Goal: Task Accomplishment & Management: Manage account settings

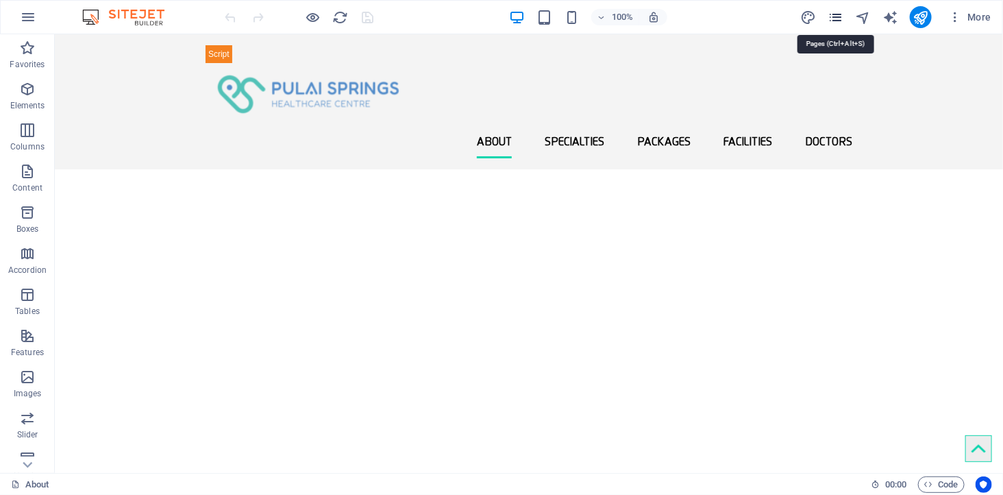
click at [836, 14] on icon "pages" at bounding box center [835, 18] width 16 height 16
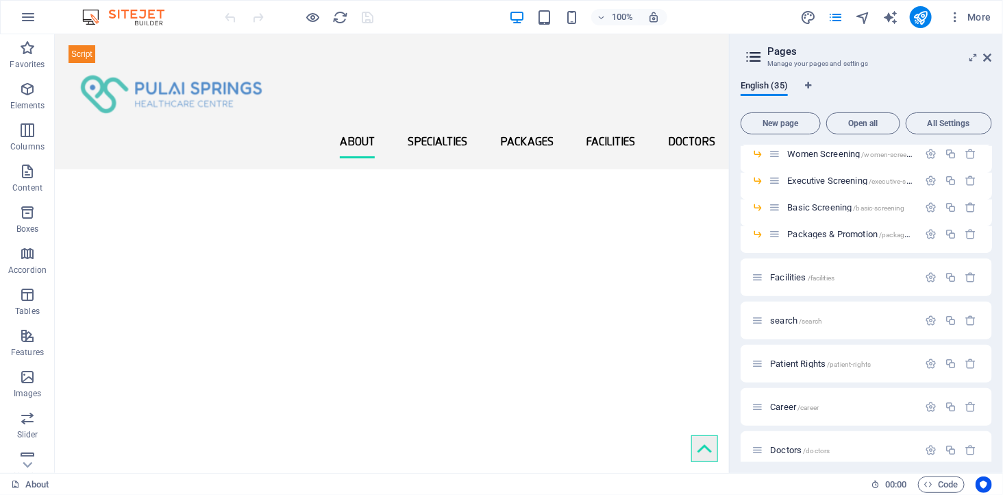
scroll to position [685, 0]
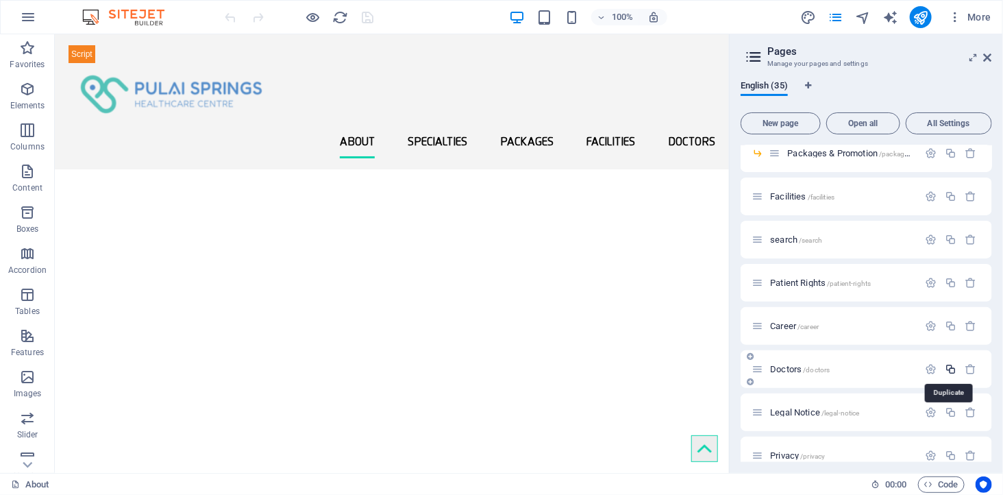
click at [949, 368] on icon "button" at bounding box center [951, 369] width 12 height 12
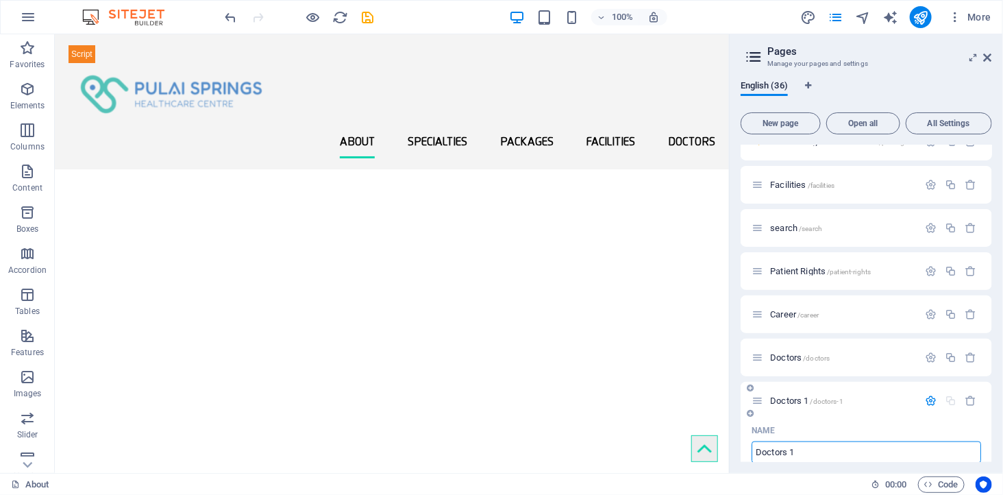
click at [803, 452] on input "Doctors 1" at bounding box center [865, 452] width 229 height 22
type input "Doctors 2"
type input "/doctors-2"
type input "Doctors 2"
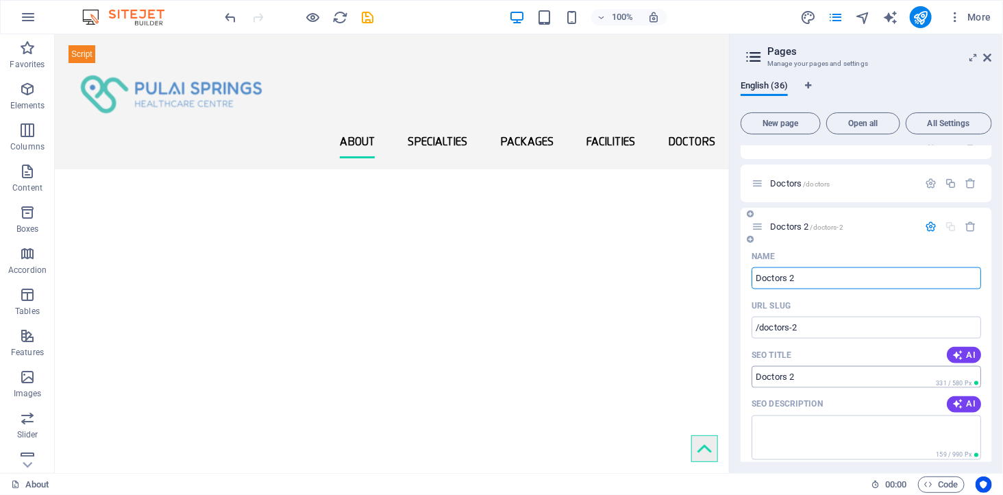
scroll to position [849, 0]
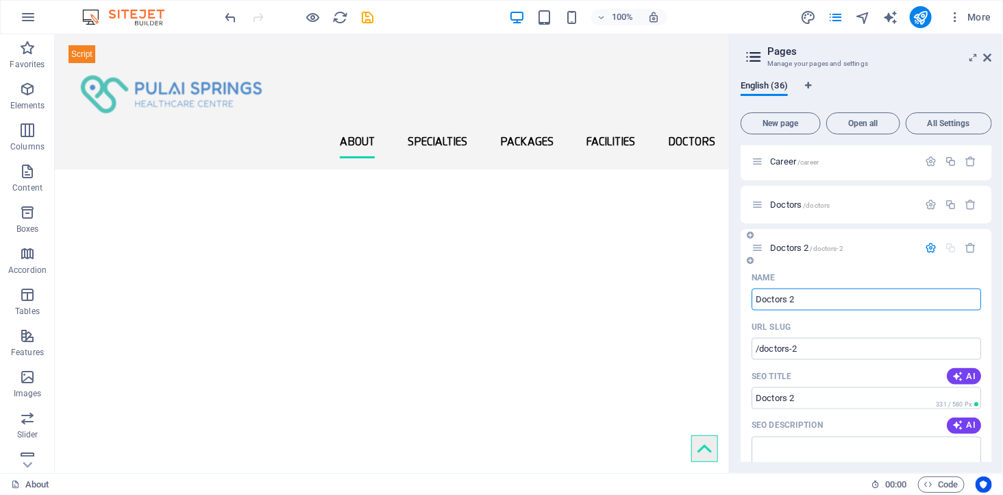
type input "Doctors 2"
click at [819, 245] on span "/doctors-2" at bounding box center [826, 249] width 33 height 8
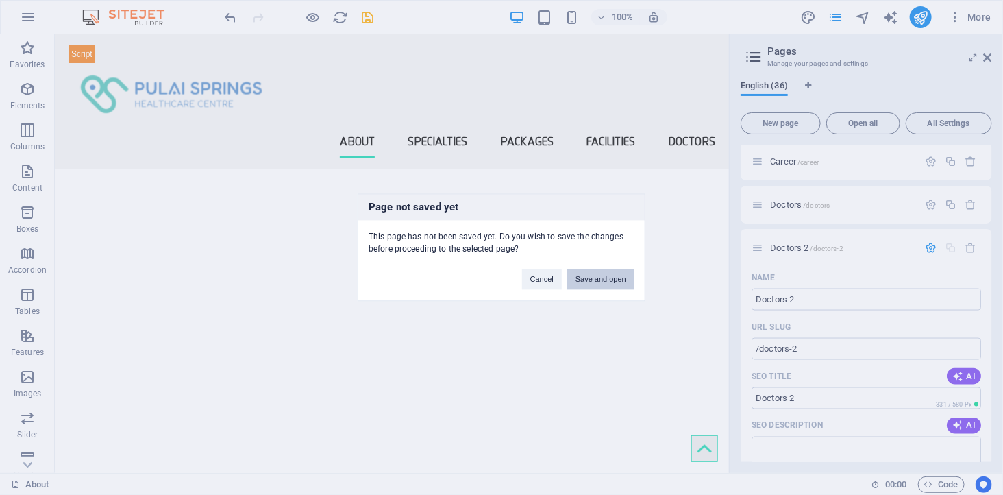
click at [607, 278] on button "Save and open" at bounding box center [600, 279] width 67 height 21
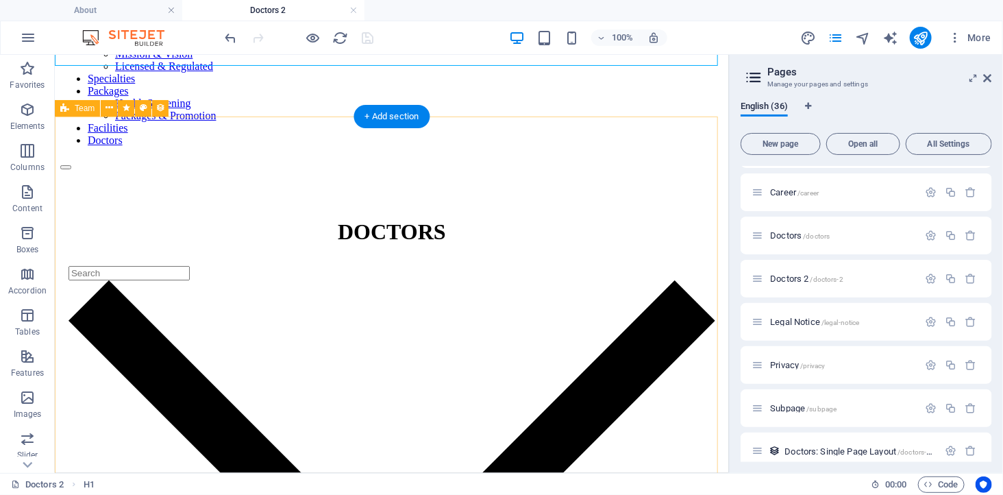
scroll to position [152, 0]
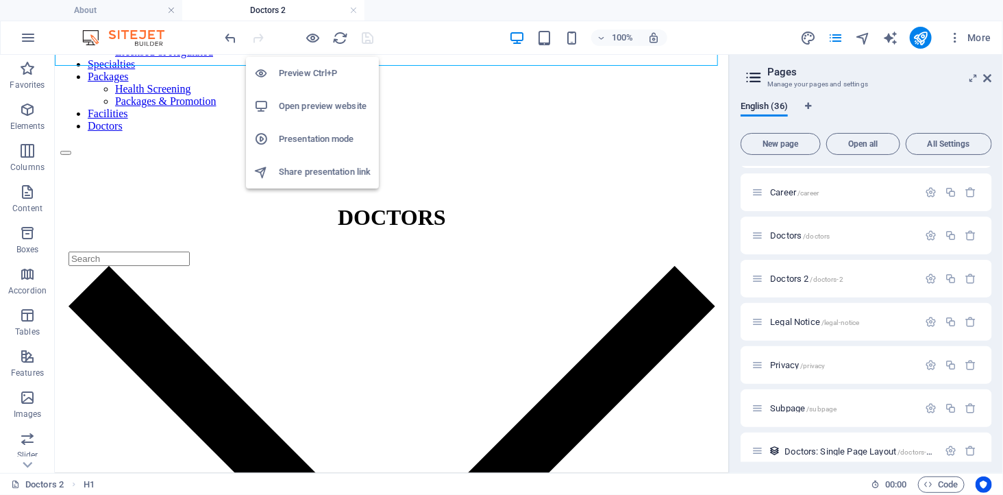
click at [315, 103] on h6 "Open preview website" at bounding box center [325, 106] width 92 height 16
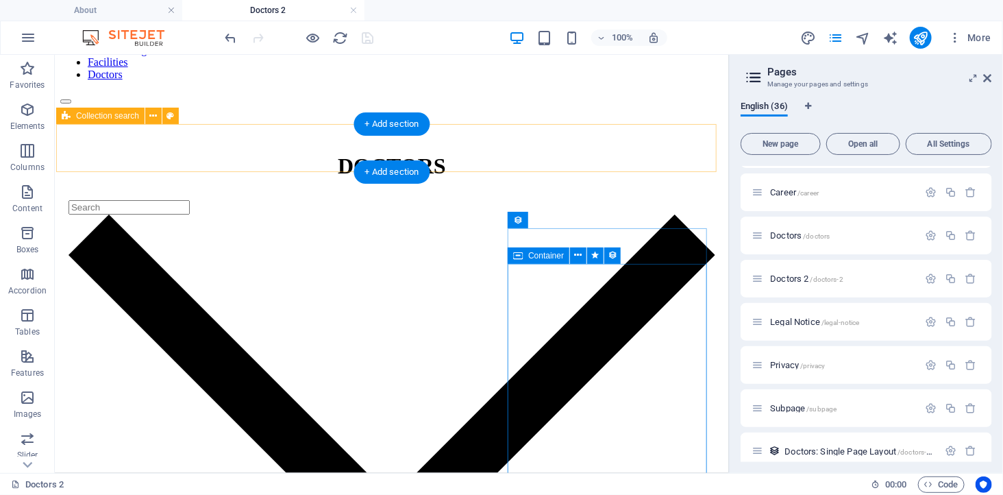
scroll to position [76, 0]
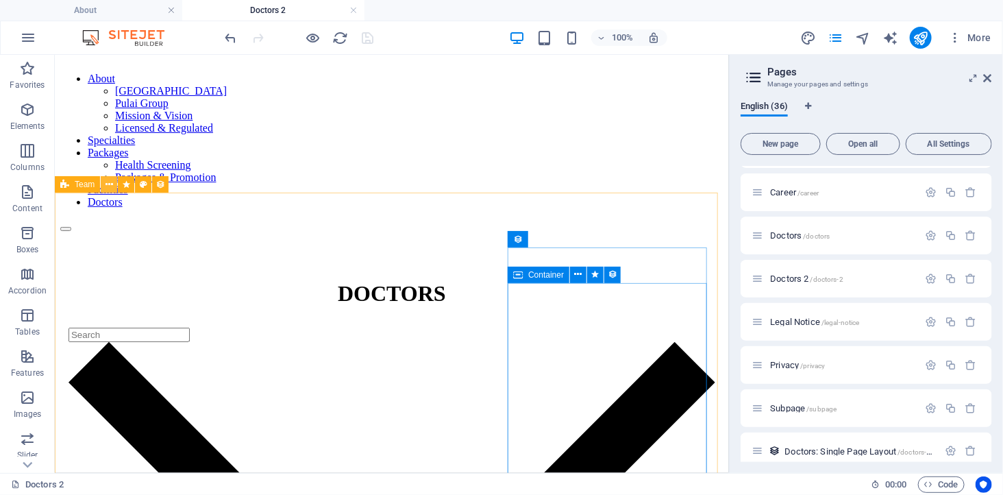
click at [108, 182] on icon at bounding box center [109, 184] width 8 height 14
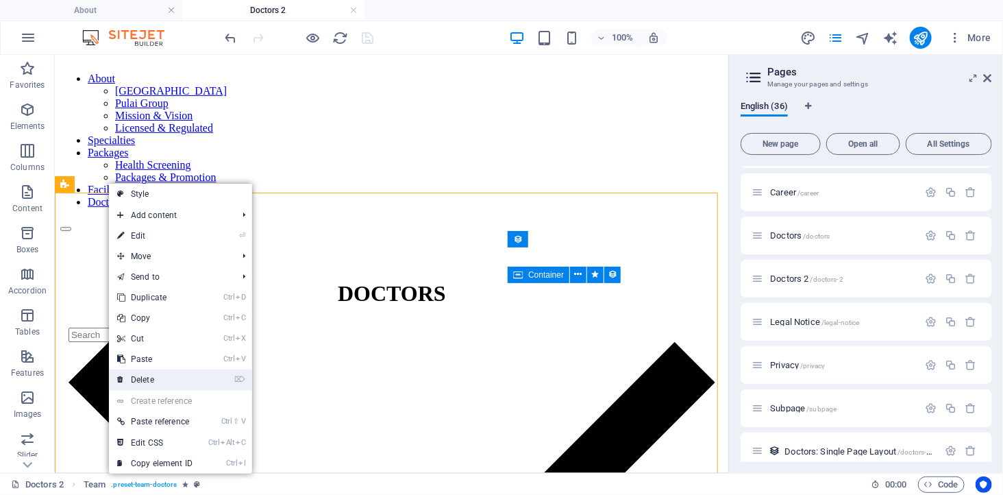
click at [155, 374] on link "⌦ Delete" at bounding box center [155, 379] width 92 height 21
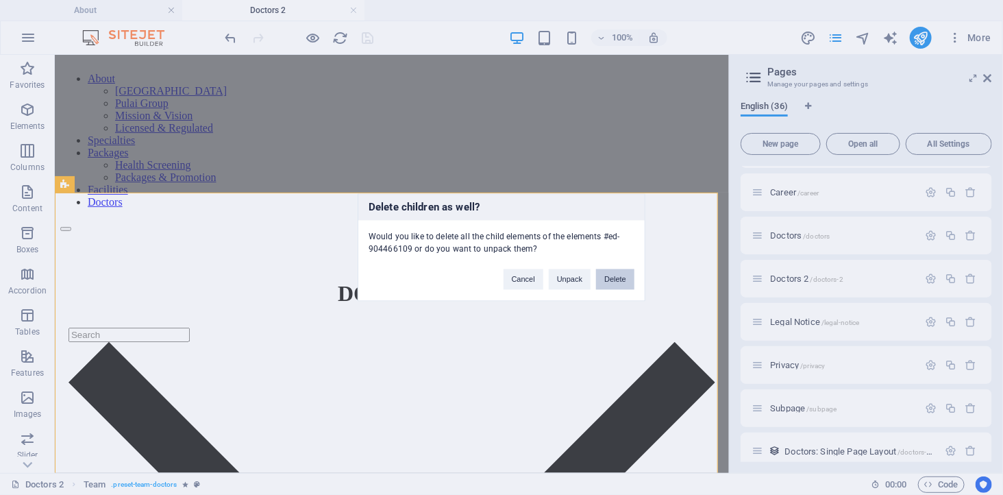
click at [616, 277] on button "Delete" at bounding box center [615, 279] width 38 height 21
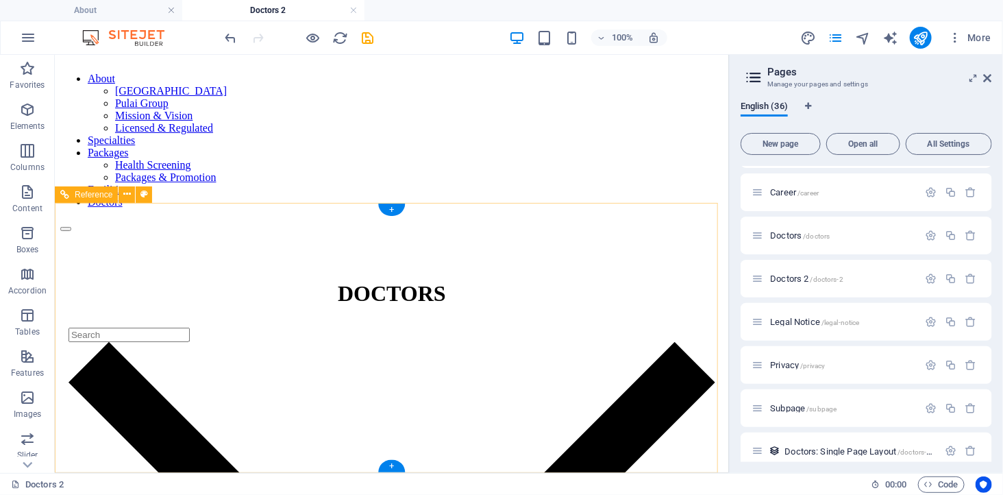
scroll to position [66, 0]
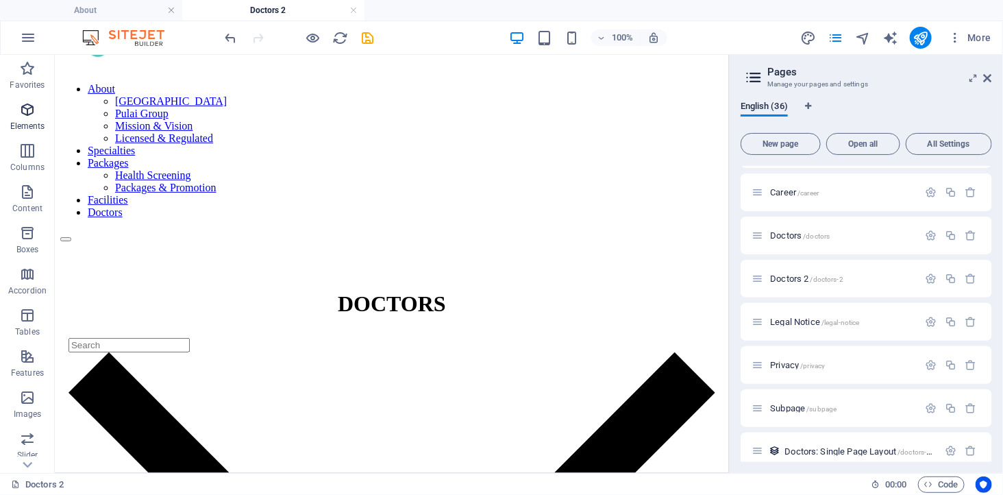
click at [34, 113] on icon "button" at bounding box center [27, 109] width 16 height 16
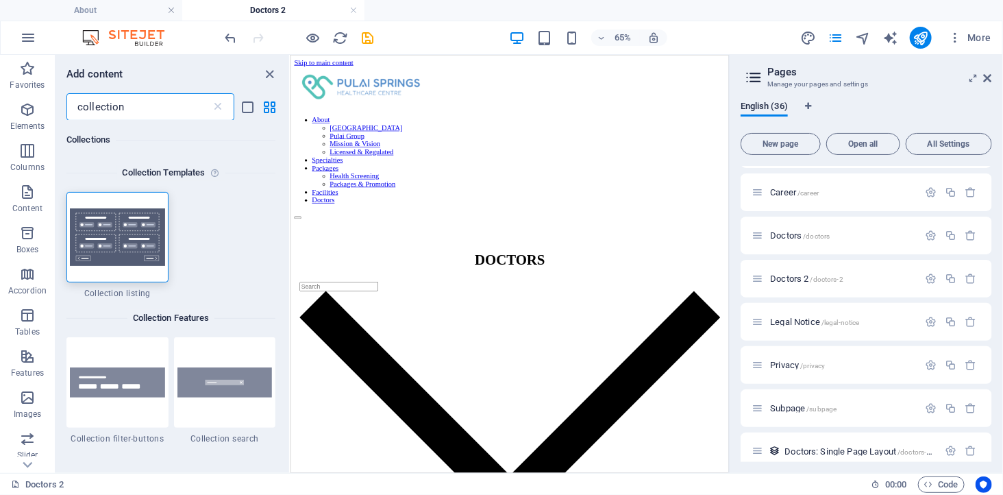
scroll to position [0, 0]
type input "collection"
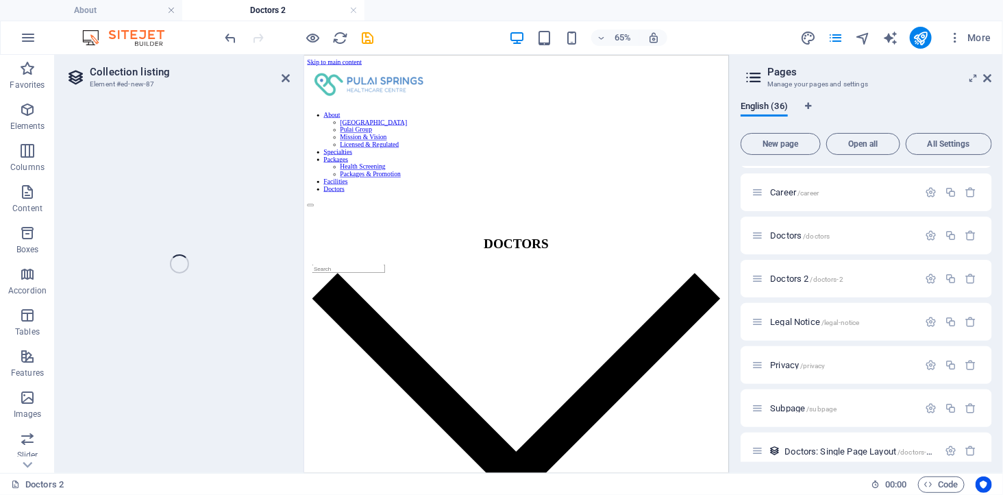
select select
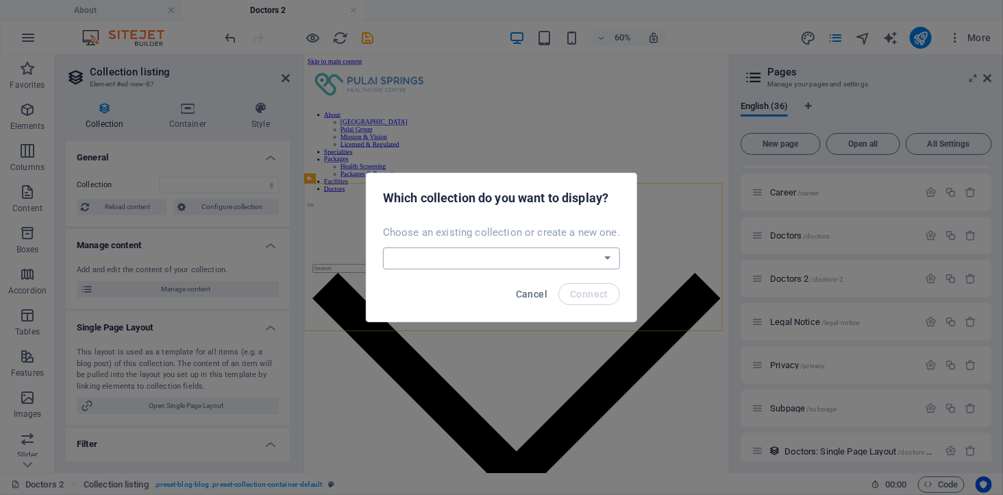
click at [464, 264] on select "Doctors Facilities Specialties Create a new collection" at bounding box center [501, 258] width 237 height 22
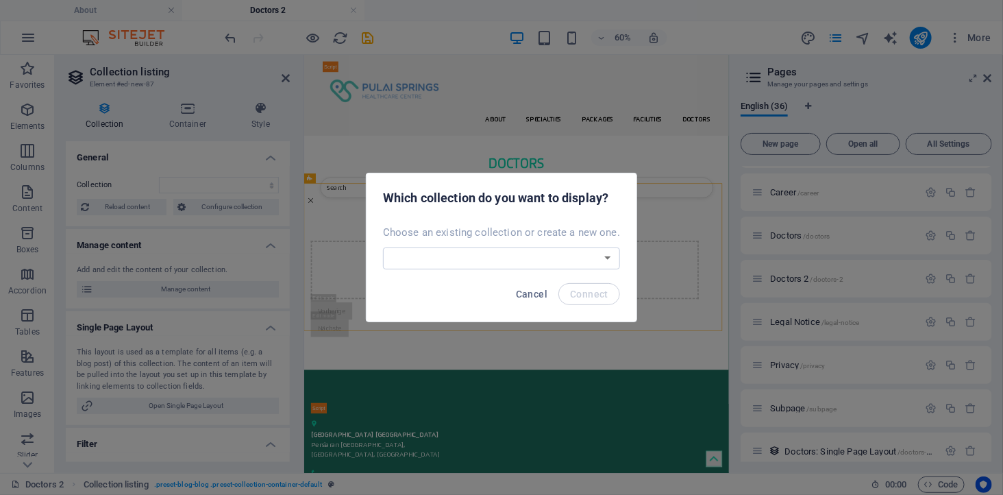
select select "6891371f0a69ef6ef6062544"
click at [384, 247] on select "Doctors Facilities Specialties Create a new collection" at bounding box center [501, 258] width 237 height 22
click at [575, 281] on div "Cancel Connect" at bounding box center [501, 298] width 270 height 47
click at [580, 290] on span "Connect" at bounding box center [589, 293] width 38 height 11
select select "6891371f0a69ef6ef6062544"
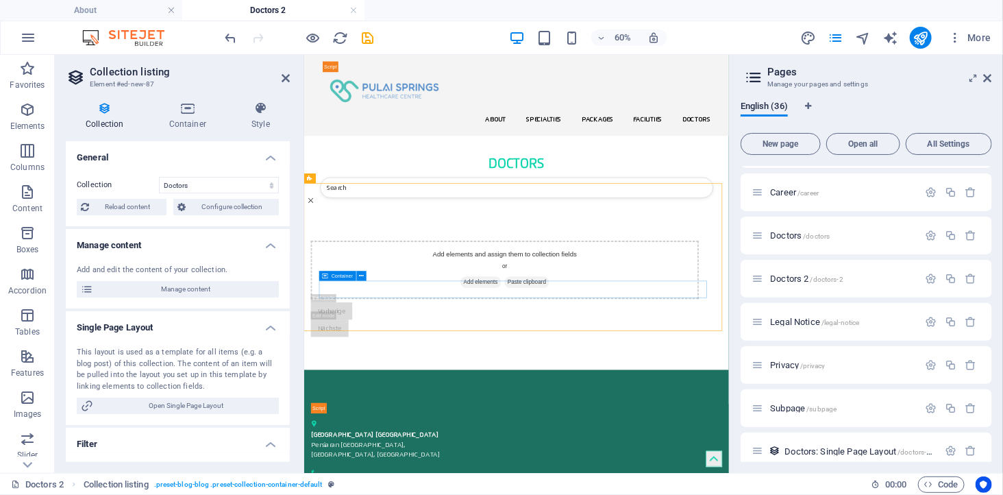
select select "createdAt_DESC"
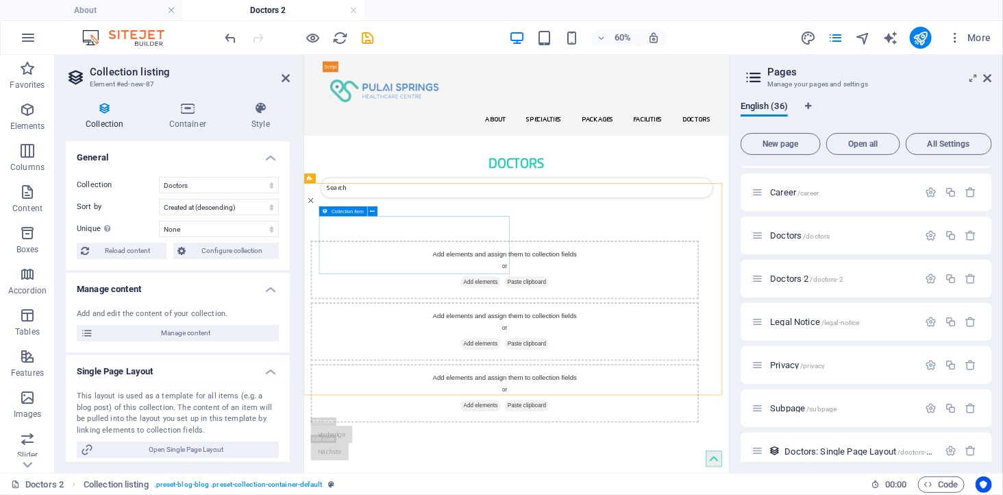
click at [437, 364] on div "Add elements and assign them to collection fields or Add elements Paste clipboa…" at bounding box center [637, 412] width 647 height 97
click at [564, 423] on span "Add elements" at bounding box center [598, 432] width 68 height 19
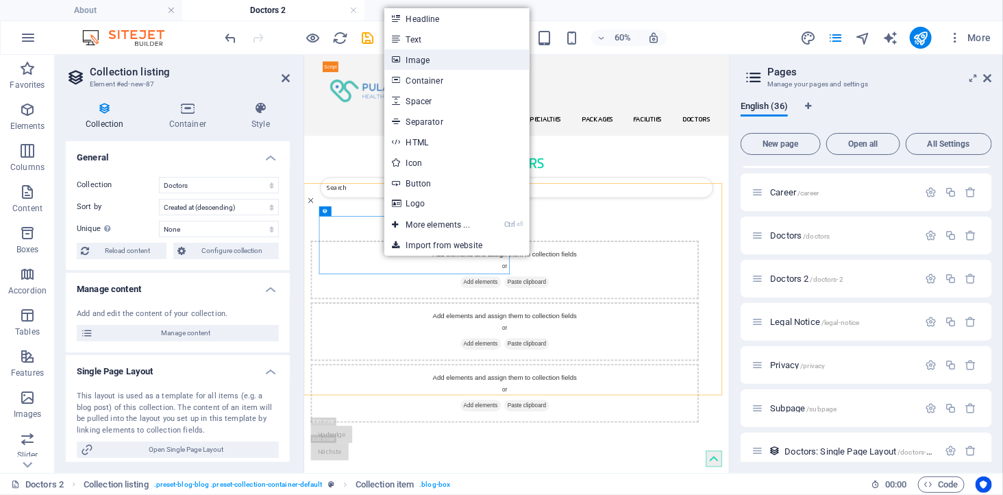
click at [436, 62] on link "Image" at bounding box center [456, 59] width 145 height 21
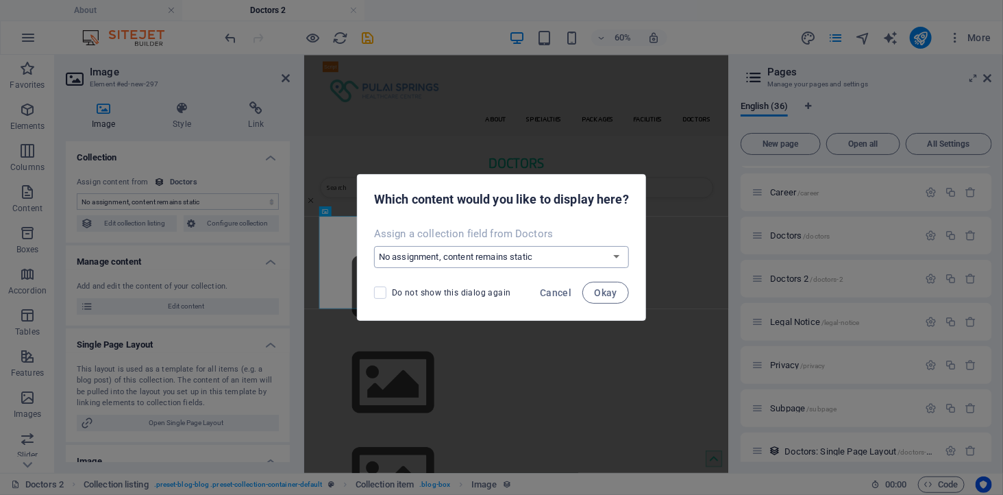
click at [461, 257] on select "No assignment, content remains static Create a new field Created at (Date) Upda…" at bounding box center [501, 257] width 255 height 22
select select "image"
click at [374, 246] on select "No assignment, content remains static Create a new field Created at (Date) Upda…" at bounding box center [501, 257] width 255 height 22
click at [601, 284] on button "Okay" at bounding box center [605, 293] width 47 height 22
select select "image"
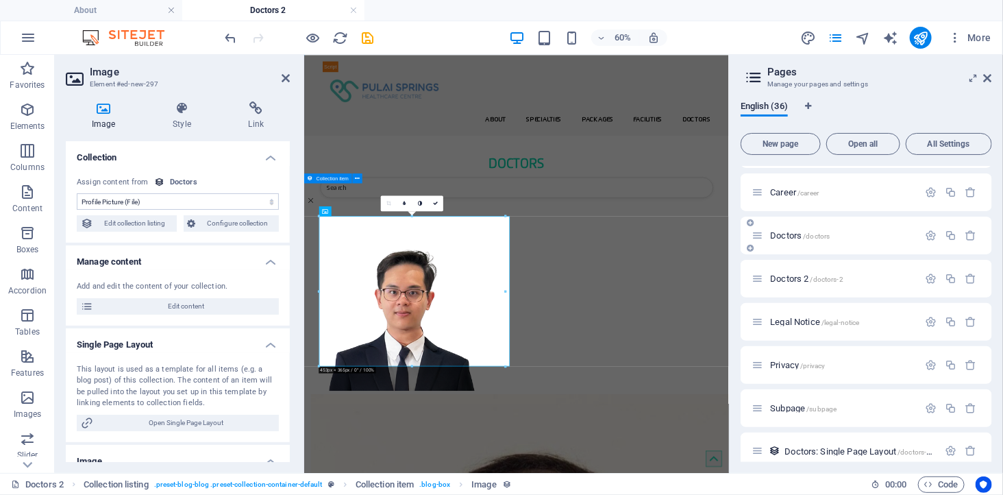
drag, startPoint x: 730, startPoint y: 249, endPoint x: 864, endPoint y: 235, distance: 135.0
click at [864, 235] on aside "Pages Manage your pages and settings English (36) New page Open all All Setting…" at bounding box center [866, 264] width 274 height 418
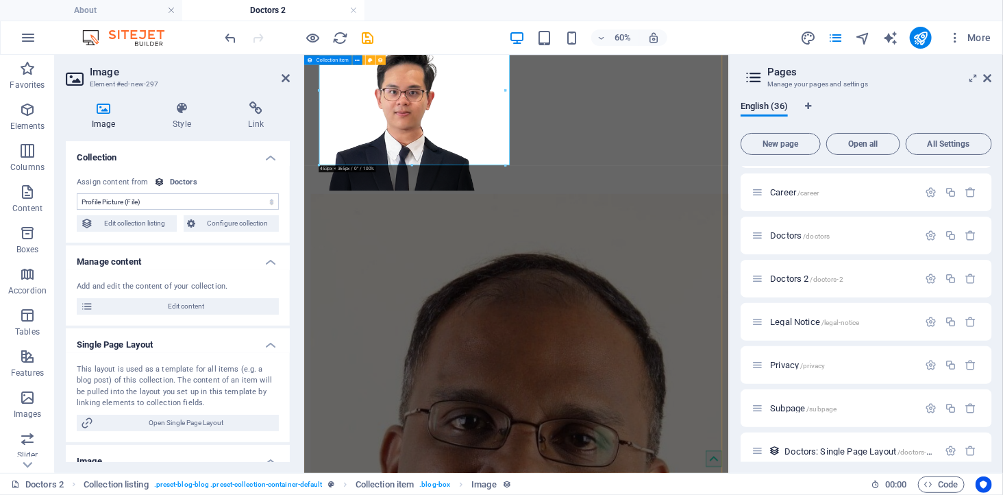
scroll to position [380, 0]
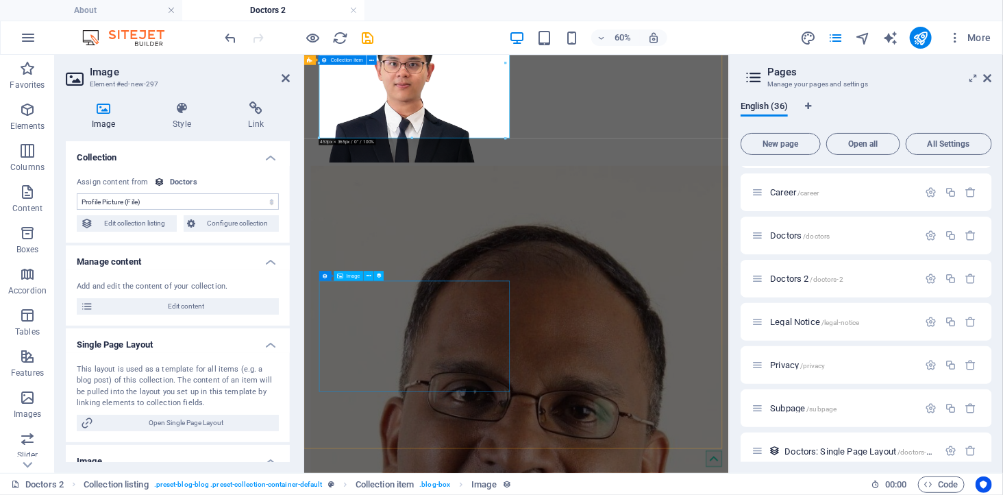
click at [595, 234] on article at bounding box center [637, 109] width 647 height 250
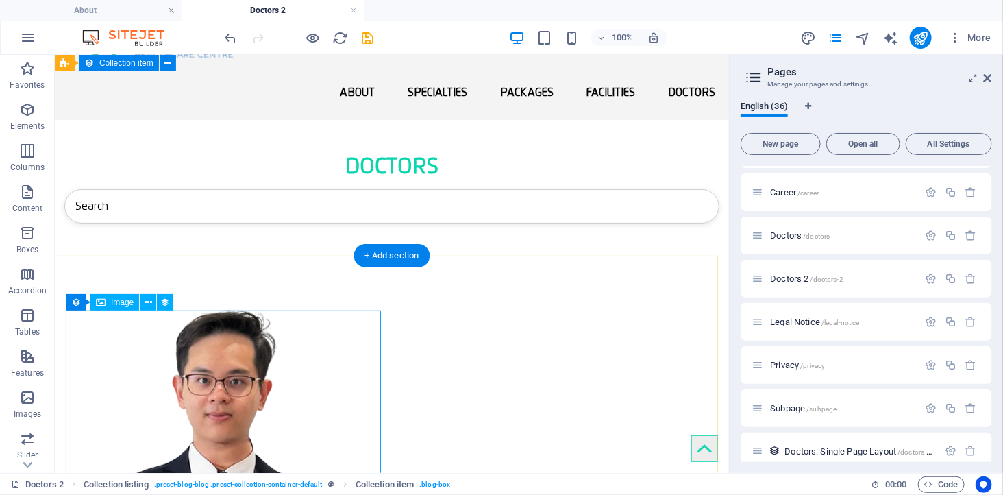
scroll to position [0, 0]
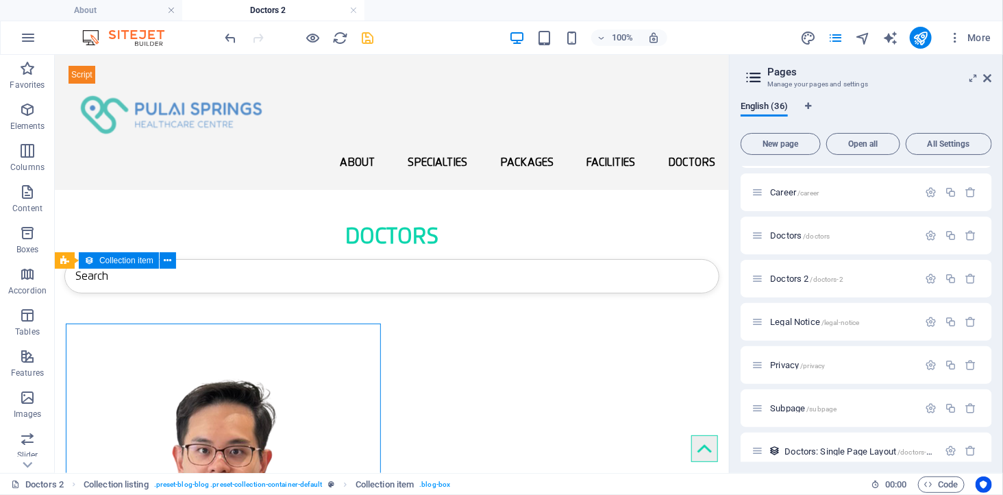
click at [366, 38] on icon "save" at bounding box center [368, 38] width 16 height 16
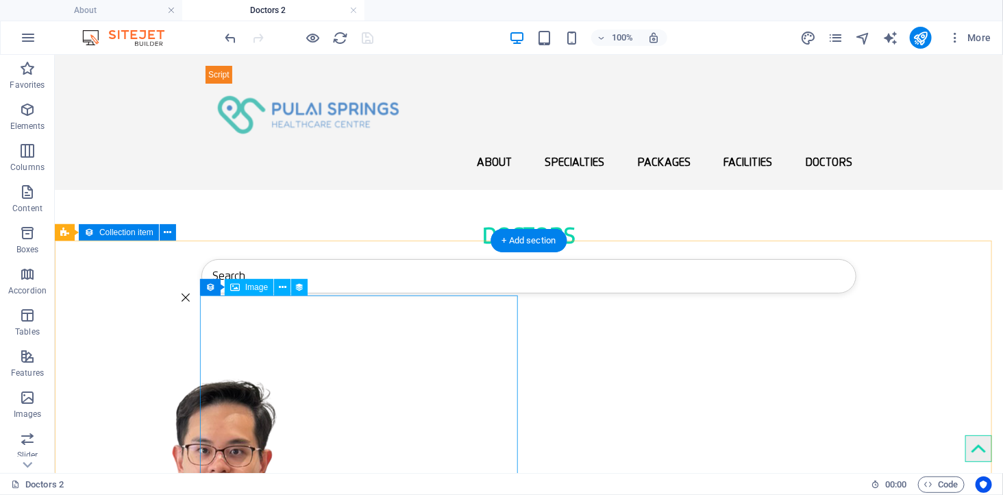
scroll to position [228, 0]
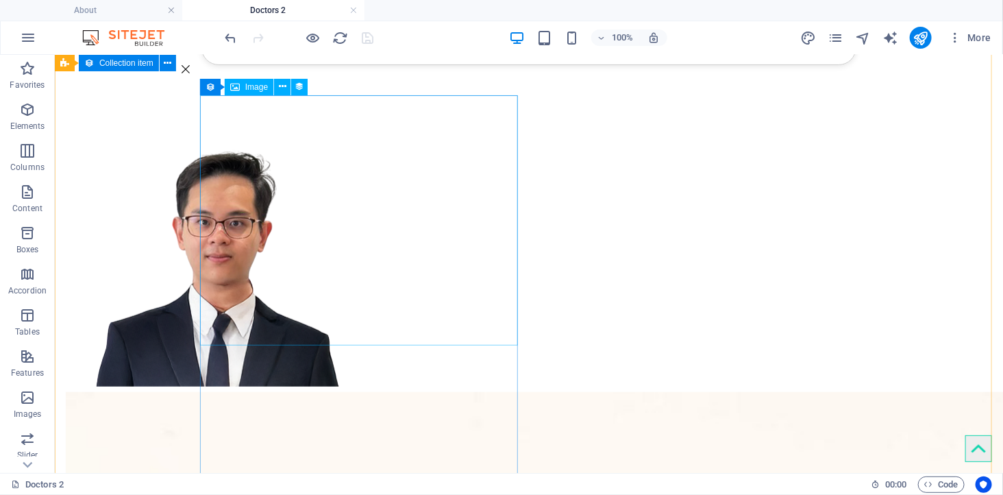
click at [392, 215] on figure at bounding box center [388, 261] width 647 height 250
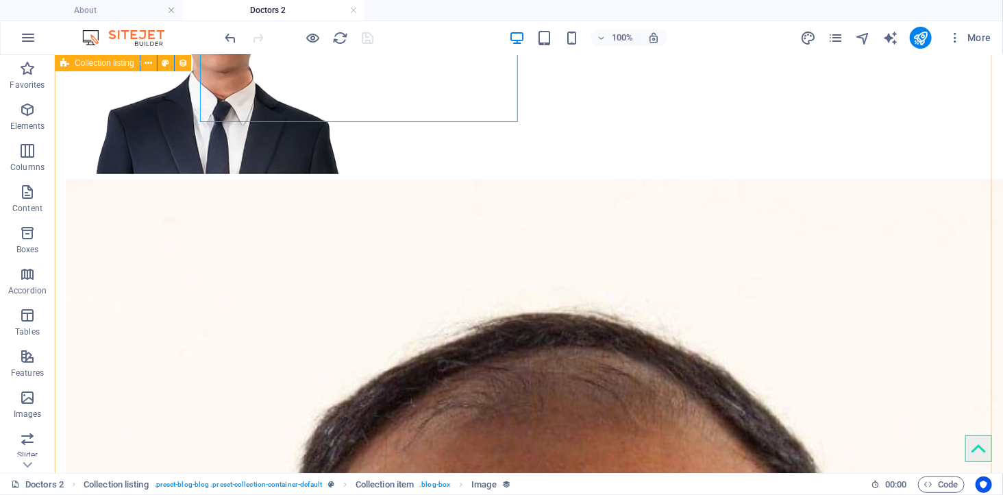
scroll to position [456, 0]
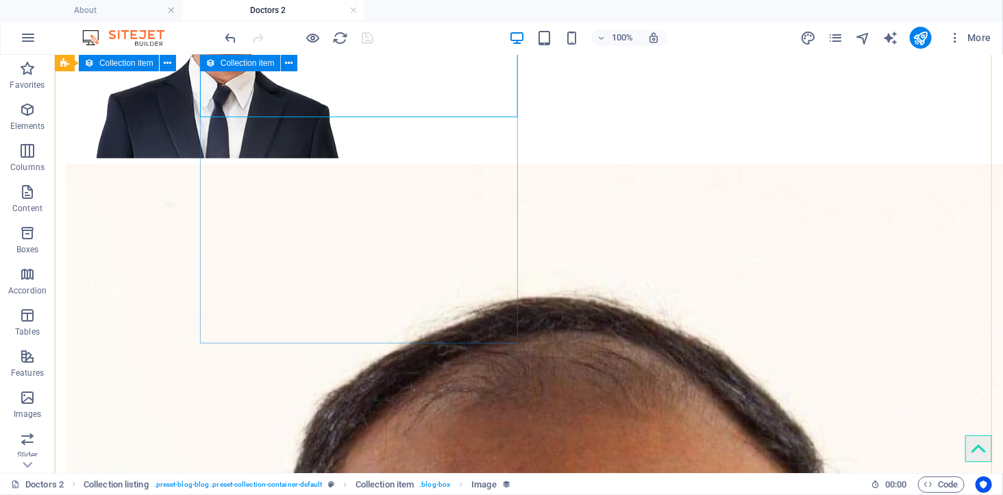
click at [350, 158] on article at bounding box center [388, 33] width 647 height 250
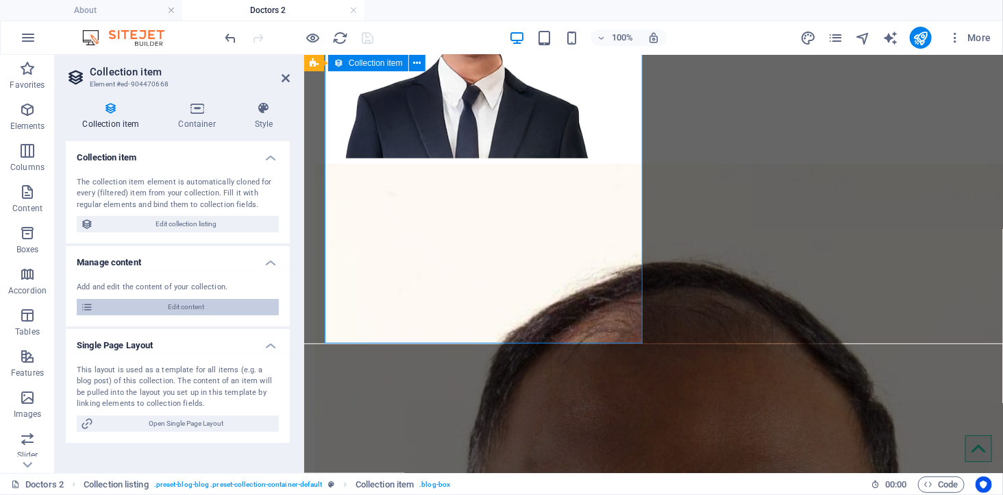
click at [189, 303] on span "Edit content" at bounding box center [185, 307] width 177 height 16
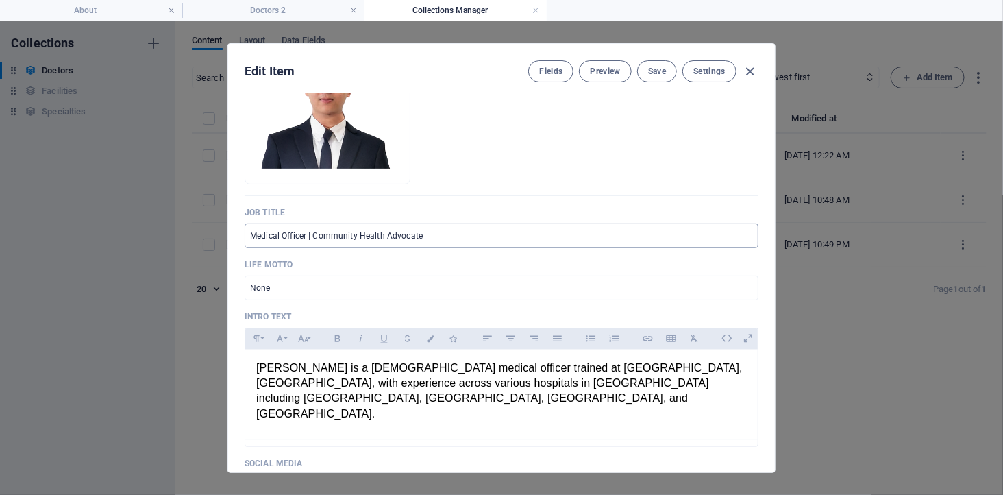
scroll to position [0, 0]
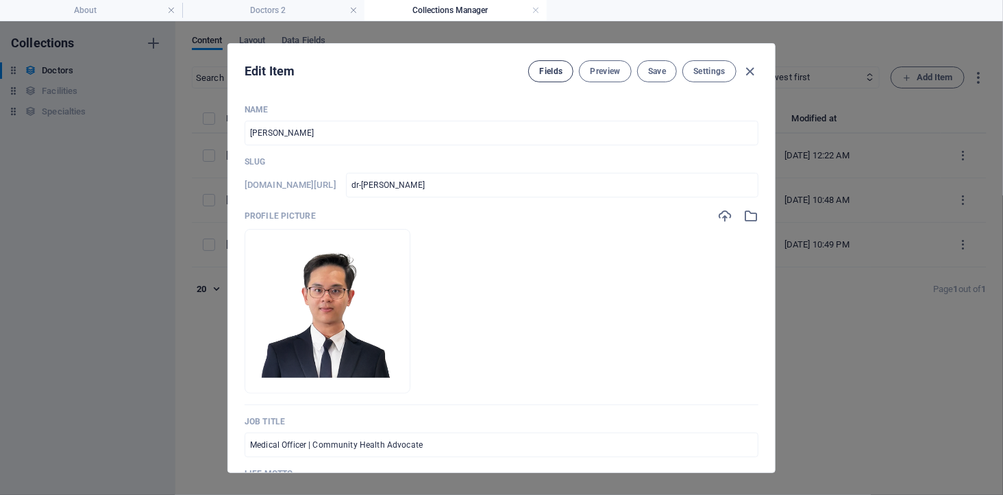
click at [545, 64] on button "Fields" at bounding box center [550, 71] width 45 height 22
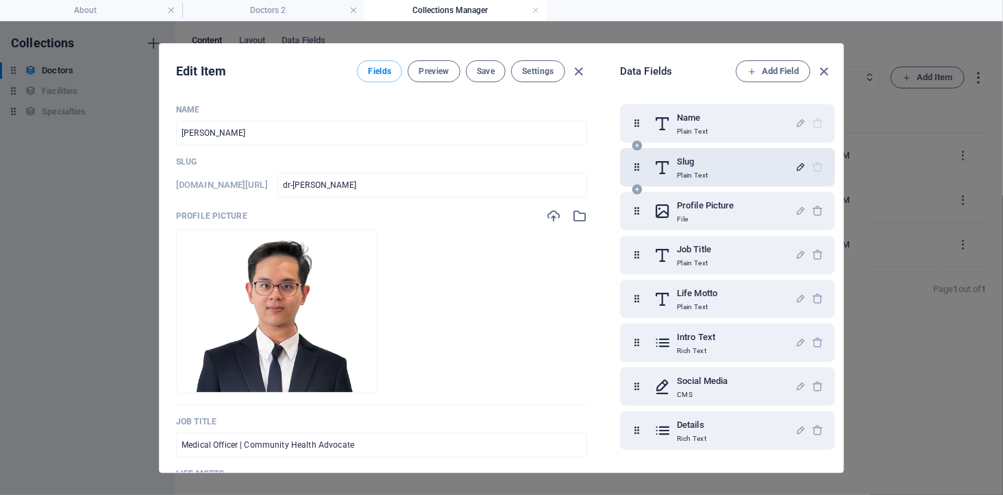
click at [797, 166] on icon "button" at bounding box center [801, 167] width 12 height 12
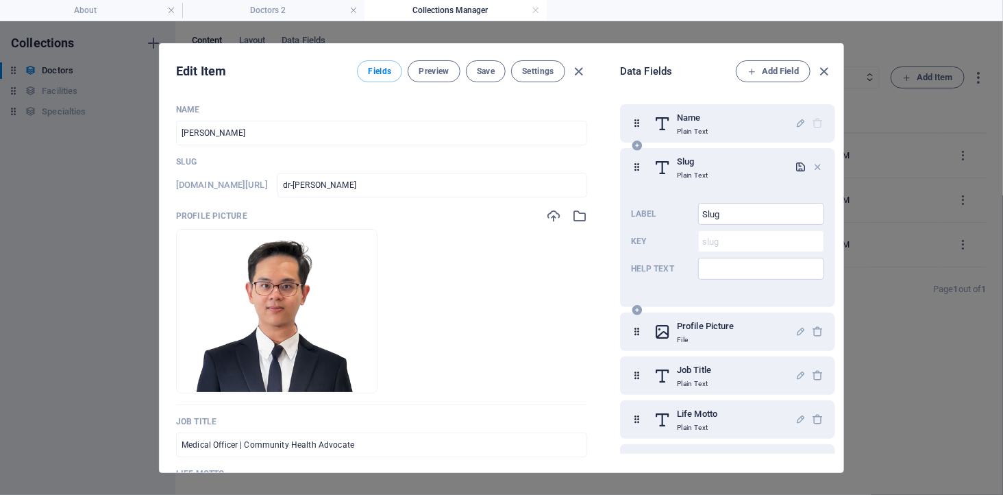
click at [797, 166] on icon "button" at bounding box center [801, 167] width 12 height 12
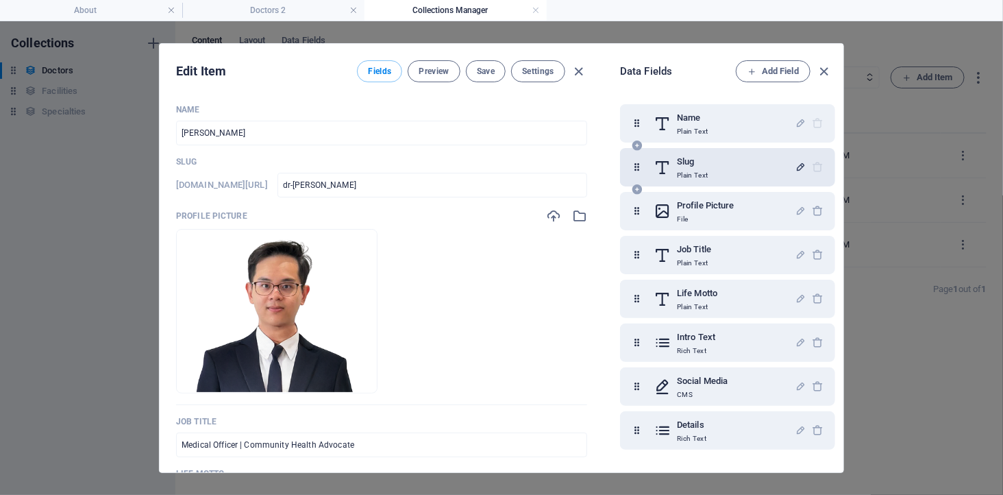
scroll to position [1, 0]
click at [795, 210] on icon "button" at bounding box center [801, 210] width 12 height 12
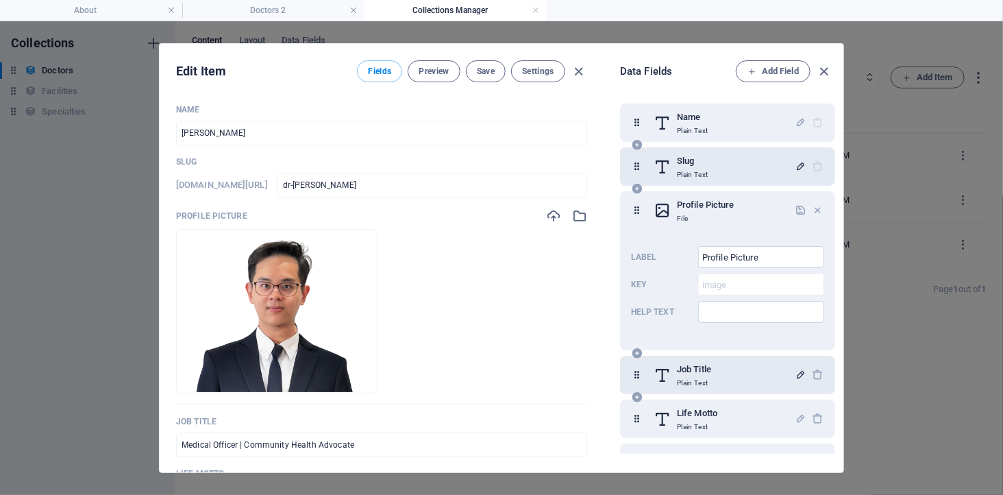
click at [795, 375] on icon "button" at bounding box center [801, 375] width 12 height 12
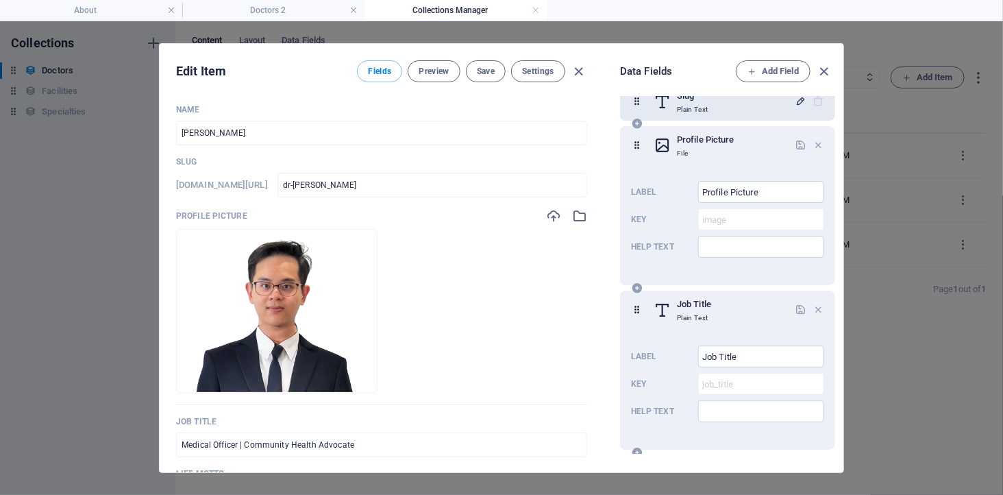
scroll to position [153, 0]
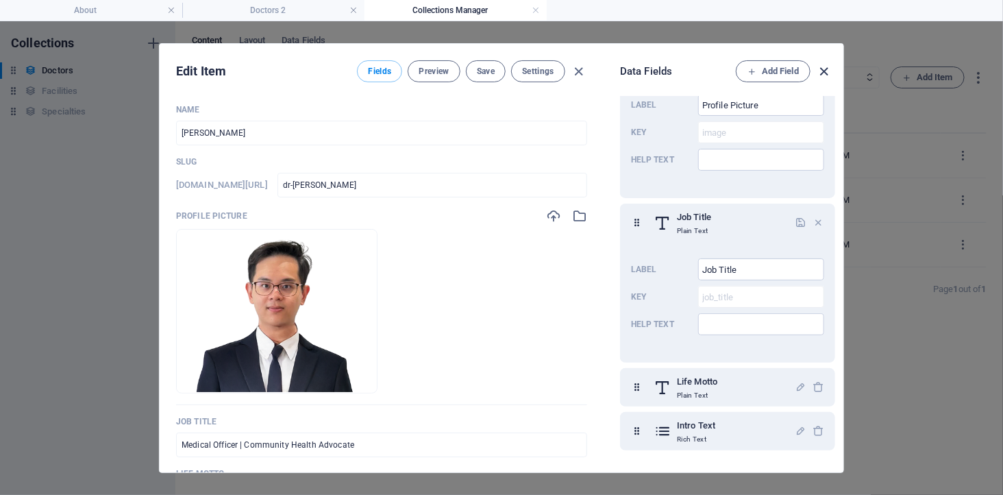
click at [824, 67] on icon "button" at bounding box center [824, 72] width 16 height 16
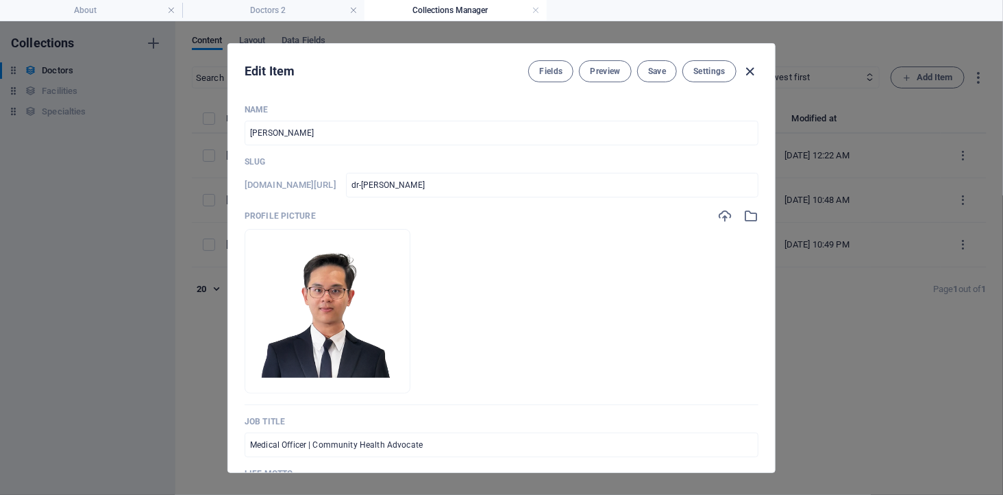
click at [748, 70] on icon "button" at bounding box center [751, 72] width 16 height 16
type input "dr-kelvin-tay"
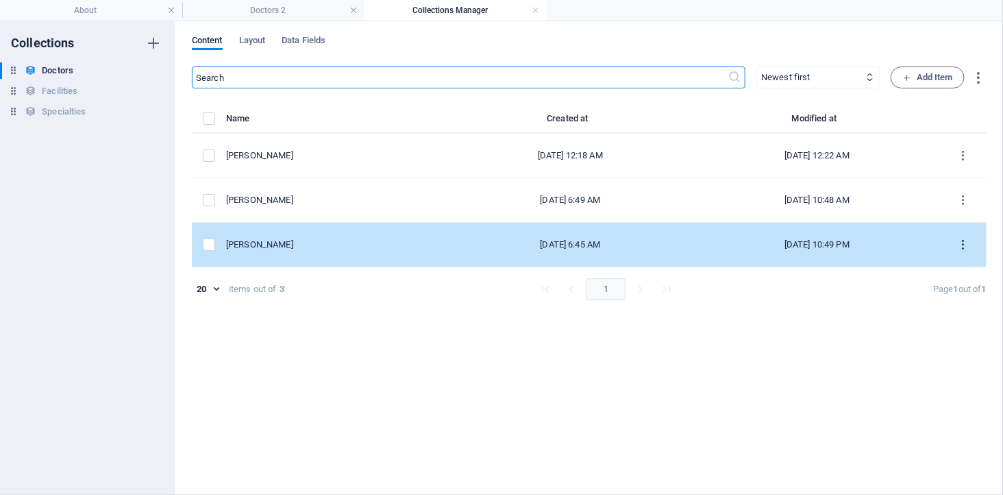
click at [962, 245] on icon "items list" at bounding box center [963, 244] width 13 height 13
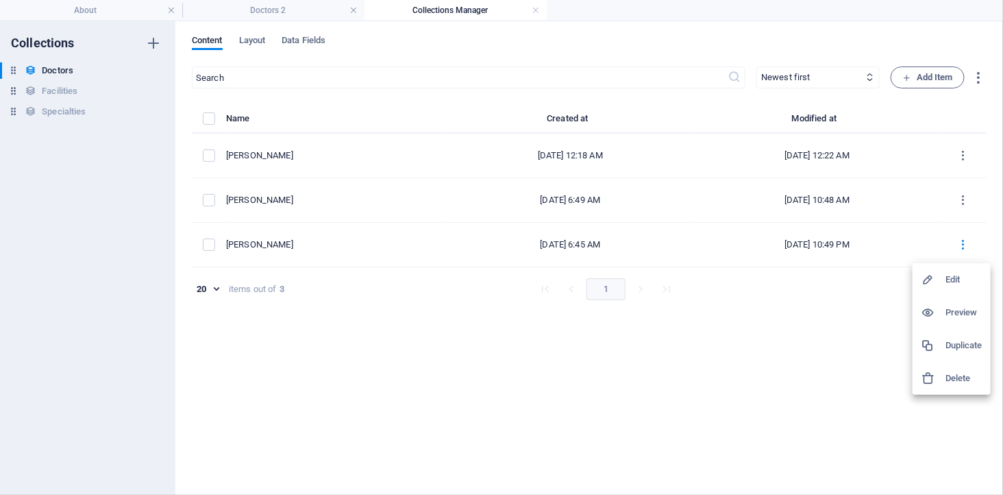
click at [966, 309] on h6 "Preview" at bounding box center [963, 312] width 37 height 16
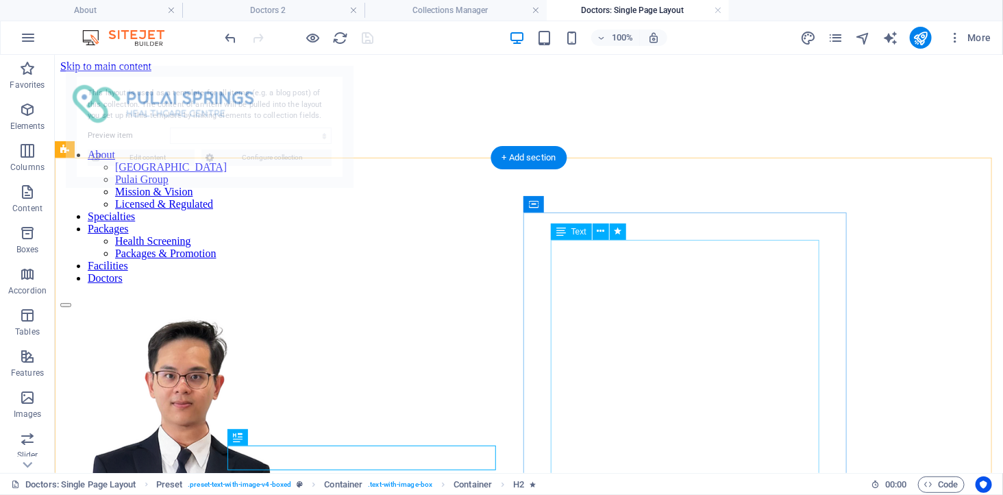
scroll to position [0, 0]
select select "68913815eae84aec5d06fc45"
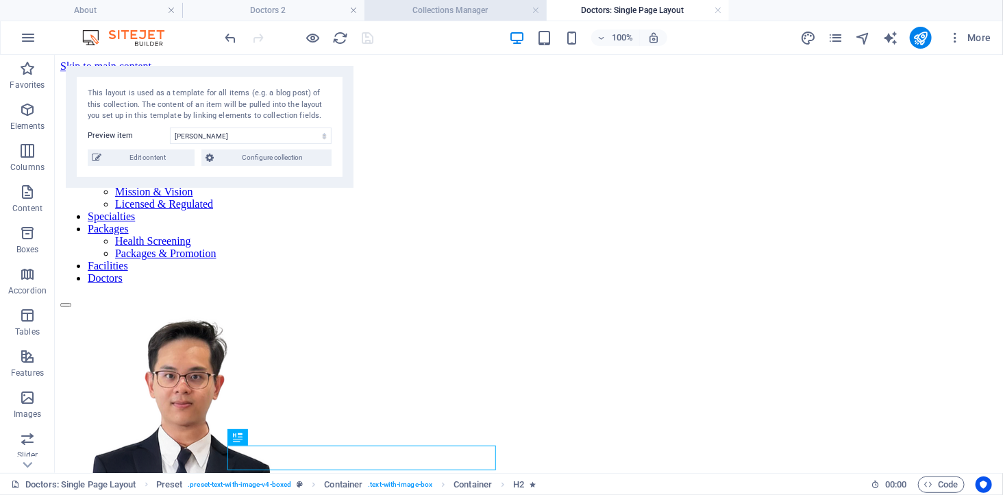
click at [420, 8] on h4 "Collections Manager" at bounding box center [455, 10] width 182 height 15
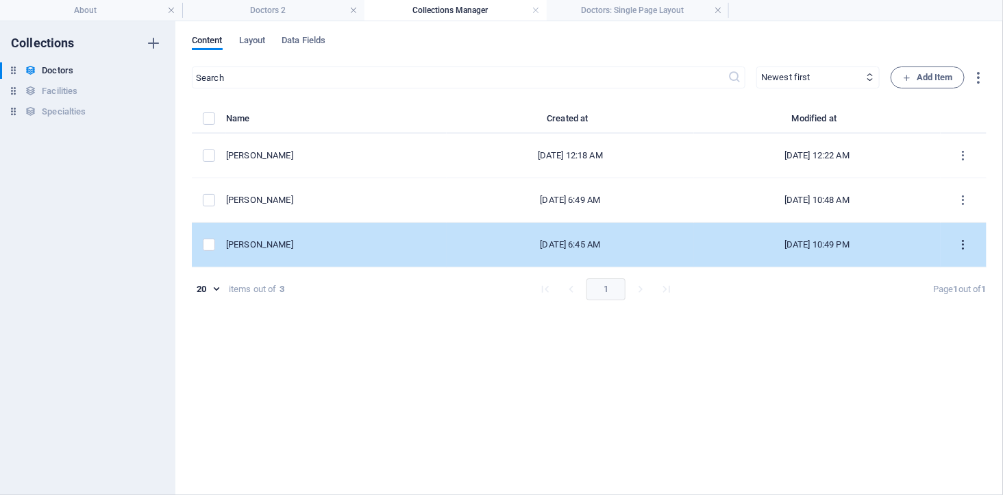
click at [966, 238] on icon "items list" at bounding box center [963, 244] width 13 height 13
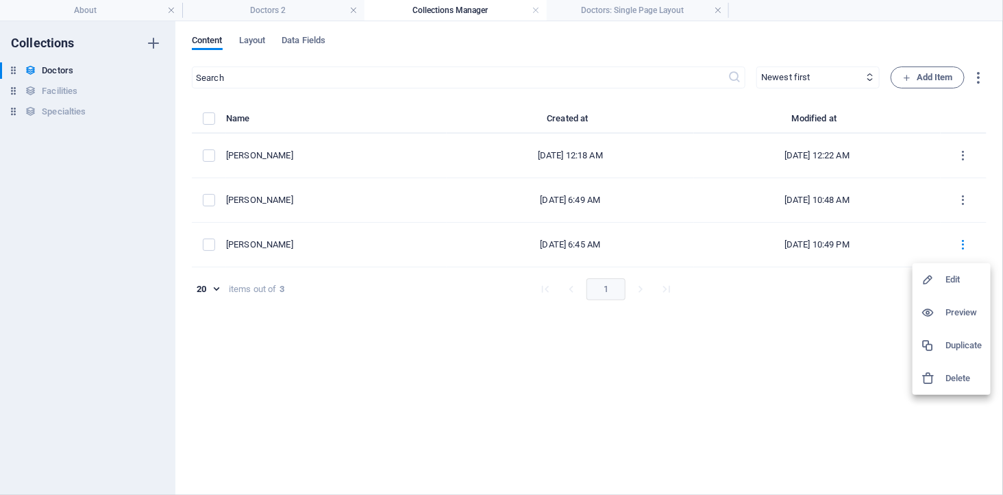
click at [471, 339] on div at bounding box center [501, 247] width 1003 height 495
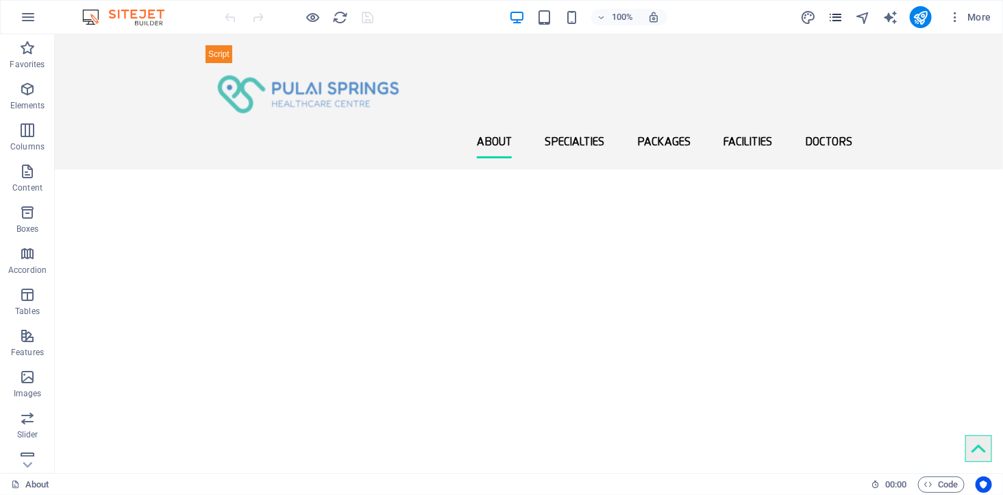
click at [839, 16] on icon "pages" at bounding box center [835, 18] width 16 height 16
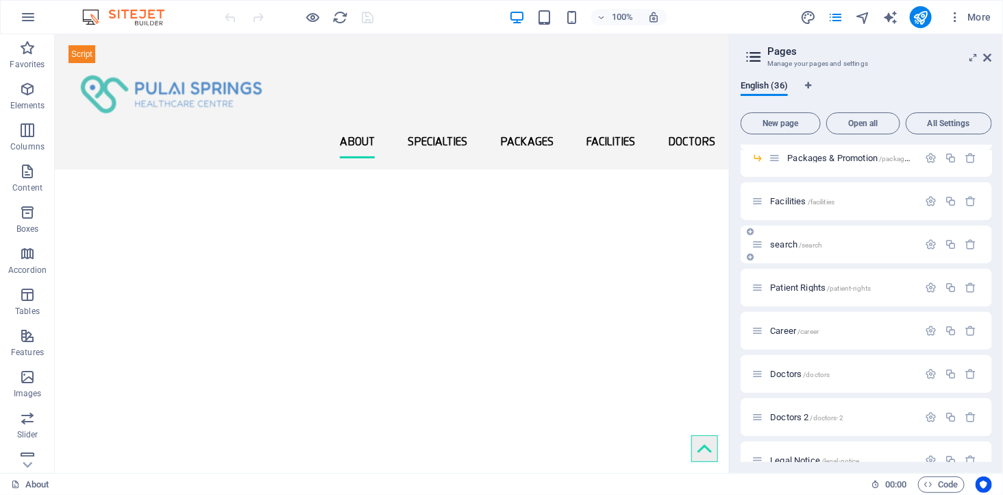
scroll to position [685, 0]
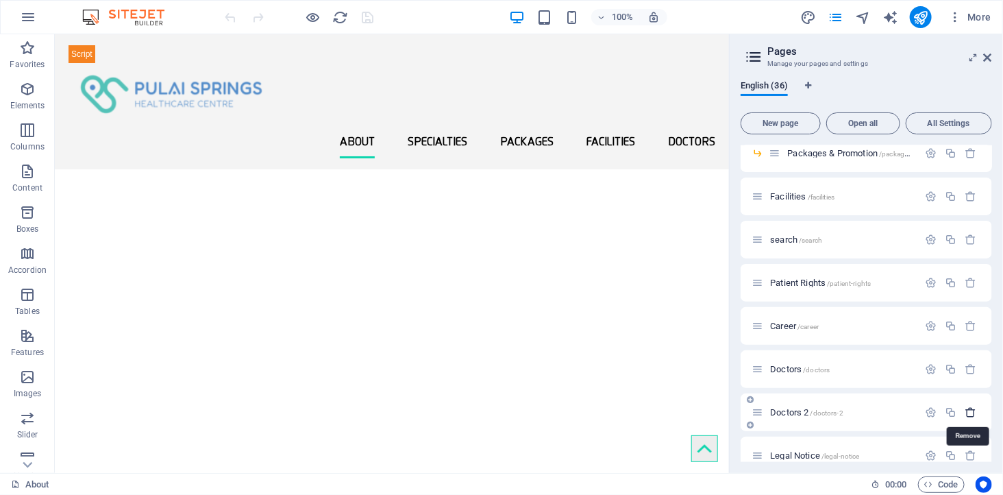
click at [966, 409] on icon "button" at bounding box center [971, 412] width 12 height 12
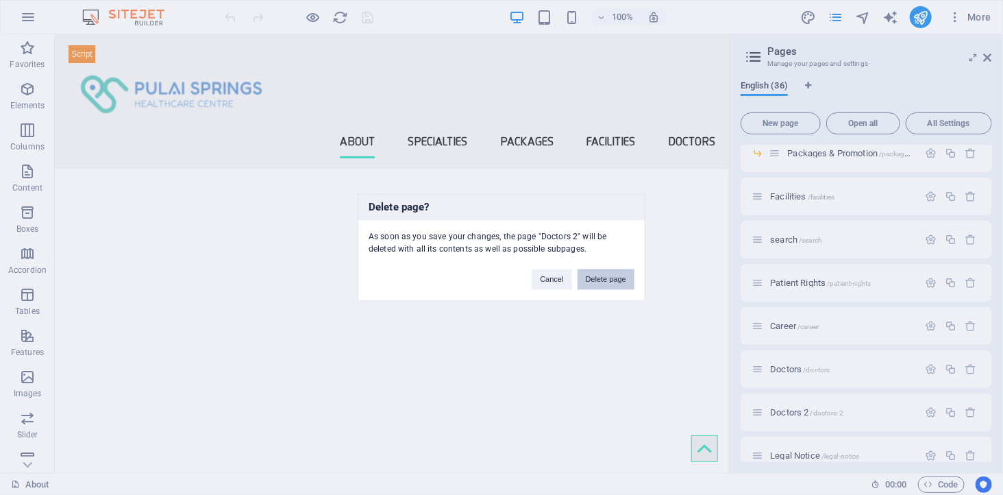
click at [592, 269] on button "Delete page" at bounding box center [605, 279] width 57 height 21
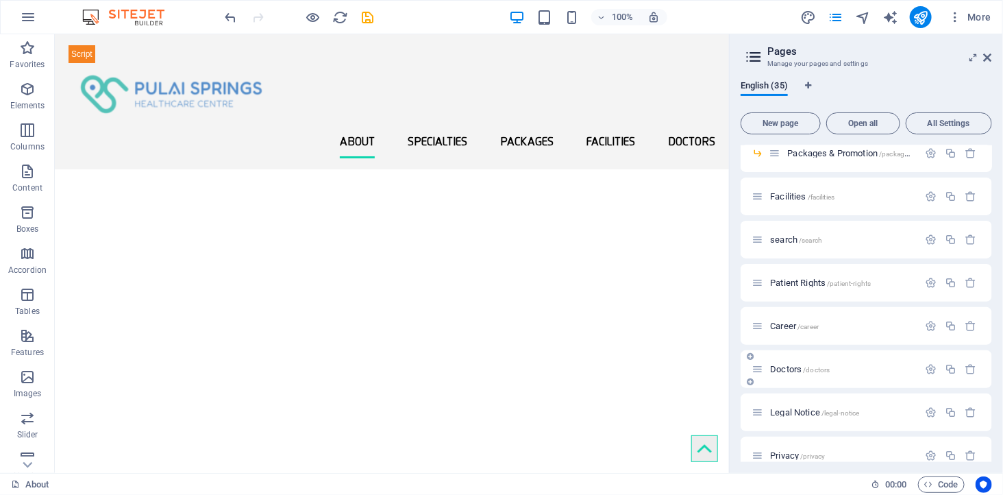
click at [790, 366] on span "Doctors /doctors" at bounding box center [800, 369] width 60 height 10
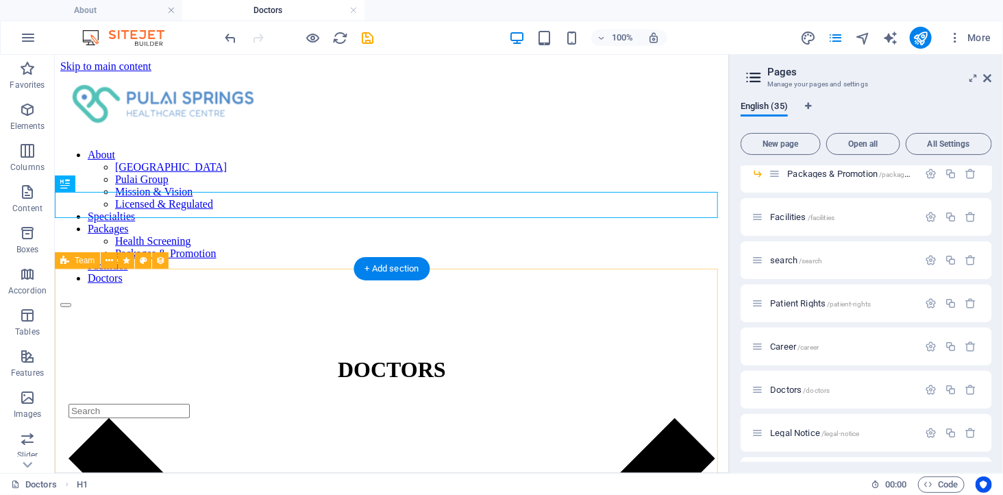
scroll to position [228, 0]
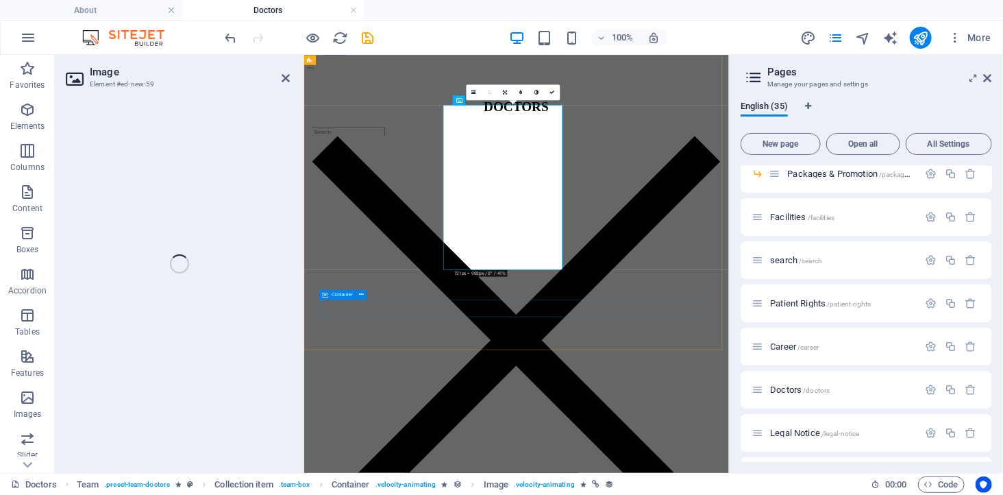
select select "px"
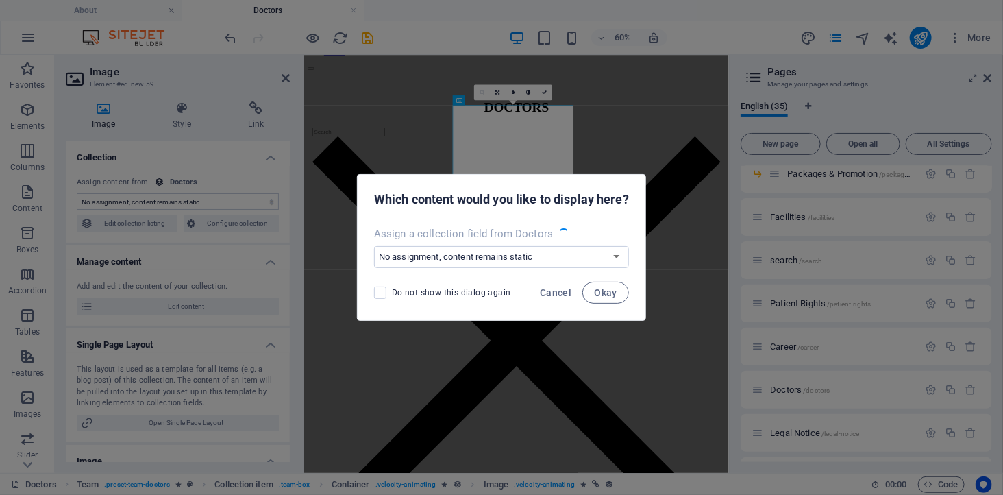
select select "image"
click at [514, 262] on select "No assignment, content remains static Create a new field Created at (Date) Upda…" at bounding box center [501, 257] width 255 height 22
click at [536, 223] on div "Assign a collection field from Doctors No assignment, content remains static Cr…" at bounding box center [502, 247] width 288 height 52
click at [549, 290] on span "Cancel" at bounding box center [556, 292] width 32 height 11
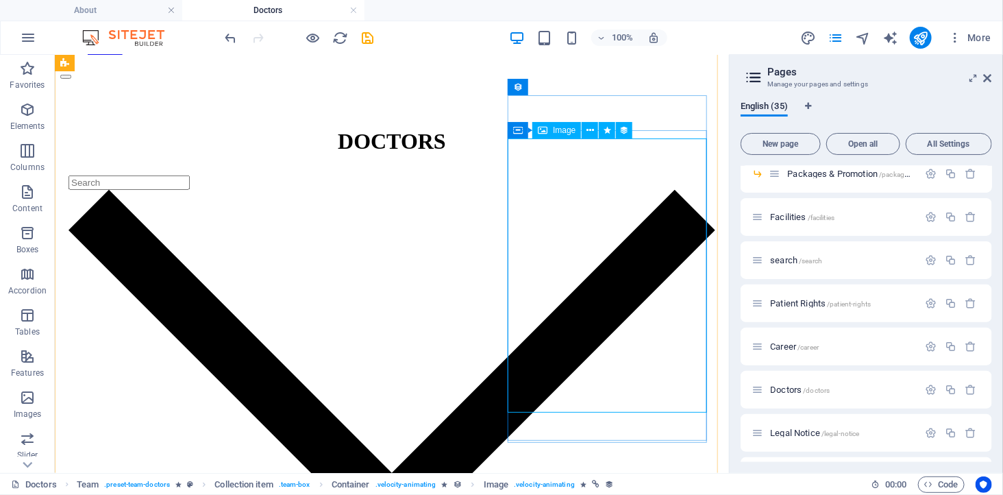
select select "image"
select select "px"
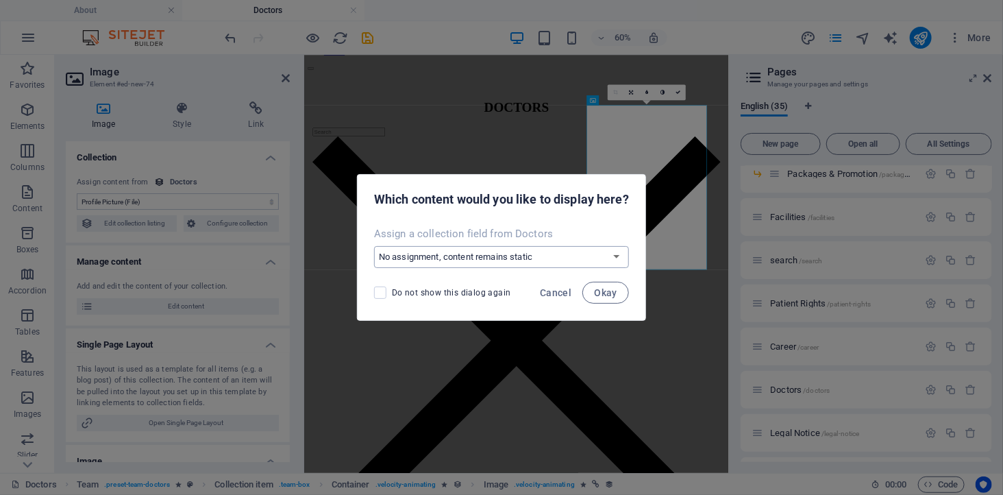
click at [510, 261] on select "No assignment, content remains static Create a new field Created at (Date) Upda…" at bounding box center [501, 257] width 255 height 22
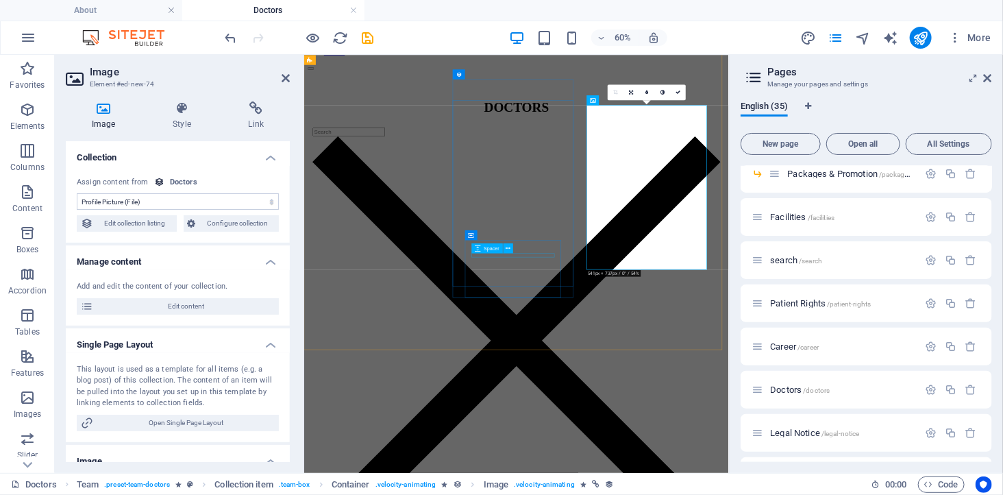
click at [492, 252] on div "Spacer" at bounding box center [488, 248] width 32 height 10
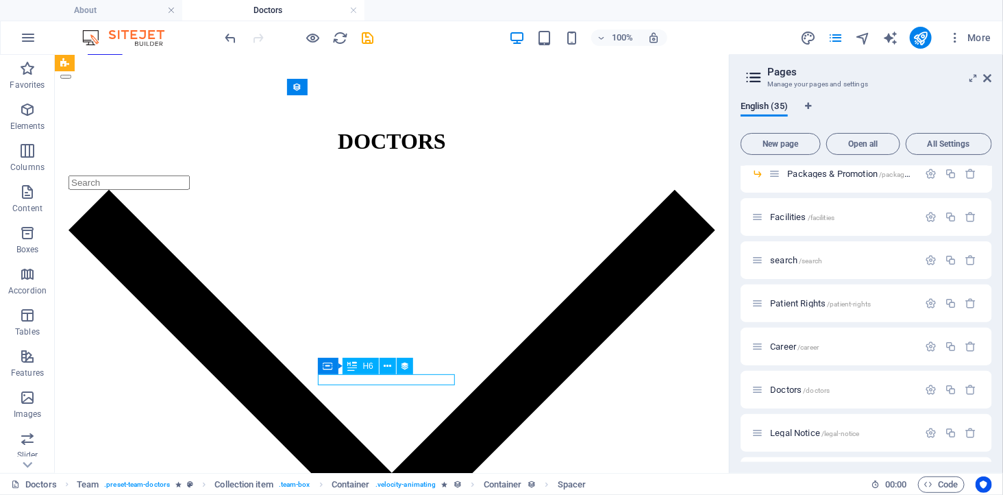
select select "name"
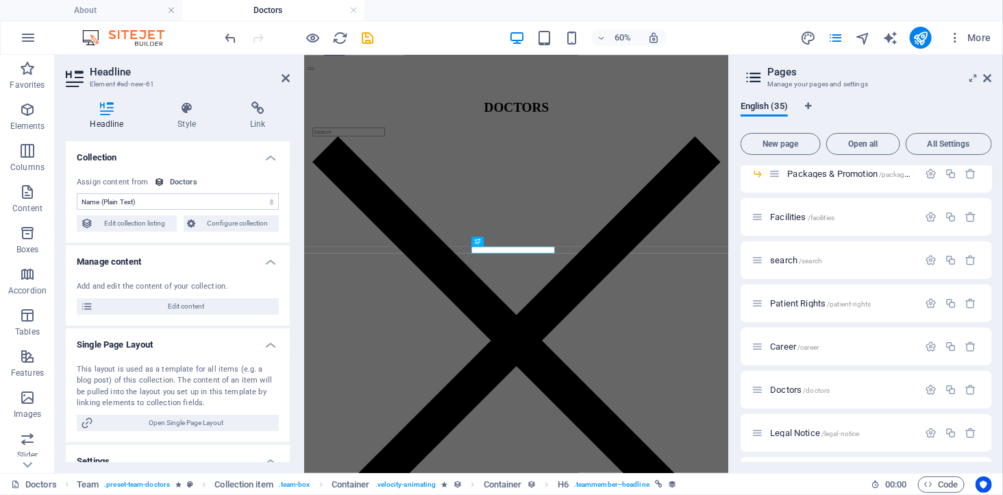
click at [207, 199] on select "No assignment, content remains static Created at (Date) Updated at (Date) Name …" at bounding box center [178, 201] width 202 height 16
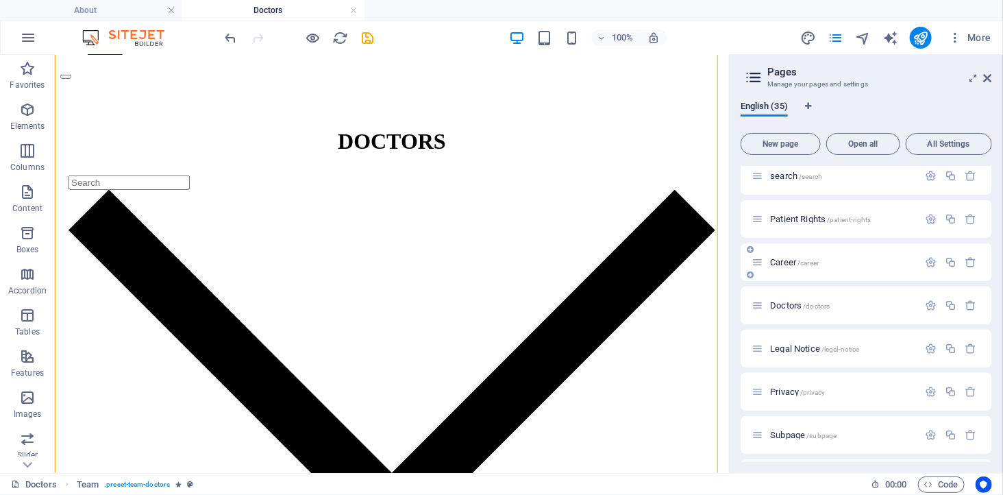
scroll to position [851, 0]
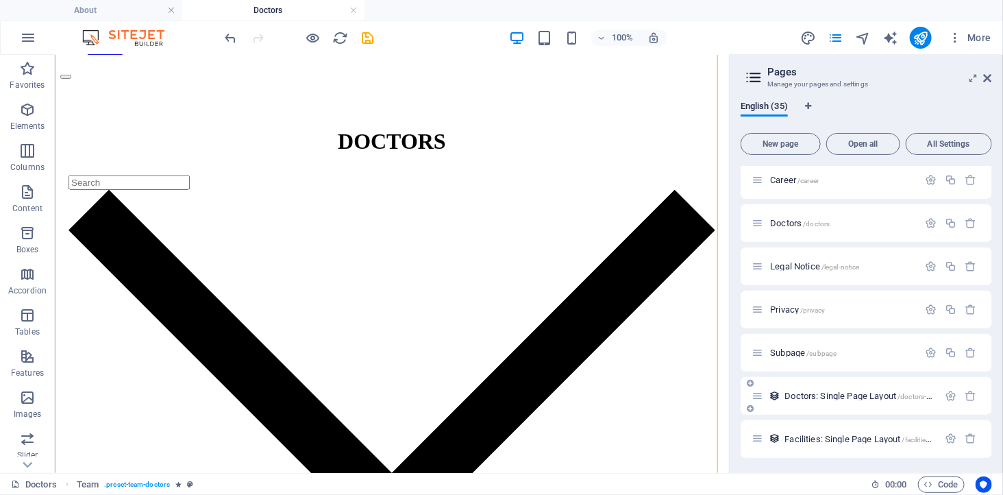
click at [850, 397] on span "Doctors: Single Page Layout /doctors-item" at bounding box center [861, 395] width 155 height 10
click at [850, 397] on div "Doctors: Single Page Layout /doctors-item" at bounding box center [865, 396] width 251 height 38
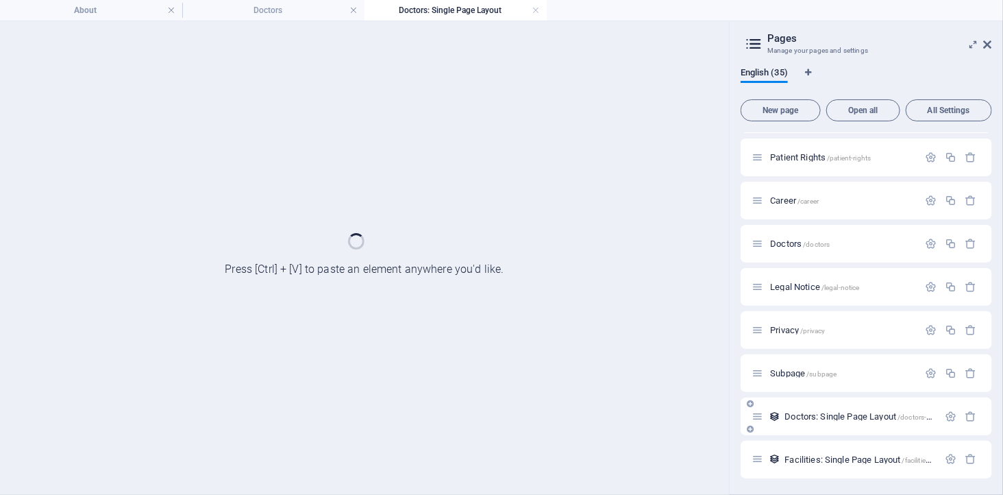
scroll to position [796, 0]
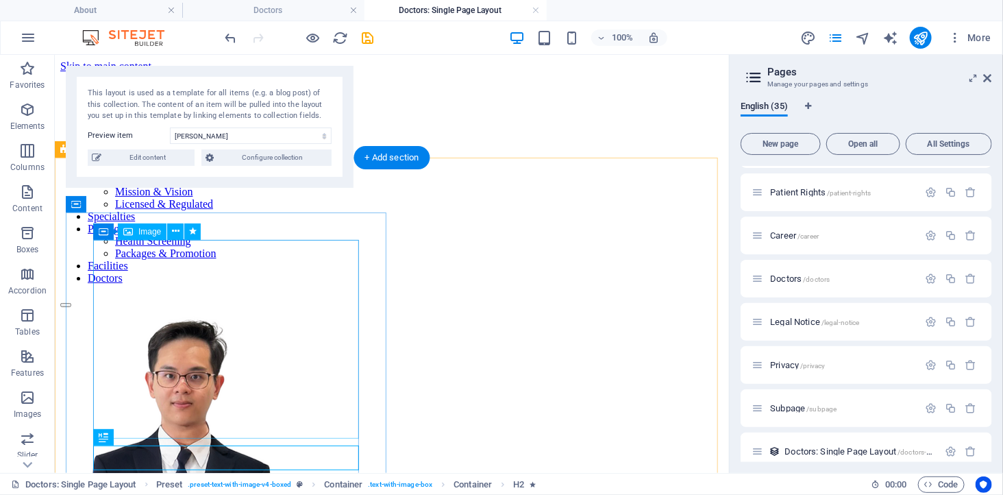
select select "689cbad1d6e73834720dd3c2"
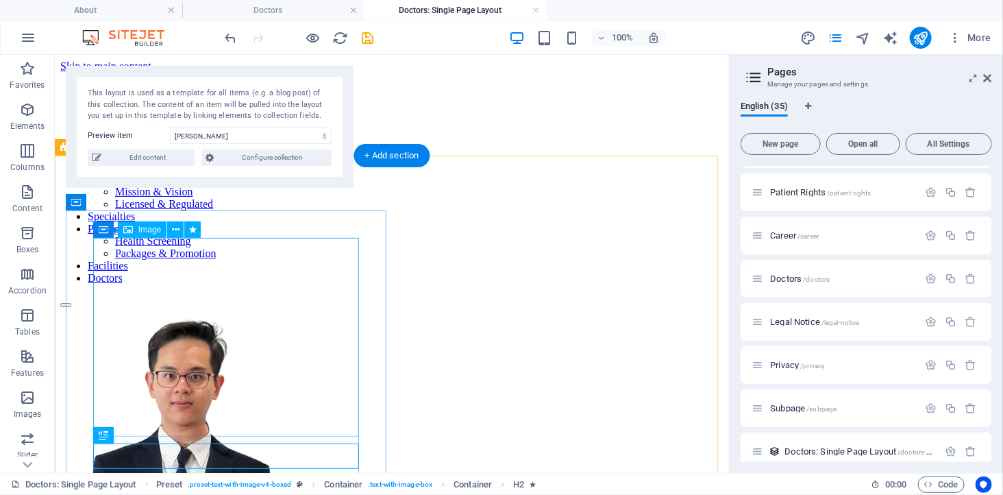
scroll to position [152, 0]
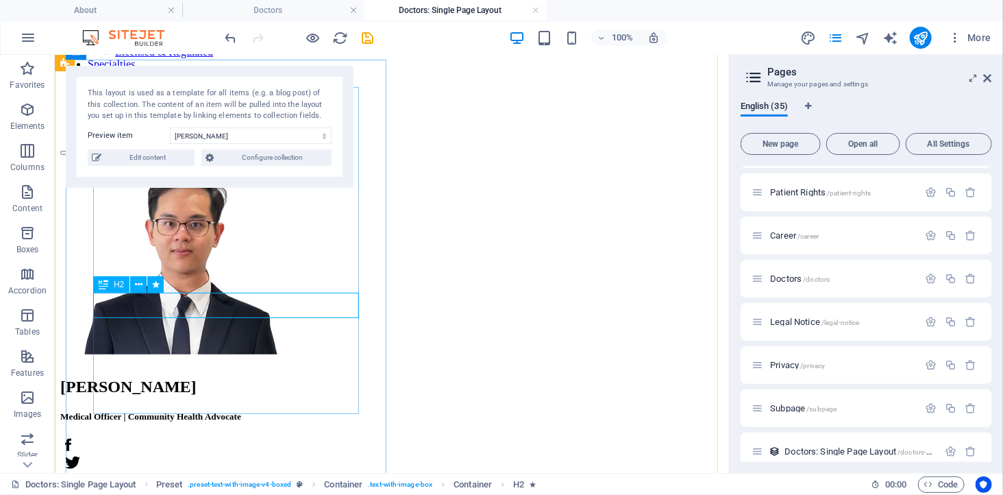
click at [236, 377] on div "[PERSON_NAME]" at bounding box center [391, 386] width 663 height 18
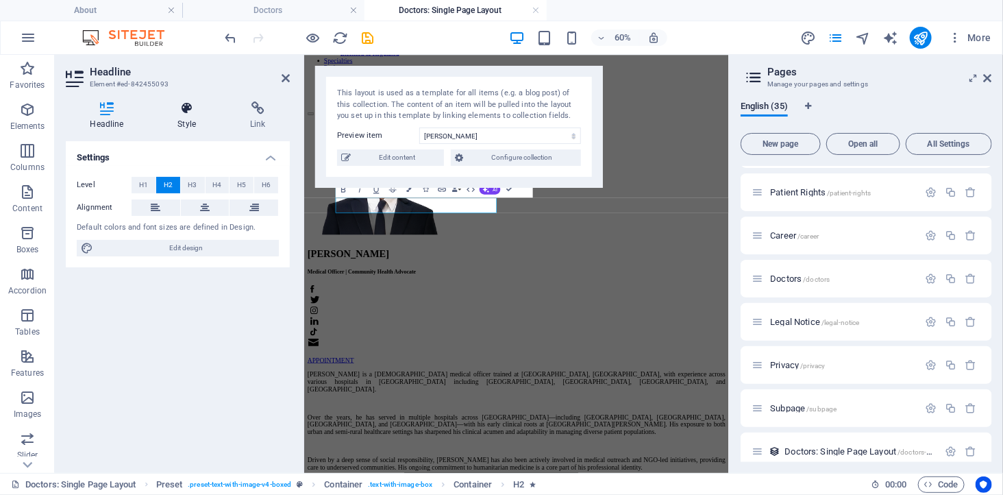
click at [188, 113] on icon at bounding box center [186, 108] width 67 height 14
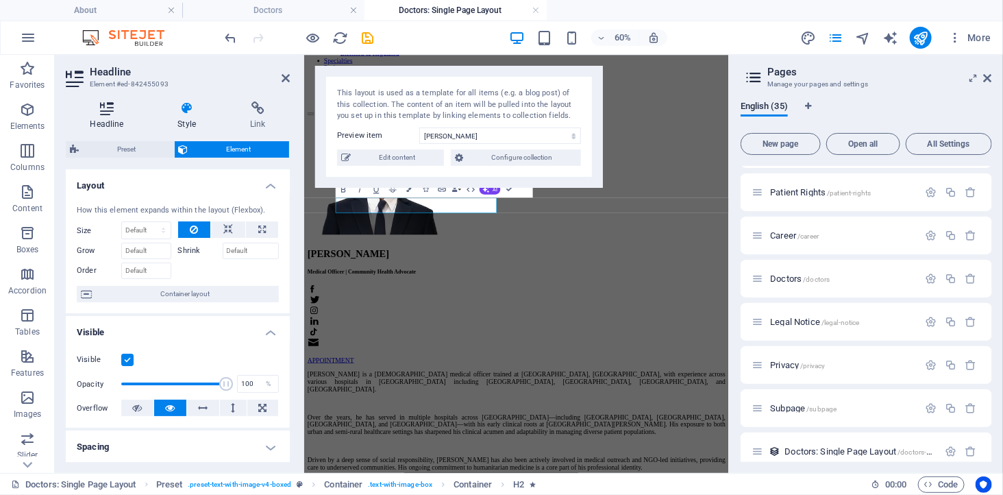
click at [110, 110] on icon at bounding box center [107, 108] width 82 height 14
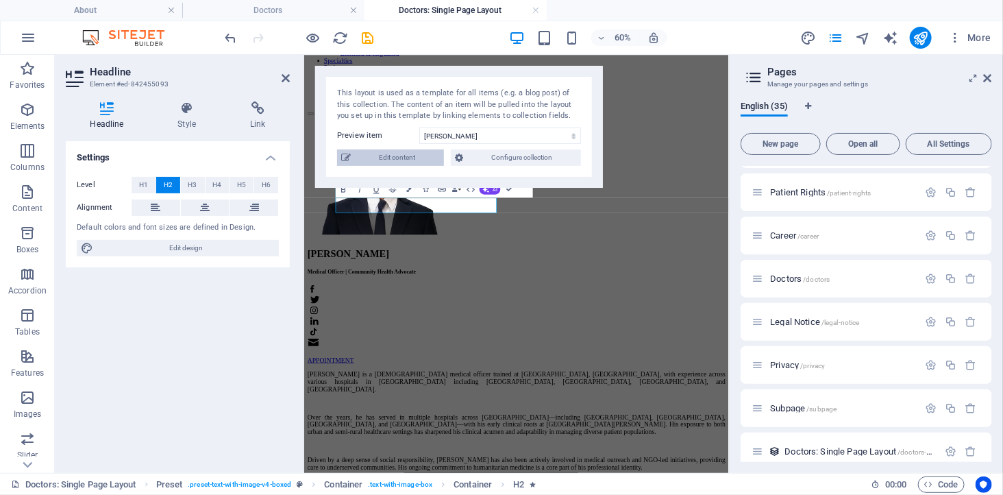
click at [399, 155] on span "Edit content" at bounding box center [397, 157] width 85 height 16
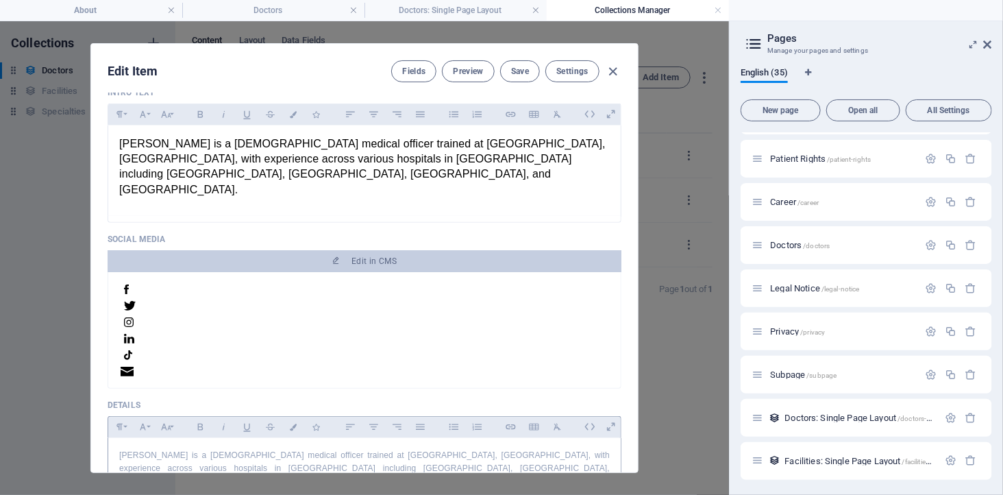
scroll to position [532, 0]
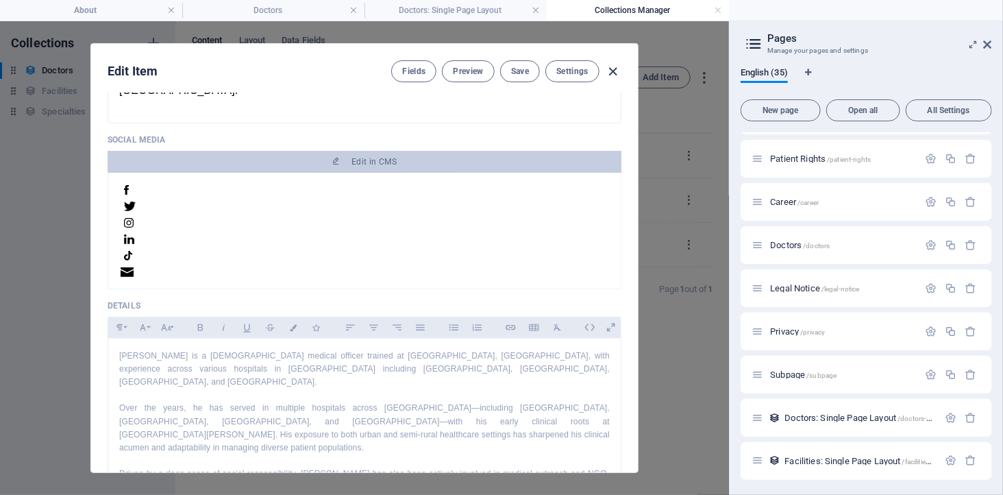
click at [614, 66] on icon "button" at bounding box center [614, 72] width 16 height 16
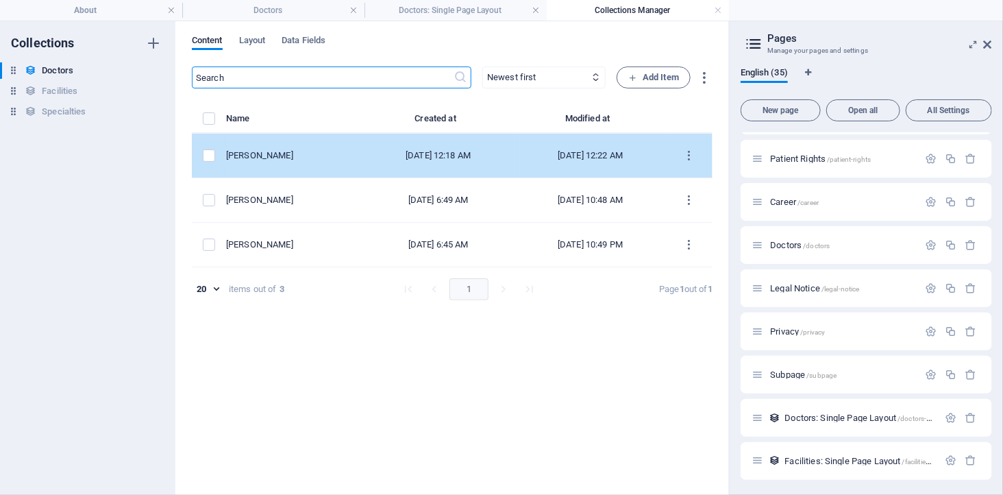
scroll to position [0, 0]
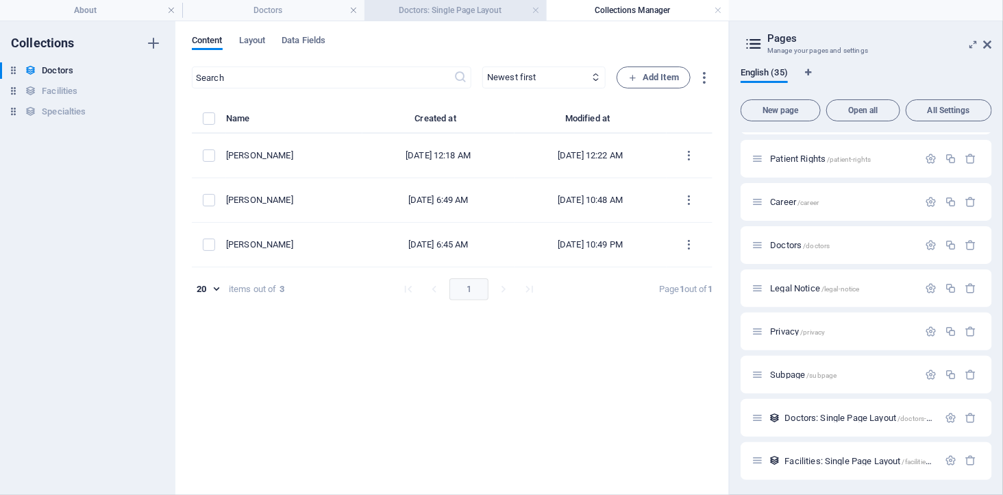
click at [444, 3] on h4 "Doctors: Single Page Layout" at bounding box center [455, 10] width 182 height 15
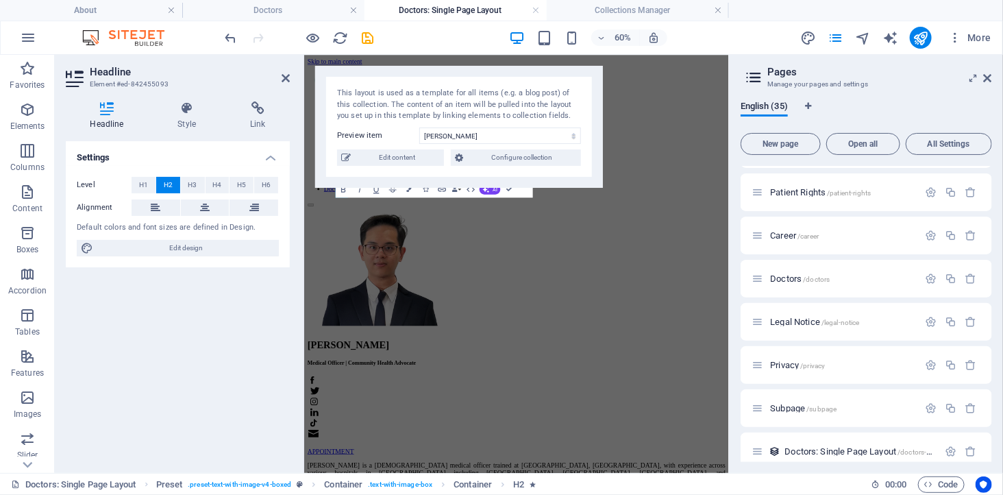
scroll to position [152, 0]
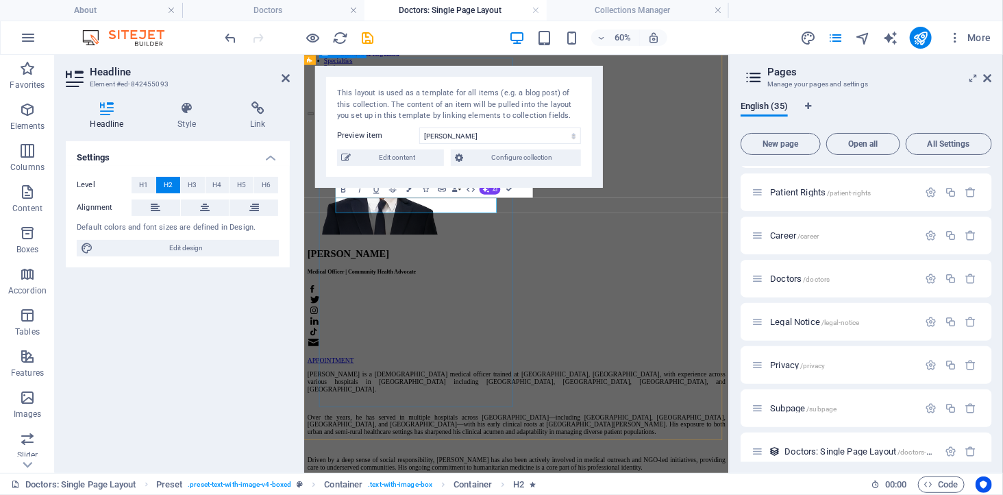
click at [567, 451] on div "Dr. Kelvin Tay Medical Officer | Community Health Advocate APPOINTMENT" at bounding box center [657, 362] width 697 height 414
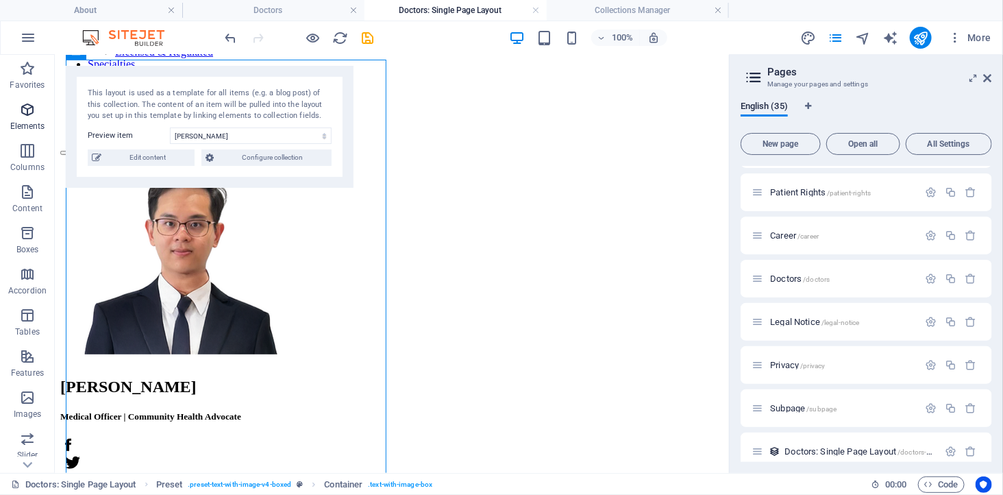
click at [22, 126] on p "Elements" at bounding box center [27, 126] width 35 height 11
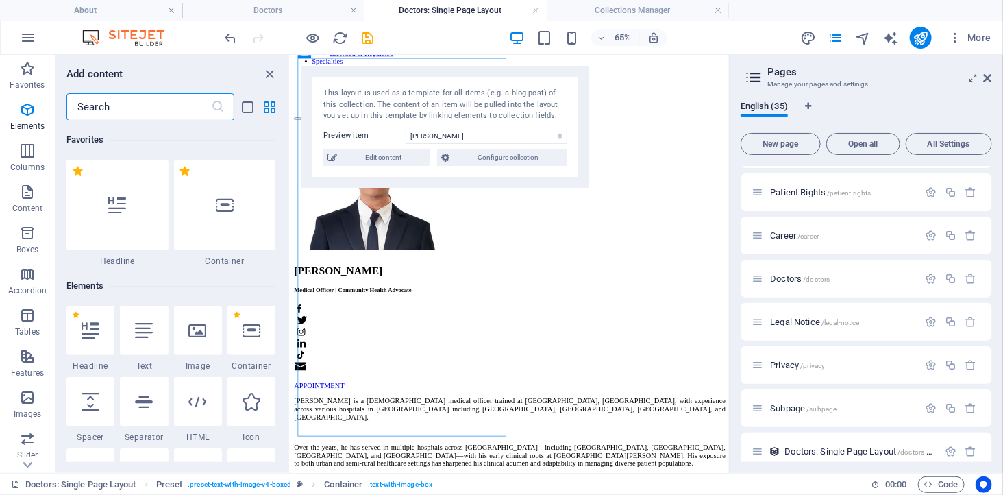
click at [85, 99] on input "text" at bounding box center [138, 106] width 145 height 27
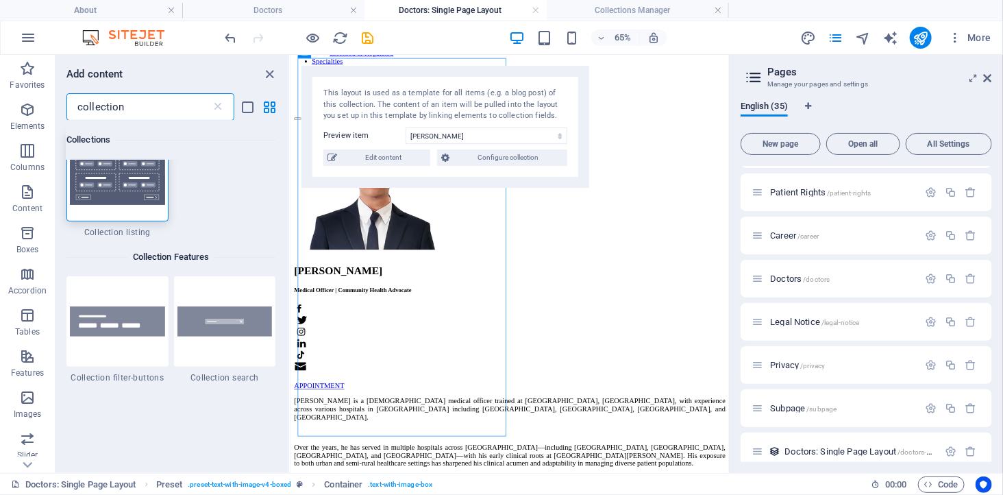
scroll to position [43, 0]
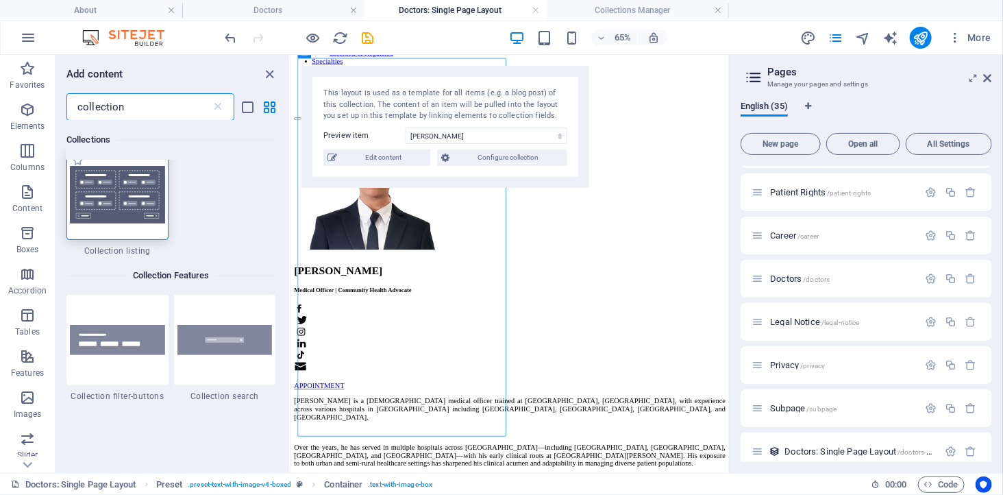
type input "collection"
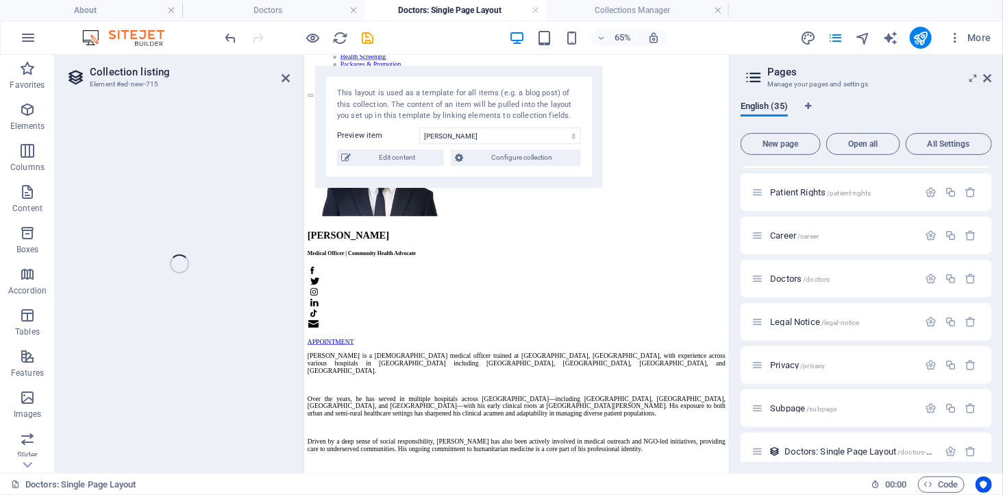
scroll to position [201, 0]
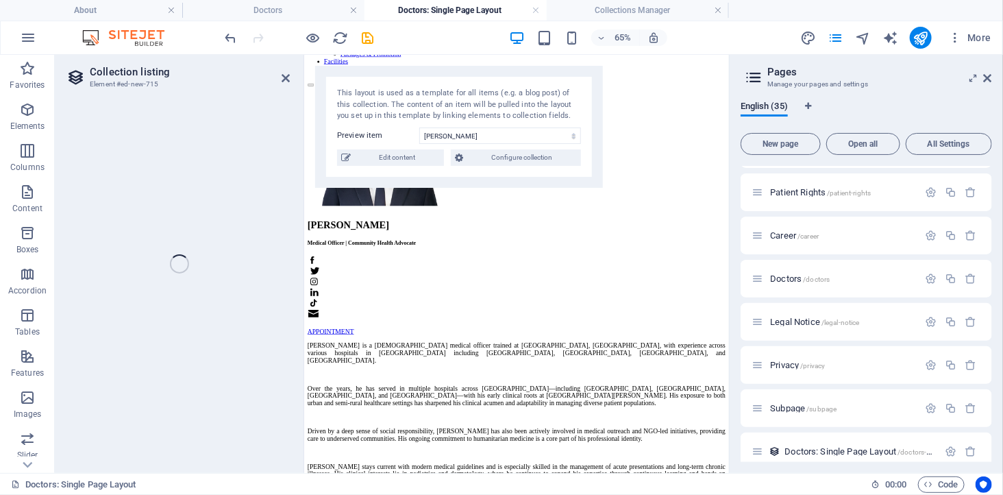
select select
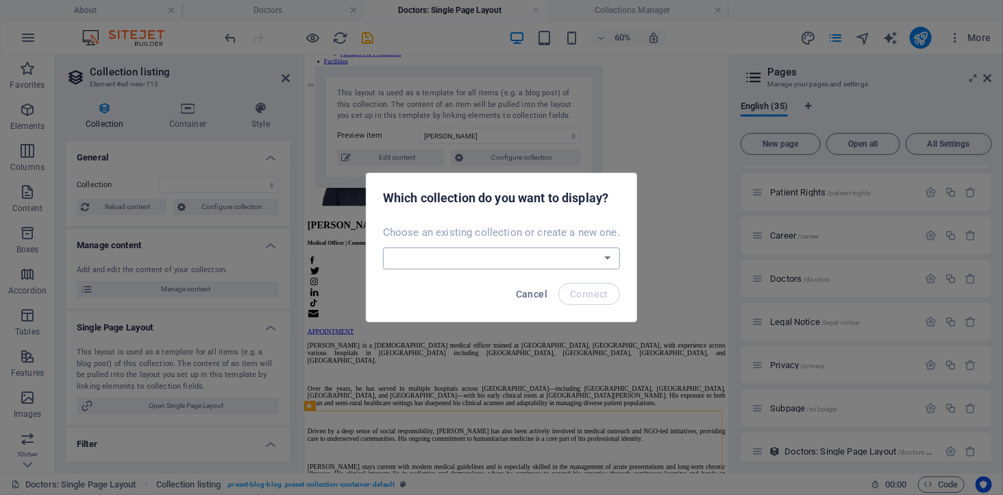
click at [533, 263] on select "Doctors Facilities Specialties Create a new collection" at bounding box center [501, 258] width 237 height 22
select select "6891371f0a69ef6ef6062544"
click at [384, 247] on select "Doctors Facilities Specialties Create a new collection" at bounding box center [501, 258] width 237 height 22
click at [576, 292] on span "Connect" at bounding box center [589, 293] width 38 height 11
select select "6891371f0a69ef6ef6062544"
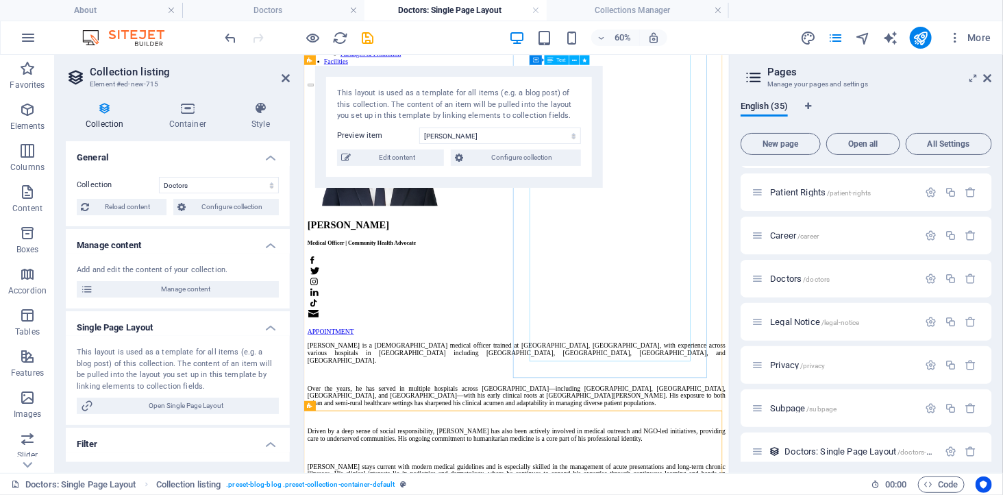
select select "createdAt_DESC"
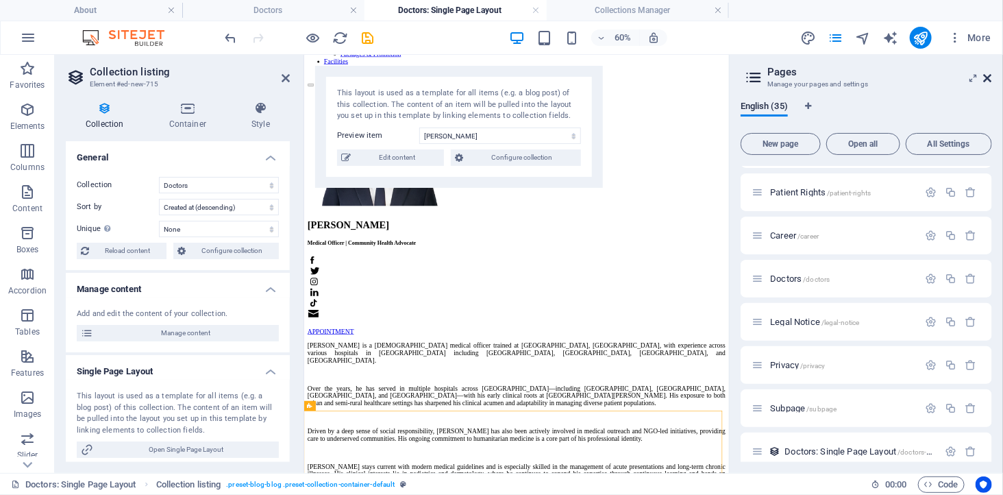
click at [988, 77] on icon at bounding box center [988, 78] width 8 height 11
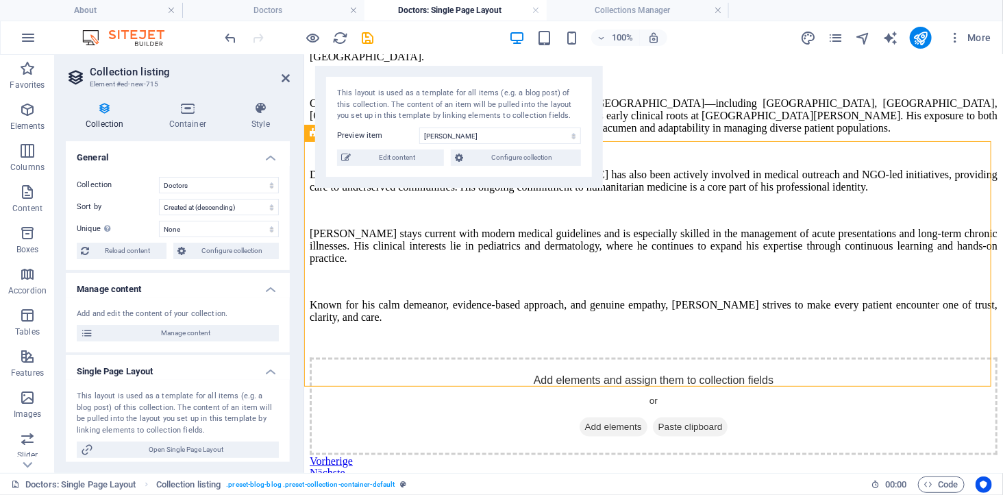
scroll to position [478, 0]
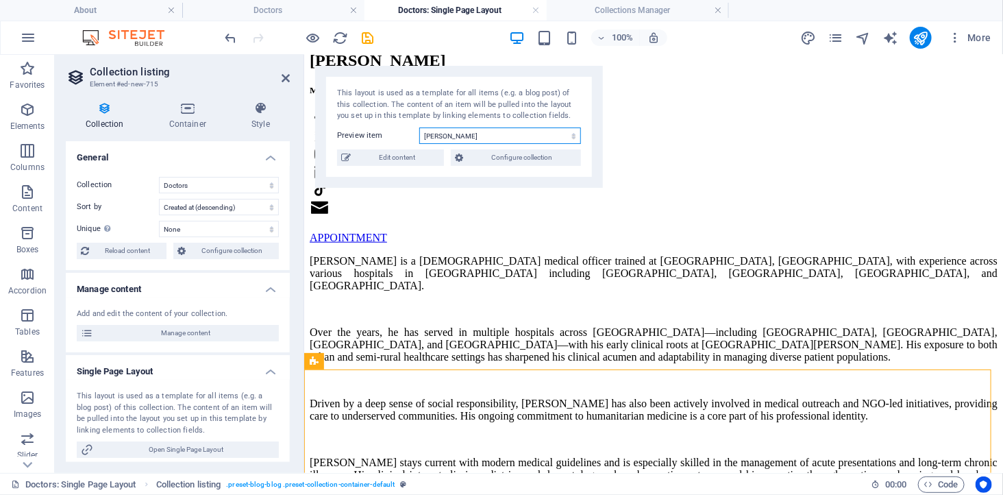
click at [485, 134] on select "Dr. Kelvin Tay Dr. Senthi Muthuraman Dr. Suguna Raman" at bounding box center [500, 135] width 162 height 16
select select "689138e4ccc2d5a8220ec0fa"
click at [419, 127] on select "Dr. Kelvin Tay Dr. Senthi Muthuraman Dr. Suguna Raman" at bounding box center [500, 135] width 162 height 16
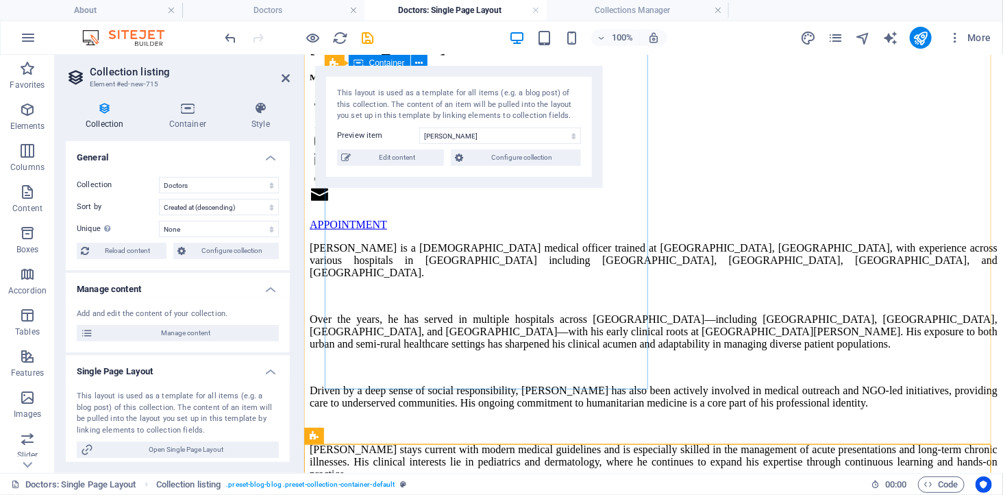
scroll to position [631, 0]
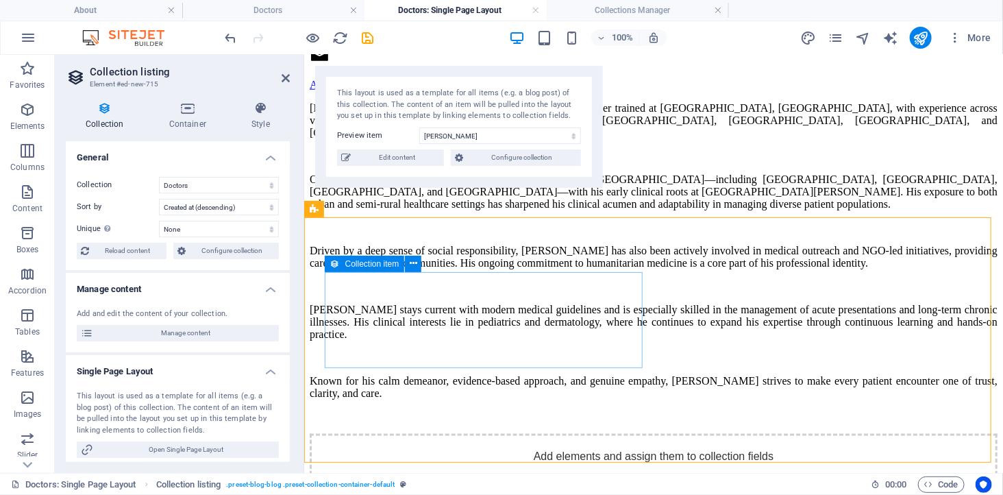
click at [579, 492] on span "Add elements" at bounding box center [613, 501] width 68 height 19
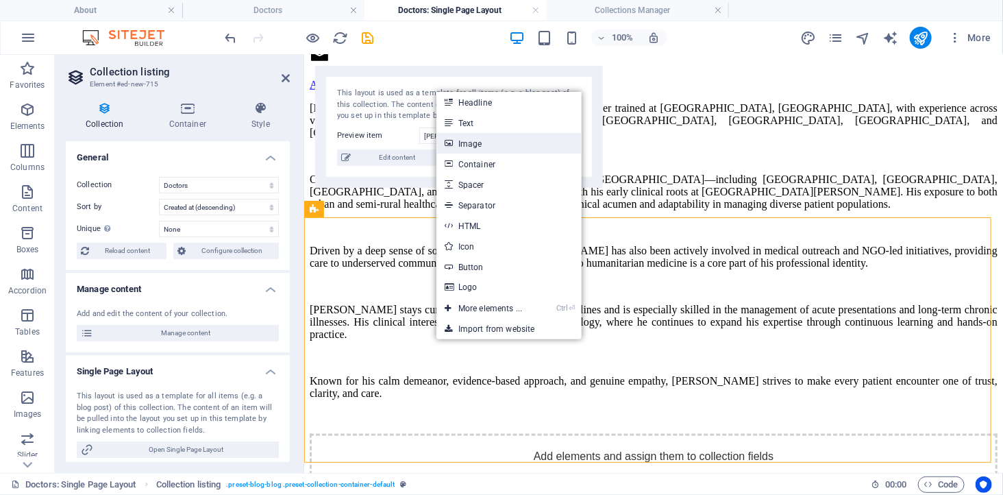
click at [510, 146] on link "Image" at bounding box center [508, 143] width 145 height 21
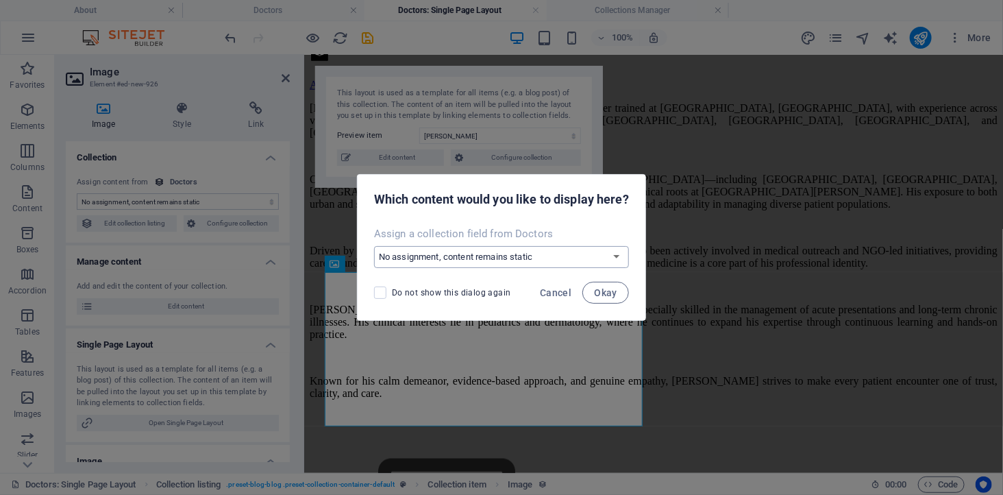
click at [482, 262] on select "No assignment, content remains static Create a new field Created at (Date) Upda…" at bounding box center [501, 257] width 255 height 22
select select "image"
click at [374, 246] on select "No assignment, content remains static Create a new field Created at (Date) Upda…" at bounding box center [501, 257] width 255 height 22
click at [603, 287] on span "Okay" at bounding box center [605, 292] width 23 height 11
select select "image"
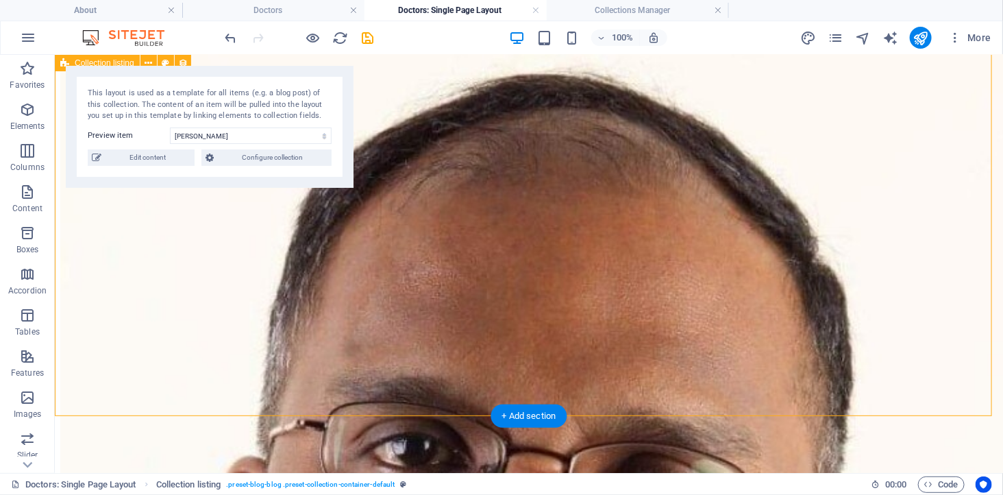
scroll to position [935, 0]
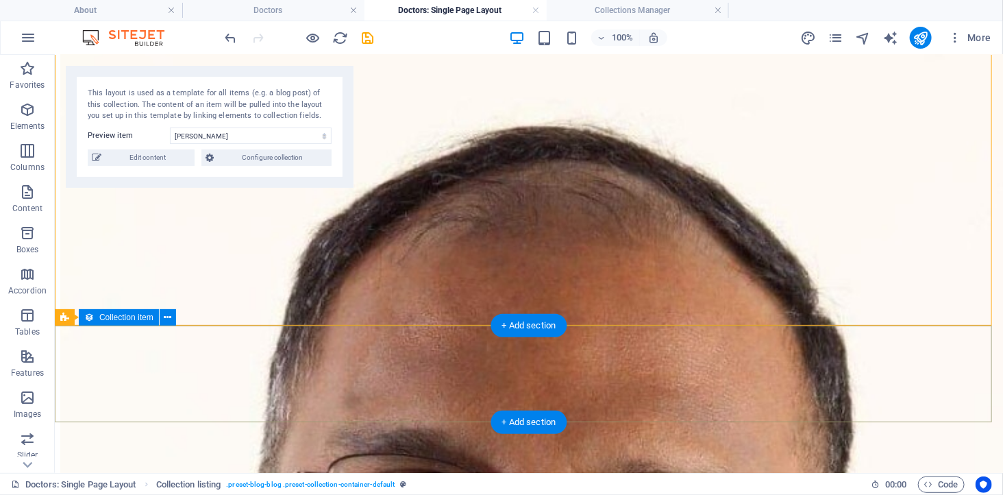
scroll to position [1163, 0]
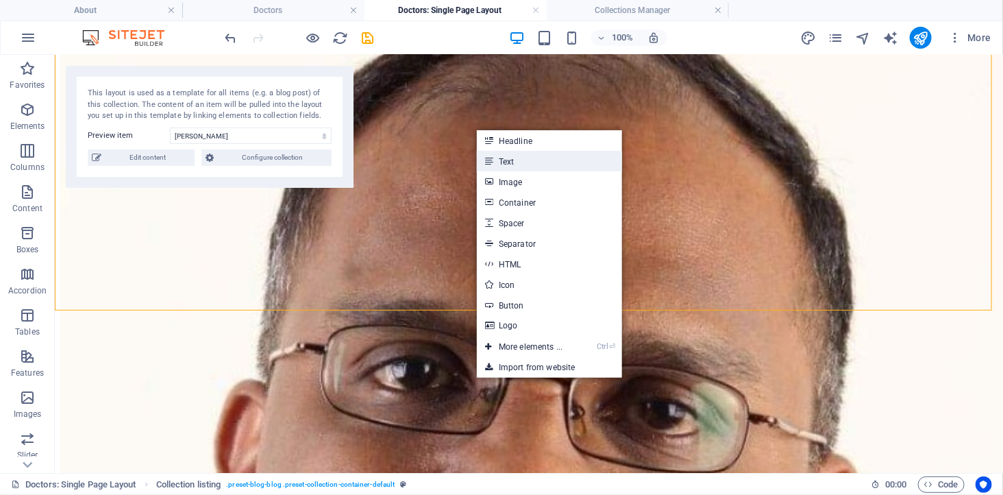
click at [527, 164] on link "Text" at bounding box center [549, 161] width 145 height 21
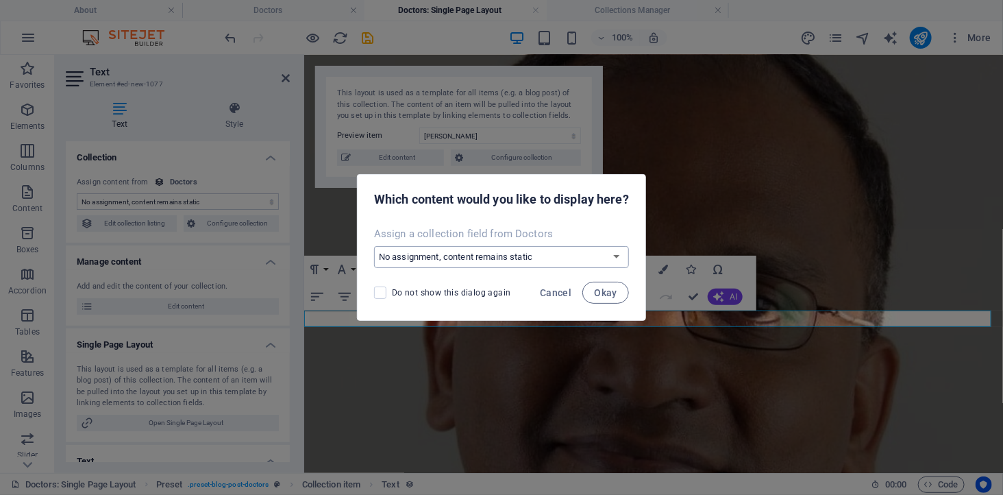
click at [510, 258] on select "No assignment, content remains static Create a new field Created at (Date) Upda…" at bounding box center [501, 257] width 255 height 22
select select "name"
click at [374, 246] on select "No assignment, content remains static Create a new field Created at (Date) Upda…" at bounding box center [501, 257] width 255 height 22
click at [598, 289] on span "Okay" at bounding box center [605, 292] width 23 height 11
select select "name"
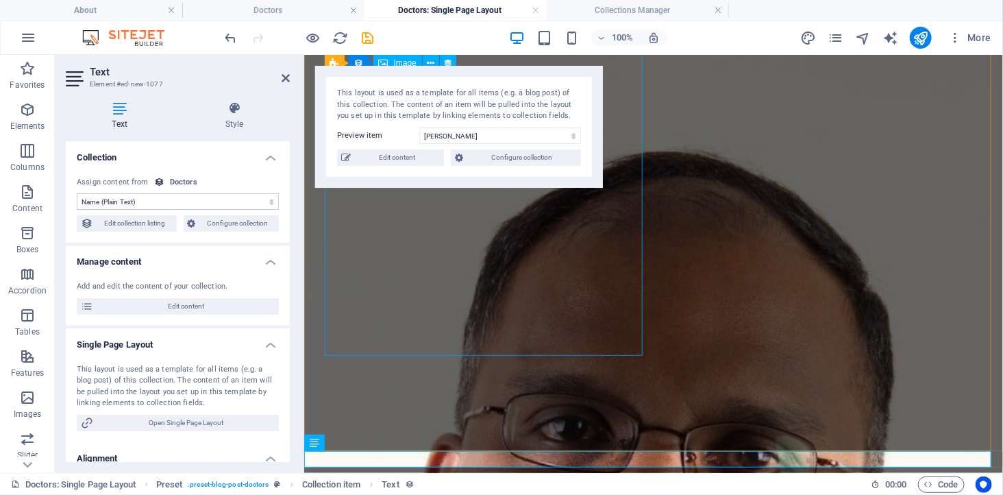
scroll to position [1087, 0]
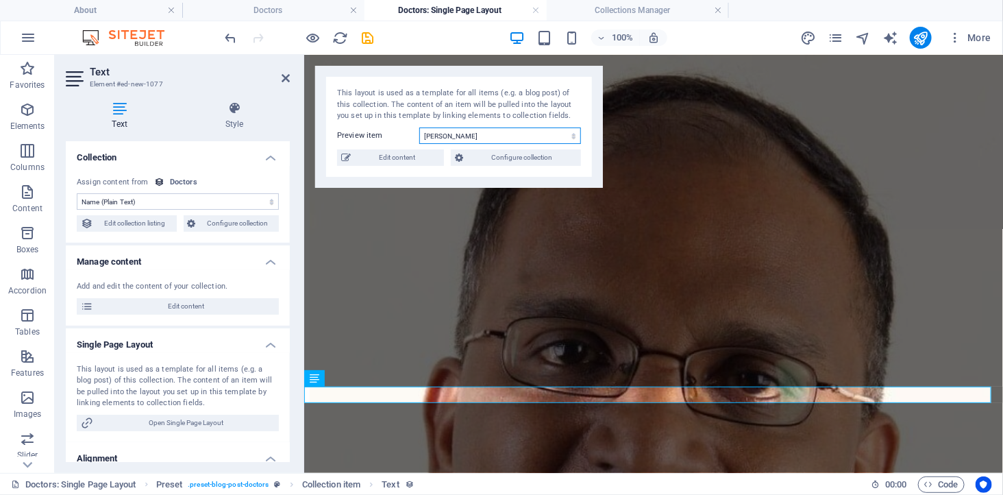
click at [484, 135] on select "Dr. Kelvin Tay Dr. Senthi Muthuraman Dr. Suguna Raman" at bounding box center [500, 135] width 162 height 16
click at [419, 127] on select "Dr. Kelvin Tay Dr. Senthi Muthuraman Dr. Suguna Raman" at bounding box center [500, 135] width 162 height 16
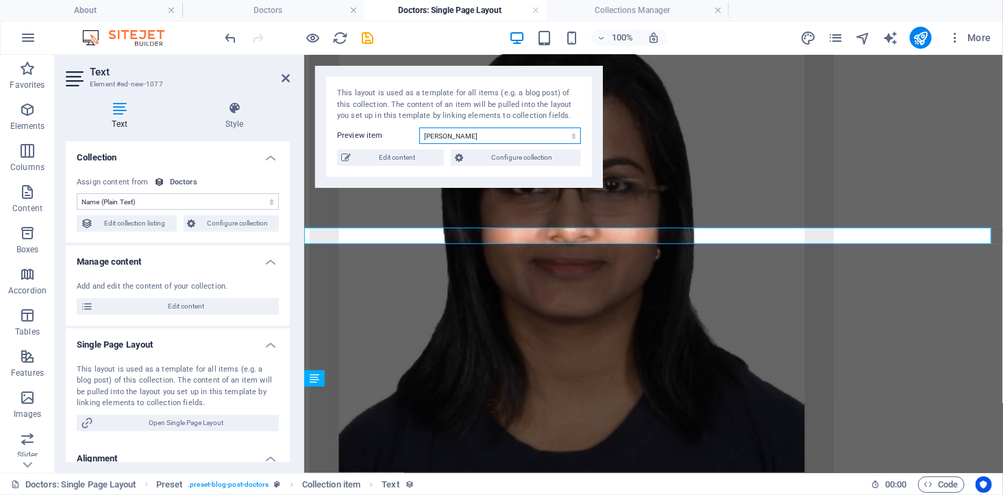
click at [488, 132] on select "Dr. Kelvin Tay Dr. Senthi Muthuraman Dr. Suguna Raman" at bounding box center [500, 135] width 162 height 16
click at [419, 127] on select "Dr. Kelvin Tay Dr. Senthi Muthuraman Dr. Suguna Raman" at bounding box center [500, 135] width 162 height 16
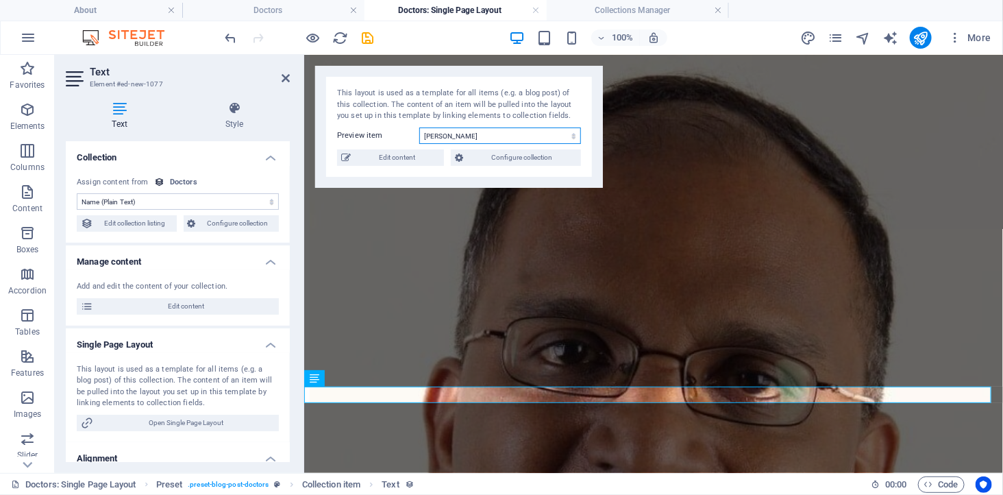
click at [484, 134] on select "Dr. Kelvin Tay Dr. Senthi Muthuraman Dr. Suguna Raman" at bounding box center [500, 135] width 162 height 16
click at [419, 127] on select "Dr. Kelvin Tay Dr. Senthi Muthuraman Dr. Suguna Raman" at bounding box center [500, 135] width 162 height 16
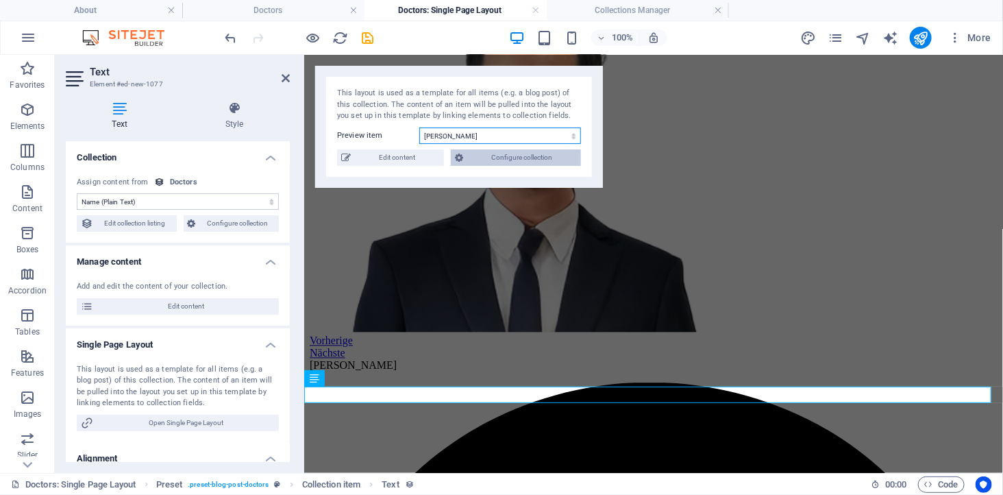
scroll to position [1067, 0]
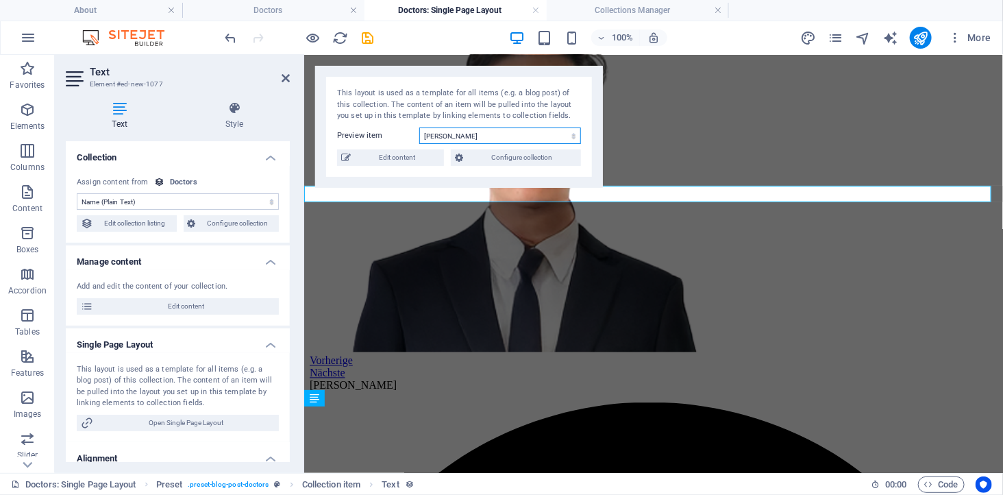
click at [475, 132] on select "Dr. Kelvin Tay Dr. Senthi Muthuraman Dr. Suguna Raman" at bounding box center [500, 135] width 162 height 16
select select "68913815eae84aec5d06fc45"
click at [419, 127] on select "Dr. Kelvin Tay Dr. Senthi Muthuraman Dr. Suguna Raman" at bounding box center [500, 135] width 162 height 16
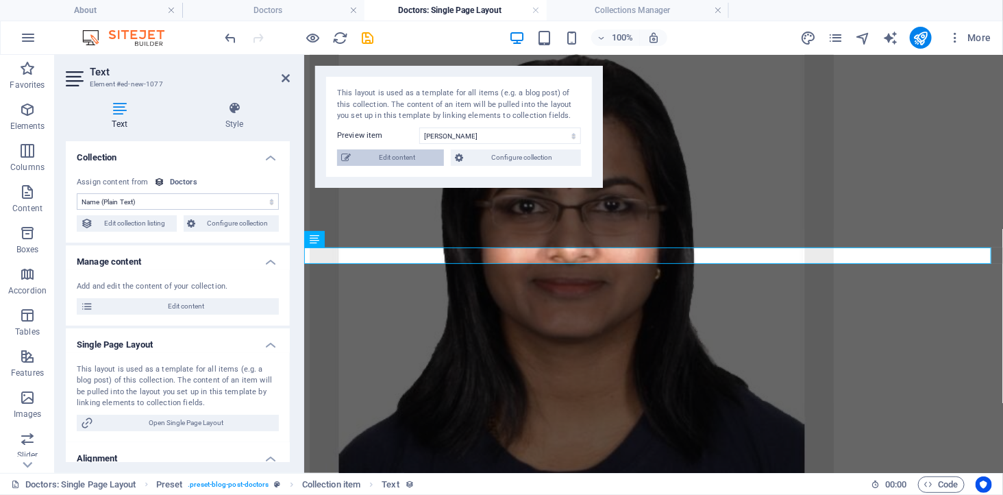
click at [399, 154] on span "Edit content" at bounding box center [397, 157] width 85 height 16
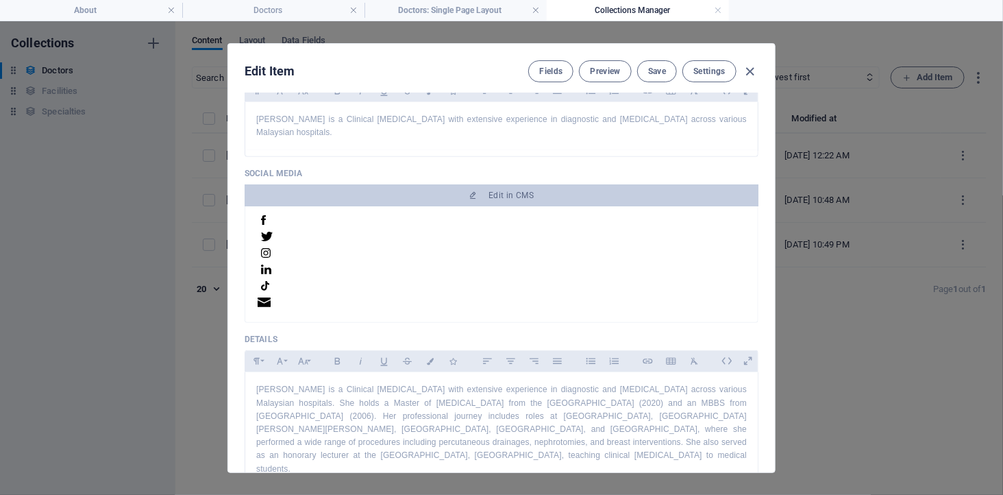
scroll to position [0, 0]
click at [753, 65] on icon "button" at bounding box center [751, 72] width 16 height 16
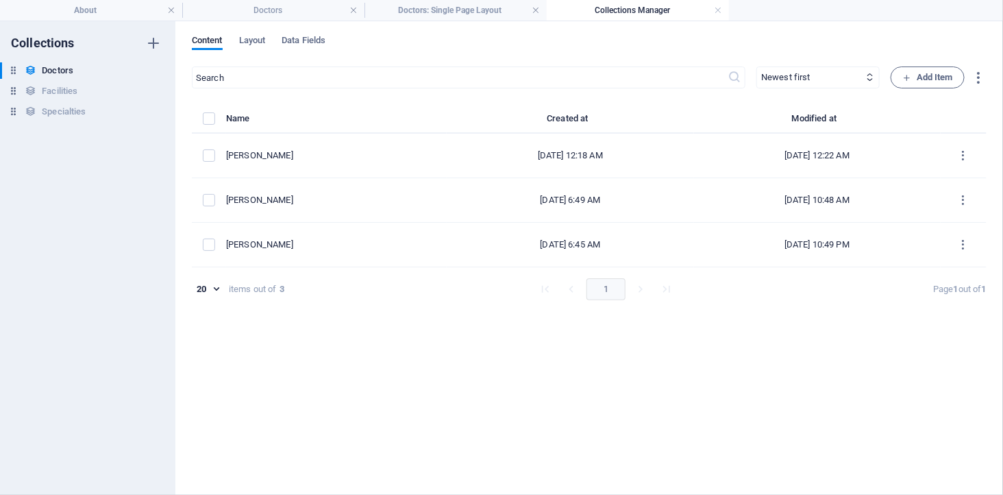
type input "dr-suguna"
click at [481, 10] on h4 "Doctors: Single Page Layout" at bounding box center [455, 10] width 182 height 15
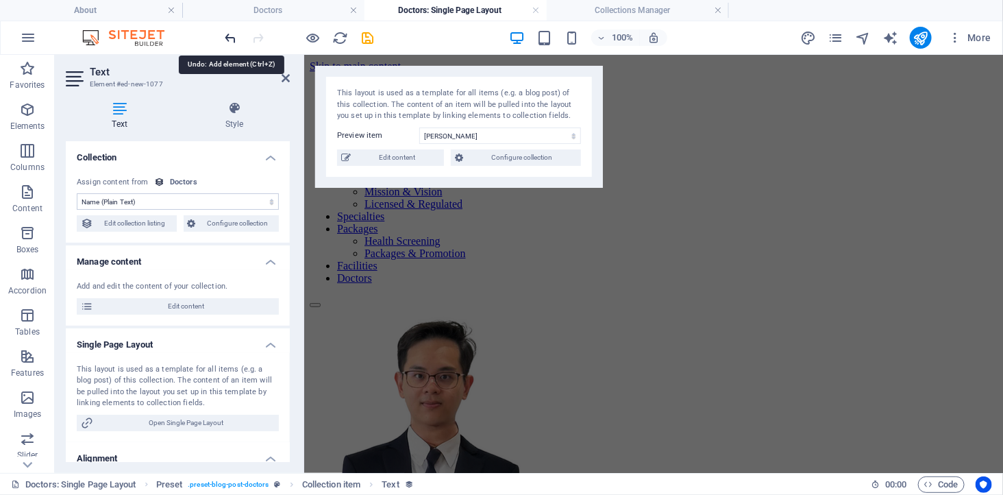
click at [223, 36] on icon "undo" at bounding box center [231, 38] width 16 height 16
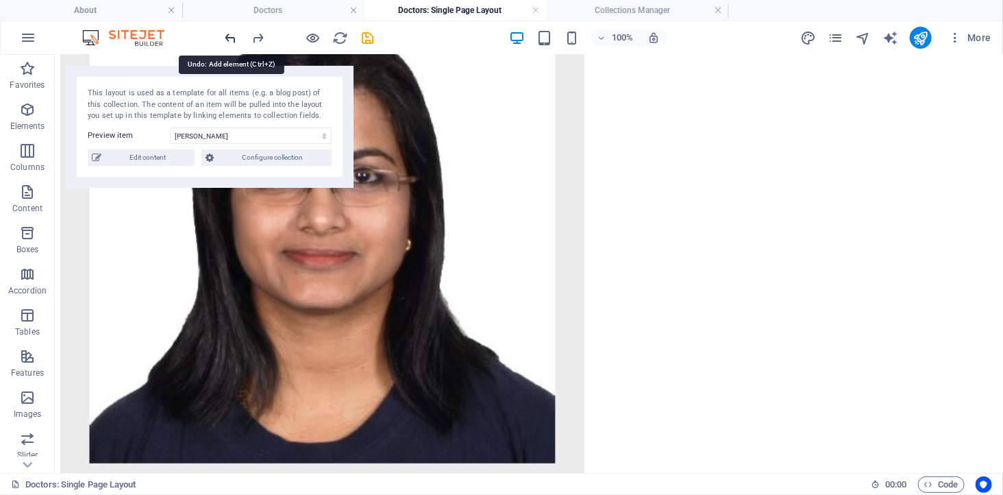
click at [223, 36] on icon "undo" at bounding box center [231, 38] width 16 height 16
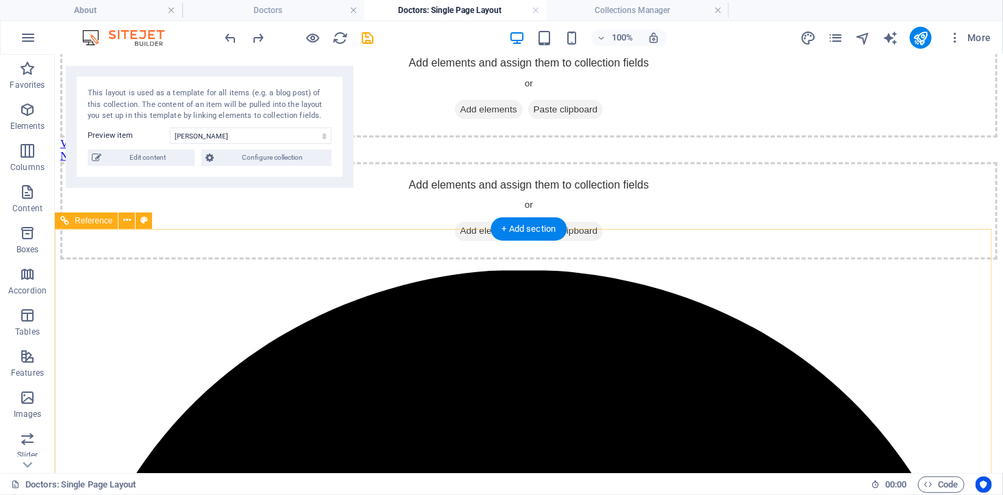
scroll to position [758, 0]
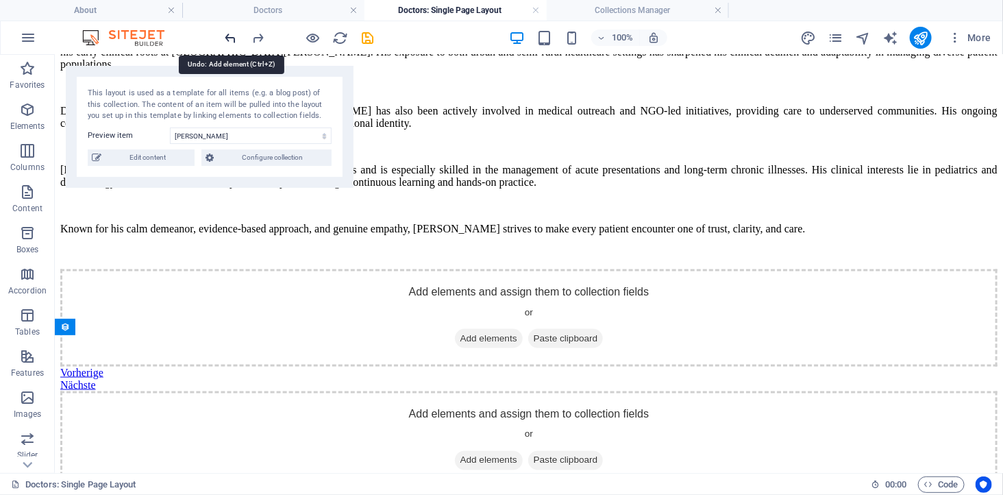
click at [227, 35] on icon "undo" at bounding box center [231, 38] width 16 height 16
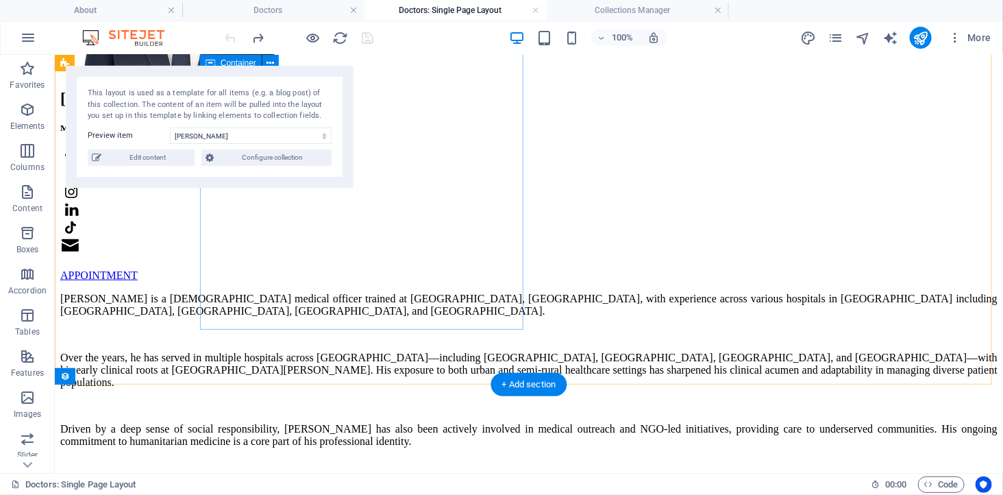
scroll to position [437, 0]
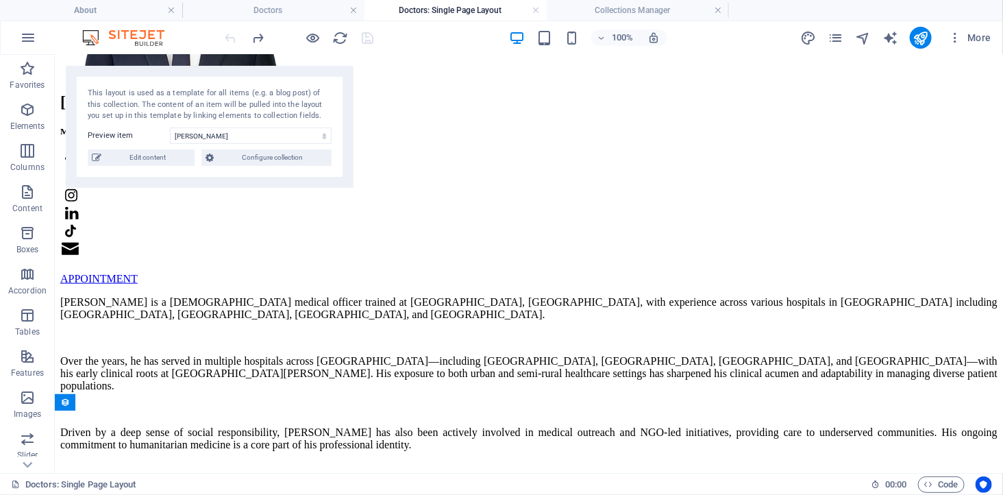
click at [229, 31] on div at bounding box center [299, 38] width 153 height 22
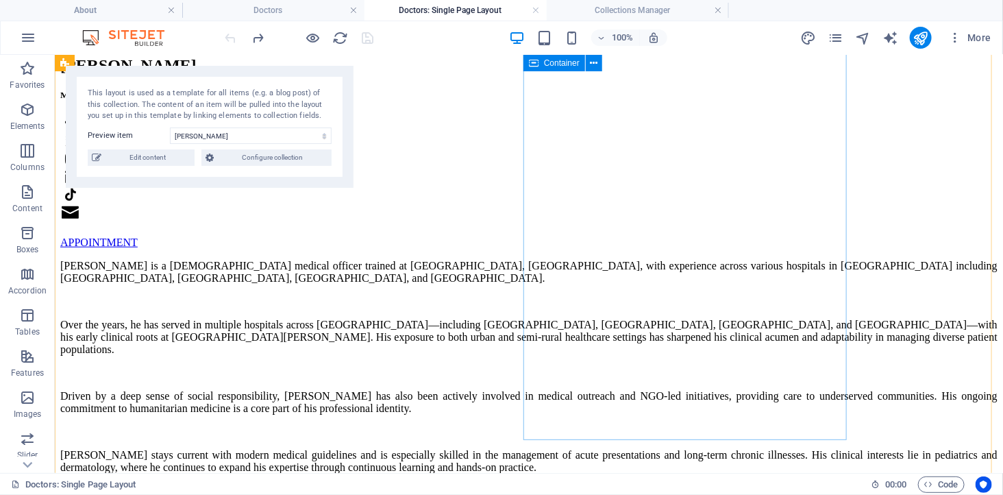
scroll to position [608, 0]
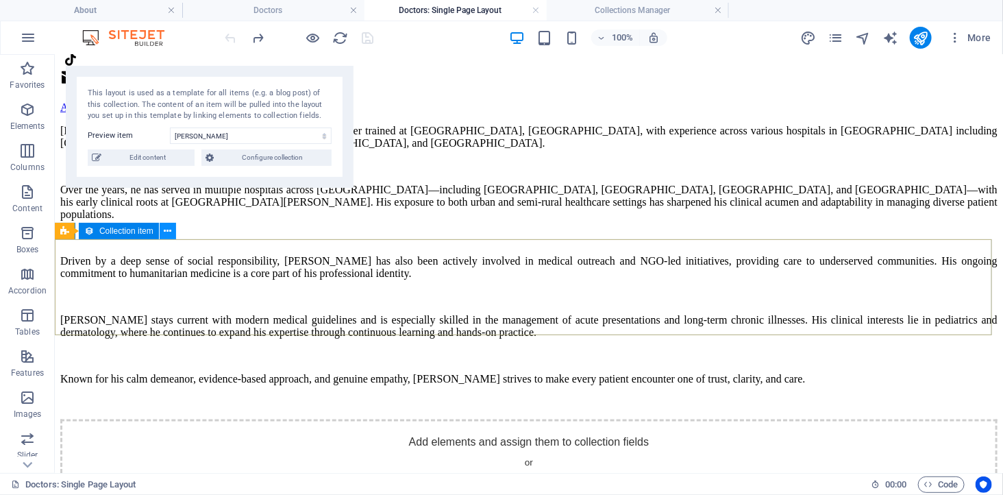
click at [169, 230] on icon at bounding box center [168, 231] width 8 height 14
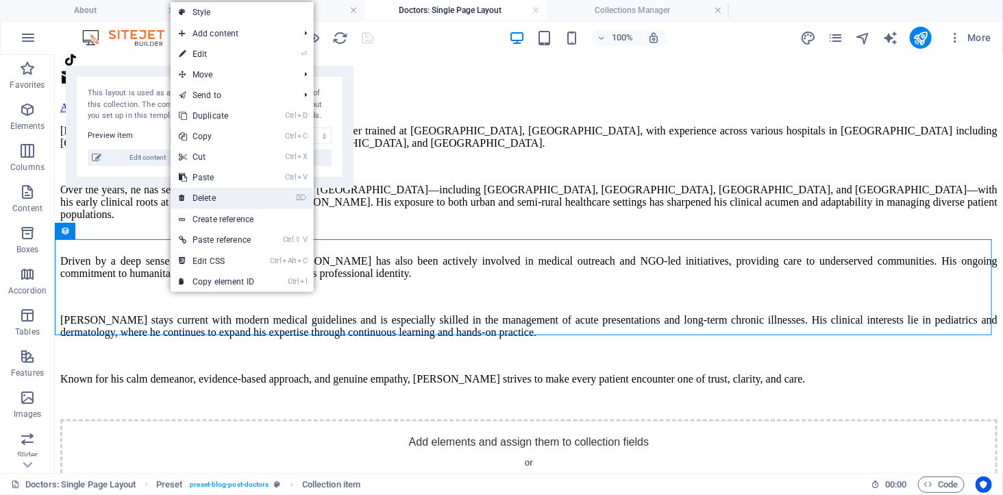
click at [214, 192] on link "⌦ Delete" at bounding box center [217, 198] width 92 height 21
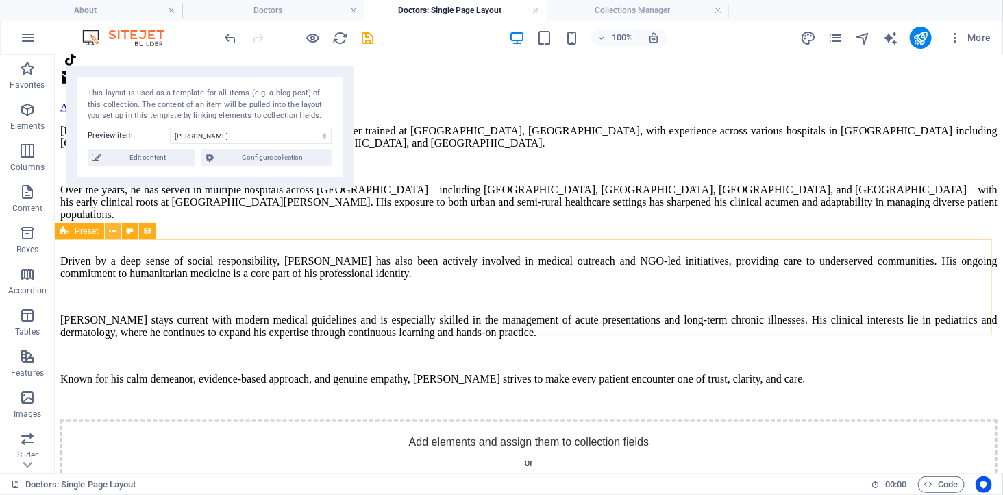
click at [110, 232] on icon at bounding box center [113, 231] width 8 height 14
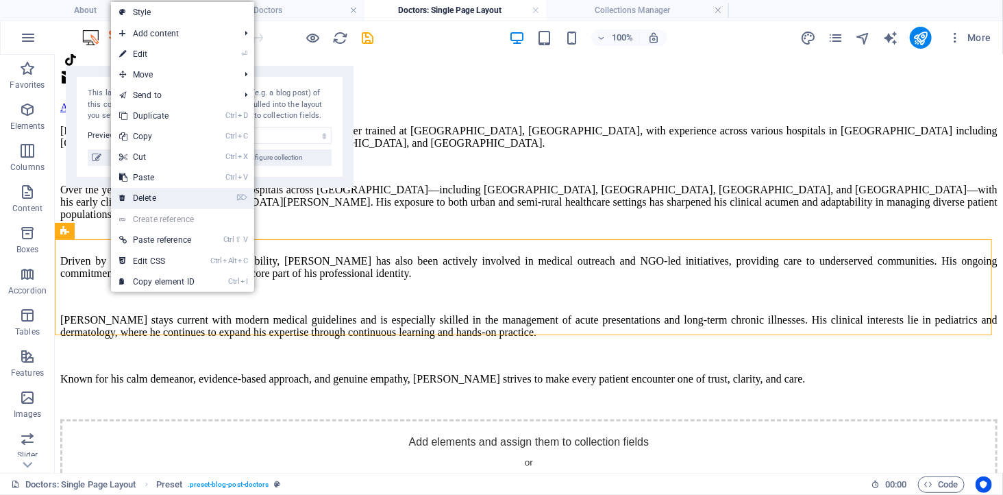
click at [144, 195] on link "⌦ Delete" at bounding box center [157, 198] width 92 height 21
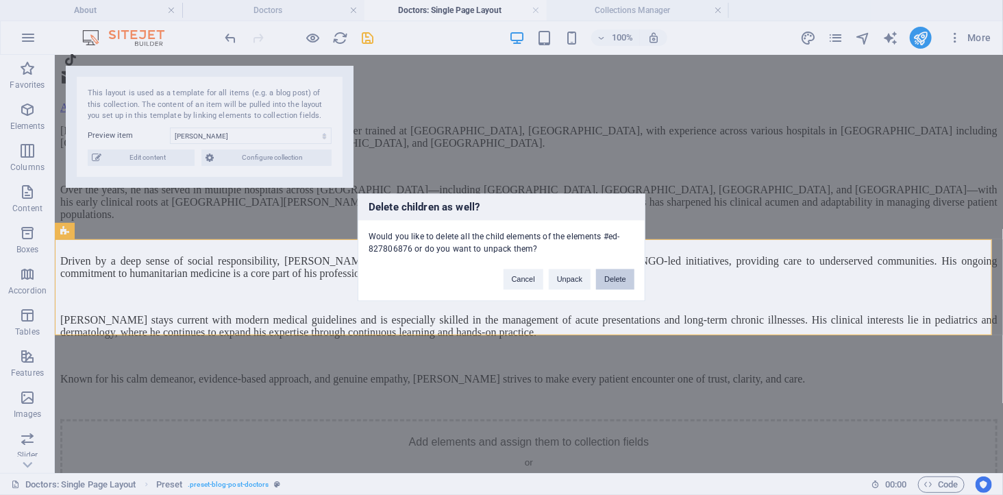
click at [622, 275] on button "Delete" at bounding box center [615, 279] width 38 height 21
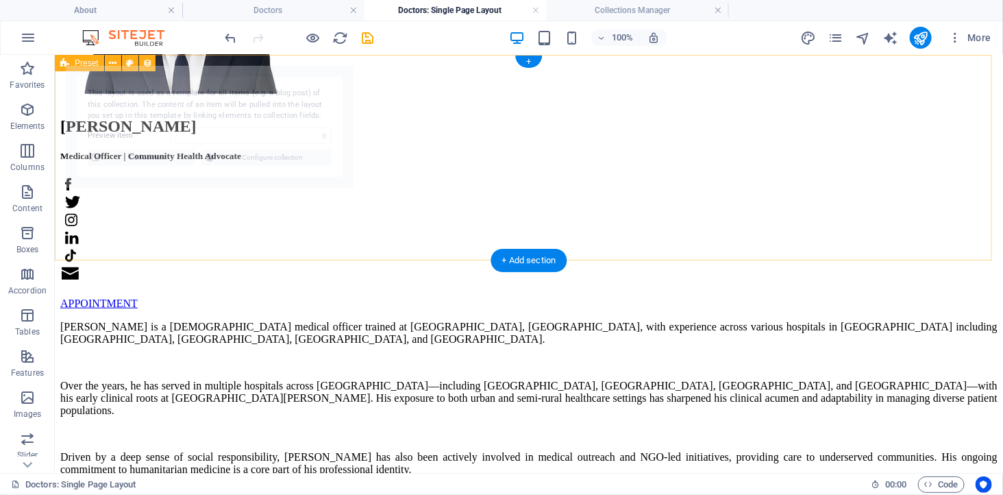
scroll to position [0, 0]
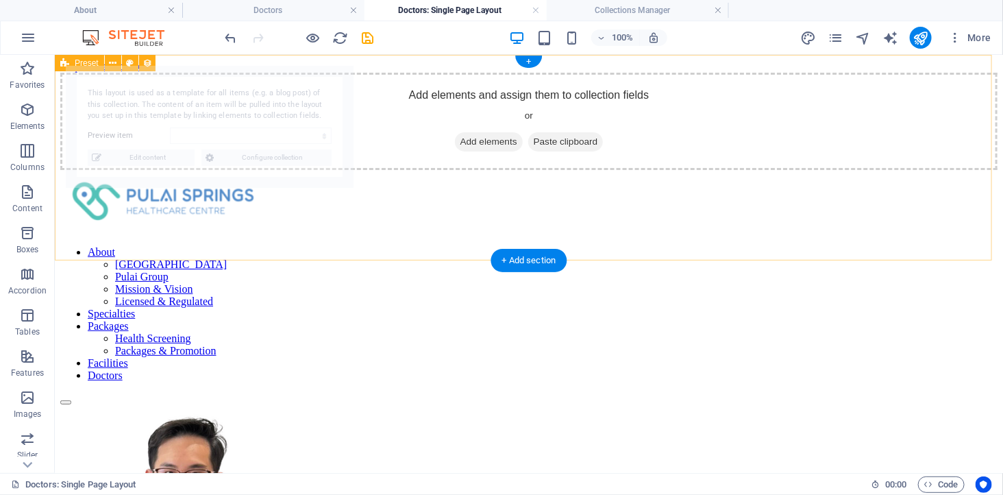
select select "689cbad1d6e73834720dd3c2"
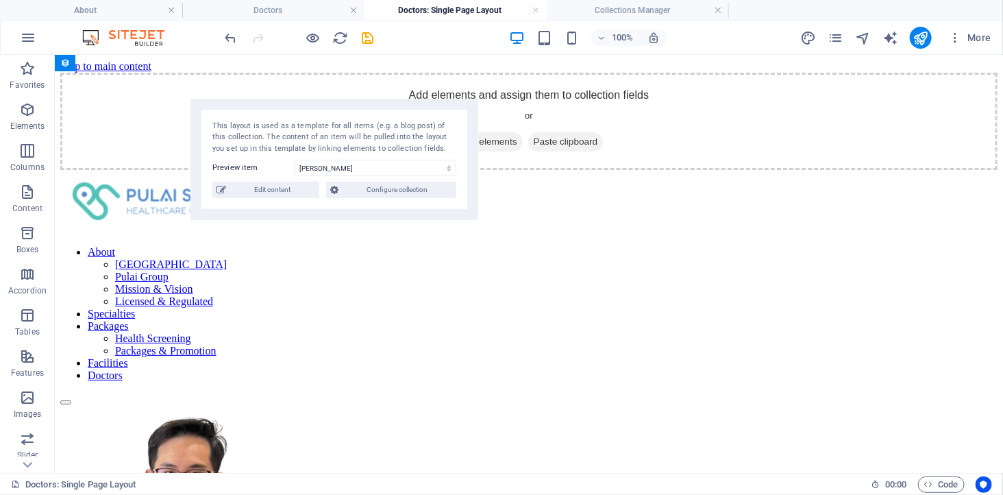
drag, startPoint x: 208, startPoint y: 72, endPoint x: 423, endPoint y: 119, distance: 220.2
click at [371, 113] on div "This layout is used as a template for all items (e.g. a blog post) of this coll…" at bounding box center [334, 160] width 288 height 122
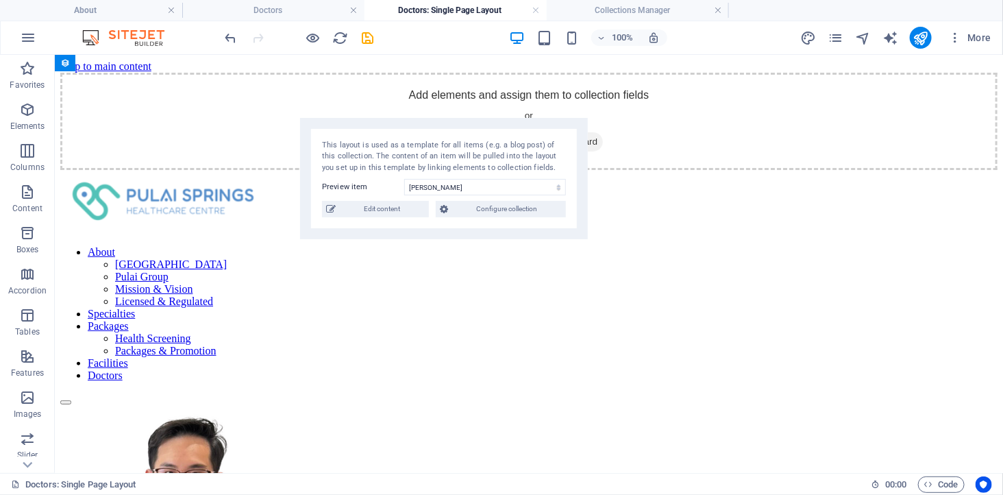
drag, startPoint x: 423, startPoint y: 119, endPoint x: 756, endPoint y: 114, distance: 332.9
click at [588, 118] on div "This layout is used as a template for all items (e.g. a blog post) of this coll…" at bounding box center [444, 179] width 288 height 122
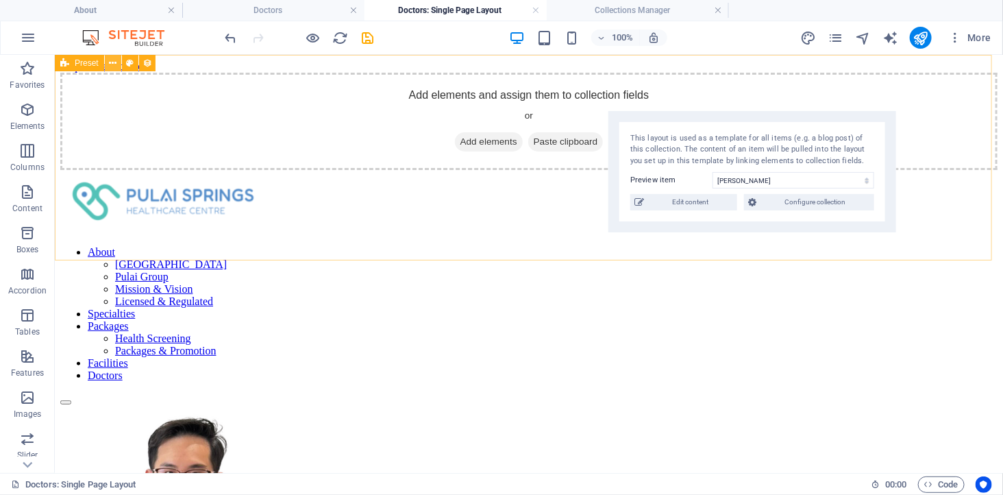
click at [112, 63] on icon at bounding box center [113, 63] width 8 height 14
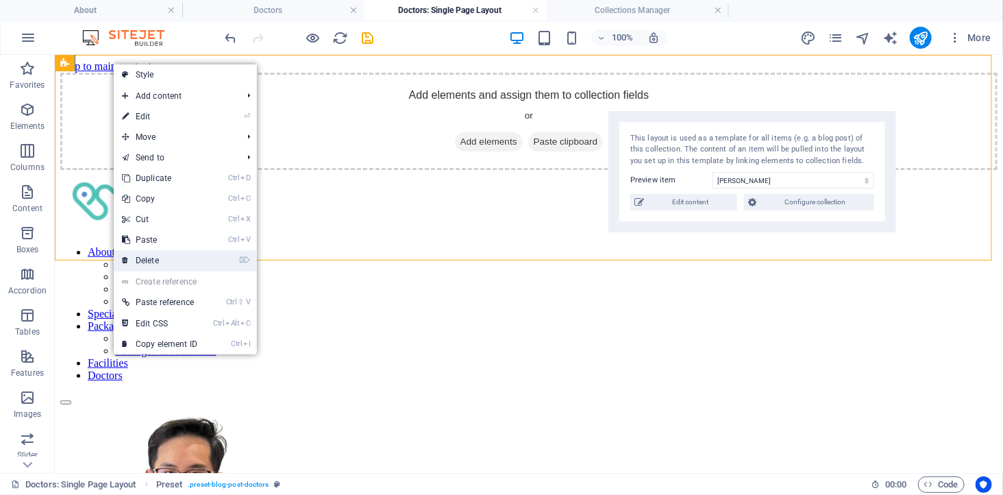
click at [170, 253] on link "⌦ Delete" at bounding box center [160, 260] width 92 height 21
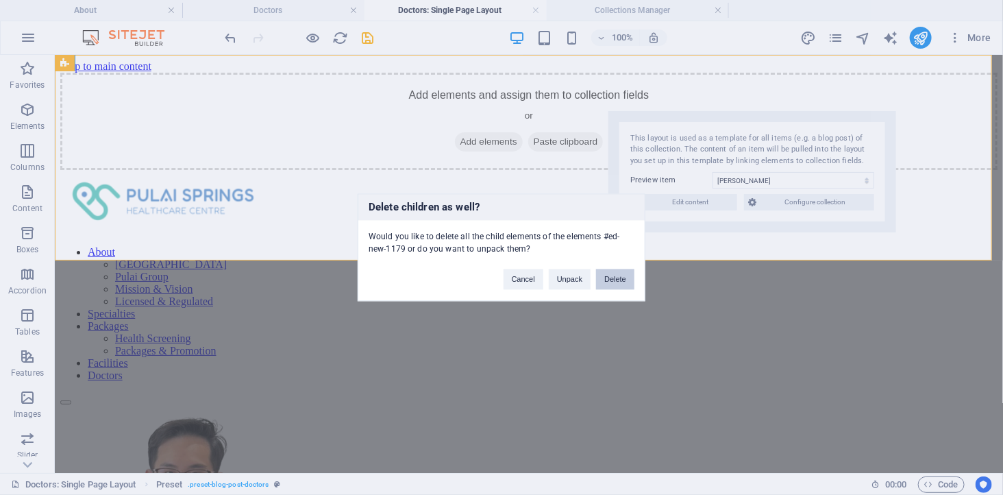
click at [614, 281] on button "Delete" at bounding box center [615, 279] width 38 height 21
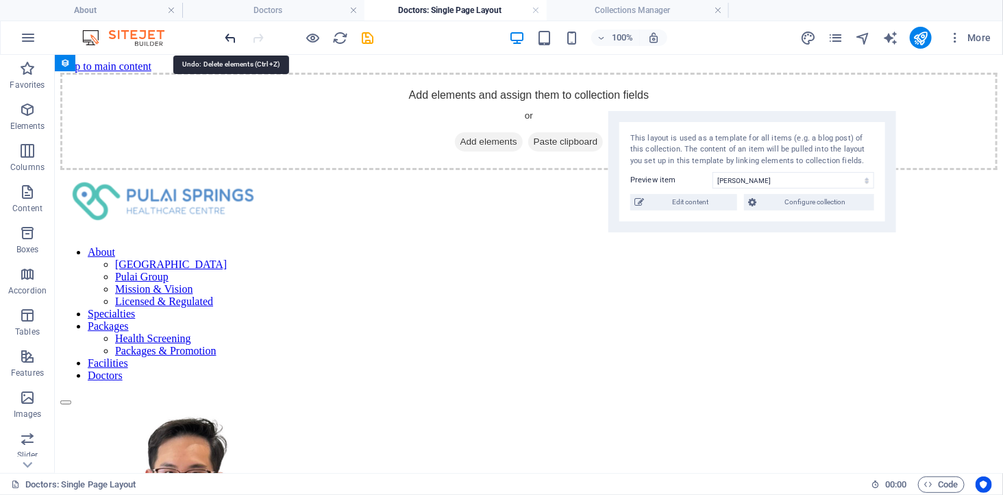
click at [229, 39] on icon "undo" at bounding box center [231, 38] width 16 height 16
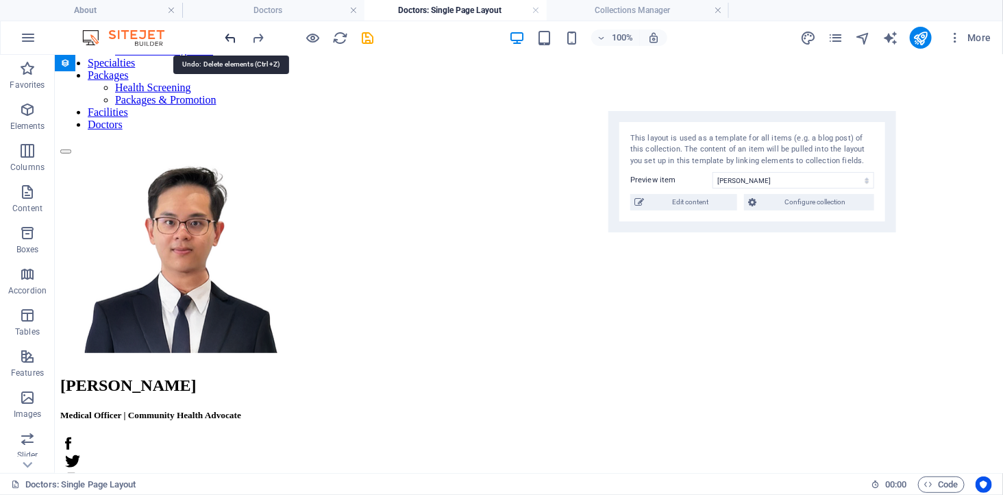
click at [229, 39] on icon "undo" at bounding box center [231, 38] width 16 height 16
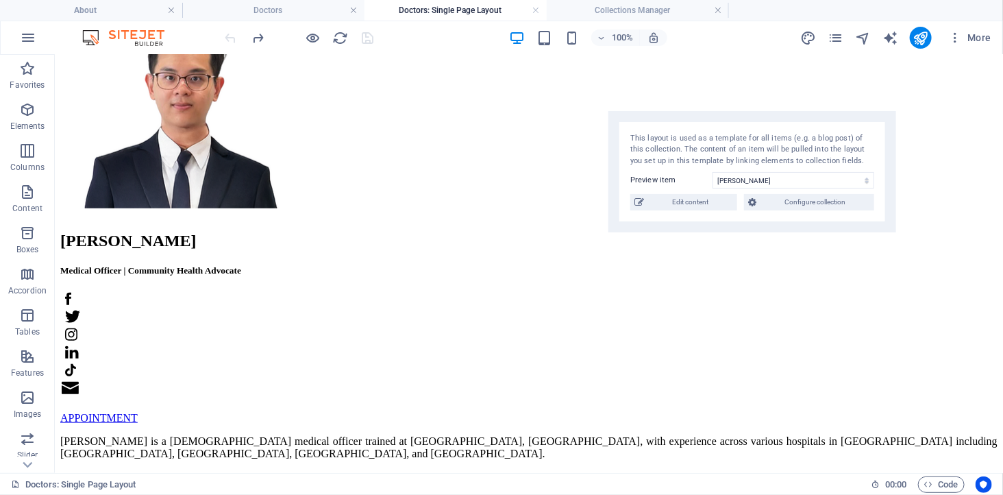
scroll to position [838, 0]
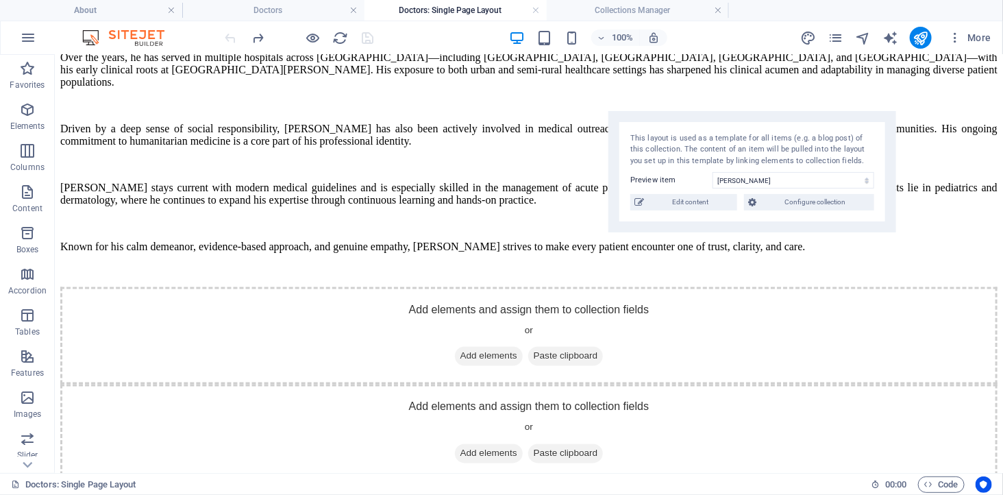
click at [229, 39] on div at bounding box center [299, 38] width 153 height 22
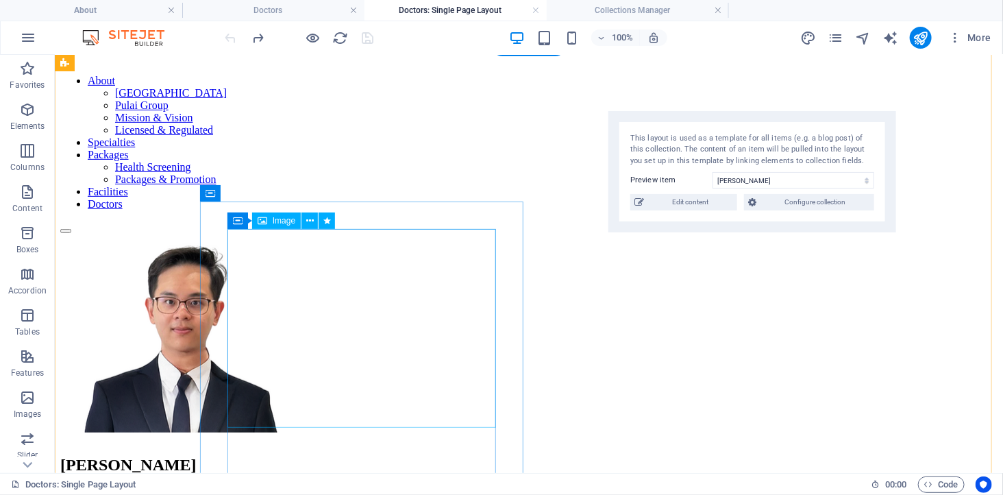
scroll to position [0, 0]
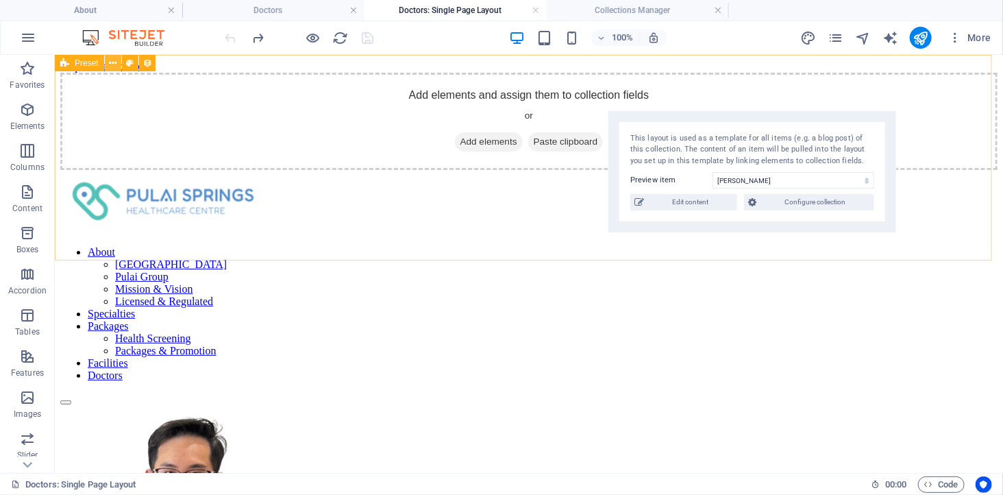
click at [112, 65] on icon at bounding box center [113, 63] width 8 height 14
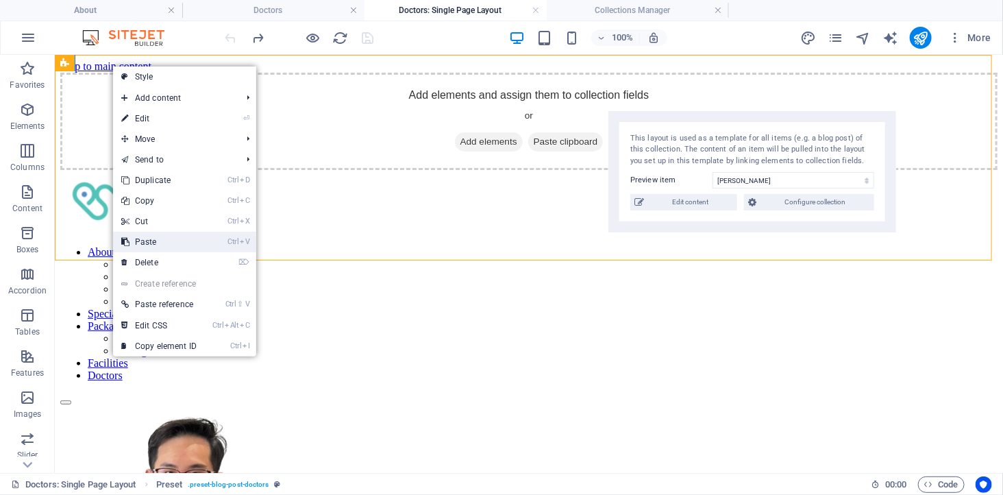
click at [154, 231] on ul "Style Add content Ctrl 1 Headline Ctrl 2 Text Ctrl 3 Image Ctrl 4 Container Ctr…" at bounding box center [184, 211] width 143 height 290
click at [158, 219] on link "Ctrl X Cut" at bounding box center [159, 221] width 92 height 21
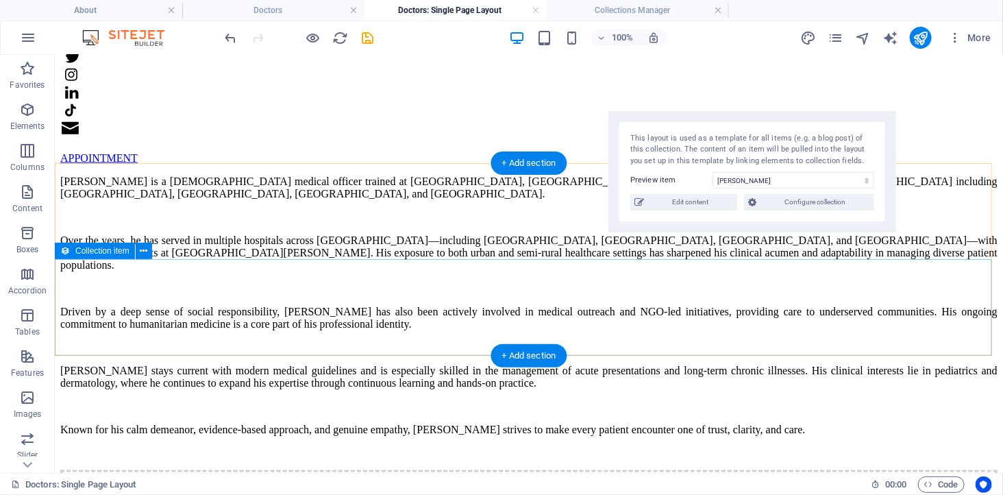
scroll to position [685, 0]
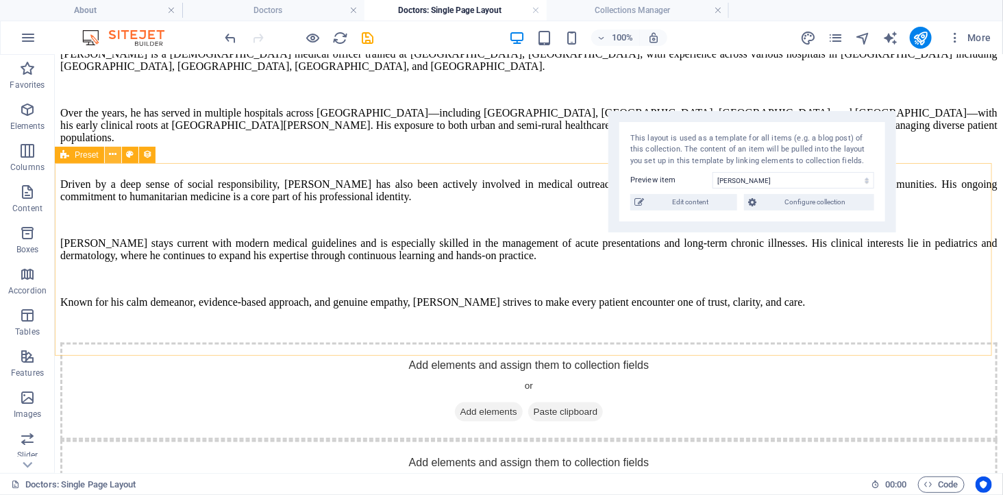
click at [112, 151] on icon at bounding box center [113, 154] width 8 height 14
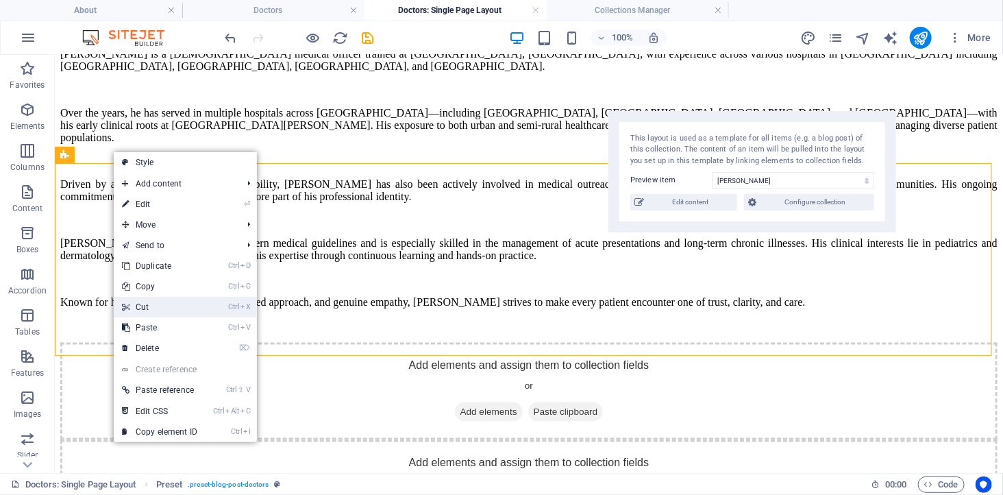
drag, startPoint x: 172, startPoint y: 304, endPoint x: 117, endPoint y: 250, distance: 77.0
click at [172, 305] on link "Ctrl X Cut" at bounding box center [160, 307] width 92 height 21
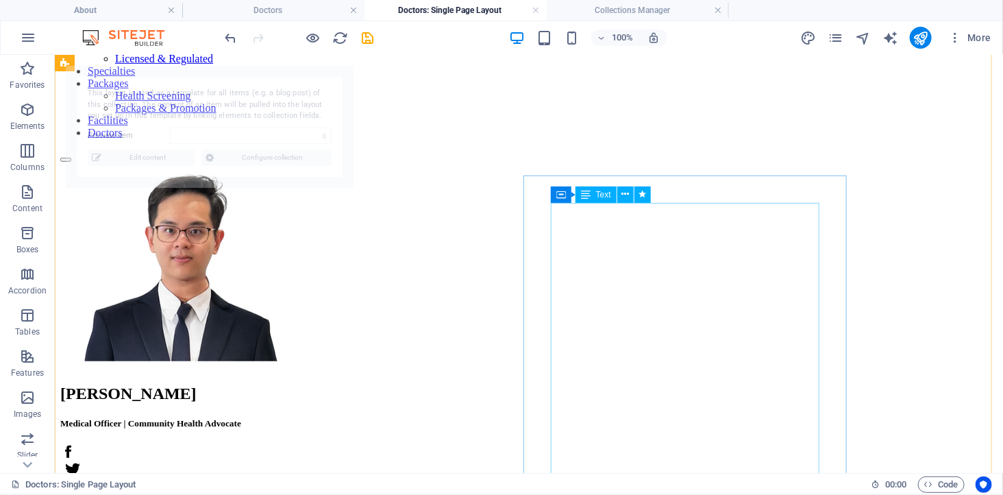
scroll to position [138, 0]
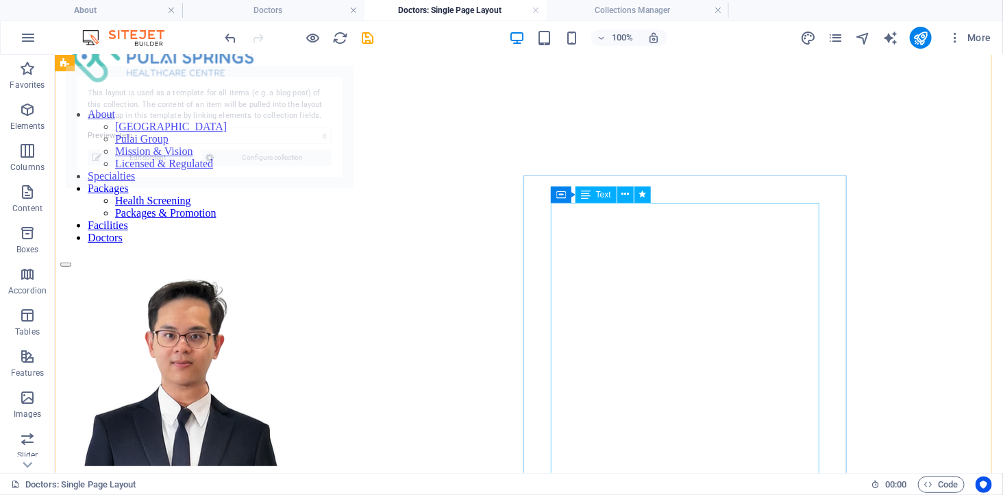
select select "689cbad1d6e73834720dd3c2"
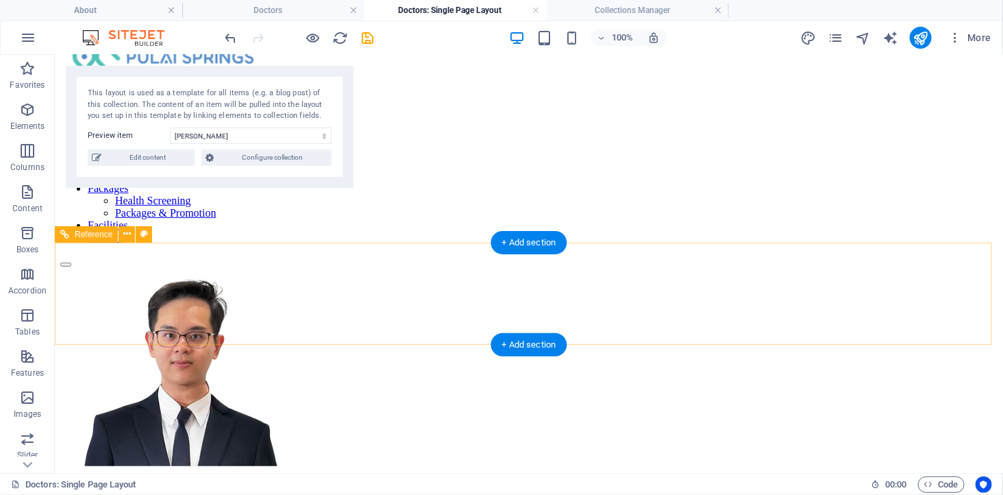
scroll to position [0, 0]
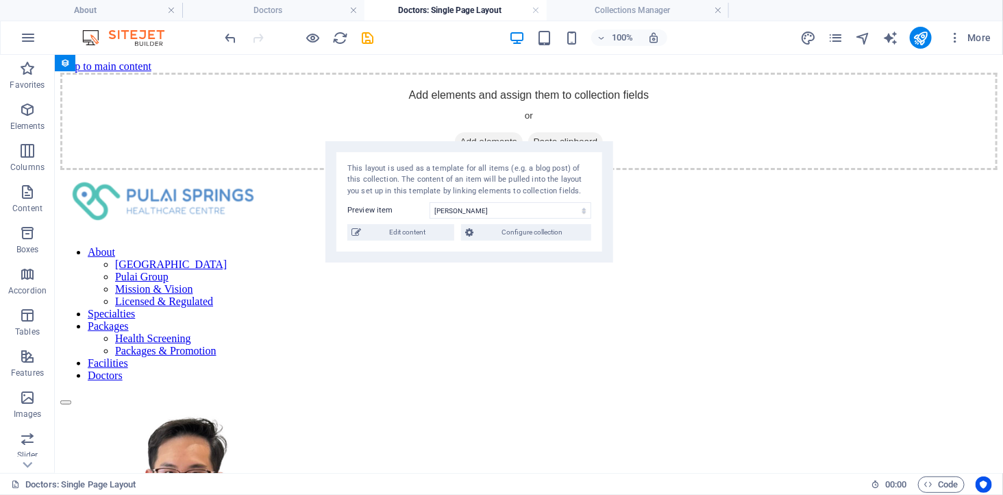
drag, startPoint x: 125, startPoint y: 75, endPoint x: 503, endPoint y: 177, distance: 391.5
click at [503, 177] on div "This layout is used as a template for all items (e.g. a blog post) of this coll…" at bounding box center [469, 202] width 288 height 122
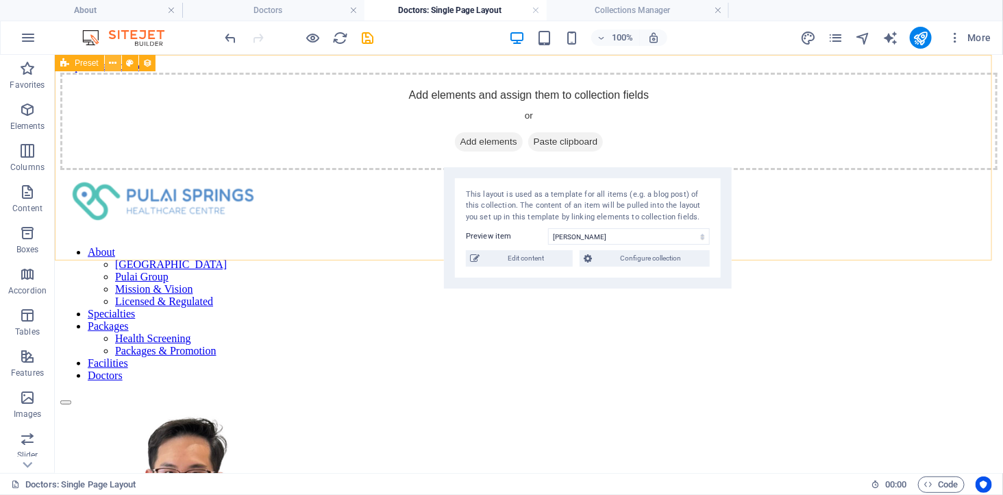
click at [109, 62] on icon at bounding box center [113, 63] width 8 height 14
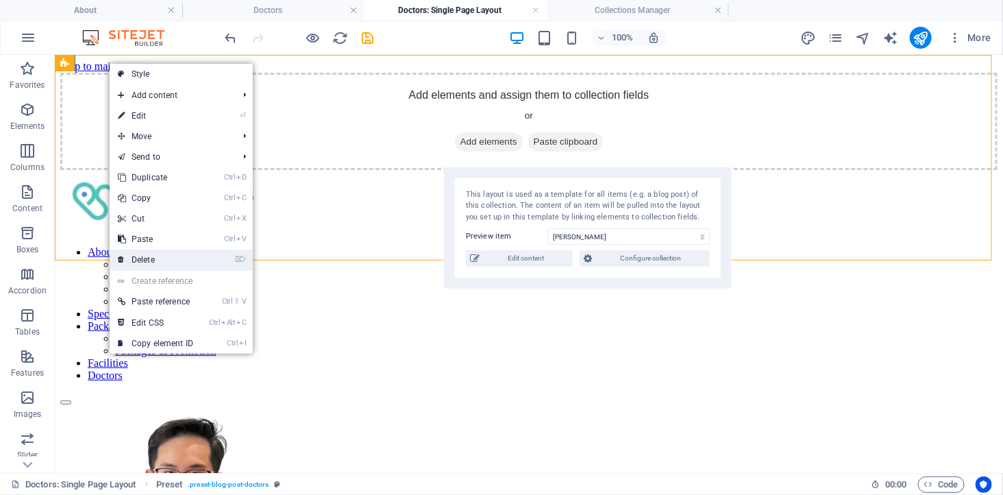
click at [167, 256] on link "⌦ Delete" at bounding box center [156, 259] width 92 height 21
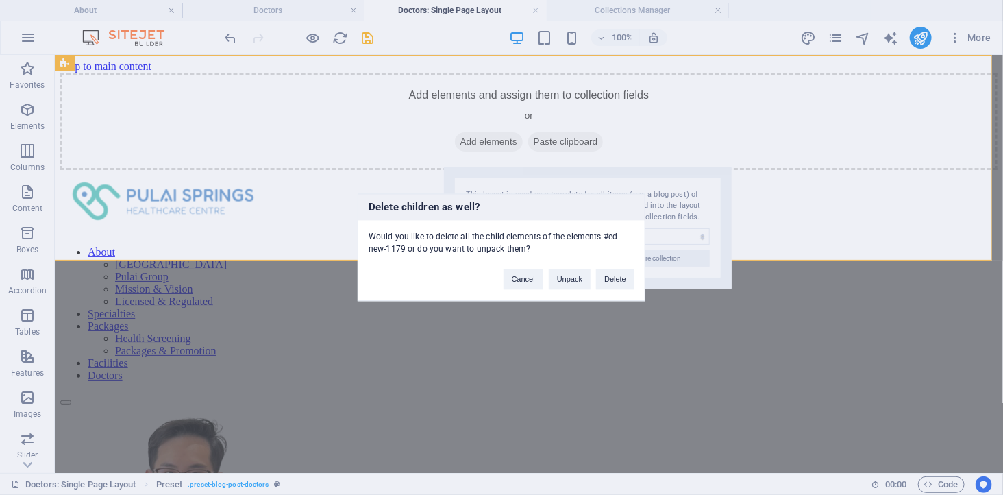
click at [616, 277] on button "Delete" at bounding box center [615, 279] width 38 height 21
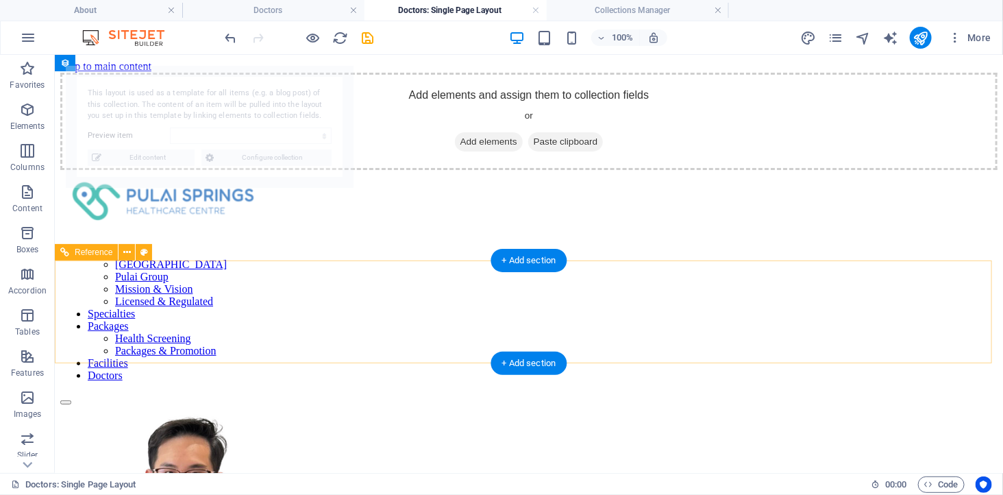
select select "689cbad1d6e73834720dd3c2"
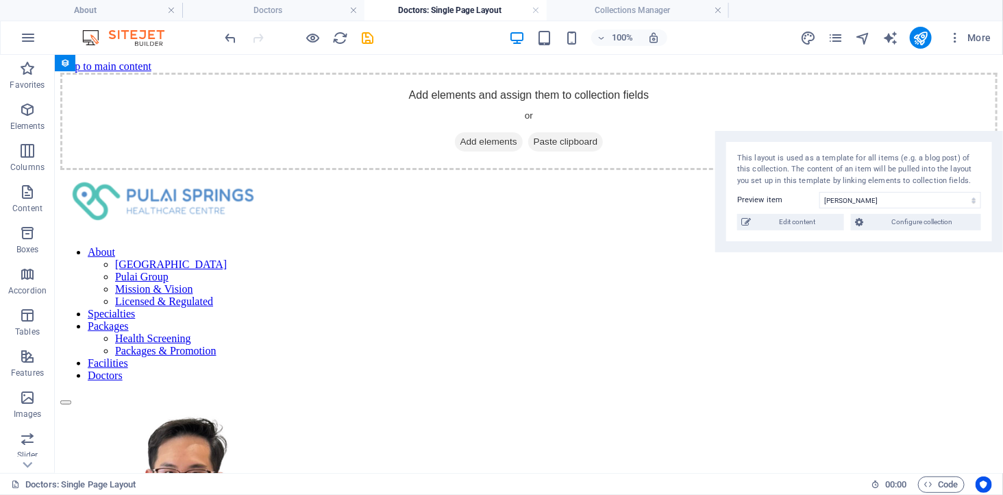
drag, startPoint x: 188, startPoint y: 69, endPoint x: 1036, endPoint y: 121, distance: 848.9
click at [1002, 121] on html "healthcare.kreativbit.com About Doctors Doctors: Single Page Layout Collections…" at bounding box center [501, 247] width 1003 height 495
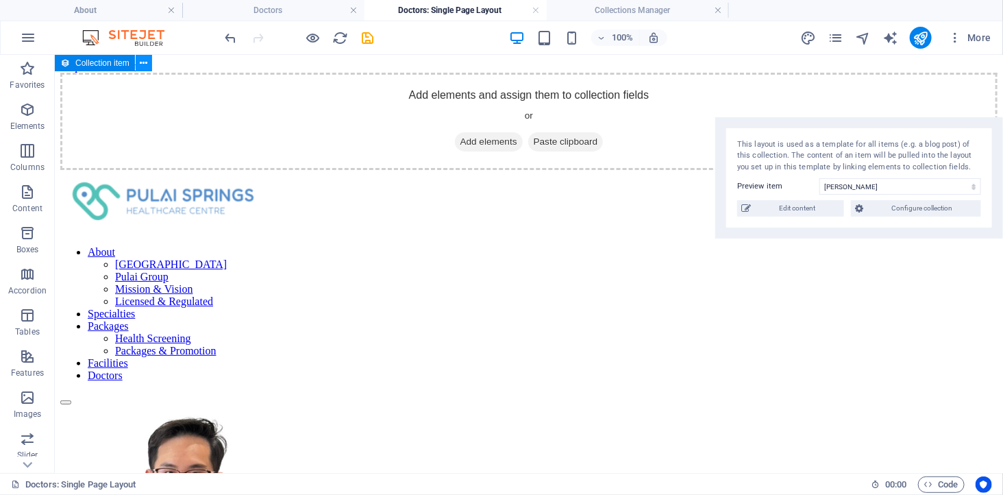
click at [142, 63] on icon at bounding box center [144, 63] width 8 height 14
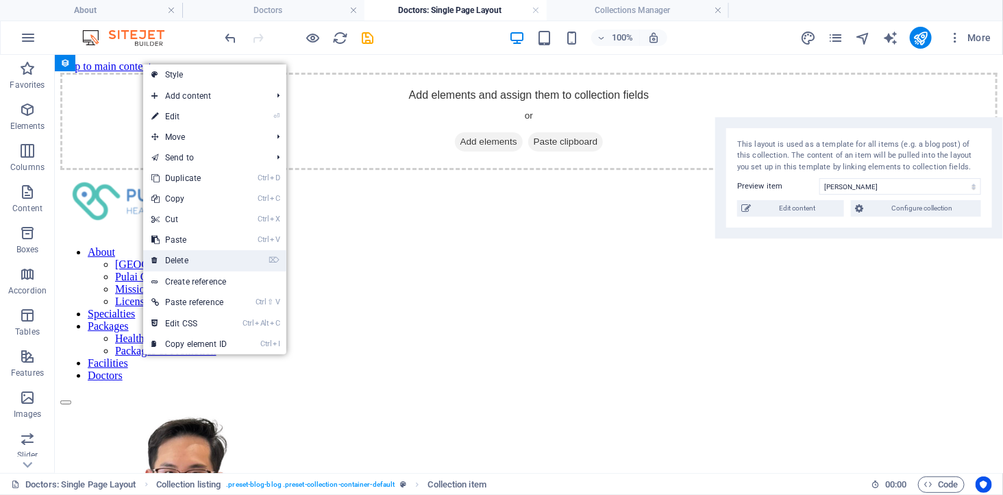
click at [210, 262] on link "⌦ Delete" at bounding box center [189, 260] width 92 height 21
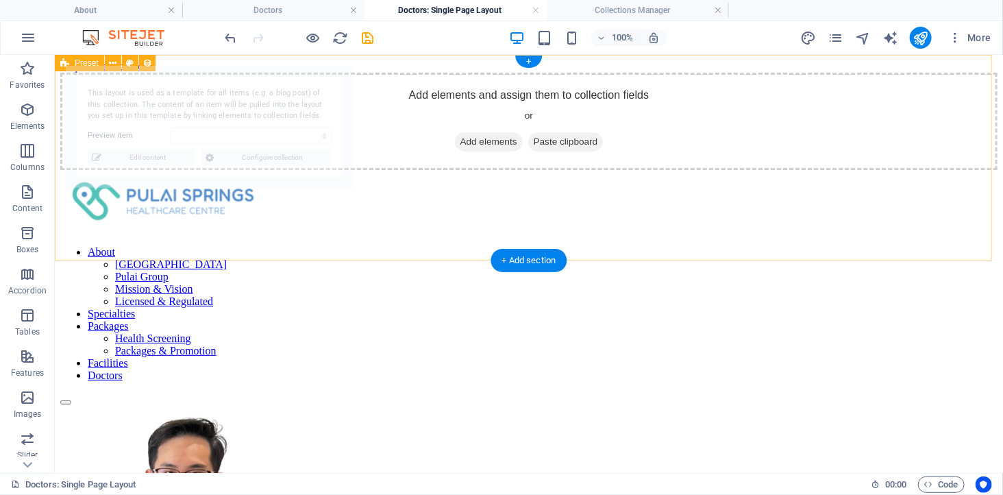
select select "689cbad1d6e73834720dd3c2"
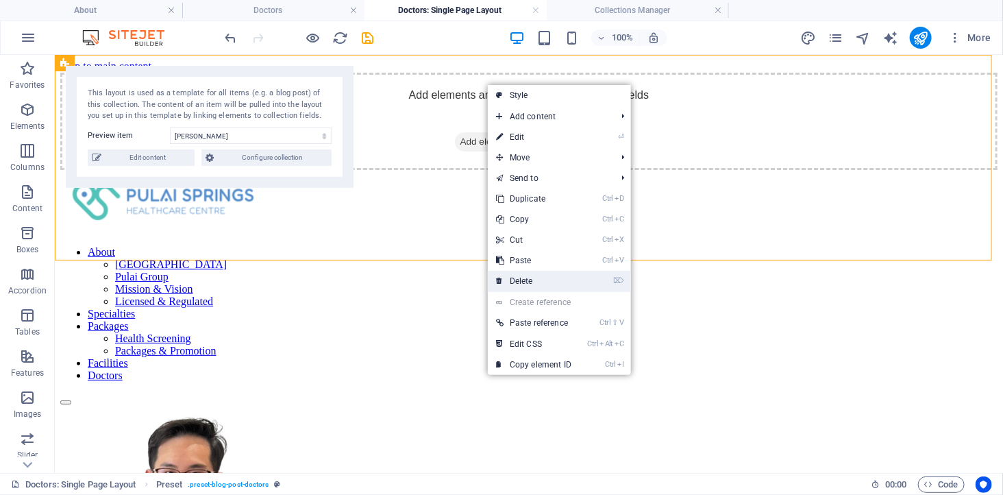
click at [536, 277] on link "⌦ Delete" at bounding box center [534, 281] width 92 height 21
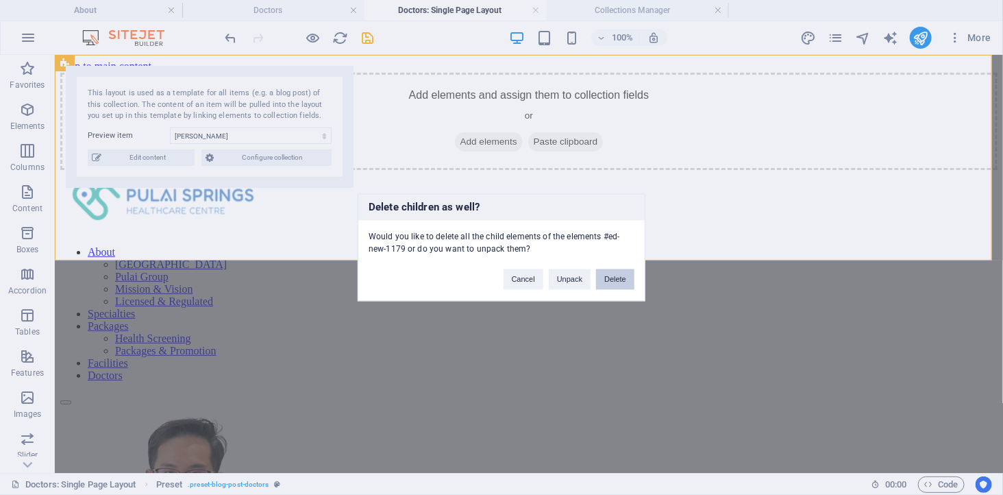
click at [608, 278] on button "Delete" at bounding box center [615, 279] width 38 height 21
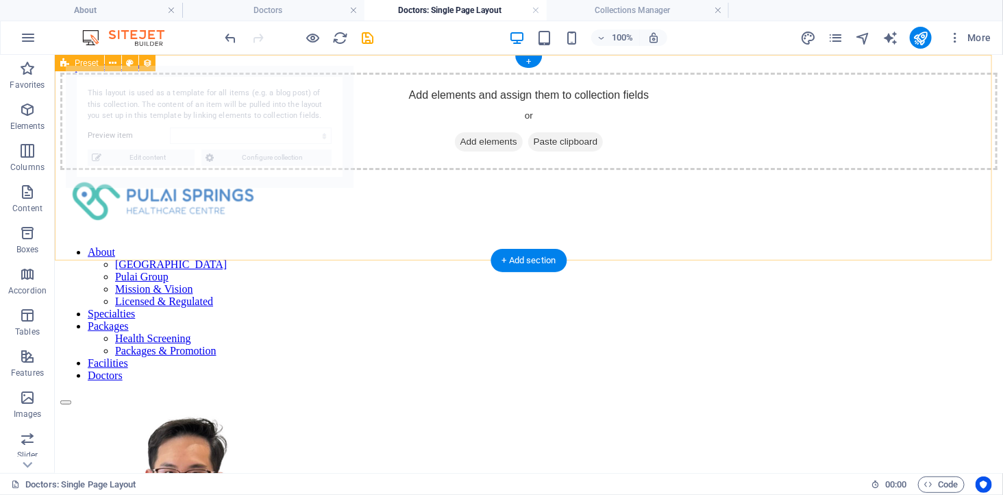
select select "689cbad1d6e73834720dd3c2"
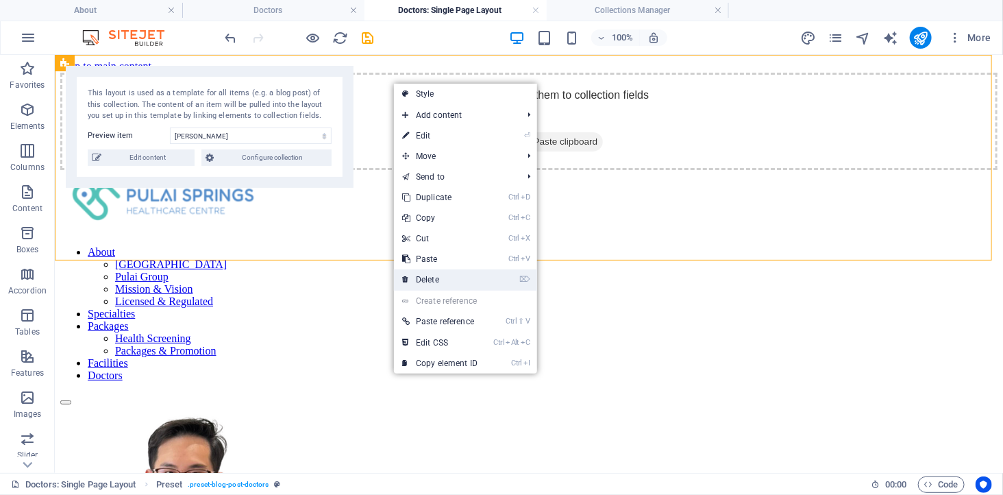
click at [436, 277] on link "⌦ Delete" at bounding box center [440, 279] width 92 height 21
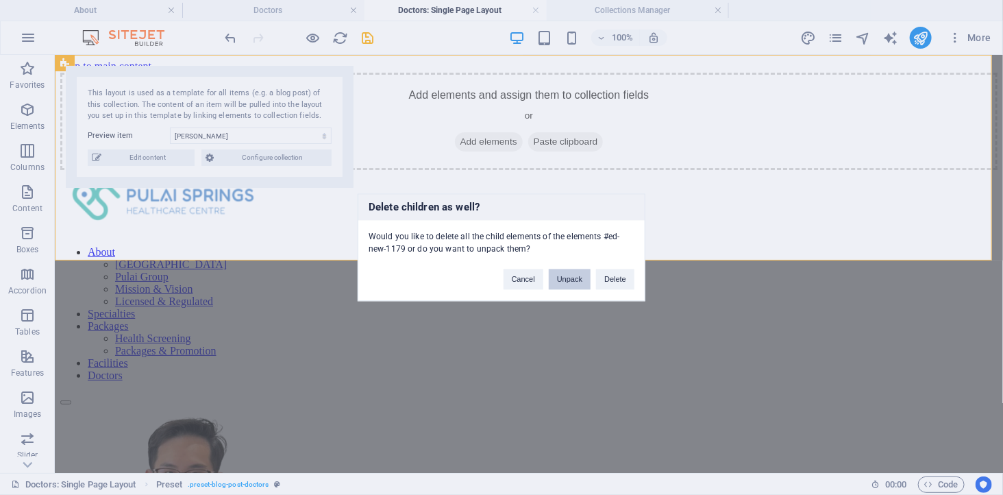
click at [569, 279] on button "Unpack" at bounding box center [570, 279] width 42 height 21
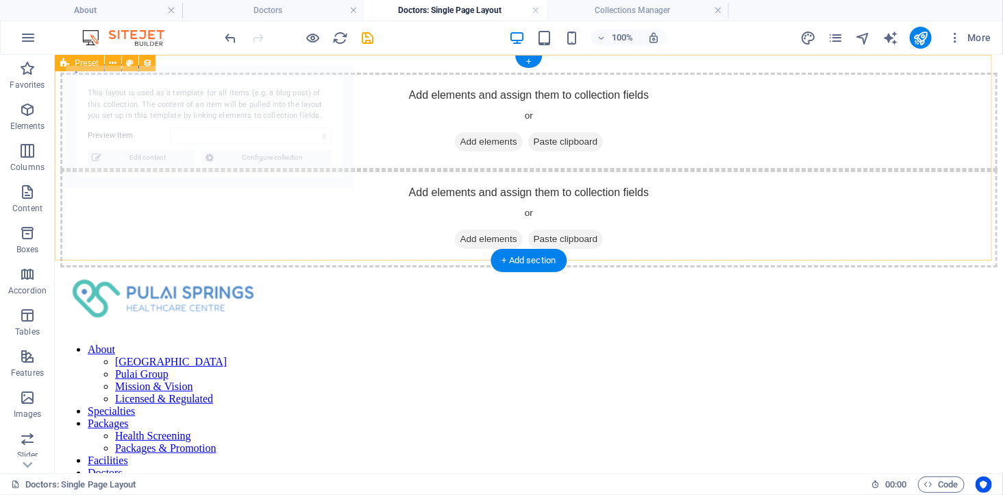
select select "689cbad1d6e73834720dd3c2"
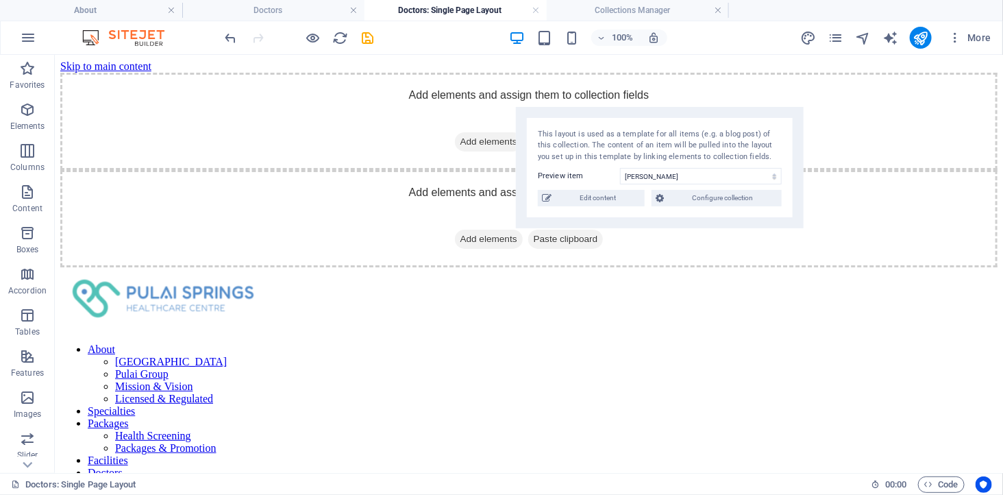
drag, startPoint x: 285, startPoint y: 73, endPoint x: 887, endPoint y: 112, distance: 603.3
click at [803, 114] on div "This layout is used as a template for all items (e.g. a blog post) of this coll…" at bounding box center [660, 168] width 288 height 122
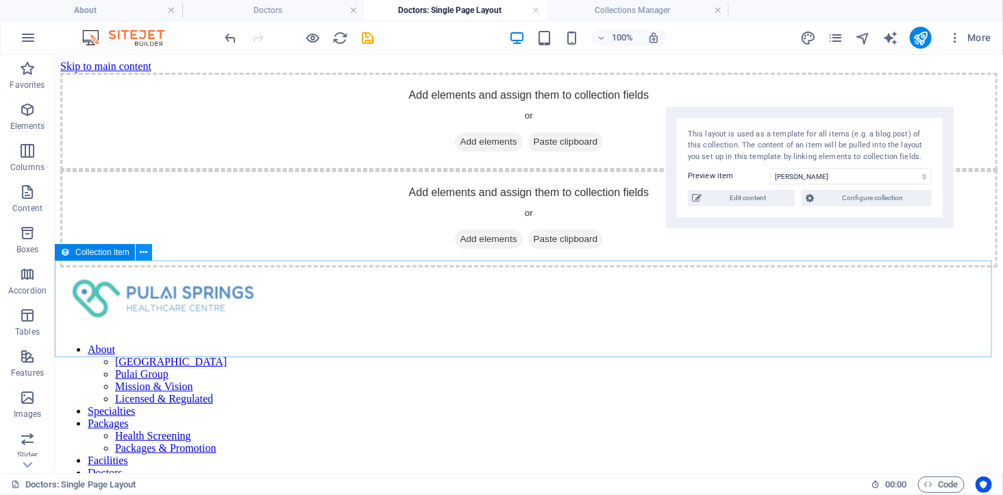
click at [142, 254] on icon at bounding box center [144, 252] width 8 height 14
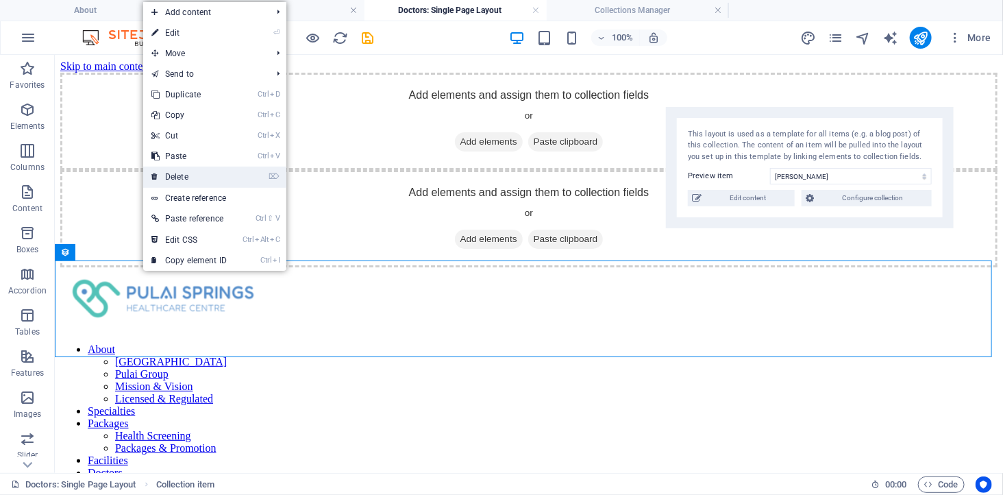
click at [182, 179] on link "⌦ Delete" at bounding box center [189, 176] width 92 height 21
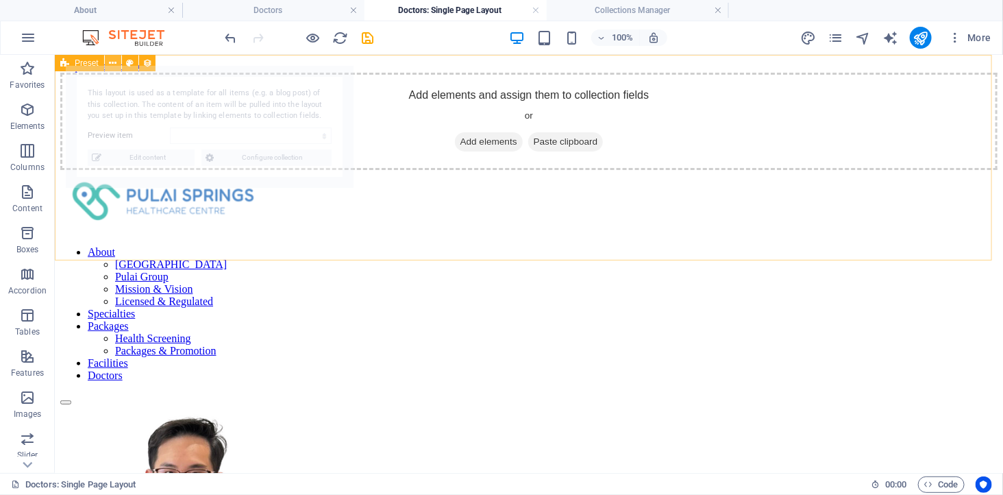
select select "689cbad1d6e73834720dd3c2"
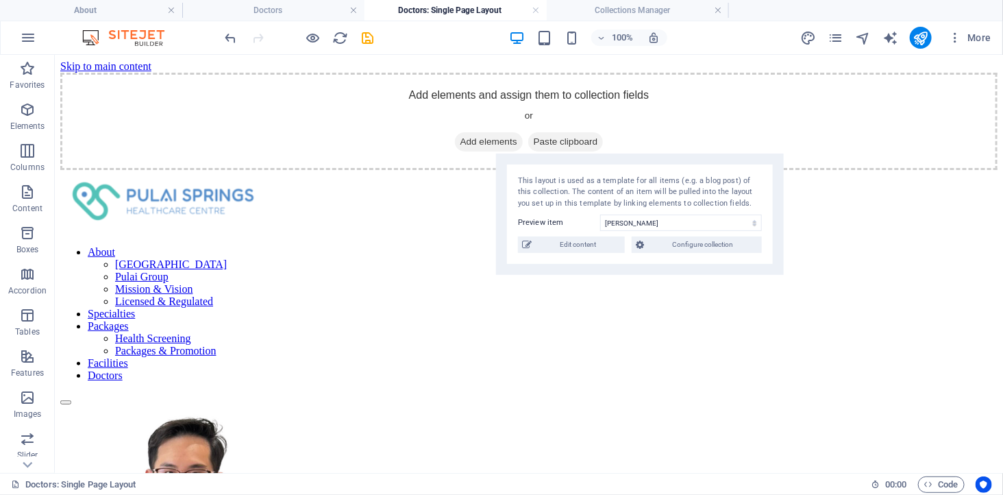
drag, startPoint x: 195, startPoint y: 73, endPoint x: 706, endPoint y: 160, distance: 519.1
click at [688, 166] on div "This layout is used as a template for all items (e.g. a blog post) of this coll…" at bounding box center [640, 214] width 288 height 122
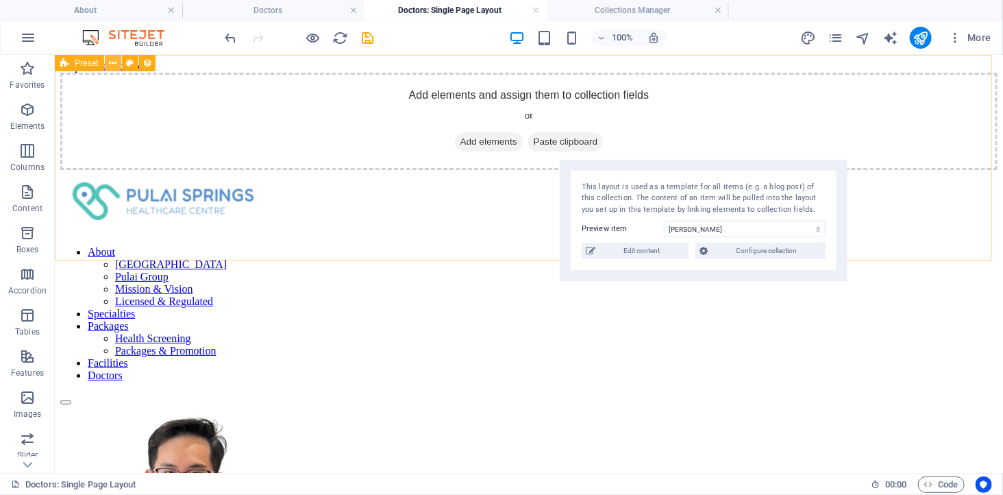
click at [108, 62] on button at bounding box center [113, 63] width 16 height 16
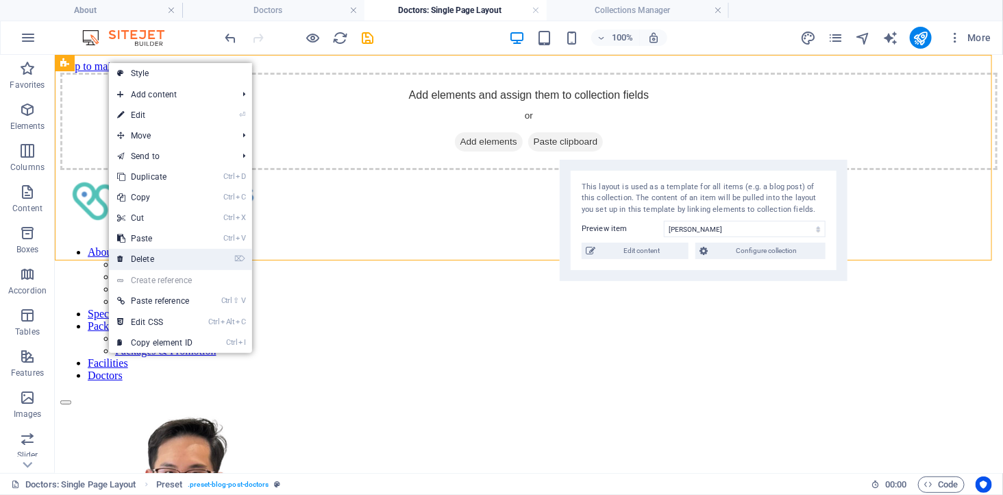
click at [162, 256] on link "⌦ Delete" at bounding box center [155, 259] width 92 height 21
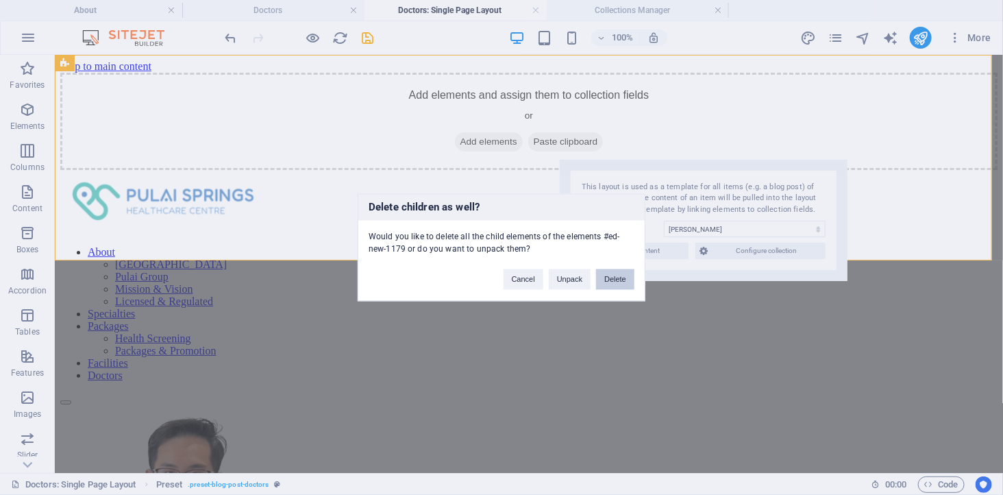
click at [610, 277] on button "Delete" at bounding box center [615, 279] width 38 height 21
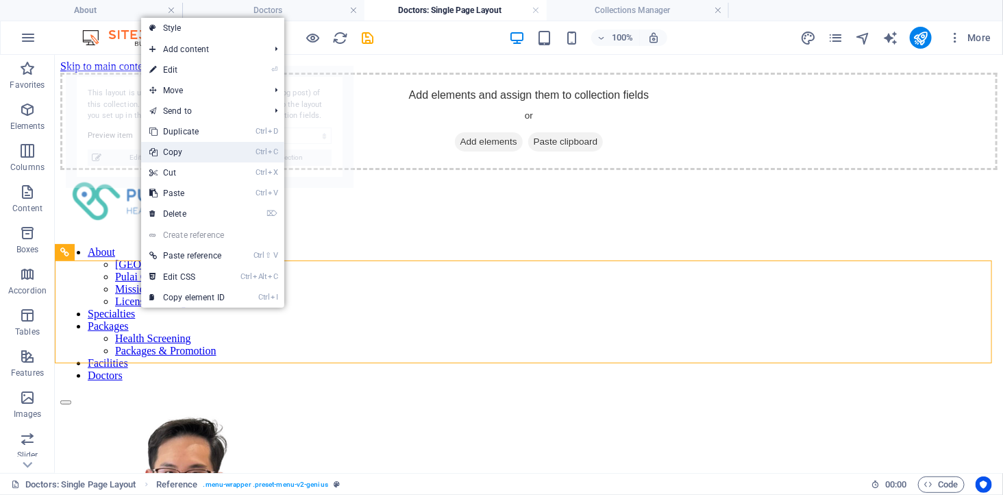
select select "689cbad1d6e73834720dd3c2"
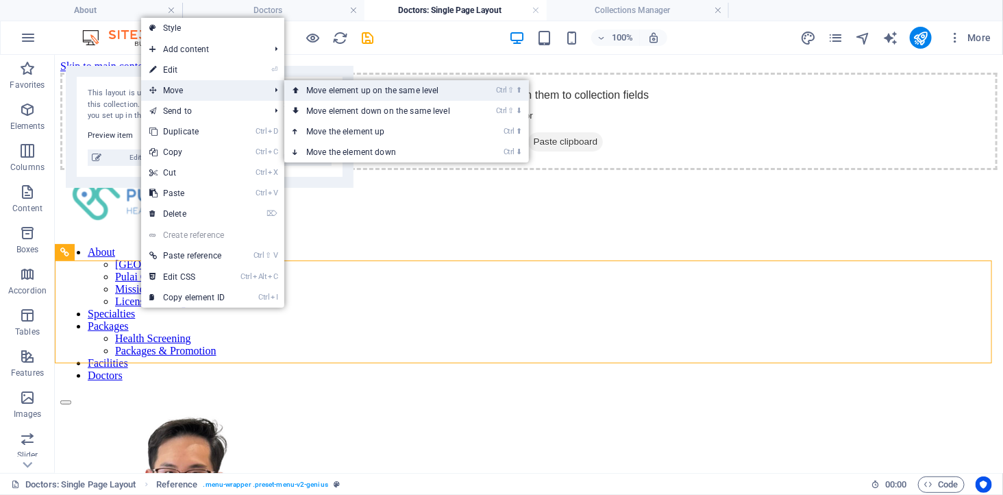
click at [329, 91] on link "Ctrl ⇧ ⬆ Move element up on the same level" at bounding box center [380, 90] width 193 height 21
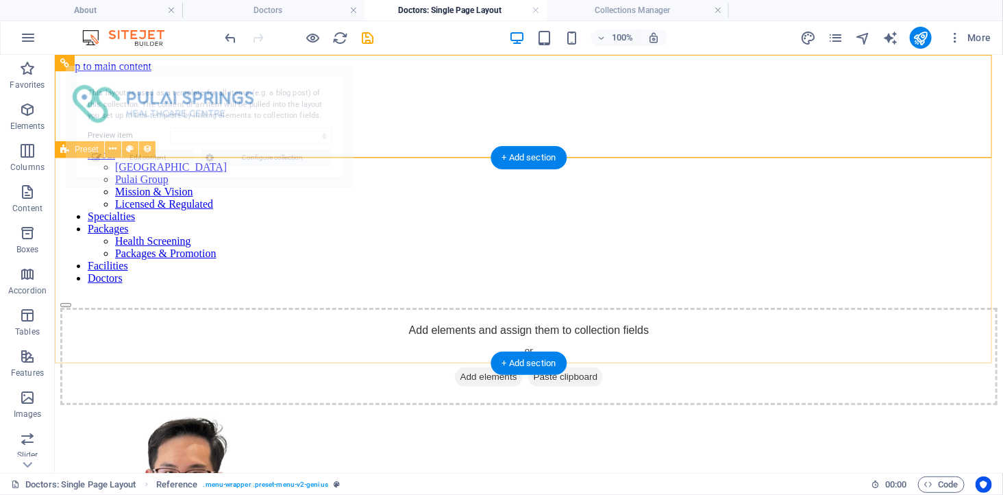
select select "689cbad1d6e73834720dd3c2"
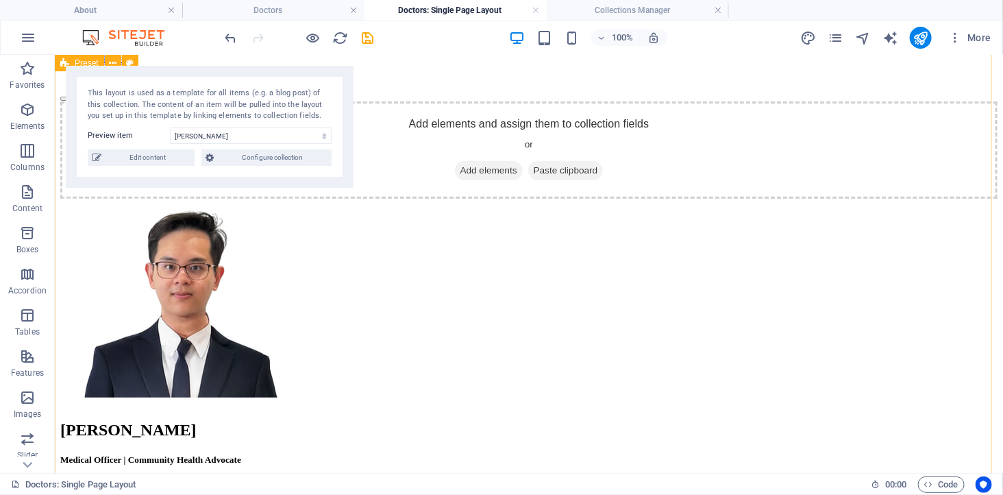
scroll to position [76, 0]
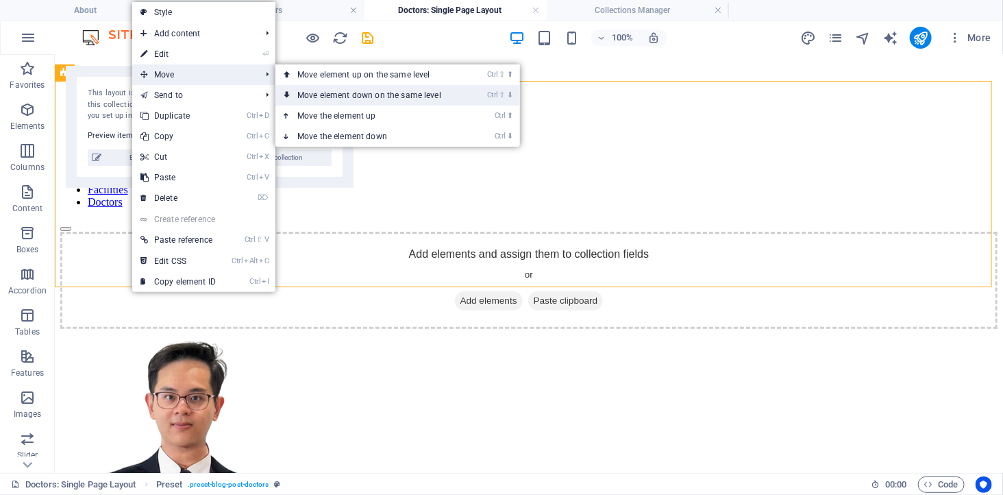
click at [346, 96] on link "Ctrl ⇧ ⬇ Move element down on the same level" at bounding box center [371, 95] width 193 height 21
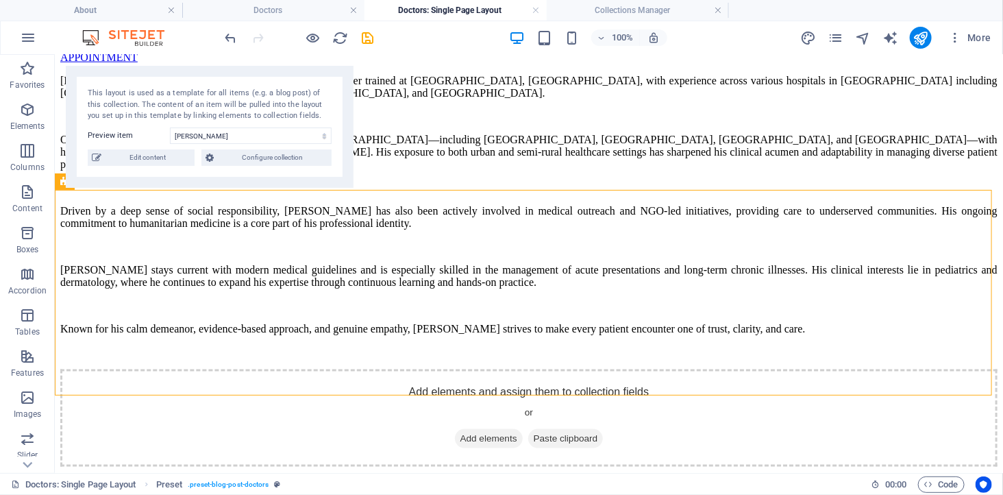
scroll to position [687, 0]
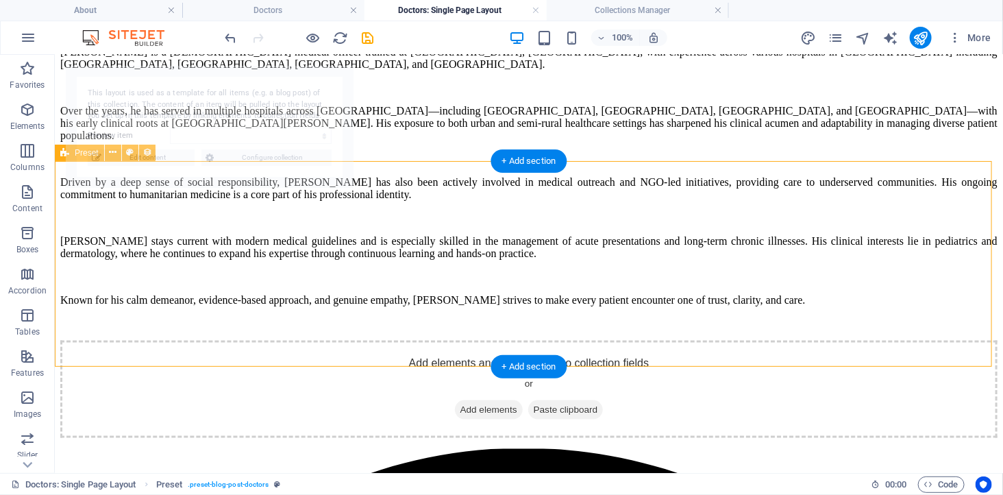
select select "689cbad1d6e73834720dd3c2"
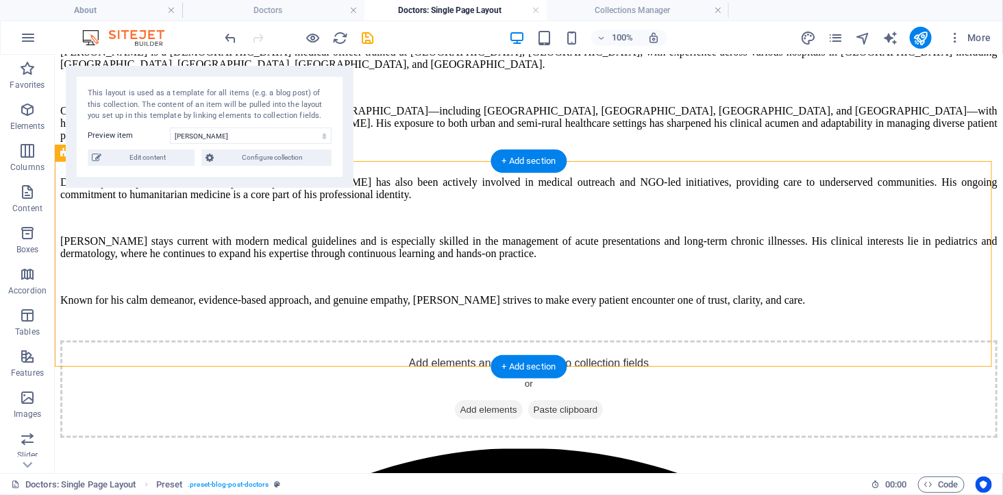
click at [121, 340] on div "Add elements and assign them to collection fields or Add elements Paste clipboa…" at bounding box center [528, 388] width 937 height 97
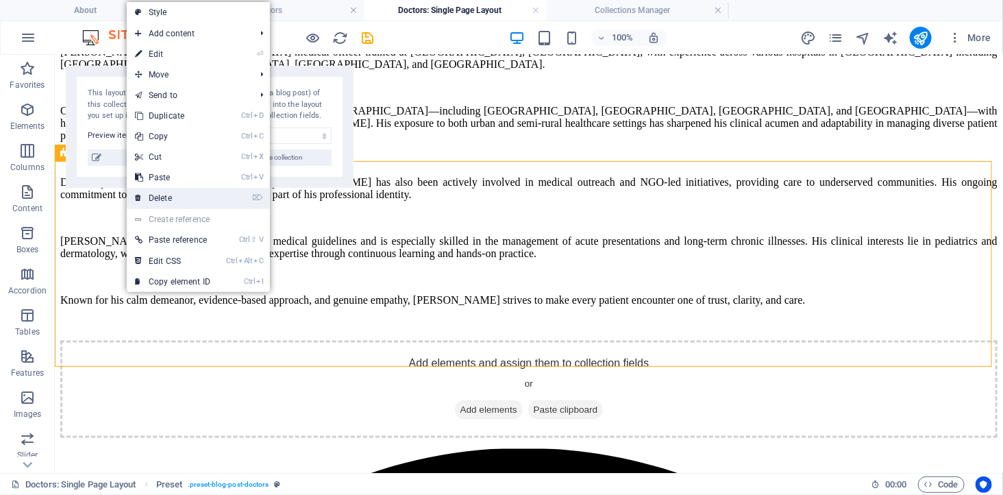
click at [153, 197] on link "⌦ Delete" at bounding box center [173, 198] width 92 height 21
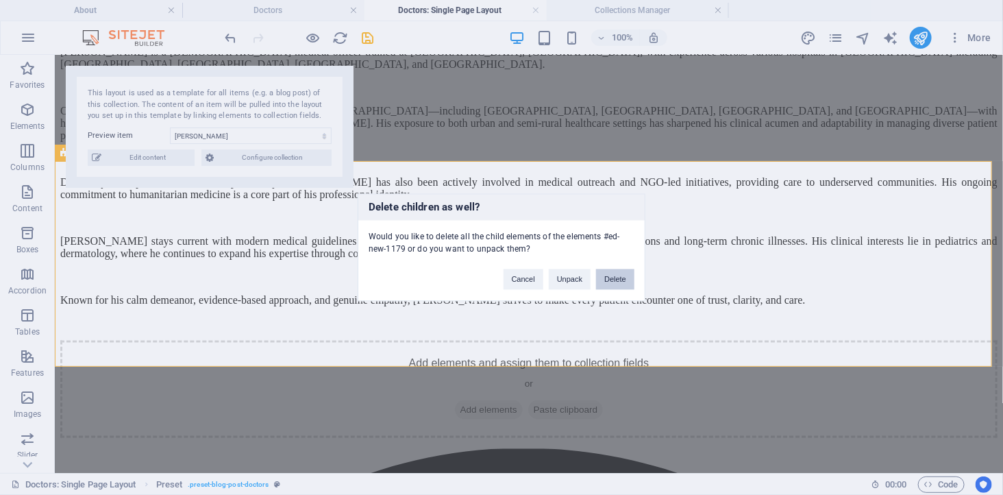
click at [621, 281] on button "Delete" at bounding box center [615, 279] width 38 height 21
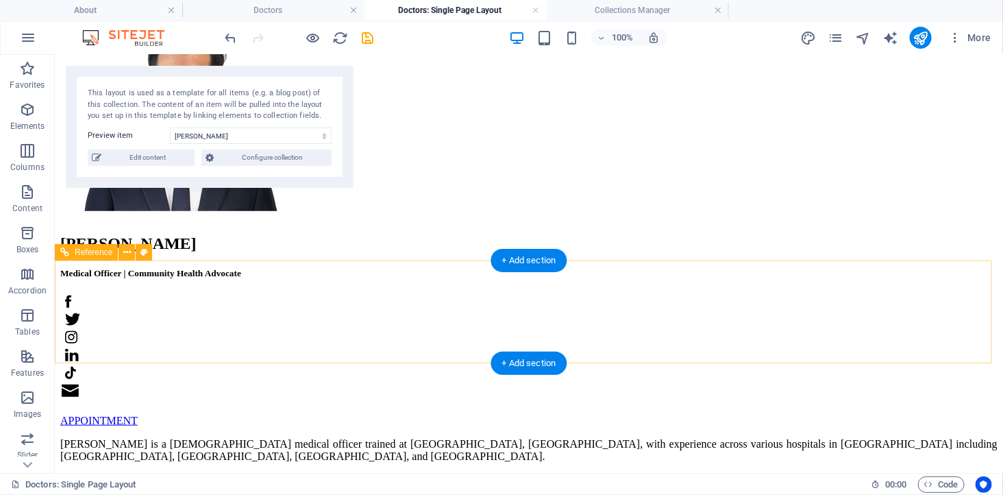
scroll to position [0, 0]
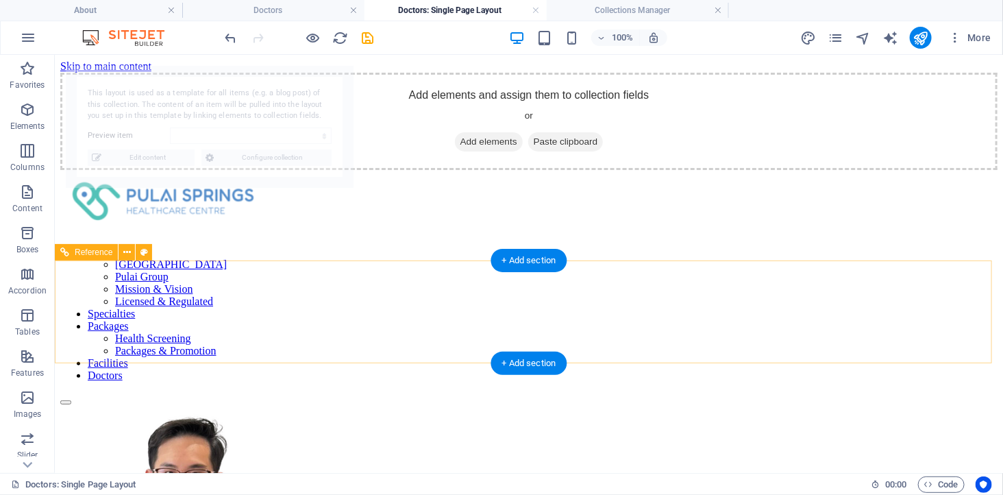
select select "689cbad1d6e73834720dd3c2"
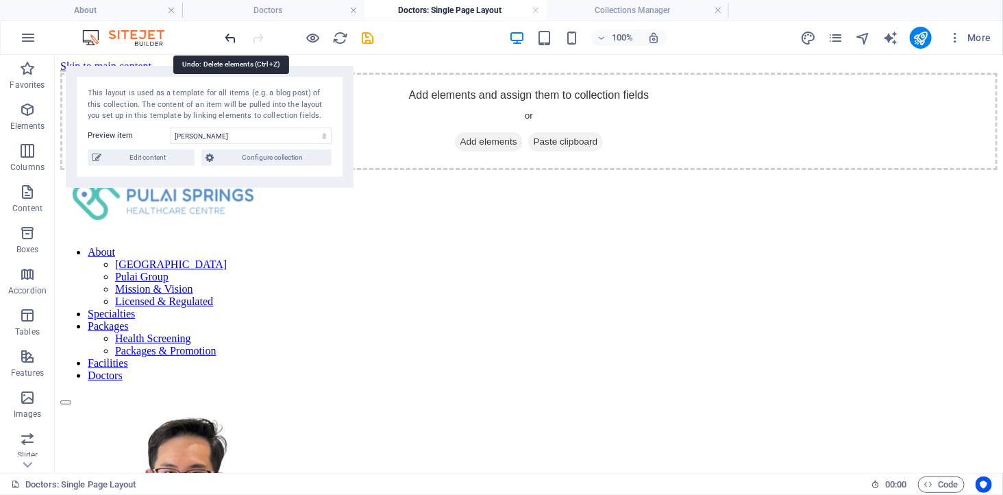
click at [226, 34] on icon "undo" at bounding box center [231, 38] width 16 height 16
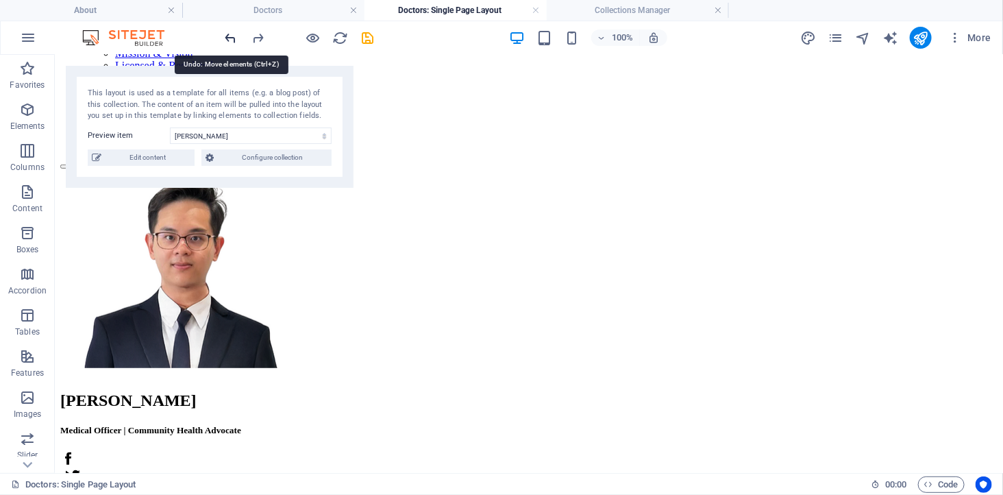
click at [226, 34] on icon "undo" at bounding box center [231, 38] width 16 height 16
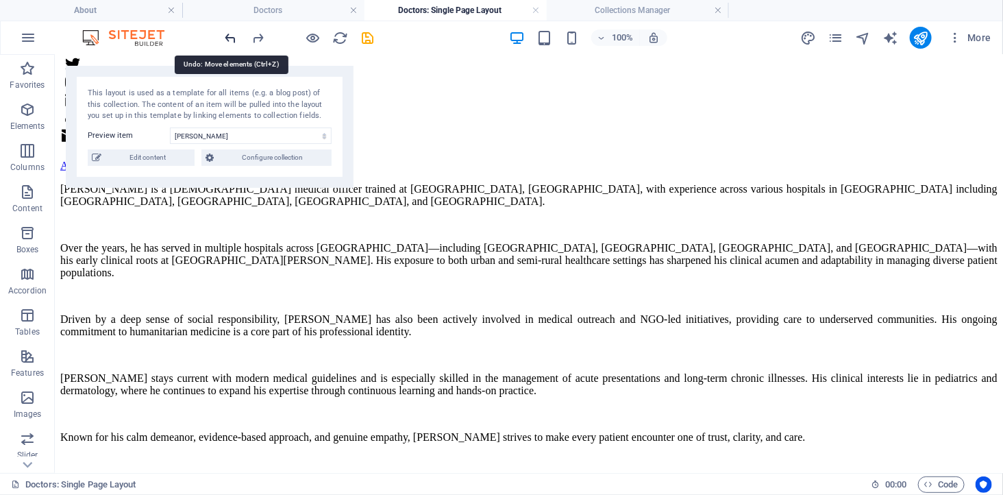
click at [226, 34] on icon "undo" at bounding box center [231, 38] width 16 height 16
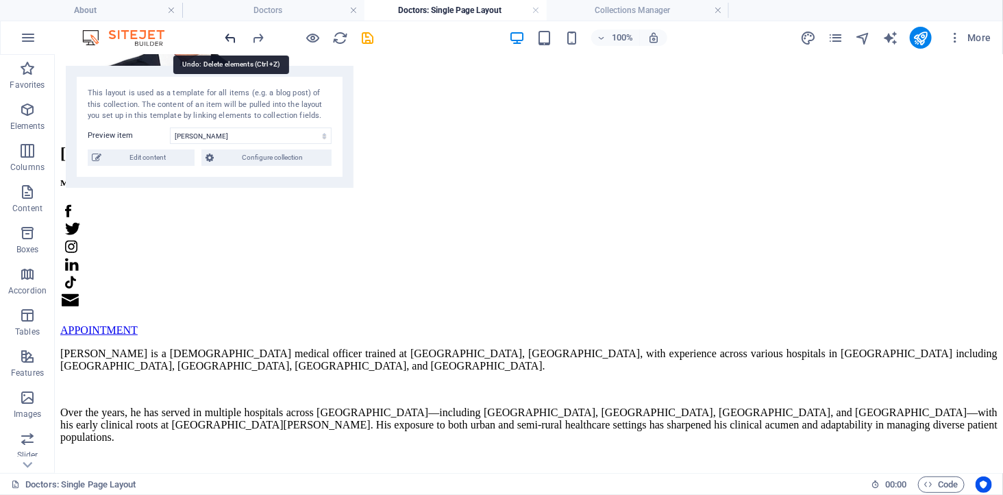
click at [226, 34] on icon "undo" at bounding box center [231, 38] width 16 height 16
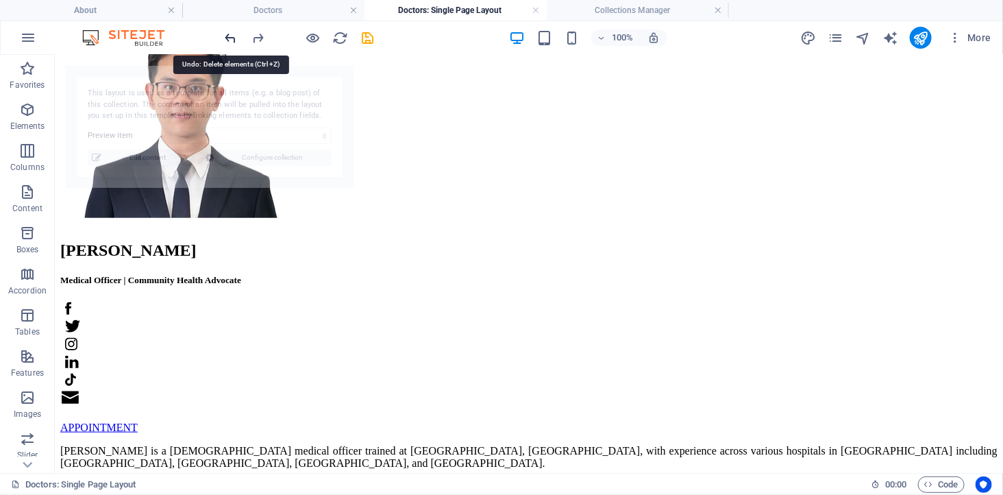
click at [226, 34] on icon "undo" at bounding box center [231, 38] width 16 height 16
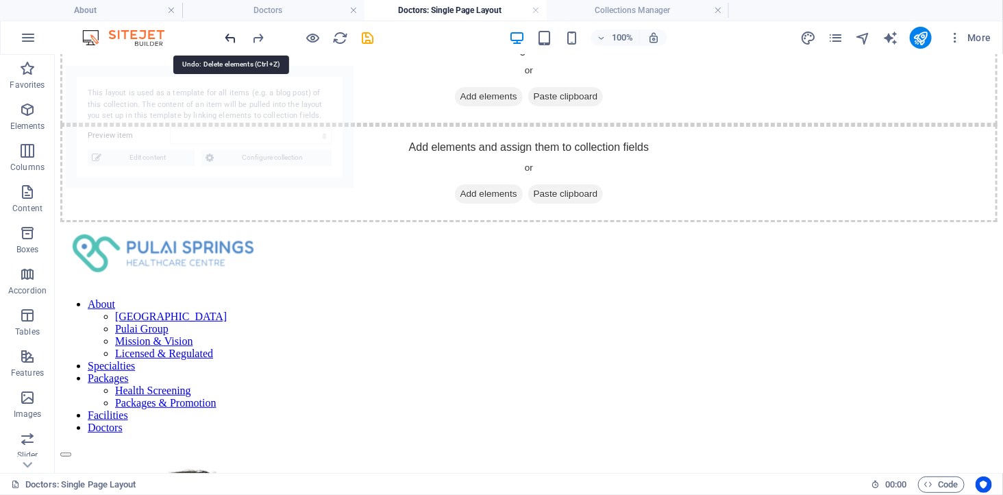
click at [226, 34] on icon "undo" at bounding box center [231, 38] width 16 height 16
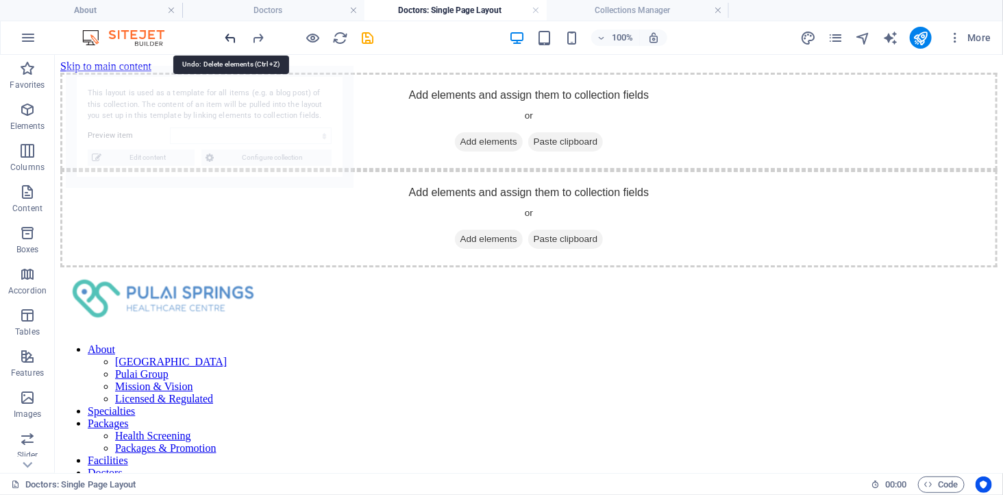
click at [226, 34] on icon "undo" at bounding box center [231, 38] width 16 height 16
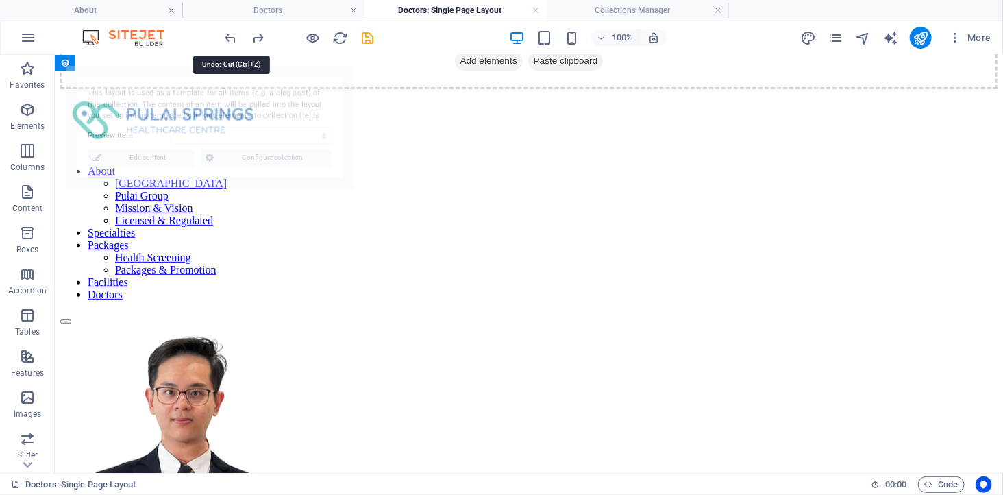
click at [226, 33] on icon "undo" at bounding box center [231, 38] width 16 height 16
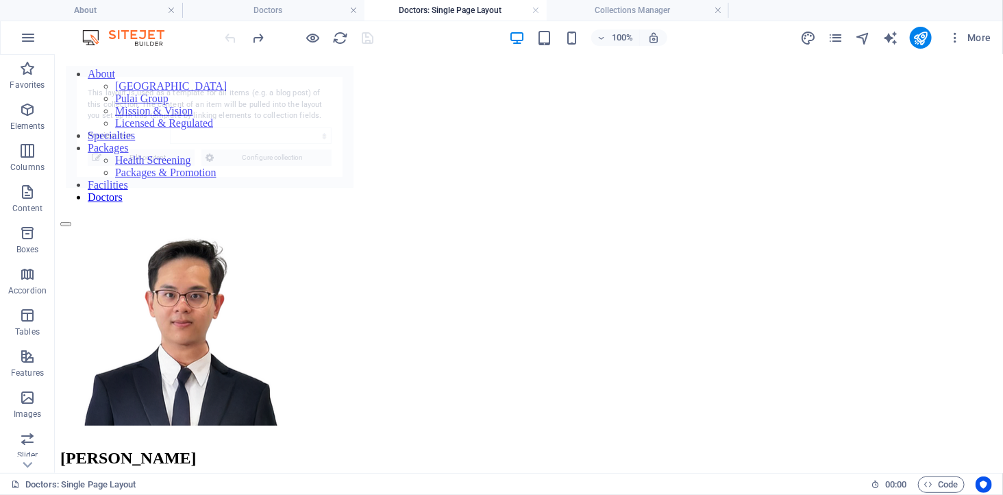
click at [226, 33] on div at bounding box center [299, 38] width 153 height 22
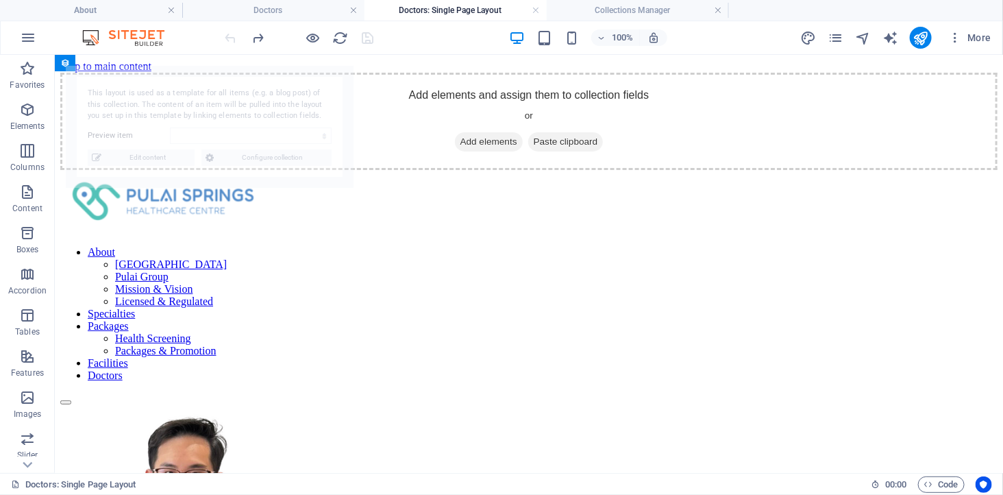
click at [226, 33] on div at bounding box center [299, 38] width 153 height 22
drag, startPoint x: 226, startPoint y: 33, endPoint x: 192, endPoint y: 38, distance: 34.7
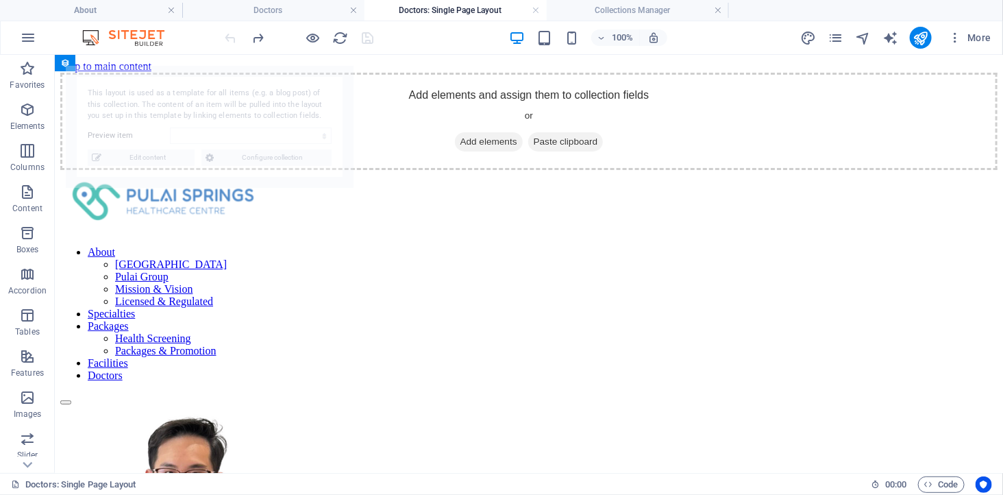
click at [192, 38] on div "100% More" at bounding box center [501, 37] width 1001 height 33
click at [228, 35] on div at bounding box center [299, 38] width 153 height 22
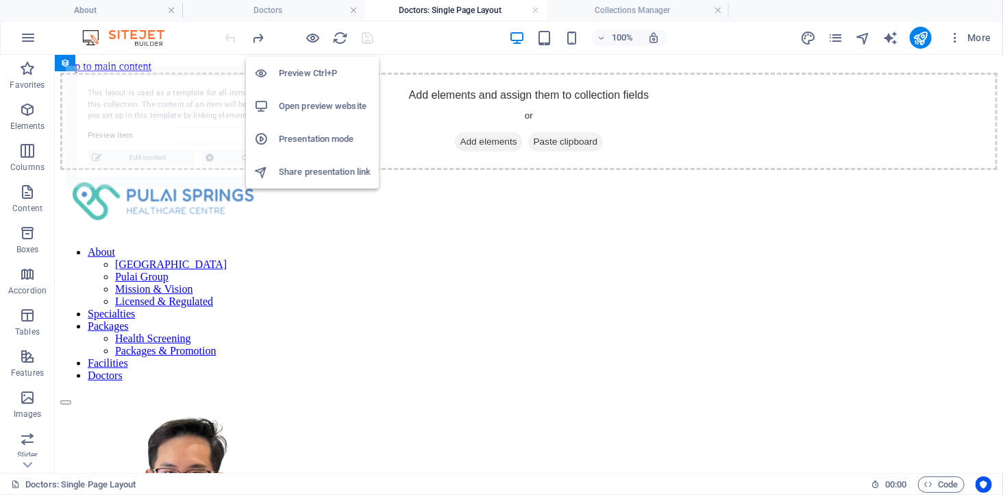
click at [312, 106] on h6 "Open preview website" at bounding box center [325, 106] width 92 height 16
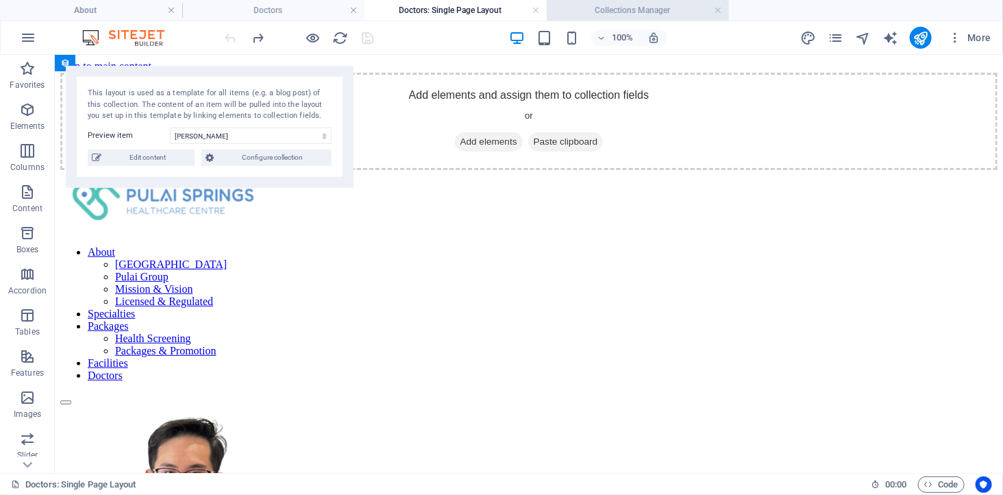
click at [682, 3] on h4 "Collections Manager" at bounding box center [638, 10] width 182 height 15
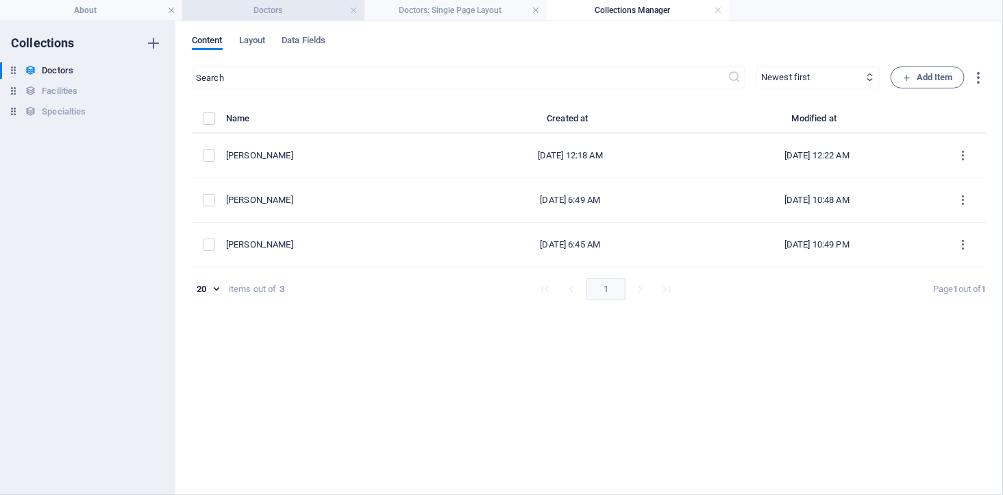
click at [277, 10] on h4 "Doctors" at bounding box center [273, 10] width 182 height 15
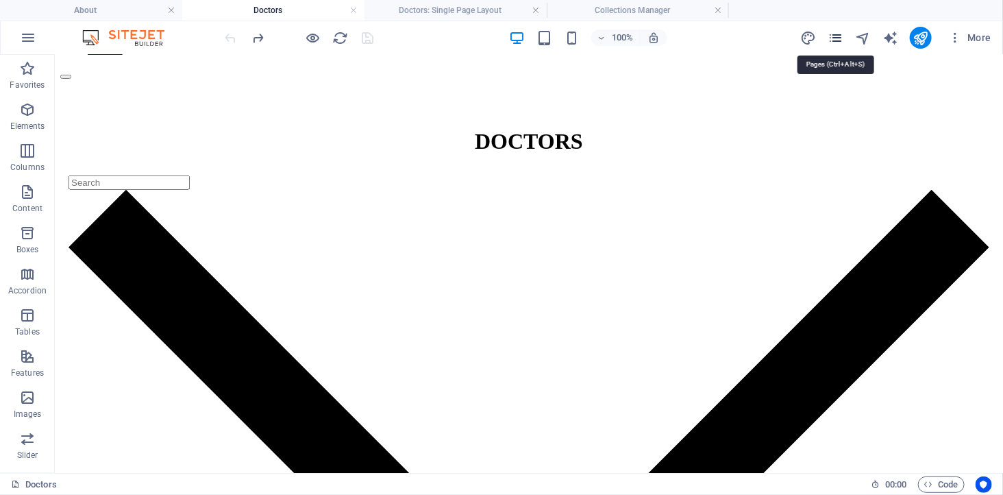
click at [836, 38] on icon "pages" at bounding box center [835, 38] width 16 height 16
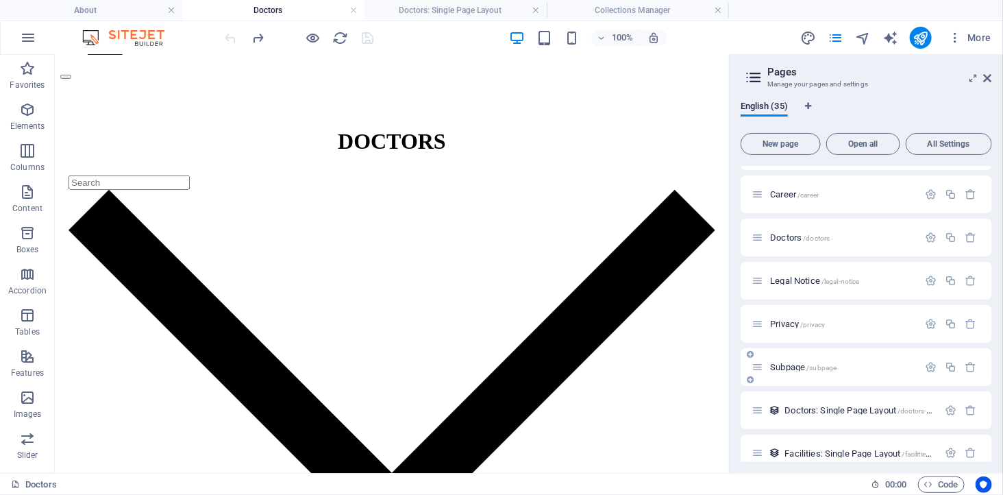
scroll to position [851, 0]
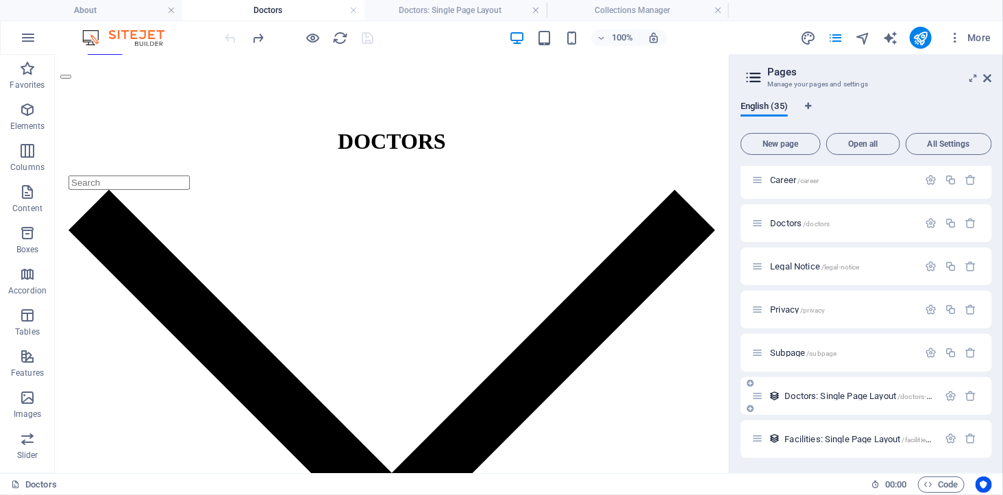
click at [907, 390] on span "Doctors: Single Page Layout /doctors-item" at bounding box center [861, 395] width 155 height 10
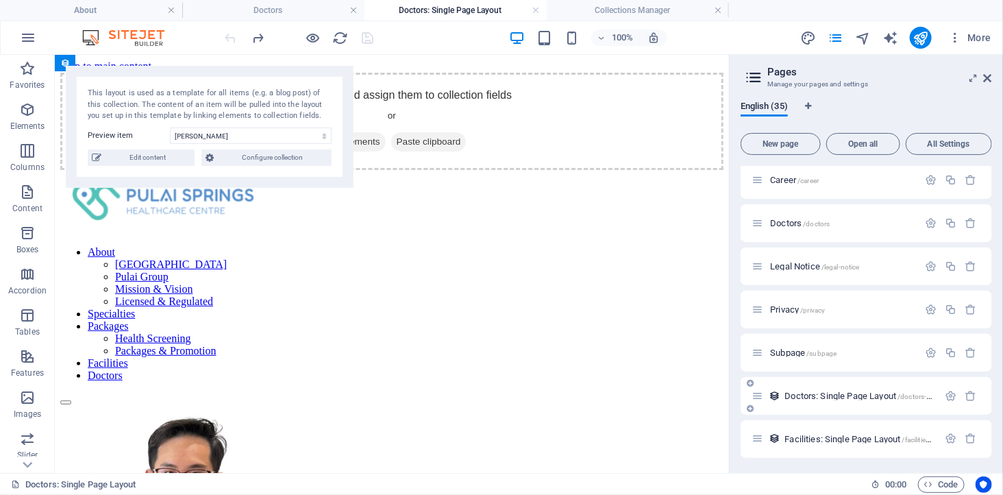
scroll to position [0, 0]
click at [831, 390] on span "Doctors: Single Page Layout /doctors-item" at bounding box center [861, 395] width 155 height 10
click at [859, 390] on span "Doctors: Single Page Layout /doctors-item" at bounding box center [861, 395] width 155 height 10
click at [311, 139] on select "Dr. Kelvin Tay Dr. Senthi Muthuraman Dr. Suguna Raman" at bounding box center [251, 135] width 162 height 16
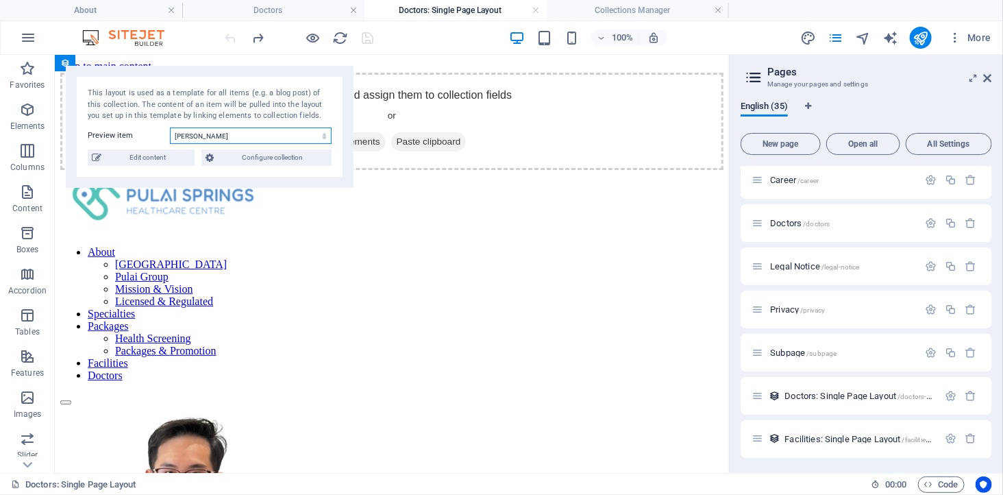
click at [170, 127] on select "Dr. Kelvin Tay Dr. Senthi Muthuraman Dr. Suguna Raman" at bounding box center [251, 135] width 162 height 16
click at [229, 135] on select "Dr. Kelvin Tay Dr. Senthi Muthuraman Dr. Suguna Raman" at bounding box center [251, 135] width 162 height 16
select select "68913815eae84aec5d06fc45"
click at [170, 127] on select "Dr. Kelvin Tay Dr. Senthi Muthuraman Dr. Suguna Raman" at bounding box center [251, 135] width 162 height 16
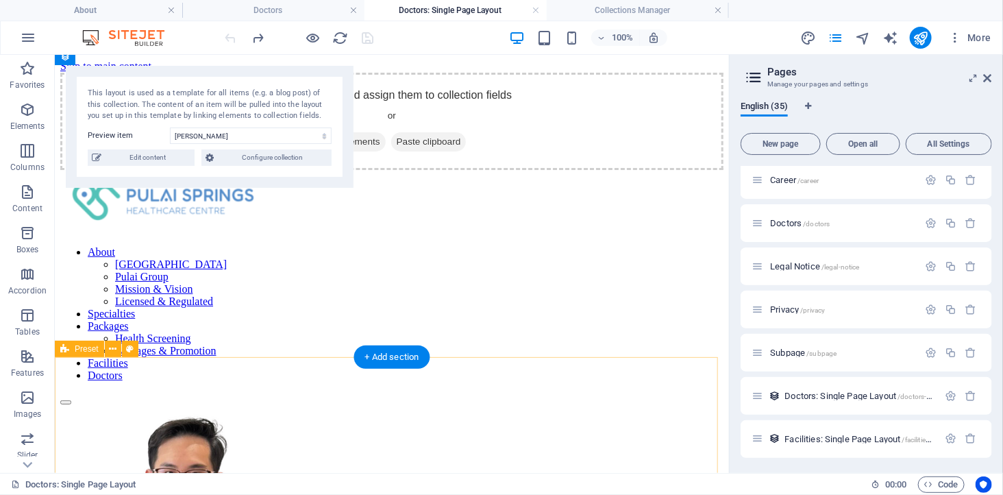
scroll to position [228, 0]
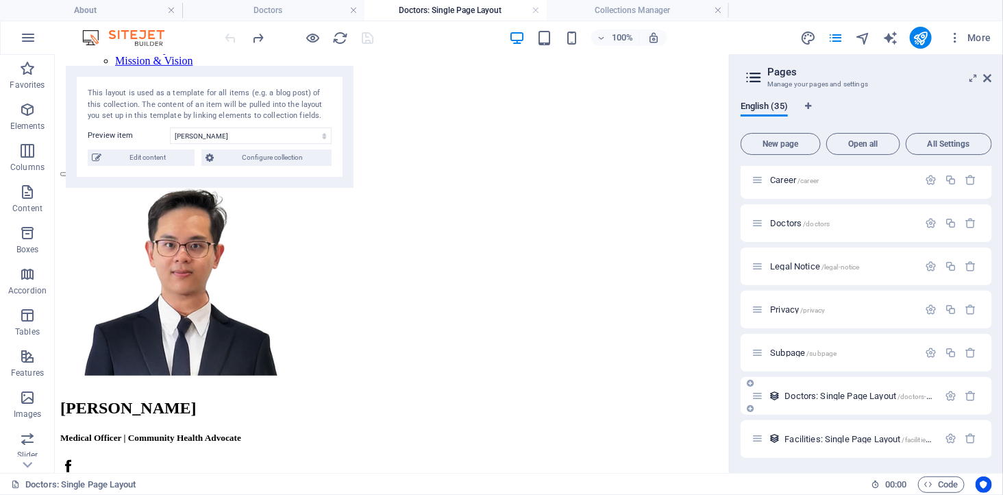
click at [836, 394] on span "Doctors: Single Page Layout /doctors-item" at bounding box center [861, 395] width 155 height 10
click at [952, 394] on icon "button" at bounding box center [951, 396] width 12 height 12
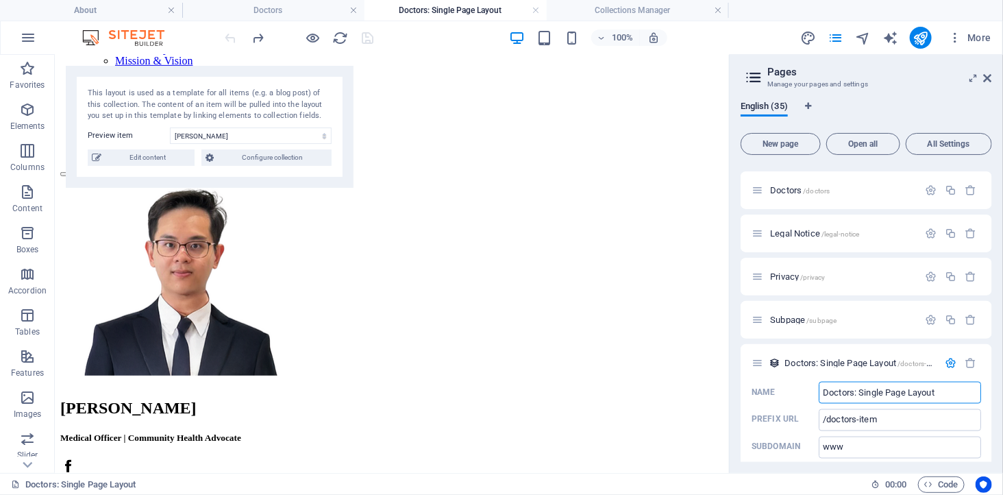
scroll to position [944, 0]
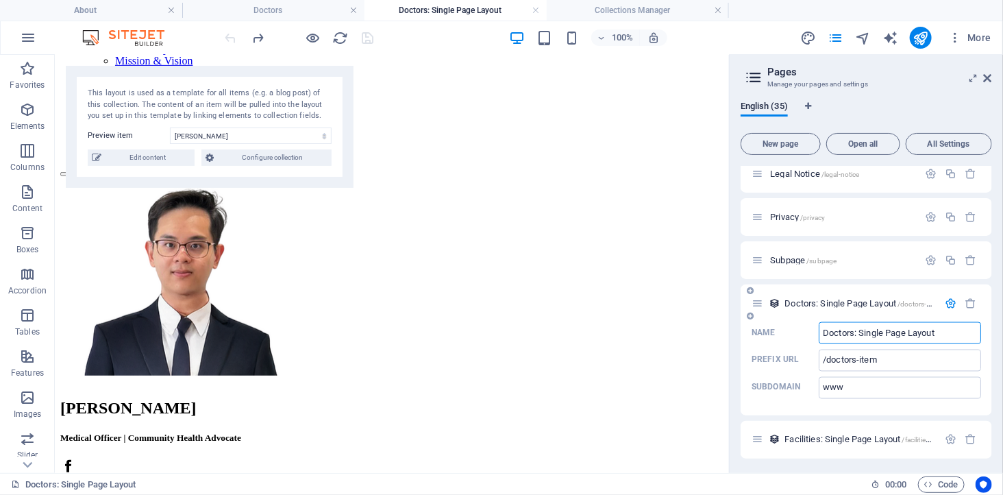
click at [864, 329] on input "Doctors: Single Page Layout" at bounding box center [900, 333] width 162 height 22
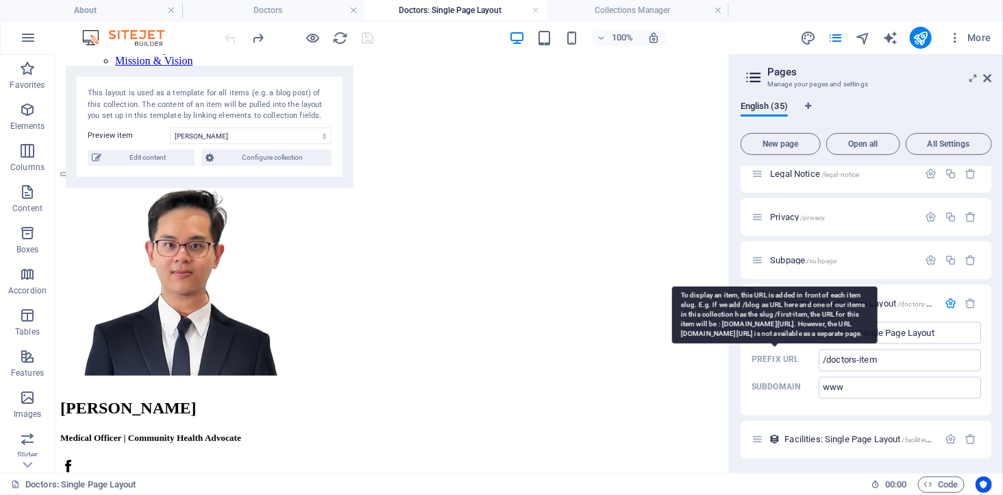
click at [792, 354] on p "Prefix URL" at bounding box center [774, 359] width 47 height 11
click at [819, 352] on input "/doctors-item" at bounding box center [900, 360] width 162 height 22
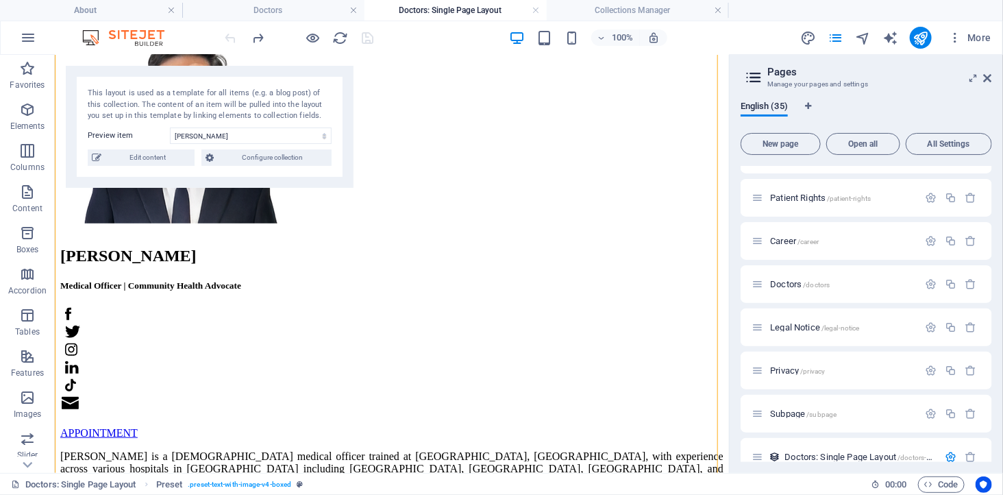
scroll to position [792, 0]
click at [782, 277] on span "Doctors /doctors" at bounding box center [800, 282] width 60 height 10
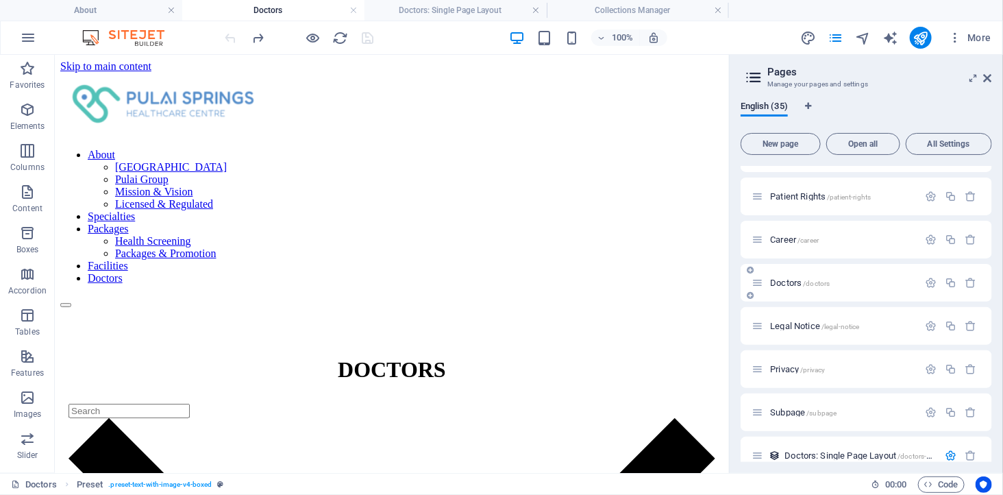
scroll to position [0, 0]
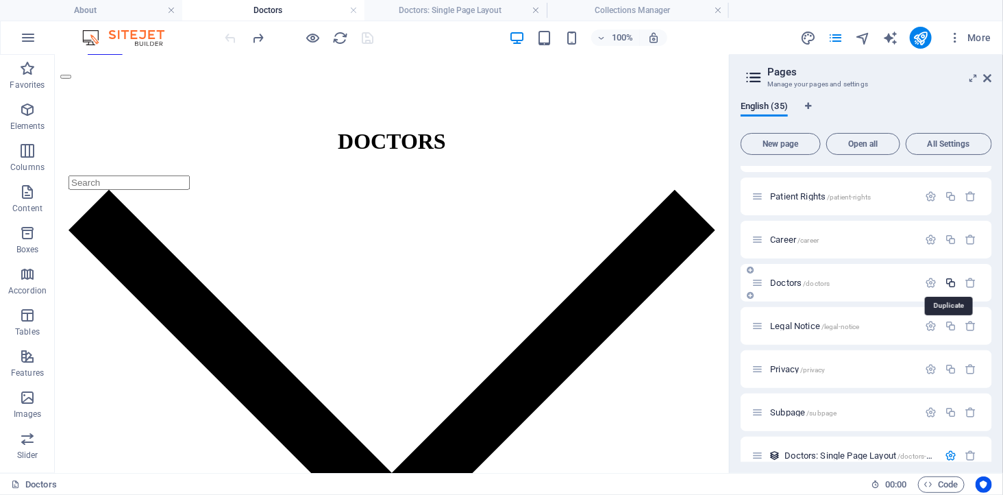
click at [950, 281] on icon "button" at bounding box center [951, 283] width 12 height 12
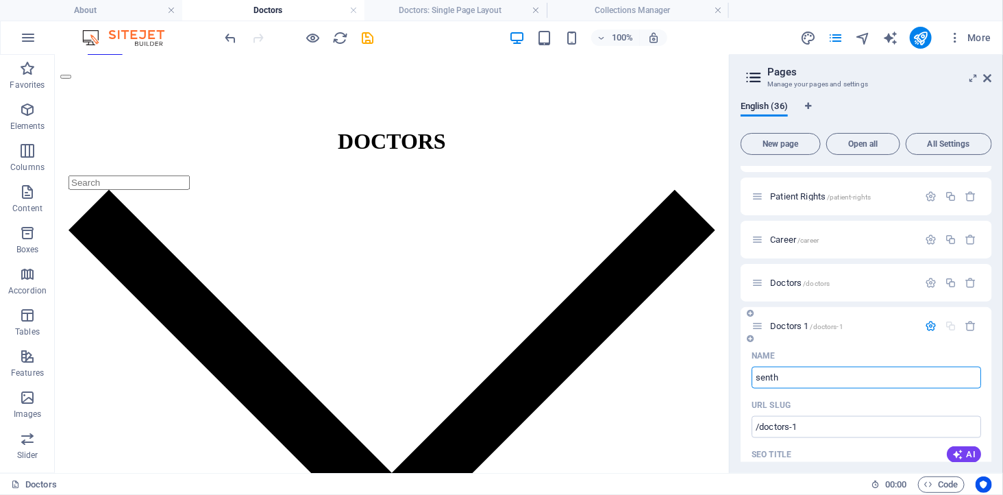
type input "senthi"
type input "/sen"
type input "sen"
type input "senthi"
type input "/senthi"
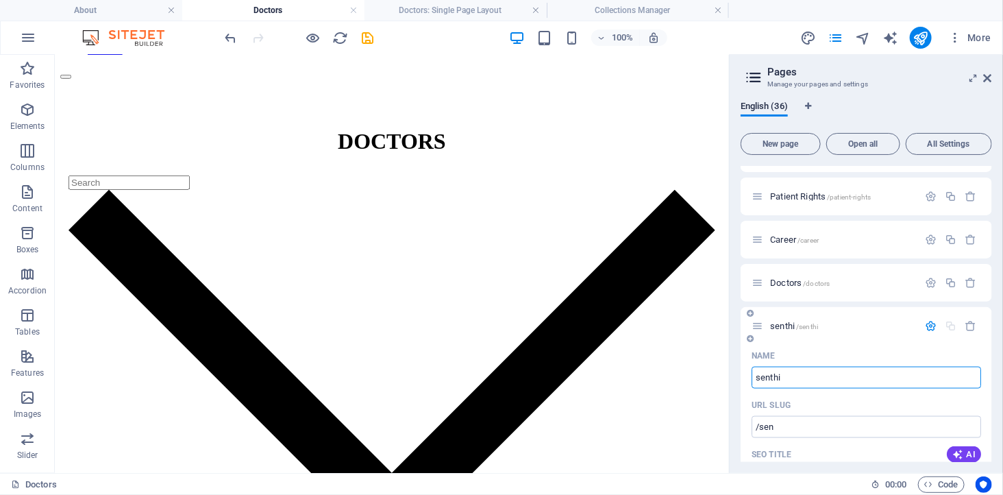
type input "senthi"
click at [832, 351] on div "Name" at bounding box center [865, 356] width 229 height 22
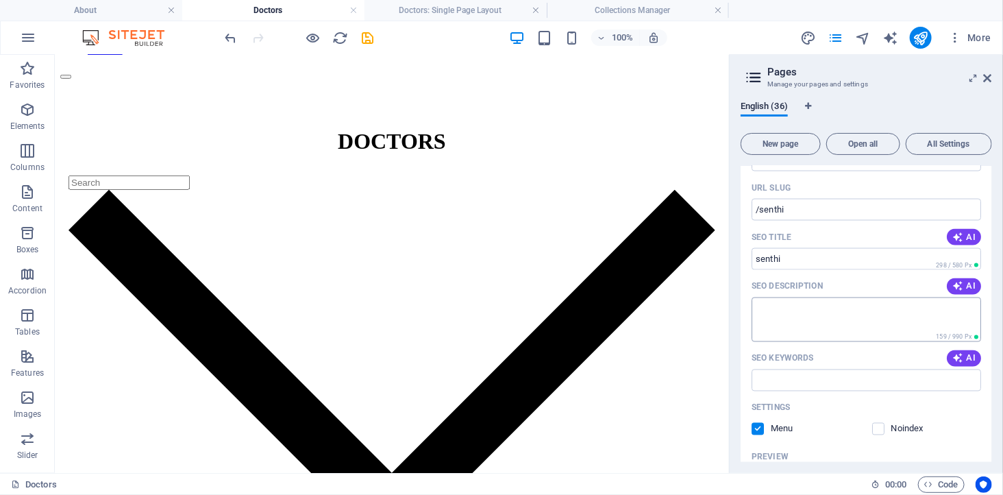
scroll to position [1097, 0]
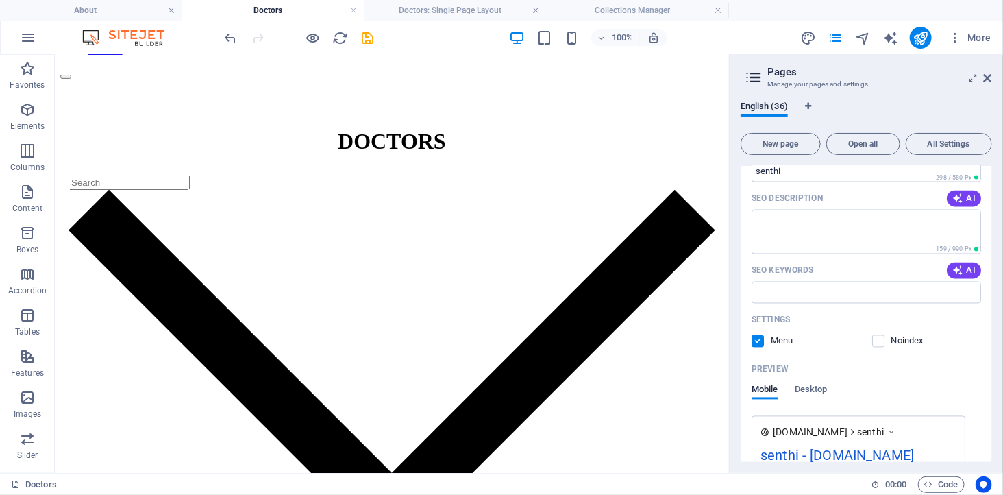
click at [756, 338] on label at bounding box center [757, 341] width 12 height 12
click at [0, 0] on input "checkbox" at bounding box center [0, 0] width 0 height 0
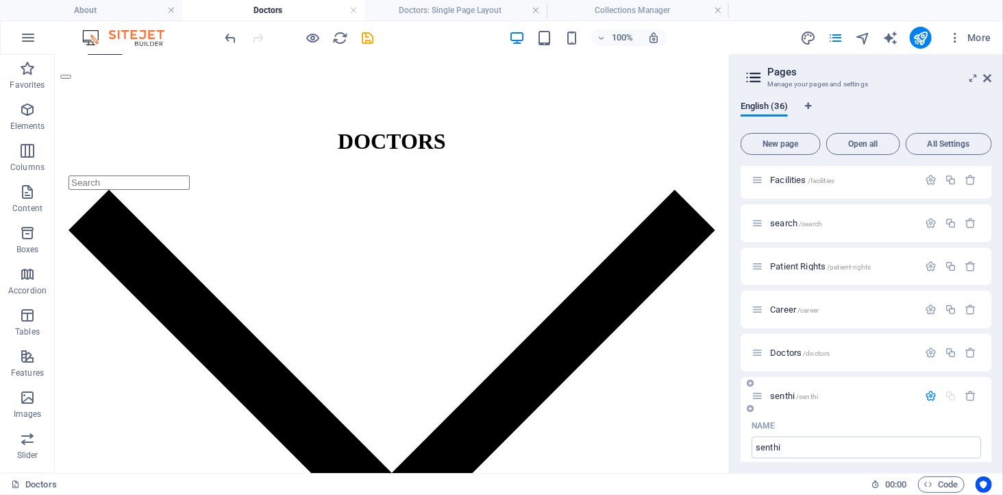
scroll to position [716, 0]
click at [812, 395] on div "senthi /senthi" at bounding box center [834, 402] width 166 height 16
click at [808, 401] on span "/senthi" at bounding box center [807, 403] width 22 height 8
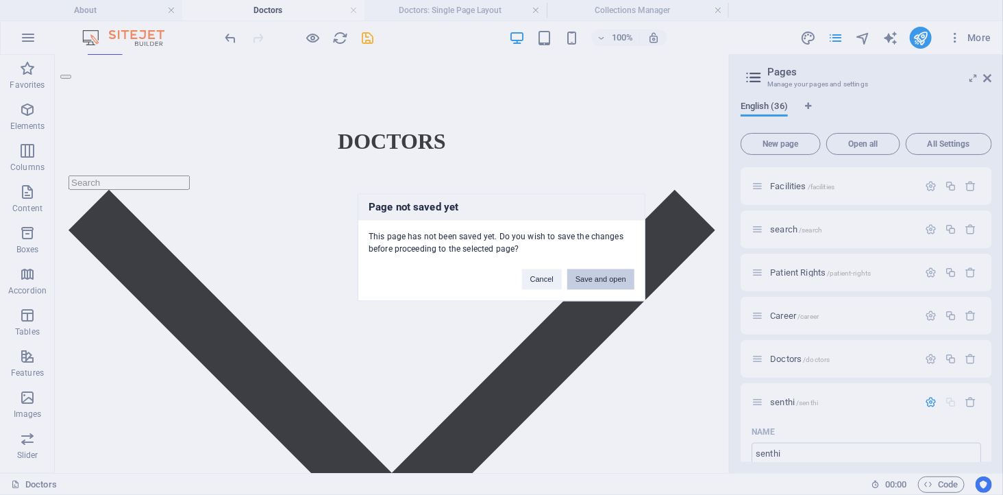
click at [593, 286] on button "Save and open" at bounding box center [600, 279] width 67 height 21
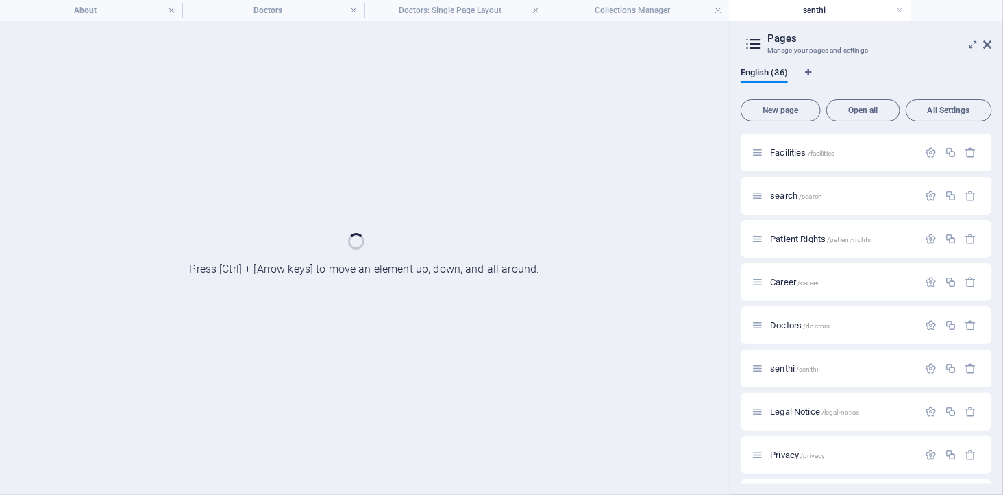
scroll to position [0, 0]
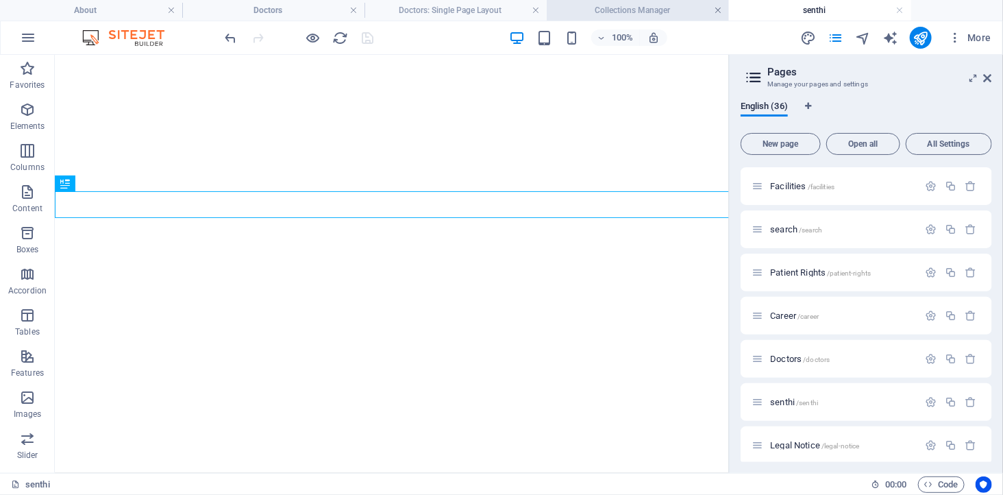
click at [716, 9] on link at bounding box center [718, 10] width 8 height 13
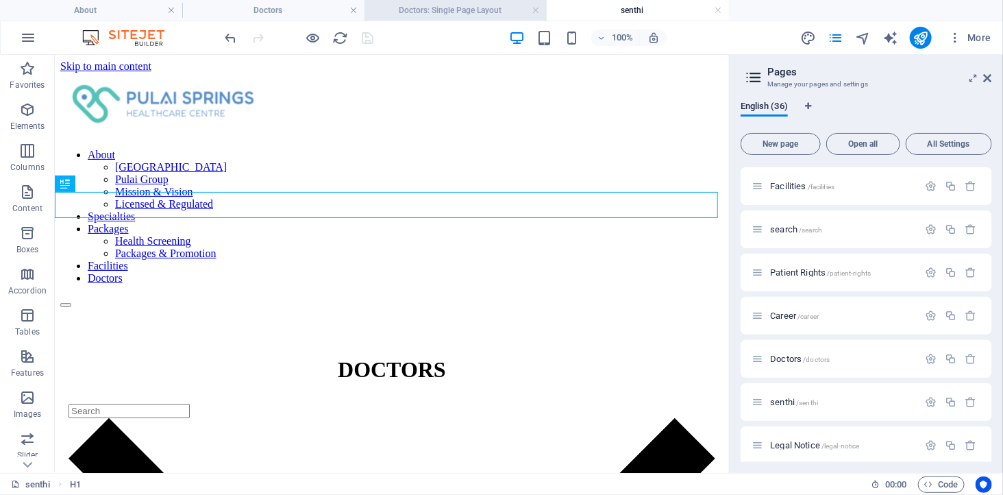
click at [448, 16] on h4 "Doctors: Single Page Layout" at bounding box center [455, 10] width 182 height 15
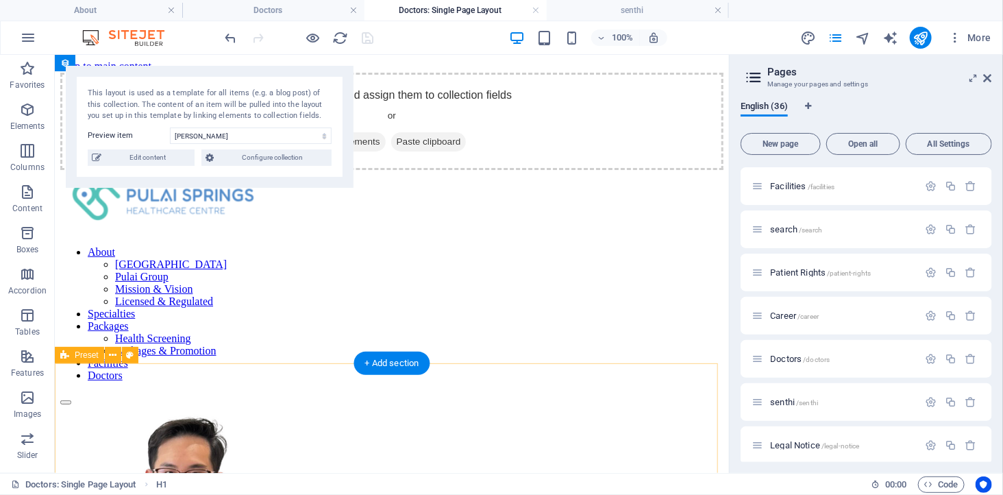
scroll to position [152, 0]
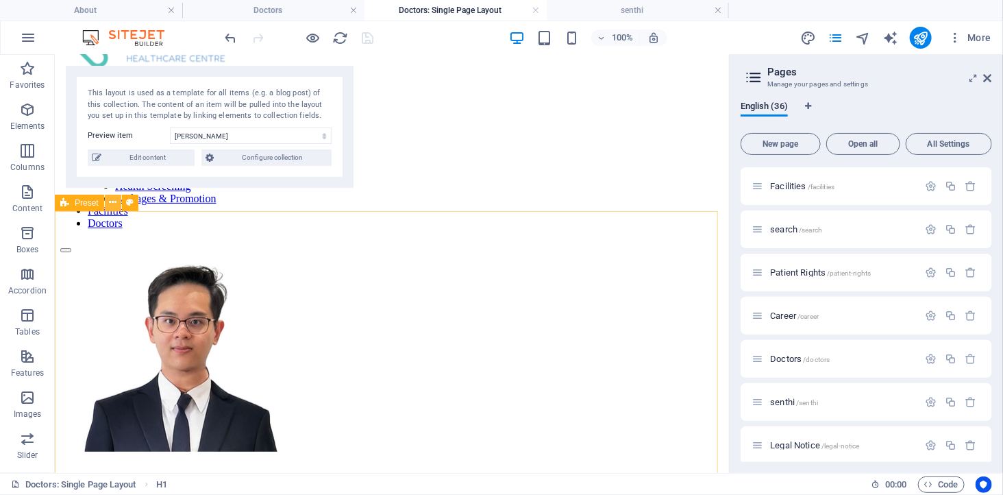
click at [112, 201] on icon at bounding box center [113, 202] width 8 height 14
click at [113, 201] on icon at bounding box center [113, 202] width 8 height 14
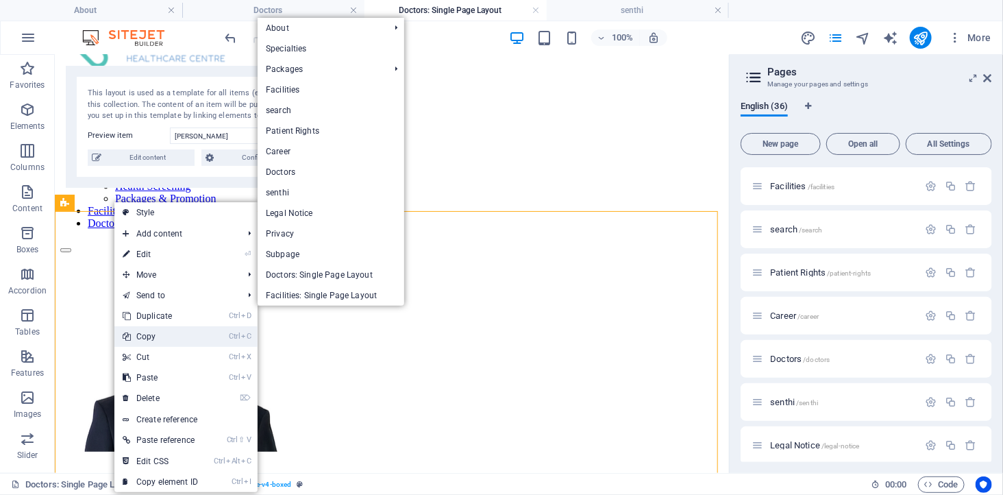
click at [147, 334] on link "Ctrl C Copy" at bounding box center [160, 336] width 92 height 21
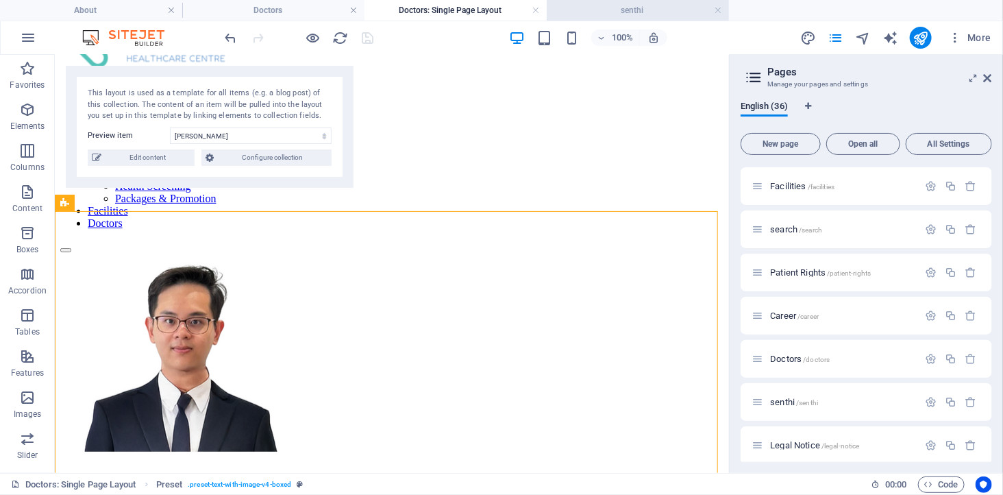
click at [612, 11] on h4 "senthi" at bounding box center [638, 10] width 182 height 15
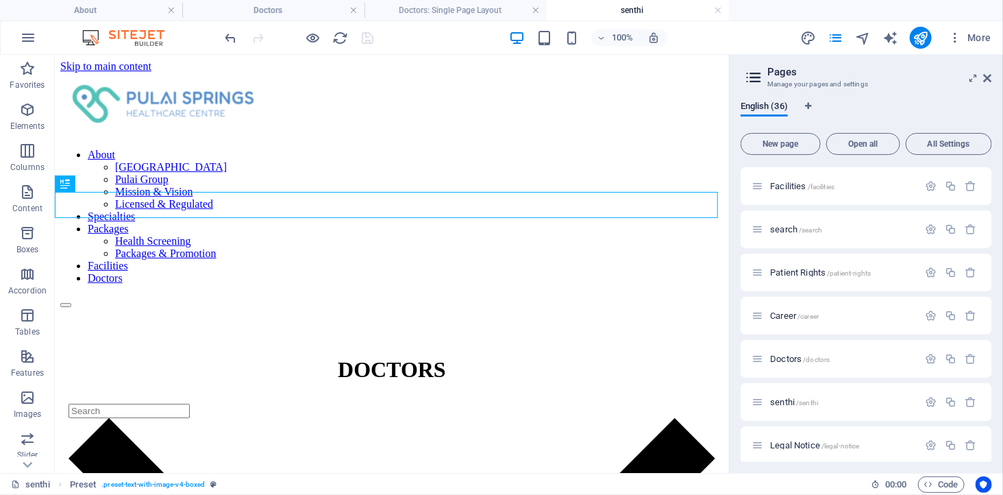
scroll to position [0, 0]
click at [453, 7] on h4 "Doctors: Single Page Layout" at bounding box center [455, 10] width 182 height 15
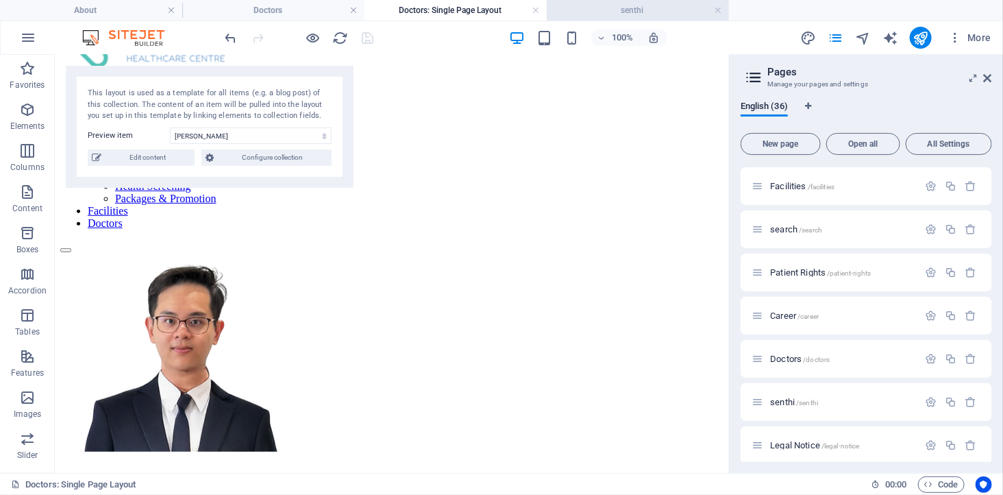
click at [606, 11] on h4 "senthi" at bounding box center [638, 10] width 182 height 15
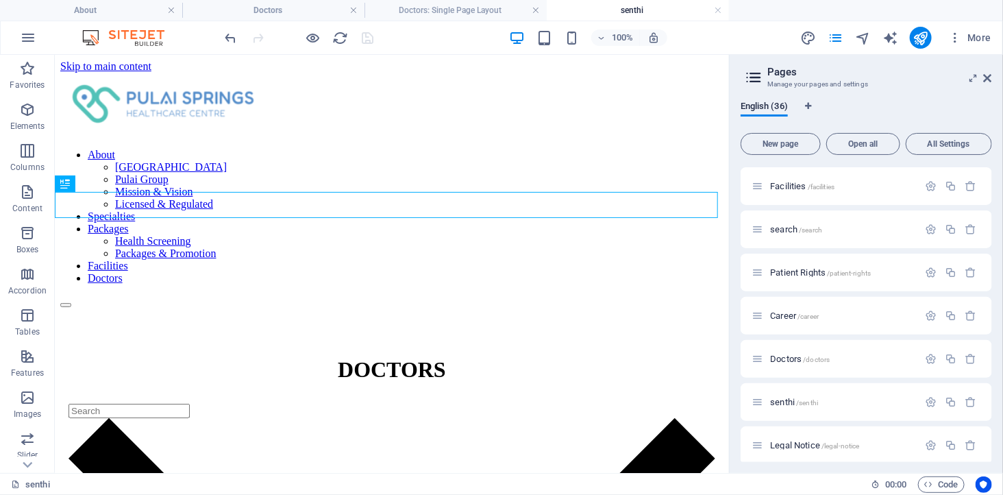
scroll to position [0, 0]
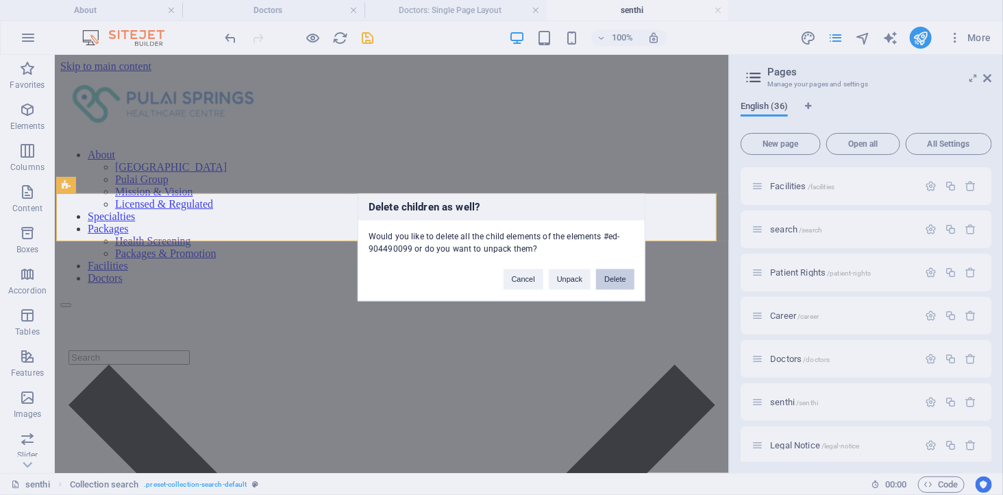
drag, startPoint x: 608, startPoint y: 271, endPoint x: 456, endPoint y: 202, distance: 167.1
click at [608, 271] on button "Delete" at bounding box center [615, 279] width 38 height 21
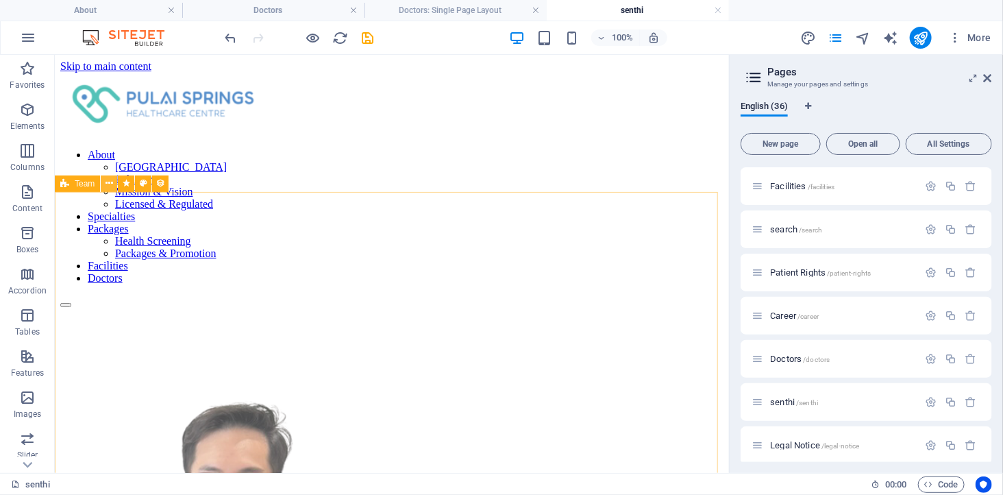
click at [108, 186] on icon at bounding box center [109, 183] width 8 height 14
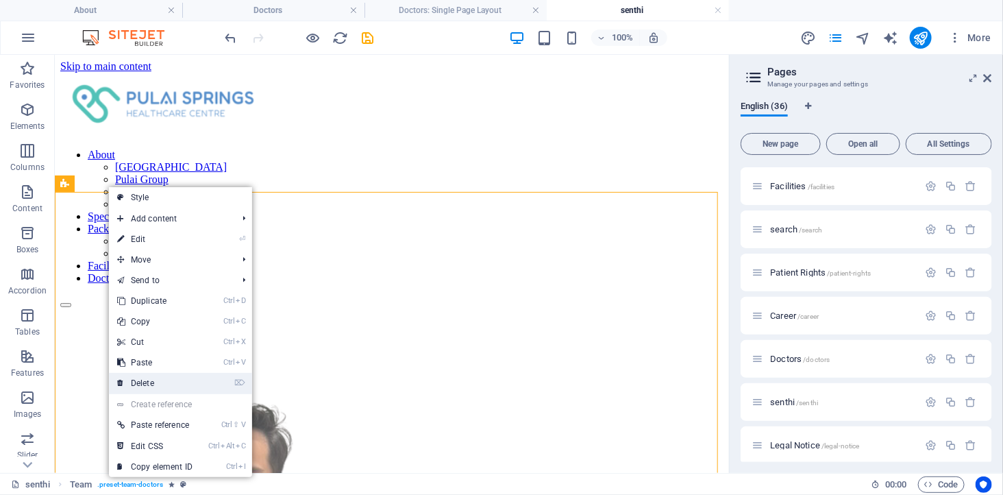
click at [151, 379] on link "⌦ Delete" at bounding box center [155, 383] width 92 height 21
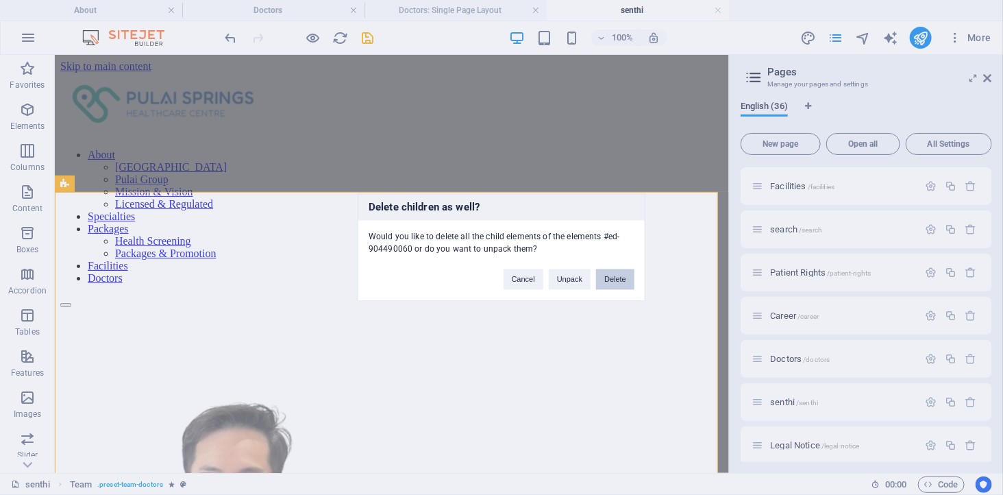
click at [618, 279] on button "Delete" at bounding box center [615, 279] width 38 height 21
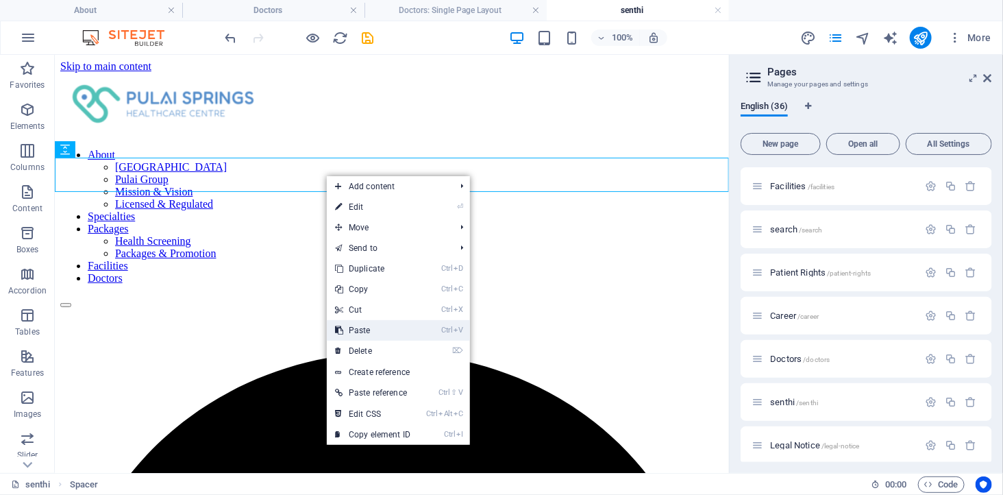
click at [372, 334] on link "Ctrl V Paste" at bounding box center [373, 330] width 92 height 21
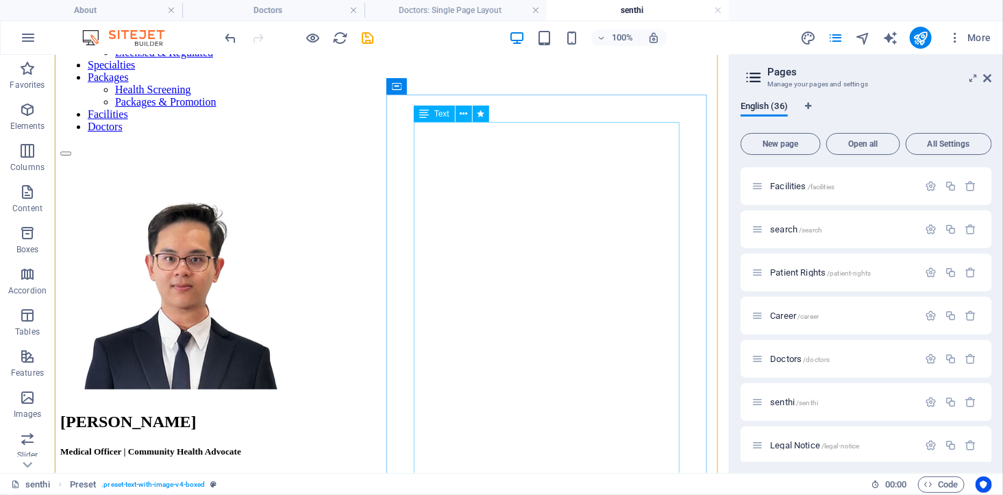
scroll to position [228, 0]
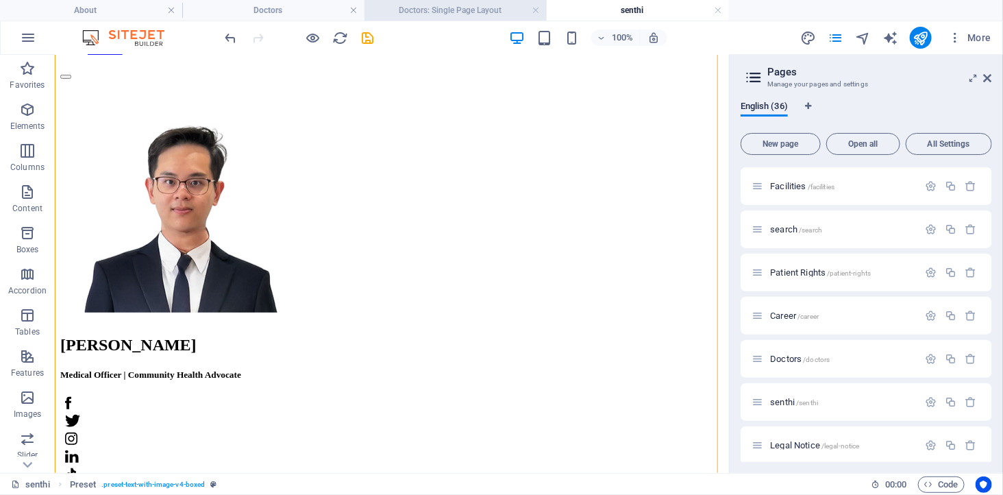
click at [453, 8] on h4 "Doctors: Single Page Layout" at bounding box center [455, 10] width 182 height 15
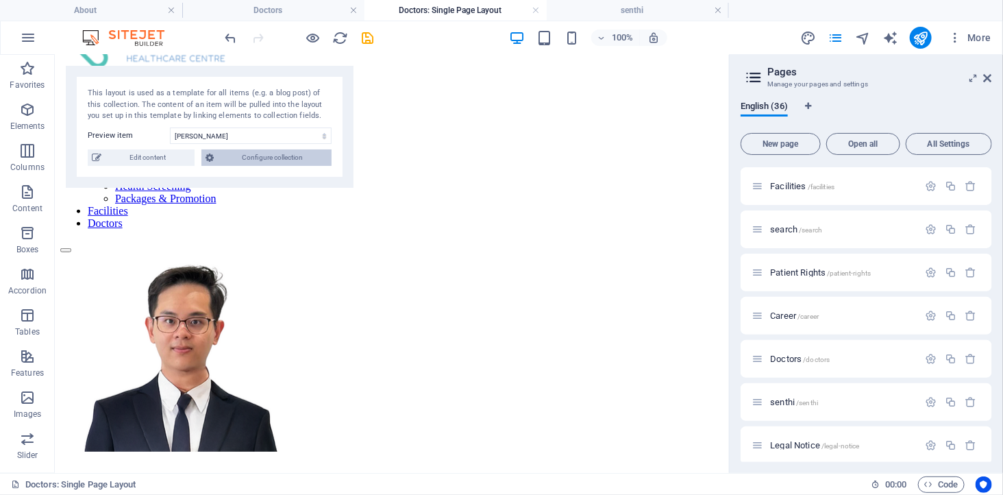
click at [269, 156] on span "Configure collection" at bounding box center [273, 157] width 110 height 16
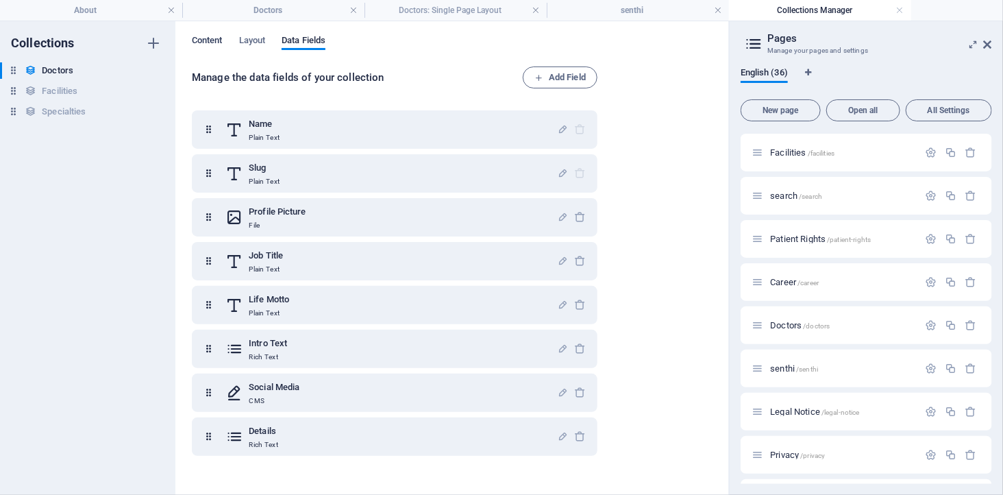
click at [216, 43] on span "Content" at bounding box center [207, 41] width 31 height 19
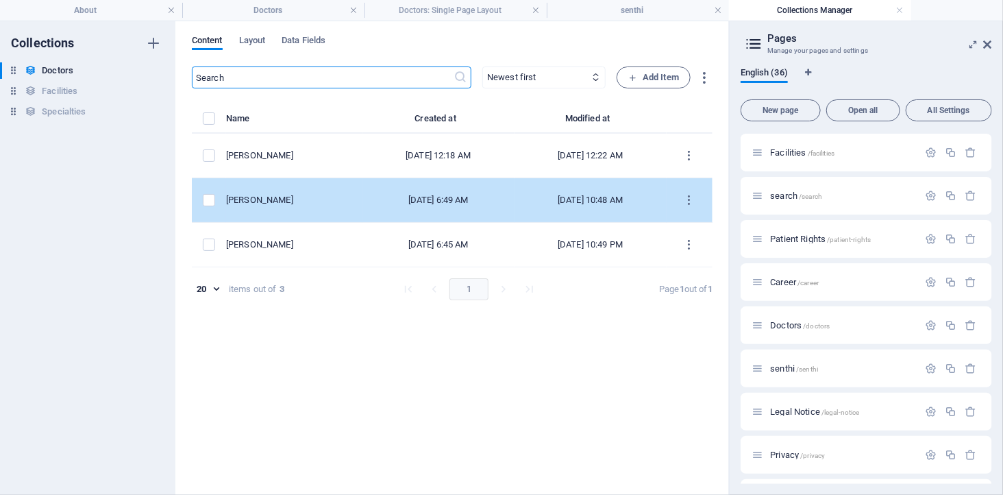
click at [428, 199] on div "Aug 5, 2025 6:49 AM" at bounding box center [438, 200] width 130 height 12
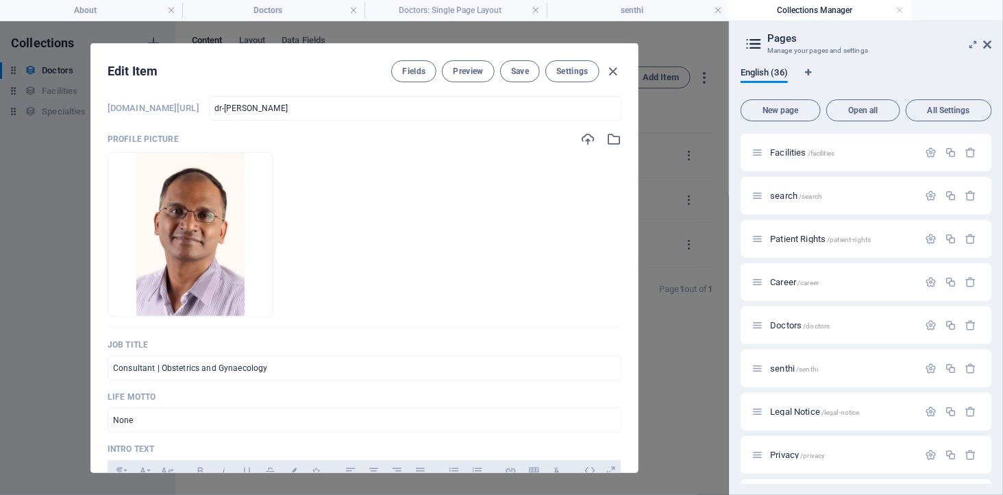
scroll to position [228, 0]
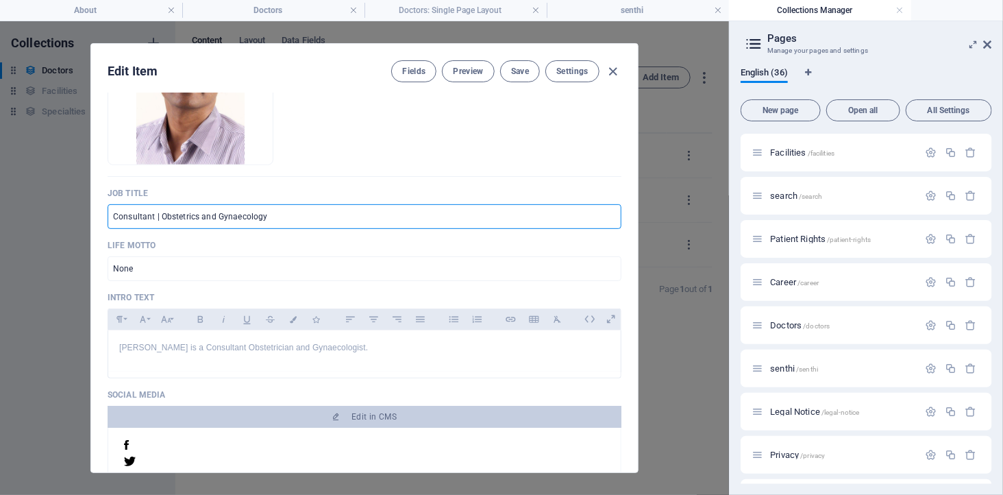
drag, startPoint x: 292, startPoint y: 214, endPoint x: 98, endPoint y: 233, distance: 195.4
click at [98, 233] on div "Name Dr. Senthi Muthuraman ​ Slug www.example.com/doctors-item/ dr-senthi-muthu…" at bounding box center [364, 282] width 547 height 379
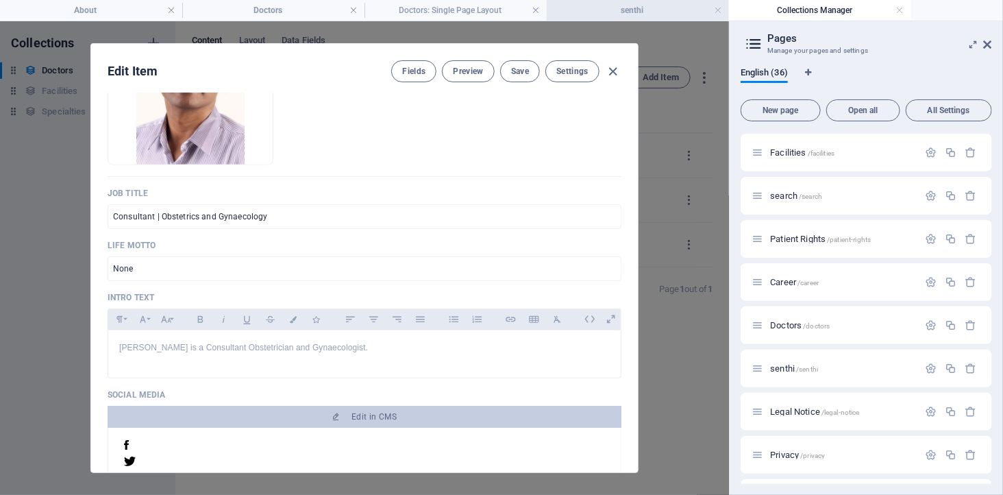
click at [640, 9] on h4 "senthi" at bounding box center [638, 10] width 182 height 15
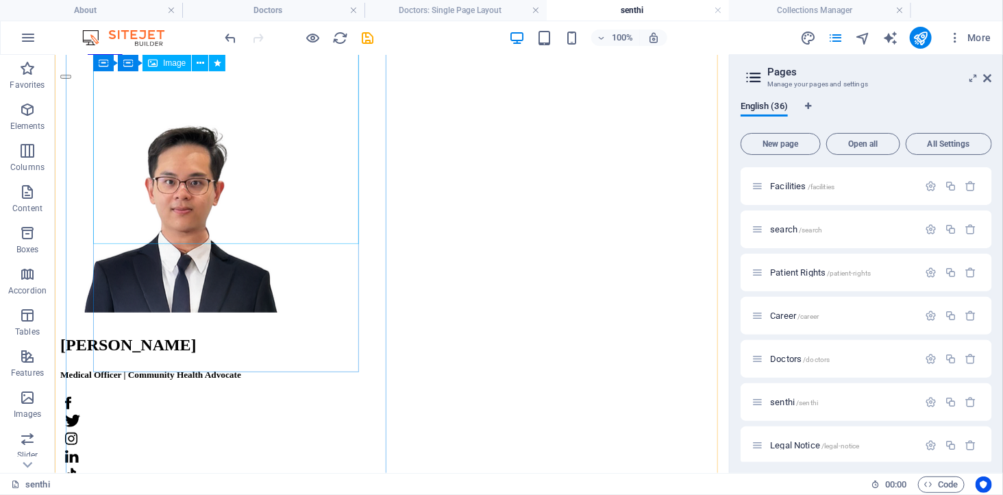
click at [209, 175] on figure at bounding box center [391, 213] width 663 height 201
select select "px"
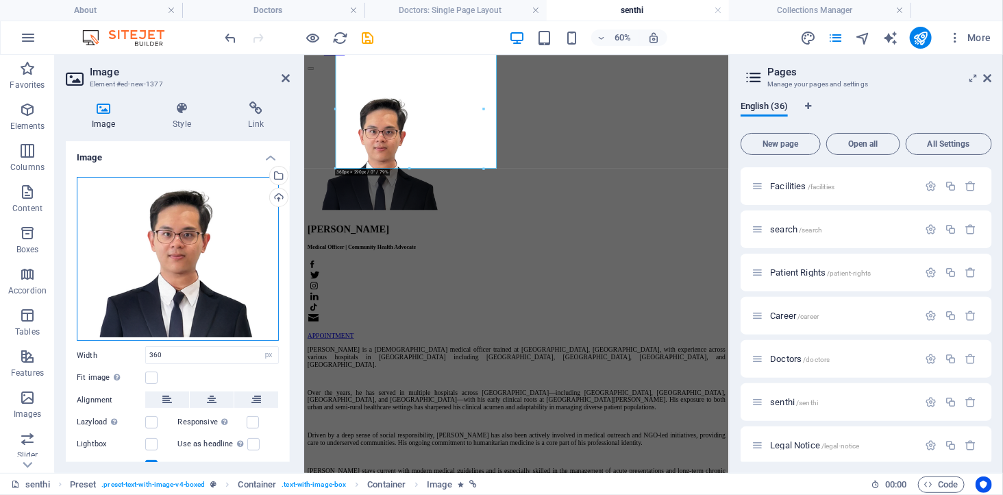
click at [142, 250] on div "Drag files here, click to choose files or select files from Files or our free s…" at bounding box center [178, 259] width 202 height 164
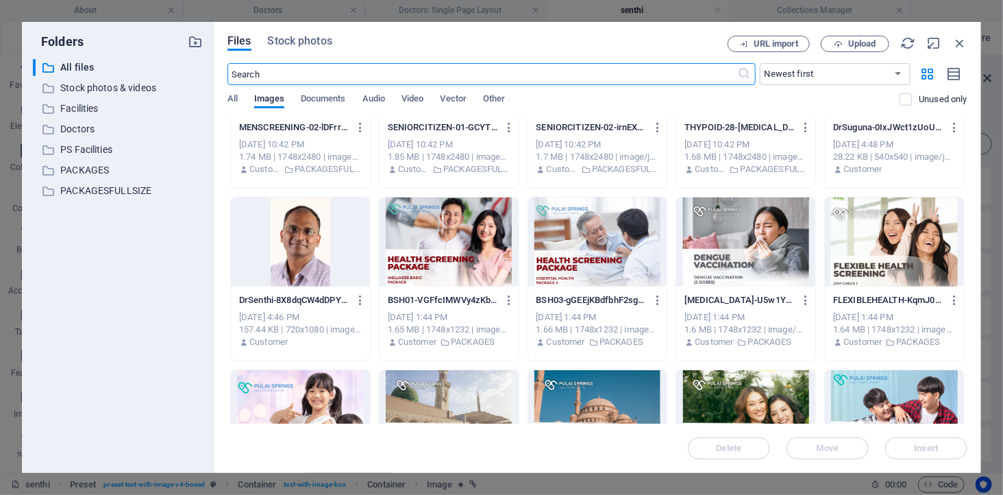
scroll to position [456, 0]
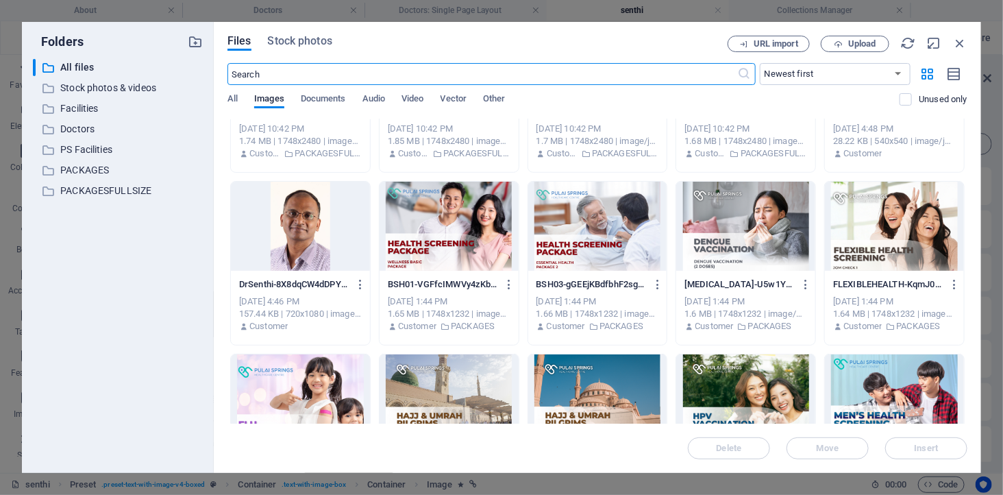
click at [297, 218] on div at bounding box center [300, 226] width 139 height 89
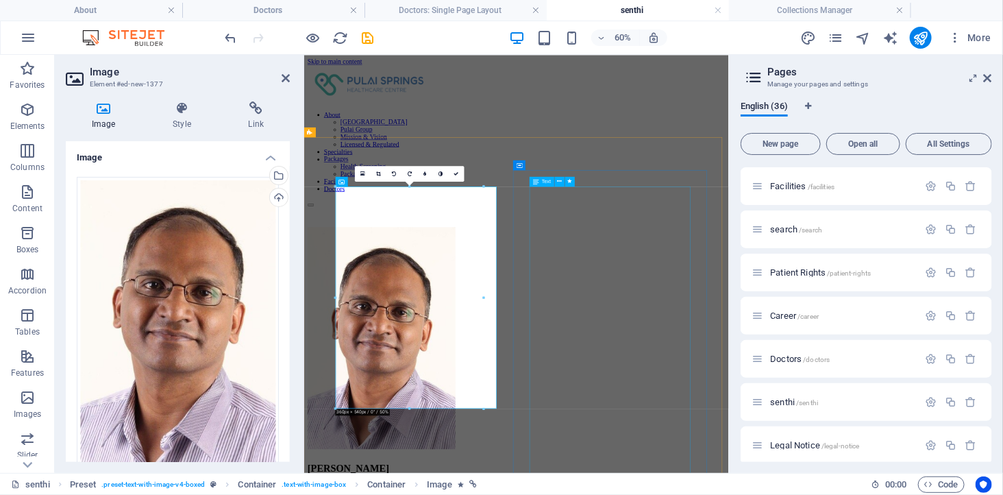
drag, startPoint x: 726, startPoint y: 409, endPoint x: 781, endPoint y: 364, distance: 70.6
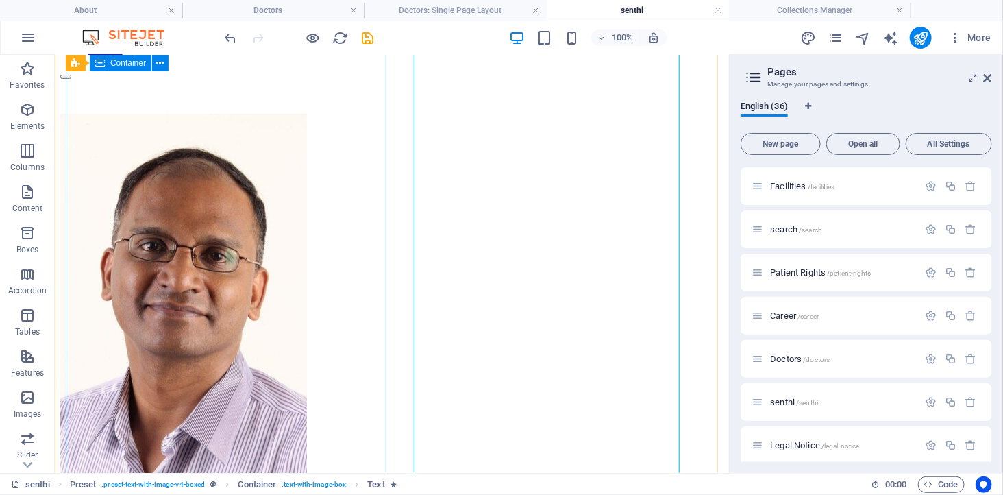
scroll to position [380, 0]
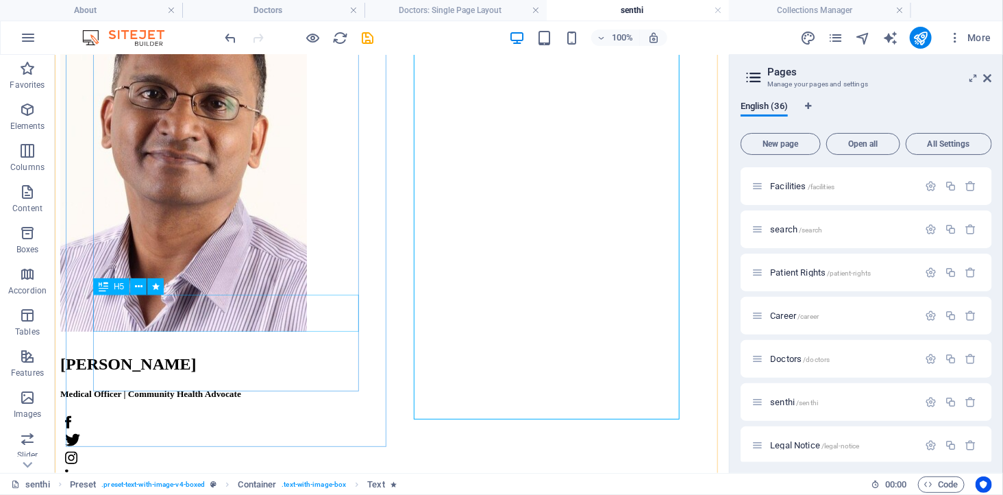
click at [174, 388] on div "Medical Officer | Community Health Advocate" at bounding box center [391, 393] width 663 height 11
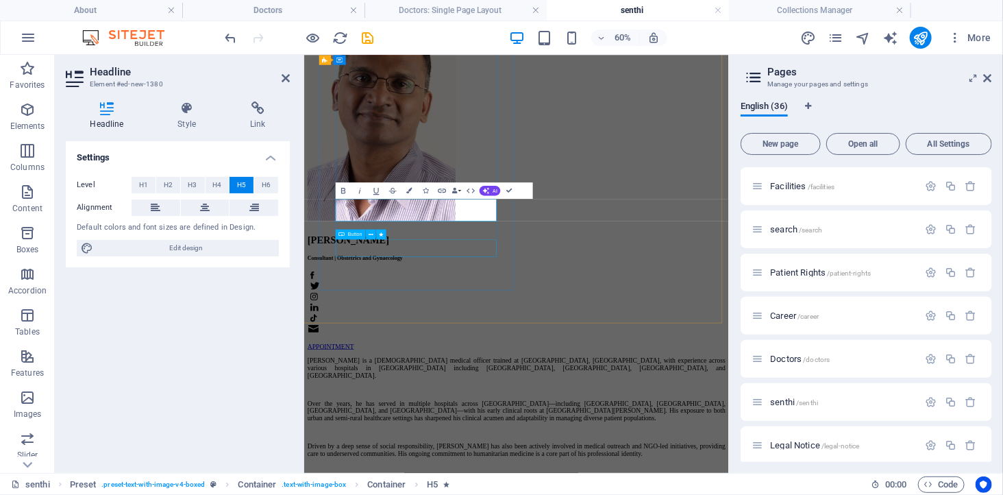
scroll to position [0, 3]
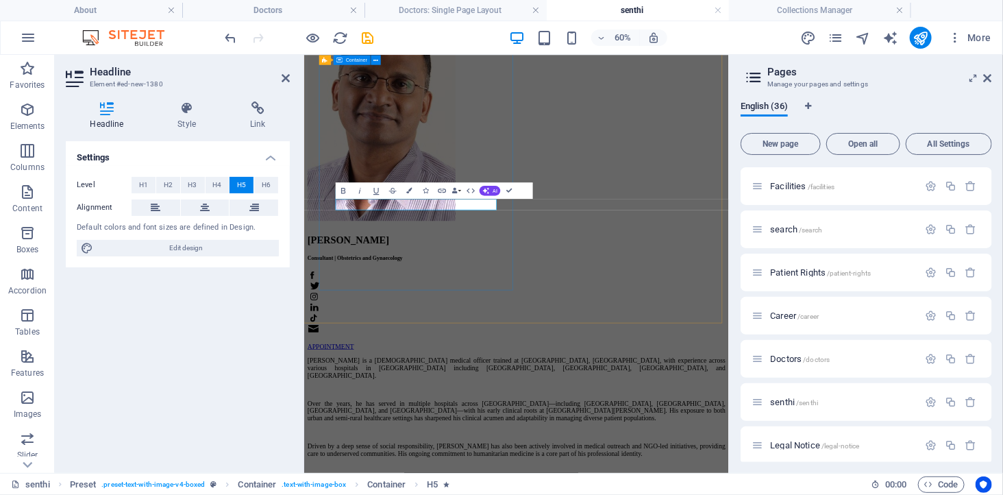
click at [541, 399] on div "Dr. Kelvin Tay Consultant | Obstetrics and Gynaecology Consultant | Obstetrics …" at bounding box center [657, 254] width 697 height 586
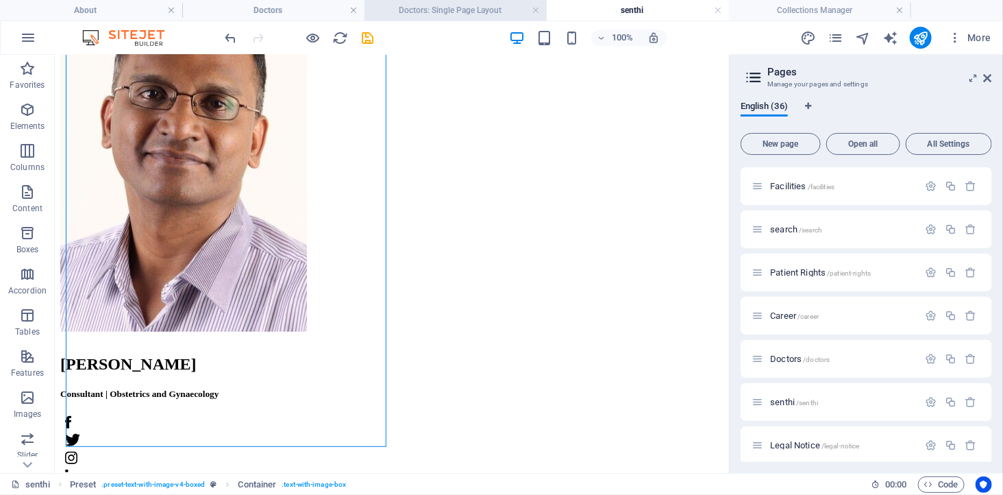
click at [448, 11] on h4 "Doctors: Single Page Layout" at bounding box center [455, 10] width 182 height 15
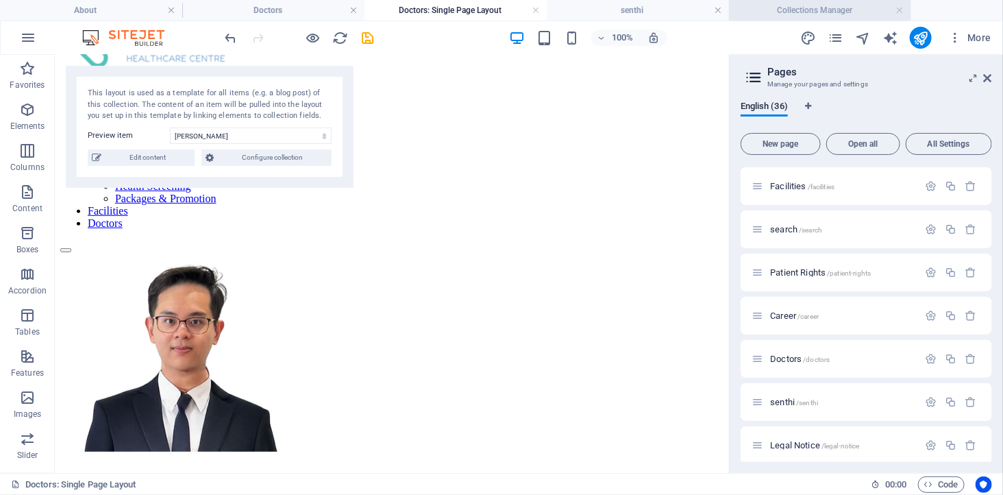
click at [763, 10] on h4 "Collections Manager" at bounding box center [820, 10] width 182 height 15
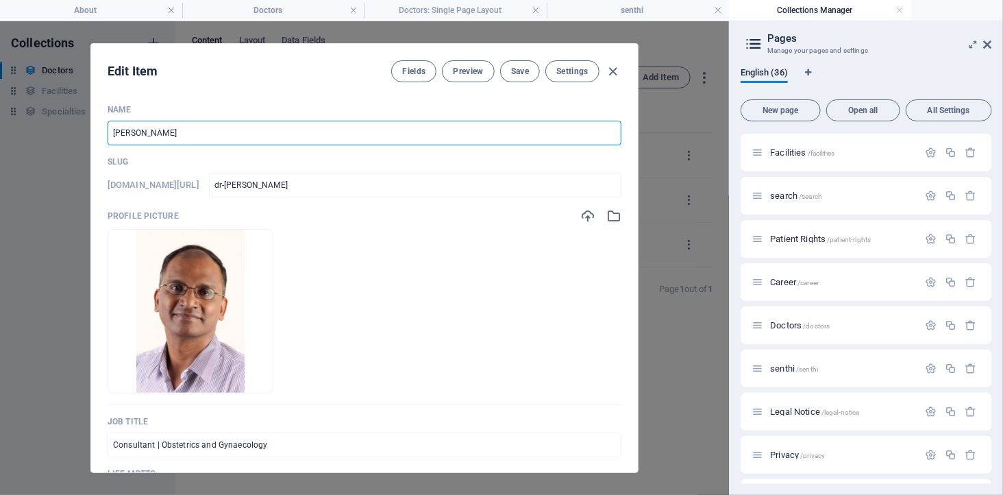
drag, startPoint x: 195, startPoint y: 139, endPoint x: 33, endPoint y: 146, distance: 162.5
click at [33, 146] on div "Edit Item Fields Preview Save Settings Name Dr. Senthi Muthuraman ​ Slug www.ex…" at bounding box center [364, 257] width 729 height 473
click at [652, 8] on h4 "senthi" at bounding box center [638, 10] width 182 height 15
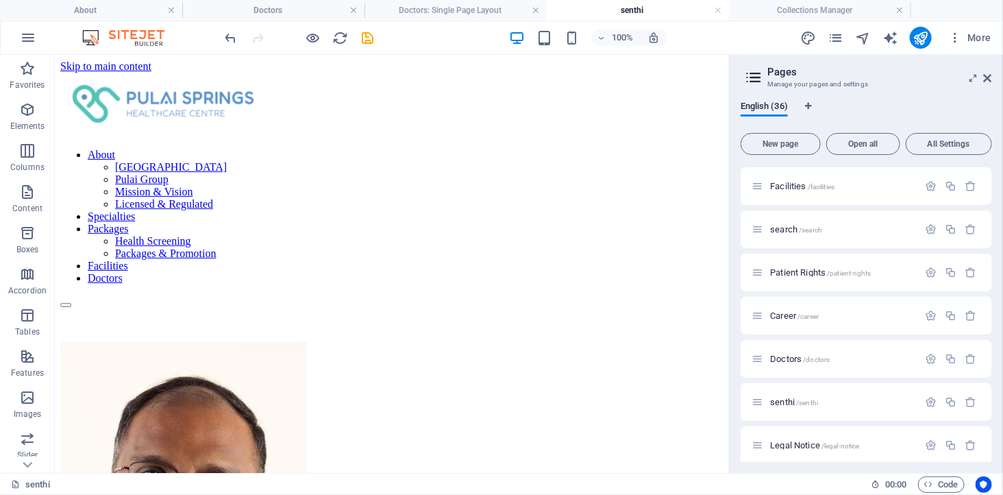
scroll to position [380, 0]
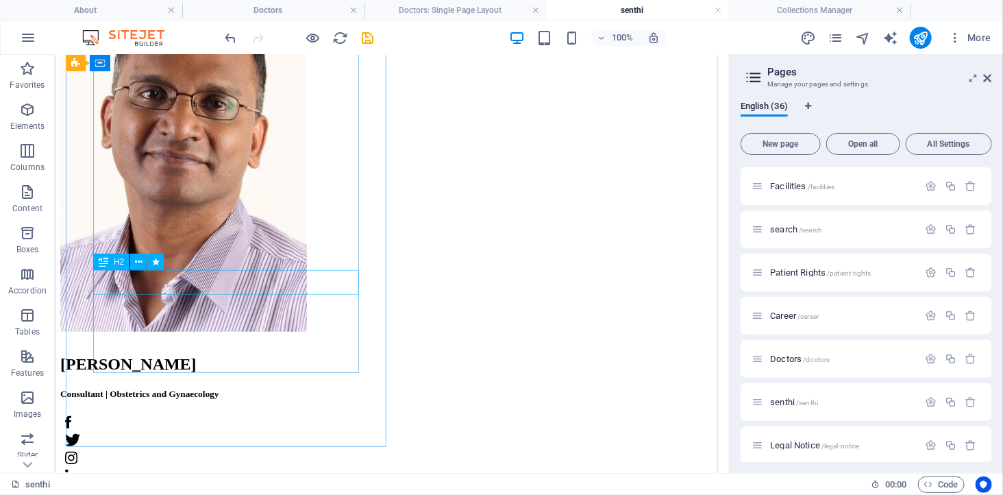
click at [196, 354] on div "[PERSON_NAME]" at bounding box center [391, 363] width 663 height 18
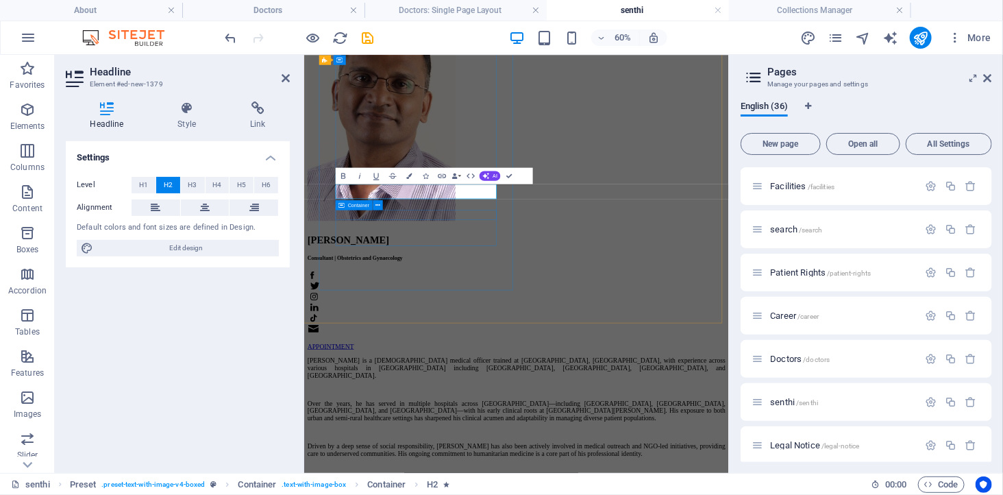
scroll to position [0, 4]
click at [585, 379] on div "Dr. Senthi Muthuraman Dr. Senthi Muthuraman Consultant | Obstetrics and Gynaeco…" at bounding box center [657, 254] width 697 height 586
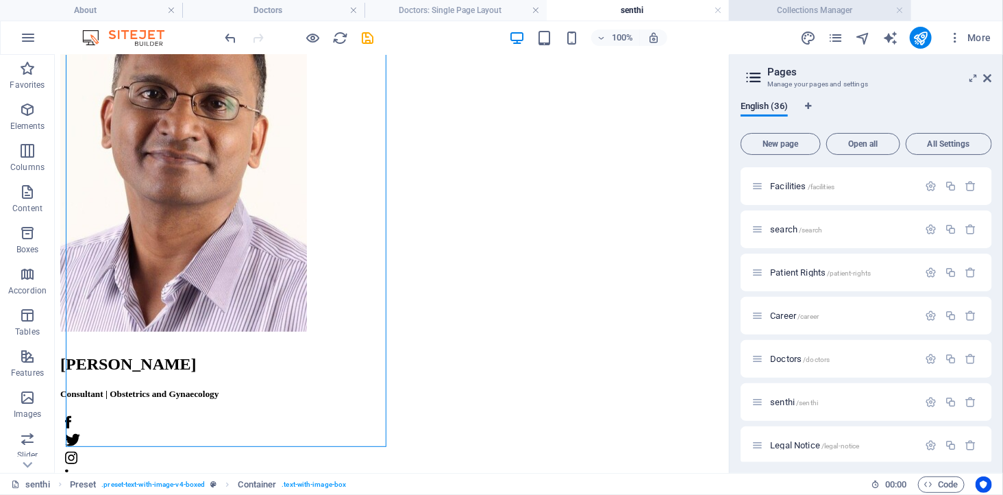
click at [840, 10] on h4 "Collections Manager" at bounding box center [820, 10] width 182 height 15
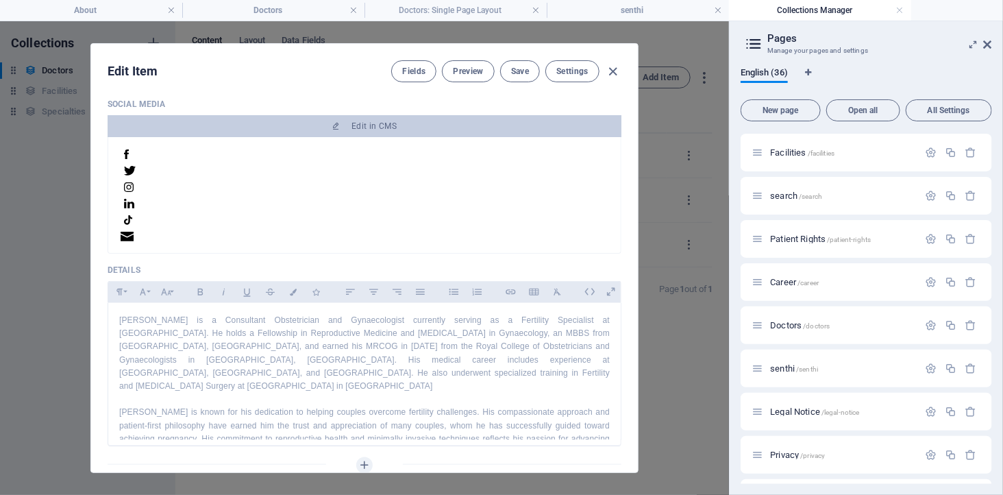
scroll to position [532, 0]
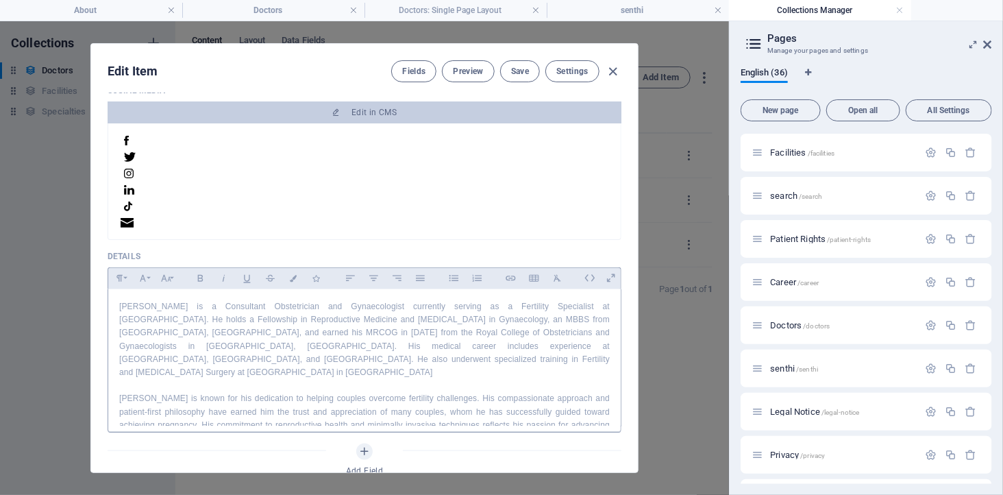
click at [278, 319] on p "[PERSON_NAME] is a Consultant Obstetrician and Gynaecologist currently serving …" at bounding box center [364, 339] width 490 height 79
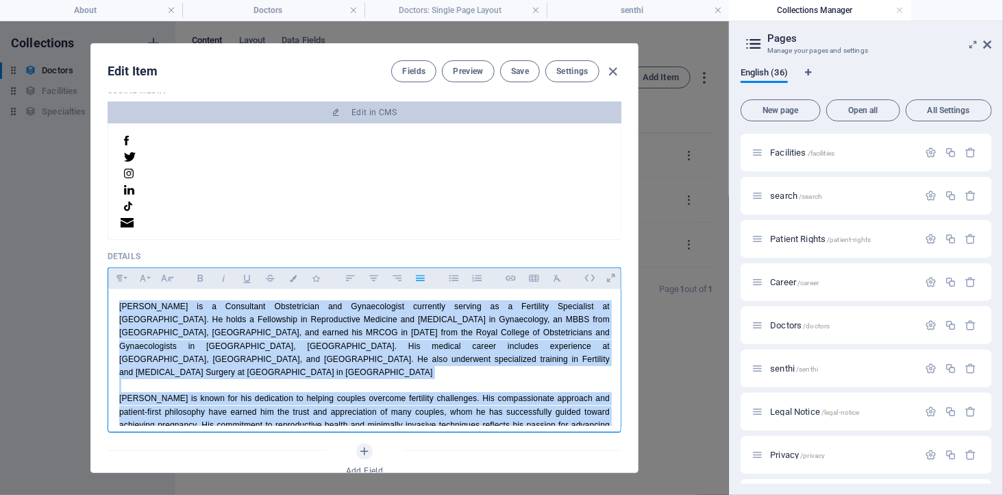
copy div "Dr. Senthi Muthuraman is a Consultant Obstetrician and Gynaecologist currently …"
click at [587, 10] on h4 "senthi" at bounding box center [638, 10] width 182 height 15
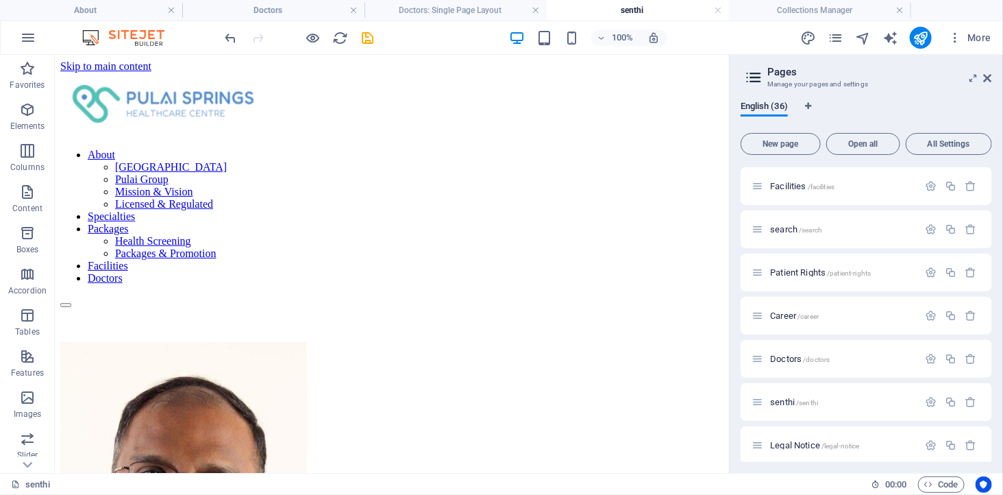
scroll to position [380, 0]
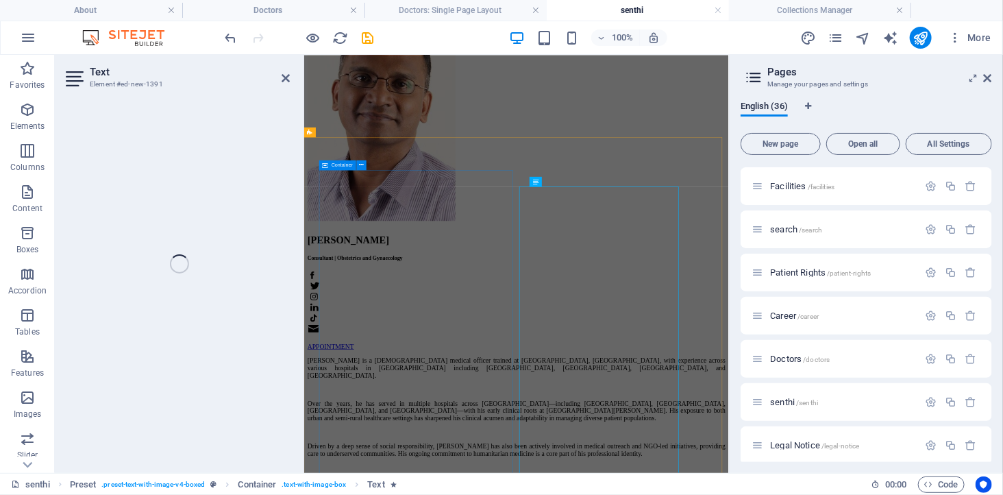
scroll to position [0, 0]
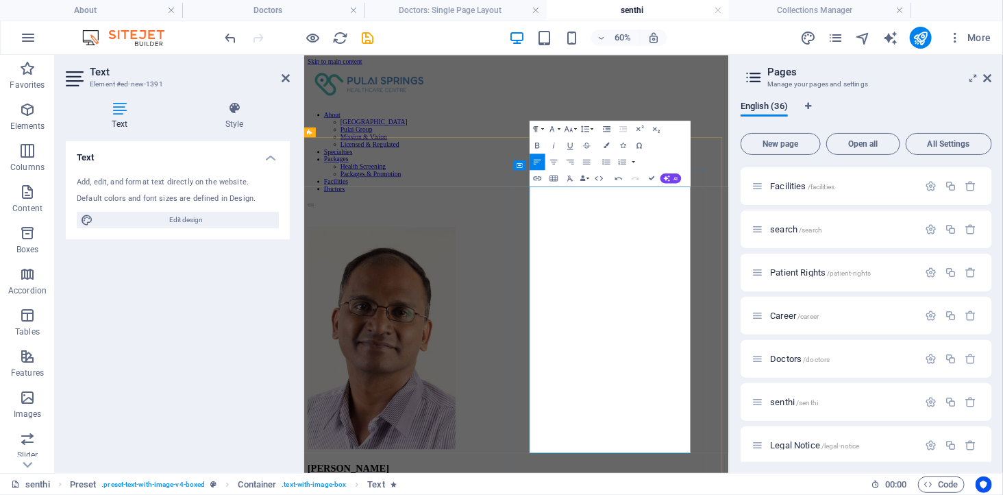
scroll to position [13016, 1]
click at [585, 161] on icon "button" at bounding box center [587, 161] width 8 height 5
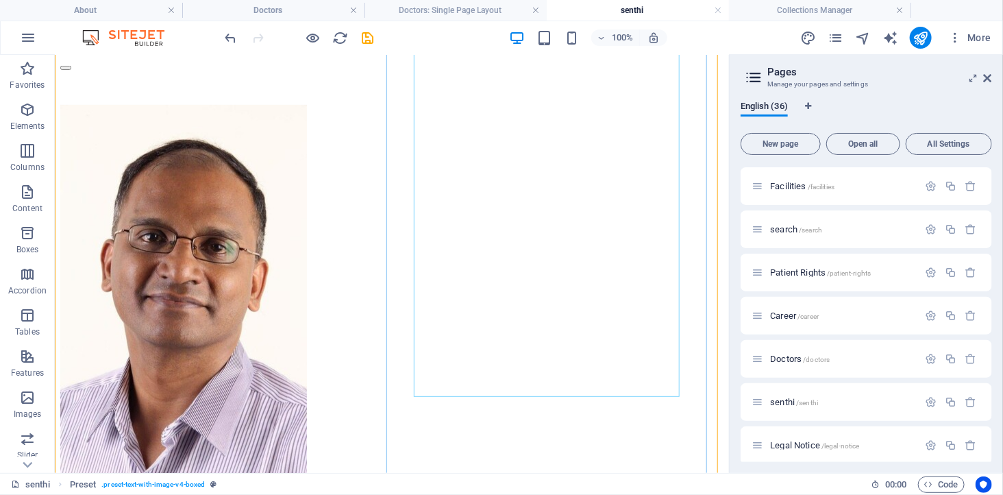
scroll to position [304, 0]
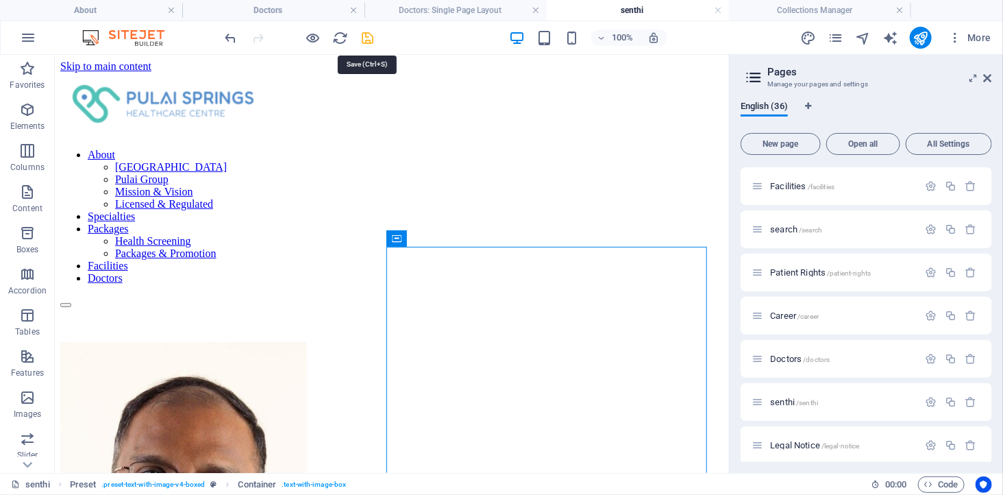
click at [366, 36] on icon "save" at bounding box center [368, 38] width 16 height 16
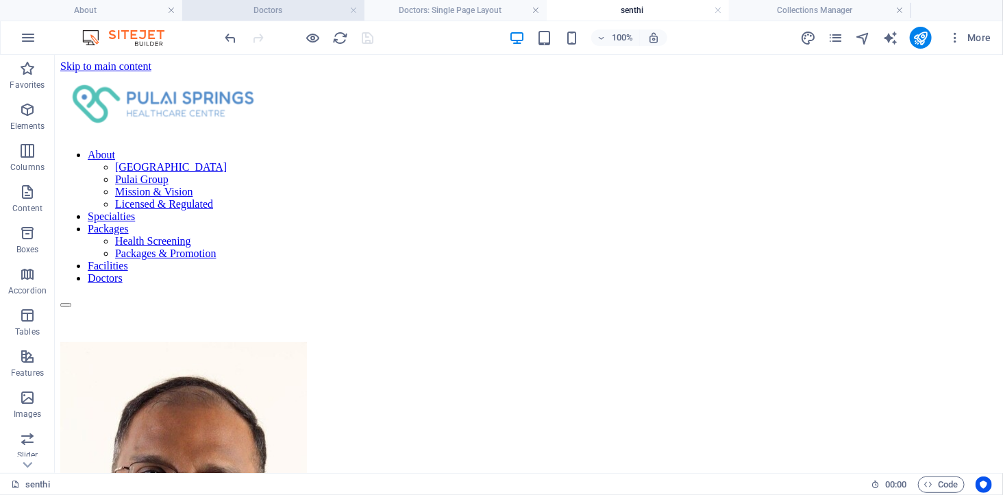
click at [306, 10] on h4 "Doctors" at bounding box center [273, 10] width 182 height 15
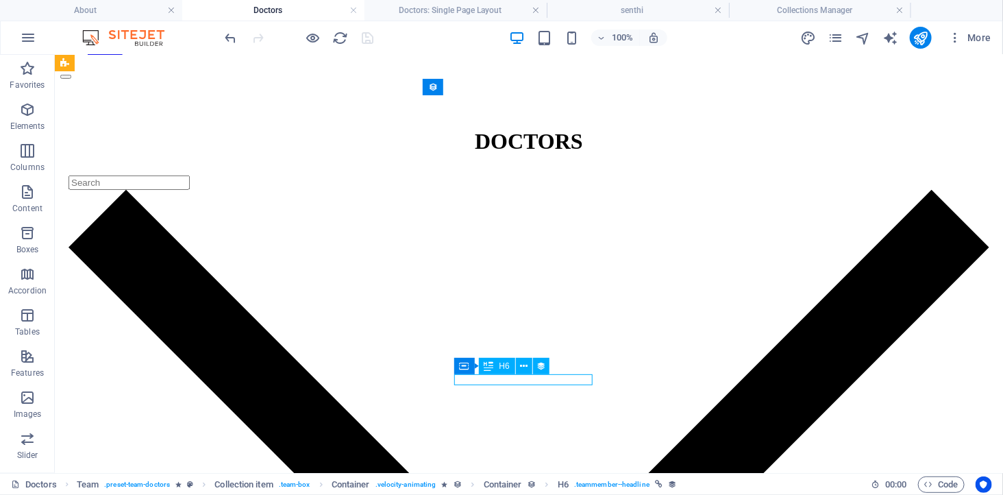
select select "name"
select select
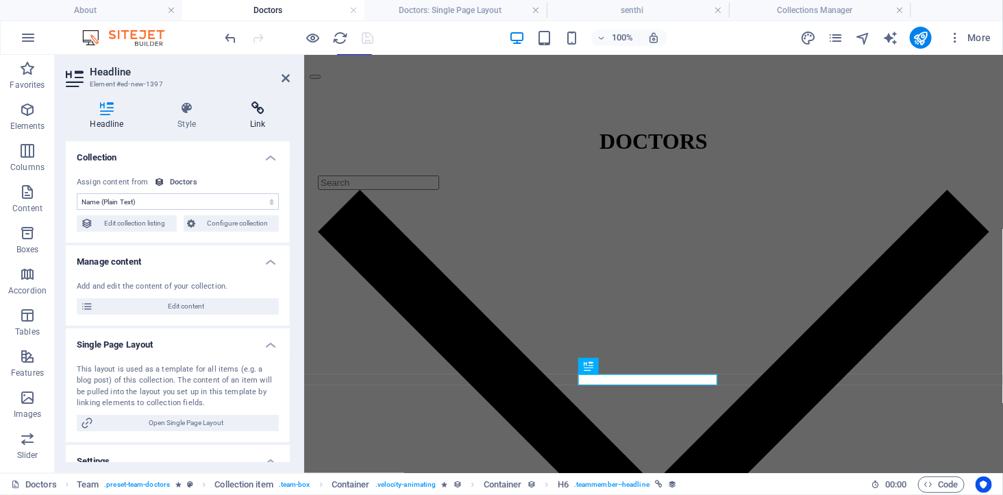
click at [263, 113] on icon at bounding box center [258, 108] width 64 height 14
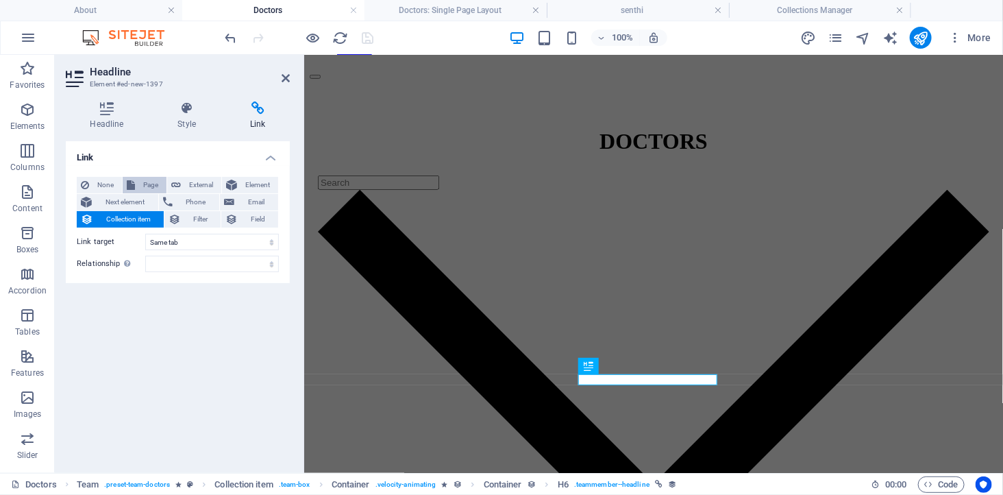
click at [151, 182] on span "Page" at bounding box center [150, 185] width 23 height 16
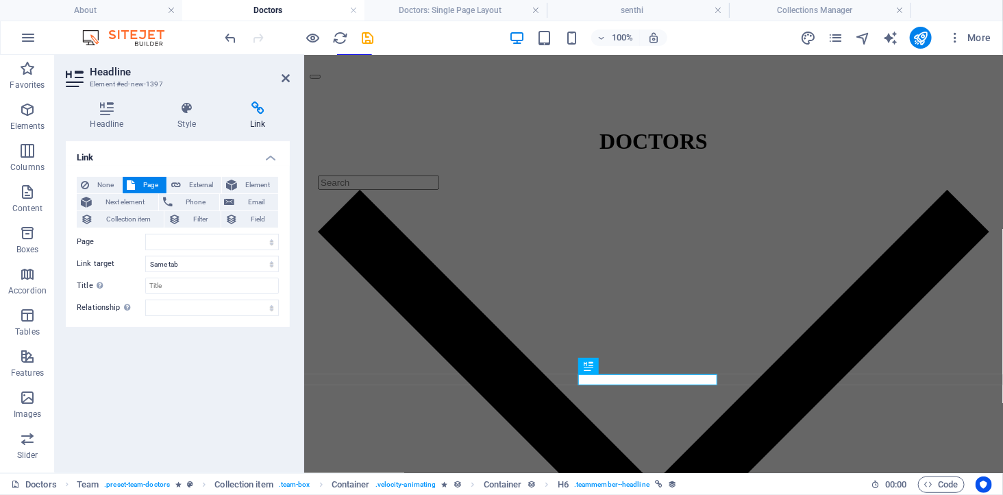
click at [175, 230] on div "None Page External Element Next element Phone Email Collection item Filter Fiel…" at bounding box center [178, 246] width 202 height 139
click at [175, 244] on select "About -- Pulai Springs Healthcare Centre -- Pulai Group -- Mission &amp; Vision…" at bounding box center [212, 242] width 134 height 16
click at [208, 237] on select "About -- Pulai Springs Healthcare Centre -- Pulai Group -- Mission &amp; Vision…" at bounding box center [212, 242] width 134 height 16
select select "30"
click at [145, 234] on select "About -- Pulai Springs Healthcare Centre -- Pulai Group -- Mission &amp; Vision…" at bounding box center [212, 242] width 134 height 16
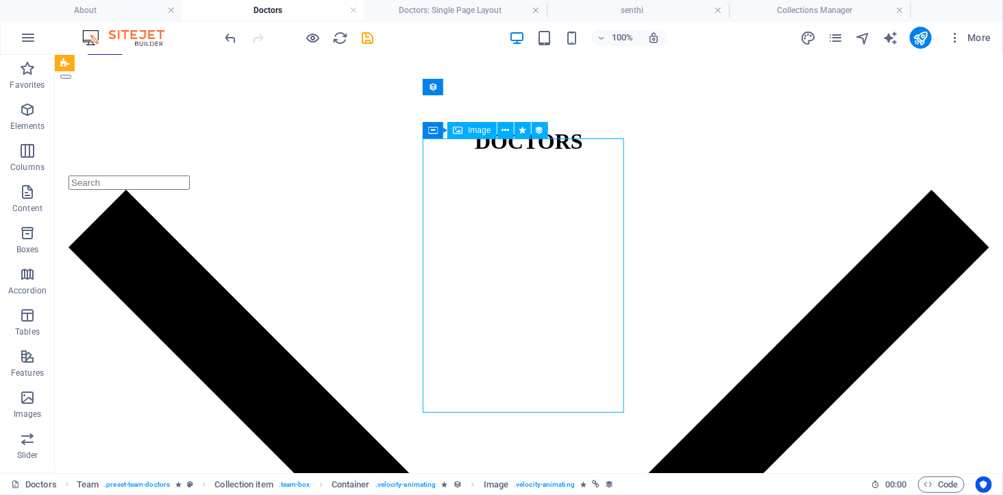
select select "image"
select select "px"
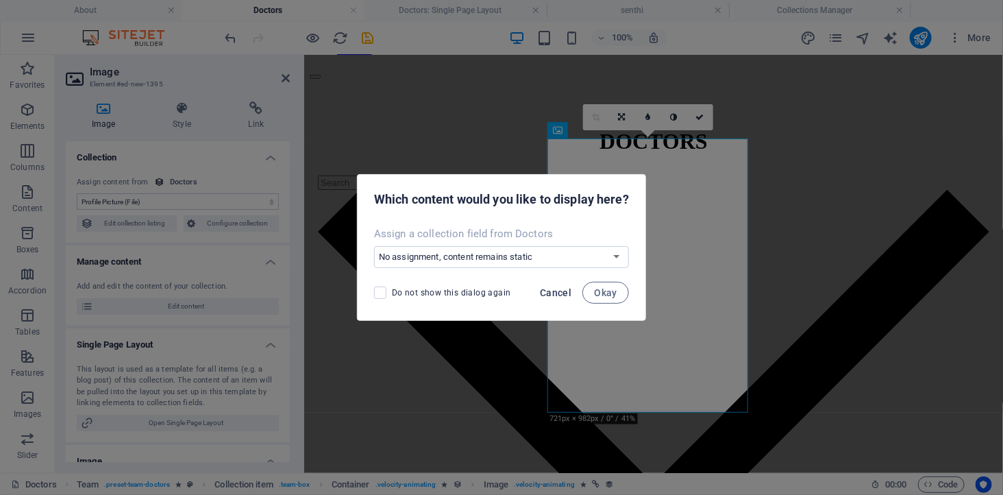
click at [565, 289] on span "Cancel" at bounding box center [556, 292] width 32 height 11
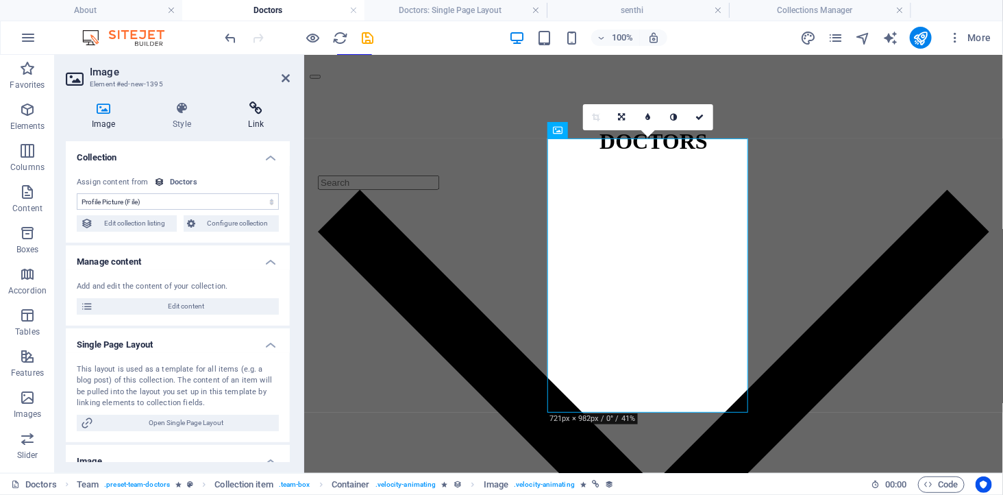
click at [258, 108] on icon at bounding box center [256, 108] width 67 height 14
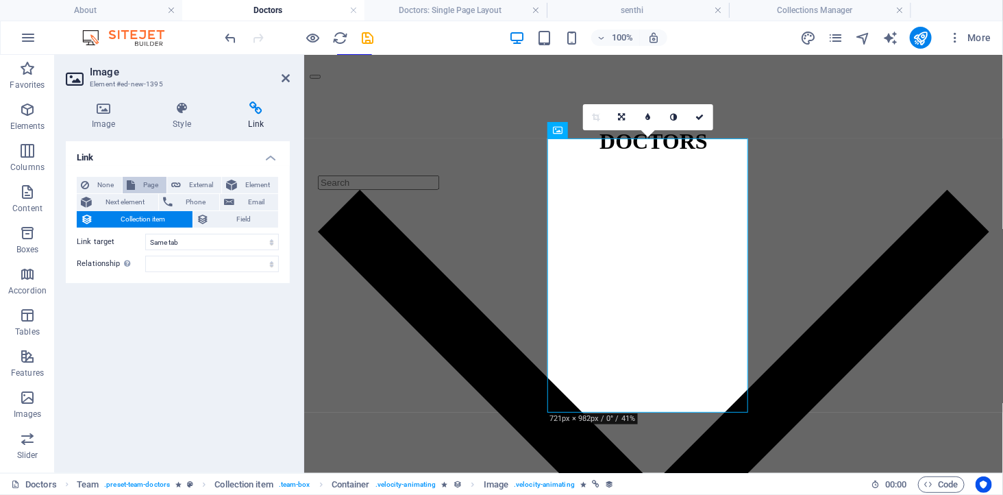
click at [145, 182] on span "Page" at bounding box center [150, 185] width 23 height 16
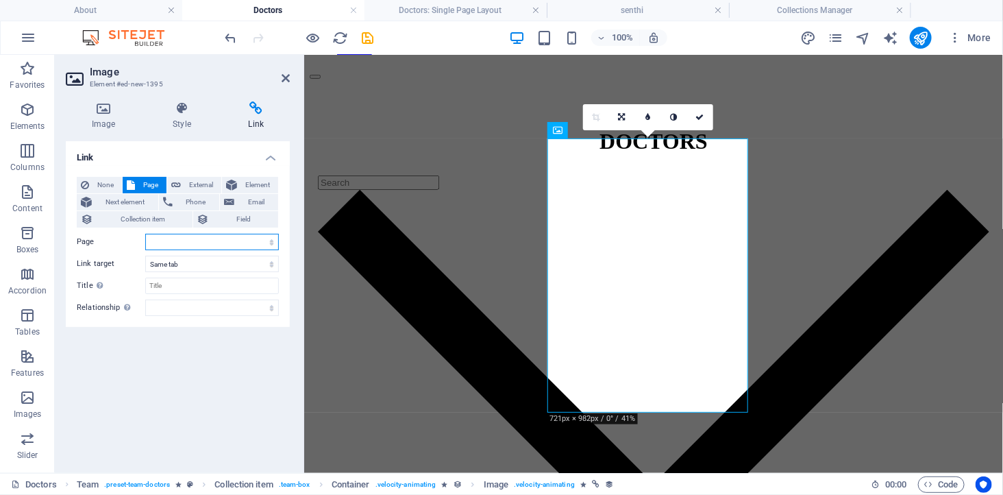
drag, startPoint x: 247, startPoint y: 236, endPoint x: 242, endPoint y: 241, distance: 7.7
click at [247, 236] on select "About -- Pulai Springs Healthcare Centre -- Pulai Group -- Mission &amp; Vision…" at bounding box center [212, 242] width 134 height 16
click at [226, 236] on select "About -- Pulai Springs Healthcare Centre -- Pulai Group -- Mission &amp; Vision…" at bounding box center [212, 242] width 134 height 16
select select "30"
click at [145, 234] on select "About -- Pulai Springs Healthcare Centre -- Pulai Group -- Mission &amp; Vision…" at bounding box center [212, 242] width 134 height 16
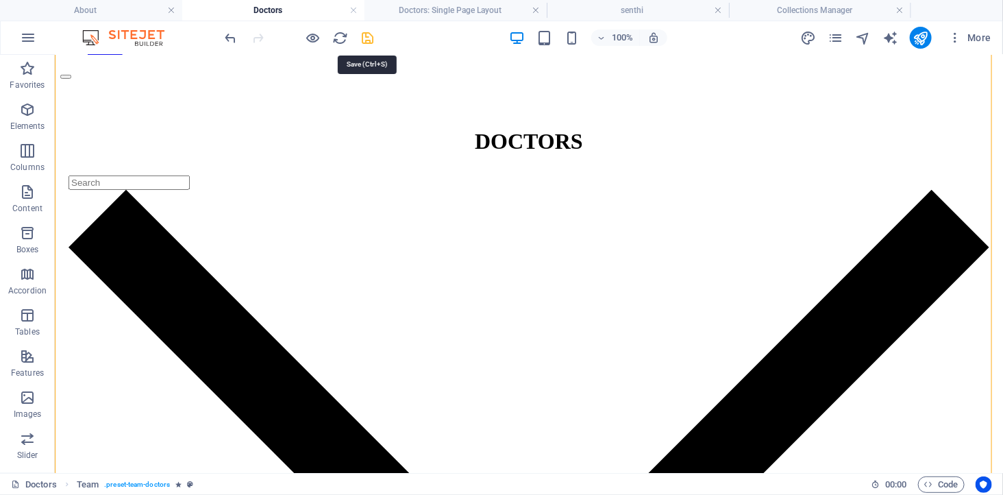
click at [367, 45] on icon "save" at bounding box center [368, 38] width 16 height 16
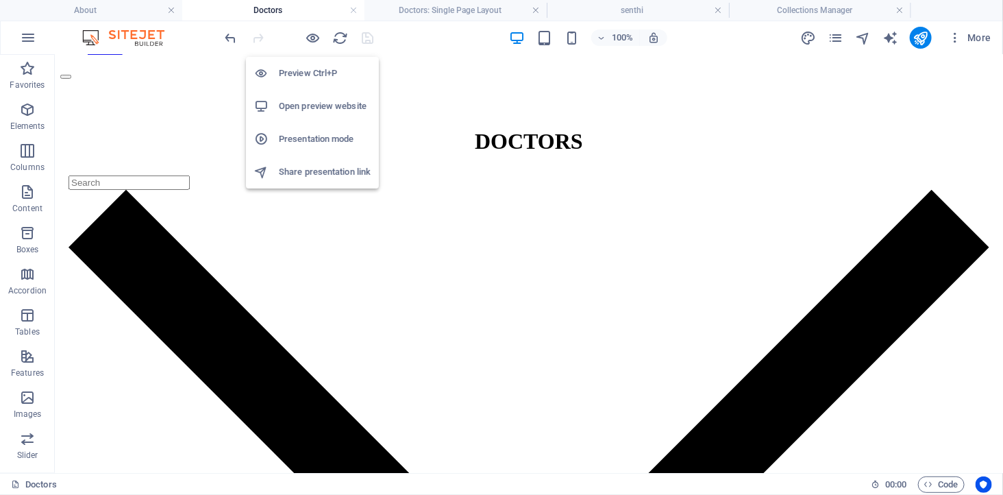
click at [307, 101] on h6 "Open preview website" at bounding box center [325, 106] width 92 height 16
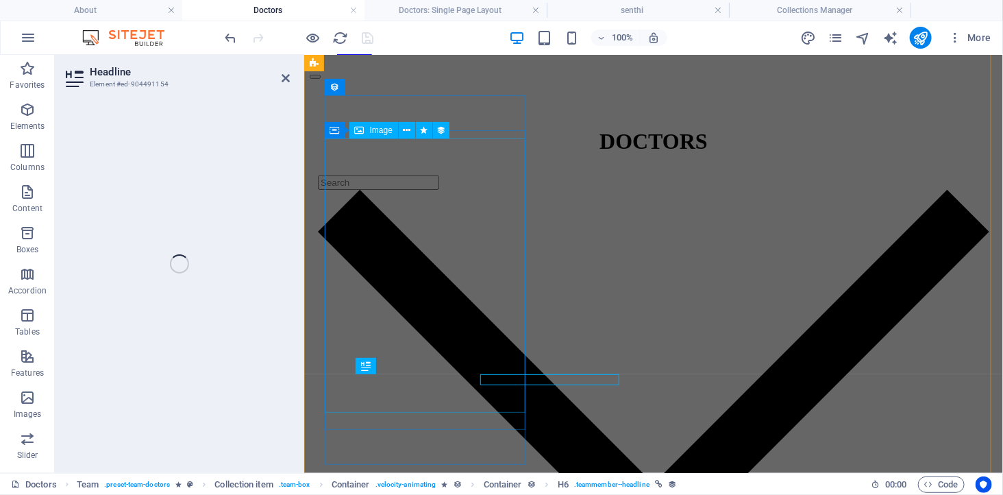
select select "name"
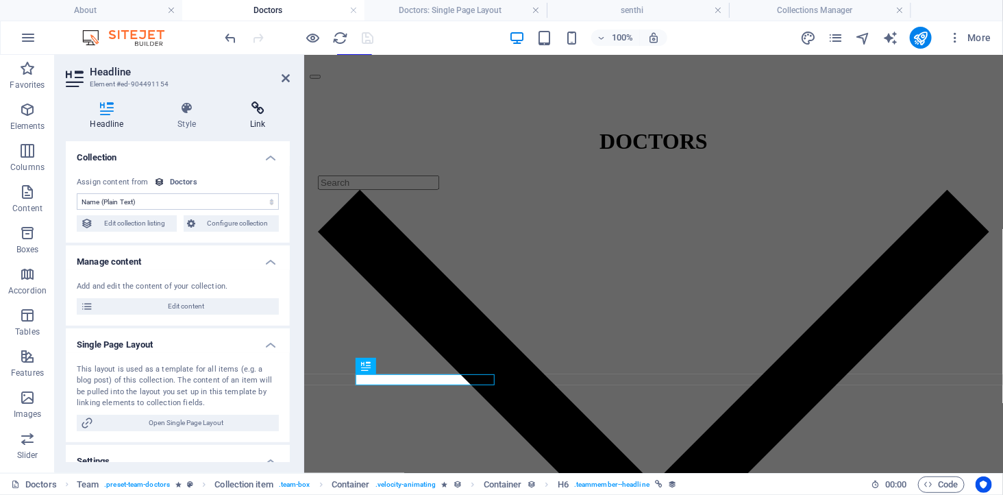
click at [252, 104] on icon at bounding box center [258, 108] width 64 height 14
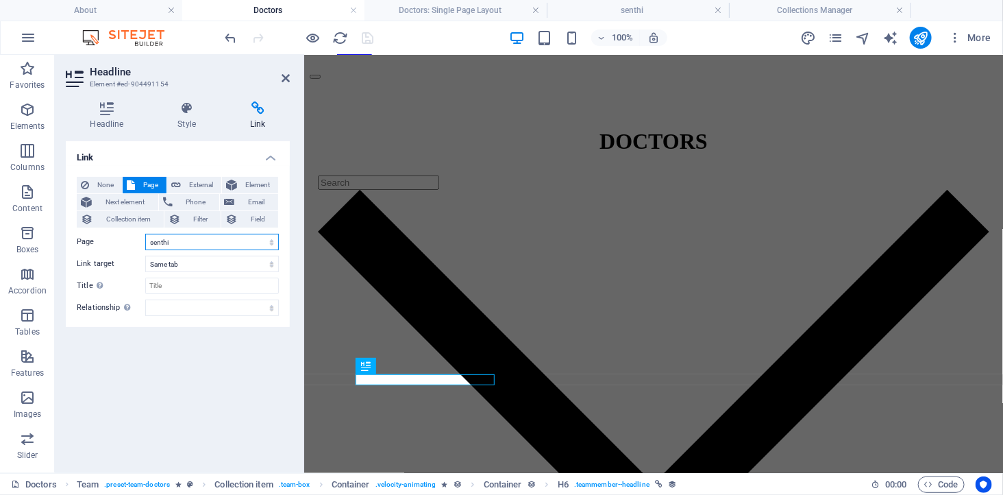
click at [217, 241] on select "About -- Pulai Springs Healthcare Centre -- Pulai Group -- Mission &amp; Vision…" at bounding box center [212, 242] width 134 height 16
select select "33"
click at [145, 234] on select "About -- Pulai Springs Healthcare Centre -- Pulai Group -- Mission &amp; Vision…" at bounding box center [212, 242] width 134 height 16
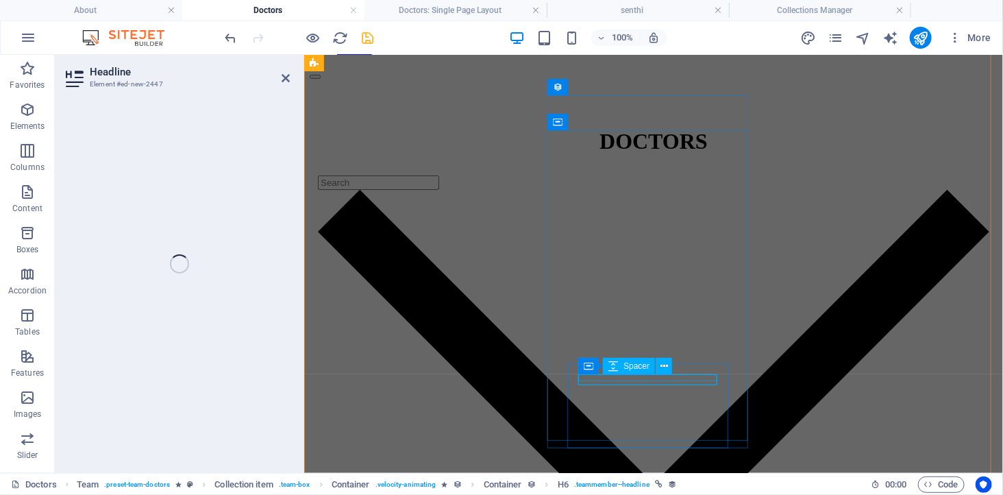
select select "name"
select select "33"
select select
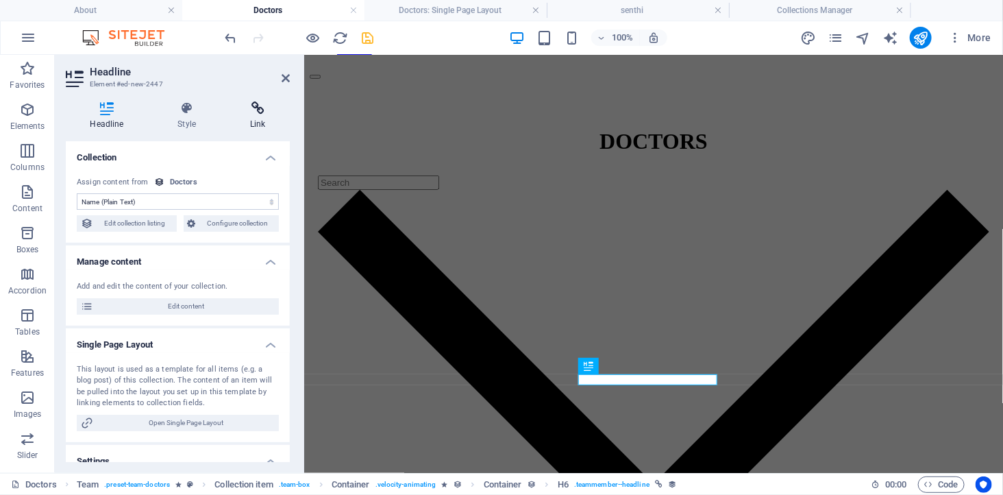
click at [252, 105] on icon at bounding box center [258, 108] width 64 height 14
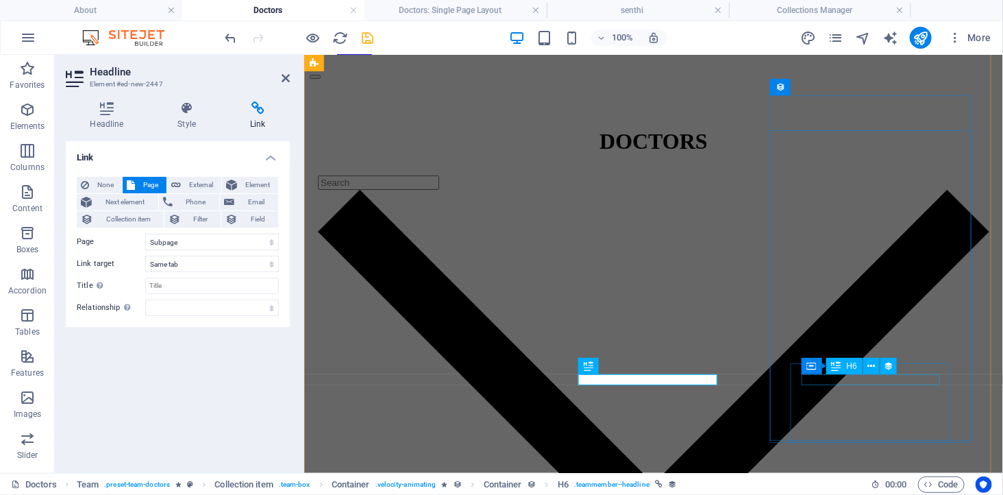
select select "name"
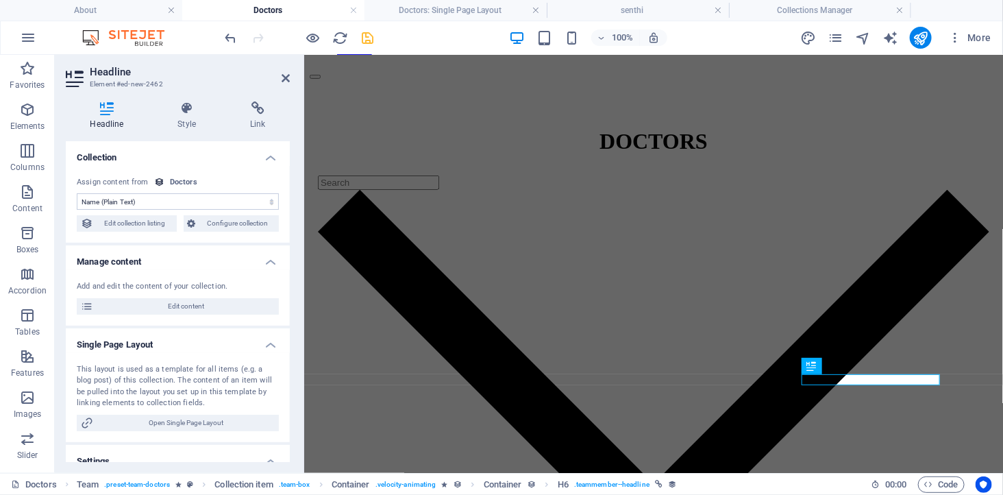
click at [249, 94] on div "Headline Style Link Collection No assignment, content remains static Created at…" at bounding box center [178, 281] width 246 height 382
click at [251, 108] on icon at bounding box center [258, 108] width 64 height 14
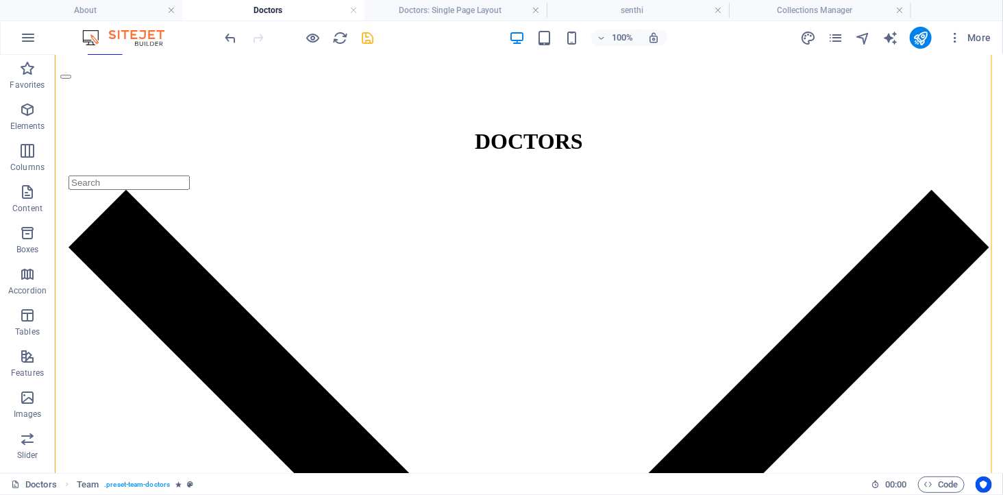
click at [366, 39] on icon "save" at bounding box center [368, 38] width 16 height 16
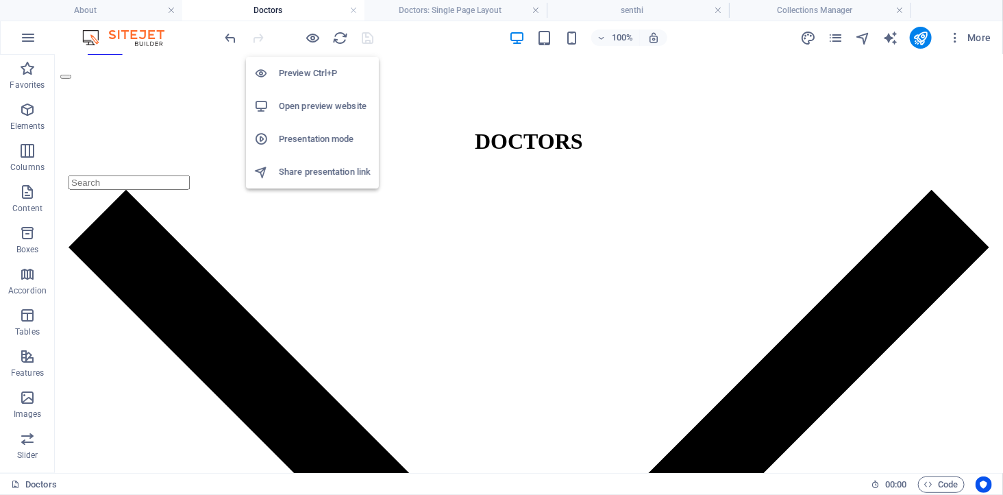
click at [305, 103] on h6 "Open preview website" at bounding box center [325, 106] width 92 height 16
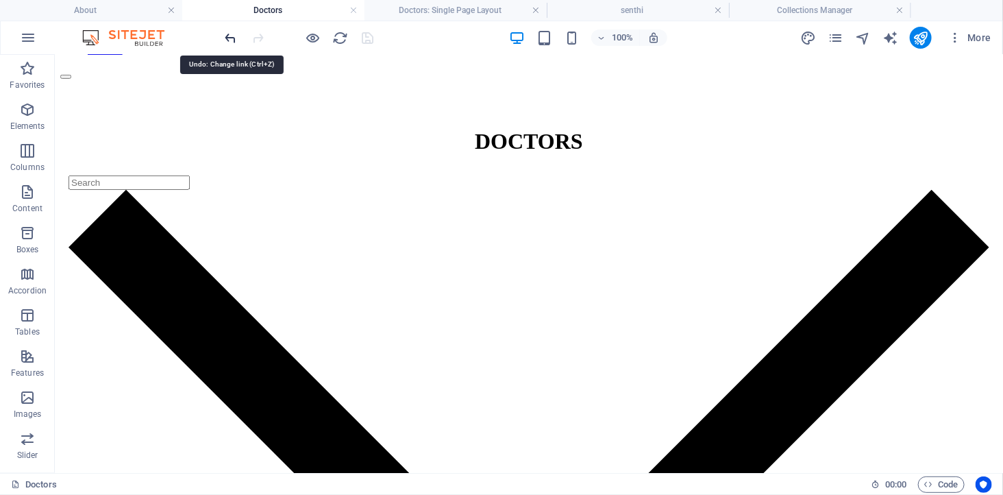
click at [226, 38] on icon "undo" at bounding box center [231, 38] width 16 height 16
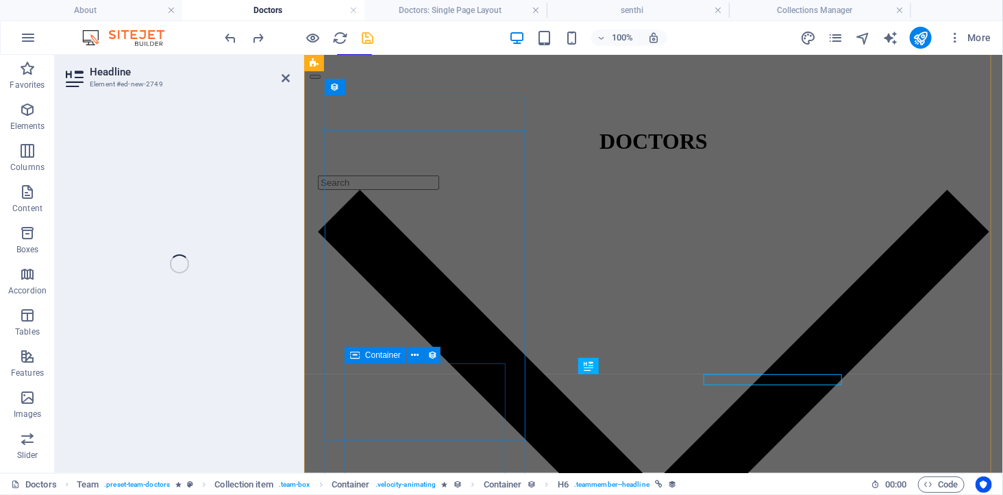
select select "name"
select select "33"
select select
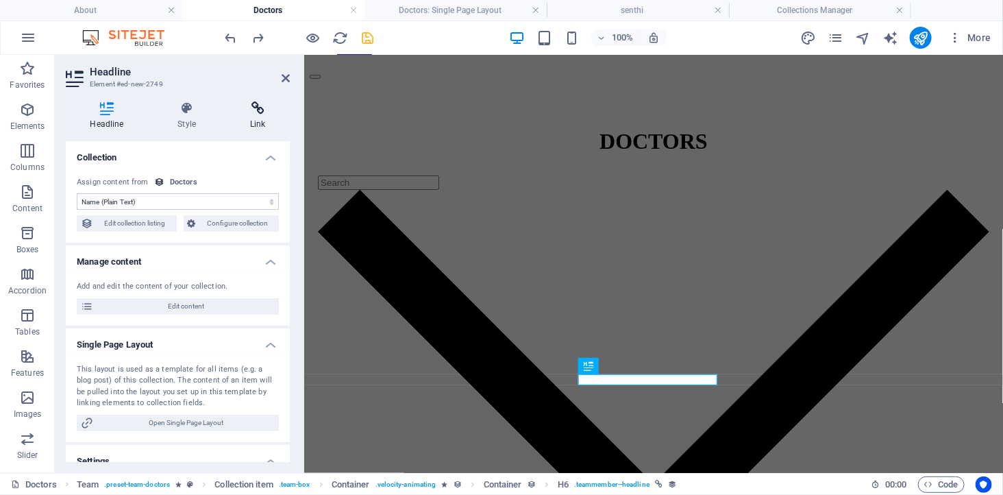
click at [251, 119] on h4 "Link" at bounding box center [258, 115] width 64 height 29
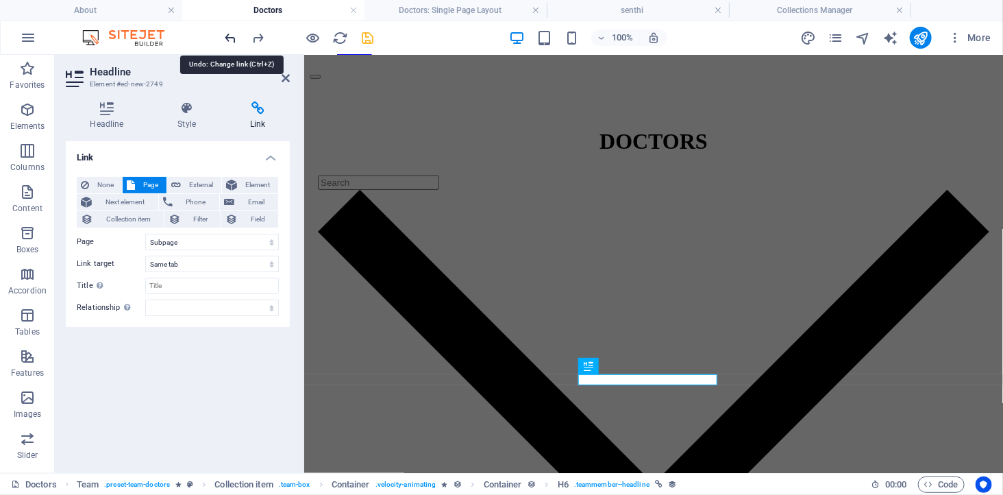
click at [232, 38] on icon "undo" at bounding box center [231, 38] width 16 height 16
click at [231, 36] on icon "undo" at bounding box center [231, 38] width 16 height 16
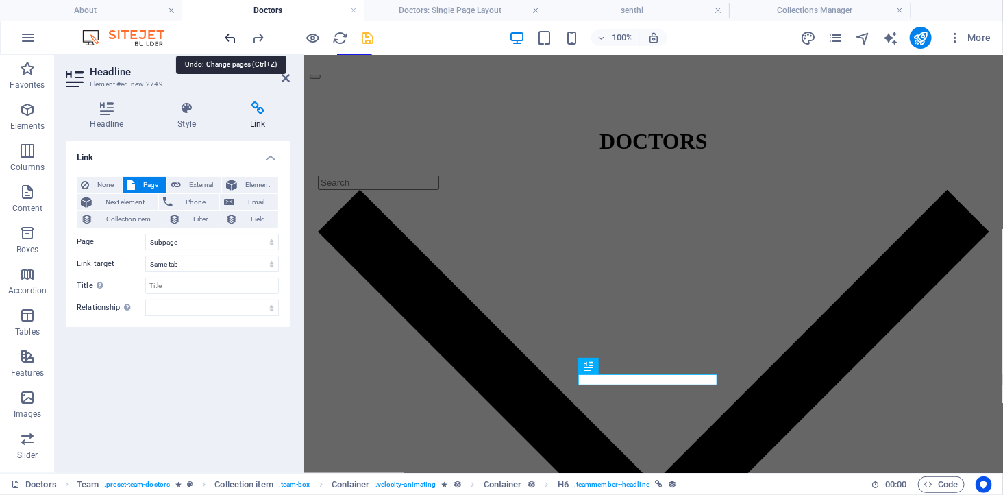
click at [231, 36] on icon "undo" at bounding box center [231, 38] width 16 height 16
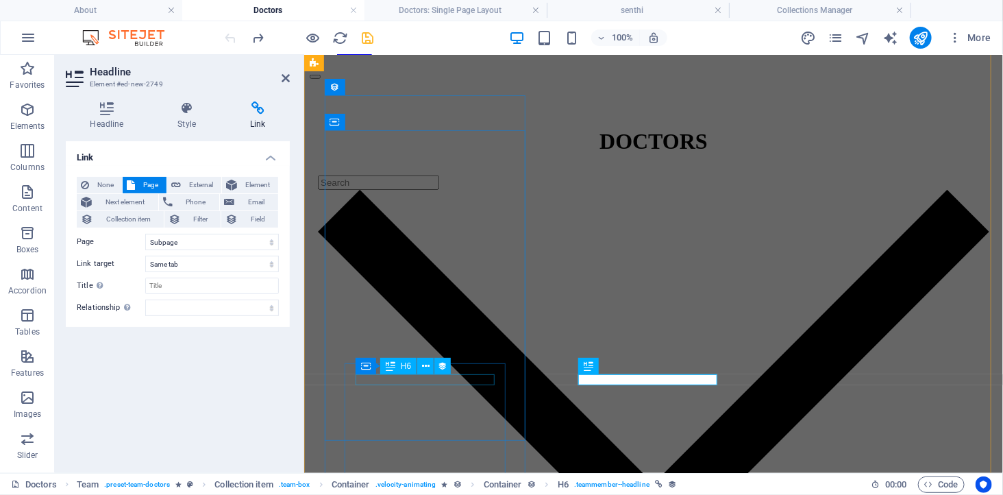
select select "30"
select select
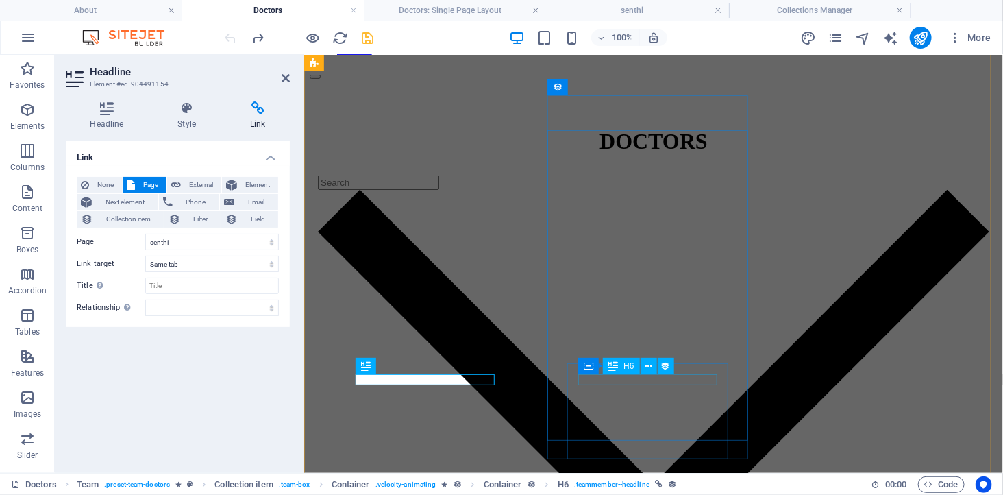
select select "33"
select select
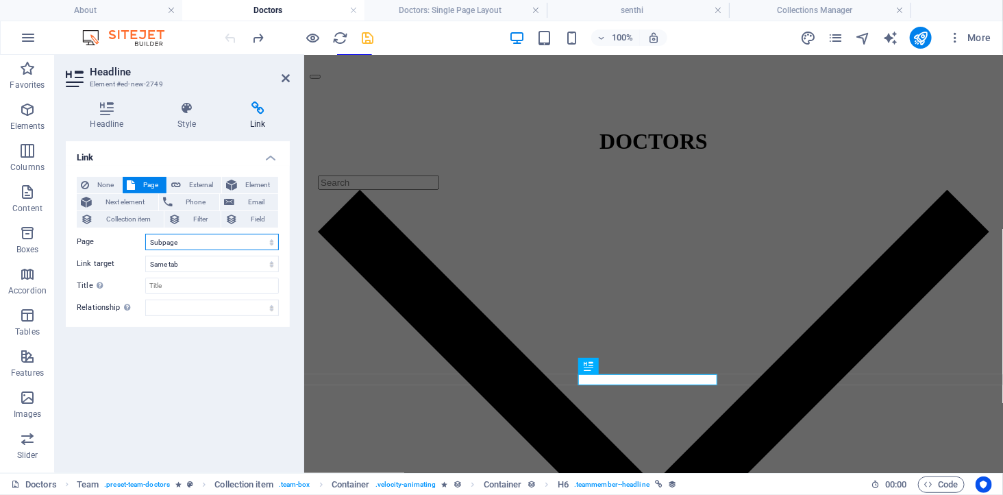
click at [195, 234] on select "About -- Pulai Springs Healthcare Centre -- Pulai Group -- Mission &amp; Vision…" at bounding box center [212, 242] width 134 height 16
select select "30"
click at [145, 234] on select "About -- Pulai Springs Healthcare Centre -- Pulai Group -- Mission &amp; Vision…" at bounding box center [212, 242] width 134 height 16
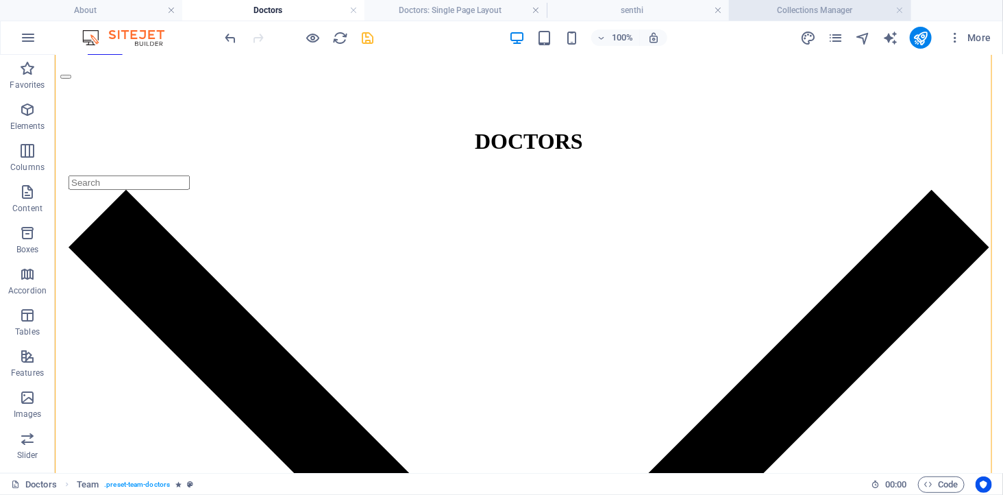
click at [795, 15] on h4 "Collections Manager" at bounding box center [820, 10] width 182 height 15
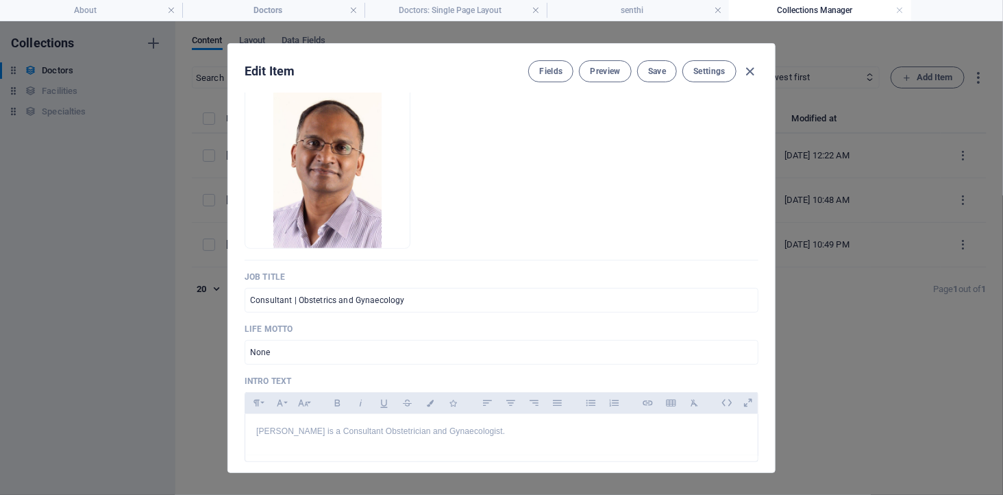
scroll to position [0, 0]
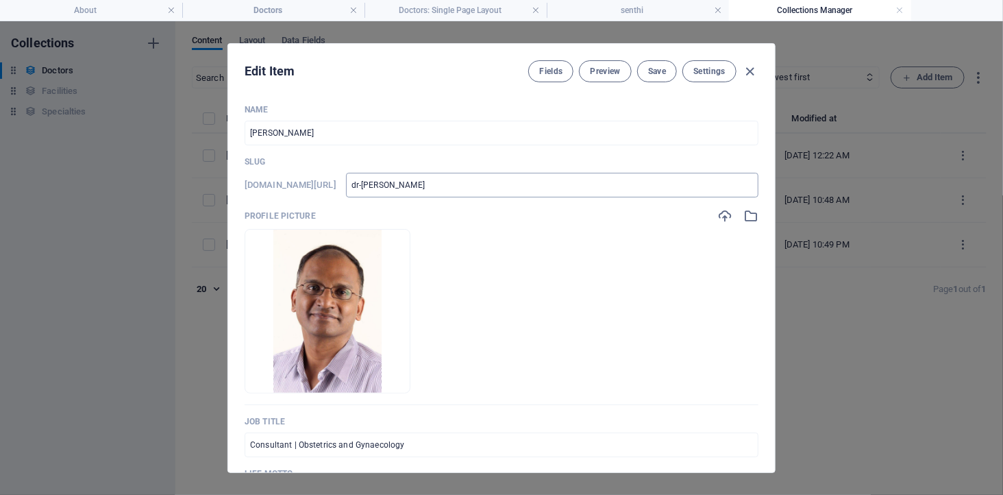
drag, startPoint x: 327, startPoint y: 184, endPoint x: 448, endPoint y: 184, distance: 121.2
click at [448, 184] on div "www.example.com/doctors-item/ dr-senthi-muthuraman ​" at bounding box center [502, 185] width 514 height 25
click at [751, 72] on icon "button" at bounding box center [751, 72] width 16 height 16
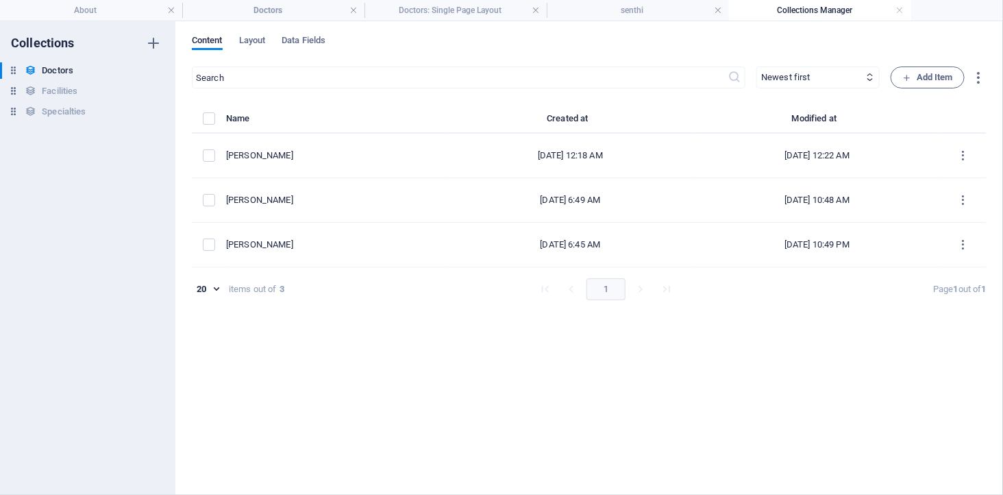
type input "dr-senthi-muthuraman"
click at [347, 333] on div "​ Newest first Oldest first Last modified Name (ascending) Name (descending) Sl…" at bounding box center [589, 273] width 795 height 414
click at [292, 9] on h4 "Doctors" at bounding box center [273, 10] width 182 height 15
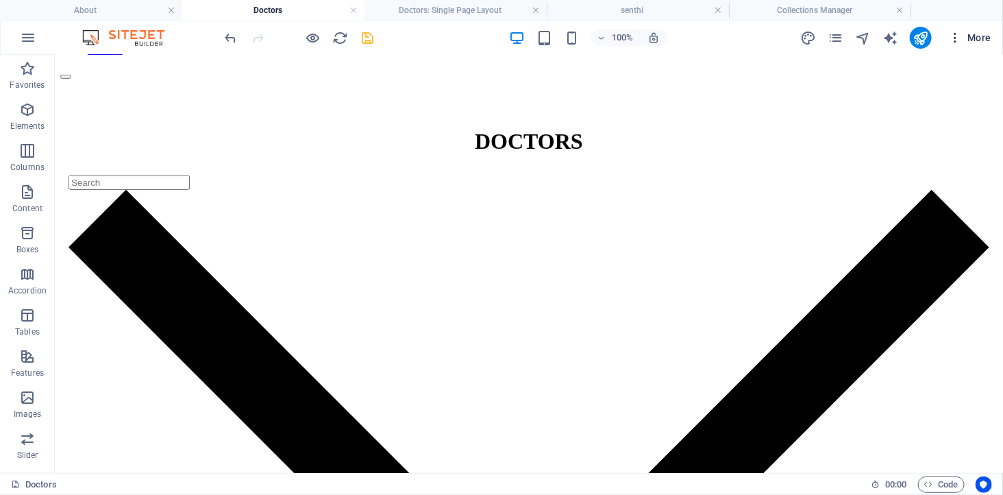
click at [959, 42] on icon "button" at bounding box center [955, 38] width 14 height 14
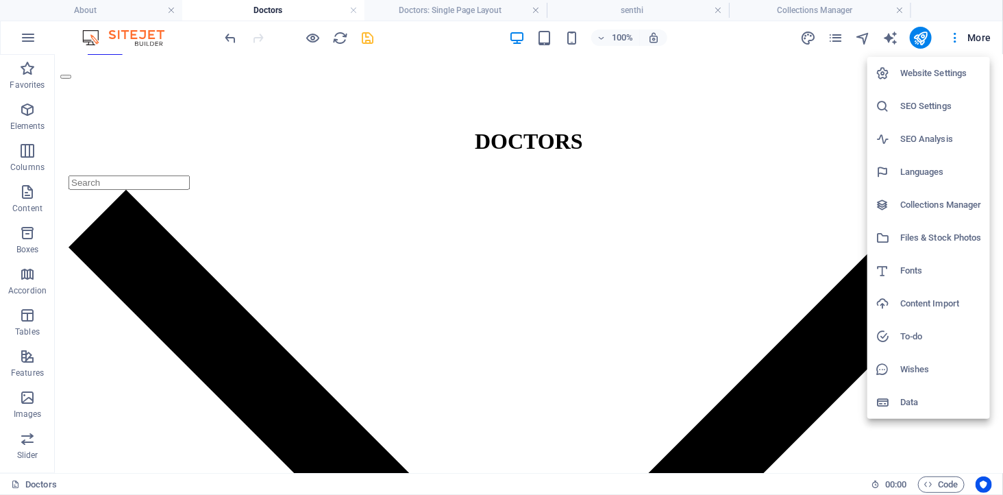
click at [24, 42] on div at bounding box center [501, 247] width 1003 height 495
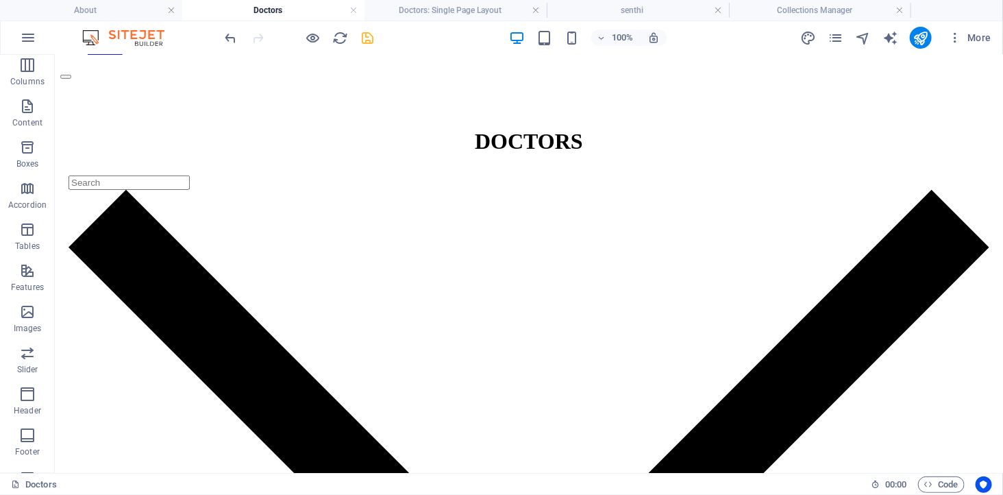
scroll to position [199, 0]
click at [834, 42] on icon "pages" at bounding box center [835, 38] width 16 height 16
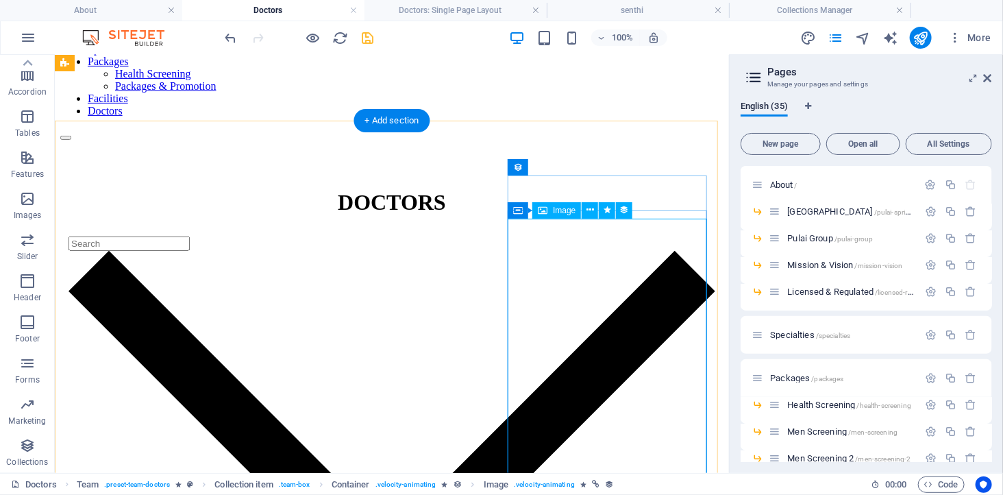
scroll to position [76, 0]
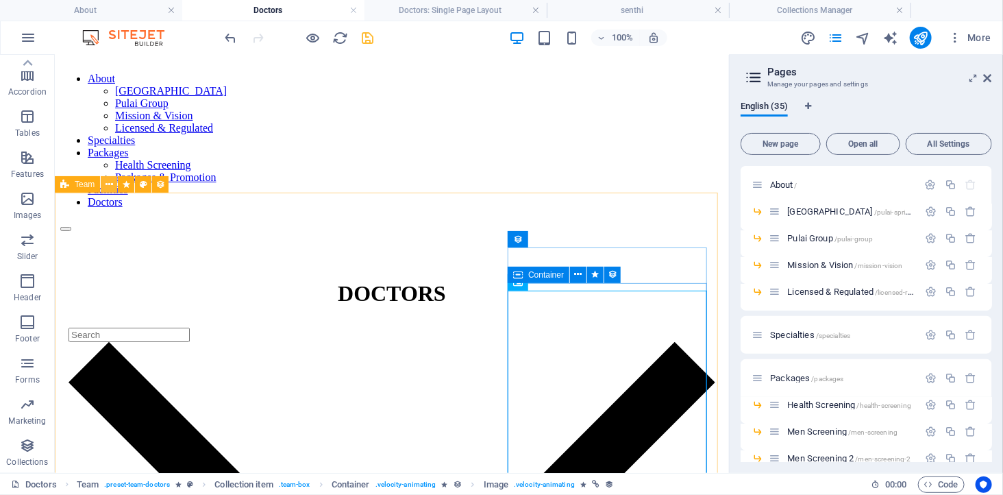
click at [108, 183] on icon at bounding box center [109, 184] width 8 height 14
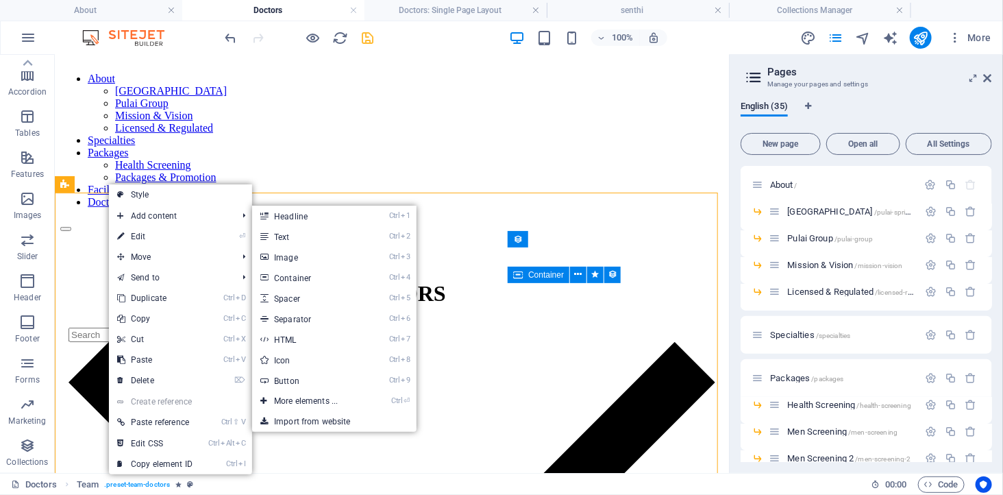
click at [134, 235] on link "⏎ Edit" at bounding box center [155, 236] width 92 height 21
select select "createdAt_DESC"
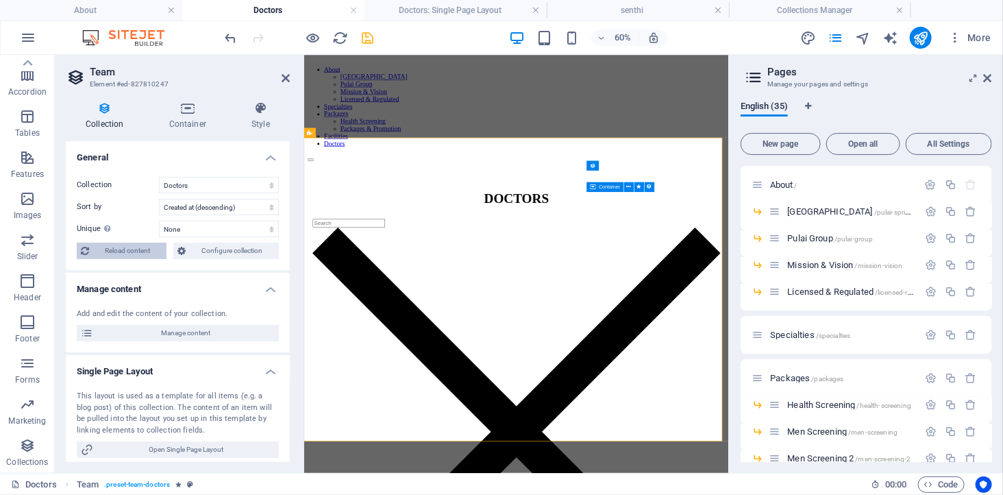
click at [118, 251] on span "Reload content" at bounding box center [127, 250] width 69 height 16
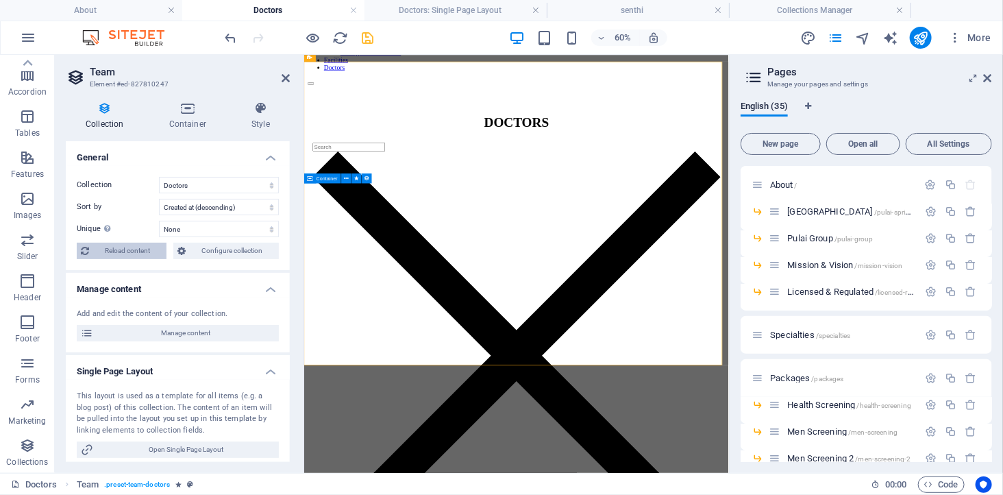
click at [118, 251] on span "Reload content" at bounding box center [127, 250] width 69 height 16
click at [371, 38] on icon "save" at bounding box center [368, 38] width 16 height 16
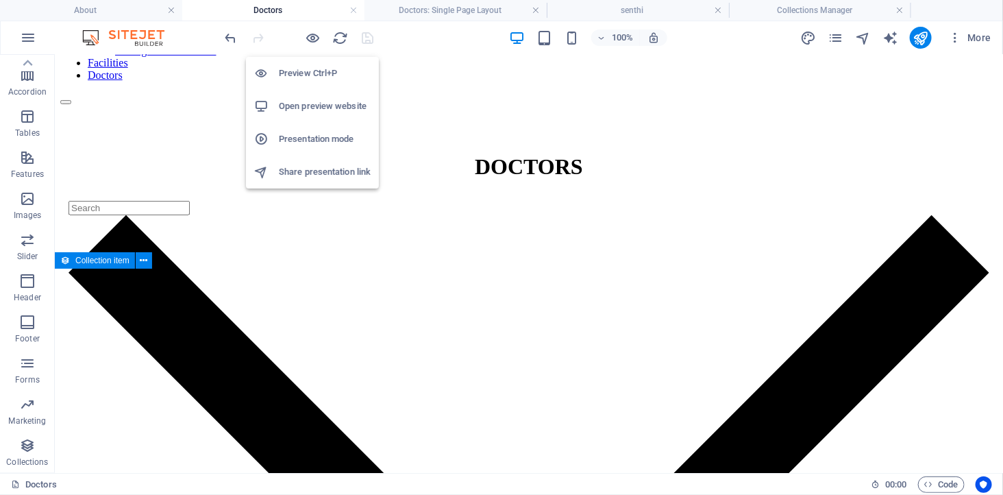
click at [299, 108] on h6 "Open preview website" at bounding box center [325, 106] width 92 height 16
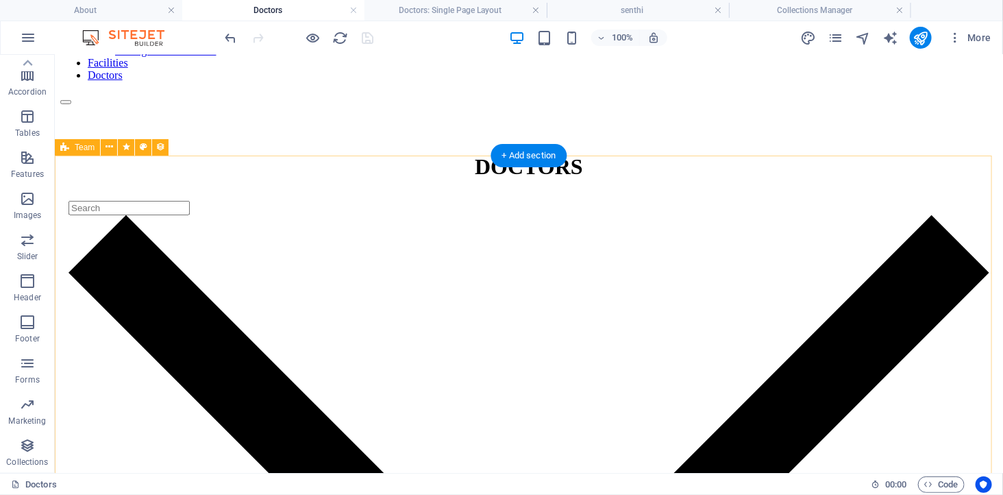
scroll to position [51, 0]
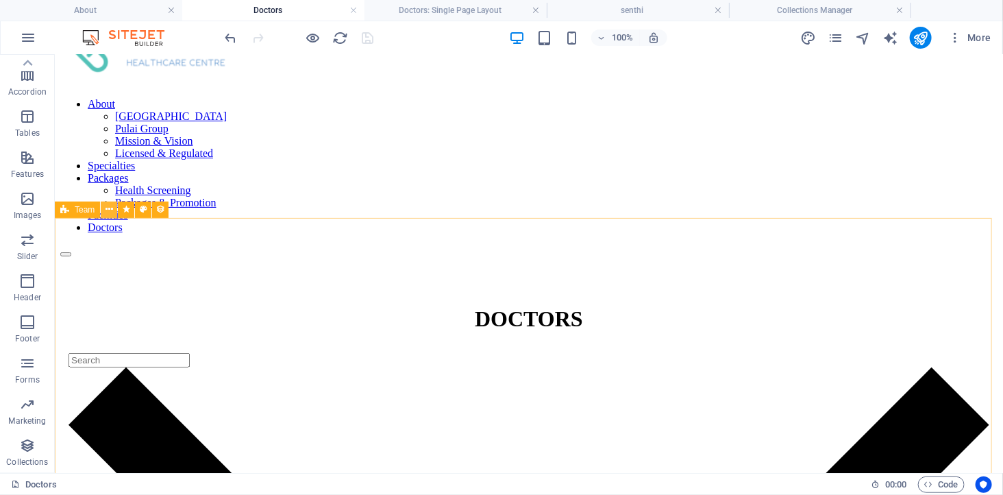
click at [112, 208] on icon at bounding box center [109, 209] width 8 height 14
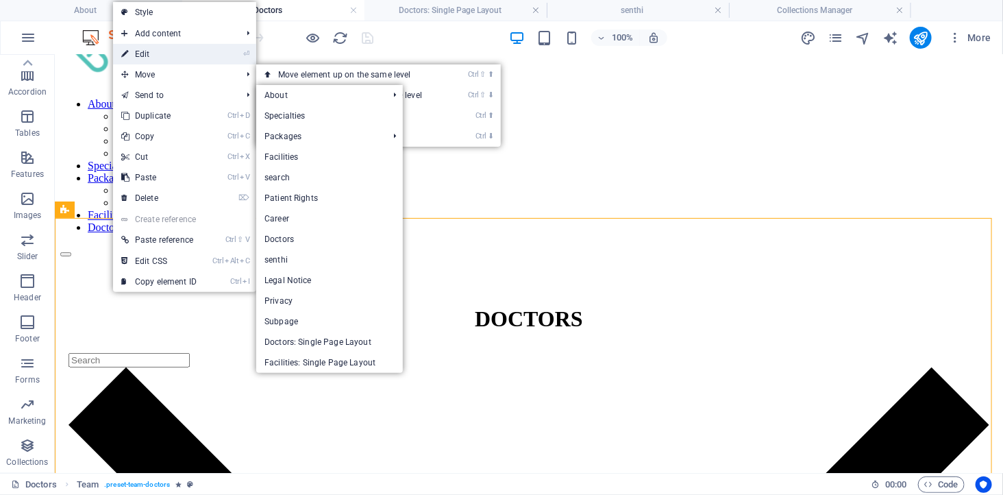
click at [166, 59] on link "⏎ Edit" at bounding box center [159, 54] width 92 height 21
select select "createdAt_DESC"
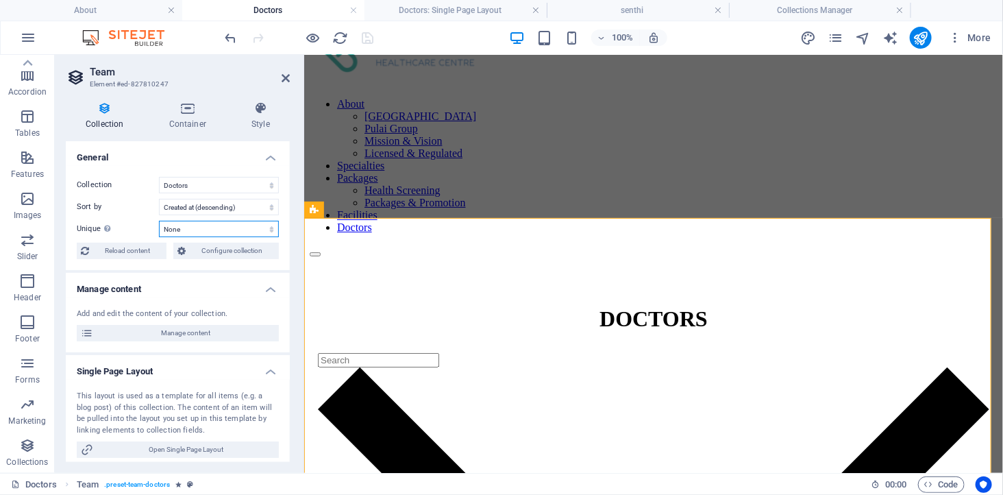
click at [220, 231] on select "None Name Slug Profile Picture Job Title Life Motto Intro Text Social Media Det…" at bounding box center [219, 229] width 120 height 16
click at [128, 223] on label "Unique Display only unique values. Leave disabled if unclear." at bounding box center [118, 229] width 82 height 16
click at [159, 223] on select "None Name Slug Profile Picture Job Title Life Motto Intro Text Social Media Det…" at bounding box center [219, 229] width 120 height 16
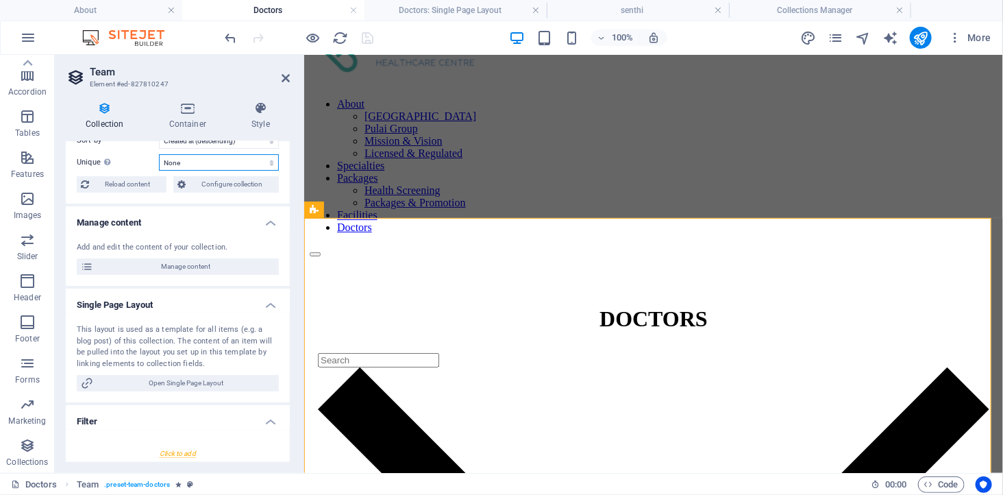
scroll to position [0, 0]
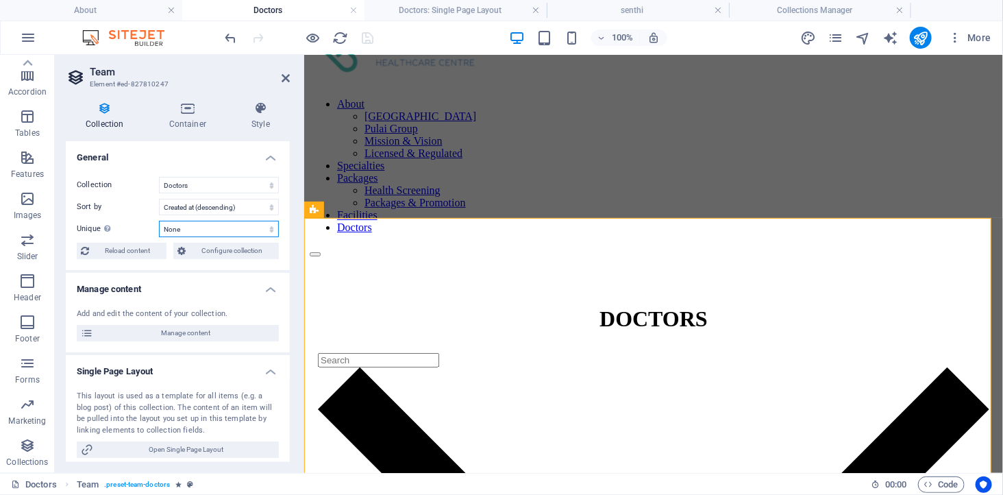
click at [210, 227] on select "None Name Slug Profile Picture Job Title Life Motto Intro Text Social Media Det…" at bounding box center [219, 229] width 120 height 16
select select "columns.name"
click at [159, 221] on select "None Name Slug Profile Picture Job Title Life Motto Intro Text Social Media Det…" at bounding box center [219, 229] width 120 height 16
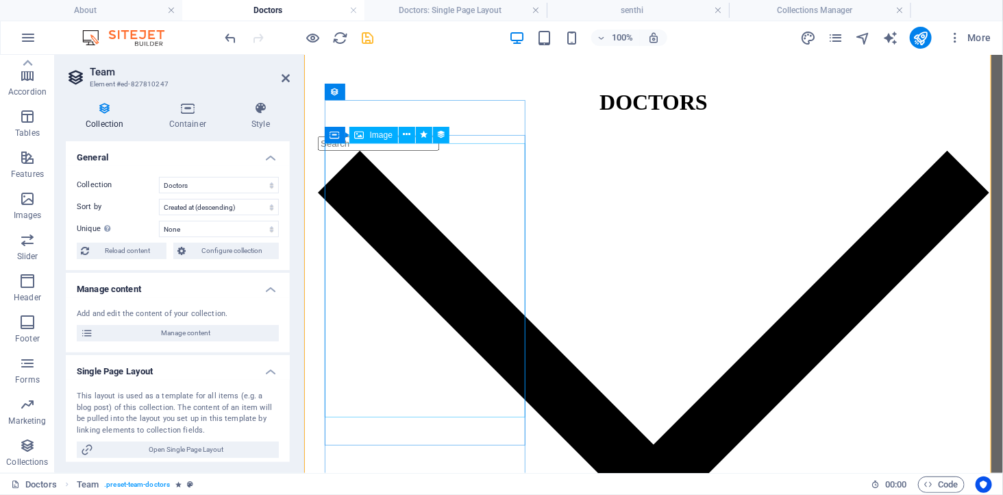
scroll to position [279, 0]
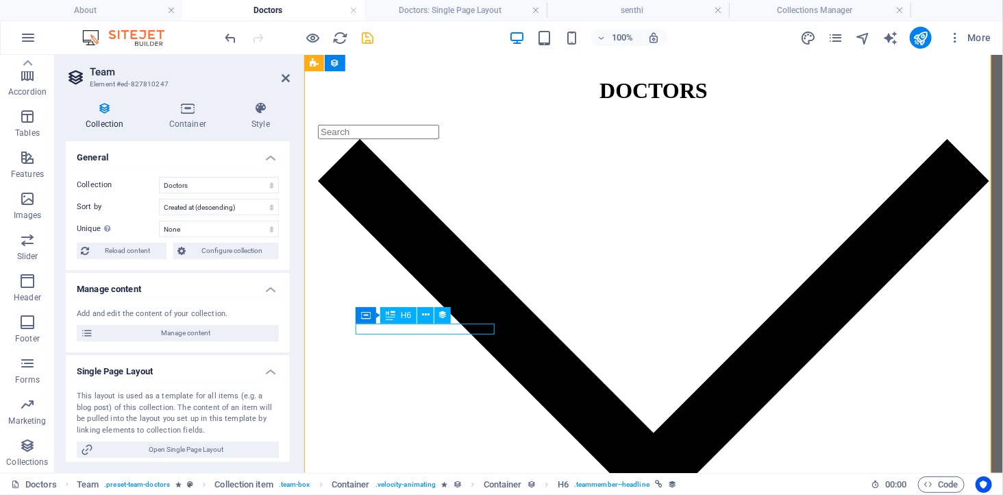
select select "name"
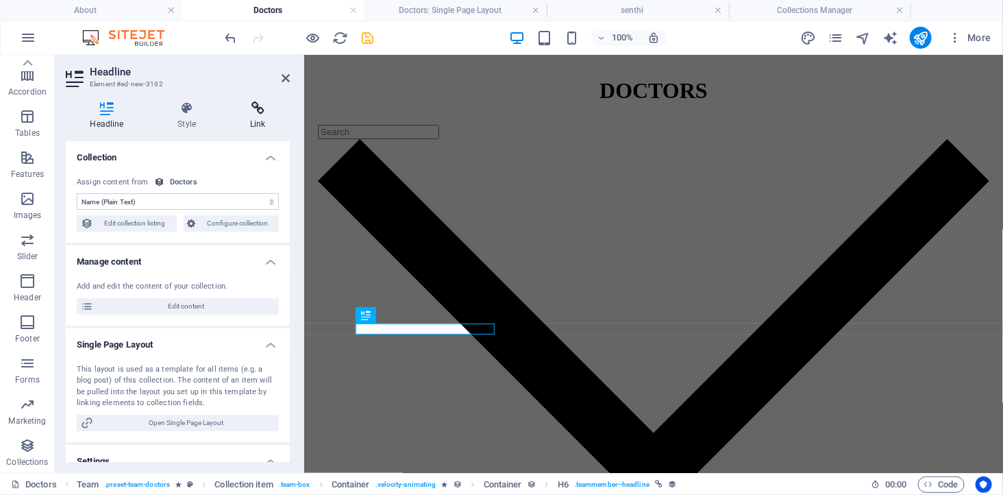
click at [250, 117] on h4 "Link" at bounding box center [258, 115] width 64 height 29
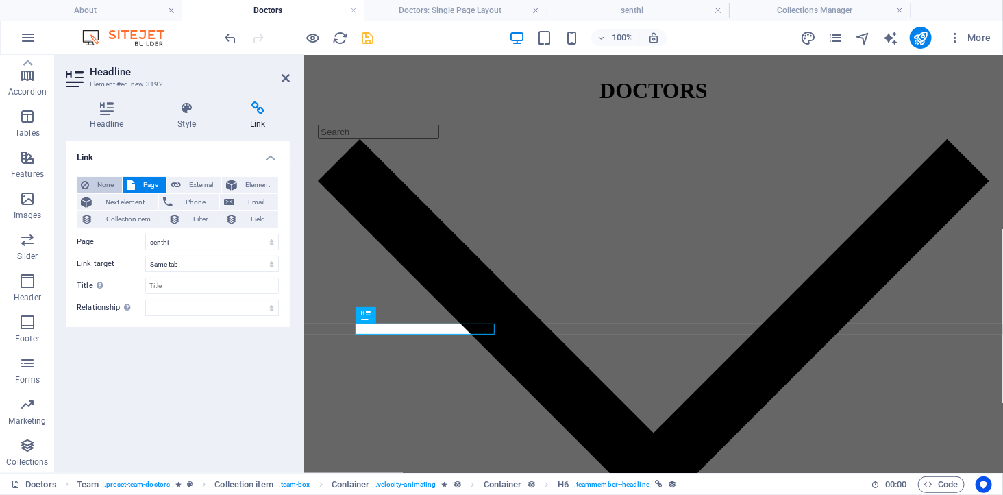
click at [100, 183] on span "None" at bounding box center [105, 185] width 25 height 16
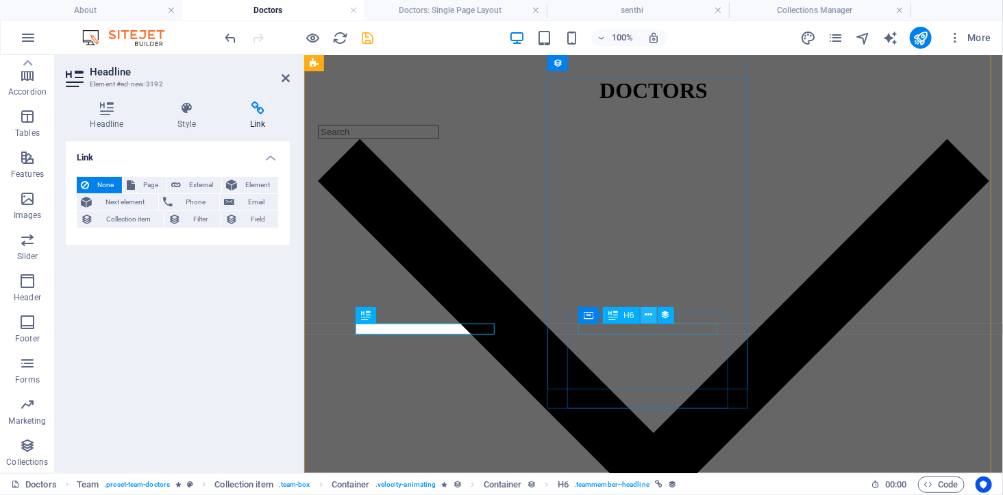
click at [653, 323] on button at bounding box center [648, 315] width 16 height 16
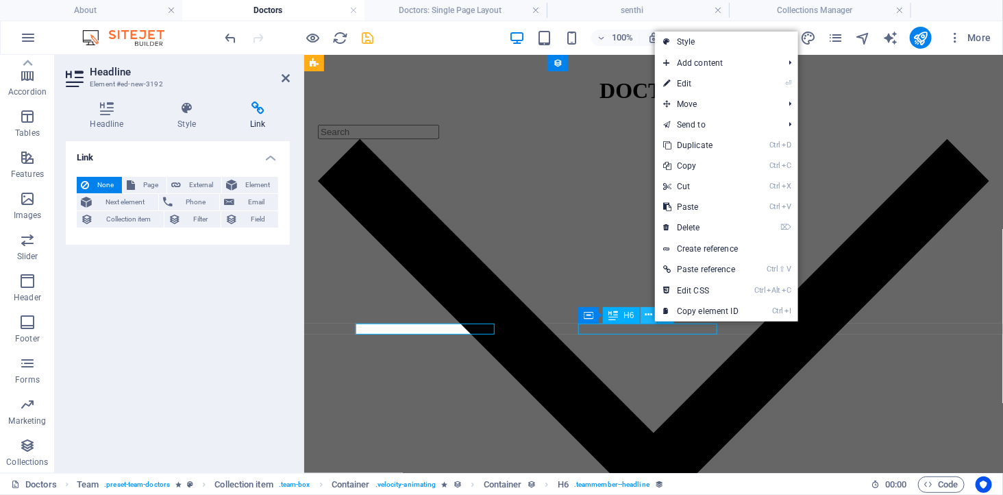
click at [653, 323] on button at bounding box center [648, 315] width 16 height 16
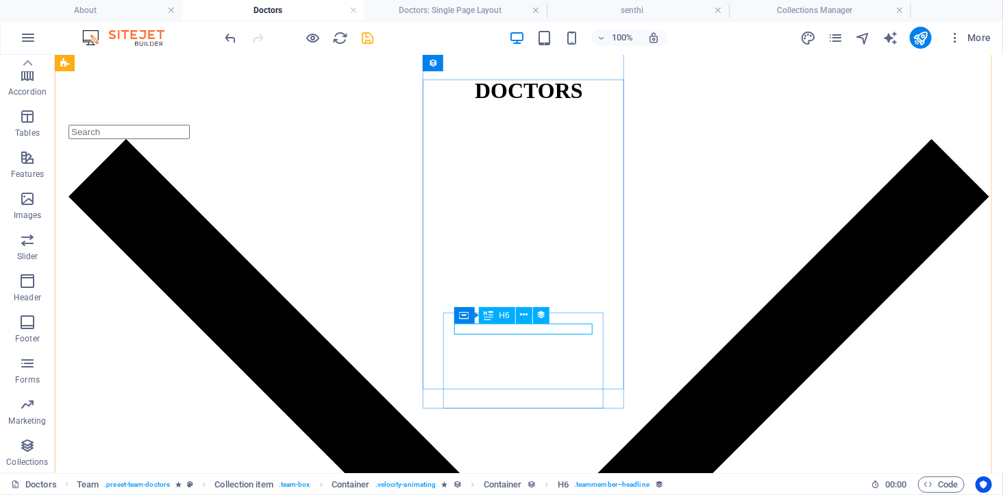
select select "name"
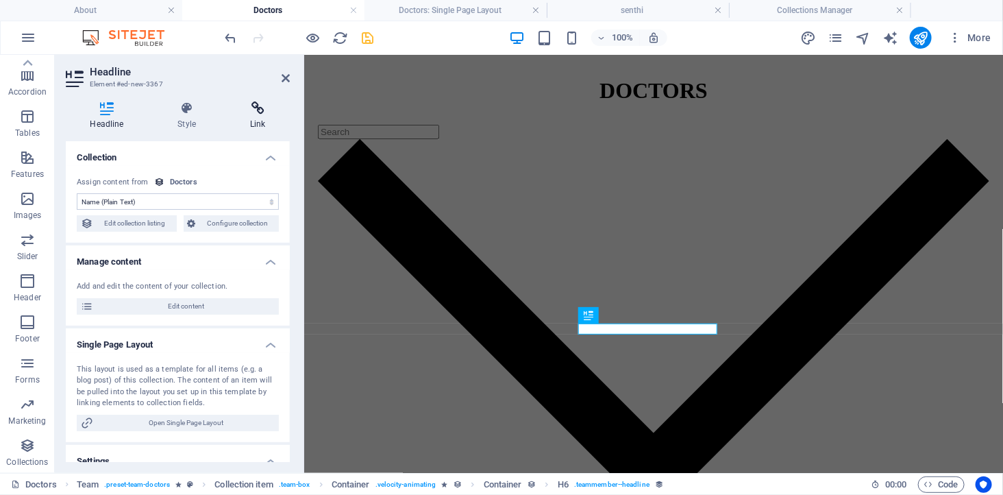
click at [264, 110] on icon at bounding box center [258, 108] width 64 height 14
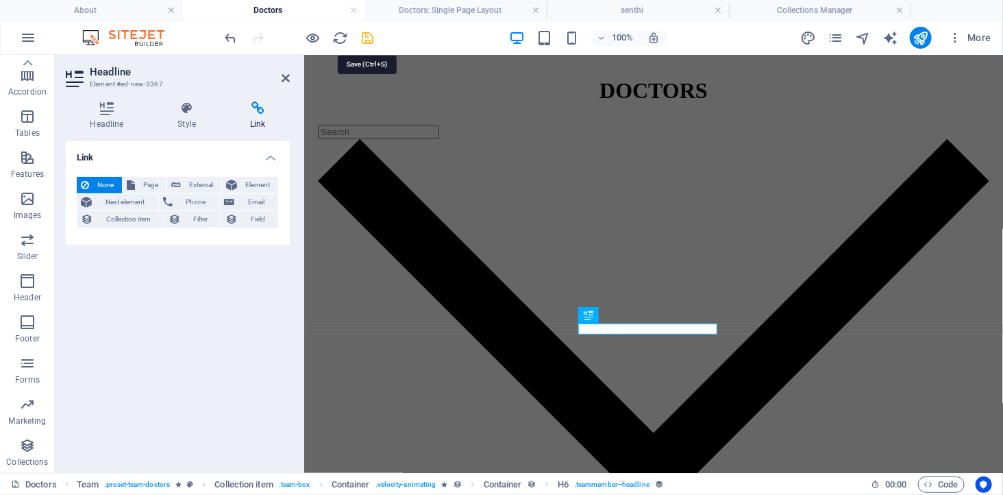
click at [364, 36] on icon "save" at bounding box center [368, 38] width 16 height 16
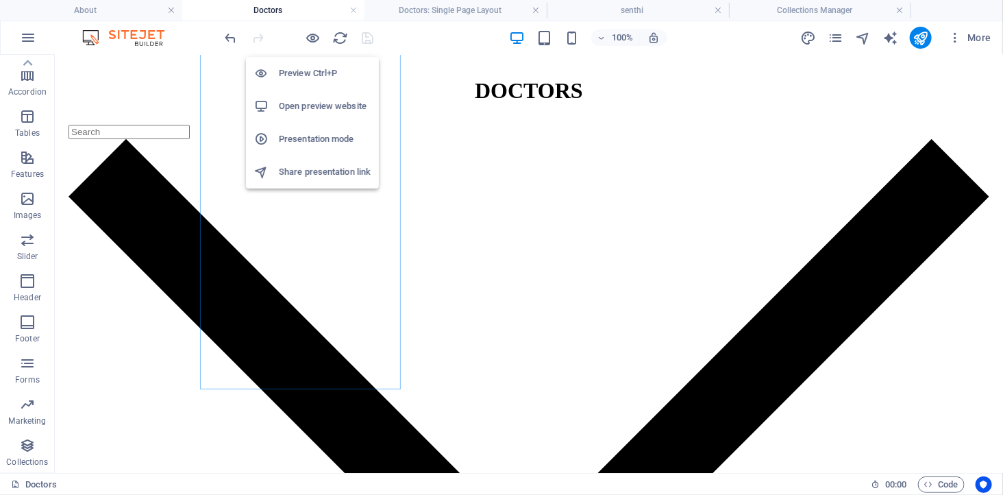
click at [299, 103] on h6 "Open preview website" at bounding box center [325, 106] width 92 height 16
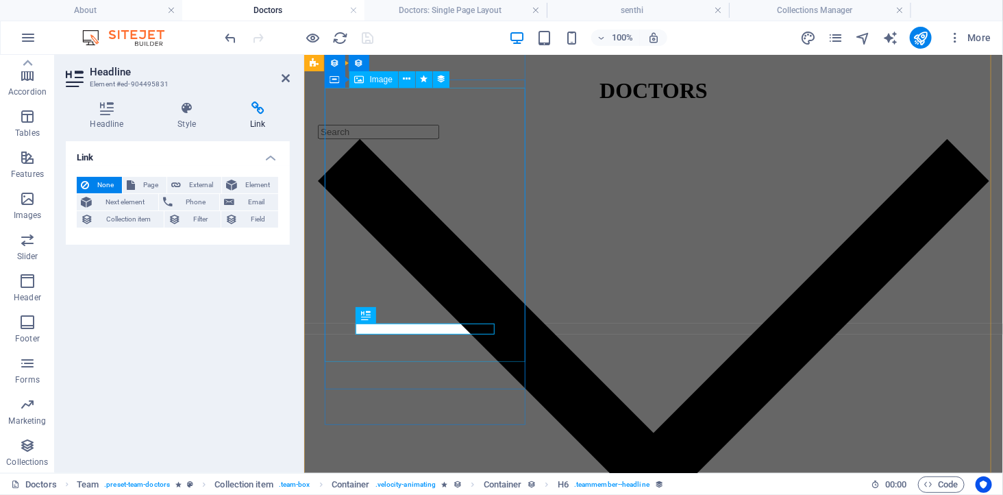
select select "image"
select select "px"
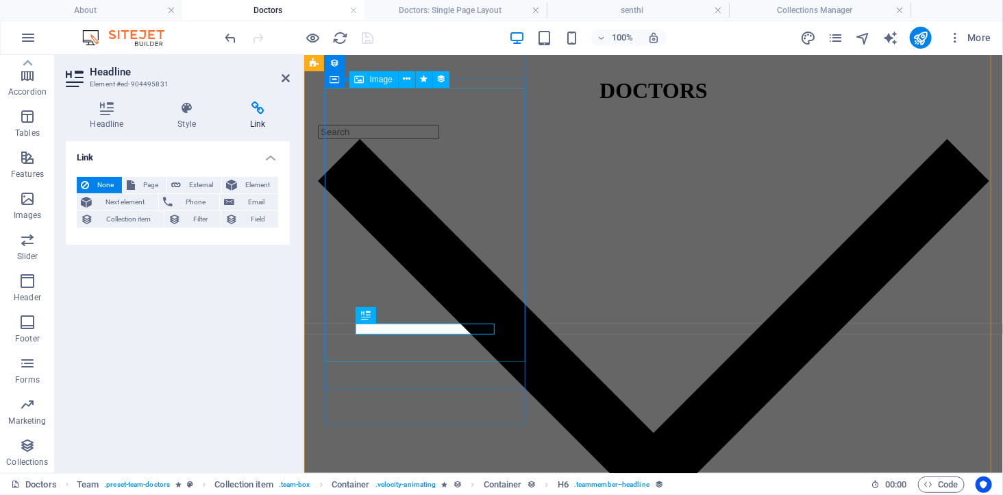
select select "createdAt_DESC"
select select "columns.name"
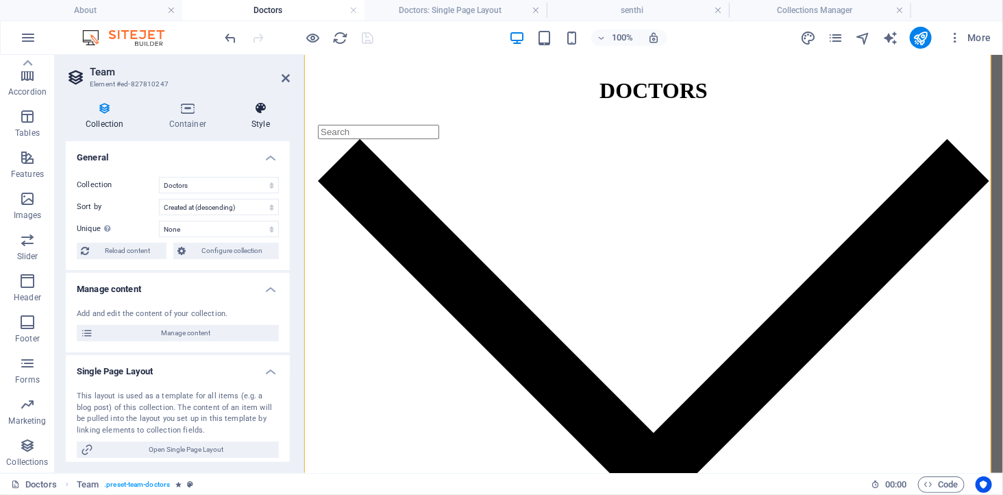
click at [268, 110] on icon at bounding box center [261, 108] width 58 height 14
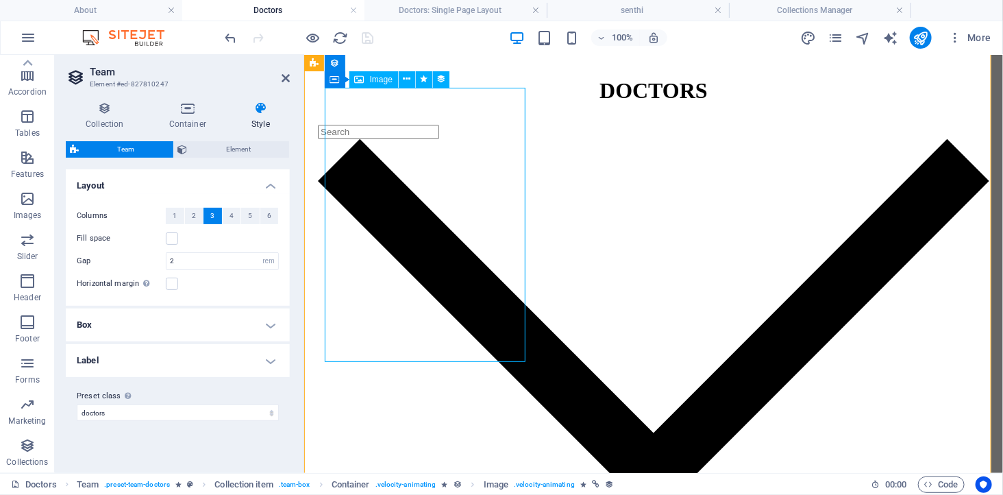
select select "image"
select select "px"
select select "30"
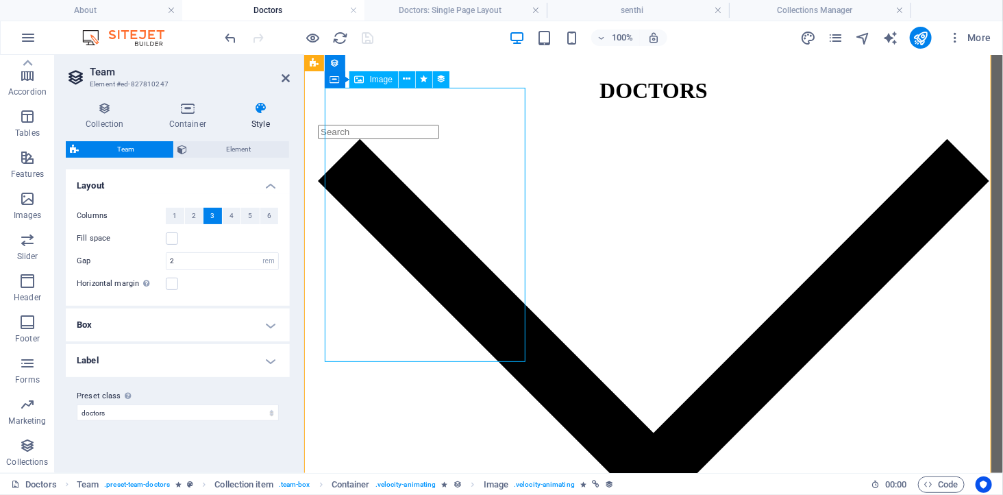
select select
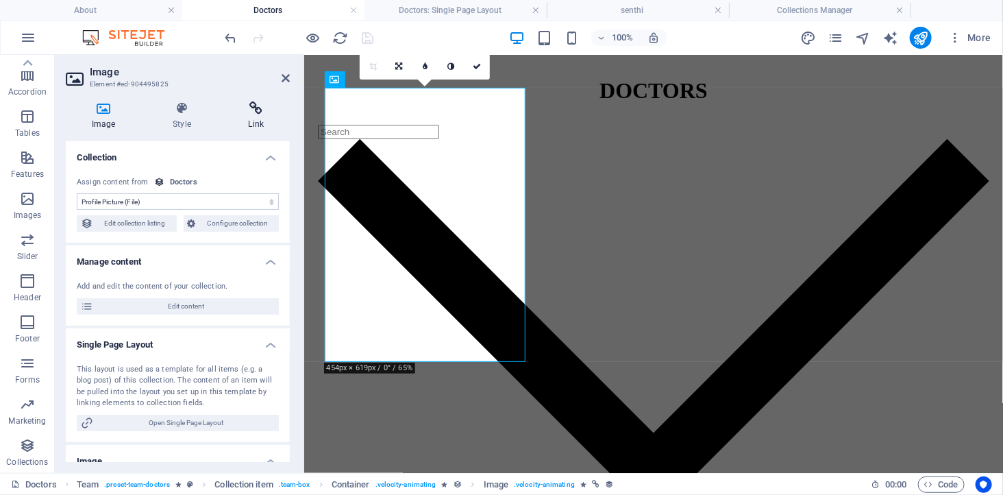
click at [252, 112] on icon at bounding box center [256, 108] width 67 height 14
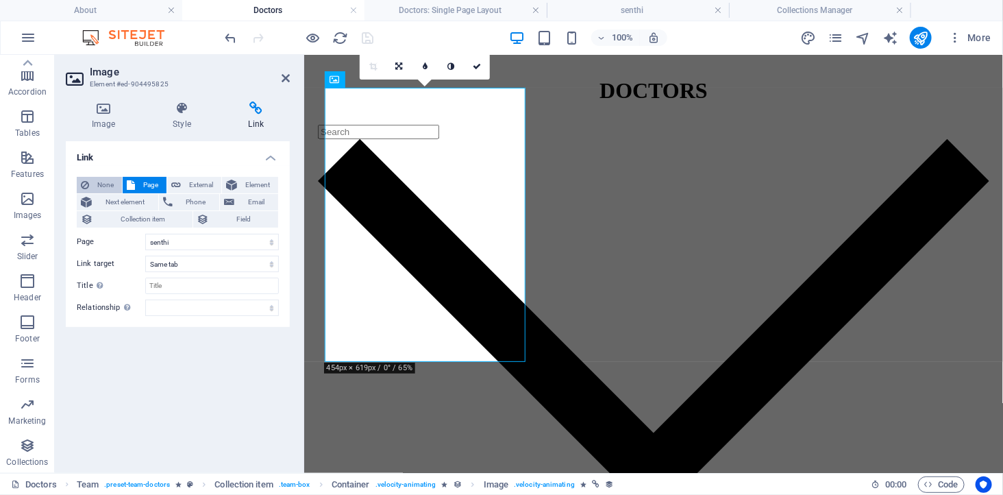
click at [101, 185] on span "None" at bounding box center [105, 185] width 25 height 16
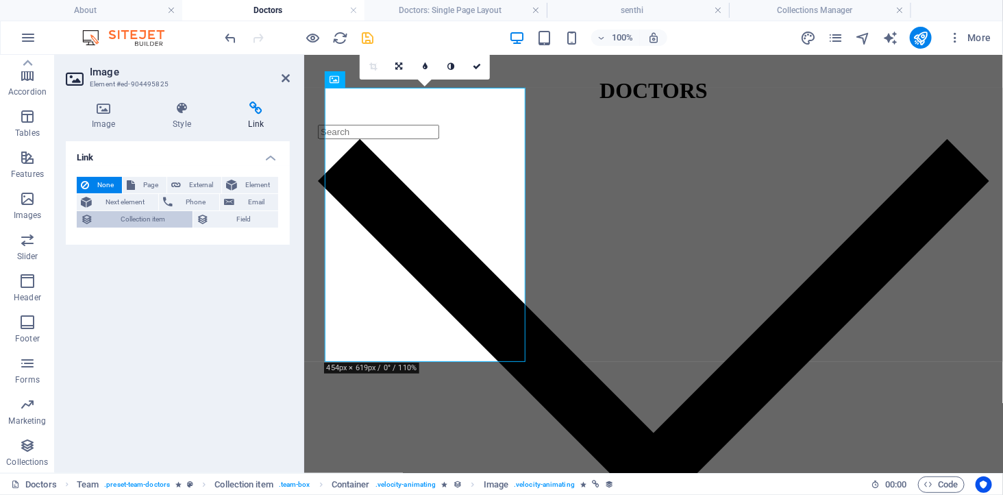
click at [123, 221] on span "Collection item" at bounding box center [142, 219] width 91 height 16
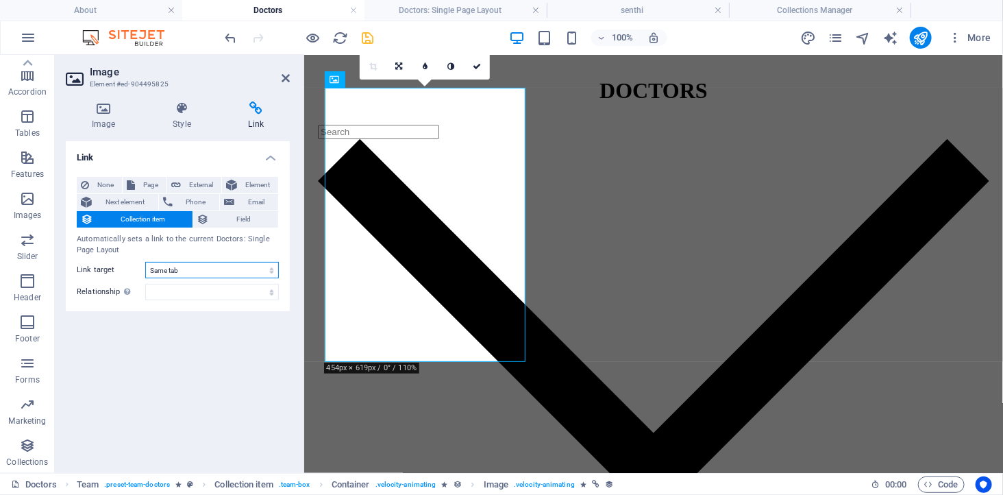
click at [169, 269] on select "New tab Same tab Overlay" at bounding box center [212, 270] width 134 height 16
click at [364, 37] on icon "save" at bounding box center [368, 38] width 16 height 16
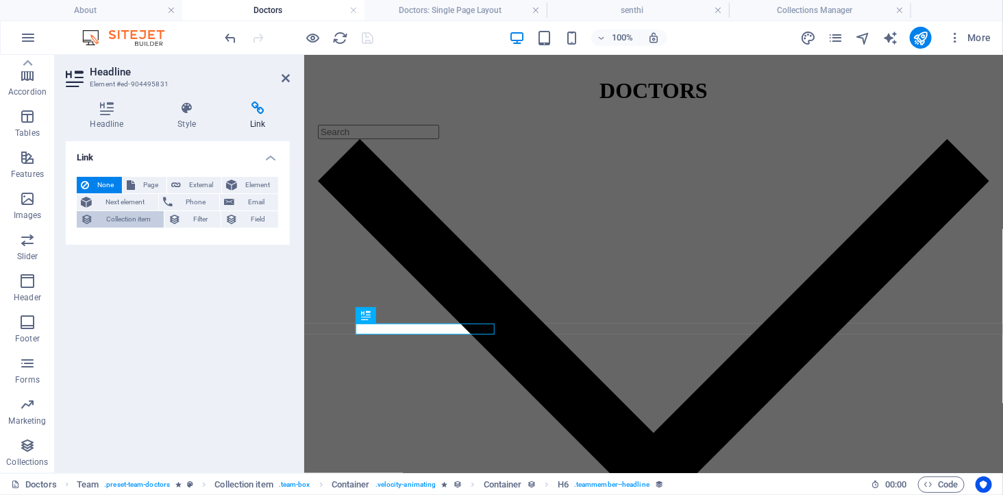
click at [138, 221] on span "Collection item" at bounding box center [128, 219] width 62 height 16
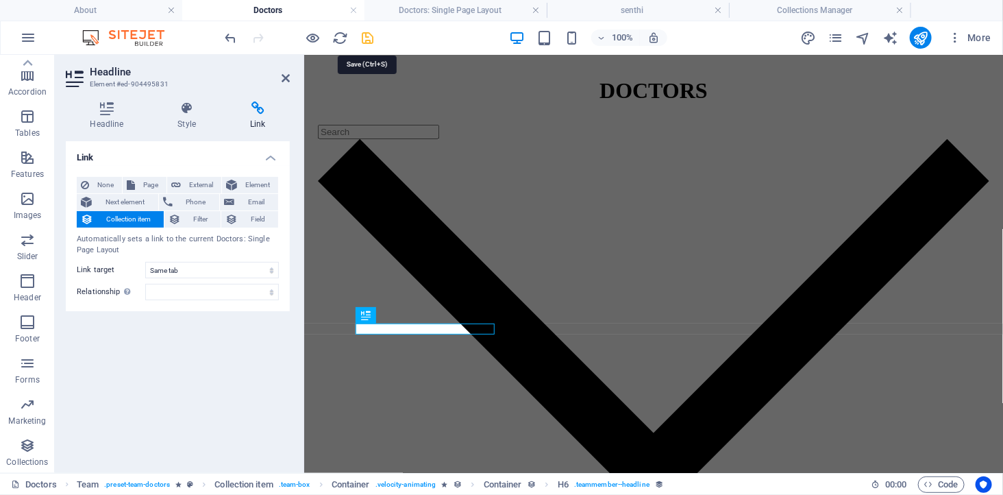
click at [366, 39] on icon "save" at bounding box center [368, 38] width 16 height 16
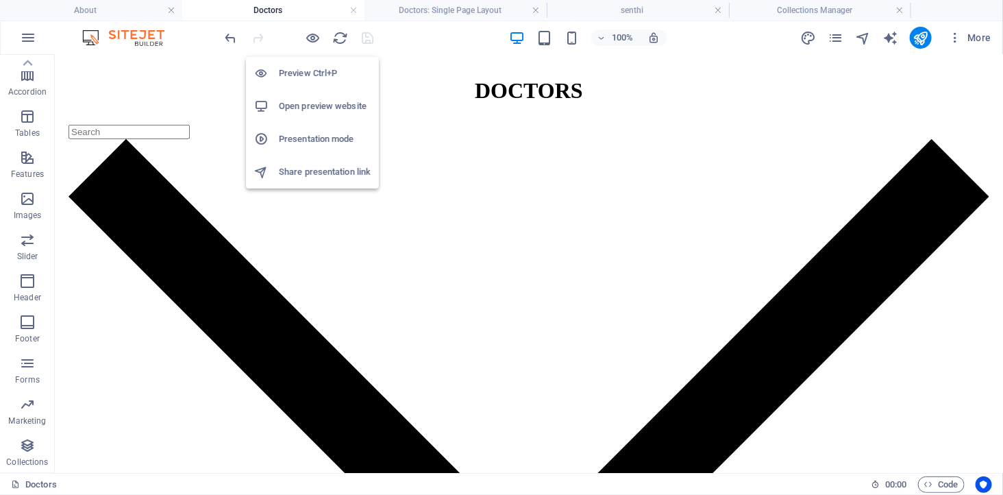
click at [305, 107] on h6 "Open preview website" at bounding box center [325, 106] width 92 height 16
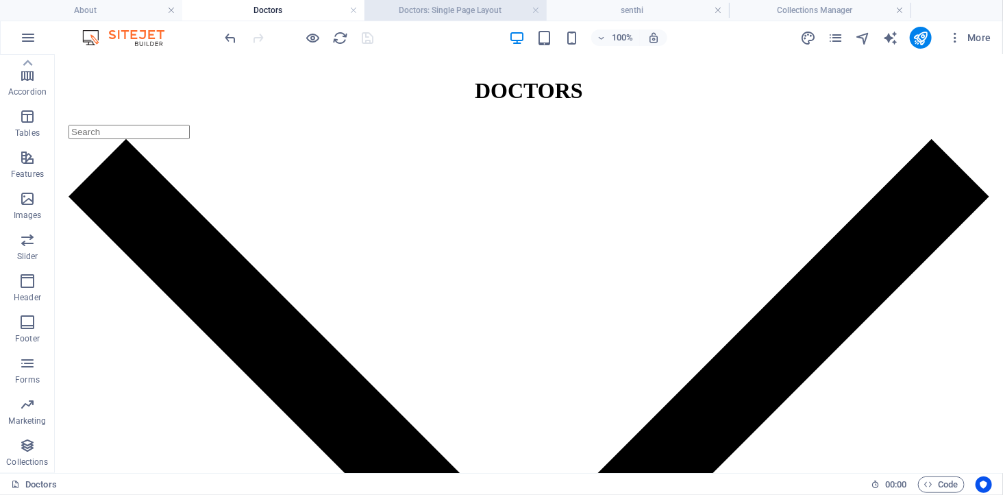
click at [452, 8] on h4 "Doctors: Single Page Layout" at bounding box center [455, 10] width 182 height 15
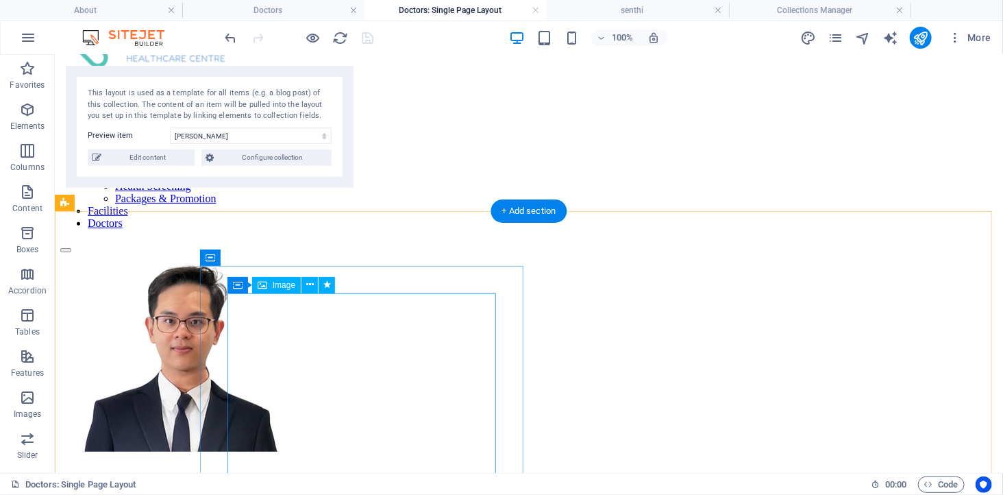
scroll to position [304, 0]
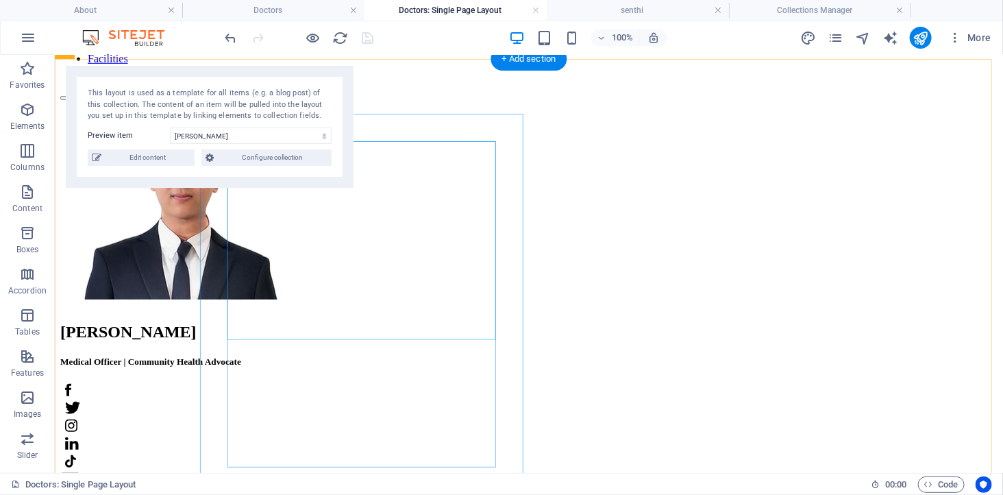
click at [370, 244] on figure at bounding box center [528, 200] width 937 height 201
select select "px"
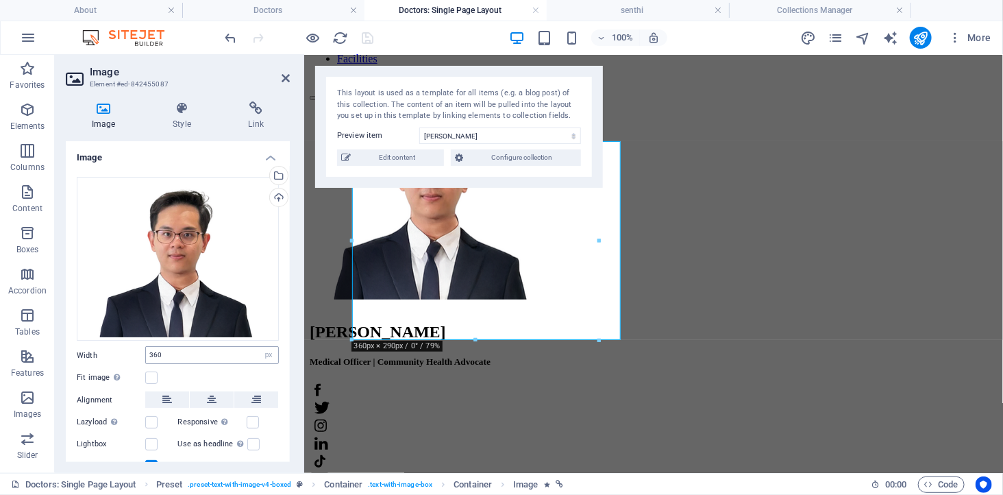
scroll to position [53, 0]
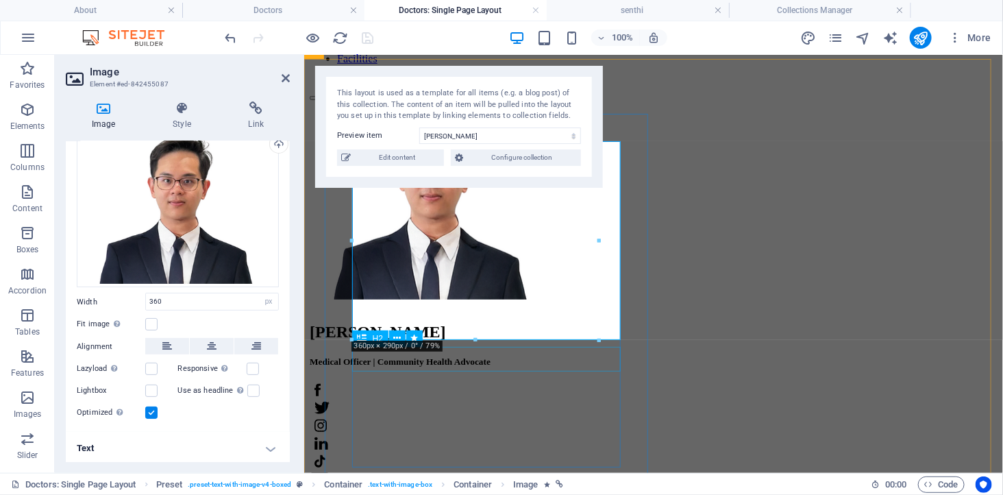
click at [466, 340] on div "[PERSON_NAME]" at bounding box center [653, 331] width 688 height 18
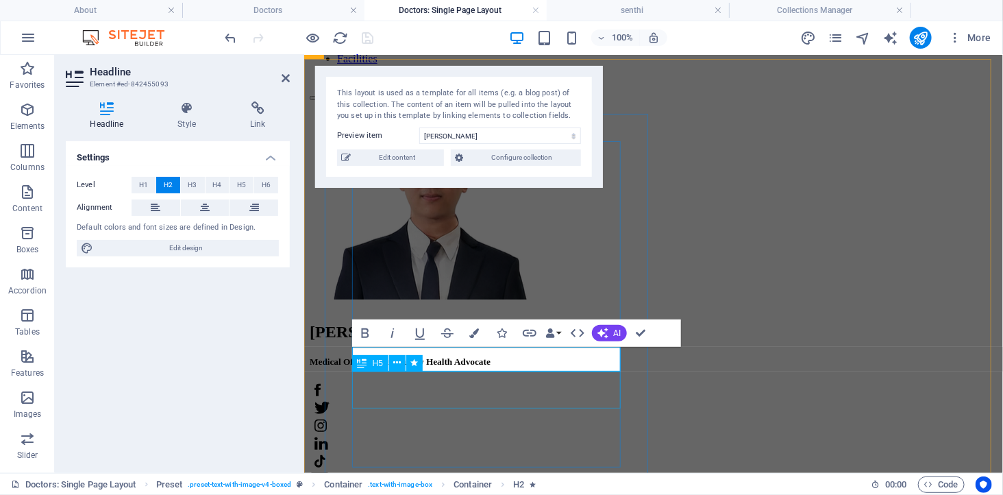
click at [449, 366] on div "Medical Officer | Community Health Advocate" at bounding box center [653, 360] width 688 height 11
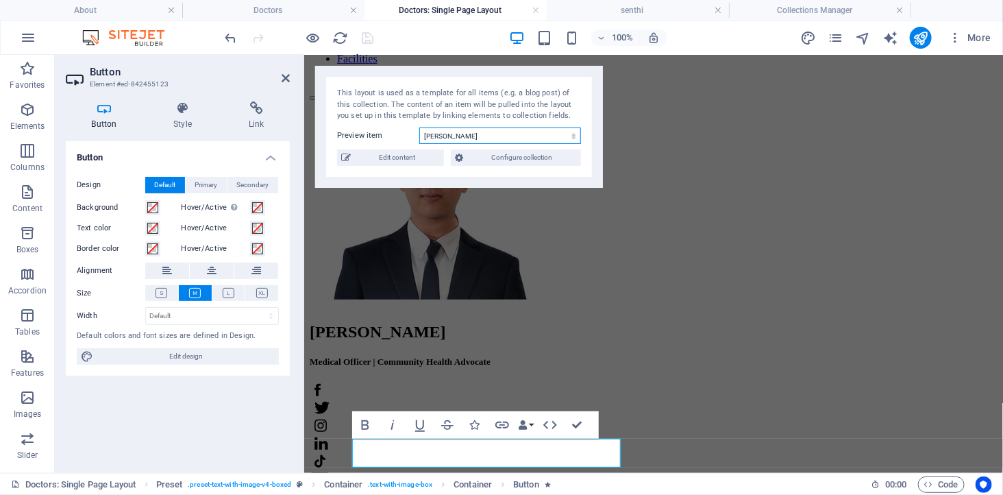
click at [450, 132] on select "[PERSON_NAME] [PERSON_NAME] [PERSON_NAME]" at bounding box center [500, 135] width 162 height 16
select select "689cbad1d6e73834720dd3c2"
click at [419, 127] on select "[PERSON_NAME] [PERSON_NAME] [PERSON_NAME]" at bounding box center [500, 135] width 162 height 16
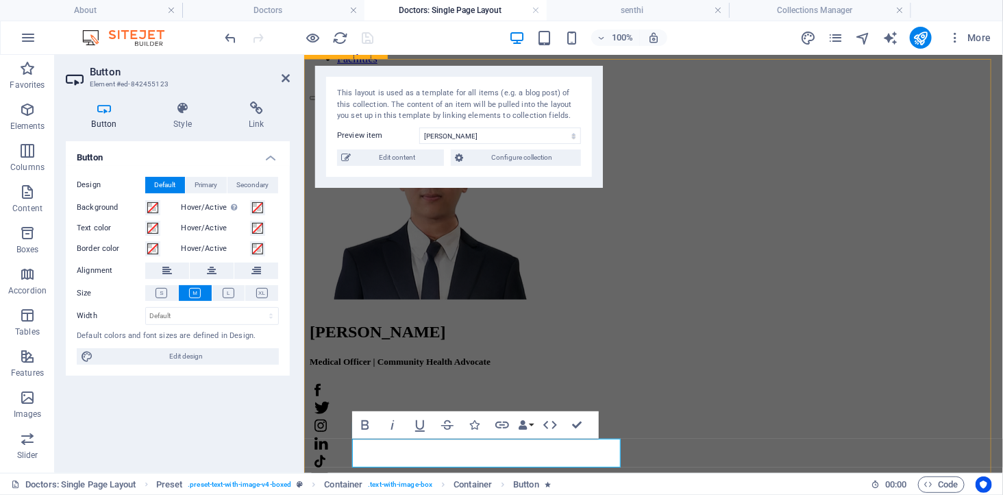
click at [660, 100] on div "[PERSON_NAME] Medical Officer | Community Health Advocate APPOINTMENT [PERSON_N…" at bounding box center [653, 473] width 688 height 746
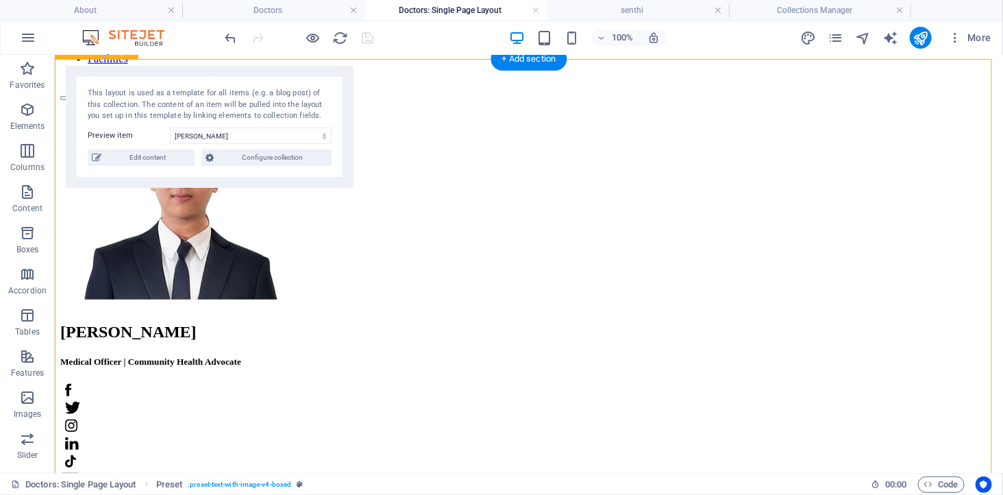
click at [86, 308] on div "[PERSON_NAME] Medical Officer | Community Health Advocate APPOINTMENT [PERSON_N…" at bounding box center [528, 454] width 937 height 709
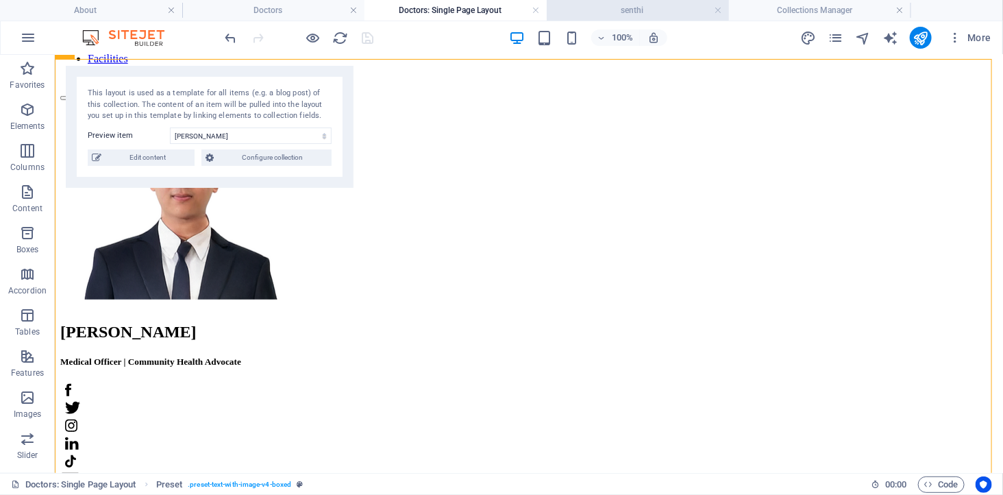
click at [674, 4] on h4 "senthi" at bounding box center [638, 10] width 182 height 15
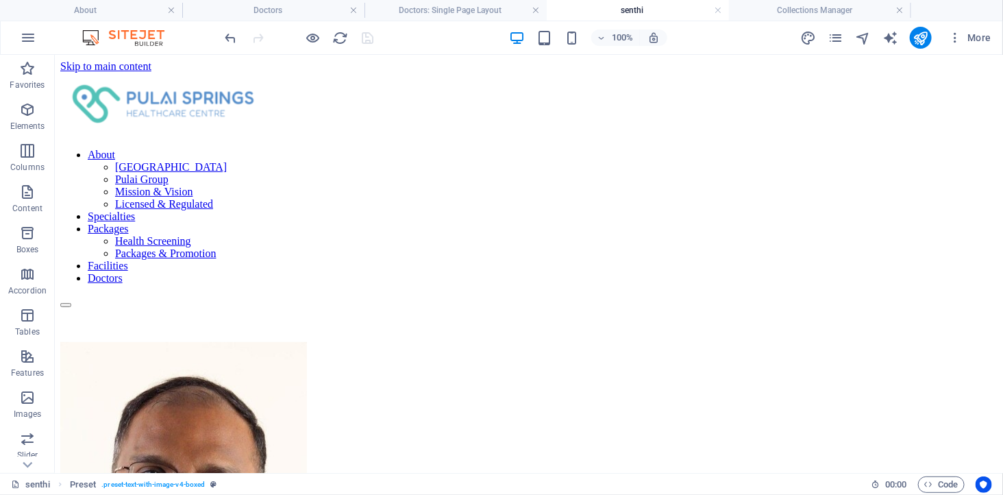
scroll to position [0, 0]
click at [269, 8] on h4 "Doctors" at bounding box center [273, 10] width 182 height 15
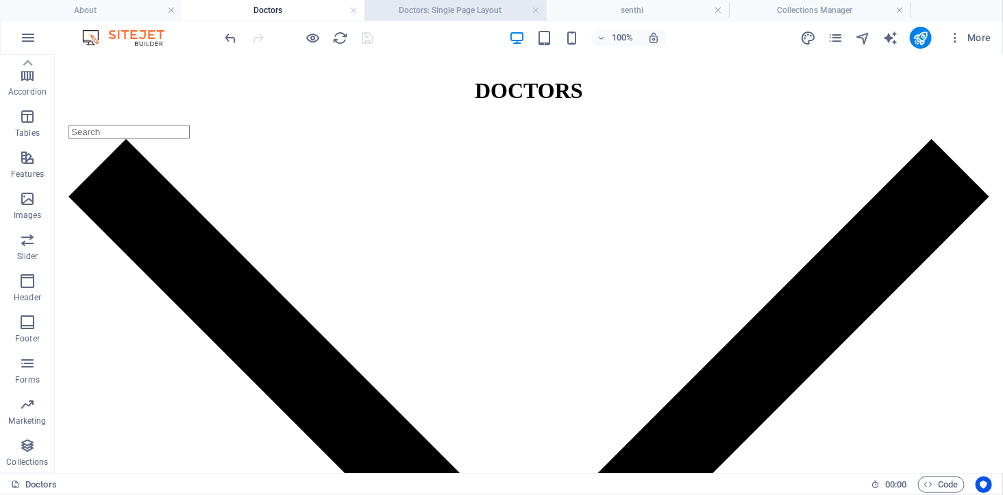
click at [474, 14] on h4 "Doctors: Single Page Layout" at bounding box center [455, 10] width 182 height 15
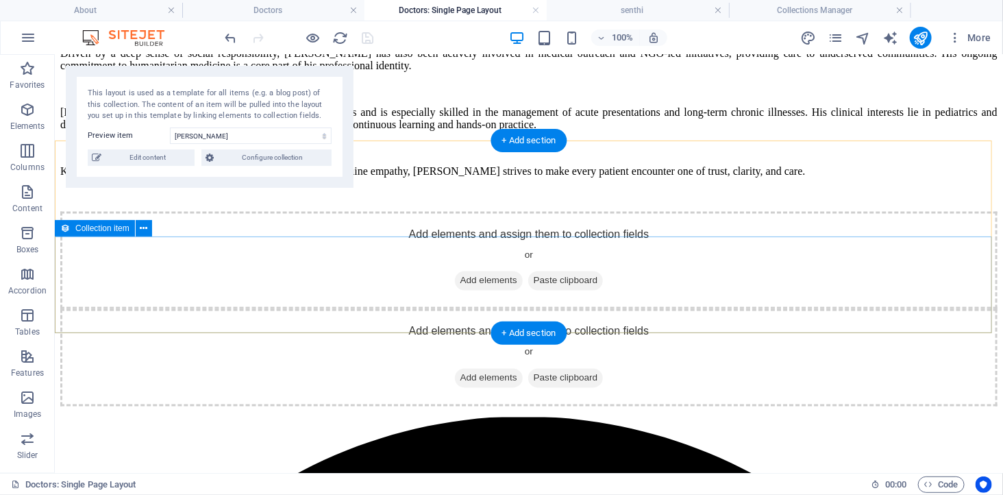
scroll to position [761, 0]
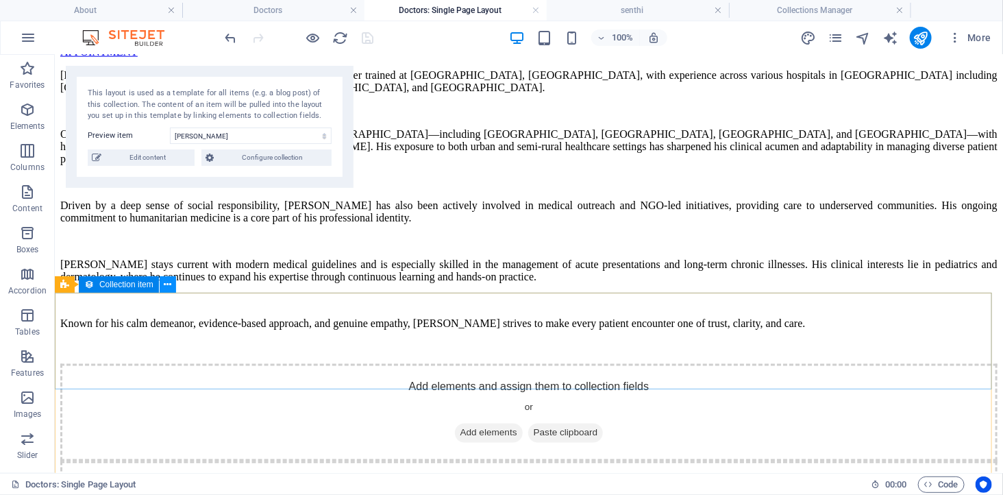
click at [166, 283] on icon at bounding box center [168, 284] width 8 height 14
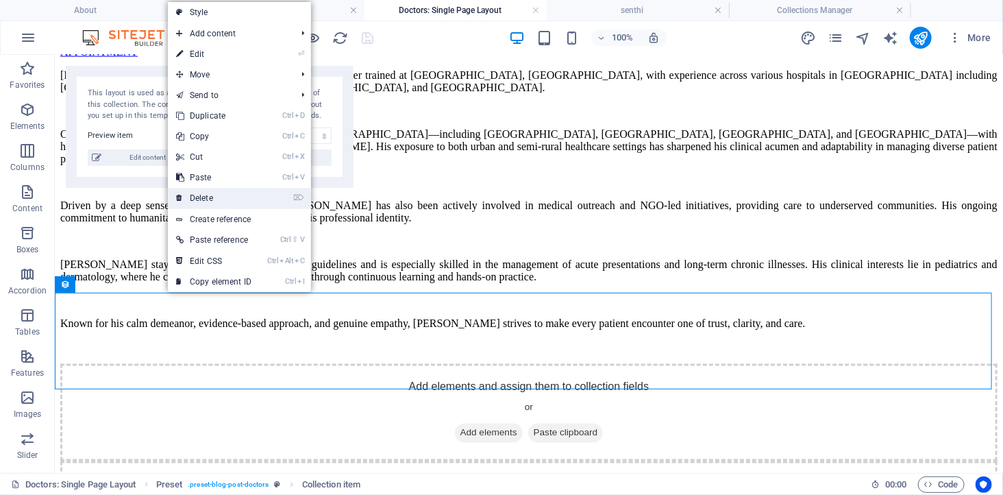
click at [207, 199] on link "⌦ Delete" at bounding box center [214, 198] width 92 height 21
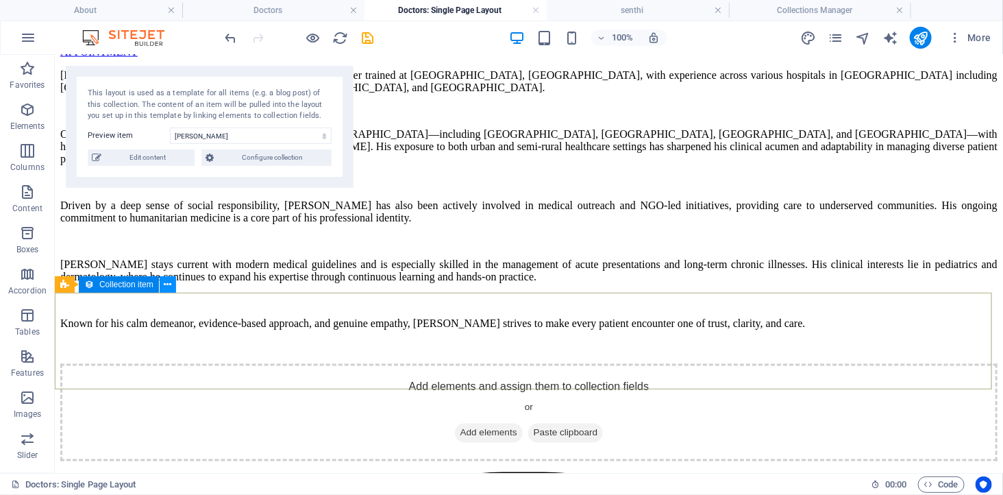
click at [166, 285] on icon at bounding box center [168, 284] width 8 height 14
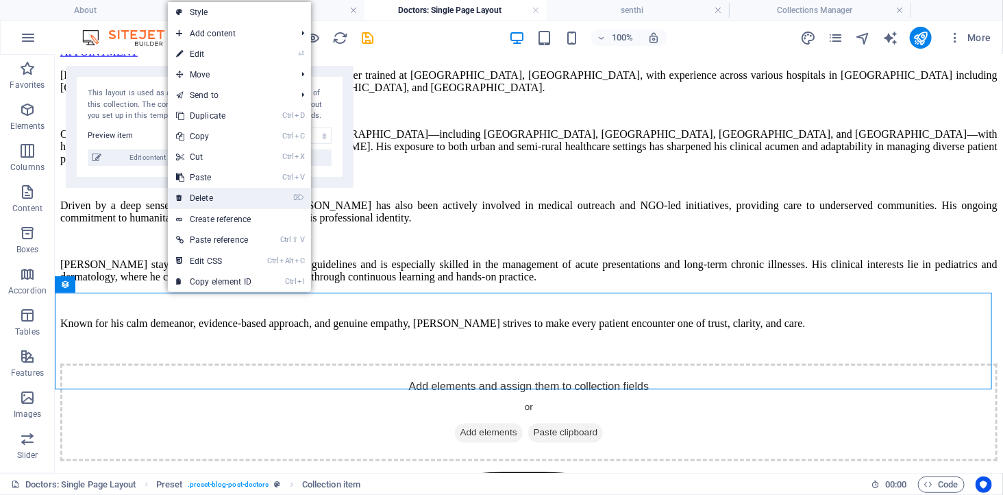
click at [226, 197] on link "⌦ Delete" at bounding box center [214, 198] width 92 height 21
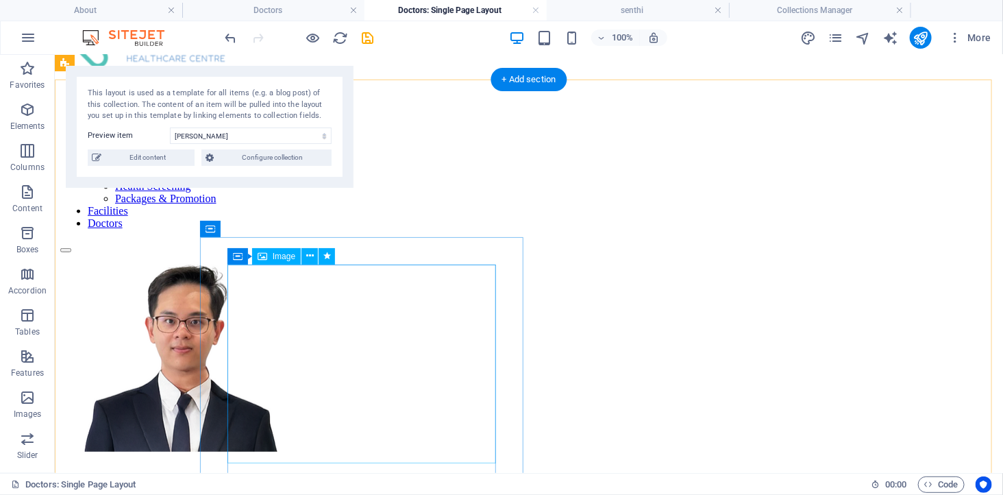
scroll to position [0, 0]
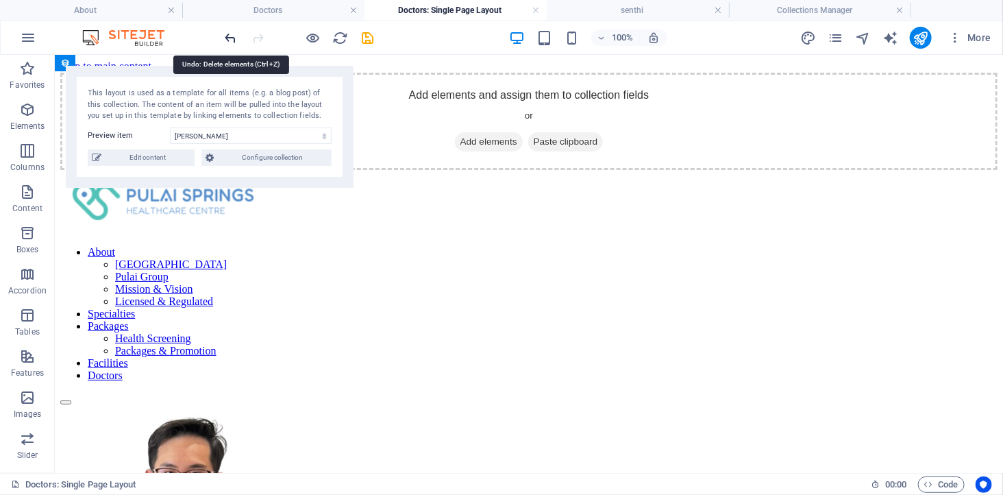
click at [226, 36] on icon "undo" at bounding box center [231, 38] width 16 height 16
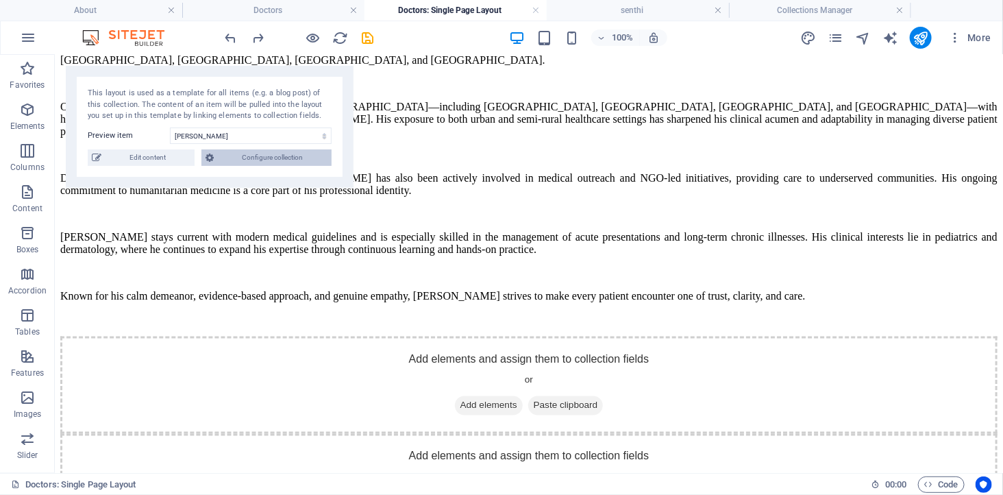
scroll to position [838, 0]
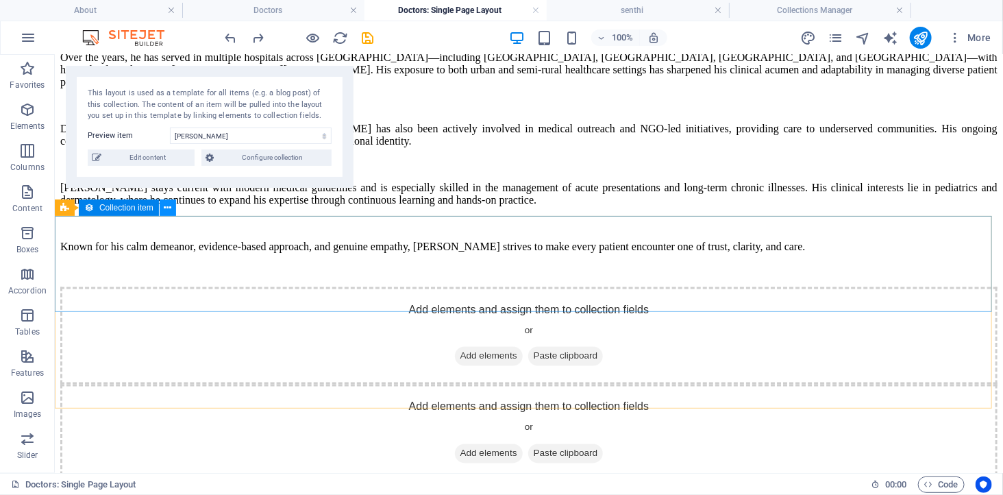
click at [167, 203] on icon at bounding box center [168, 208] width 8 height 14
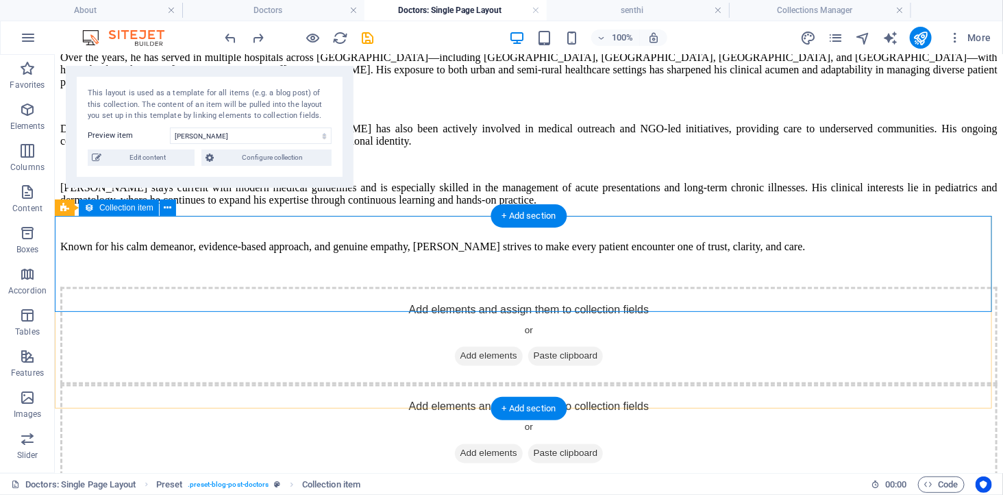
click at [457, 346] on span "Add elements" at bounding box center [488, 355] width 68 height 19
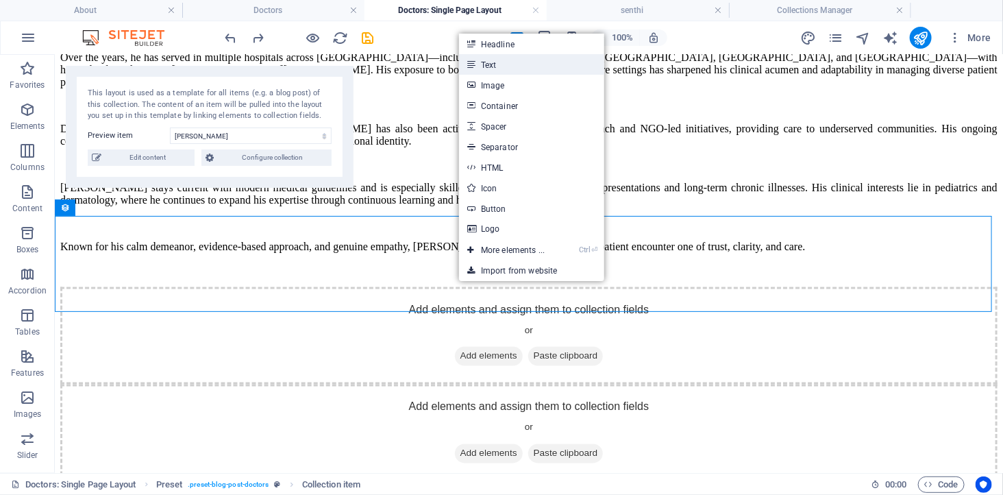
click at [501, 64] on link "Text" at bounding box center [531, 64] width 145 height 21
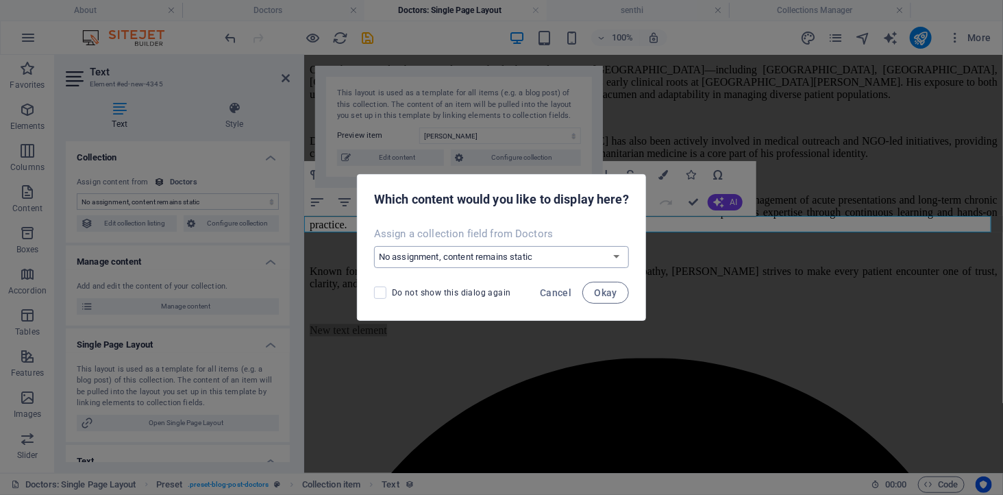
click at [406, 256] on select "No assignment, content remains static Create a new field Created at (Date) Upda…" at bounding box center [501, 257] width 255 height 22
select select "name"
click at [374, 246] on select "No assignment, content remains static Create a new field Created at (Date) Upda…" at bounding box center [501, 257] width 255 height 22
click at [600, 290] on span "Okay" at bounding box center [605, 292] width 23 height 11
select select "name"
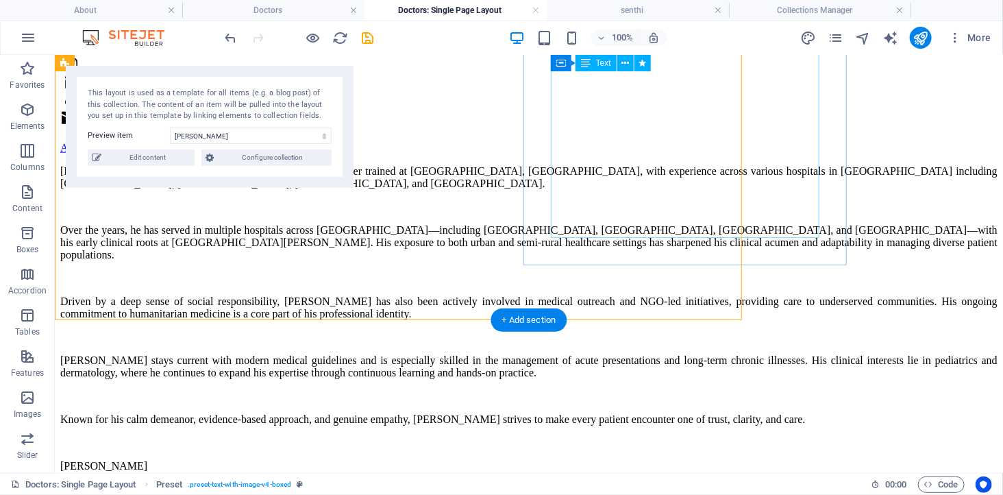
scroll to position [610, 0]
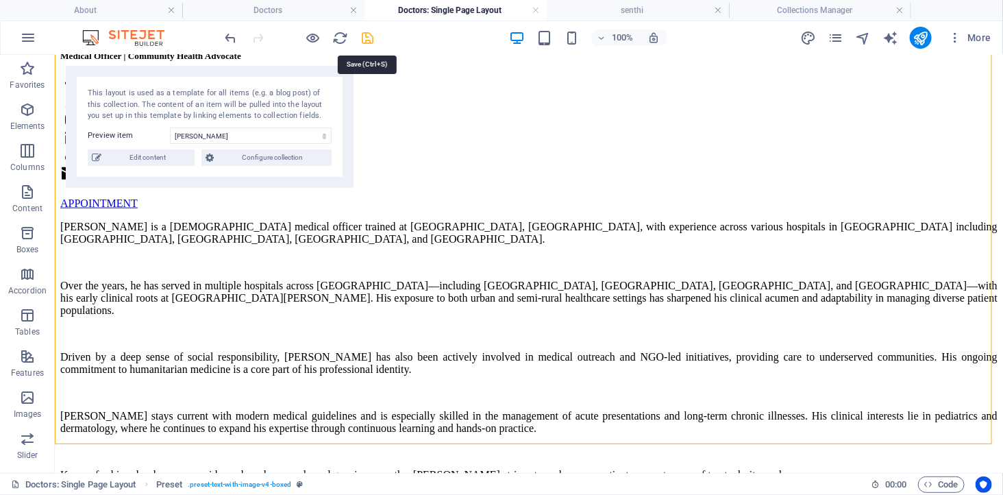
click at [368, 38] on icon "save" at bounding box center [368, 38] width 16 height 16
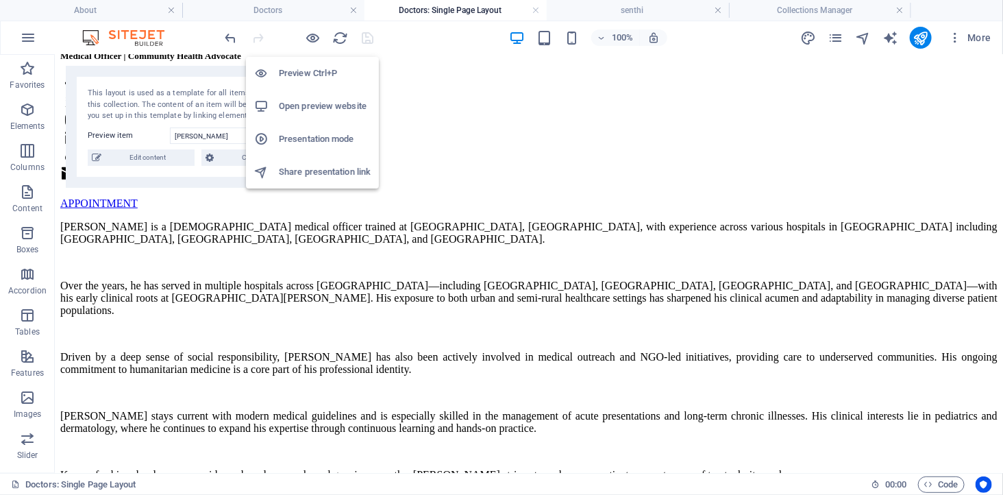
click at [329, 96] on li "Open preview website" at bounding box center [312, 106] width 133 height 33
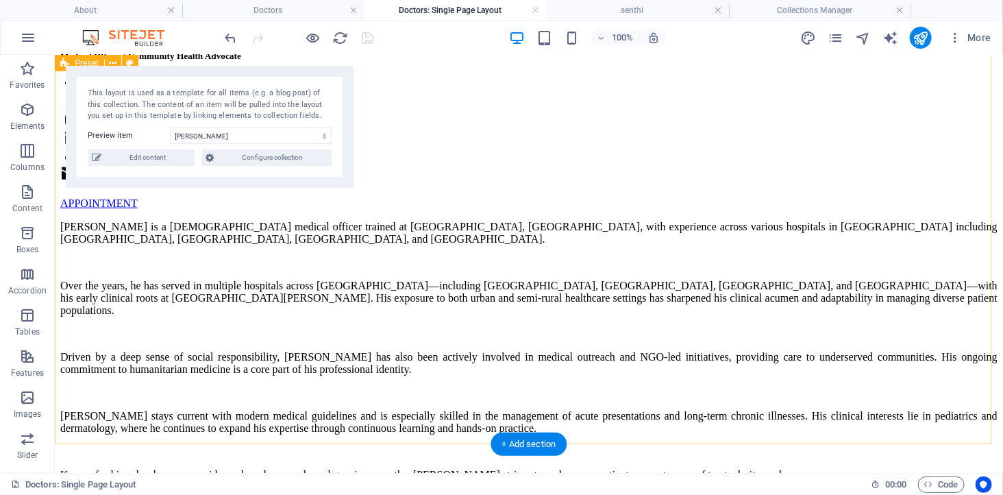
click at [127, 271] on div "[PERSON_NAME] Medical Officer | Community Health Advocate APPOINTMENT [PERSON_N…" at bounding box center [528, 149] width 937 height 709
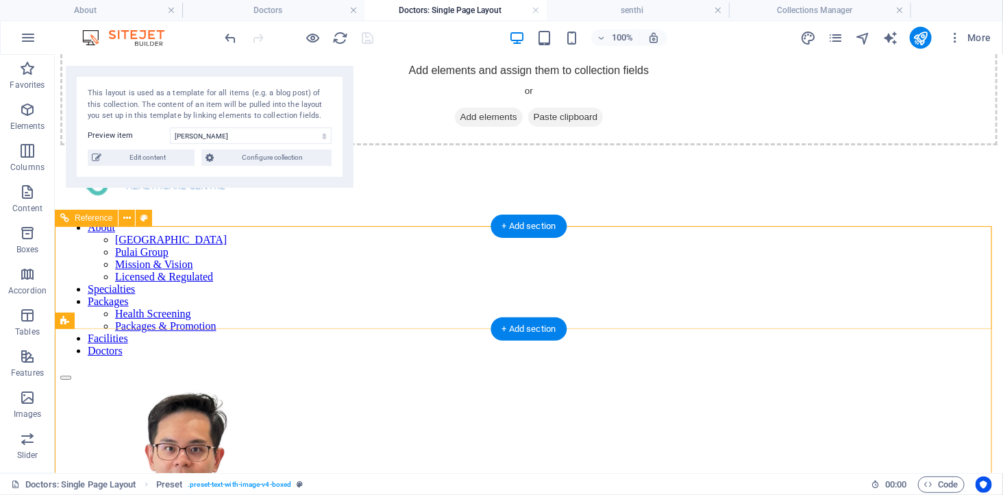
scroll to position [0, 0]
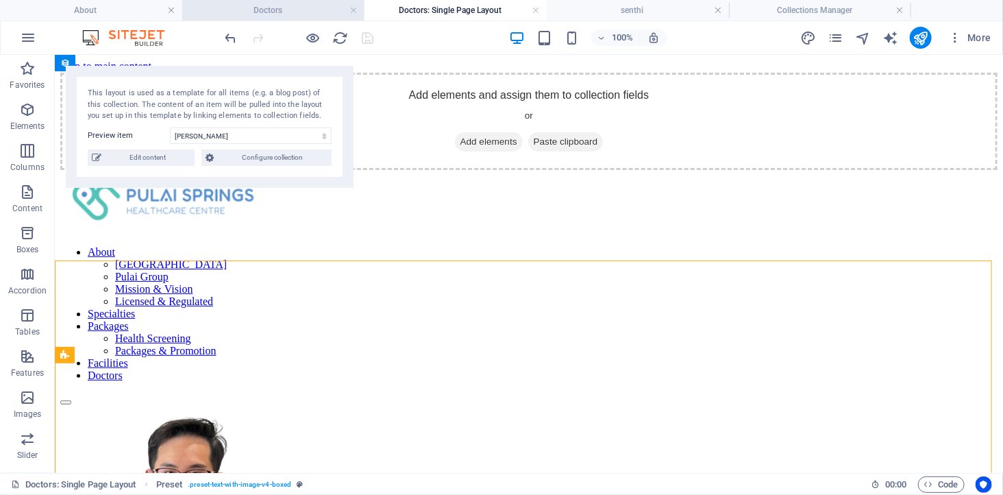
click at [295, 3] on h4 "Doctors" at bounding box center [273, 10] width 182 height 15
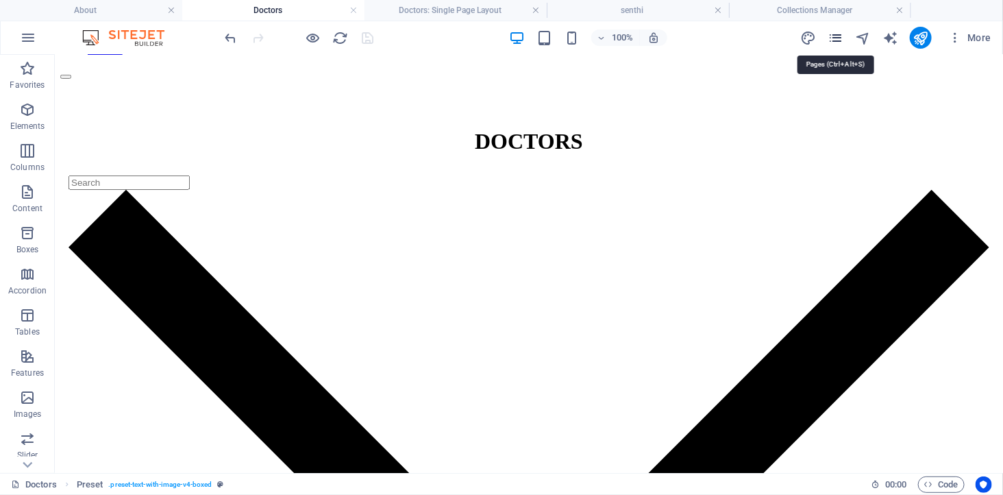
click at [834, 36] on icon "pages" at bounding box center [835, 38] width 16 height 16
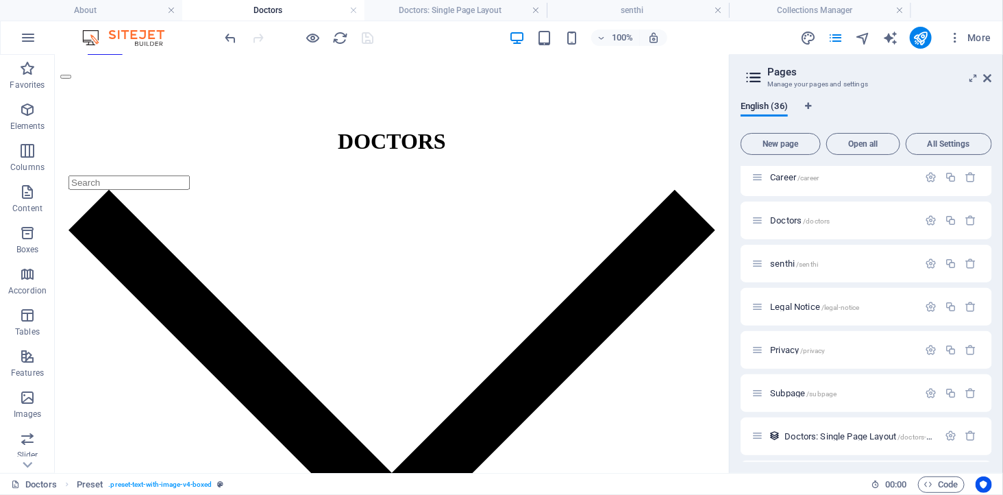
scroll to position [819, 0]
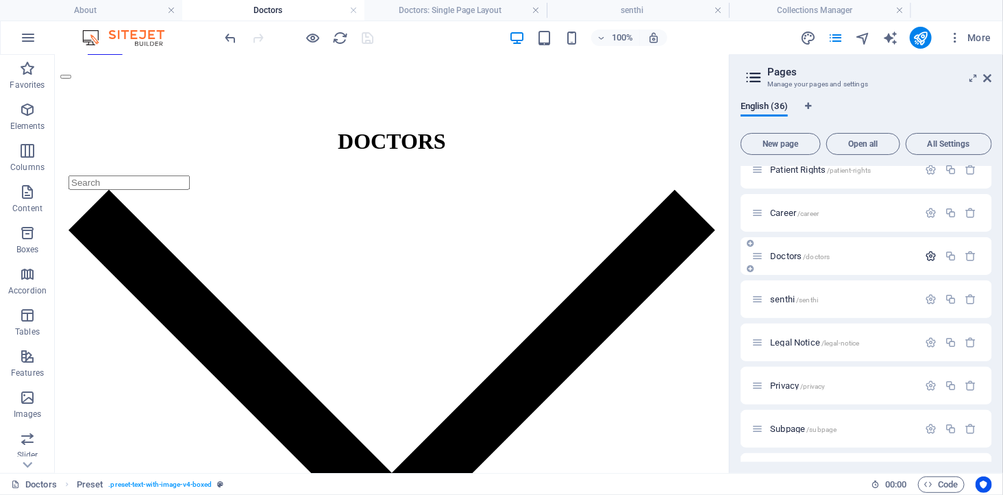
click at [929, 256] on icon "button" at bounding box center [931, 256] width 12 height 12
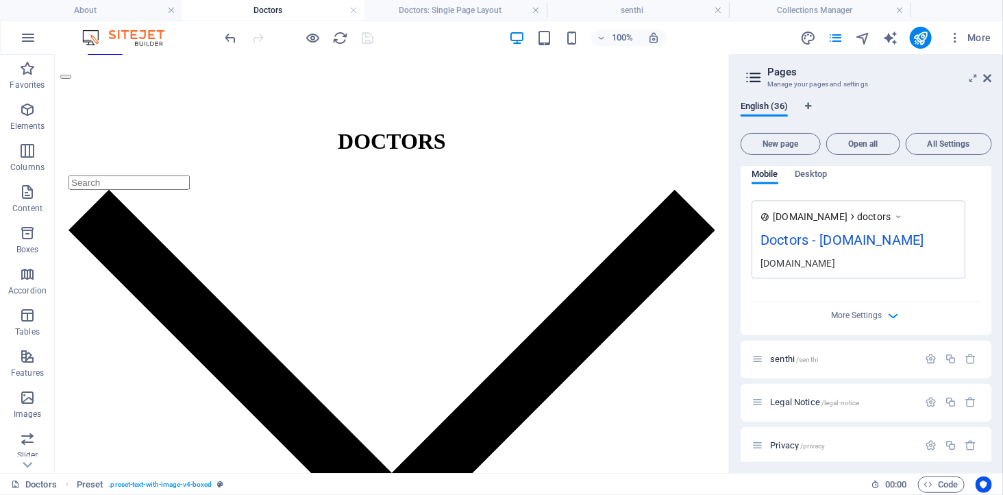
scroll to position [1275, 0]
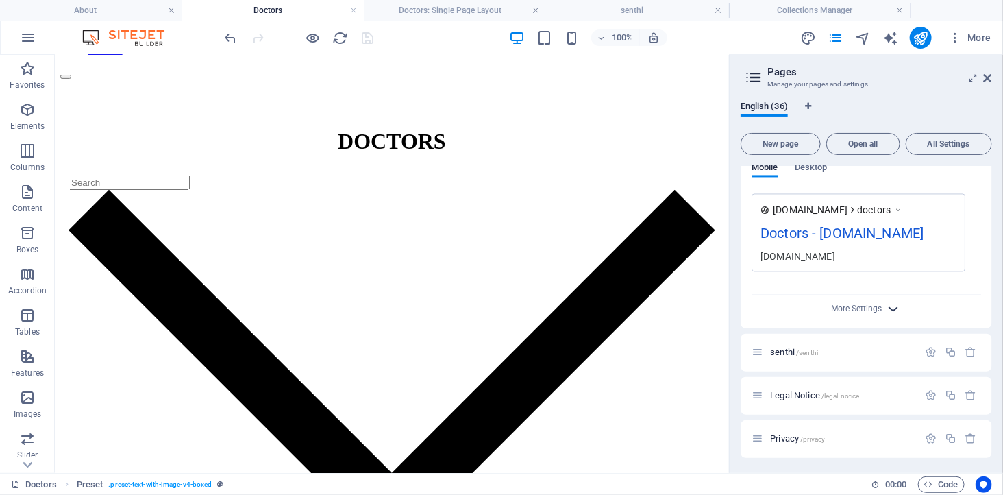
click at [888, 317] on icon "button" at bounding box center [894, 309] width 16 height 16
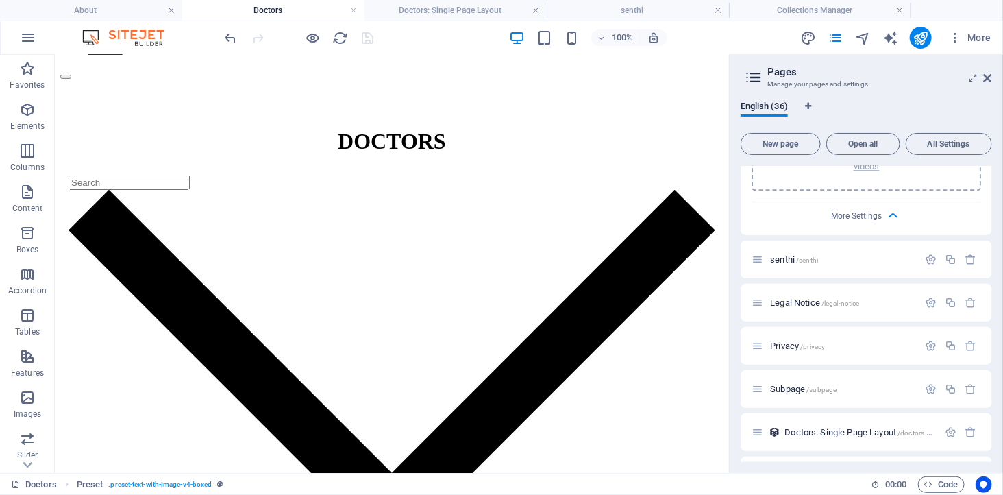
scroll to position [1580, 0]
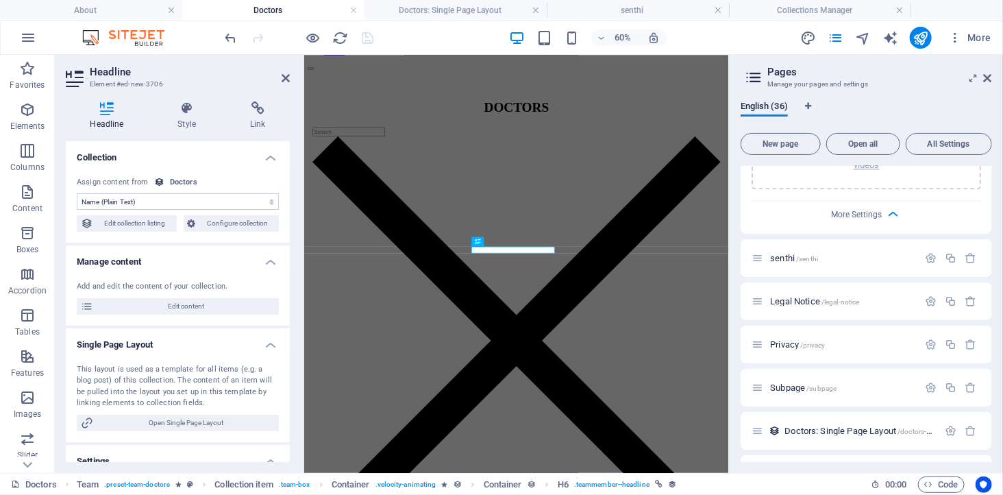
click at [200, 200] on select "No assignment, content remains static Created at (Date) Updated at (Date) Name …" at bounding box center [178, 201] width 202 height 16
click at [77, 193] on select "No assignment, content remains static Created at (Date) Updated at (Date) Name …" at bounding box center [178, 201] width 202 height 16
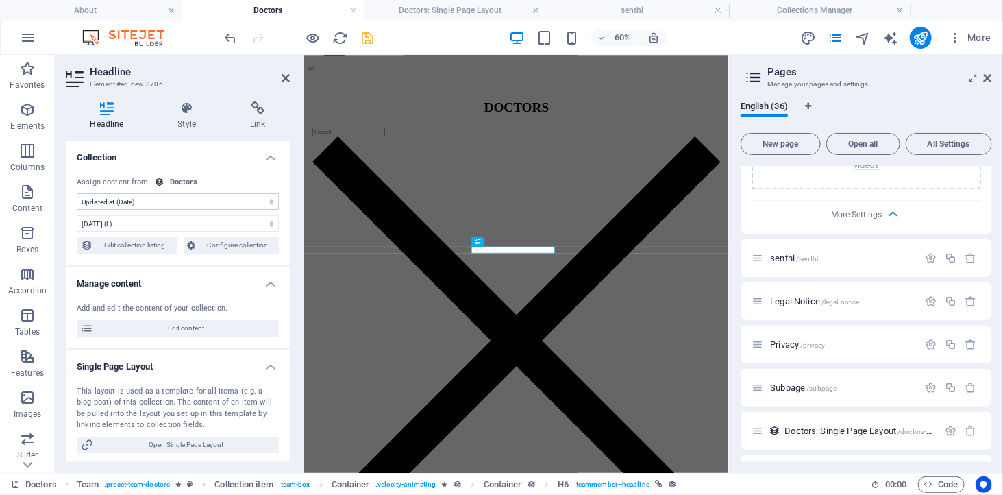
click at [151, 196] on select "No assignment, content remains static Created at (Date) Updated at (Date) Name …" at bounding box center [178, 201] width 202 height 16
select select "name"
click at [77, 193] on select "No assignment, content remains static Created at (Date) Updated at (Date) Name …" at bounding box center [178, 201] width 202 height 16
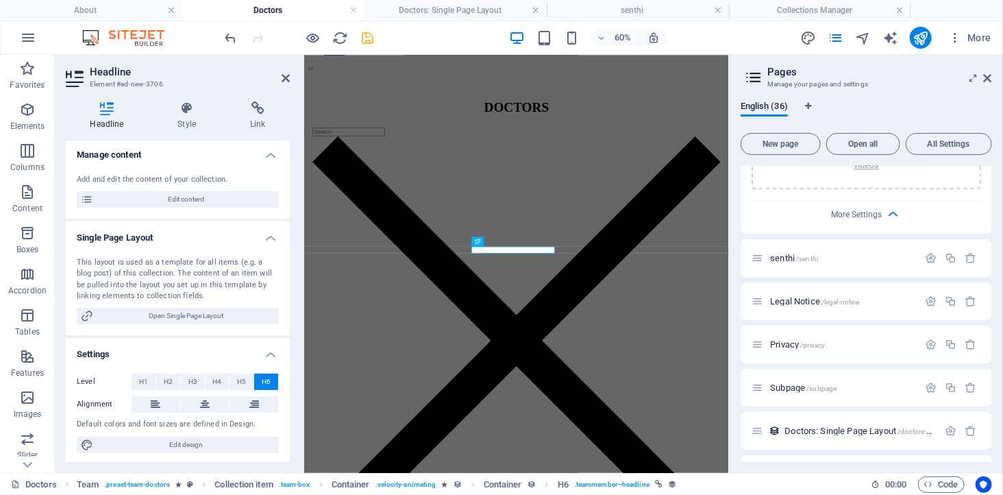
scroll to position [108, 0]
click at [179, 311] on span "Open Single Page Layout" at bounding box center [185, 314] width 177 height 16
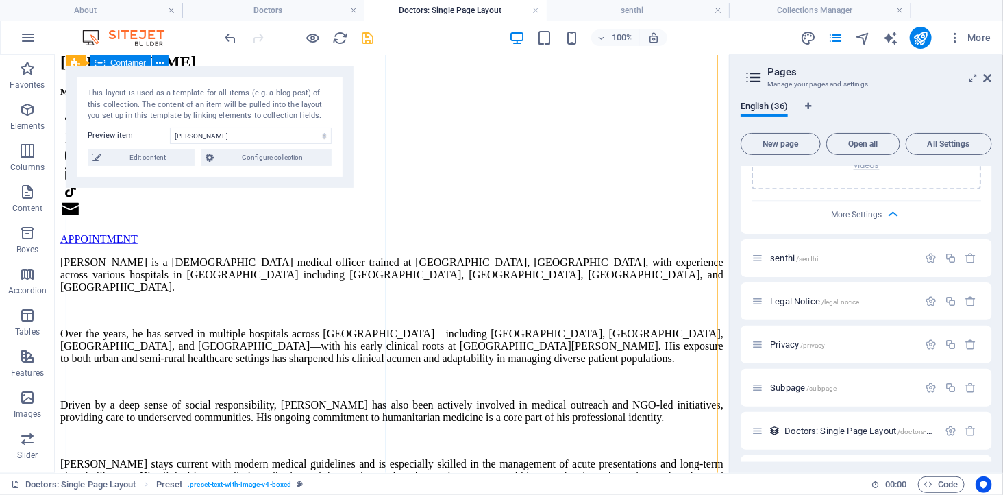
scroll to position [685, 0]
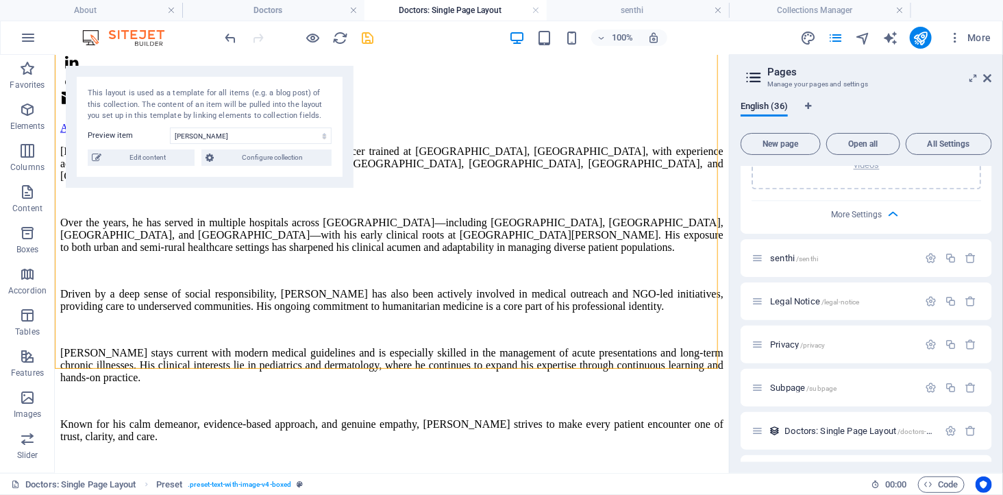
click at [192, 125] on div "This layout is used as a template for all items (e.g. a blog post) of this coll…" at bounding box center [210, 127] width 288 height 122
click at [203, 134] on select "[PERSON_NAME] [PERSON_NAME] [PERSON_NAME]" at bounding box center [251, 135] width 162 height 16
select select "68913815eae84aec5d06fc45"
click at [170, 127] on select "[PERSON_NAME] [PERSON_NAME] [PERSON_NAME]" at bounding box center [251, 135] width 162 height 16
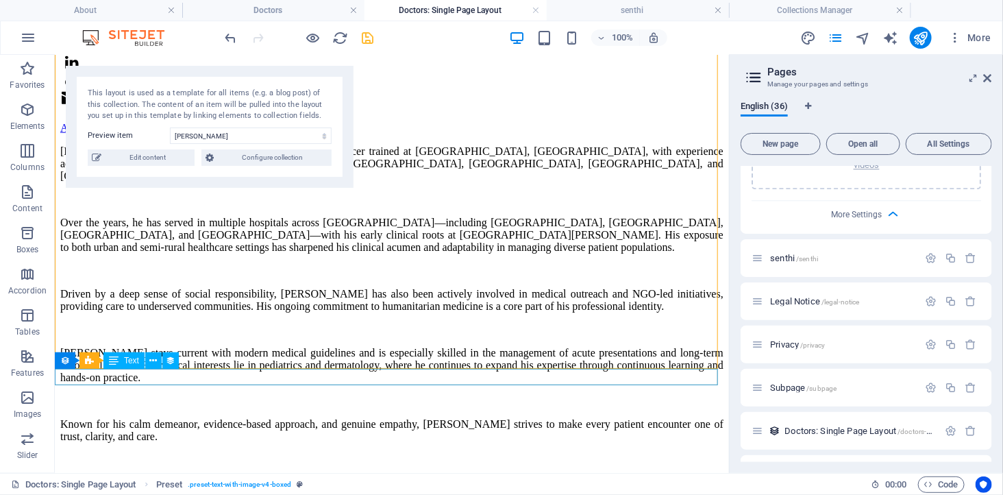
click at [172, 476] on div "[PERSON_NAME]" at bounding box center [391, 482] width 663 height 12
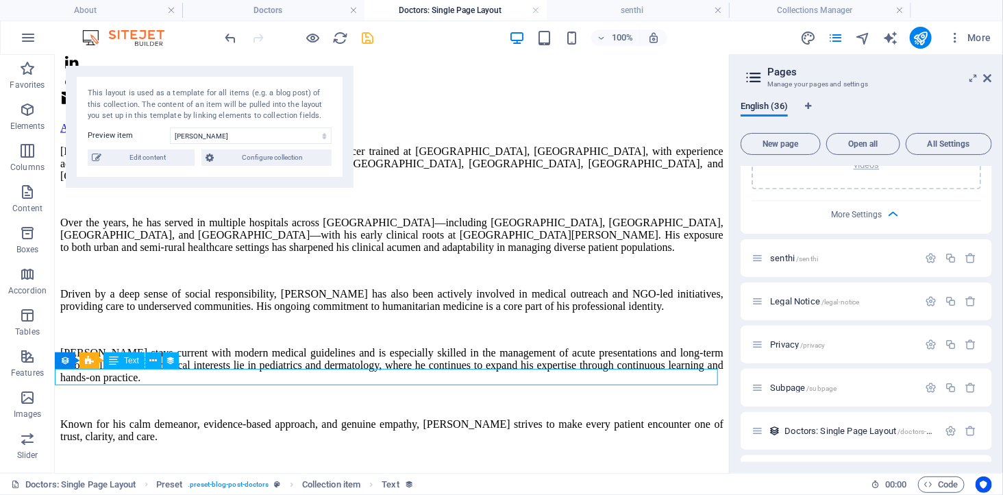
click at [147, 476] on div "[PERSON_NAME]" at bounding box center [391, 482] width 663 height 12
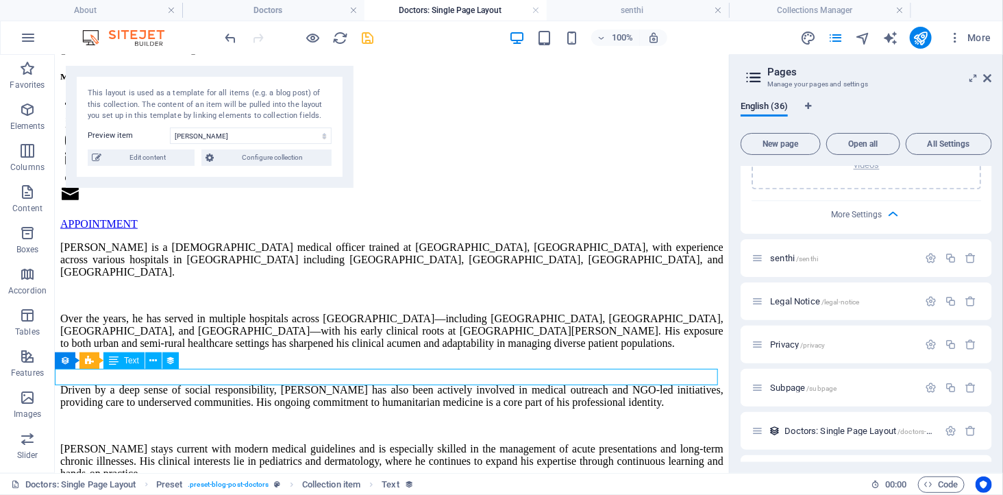
select select "name"
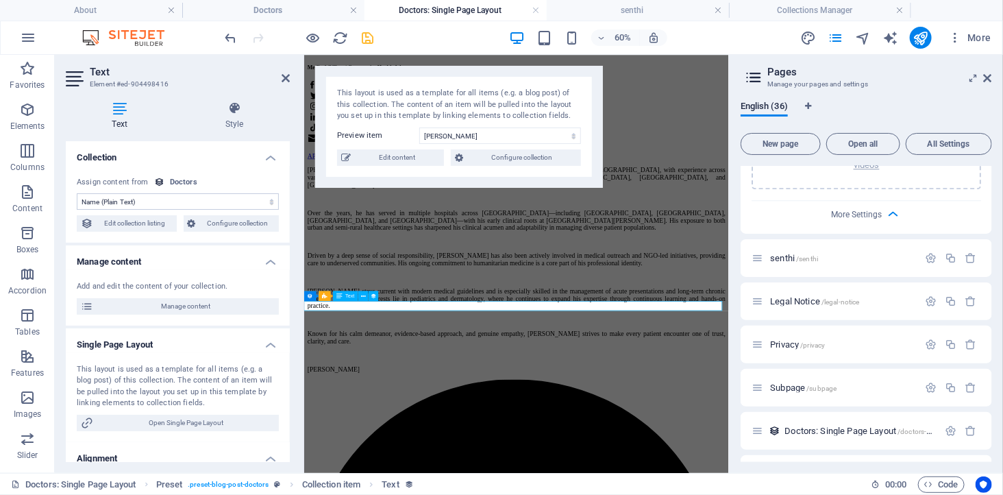
click at [362, 297] on icon at bounding box center [363, 296] width 5 height 9
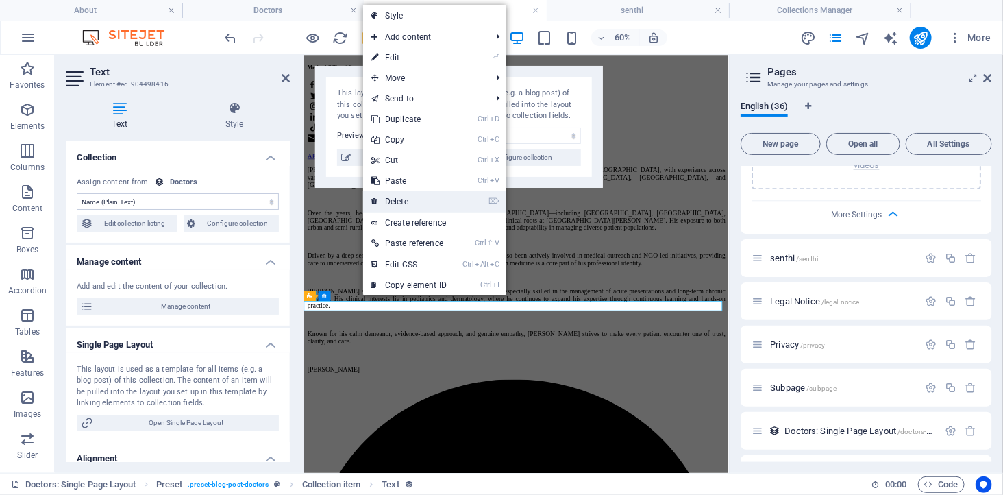
click at [401, 201] on link "⌦ Delete" at bounding box center [409, 201] width 92 height 21
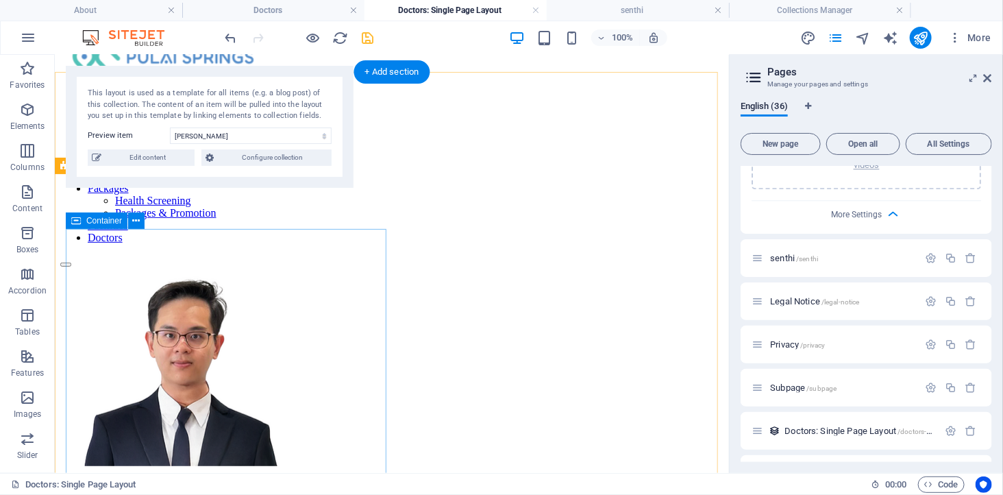
scroll to position [56, 0]
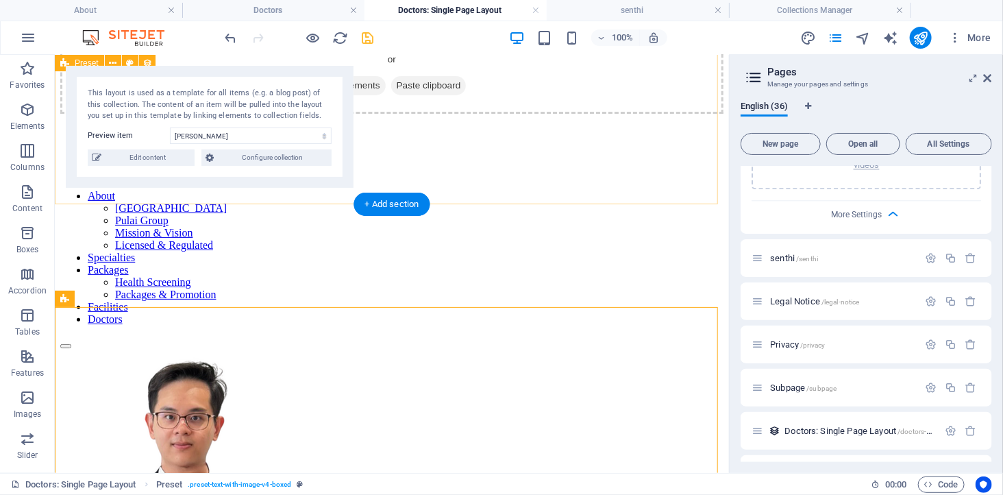
scroll to position [0, 0]
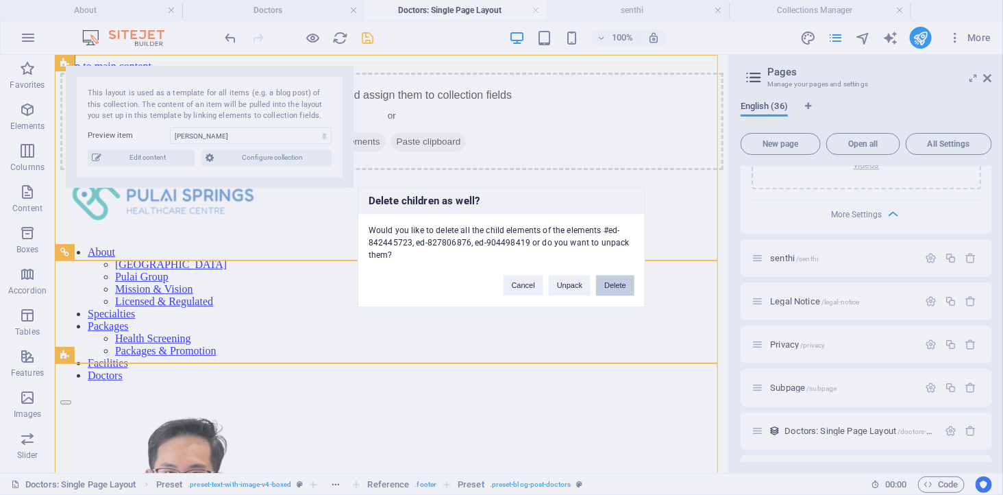
drag, startPoint x: 615, startPoint y: 281, endPoint x: 560, endPoint y: 226, distance: 77.5
click at [615, 281] on button "Delete" at bounding box center [615, 285] width 38 height 21
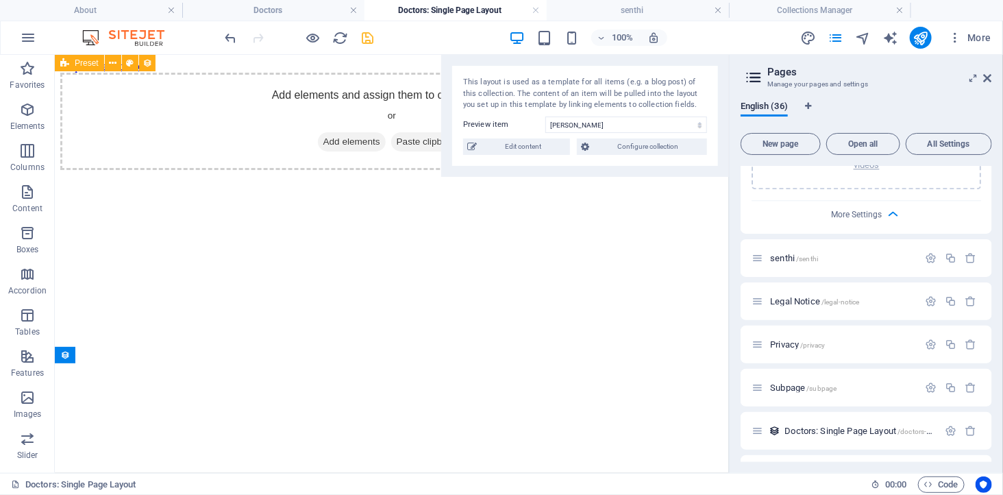
drag, startPoint x: 159, startPoint y: 70, endPoint x: 624, endPoint y: 59, distance: 465.2
click at [624, 59] on div "This layout is used as a template for all items (e.g. a blog post) of this coll…" at bounding box center [585, 116] width 288 height 122
click at [564, 122] on select "[PERSON_NAME] [PERSON_NAME] [PERSON_NAME]" at bounding box center [626, 124] width 162 height 16
click at [545, 116] on select "[PERSON_NAME] [PERSON_NAME] [PERSON_NAME]" at bounding box center [626, 124] width 162 height 16
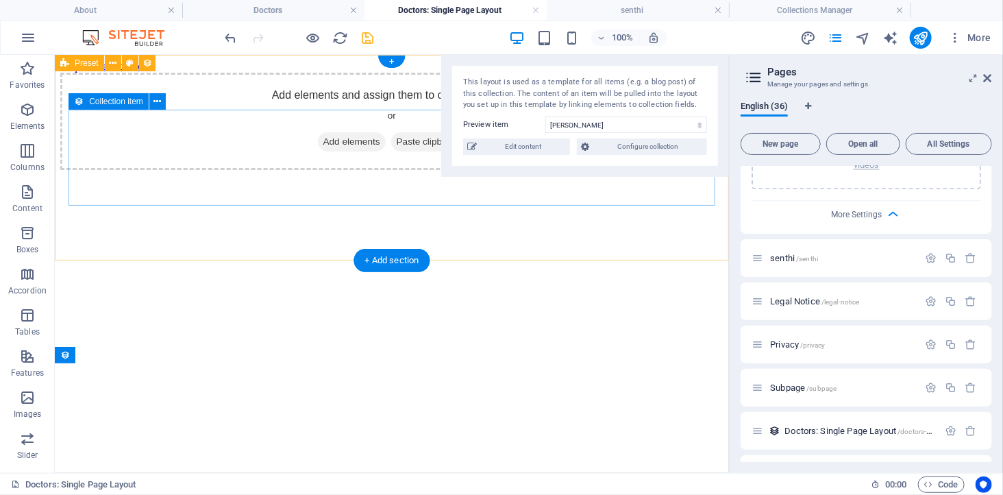
click at [349, 151] on span "Add elements" at bounding box center [351, 141] width 68 height 19
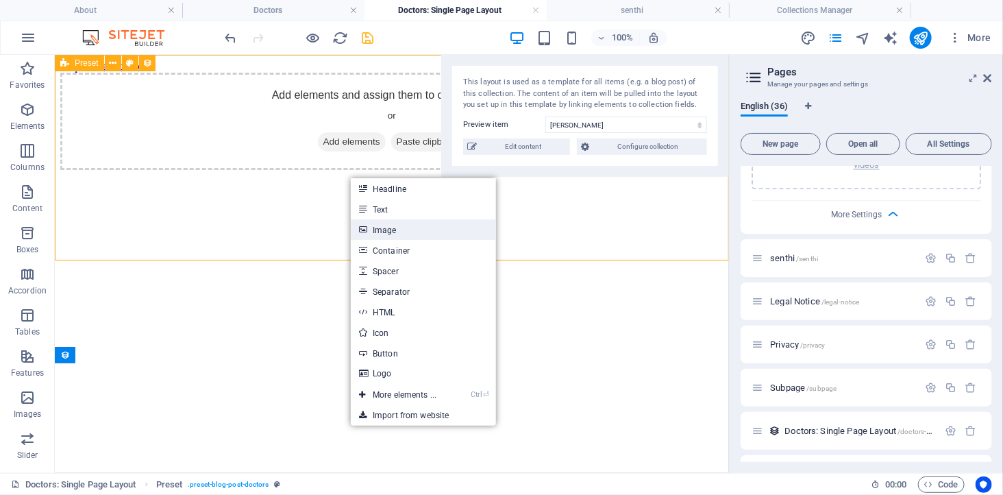
click at [396, 222] on link "Image" at bounding box center [423, 229] width 145 height 21
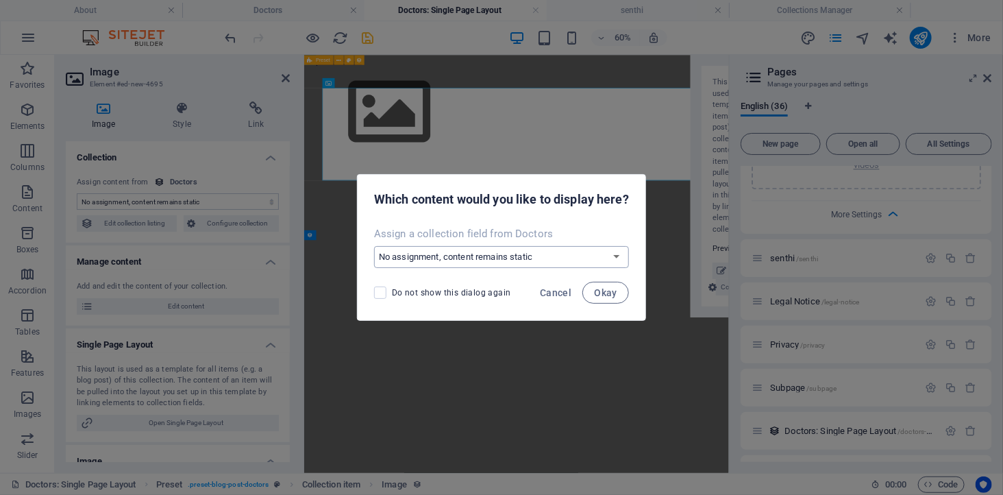
click at [494, 255] on select "No assignment, content remains static Create a new field Created at (Date) Upda…" at bounding box center [501, 257] width 255 height 22
select select "image"
click at [374, 246] on select "No assignment, content remains static Create a new field Created at (Date) Upda…" at bounding box center [501, 257] width 255 height 22
click at [603, 292] on span "Okay" at bounding box center [605, 292] width 23 height 11
select select "image"
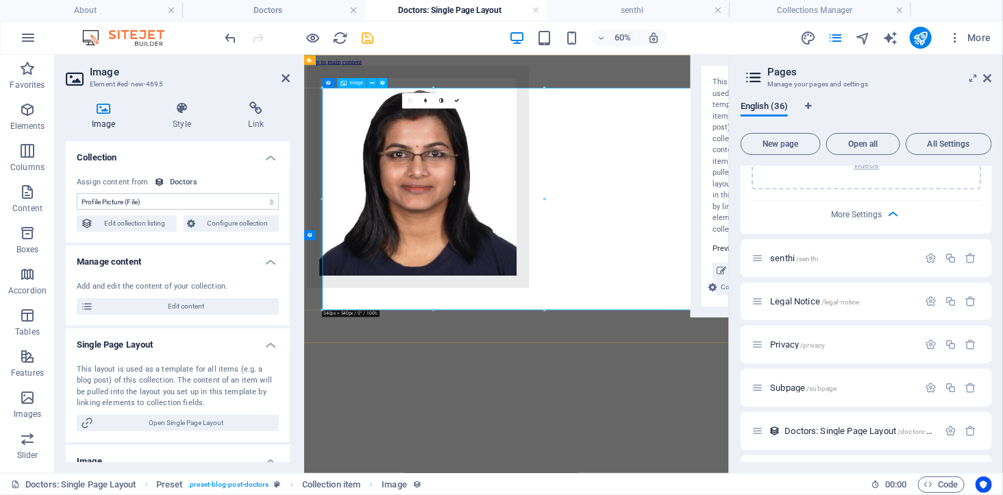
click at [782, 305] on figure at bounding box center [657, 258] width 697 height 373
click at [692, 445] on div at bounding box center [657, 258] width 697 height 373
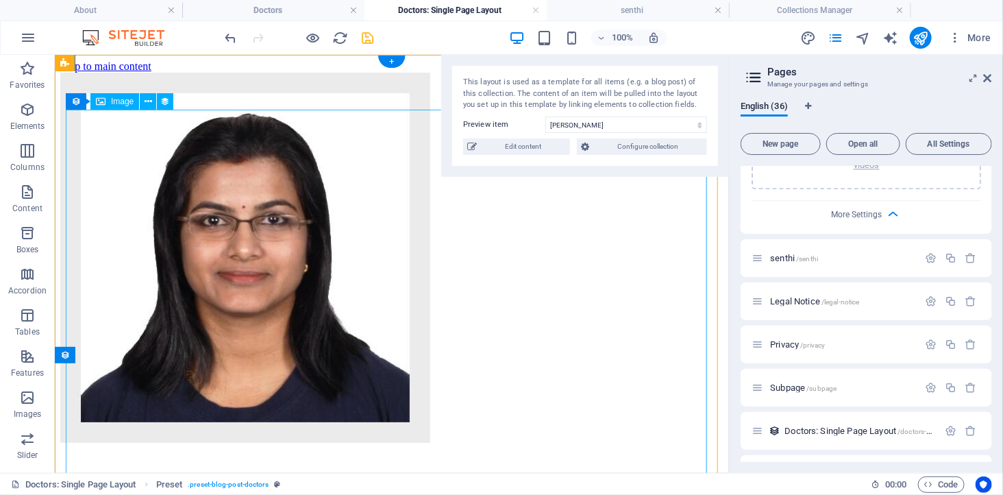
click at [450, 231] on figure at bounding box center [391, 258] width 663 height 373
click at [475, 216] on figure at bounding box center [391, 258] width 663 height 373
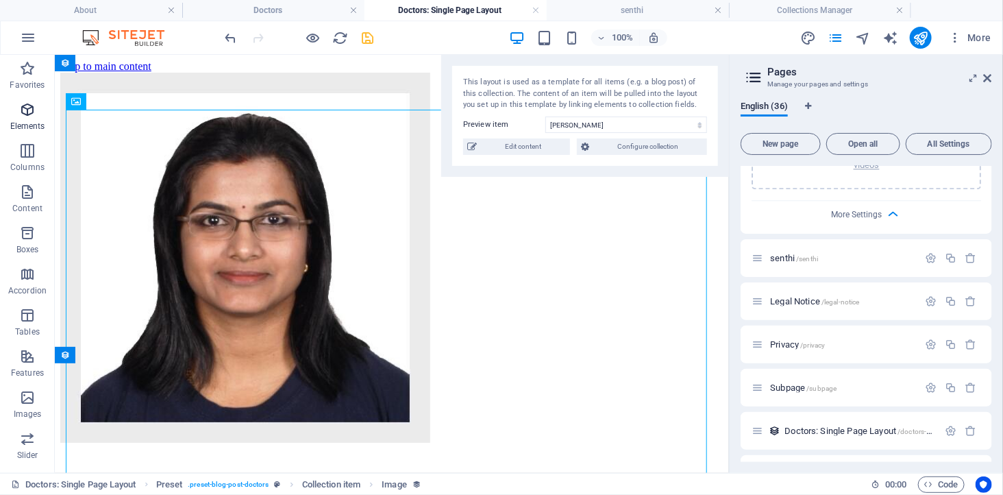
drag, startPoint x: 24, startPoint y: 117, endPoint x: 77, endPoint y: 212, distance: 108.6
click at [24, 117] on icon "button" at bounding box center [27, 109] width 16 height 16
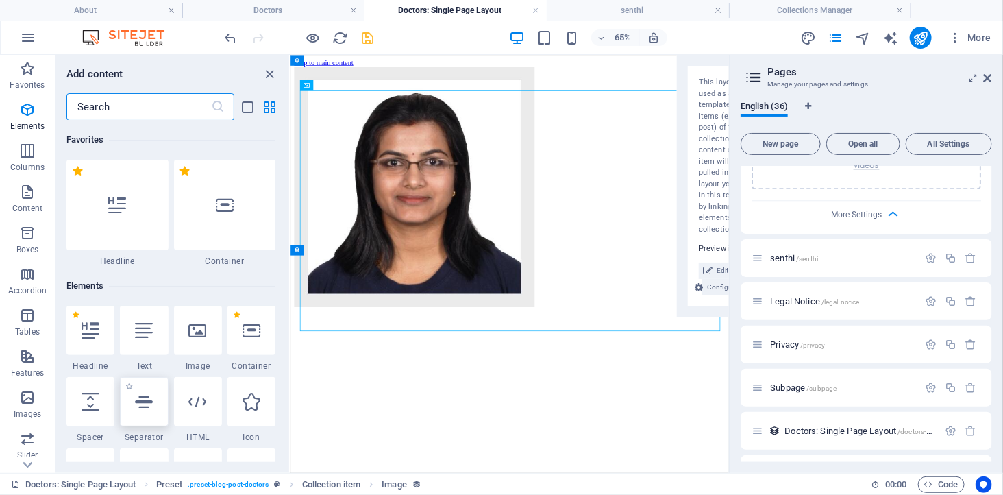
scroll to position [146, 0]
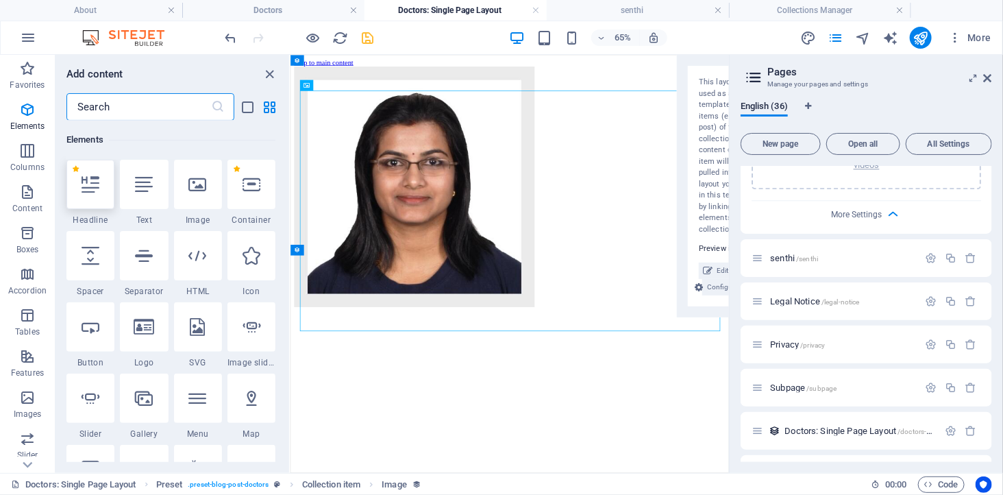
click at [97, 193] on div at bounding box center [90, 184] width 48 height 49
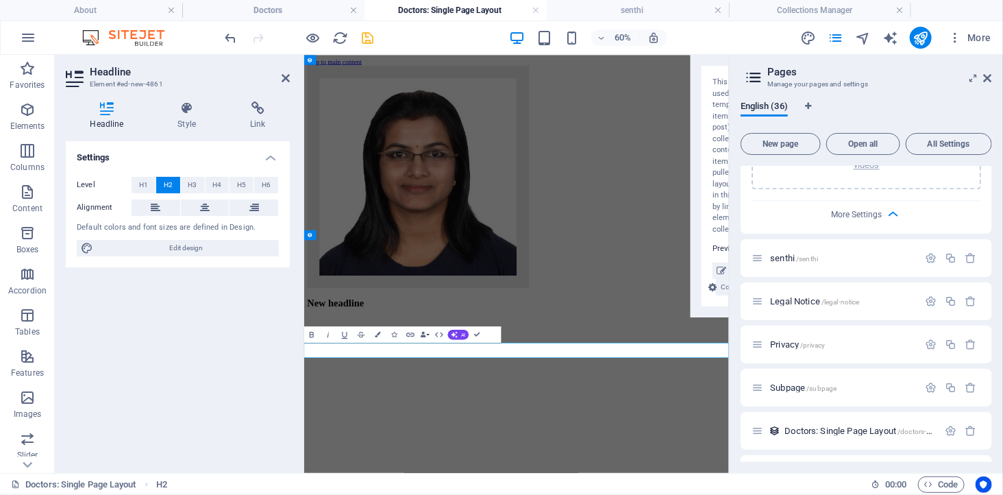
click at [551, 490] on html "Skip to main content New headline" at bounding box center [657, 272] width 708 height 436
drag, startPoint x: 988, startPoint y: 79, endPoint x: 898, endPoint y: 149, distance: 114.3
click at [988, 79] on icon at bounding box center [988, 78] width 8 height 11
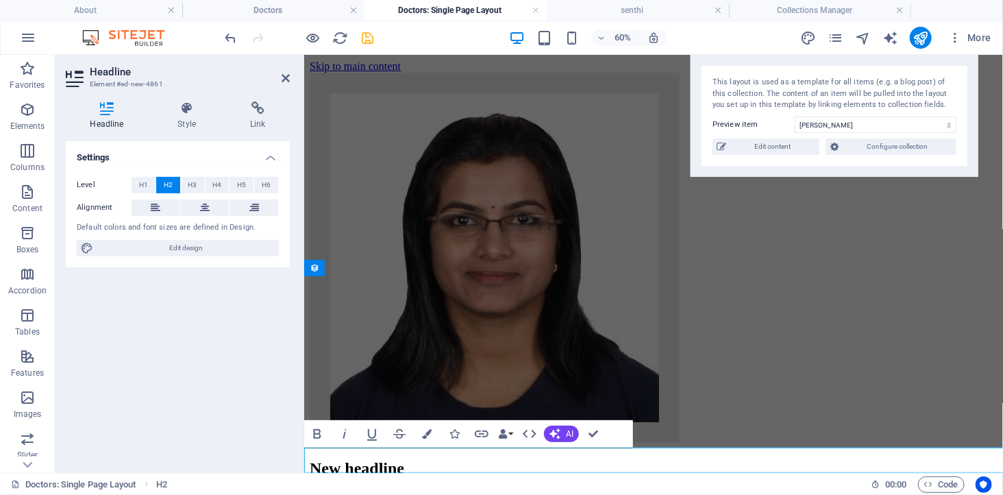
scroll to position [86, 0]
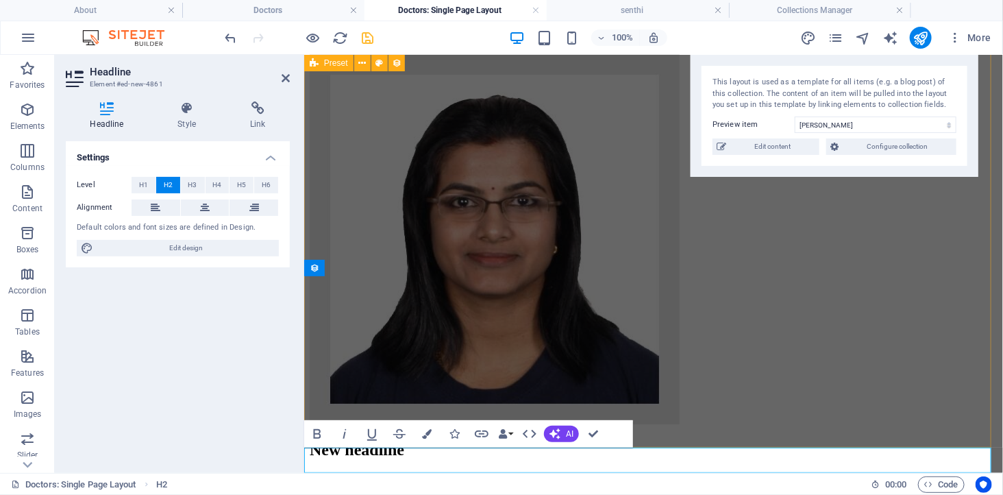
click at [673, 408] on div at bounding box center [653, 239] width 688 height 373
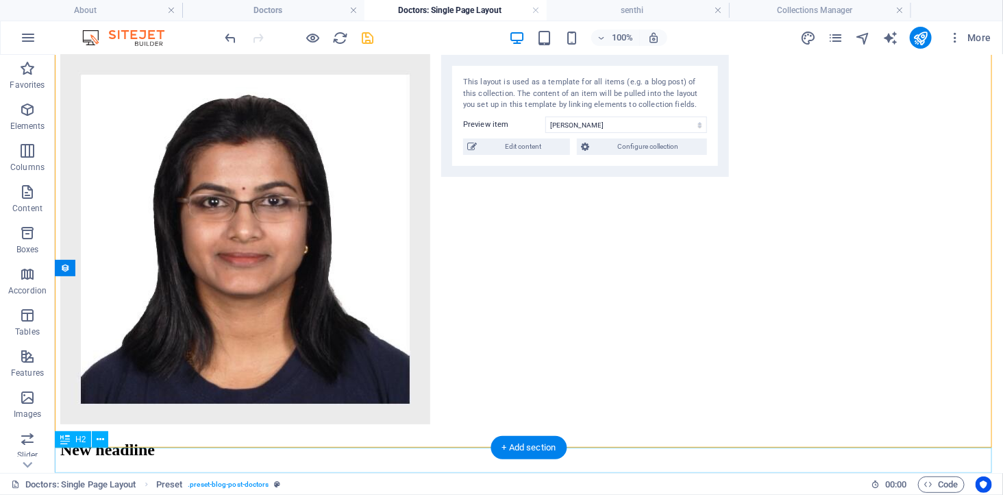
click at [229, 458] on div "New headline" at bounding box center [528, 449] width 937 height 18
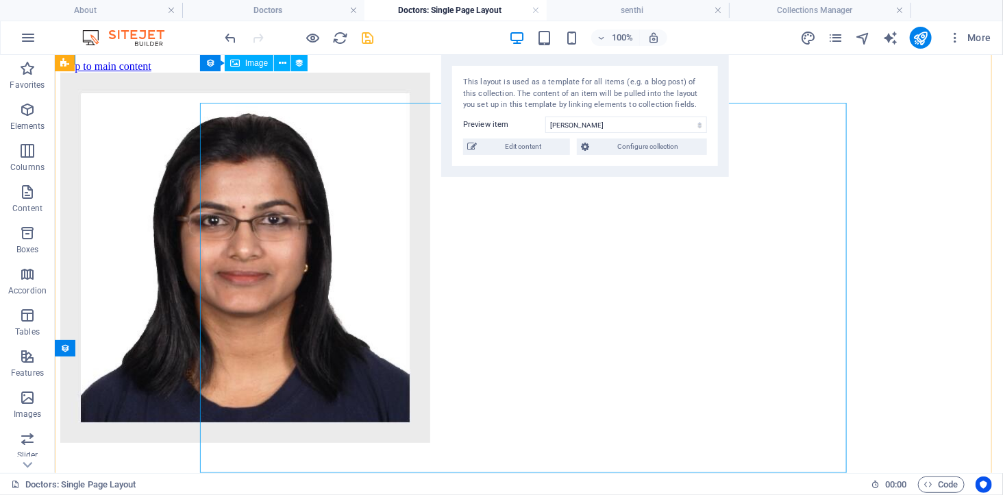
scroll to position [0, 0]
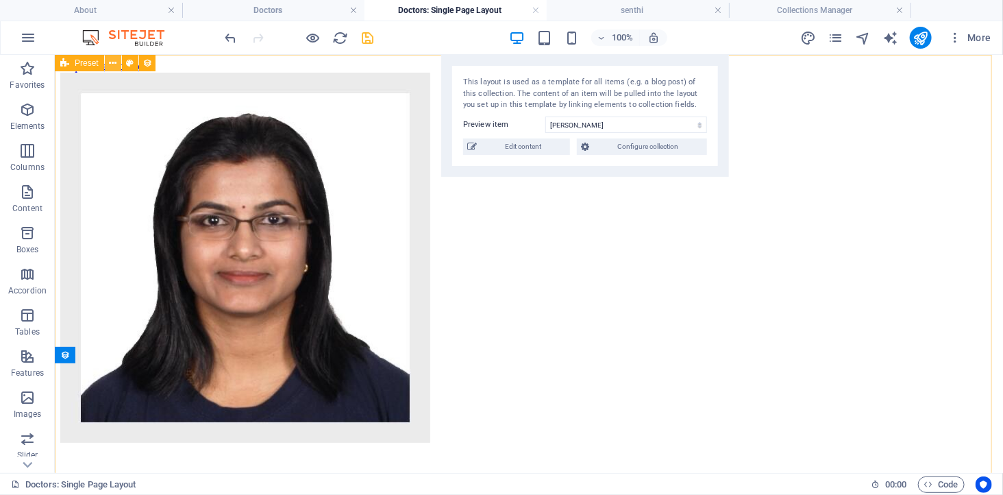
click at [110, 60] on icon at bounding box center [113, 63] width 8 height 14
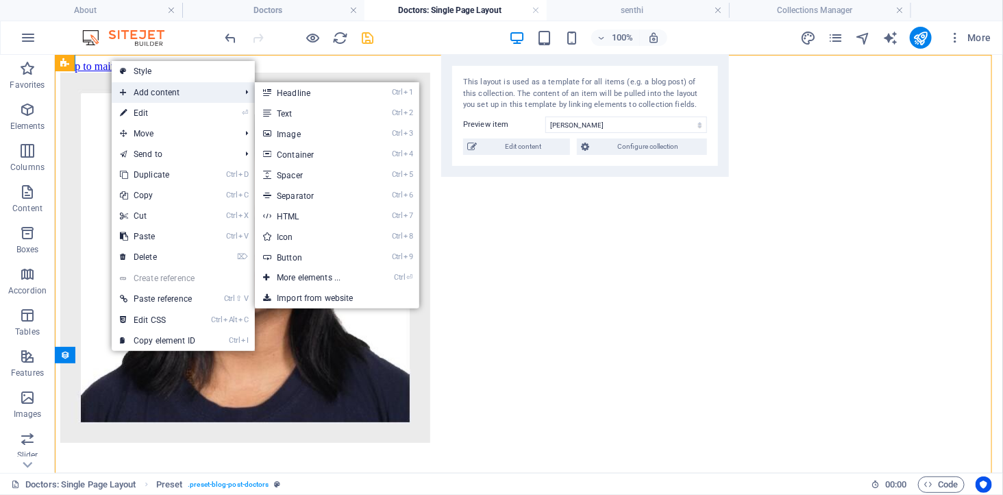
click at [138, 89] on span "Add content" at bounding box center [173, 92] width 123 height 21
click at [307, 112] on link "Ctrl 2 Text" at bounding box center [311, 113] width 113 height 21
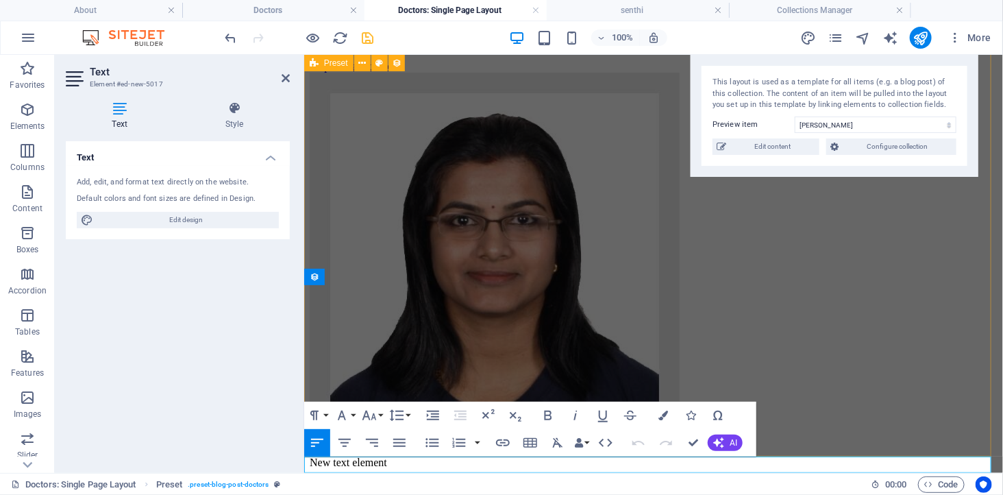
scroll to position [78, 0]
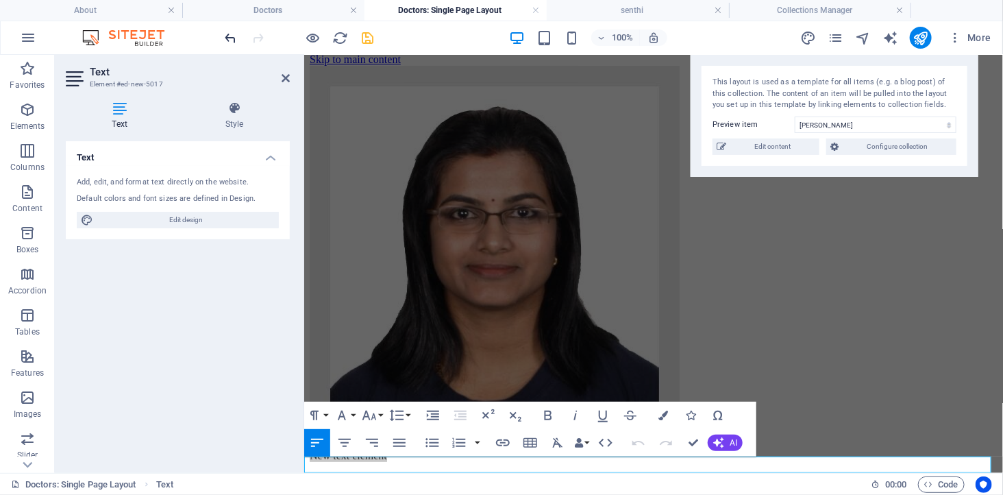
click at [228, 42] on icon "undo" at bounding box center [231, 38] width 16 height 16
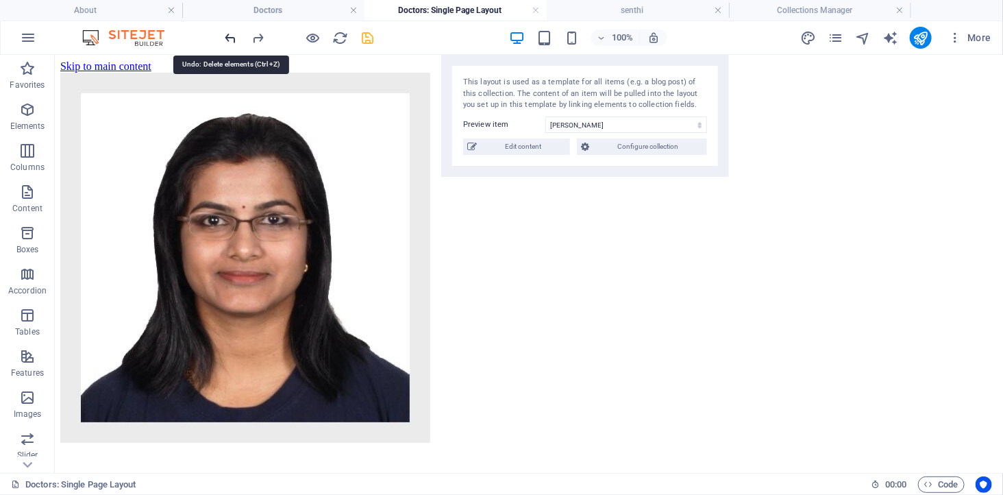
click at [228, 42] on icon "undo" at bounding box center [231, 38] width 16 height 16
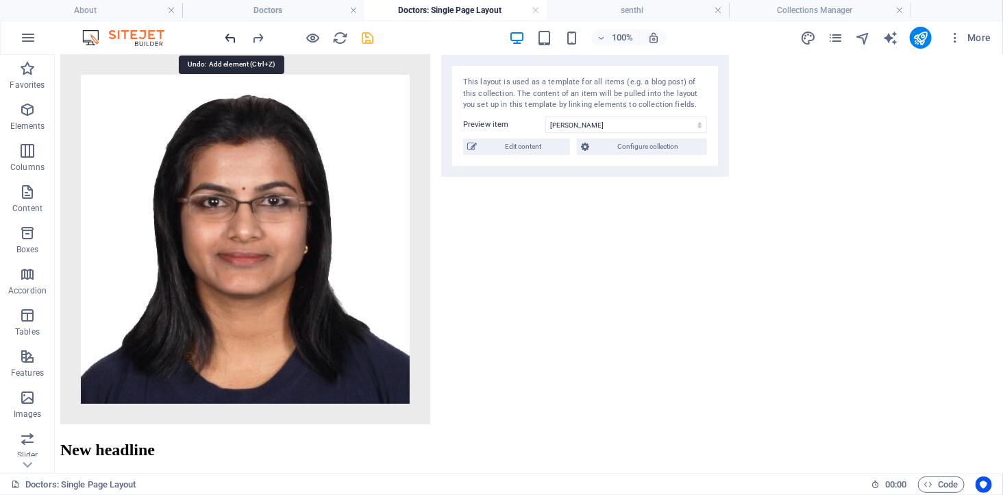
click at [228, 42] on icon "undo" at bounding box center [231, 38] width 16 height 16
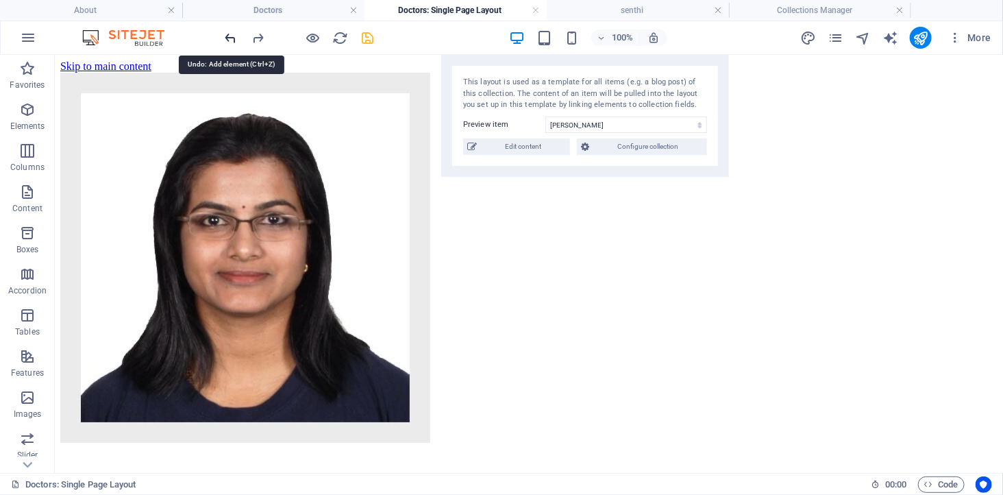
scroll to position [62, 0]
click at [228, 42] on icon "undo" at bounding box center [231, 38] width 16 height 16
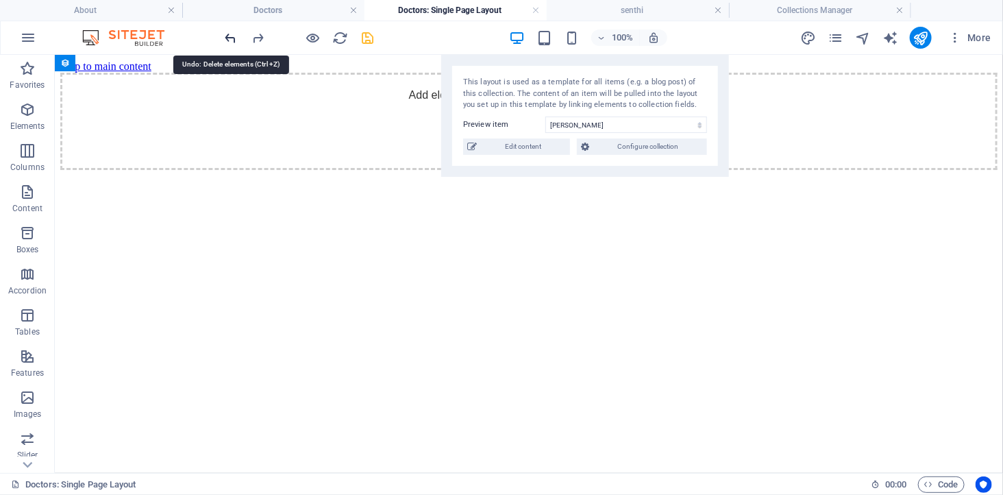
scroll to position [0, 0]
click at [228, 42] on icon "undo" at bounding box center [231, 38] width 16 height 16
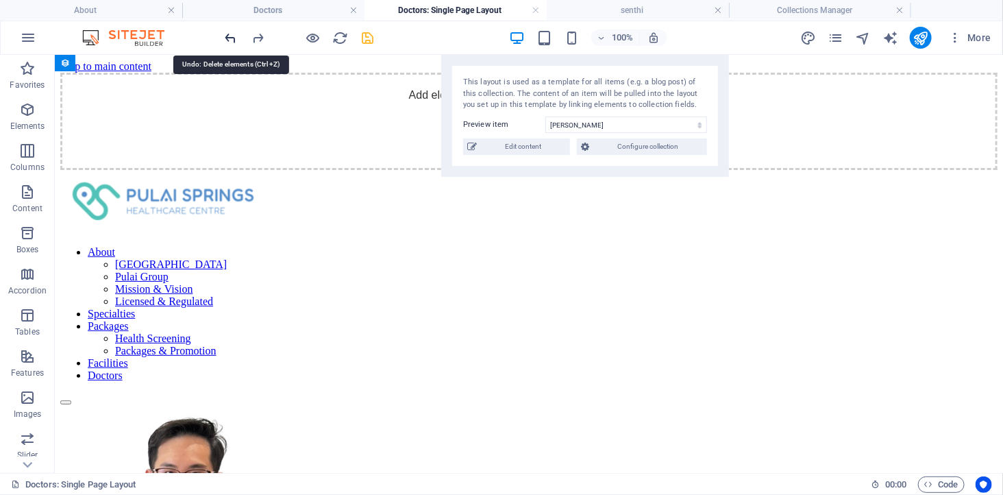
click at [228, 42] on icon "undo" at bounding box center [231, 38] width 16 height 16
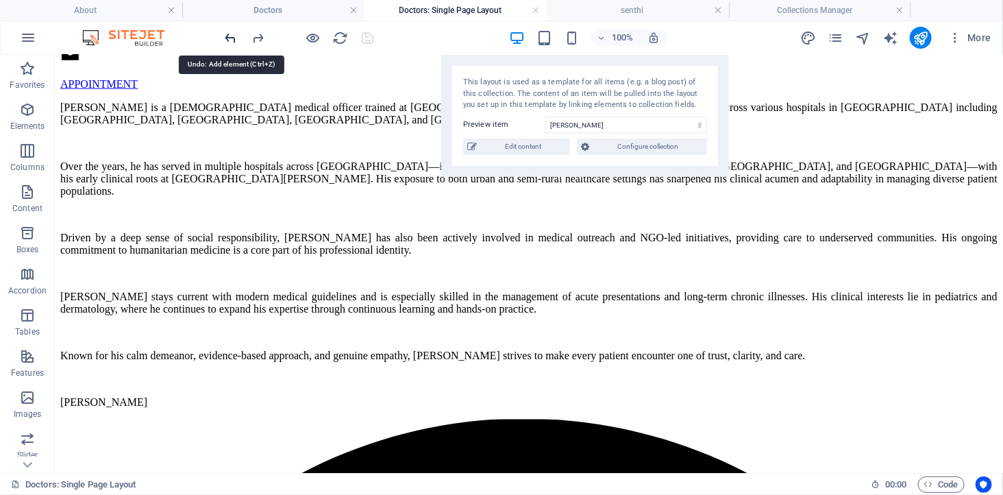
scroll to position [798, 0]
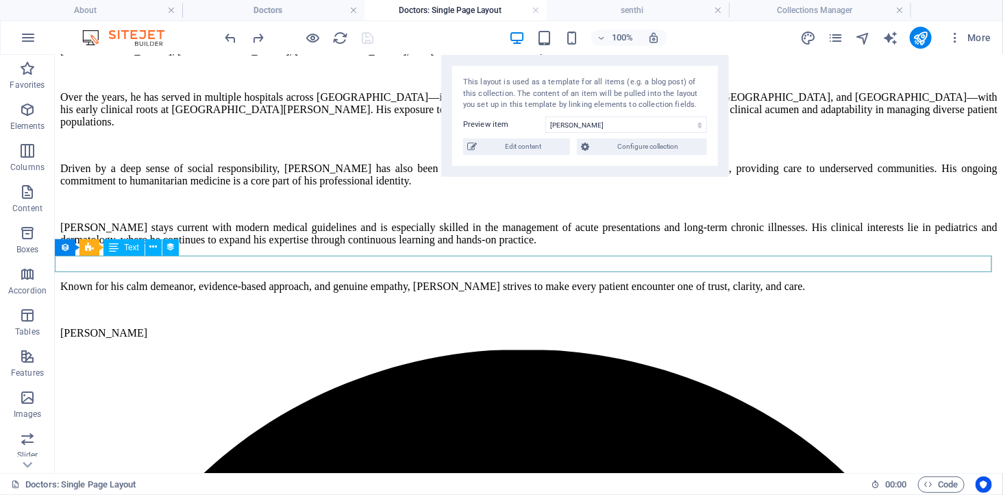
click at [202, 326] on div "[PERSON_NAME]" at bounding box center [528, 332] width 937 height 12
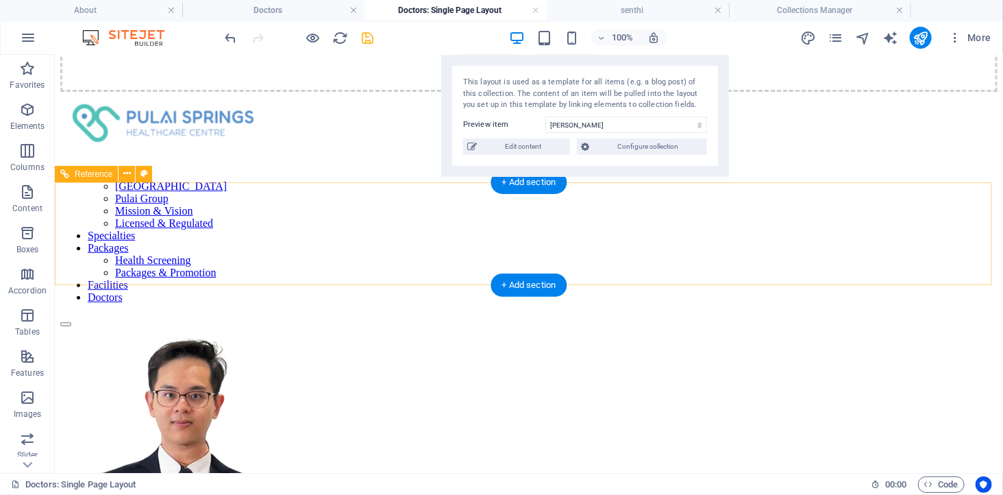
scroll to position [37, 0]
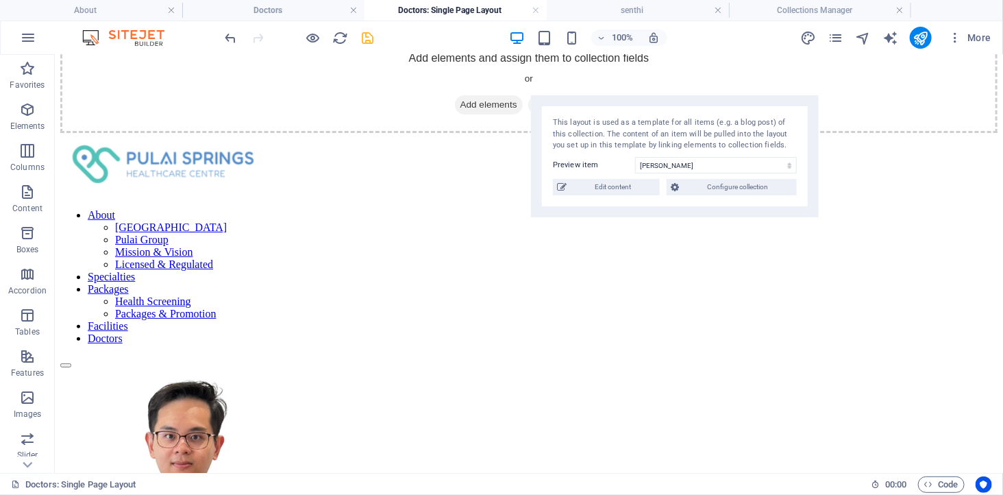
drag, startPoint x: 577, startPoint y: 62, endPoint x: 813, endPoint y: 145, distance: 249.6
click at [813, 145] on div "This layout is used as a template for all items (e.g. a blog post) of this coll…" at bounding box center [675, 156] width 288 height 122
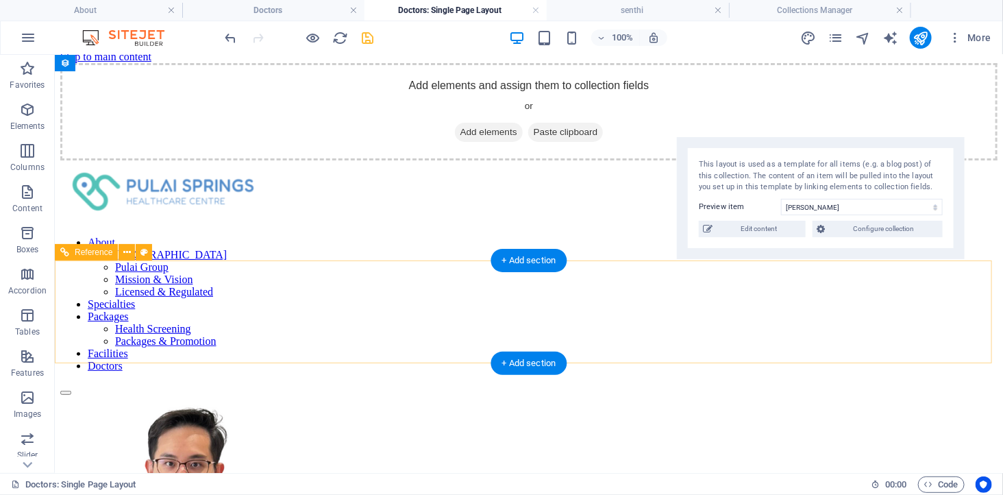
scroll to position [0, 0]
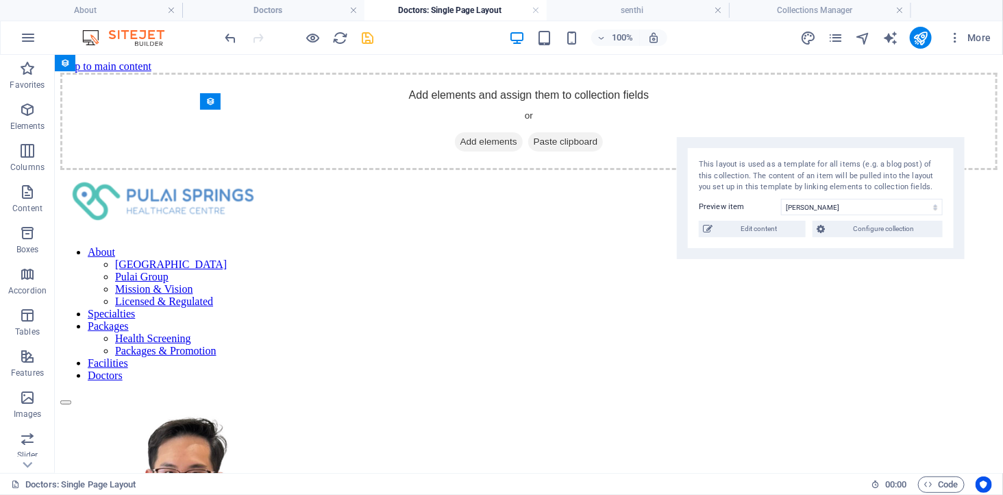
click at [366, 33] on icon "save" at bounding box center [368, 38] width 16 height 16
click at [302, 12] on h4 "Doctors" at bounding box center [273, 10] width 182 height 15
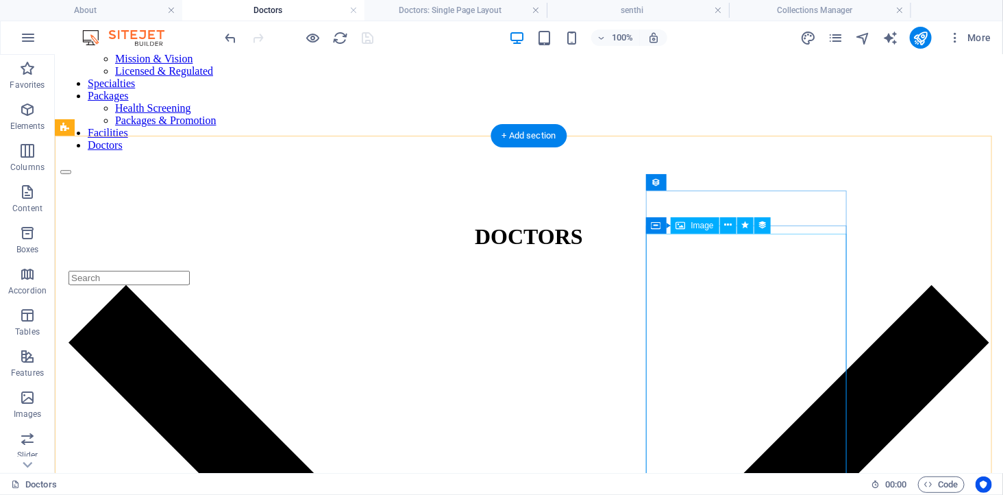
scroll to position [38, 0]
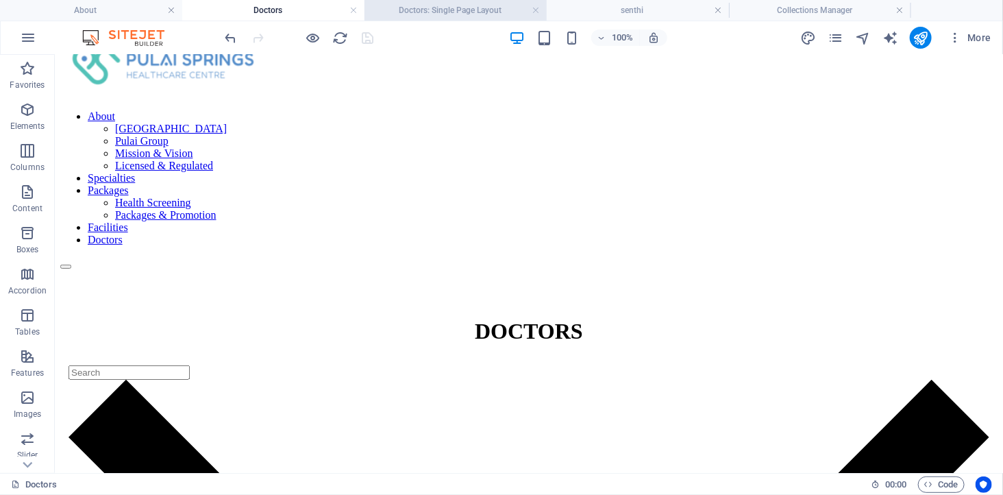
click at [470, 14] on h4 "Doctors: Single Page Layout" at bounding box center [455, 10] width 182 height 15
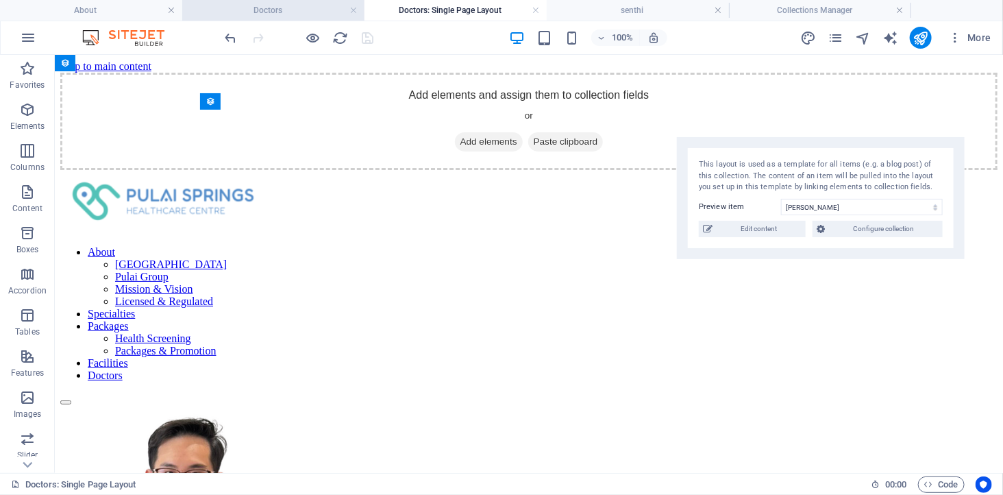
click at [264, 8] on h4 "Doctors" at bounding box center [273, 10] width 182 height 15
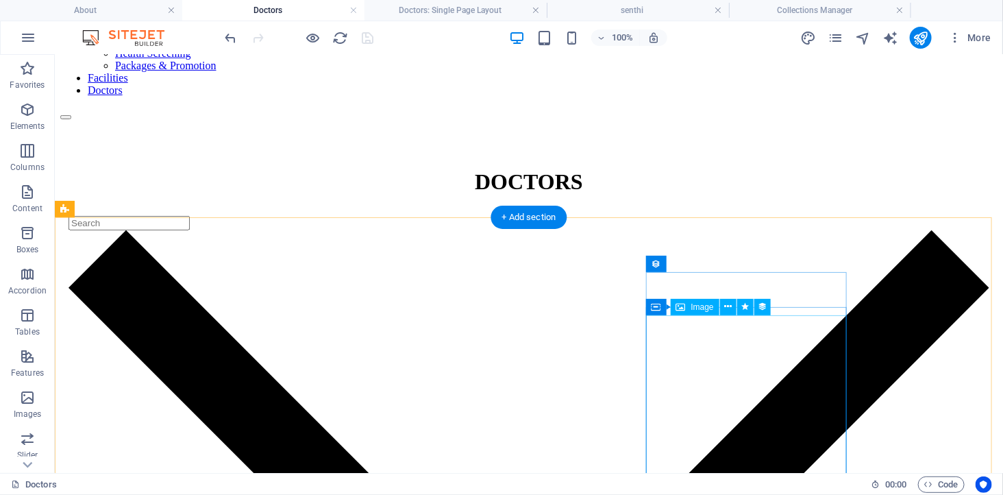
scroll to position [267, 0]
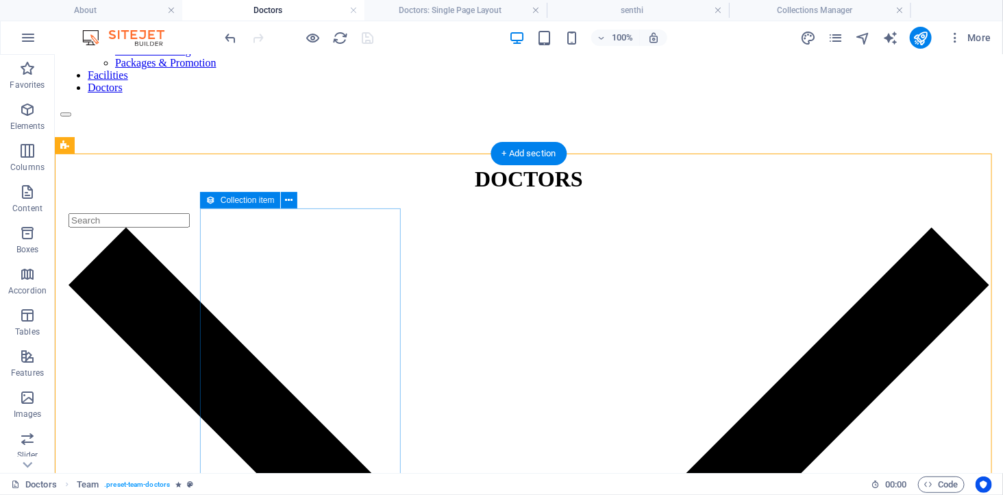
scroll to position [114, 0]
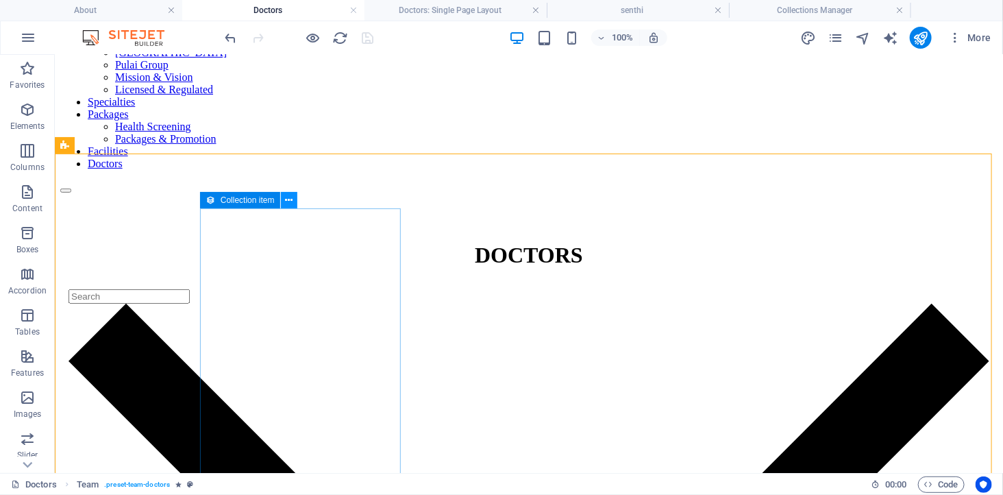
click at [288, 200] on icon at bounding box center [289, 200] width 8 height 14
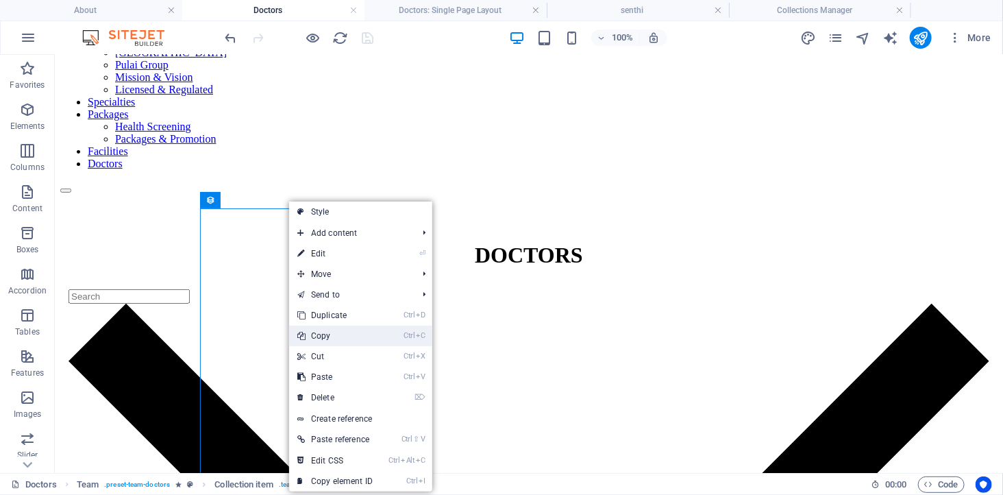
click at [332, 336] on link "Ctrl C Copy" at bounding box center [335, 335] width 92 height 21
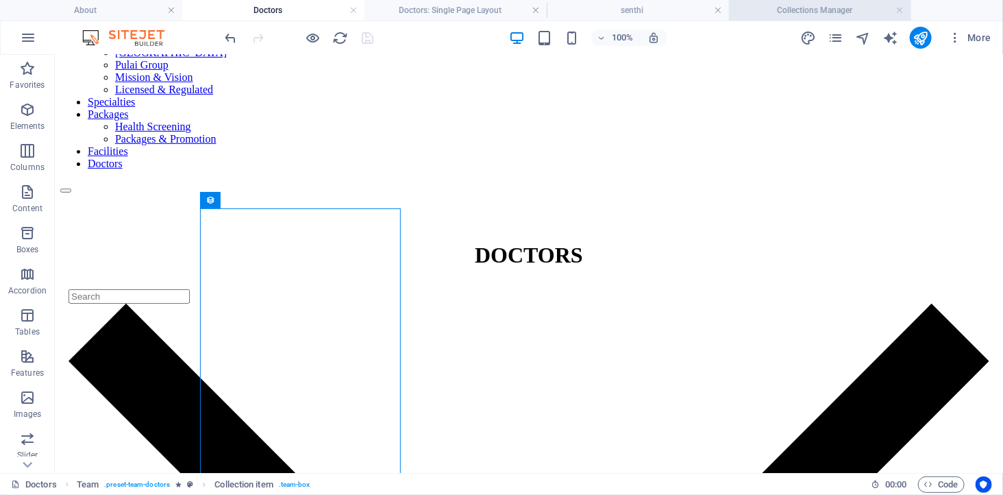
click at [821, 16] on h4 "Collections Manager" at bounding box center [820, 10] width 182 height 15
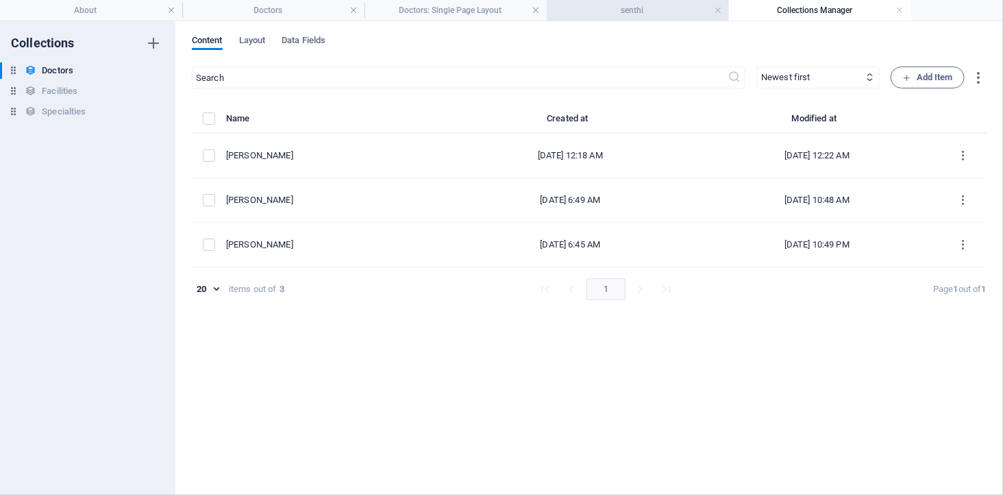
click at [644, 5] on h4 "senthi" at bounding box center [638, 10] width 182 height 15
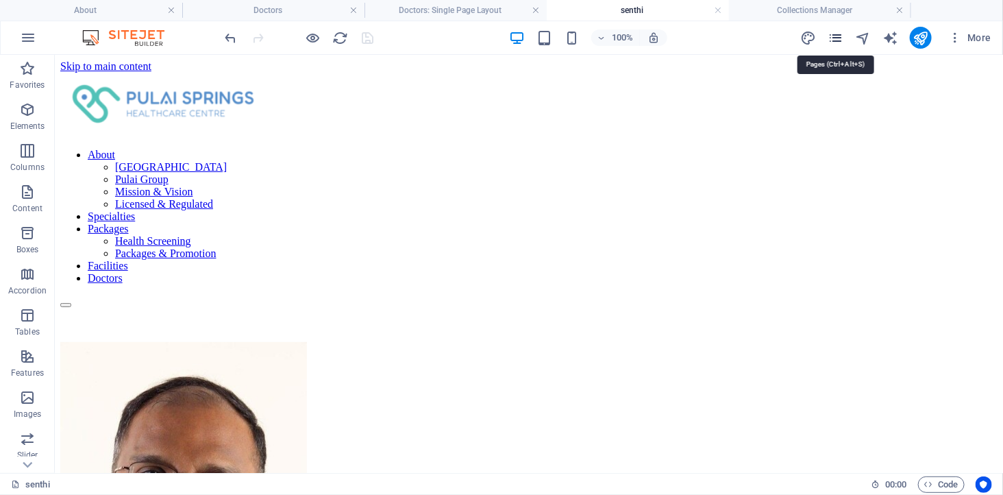
click at [838, 37] on icon "pages" at bounding box center [835, 38] width 16 height 16
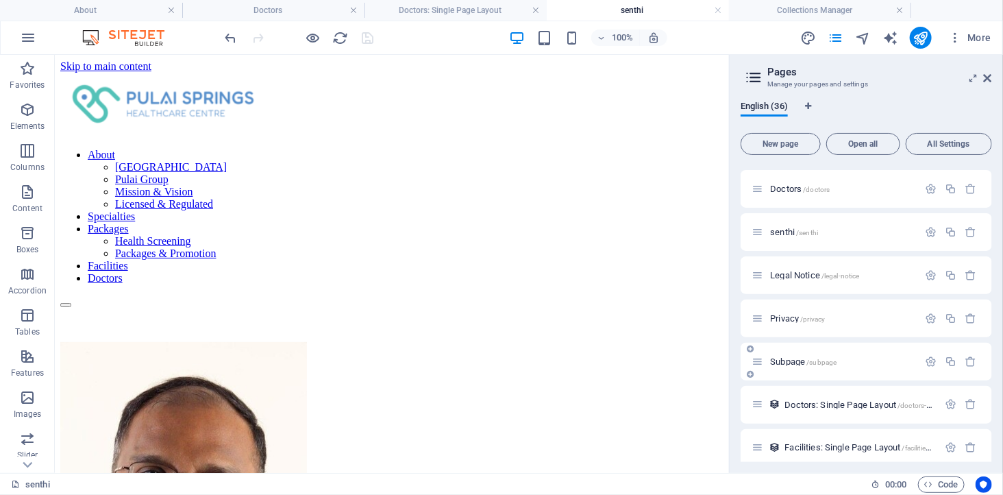
scroll to position [895, 0]
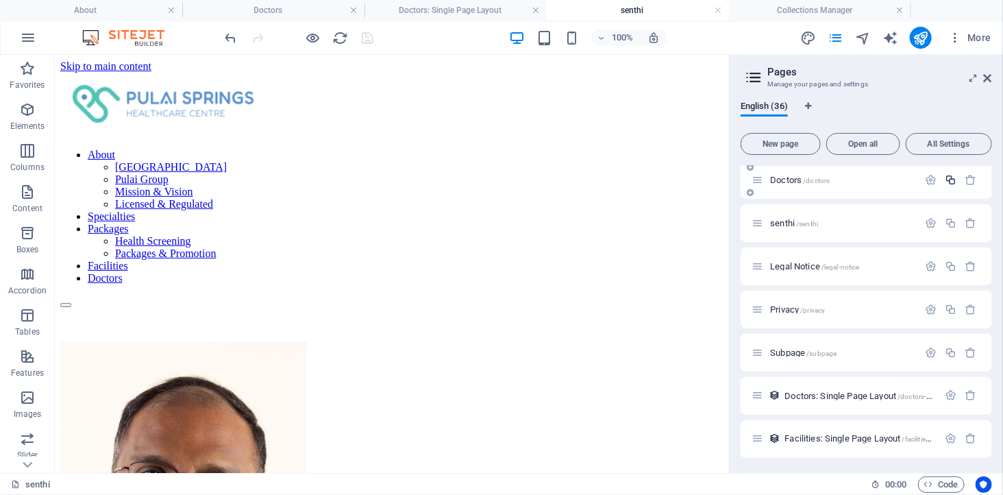
click at [948, 176] on icon "button" at bounding box center [951, 180] width 12 height 12
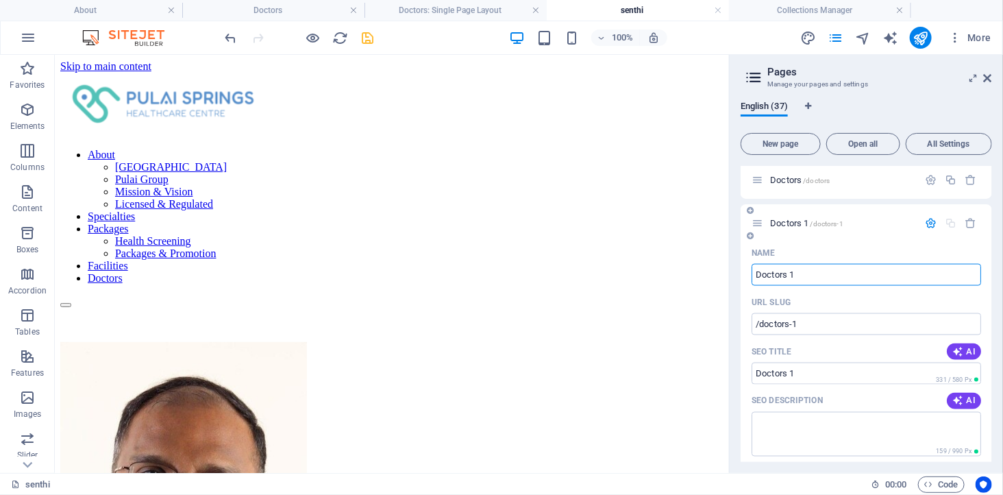
click at [839, 269] on input "Doctors 1" at bounding box center [865, 275] width 229 height 22
click at [827, 242] on div "Name" at bounding box center [865, 253] width 229 height 22
type input "Doctors 2"
type input "/doctors-2"
type input "Doctors 2"
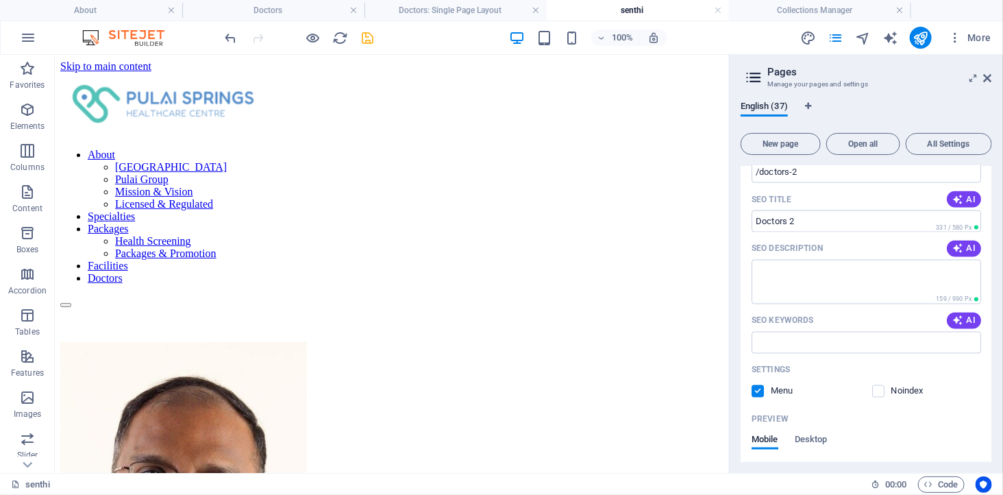
scroll to position [819, 0]
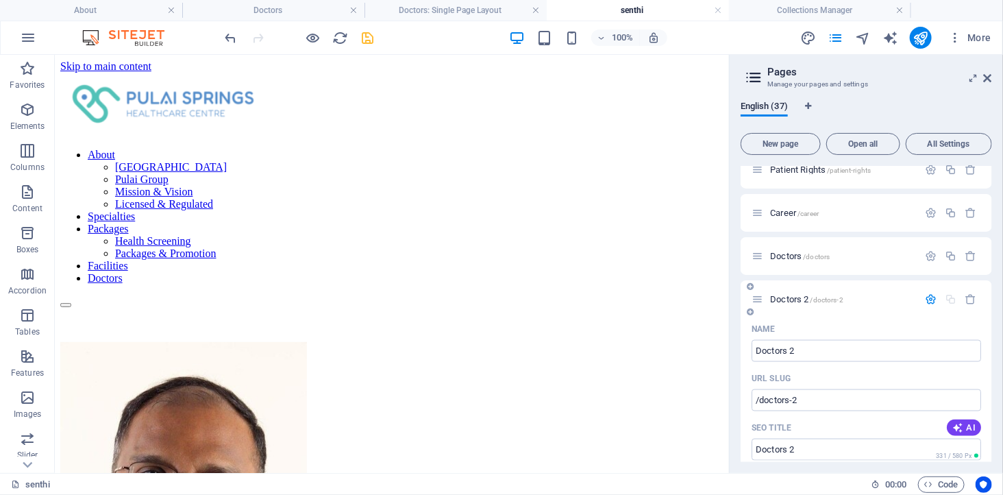
click at [829, 298] on span "/doctors-2" at bounding box center [826, 300] width 33 height 8
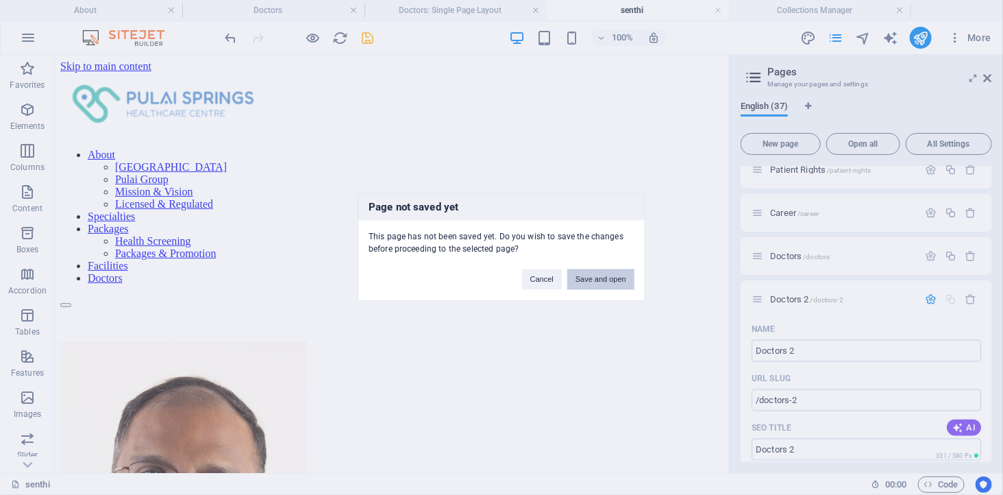
click at [596, 272] on button "Save and open" at bounding box center [600, 279] width 67 height 21
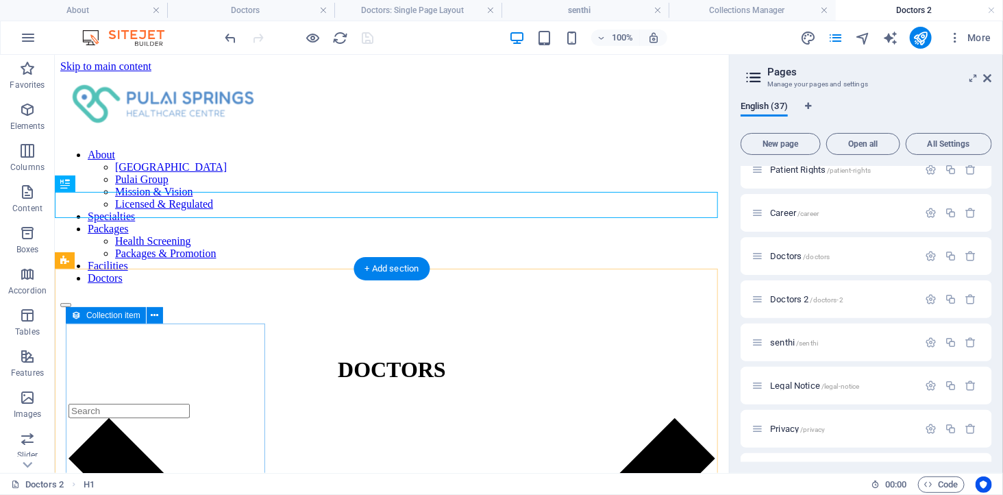
scroll to position [0, 0]
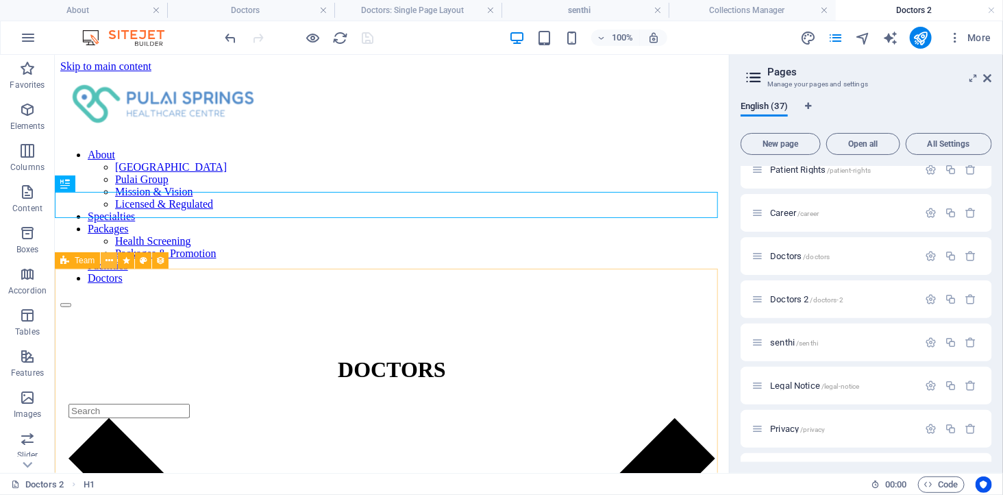
click at [110, 262] on icon at bounding box center [109, 260] width 8 height 14
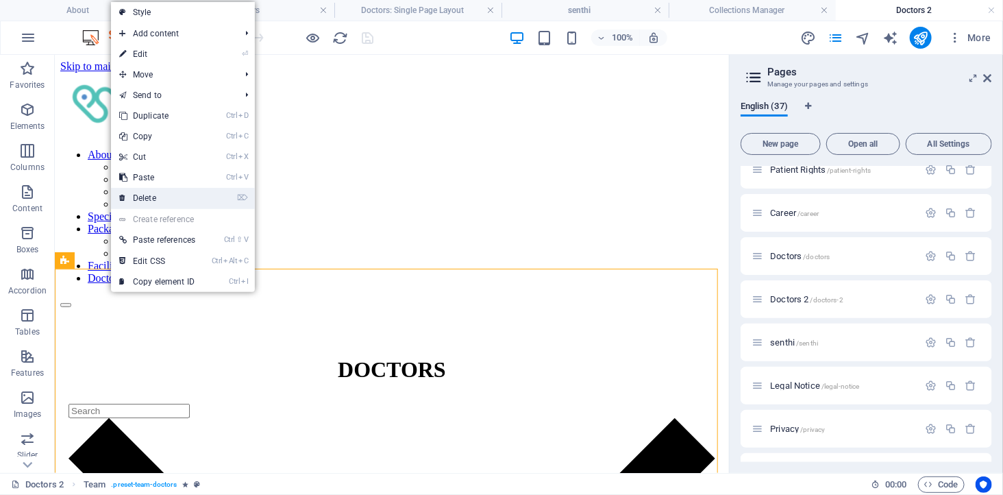
click at [158, 197] on link "⌦ Delete" at bounding box center [157, 198] width 92 height 21
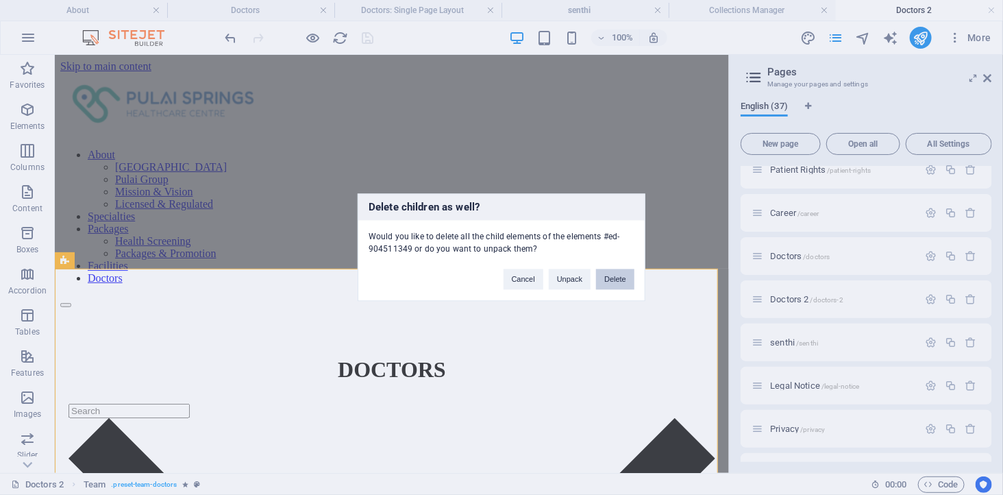
click at [618, 279] on button "Delete" at bounding box center [615, 279] width 38 height 21
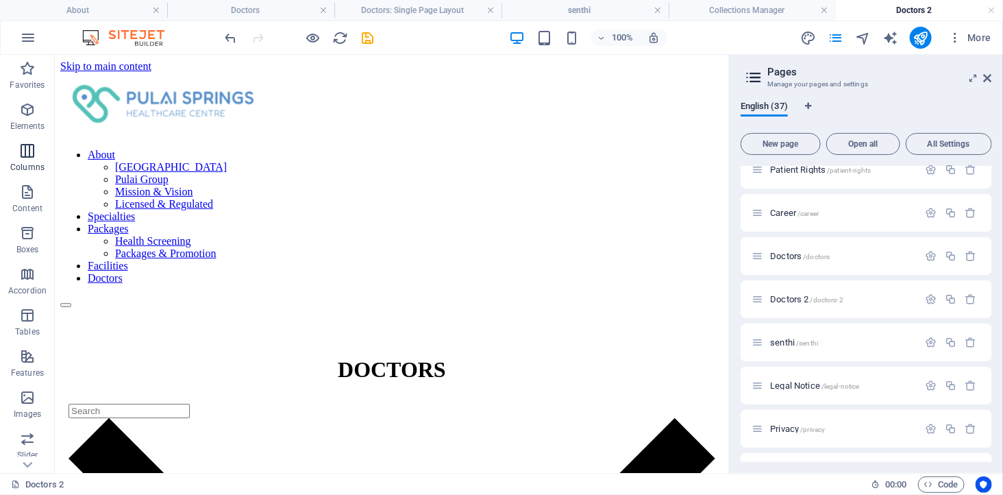
click at [26, 153] on icon "button" at bounding box center [27, 150] width 16 height 16
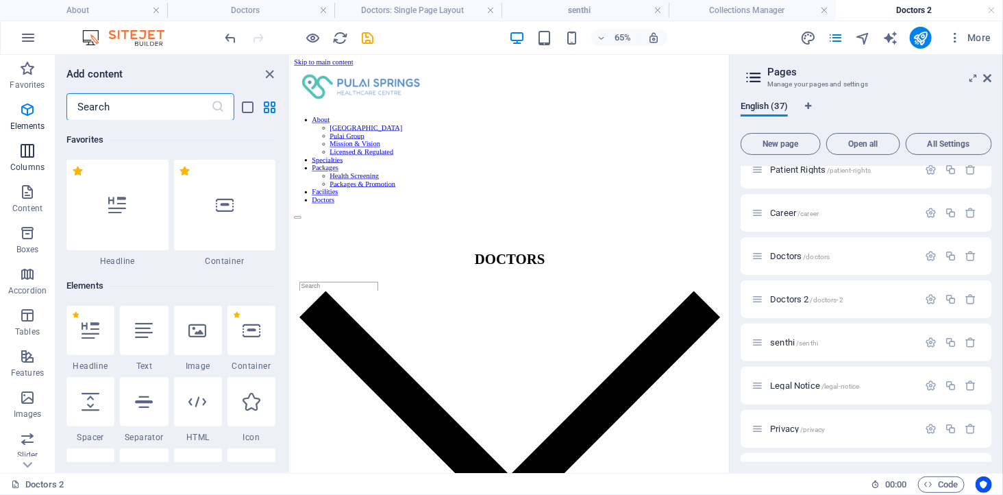
scroll to position [678, 0]
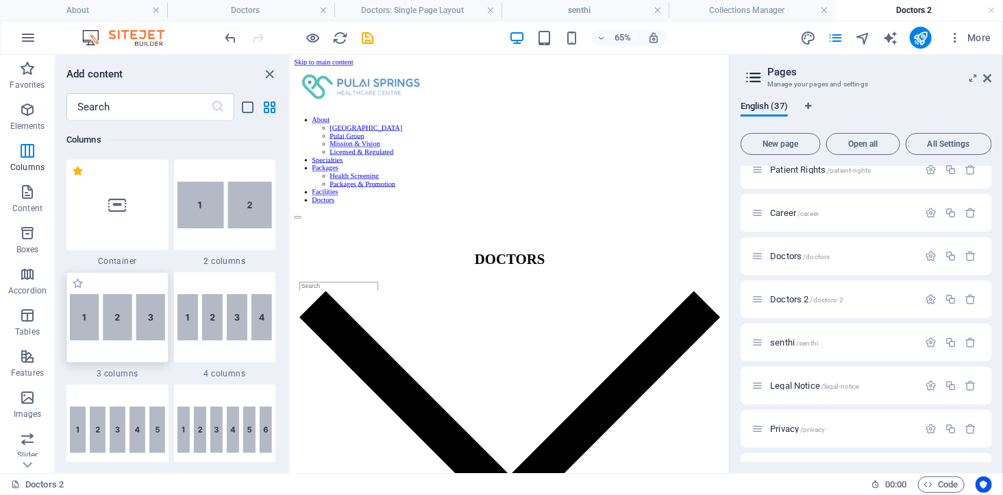
click at [121, 315] on img at bounding box center [117, 317] width 95 height 47
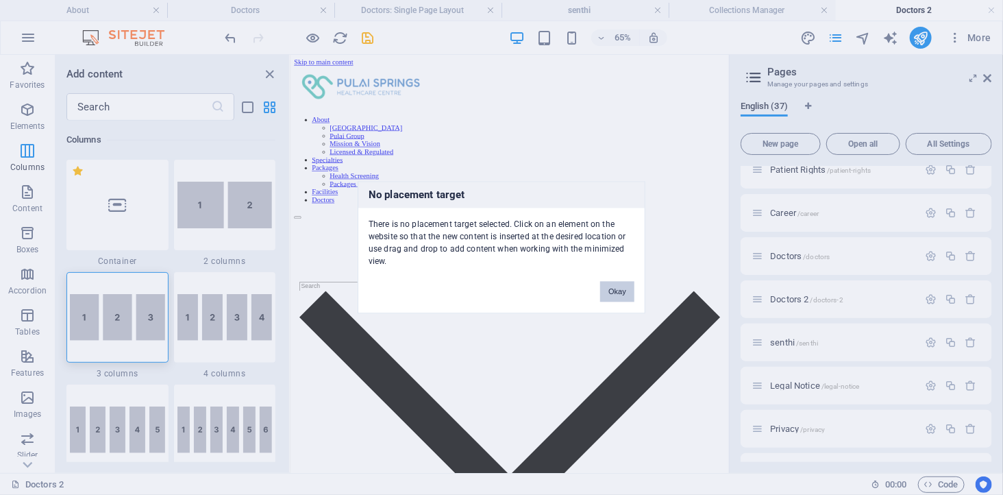
click at [547, 187] on div "No placement target There is no placement target selected. Click on an element …" at bounding box center [501, 247] width 1003 height 495
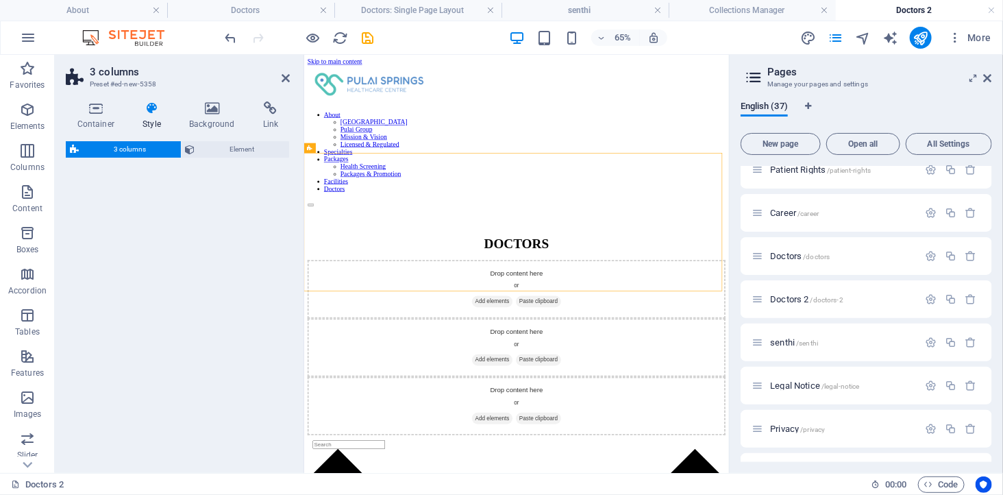
select select "rem"
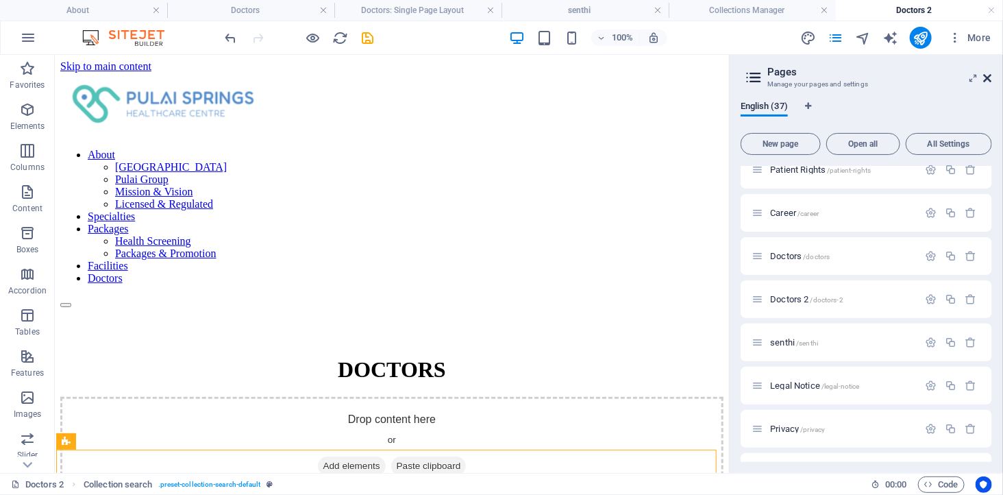
drag, startPoint x: 987, startPoint y: 76, endPoint x: 295, endPoint y: 336, distance: 739.8
click at [987, 76] on icon at bounding box center [988, 78] width 8 height 11
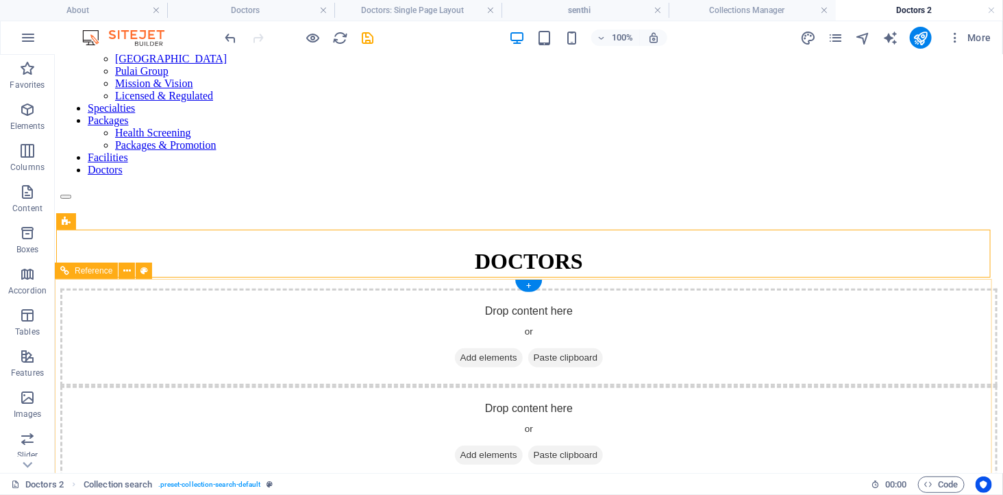
scroll to position [228, 0]
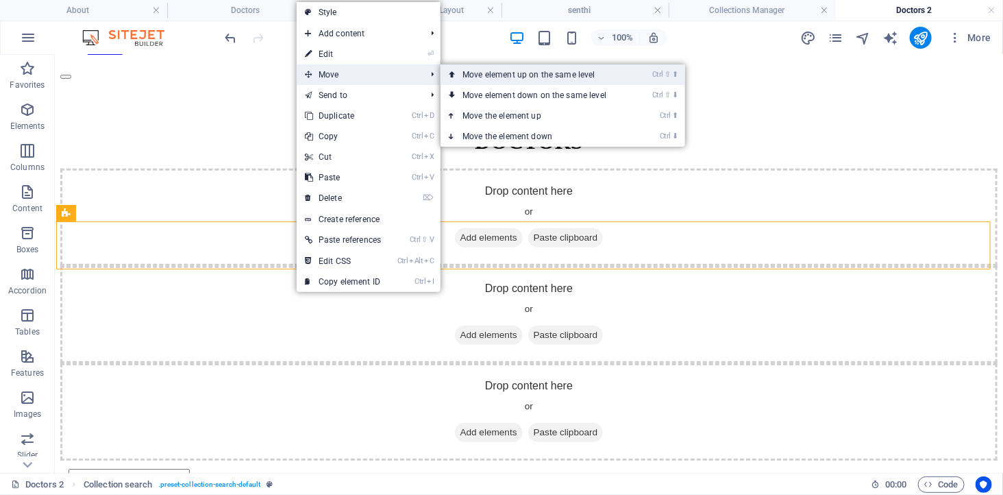
click at [510, 73] on link "Ctrl ⇧ ⬆ Move element up on the same level" at bounding box center [536, 74] width 193 height 21
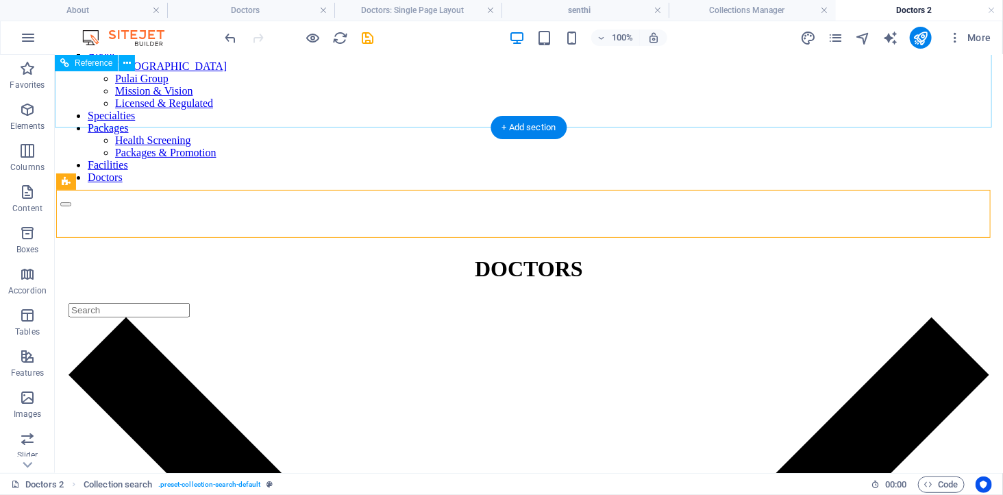
scroll to position [0, 0]
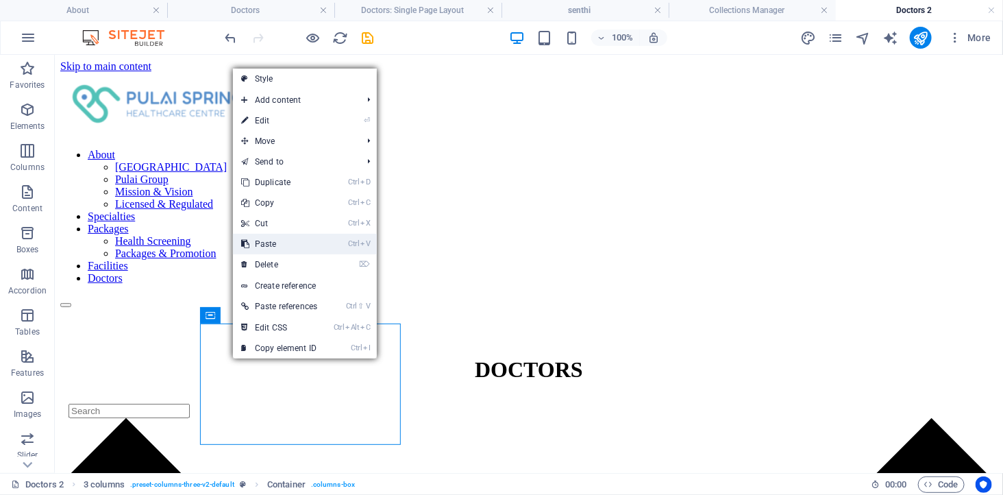
click at [295, 245] on link "Ctrl V Paste" at bounding box center [279, 244] width 92 height 21
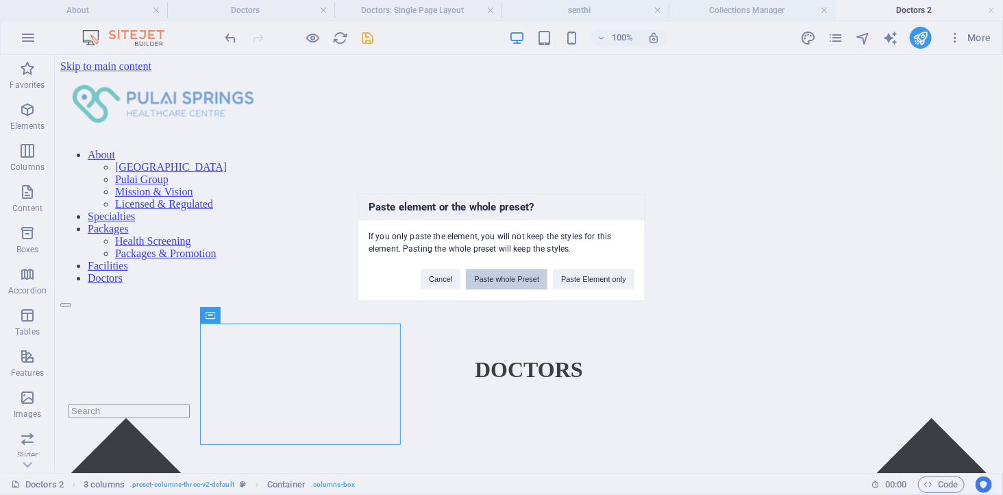
click at [518, 277] on button "Paste whole Preset" at bounding box center [507, 279] width 82 height 21
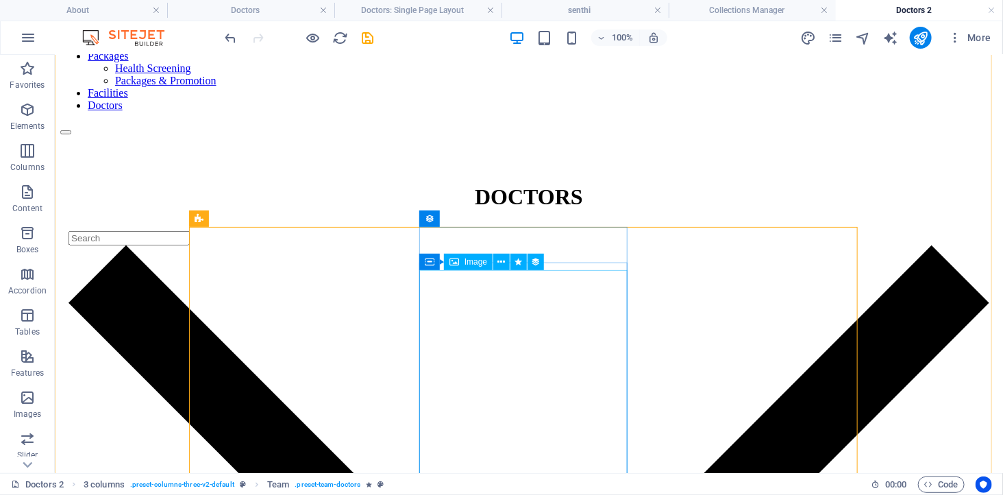
scroll to position [228, 0]
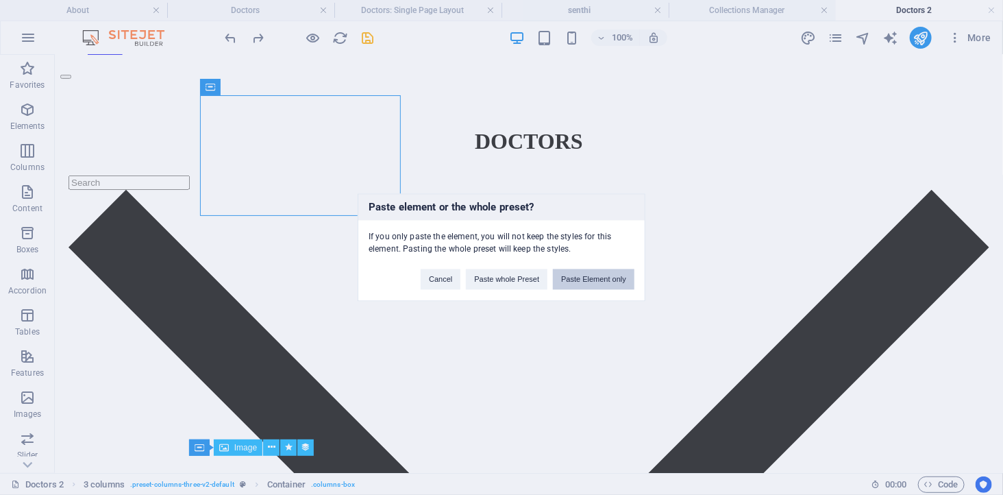
click at [603, 282] on button "Paste Element only" at bounding box center [594, 279] width 82 height 21
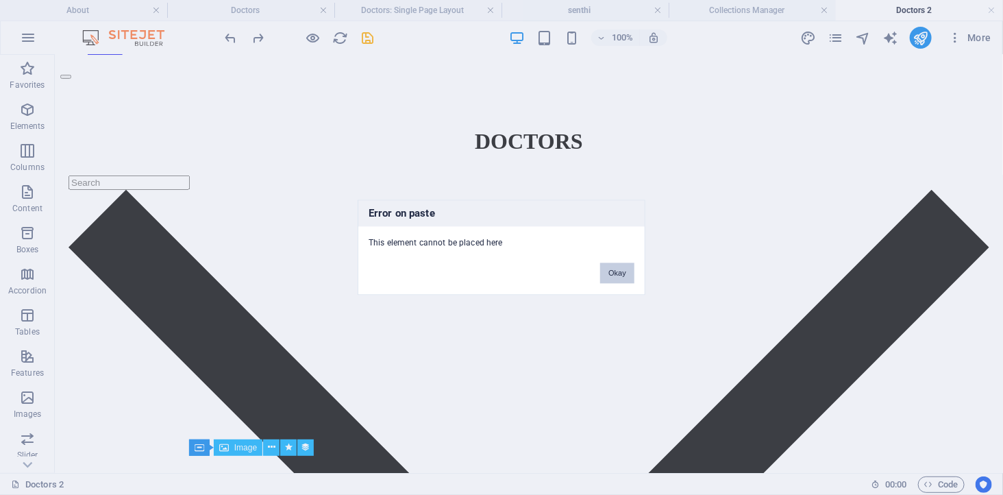
click at [617, 273] on button "Okay" at bounding box center [617, 273] width 34 height 21
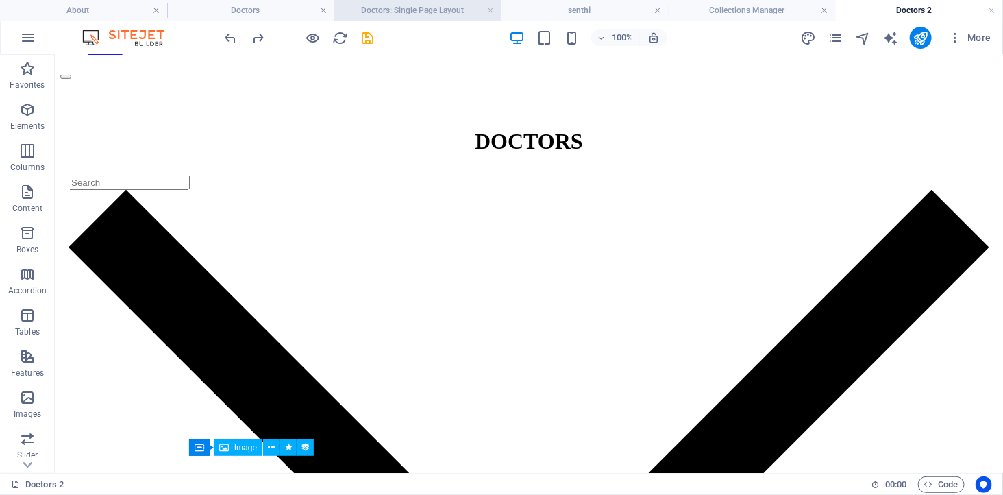
click at [411, 1] on li "Doctors: Single Page Layout" at bounding box center [417, 10] width 167 height 21
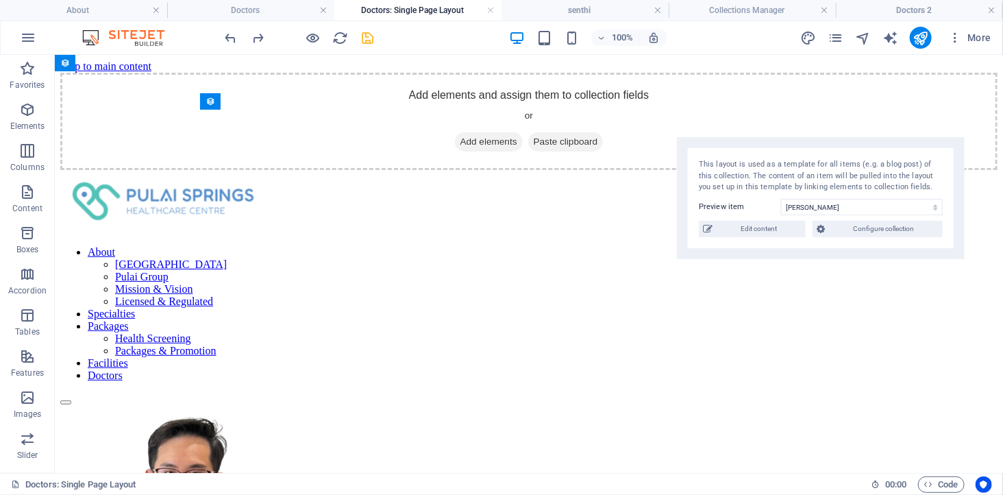
scroll to position [0, 0]
click at [235, 10] on h4 "Doctors" at bounding box center [250, 10] width 167 height 15
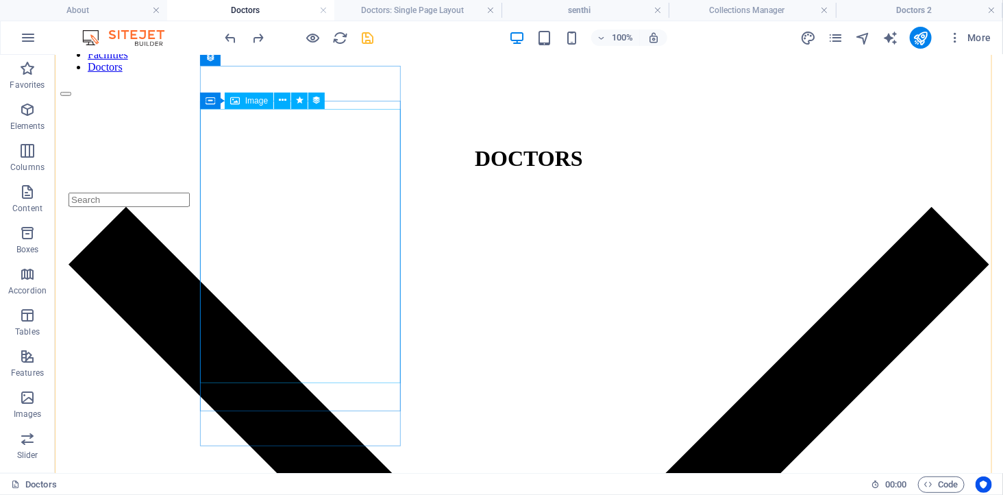
scroll to position [267, 0]
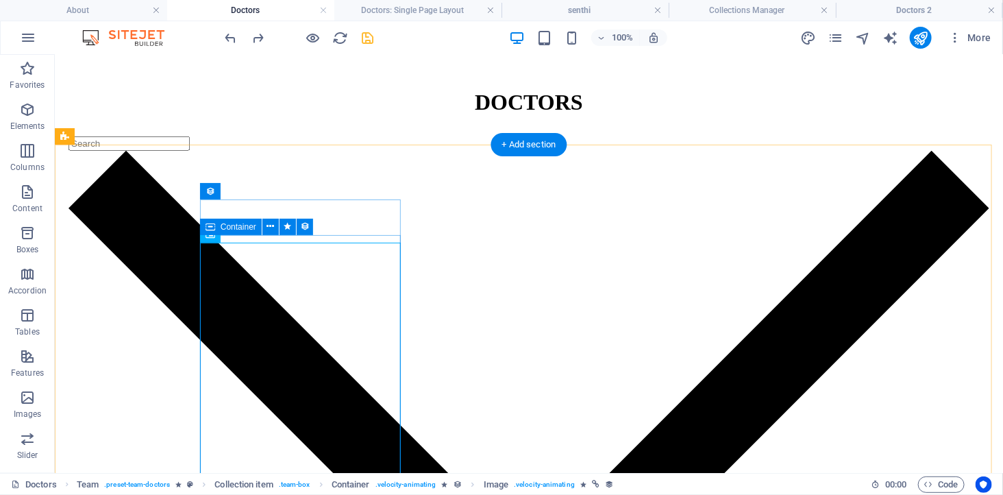
scroll to position [114, 0]
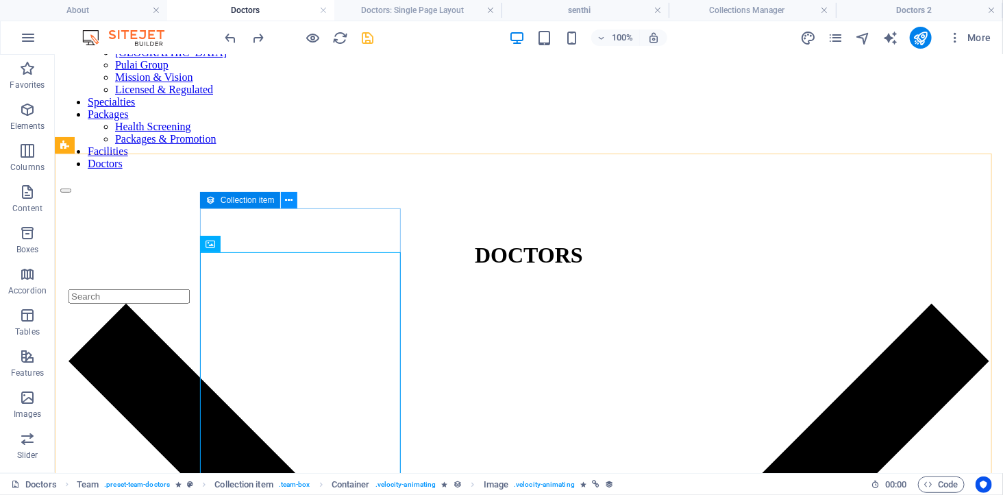
click at [286, 200] on icon at bounding box center [289, 200] width 8 height 14
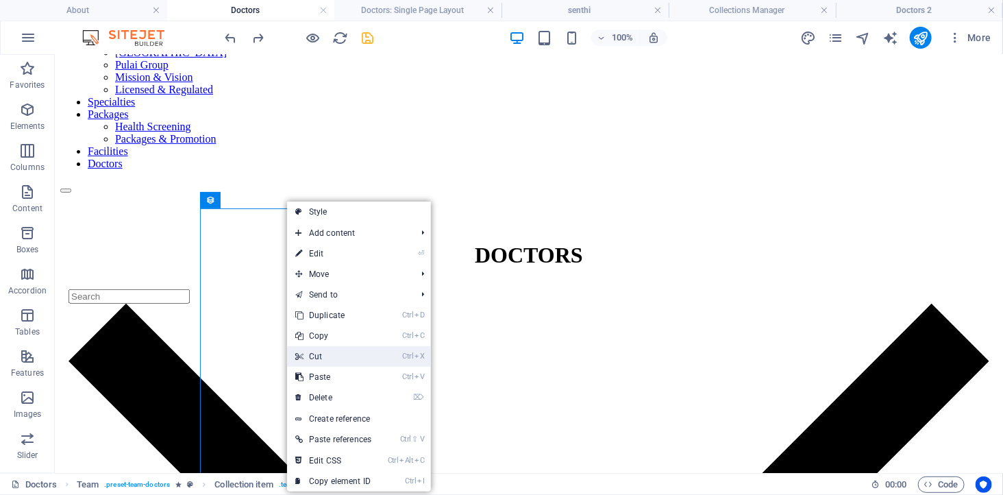
click at [327, 356] on link "Ctrl X Cut" at bounding box center [333, 356] width 92 height 21
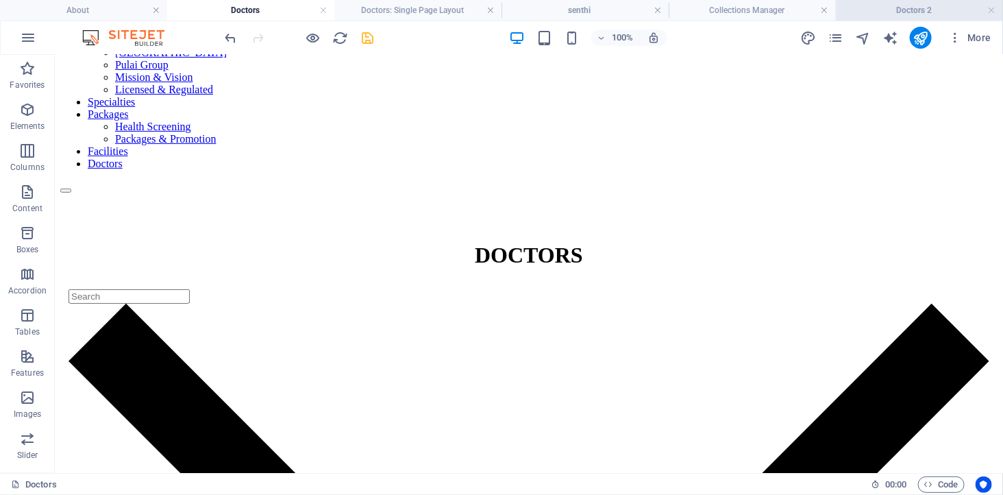
click at [878, 15] on h4 "Doctors 2" at bounding box center [919, 10] width 167 height 15
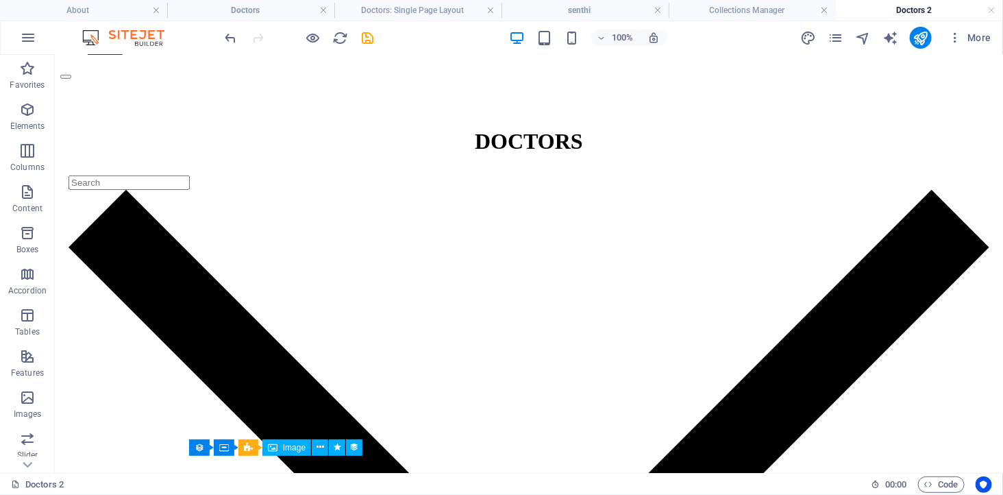
scroll to position [0, 0]
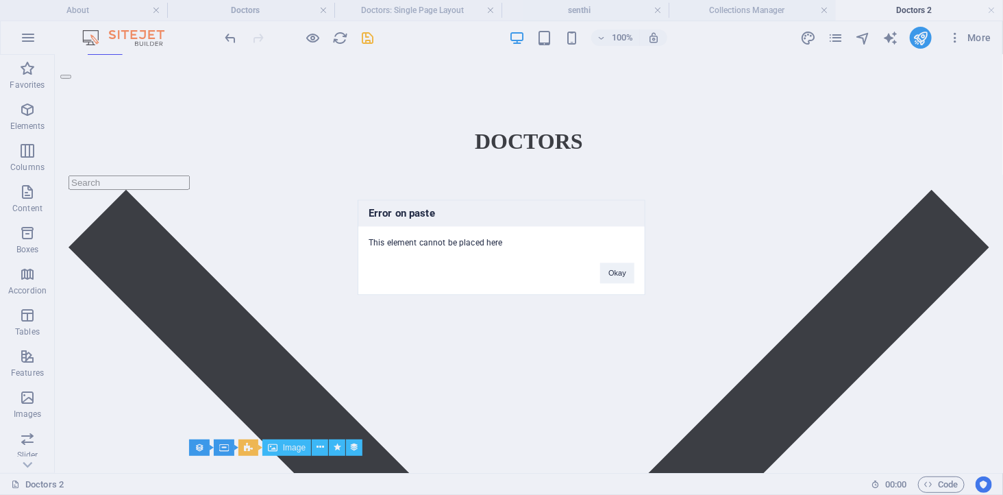
click at [371, 155] on div "Error on paste This element cannot be placed here Okay" at bounding box center [501, 247] width 1003 height 495
click at [632, 271] on button "Okay" at bounding box center [617, 273] width 34 height 21
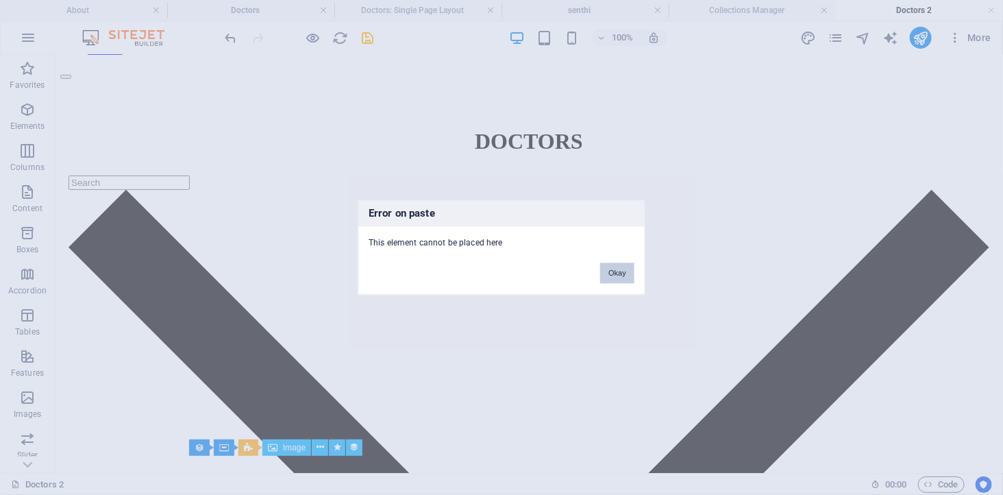
click at [610, 273] on button "Okay" at bounding box center [617, 273] width 34 height 21
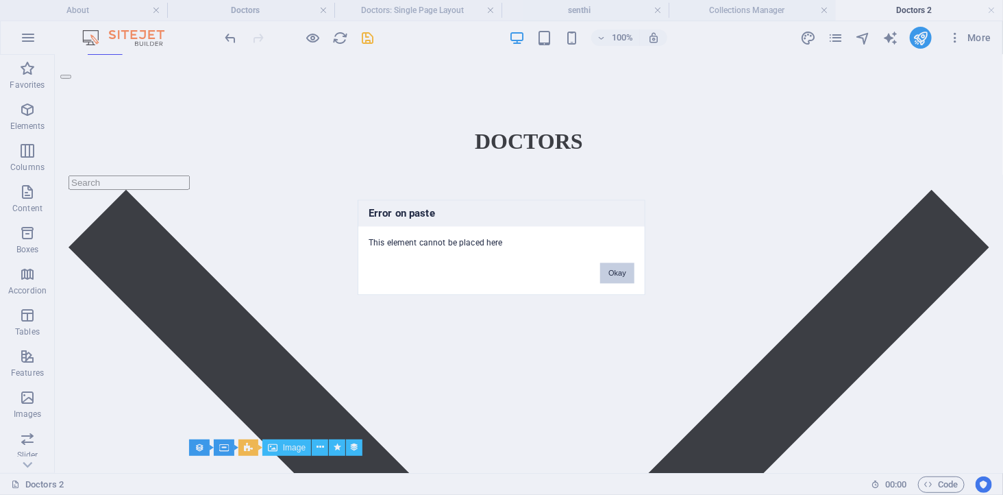
click at [624, 269] on button "Okay" at bounding box center [617, 273] width 34 height 21
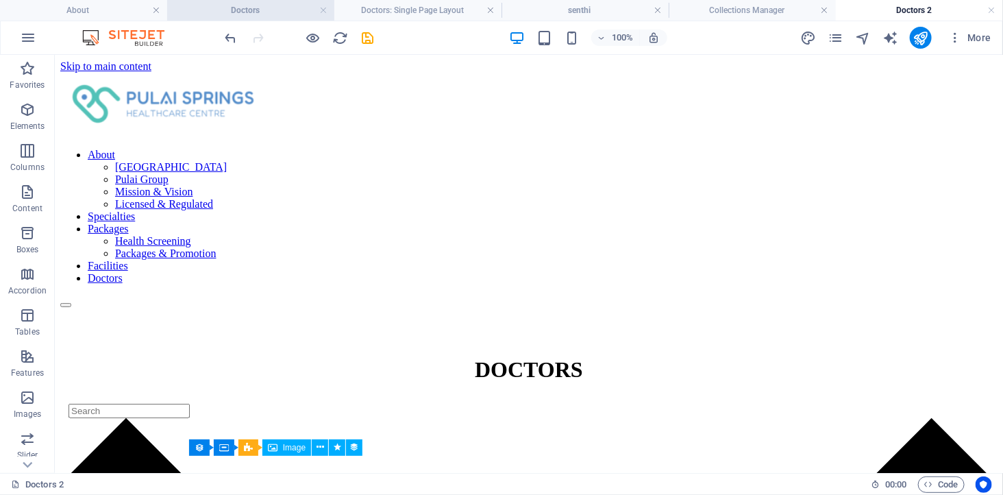
click at [279, 15] on h4 "Doctors" at bounding box center [250, 10] width 167 height 15
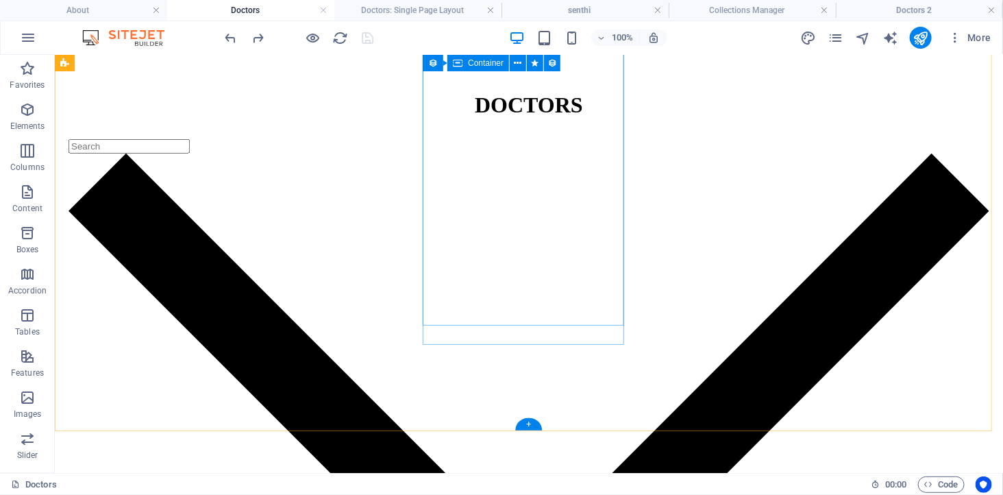
scroll to position [343, 0]
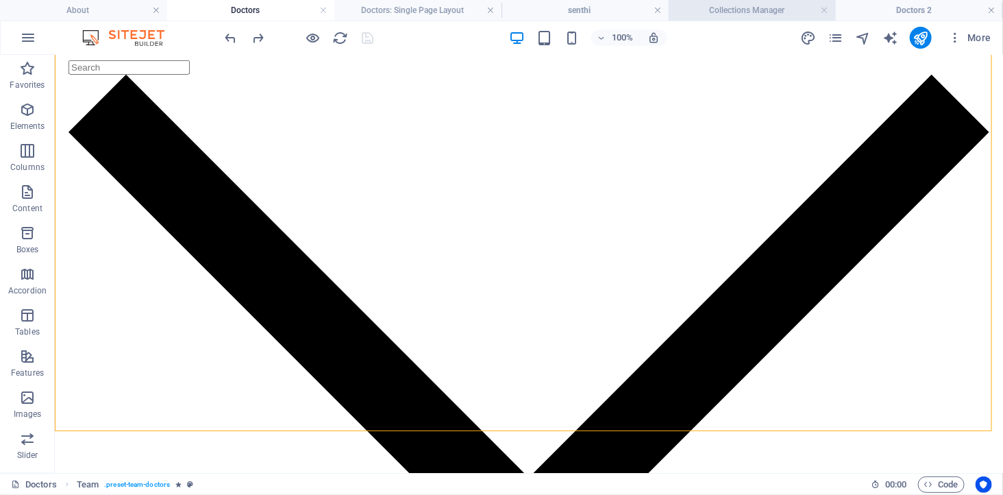
click at [747, 12] on h4 "Collections Manager" at bounding box center [752, 10] width 167 height 15
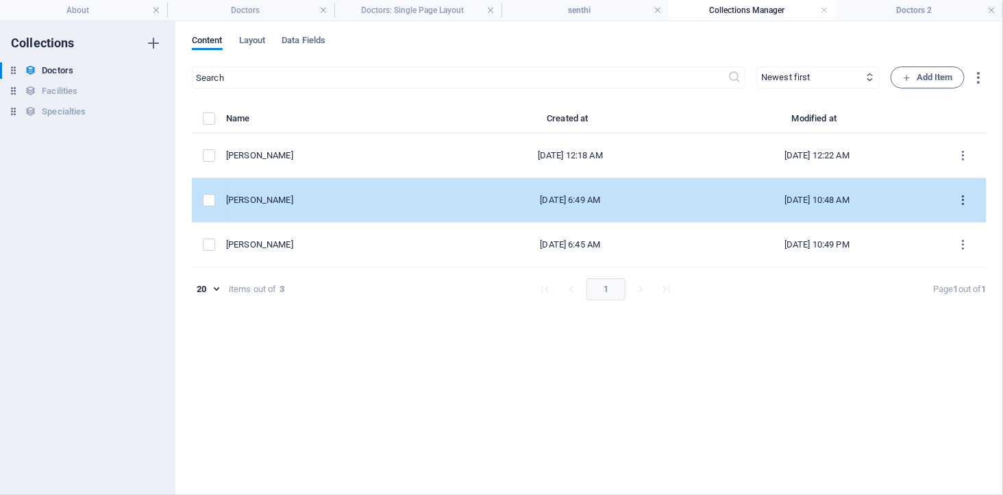
click at [964, 197] on icon "items list" at bounding box center [963, 200] width 13 height 13
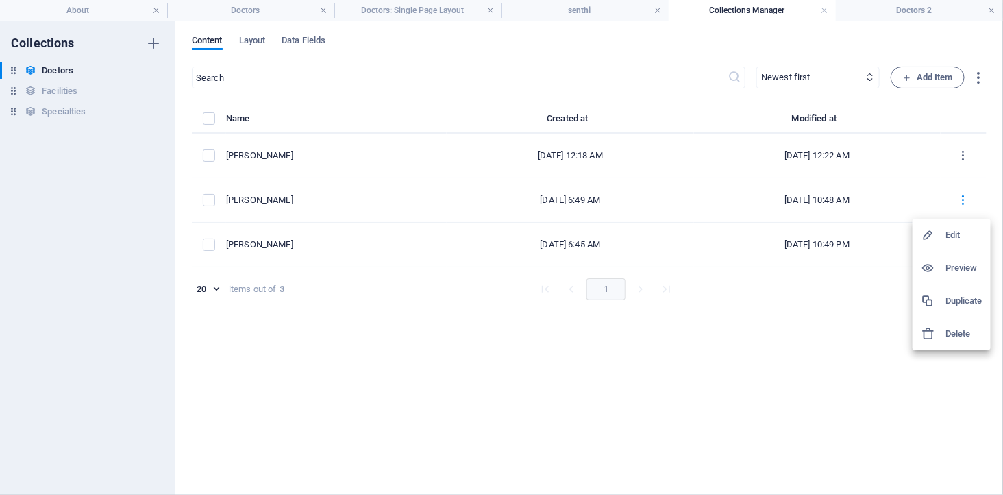
click at [955, 236] on h6 "Edit" at bounding box center [963, 235] width 37 height 16
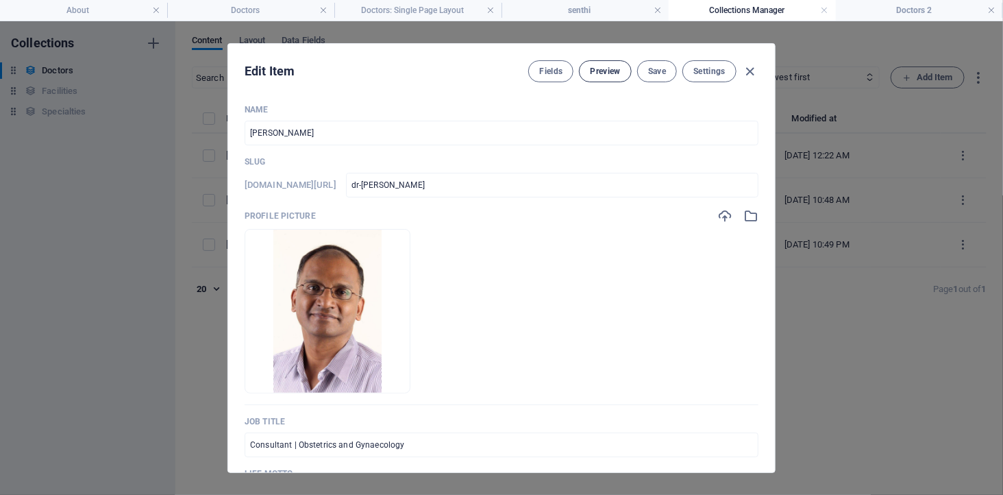
click at [598, 66] on span "Preview" at bounding box center [605, 71] width 30 height 11
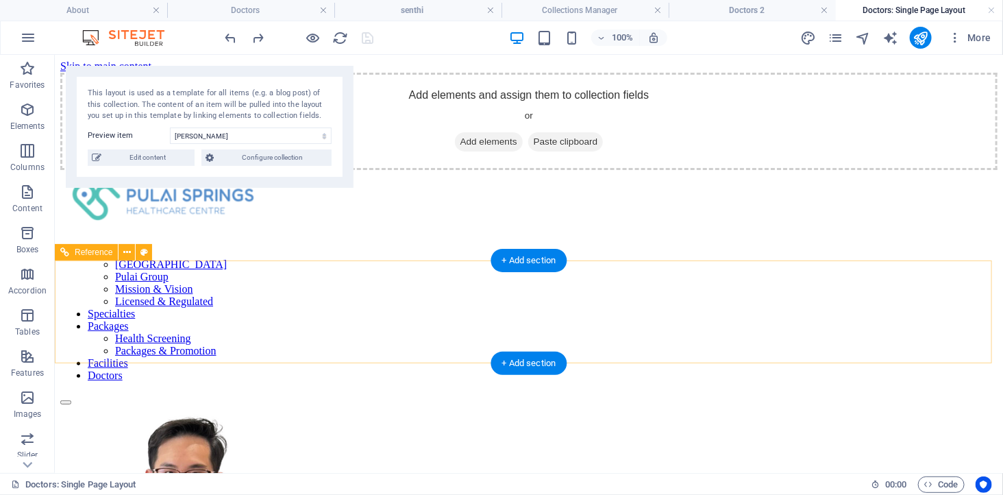
scroll to position [380, 0]
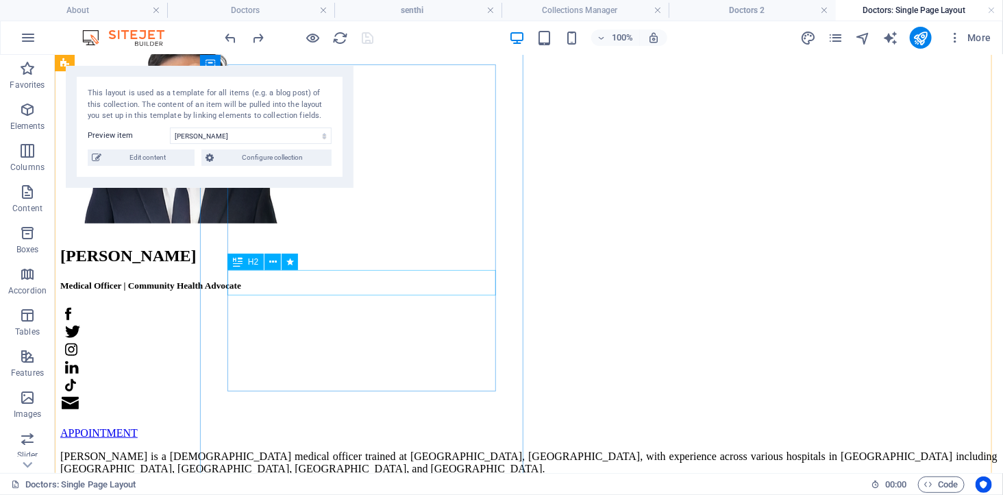
click at [355, 264] on div "[PERSON_NAME]" at bounding box center [528, 255] width 937 height 18
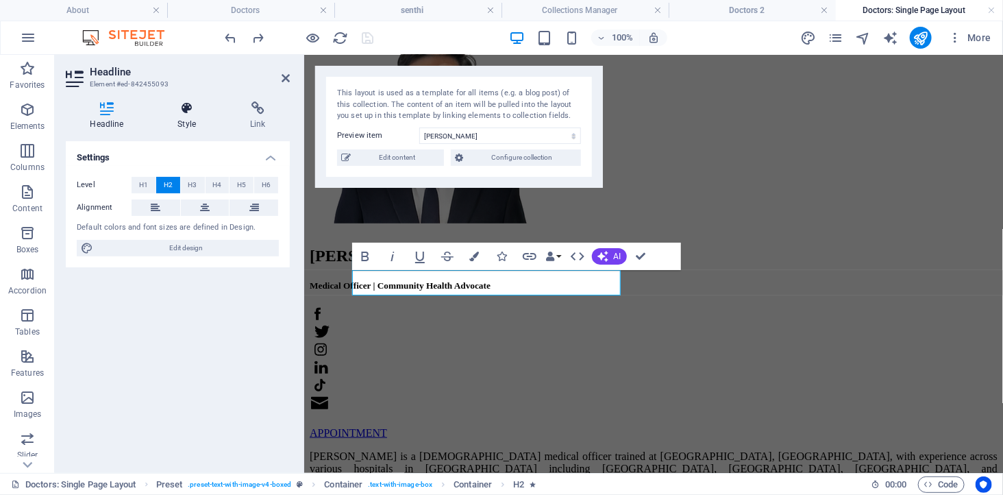
click at [184, 113] on icon at bounding box center [186, 108] width 67 height 14
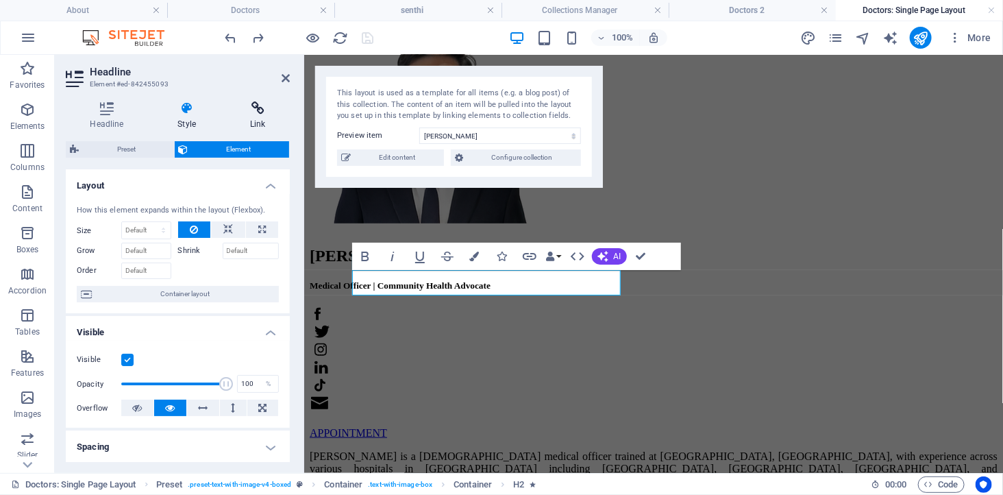
click at [238, 111] on icon at bounding box center [258, 108] width 64 height 14
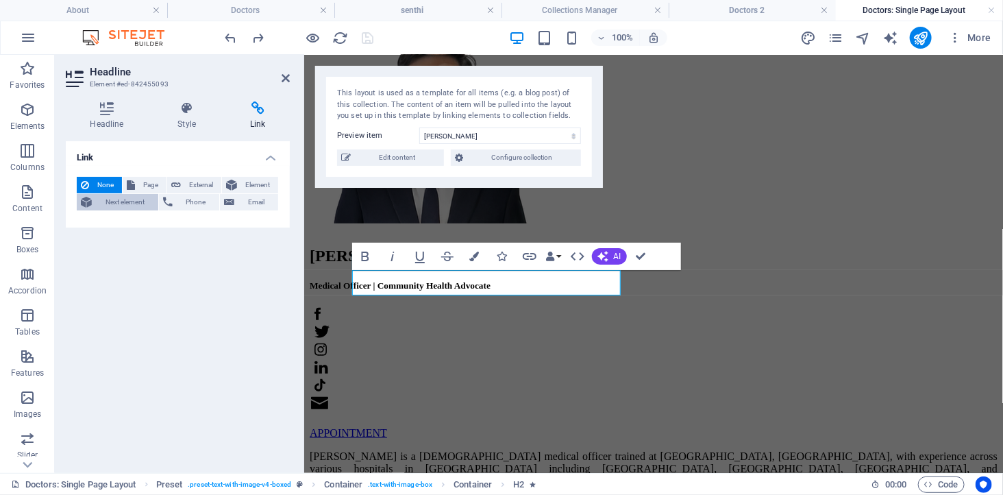
click at [127, 201] on span "Next element" at bounding box center [125, 202] width 58 height 16
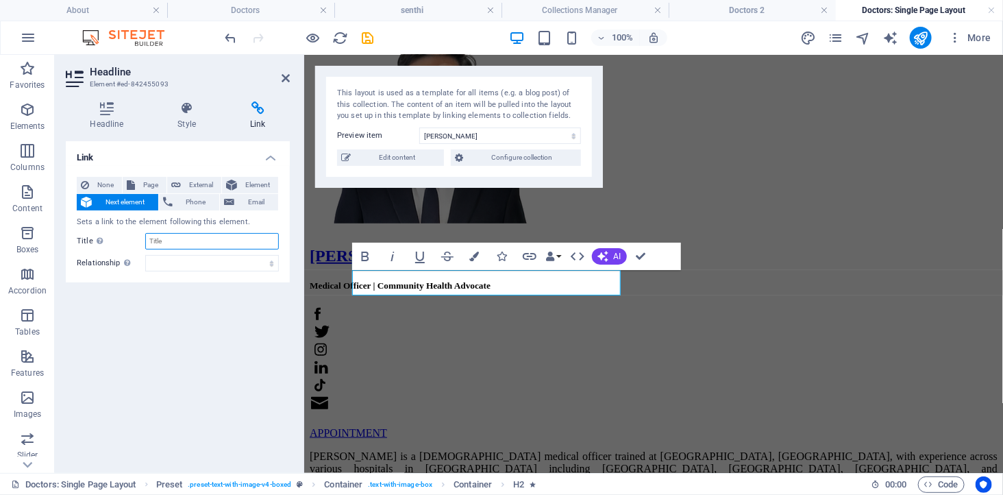
click at [176, 242] on input "Title Additional link description, should not be the same as the link text. The…" at bounding box center [212, 241] width 134 height 16
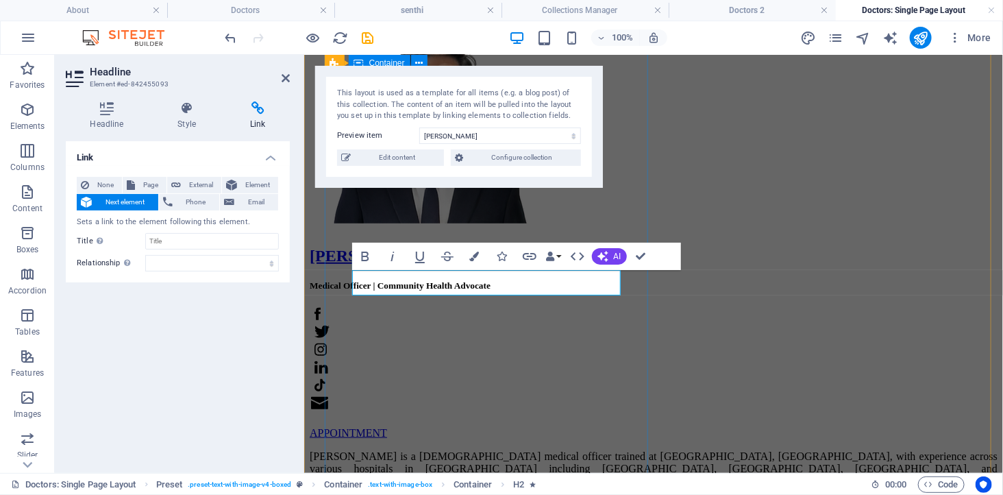
click at [632, 337] on div "Dr. Kelvin Tay Medical Officer | Community Health Advocate APPOINTMENT" at bounding box center [653, 231] width 688 height 414
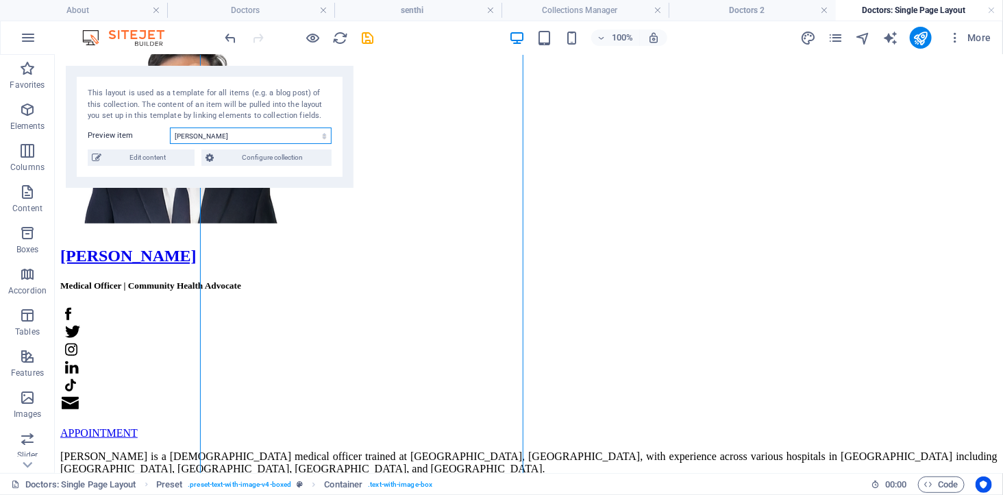
click at [238, 130] on select "[PERSON_NAME] [PERSON_NAME] [PERSON_NAME]" at bounding box center [251, 135] width 162 height 16
select select "68913815eae84aec5d06fc45"
click at [170, 127] on select "[PERSON_NAME] [PERSON_NAME] [PERSON_NAME]" at bounding box center [251, 135] width 162 height 16
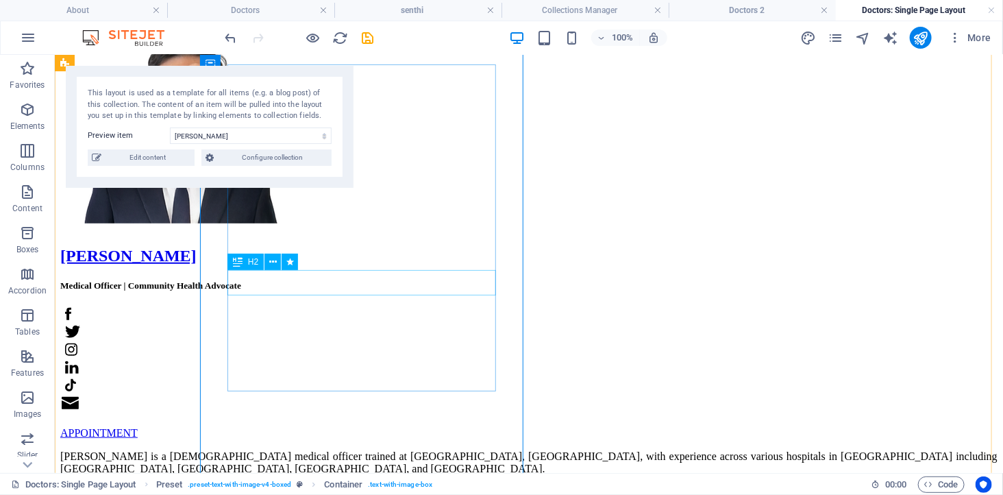
click at [371, 264] on div "[PERSON_NAME]" at bounding box center [528, 255] width 937 height 18
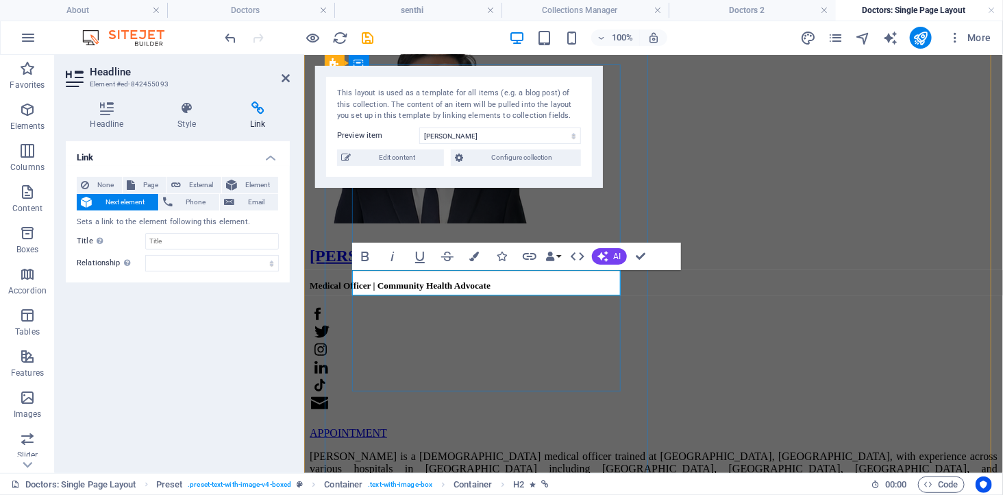
click at [414, 264] on link "[PERSON_NAME]" at bounding box center [377, 255] width 136 height 18
click at [107, 112] on h4 "Headline" at bounding box center [110, 115] width 88 height 29
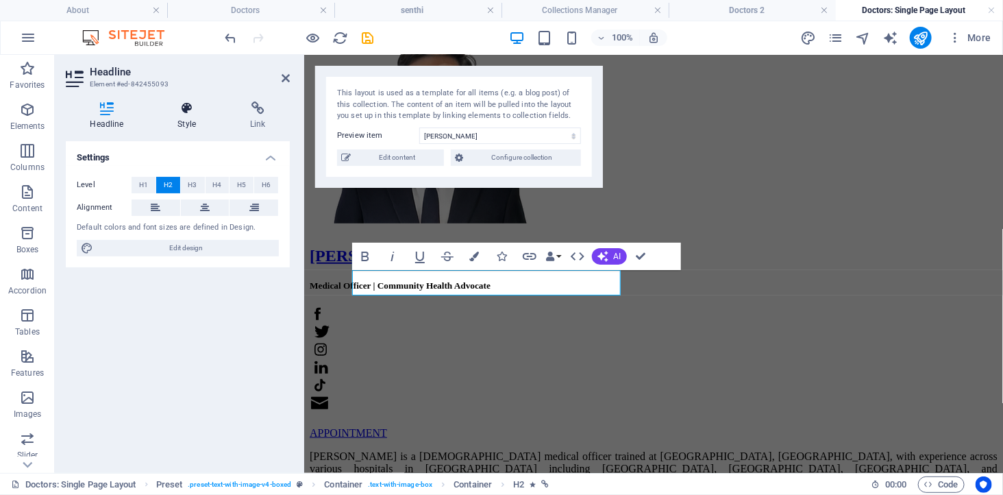
click at [188, 113] on icon at bounding box center [186, 108] width 67 height 14
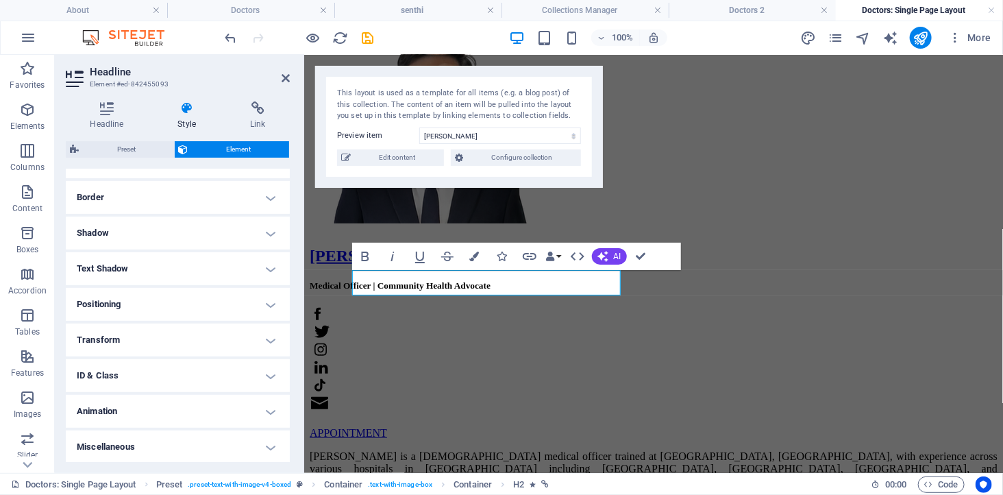
scroll to position [286, 0]
click at [262, 116] on h4 "Link" at bounding box center [258, 115] width 64 height 29
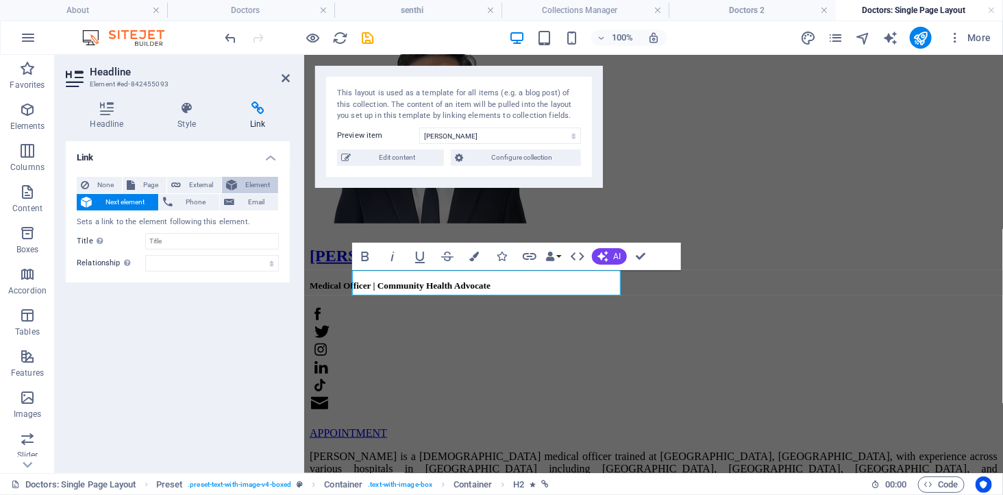
click at [236, 182] on icon at bounding box center [231, 185] width 11 height 16
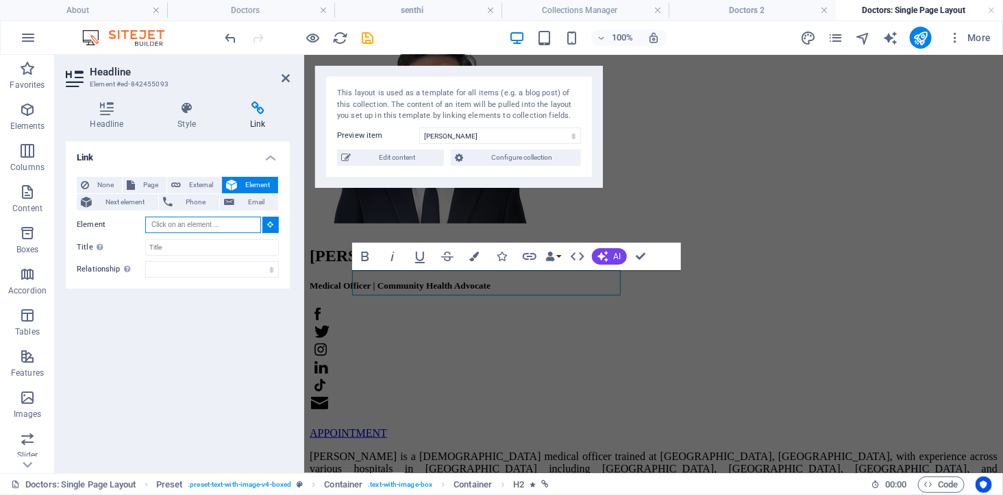
click at [166, 227] on input "Element" at bounding box center [203, 224] width 116 height 16
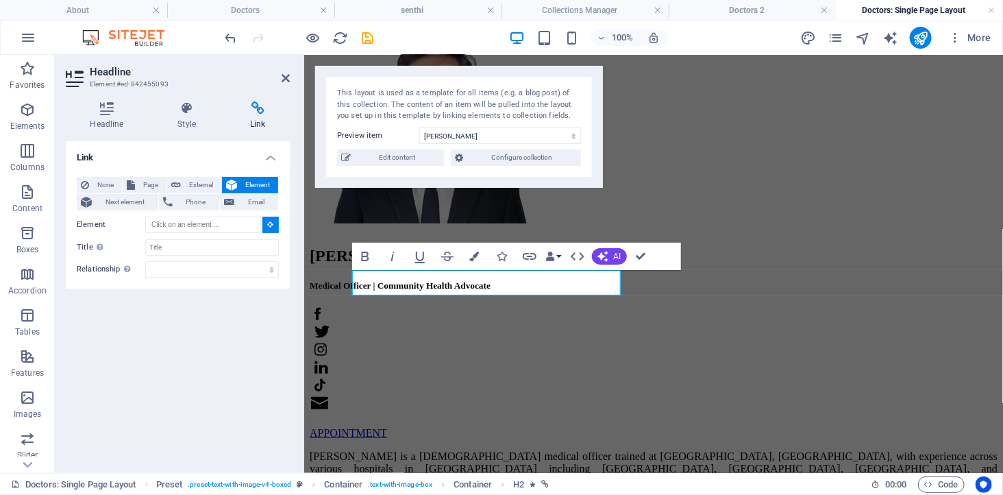
click at [269, 227] on icon at bounding box center [271, 224] width 6 height 7
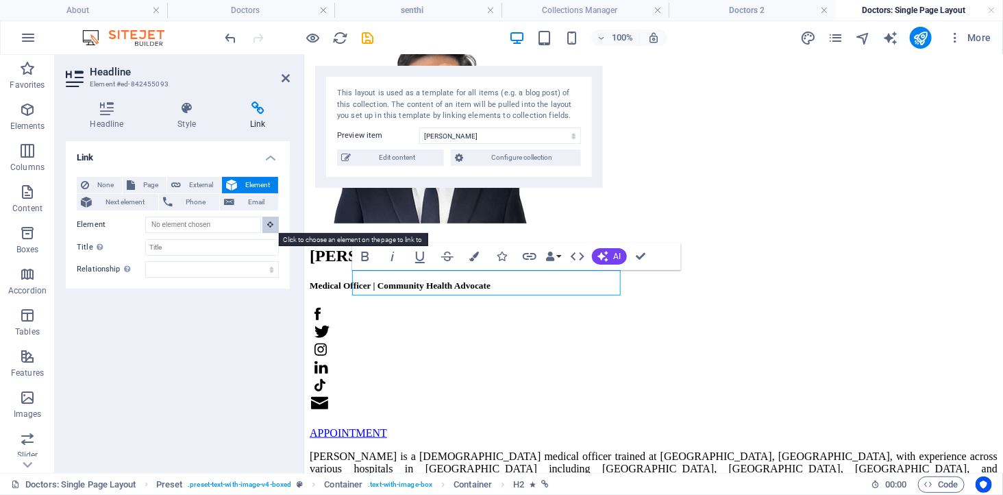
click at [269, 223] on icon at bounding box center [271, 224] width 6 height 7
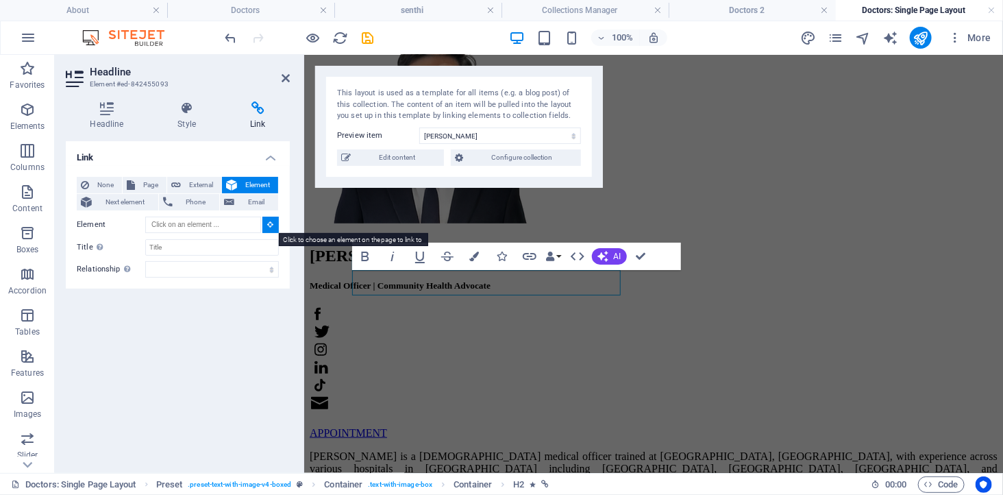
click at [269, 223] on icon at bounding box center [271, 224] width 6 height 7
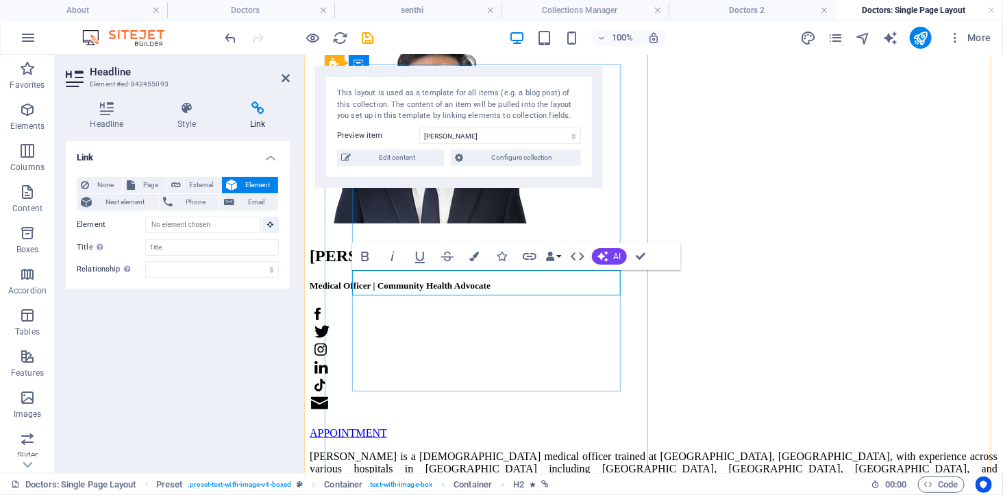
click at [397, 264] on h2 "[PERSON_NAME]" at bounding box center [653, 255] width 688 height 18
click at [219, 248] on input "Title Additional link description, should not be the same as the link text. The…" at bounding box center [212, 247] width 134 height 16
type input "Title"
click at [86, 277] on div "None Page External Element Next element Phone Email Page About -- Pulai Springs…" at bounding box center [178, 227] width 224 height 123
click at [242, 269] on select "alternate author bookmark external help license next nofollow noreferrer noopen…" at bounding box center [212, 269] width 134 height 16
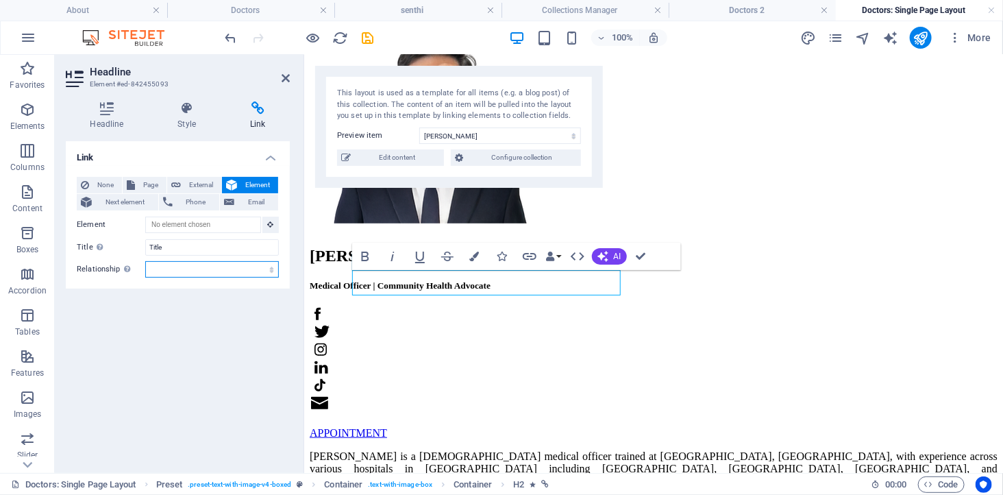
click at [243, 269] on select "alternate author bookmark external help license next nofollow noreferrer noopen…" at bounding box center [212, 269] width 134 height 16
click at [112, 269] on label "Relationship Sets the relationship of this link to the link target . For exampl…" at bounding box center [111, 269] width 68 height 16
click at [145, 269] on select "alternate author bookmark external help license next nofollow noreferrer noopen…" at bounding box center [212, 269] width 134 height 16
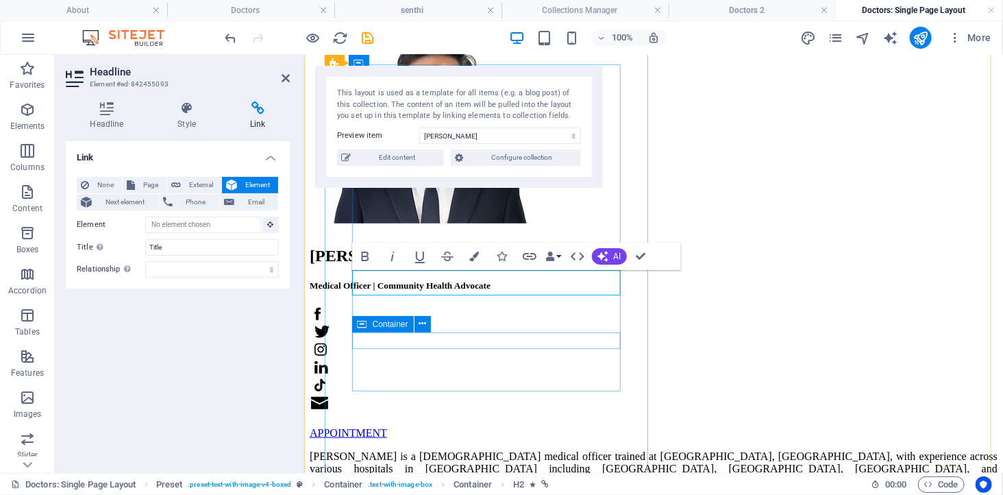
click at [551, 412] on div at bounding box center [653, 419] width 688 height 14
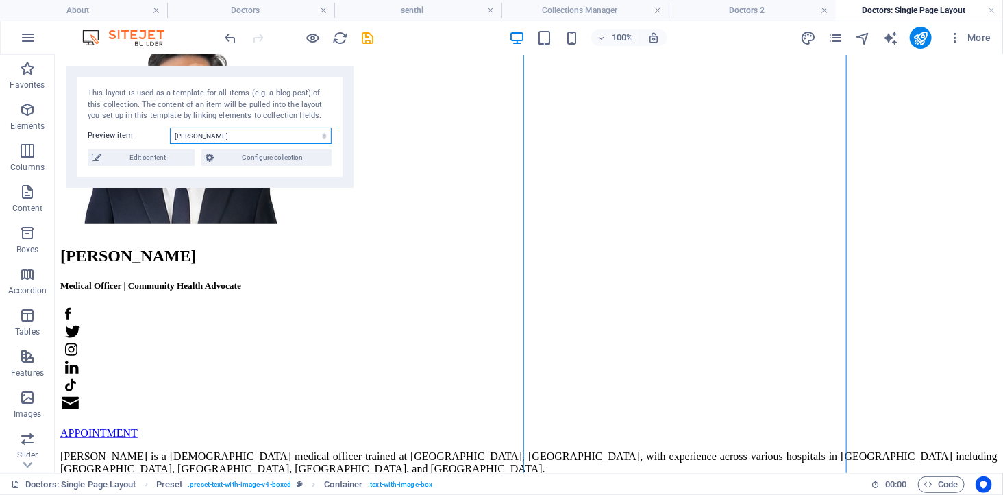
click at [260, 136] on select "[PERSON_NAME] [PERSON_NAME] [PERSON_NAME]" at bounding box center [251, 135] width 162 height 16
click at [170, 127] on select "[PERSON_NAME] [PERSON_NAME] [PERSON_NAME]" at bounding box center [251, 135] width 162 height 16
click at [224, 142] on select "[PERSON_NAME] [PERSON_NAME] [PERSON_NAME]" at bounding box center [251, 135] width 162 height 16
click at [170, 127] on select "[PERSON_NAME] [PERSON_NAME] [PERSON_NAME]" at bounding box center [251, 135] width 162 height 16
click at [223, 136] on select "[PERSON_NAME] [PERSON_NAME] [PERSON_NAME]" at bounding box center [251, 135] width 162 height 16
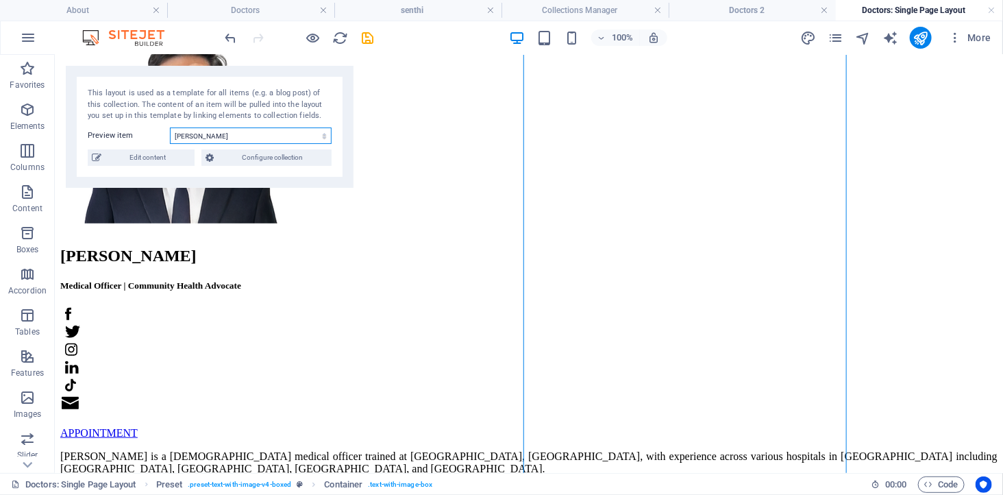
select select "68913815eae84aec5d06fc45"
click at [170, 127] on select "[PERSON_NAME] [PERSON_NAME] [PERSON_NAME]" at bounding box center [251, 135] width 162 height 16
click at [133, 275] on div "[PERSON_NAME] Medical Officer | Community Health Advocate APPOINTMENT [PERSON_N…" at bounding box center [528, 378] width 937 height 709
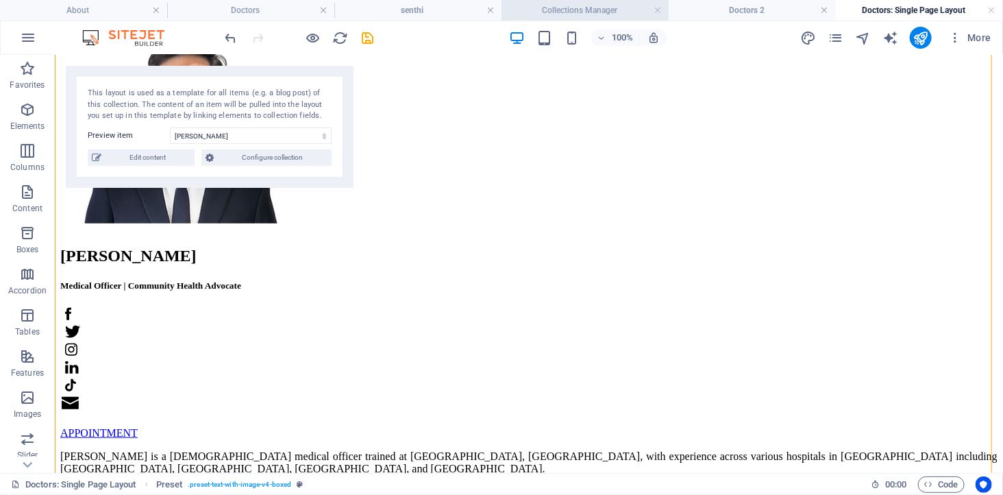
click at [576, 14] on h4 "Collections Manager" at bounding box center [584, 10] width 167 height 15
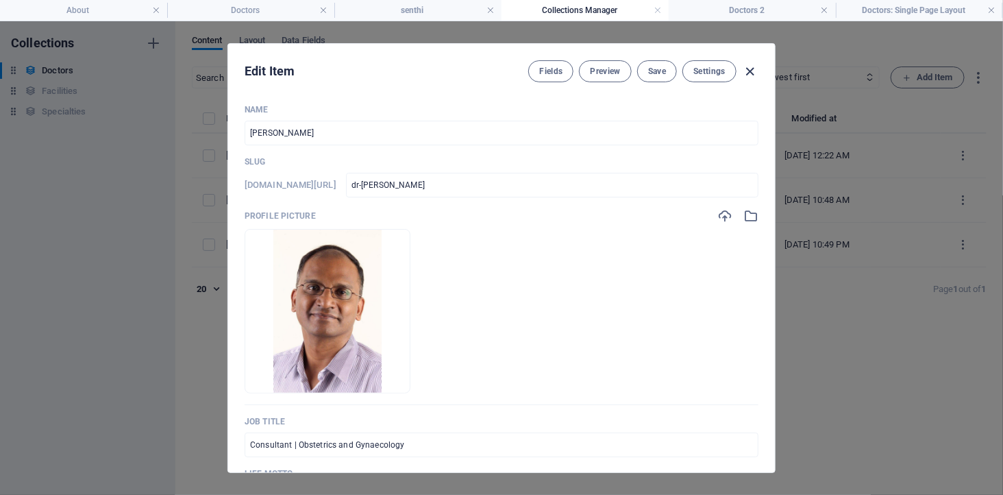
click at [749, 71] on icon "button" at bounding box center [751, 72] width 16 height 16
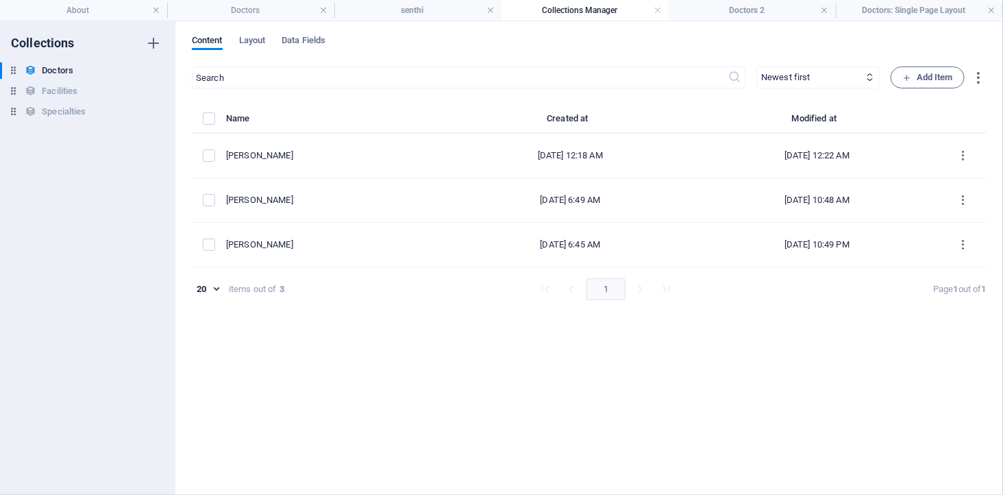
type input "dr-senthi-muthuraman"
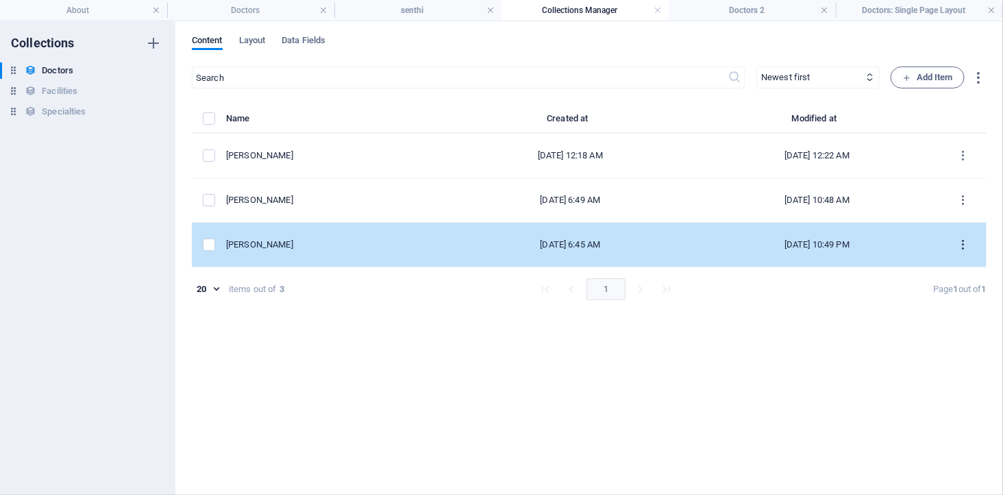
click at [966, 245] on icon "items list" at bounding box center [963, 244] width 13 height 13
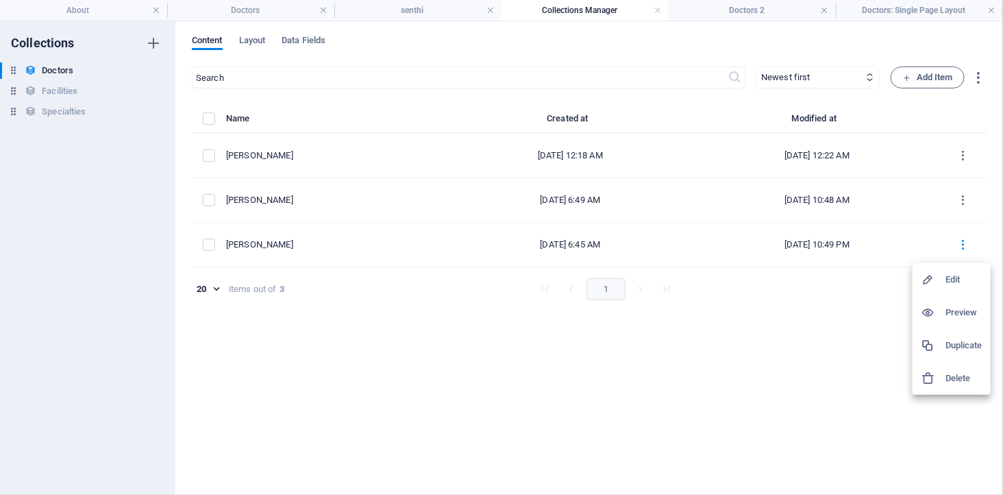
drag, startPoint x: 281, startPoint y: 240, endPoint x: 407, endPoint y: 244, distance: 126.1
click at [395, 242] on div at bounding box center [501, 247] width 1003 height 495
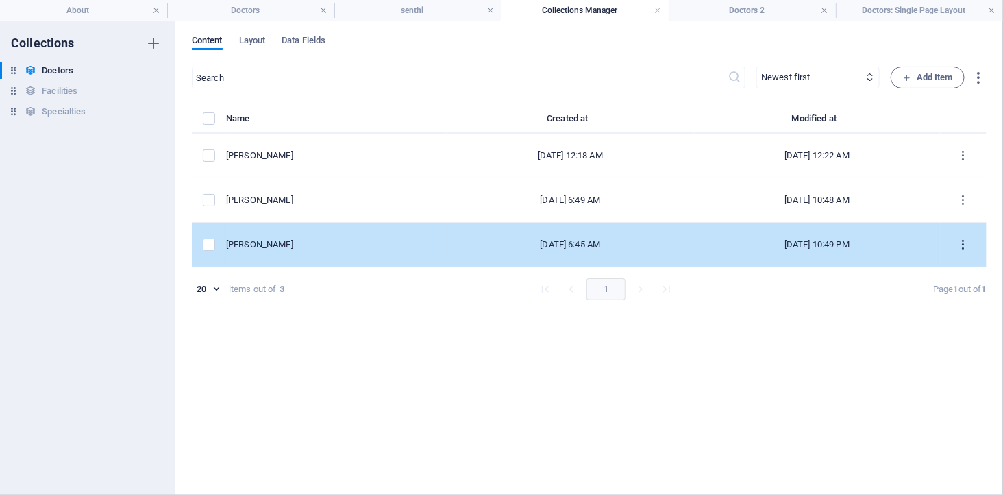
click at [967, 242] on icon "items list" at bounding box center [963, 244] width 13 height 13
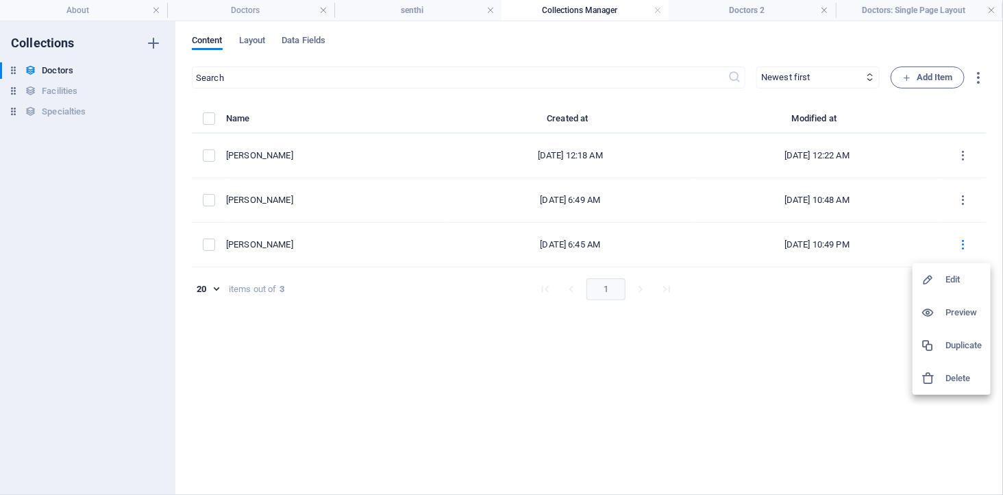
click at [949, 312] on h6 "Preview" at bounding box center [963, 312] width 37 height 16
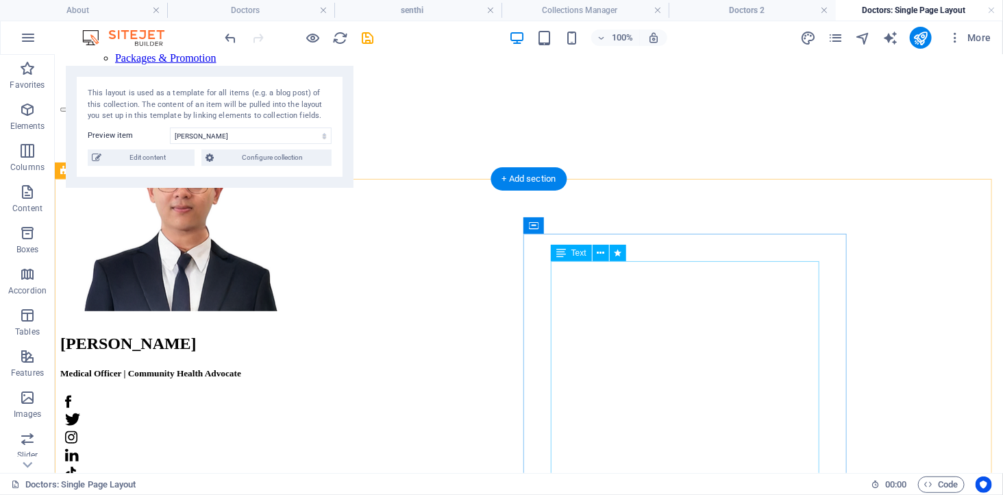
scroll to position [304, 0]
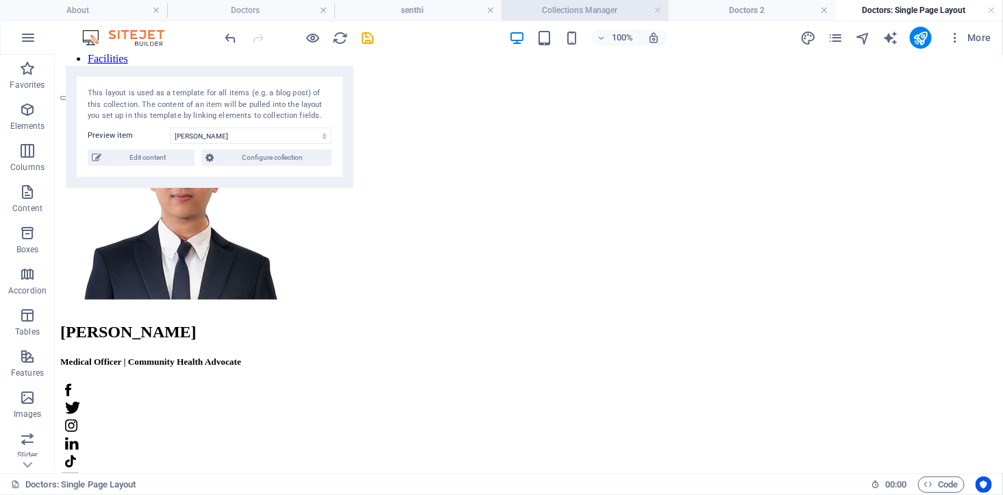
click at [614, 12] on h4 "Collections Manager" at bounding box center [584, 10] width 167 height 15
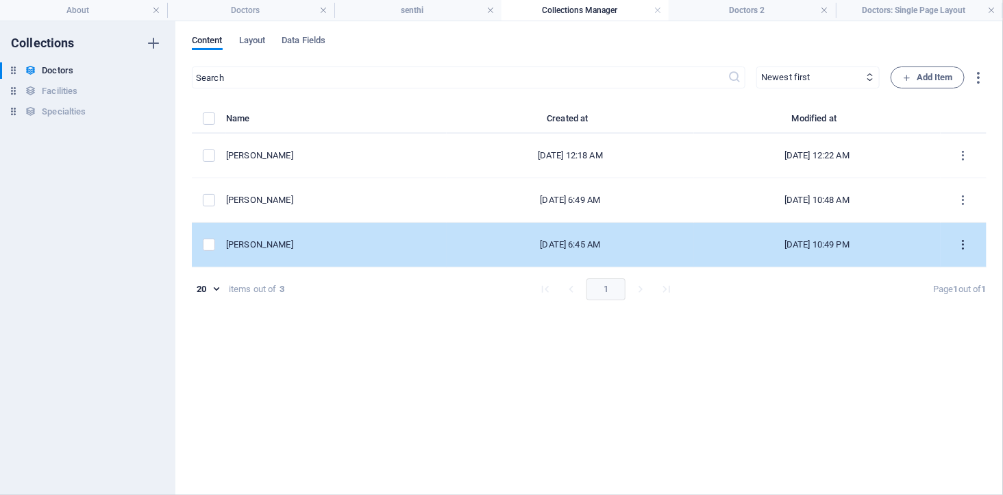
click at [963, 241] on icon "items list" at bounding box center [963, 244] width 13 height 13
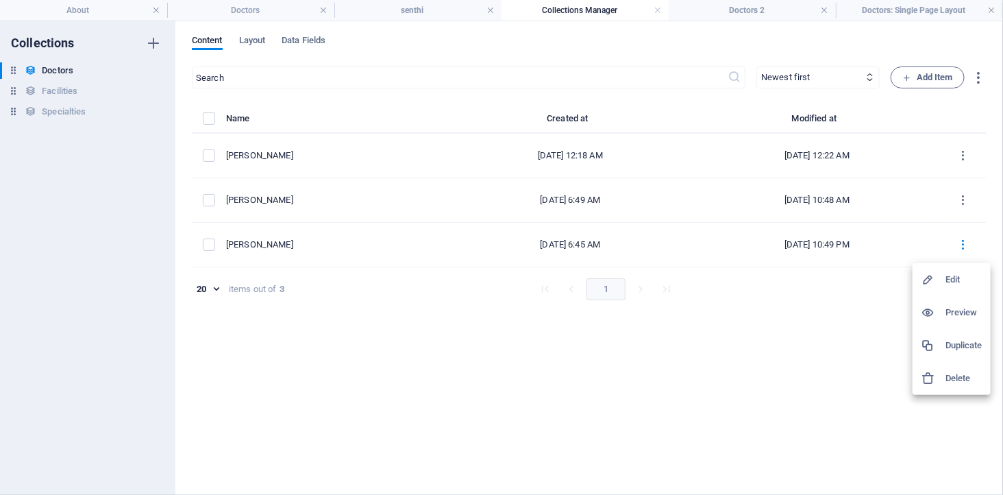
click at [769, 12] on div at bounding box center [501, 247] width 1003 height 495
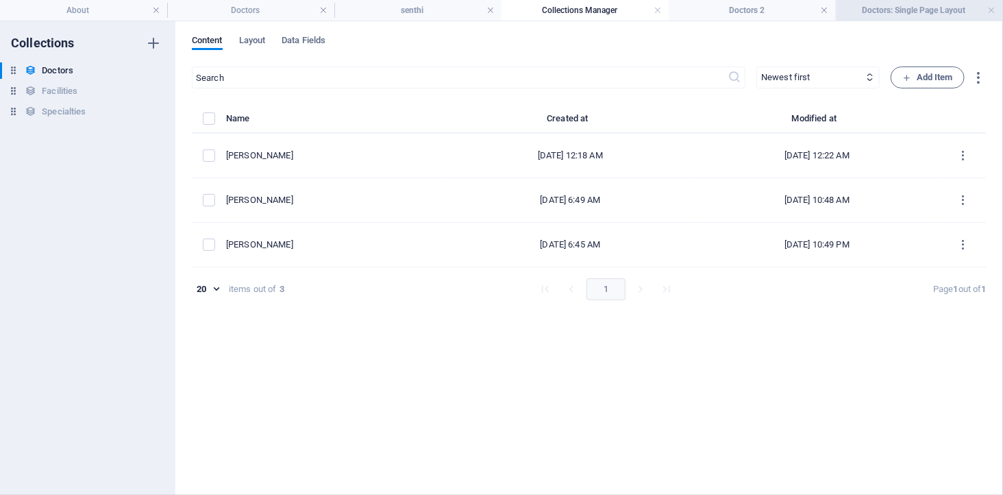
click at [901, 7] on h4 "Doctors: Single Page Layout" at bounding box center [919, 10] width 167 height 15
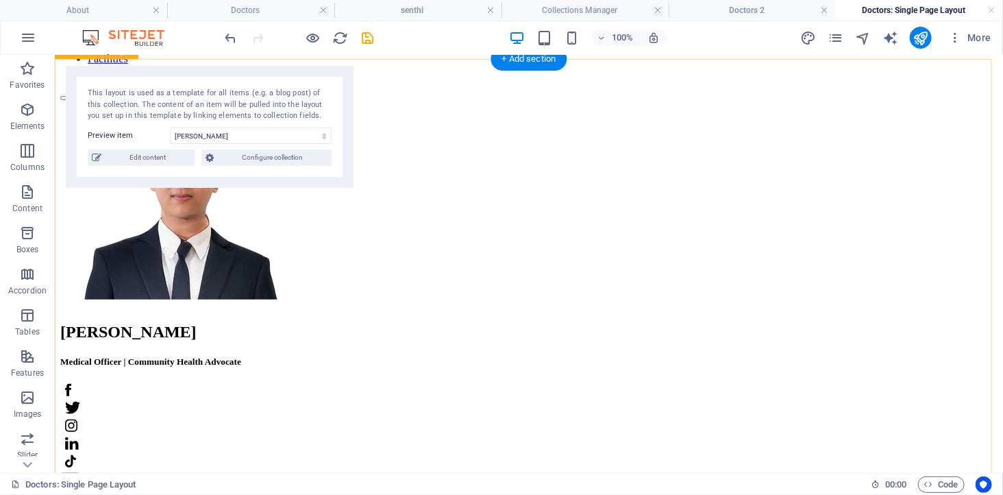
click at [405, 100] on div "[PERSON_NAME] Medical Officer | Community Health Advocate APPOINTMENT [PERSON_N…" at bounding box center [528, 454] width 937 height 709
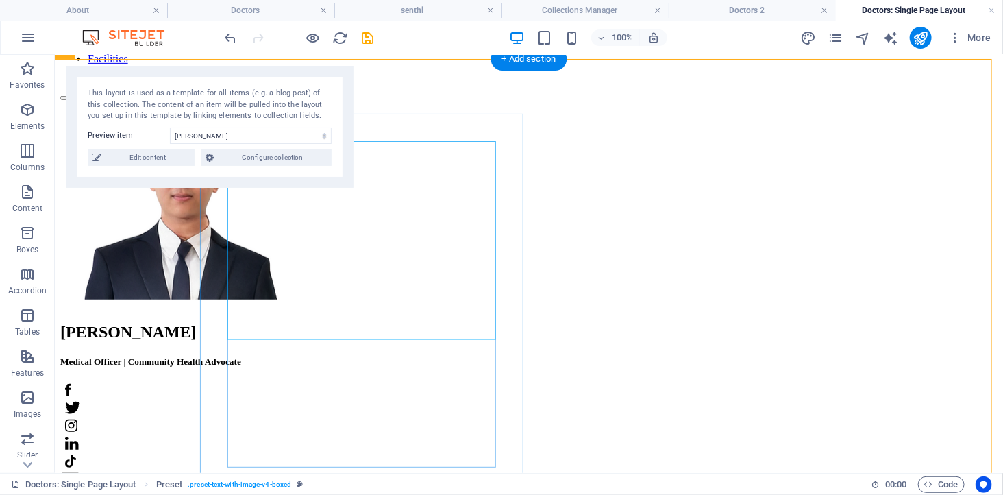
click at [295, 229] on figure at bounding box center [528, 200] width 937 height 201
click at [295, 228] on figure at bounding box center [528, 200] width 937 height 201
select select "px"
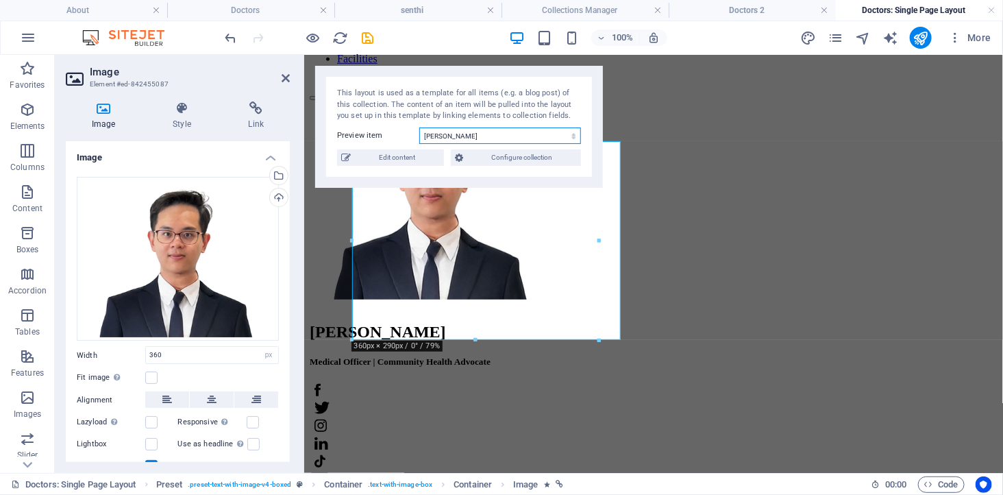
click at [451, 139] on select "[PERSON_NAME] [PERSON_NAME] [PERSON_NAME]" at bounding box center [500, 135] width 162 height 16
click at [419, 127] on select "[PERSON_NAME] [PERSON_NAME] [PERSON_NAME]" at bounding box center [500, 135] width 162 height 16
click at [463, 133] on select "[PERSON_NAME] [PERSON_NAME] [PERSON_NAME]" at bounding box center [500, 135] width 162 height 16
click at [419, 127] on select "[PERSON_NAME] [PERSON_NAME] [PERSON_NAME]" at bounding box center [500, 135] width 162 height 16
click at [463, 134] on select "[PERSON_NAME] [PERSON_NAME] [PERSON_NAME]" at bounding box center [500, 135] width 162 height 16
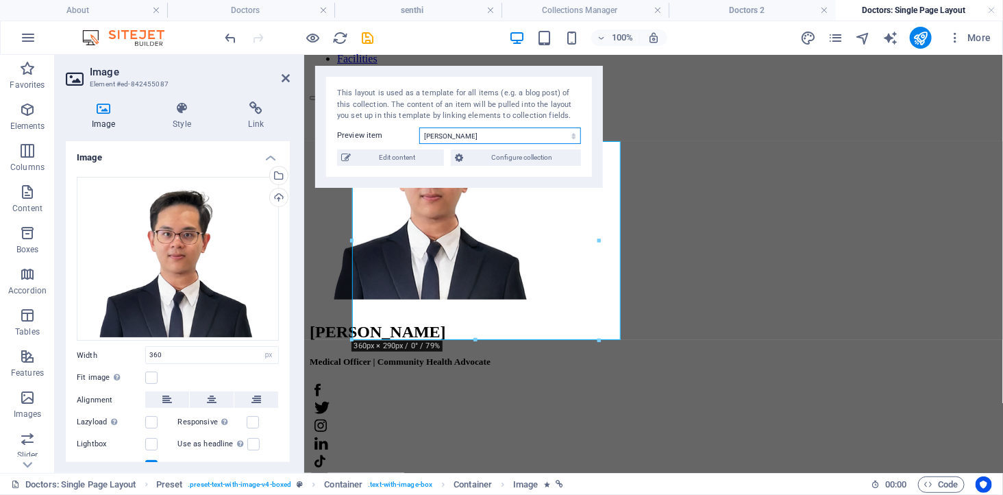
select select "689138e4ccc2d5a8220ec0fa"
click at [419, 127] on select "[PERSON_NAME] [PERSON_NAME] [PERSON_NAME]" at bounding box center [500, 135] width 162 height 16
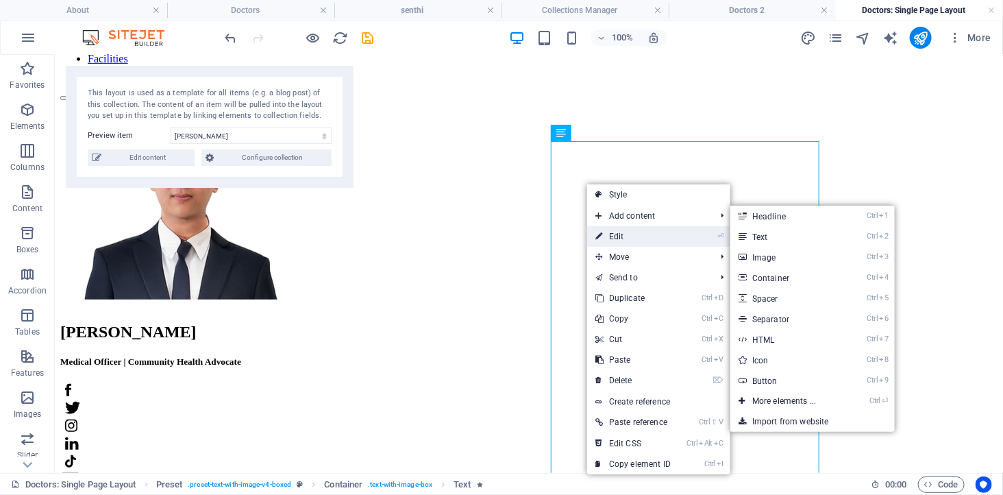
click at [642, 234] on link "⏎ Edit" at bounding box center [633, 236] width 92 height 21
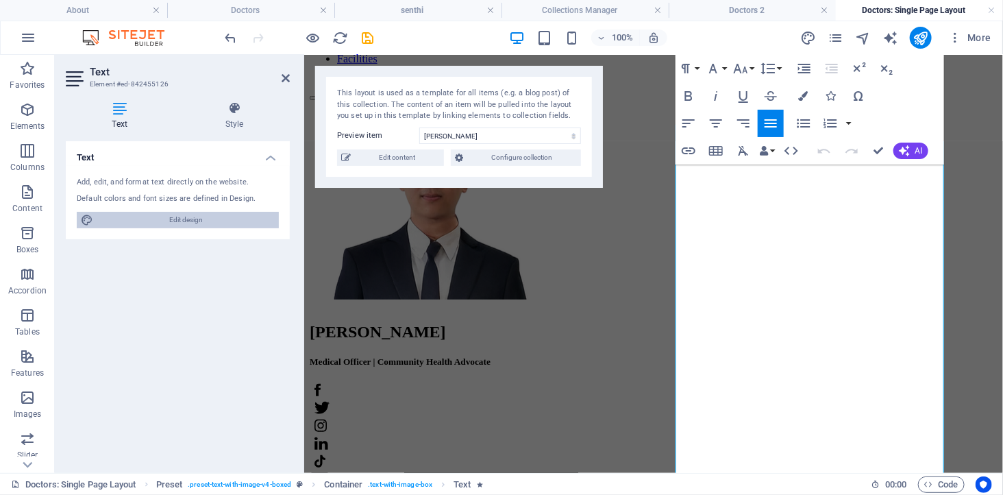
click at [201, 221] on span "Edit design" at bounding box center [185, 220] width 177 height 16
select select "px"
select select "400"
select select "px"
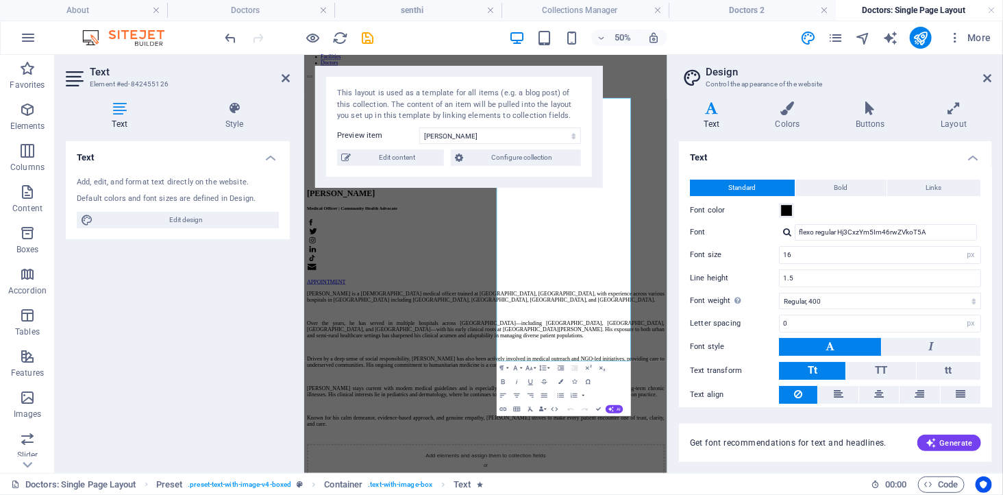
scroll to position [44, 0]
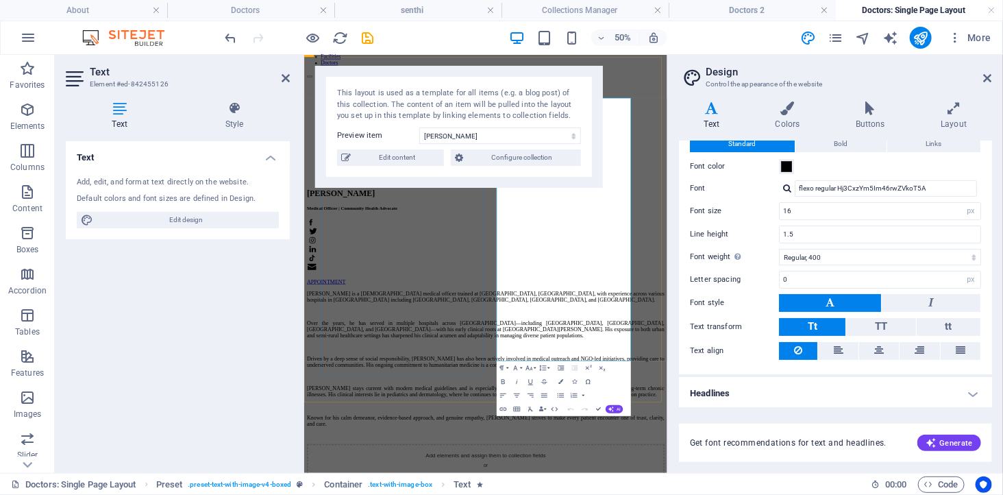
click at [459, 494] on div "Dr. Kelvin Tay Medical Officer | Community Health Advocate APPOINTMENT" at bounding box center [666, 307] width 715 height 414
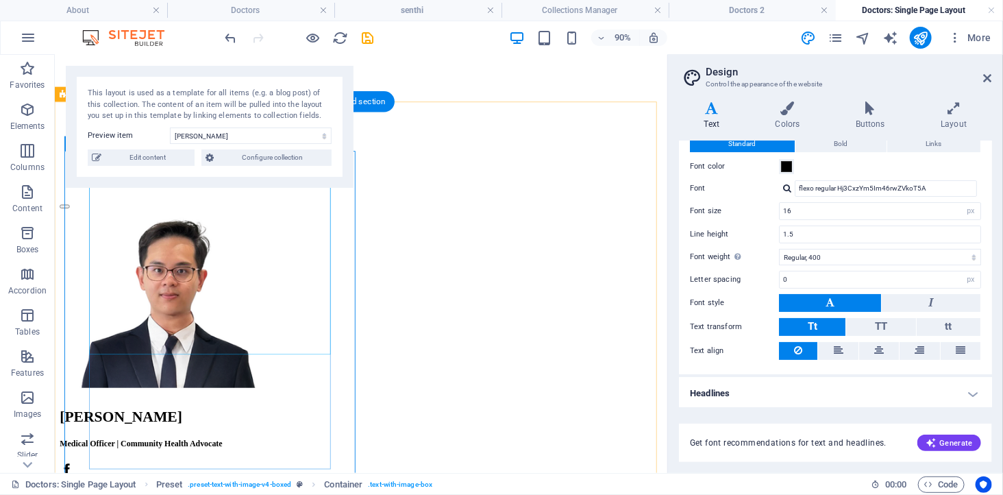
scroll to position [152, 0]
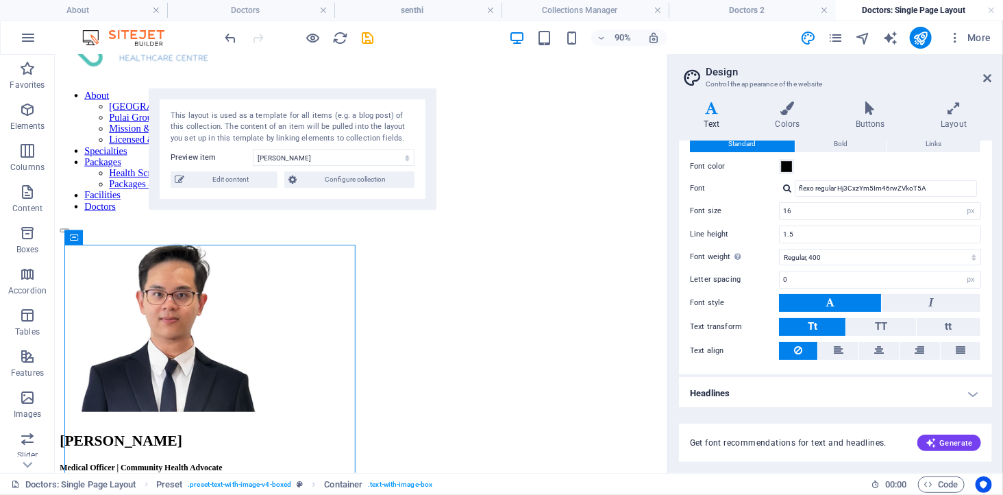
drag, startPoint x: 195, startPoint y: 75, endPoint x: 583, endPoint y: 113, distance: 389.5
click at [436, 114] on div "This layout is used as a template for all items (e.g. a blog post) of this coll…" at bounding box center [293, 149] width 288 height 122
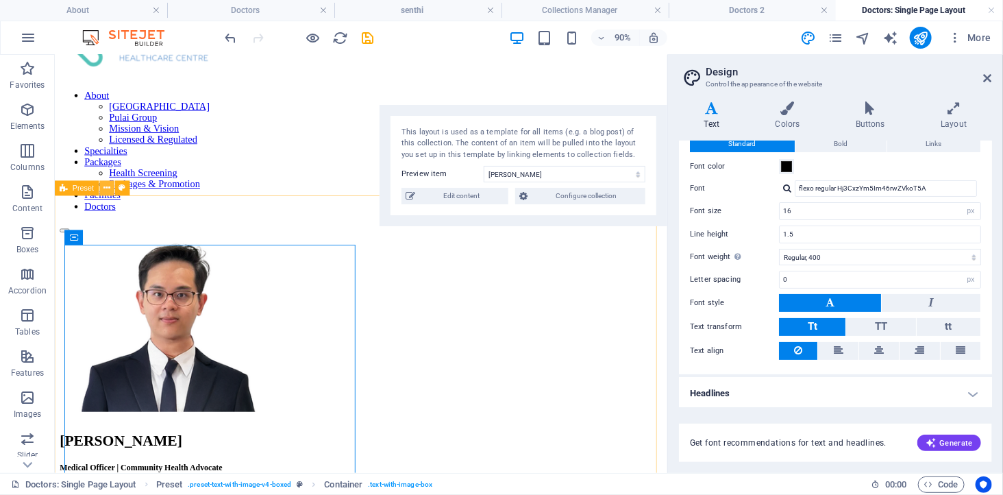
click at [107, 188] on icon at bounding box center [106, 188] width 7 height 13
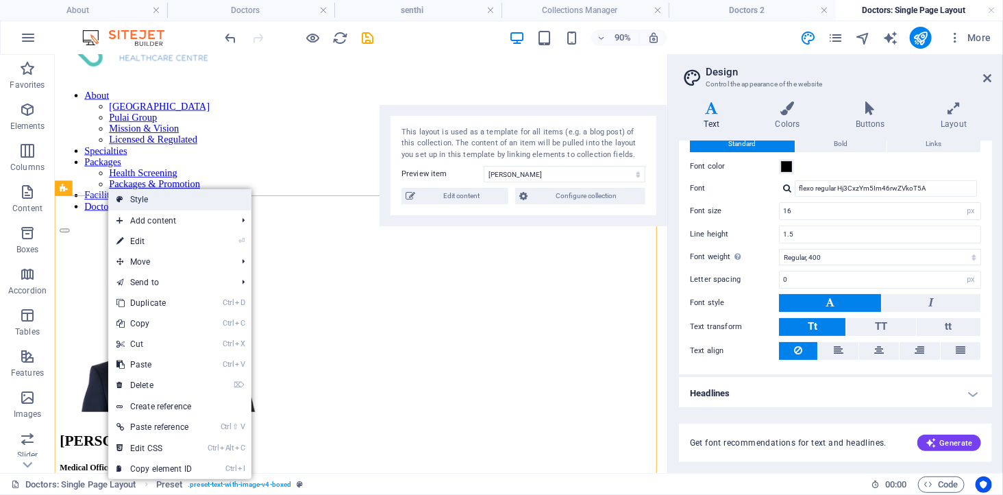
click at [121, 197] on icon at bounding box center [119, 199] width 7 height 21
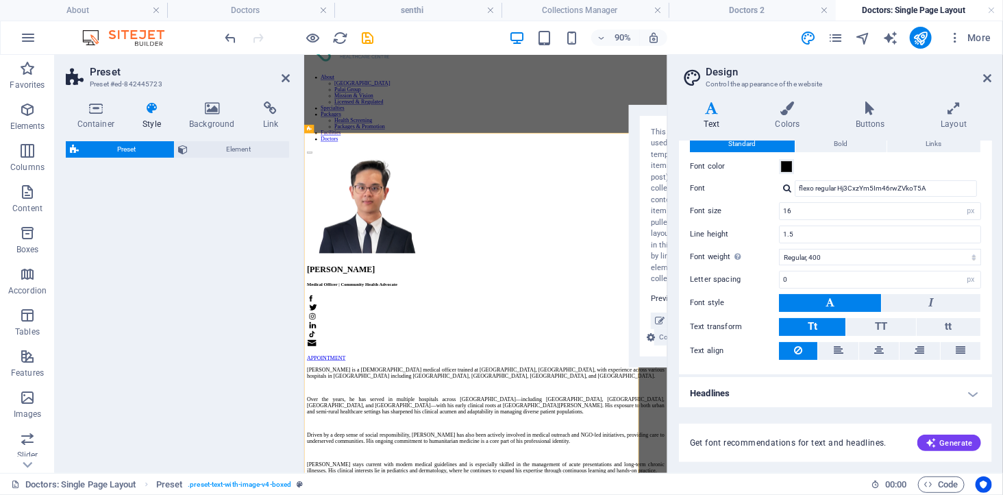
select select "rem"
select select "px"
select select "preset-text-with-image-v4-boxed"
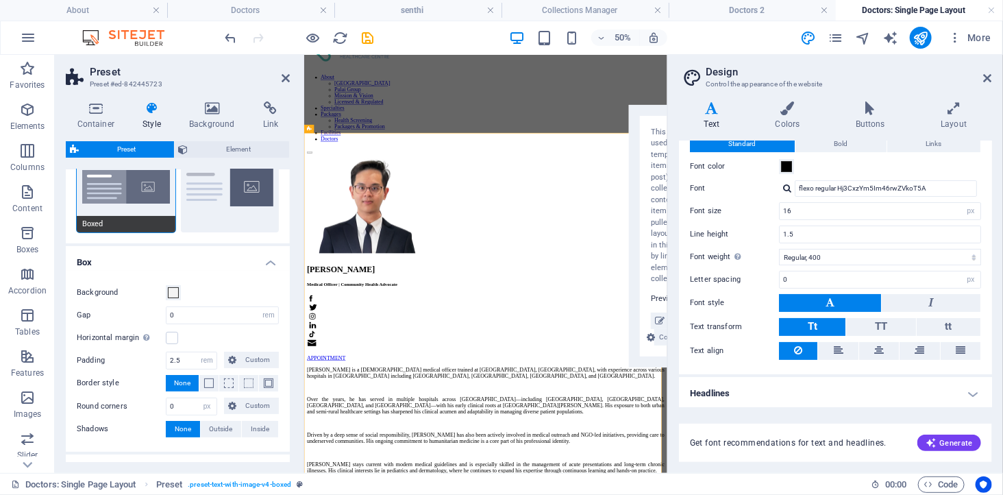
scroll to position [142, 0]
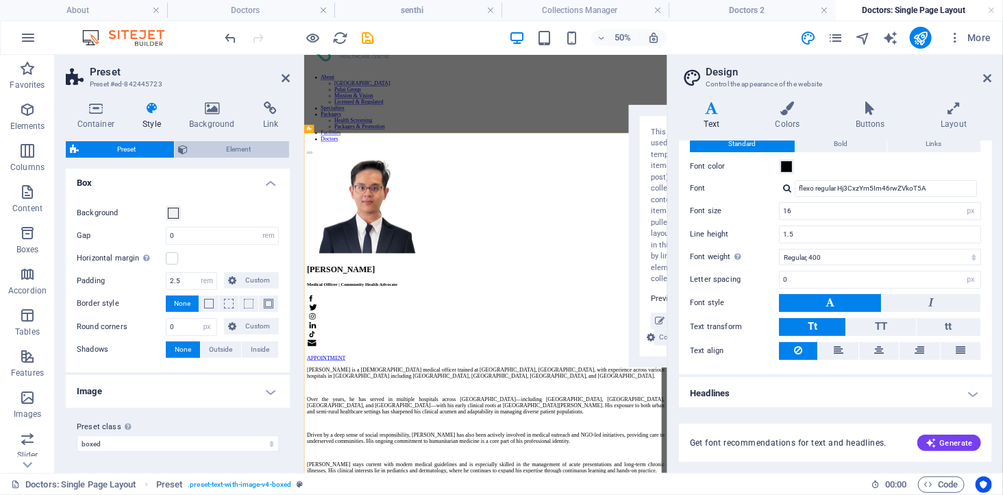
click at [223, 148] on span "Element" at bounding box center [238, 149] width 93 height 16
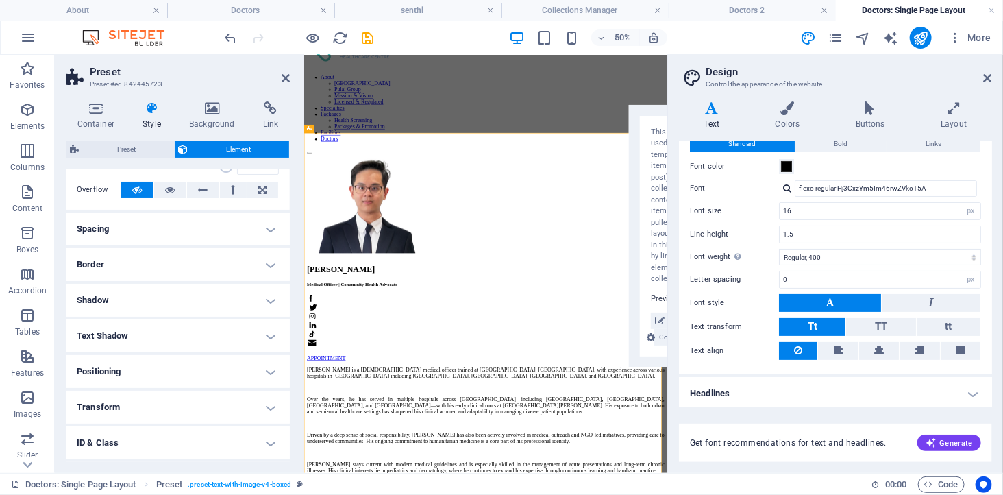
scroll to position [138, 0]
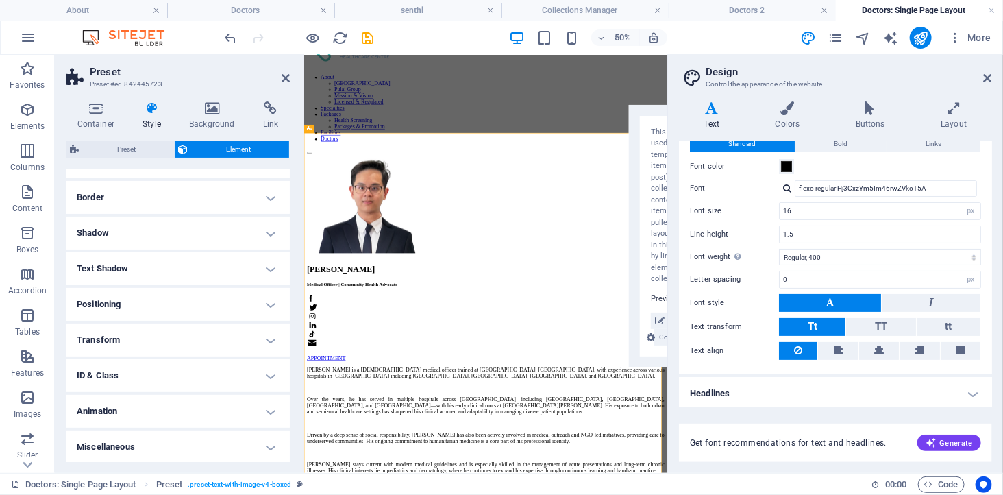
click at [144, 371] on h4 "ID & Class" at bounding box center [178, 375] width 224 height 33
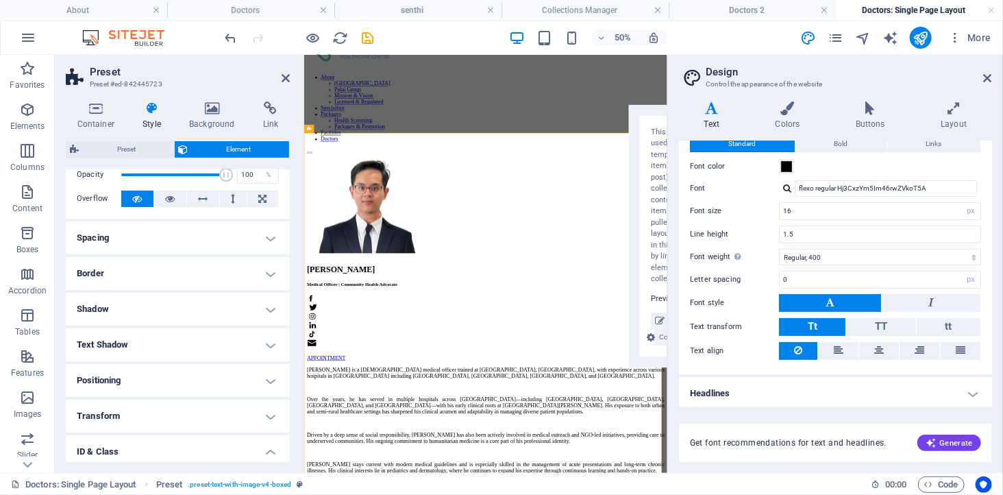
scroll to position [0, 0]
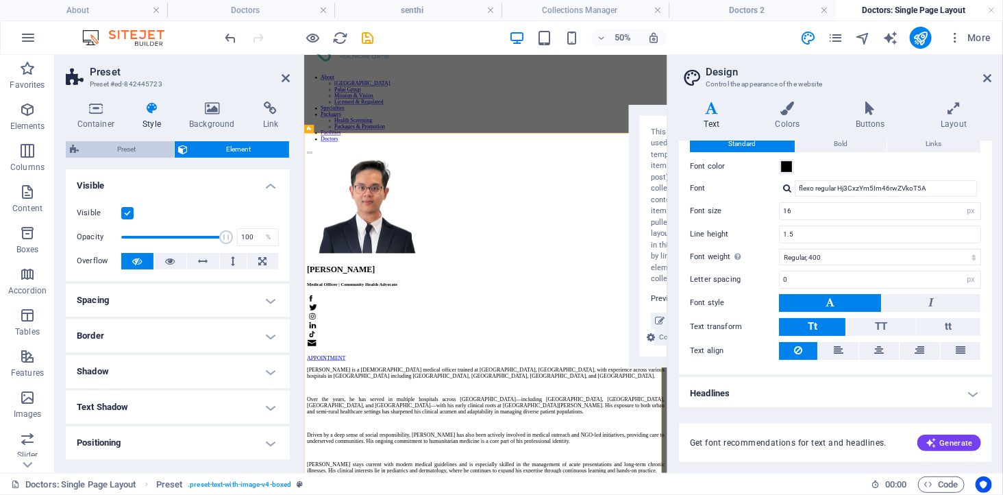
click at [114, 145] on span "Preset" at bounding box center [126, 149] width 87 height 16
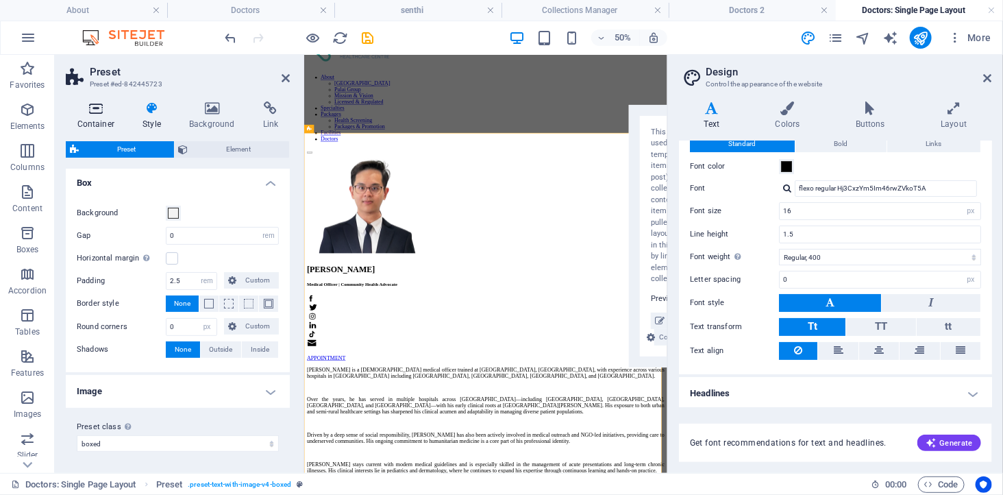
click at [97, 119] on h4 "Container" at bounding box center [99, 115] width 66 height 29
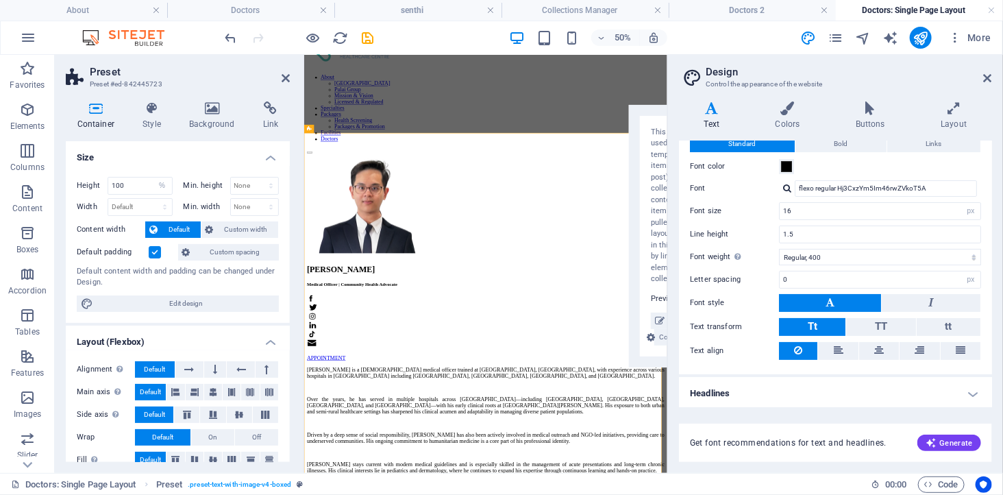
scroll to position [199, 0]
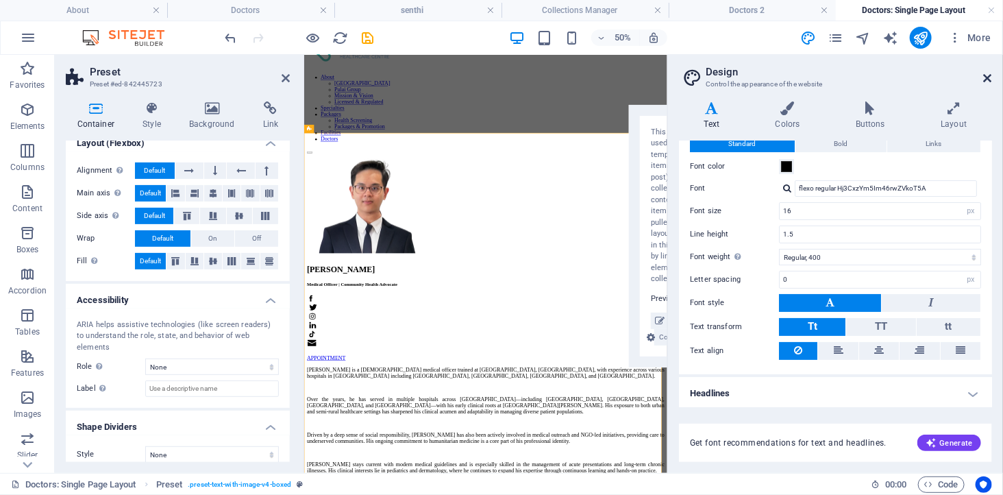
drag, startPoint x: 987, startPoint y: 77, endPoint x: 679, endPoint y: 23, distance: 313.0
click at [987, 77] on icon at bounding box center [988, 78] width 8 height 11
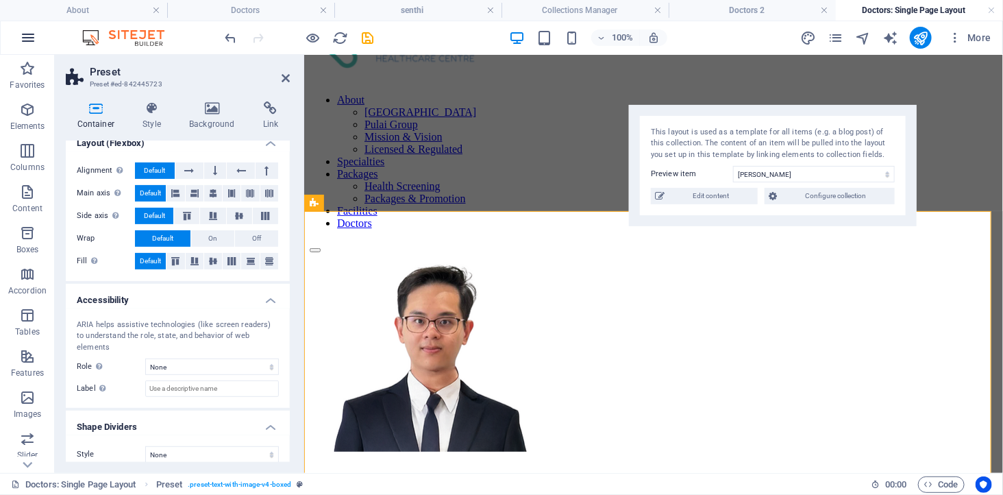
click at [25, 30] on icon "button" at bounding box center [28, 37] width 16 height 16
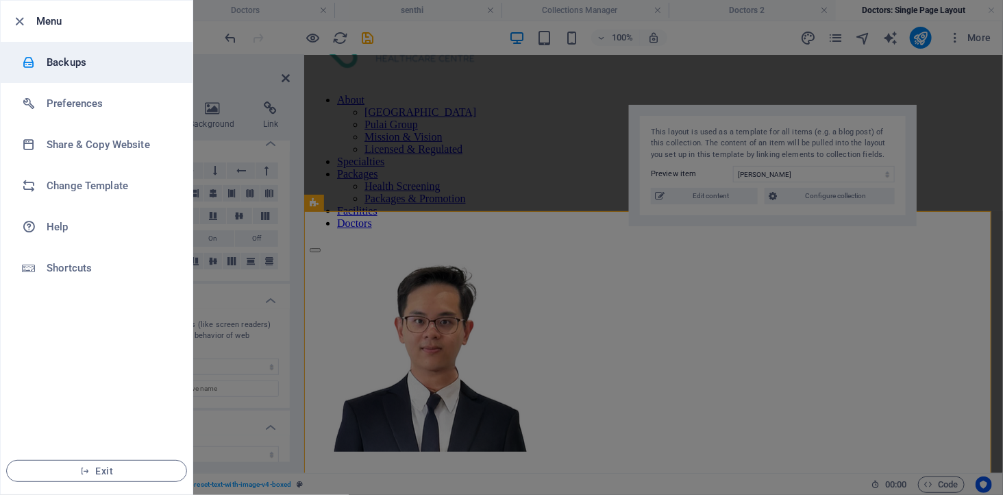
click at [65, 62] on h6 "Backups" at bounding box center [110, 62] width 127 height 16
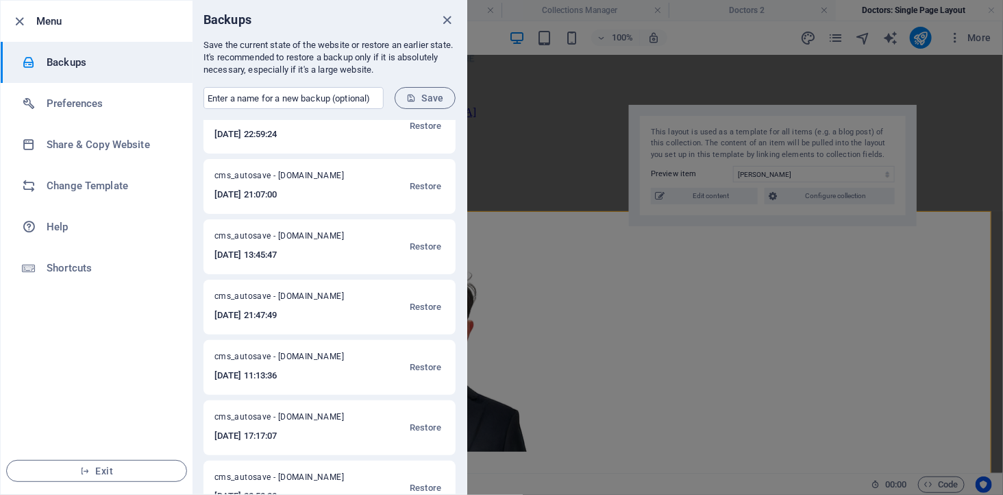
scroll to position [152, 0]
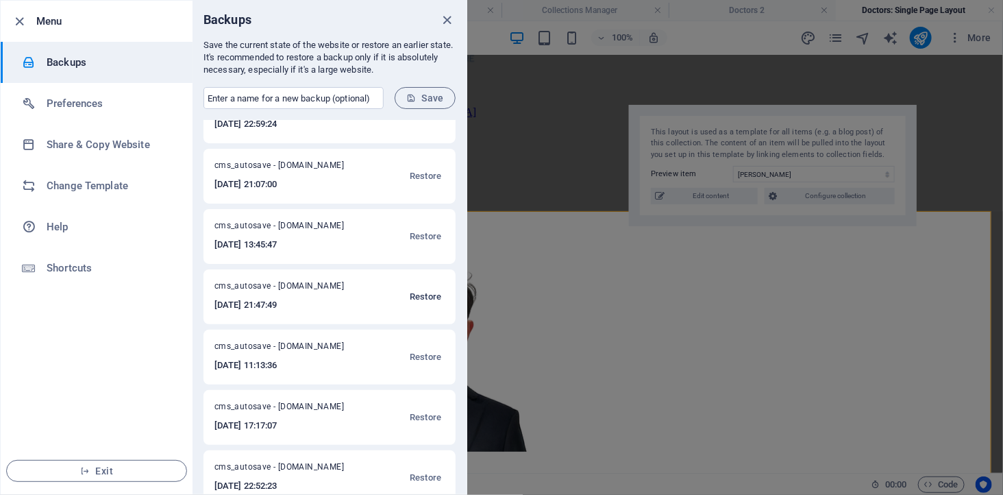
click at [416, 295] on span "Restore" at bounding box center [426, 296] width 32 height 16
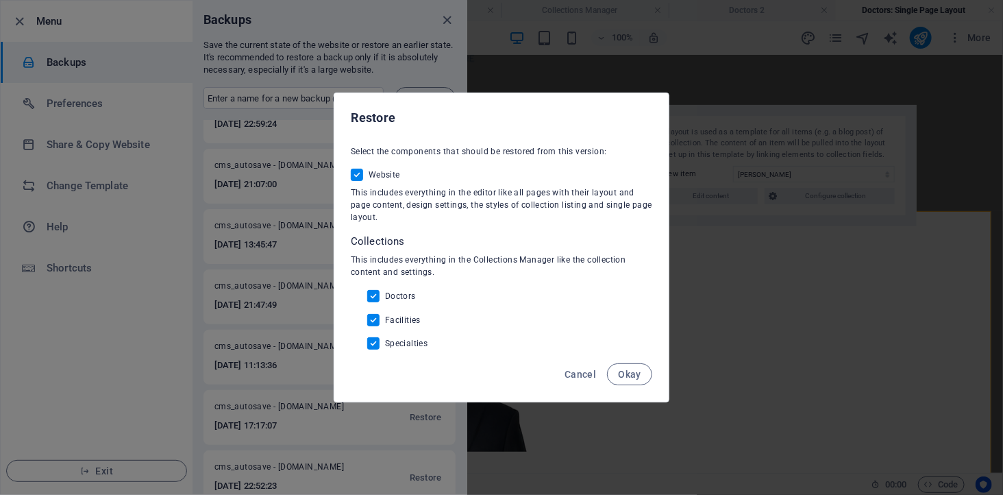
click at [375, 322] on input "Facilities" at bounding box center [376, 320] width 18 height 12
checkbox input "false"
click at [377, 345] on input "Specialties" at bounding box center [376, 343] width 18 height 12
checkbox input "false"
click at [627, 375] on span "Okay" at bounding box center [629, 374] width 23 height 11
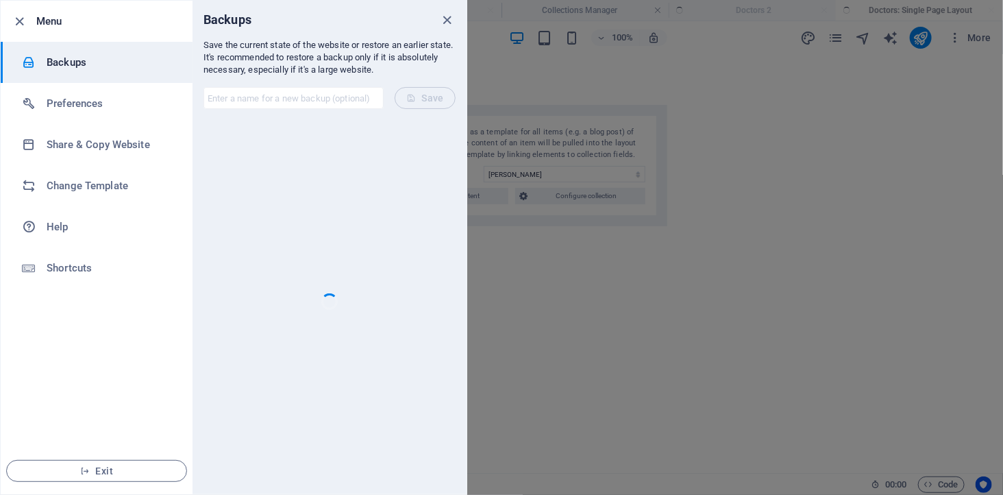
scroll to position [0, 0]
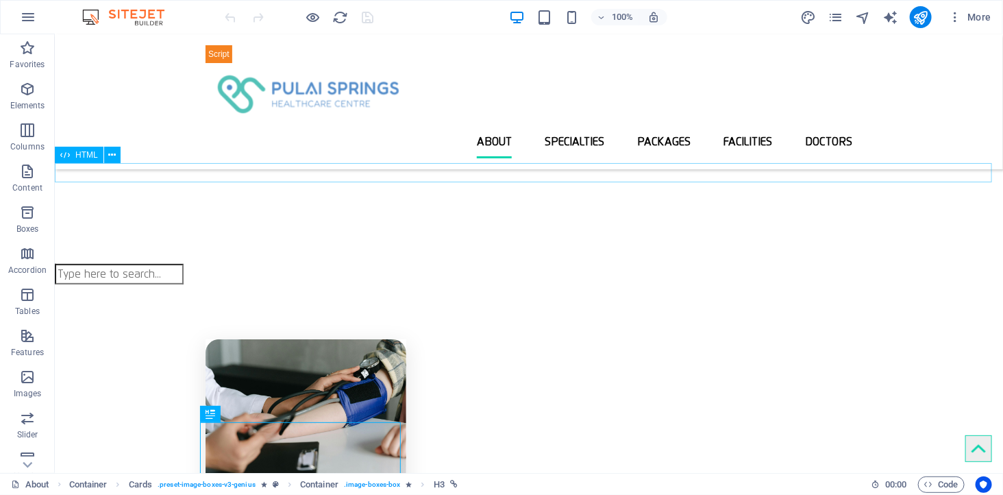
scroll to position [155, 0]
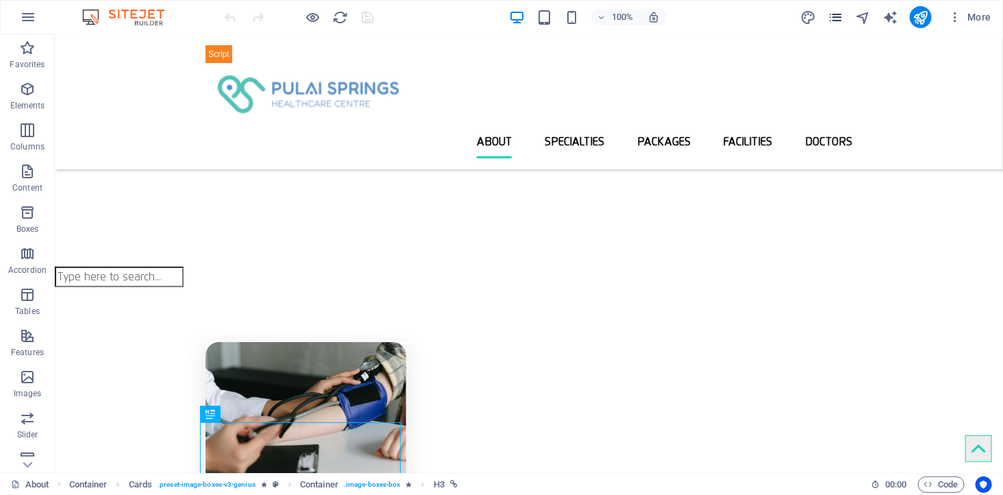
click at [840, 10] on icon "pages" at bounding box center [835, 18] width 16 height 16
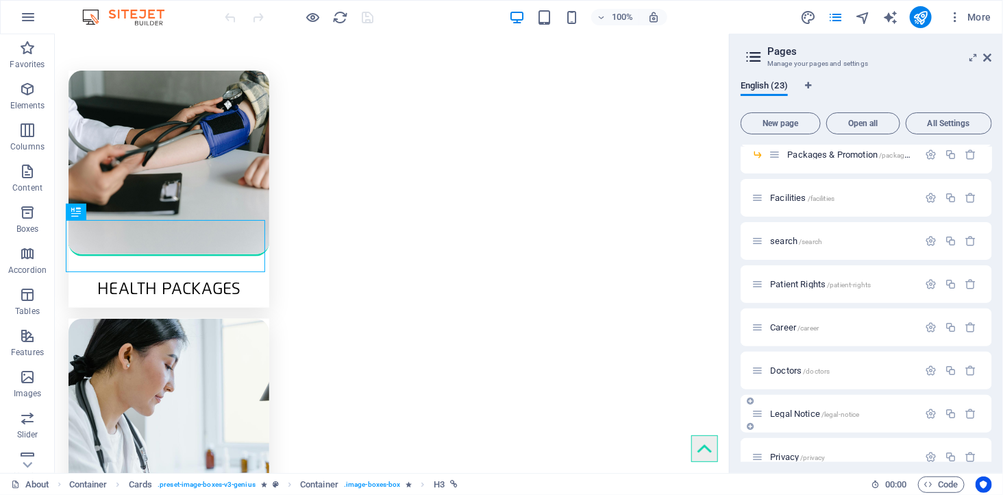
scroll to position [380, 0]
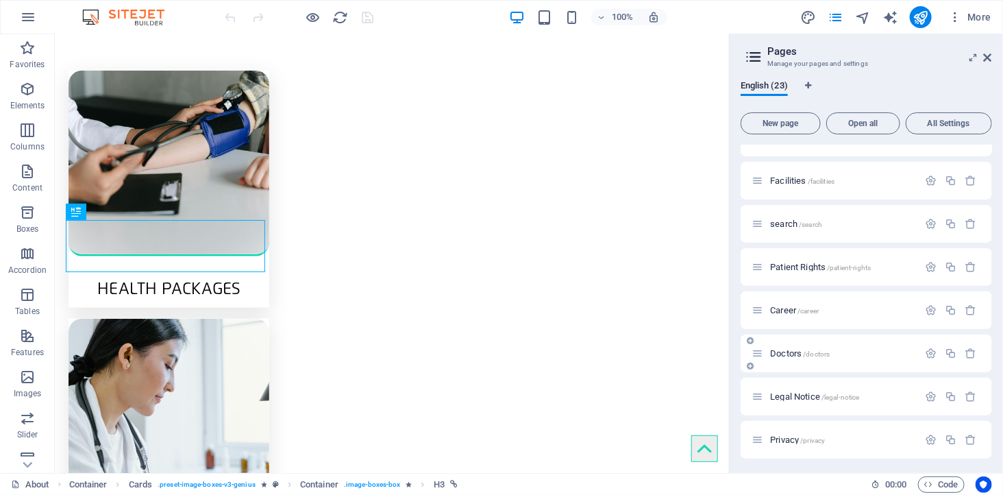
click at [803, 353] on span "/doctors" at bounding box center [816, 354] width 27 height 8
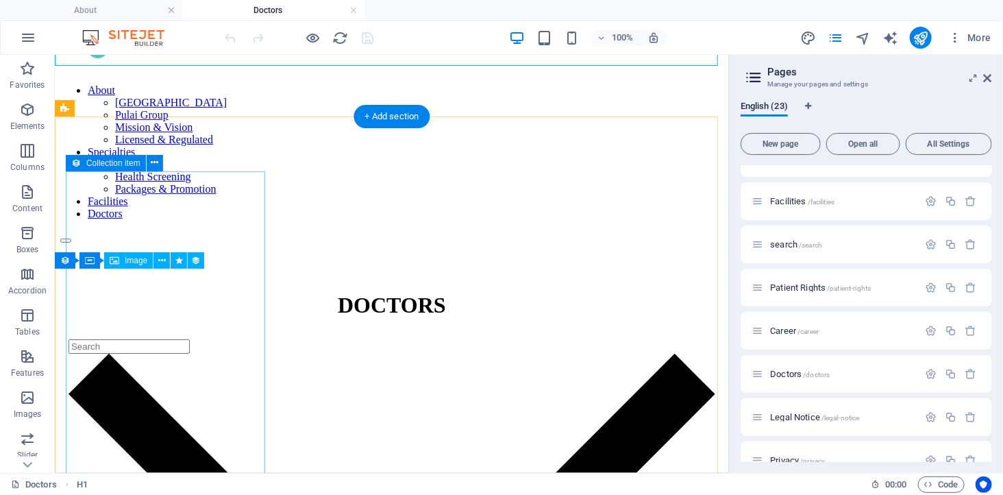
scroll to position [0, 0]
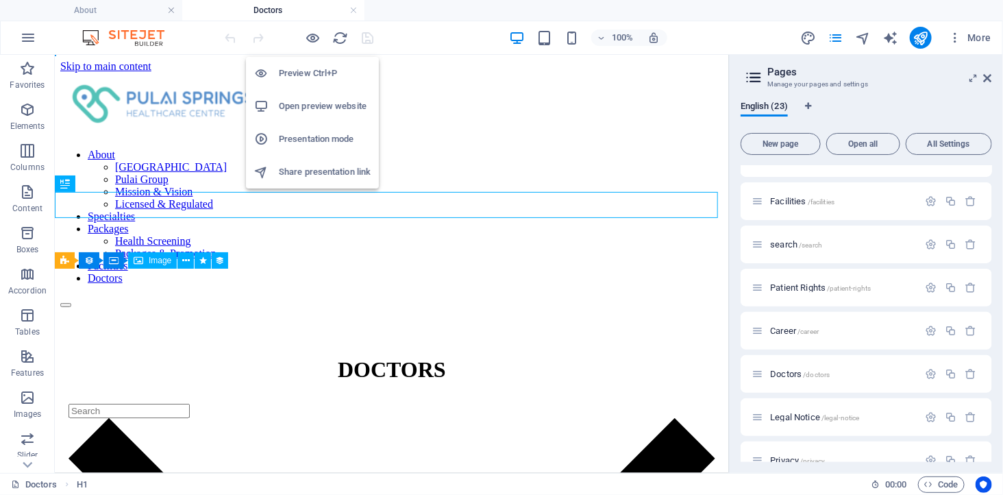
click at [309, 103] on h6 "Open preview website" at bounding box center [325, 106] width 92 height 16
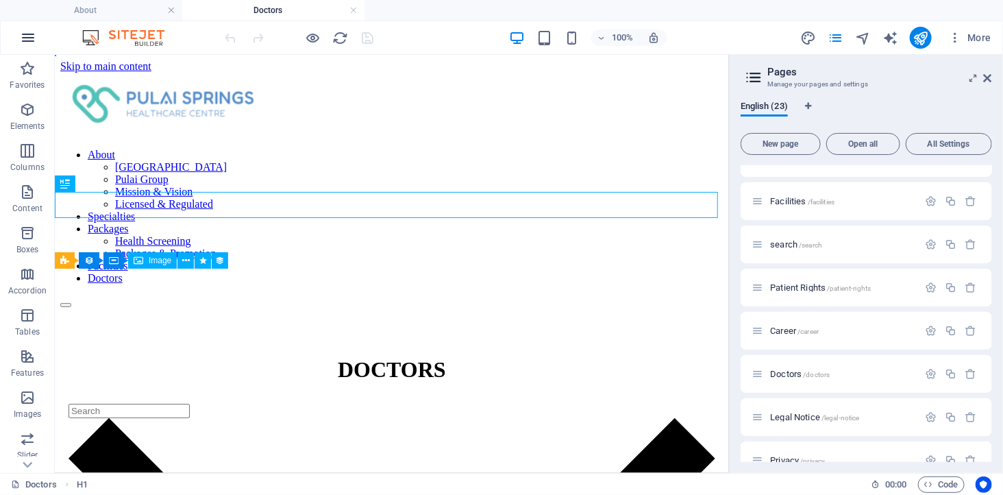
click at [29, 38] on icon "button" at bounding box center [28, 37] width 16 height 16
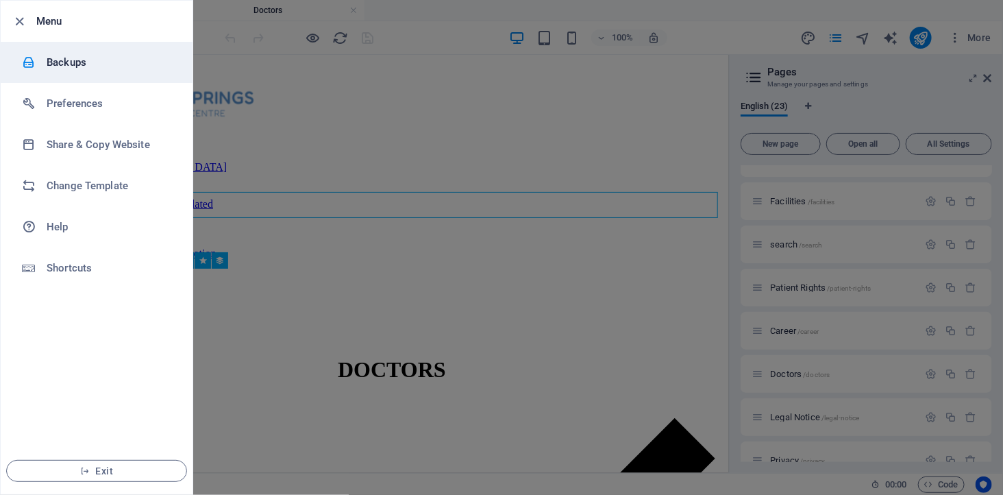
click at [96, 62] on h6 "Backups" at bounding box center [110, 62] width 127 height 16
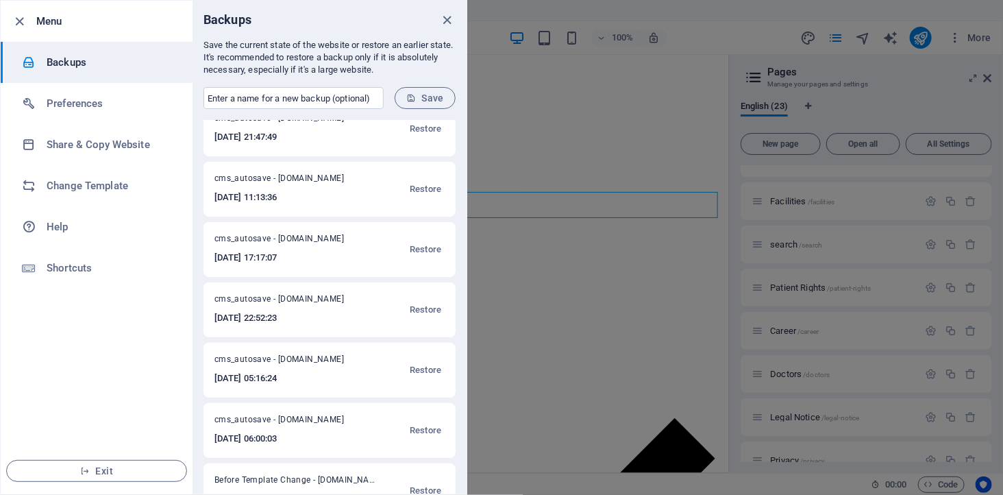
scroll to position [475, 0]
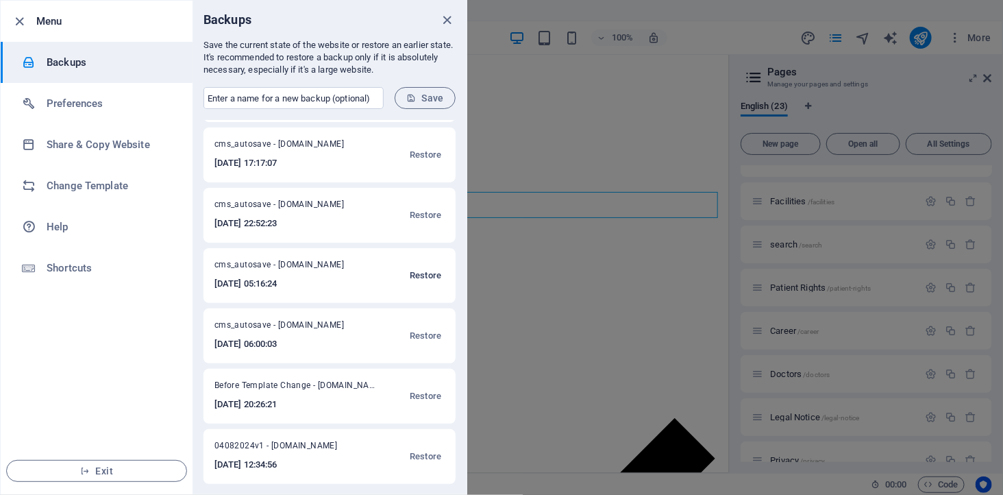
click at [419, 275] on span "Restore" at bounding box center [426, 275] width 32 height 16
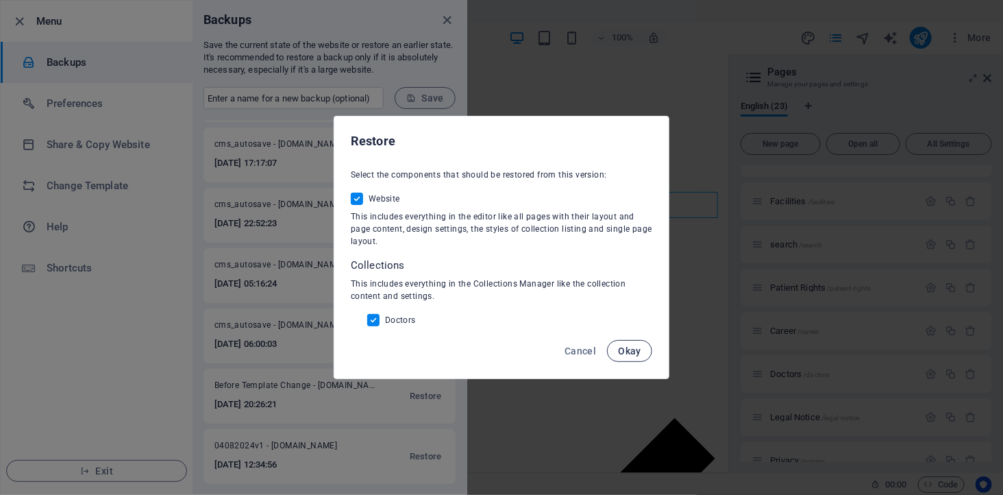
click at [631, 351] on span "Okay" at bounding box center [629, 350] width 23 height 11
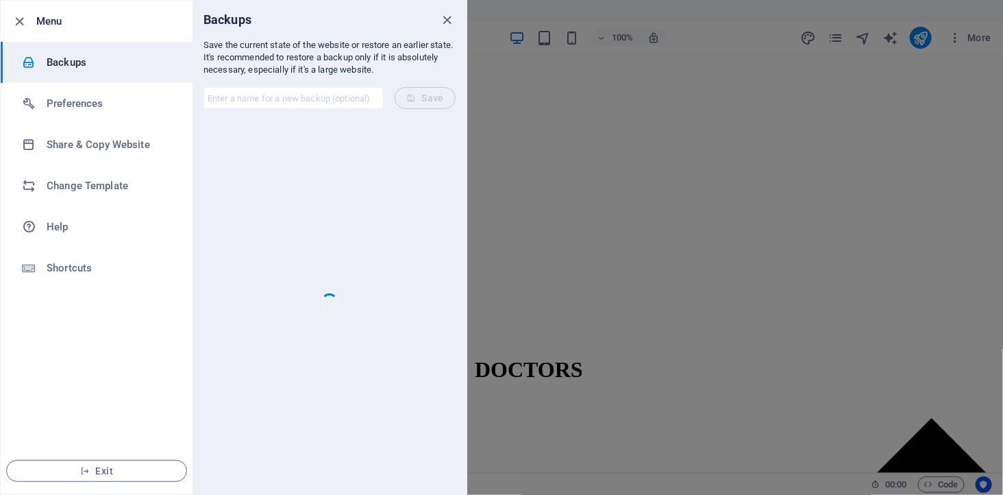
scroll to position [0, 0]
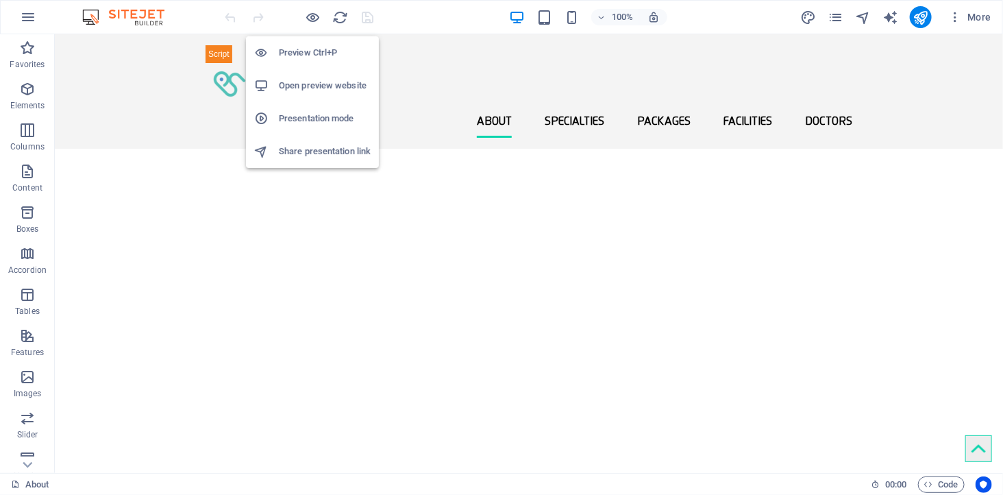
click at [319, 82] on h6 "Open preview website" at bounding box center [325, 85] width 92 height 16
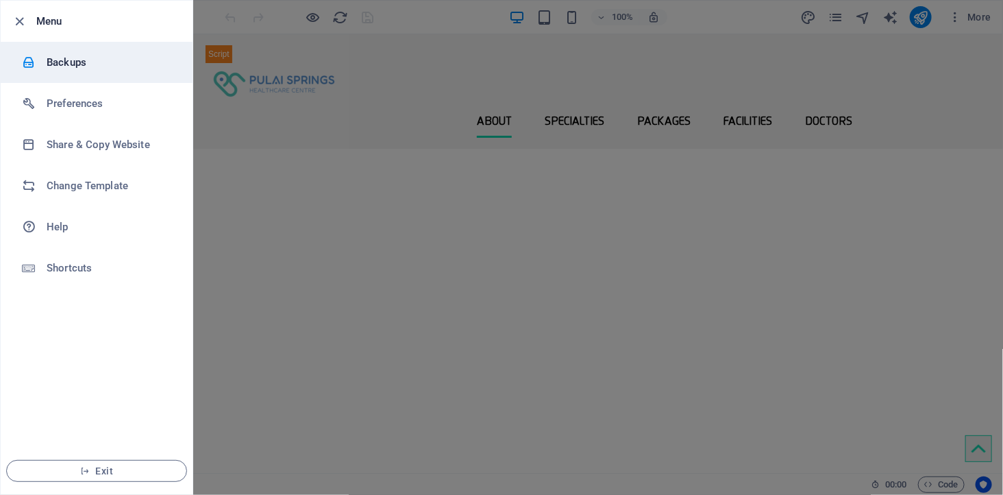
click at [62, 58] on h6 "Backups" at bounding box center [110, 62] width 127 height 16
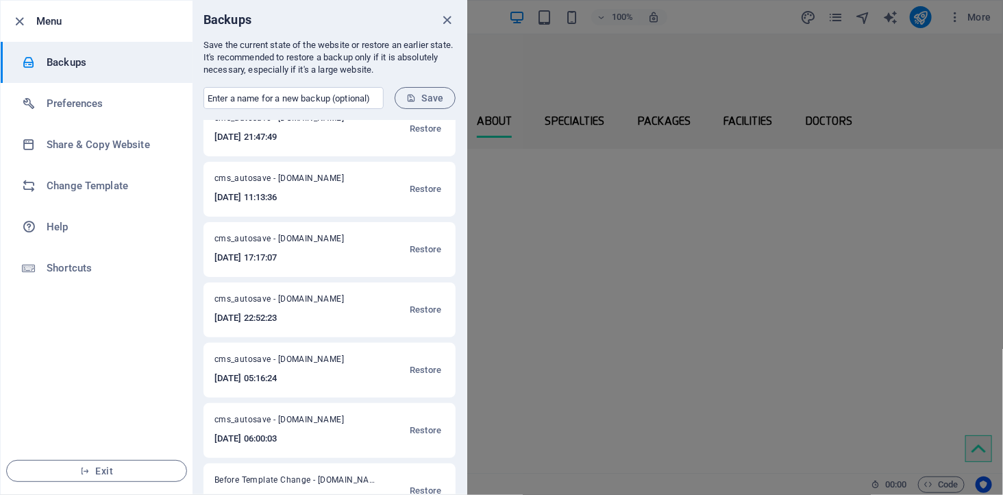
scroll to position [475, 0]
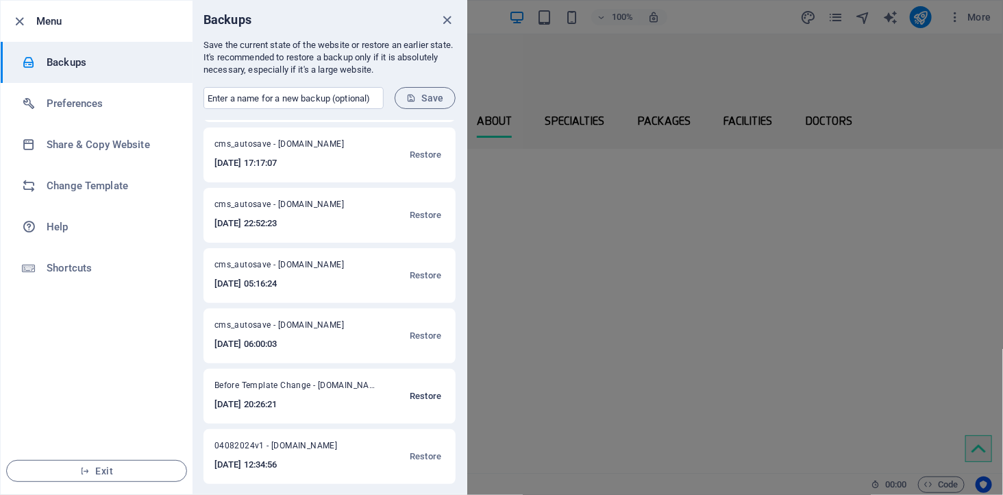
click at [418, 392] on span "Restore" at bounding box center [426, 396] width 32 height 16
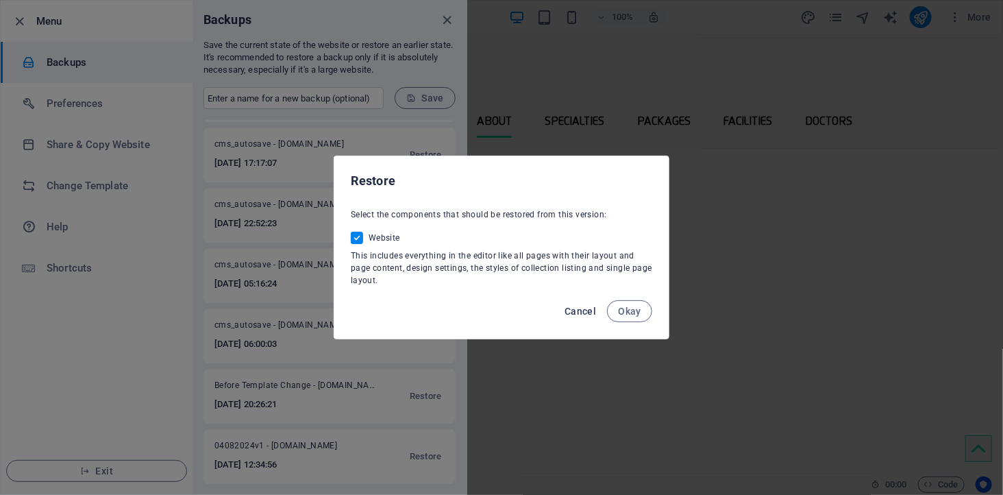
click at [573, 306] on span "Cancel" at bounding box center [580, 310] width 32 height 11
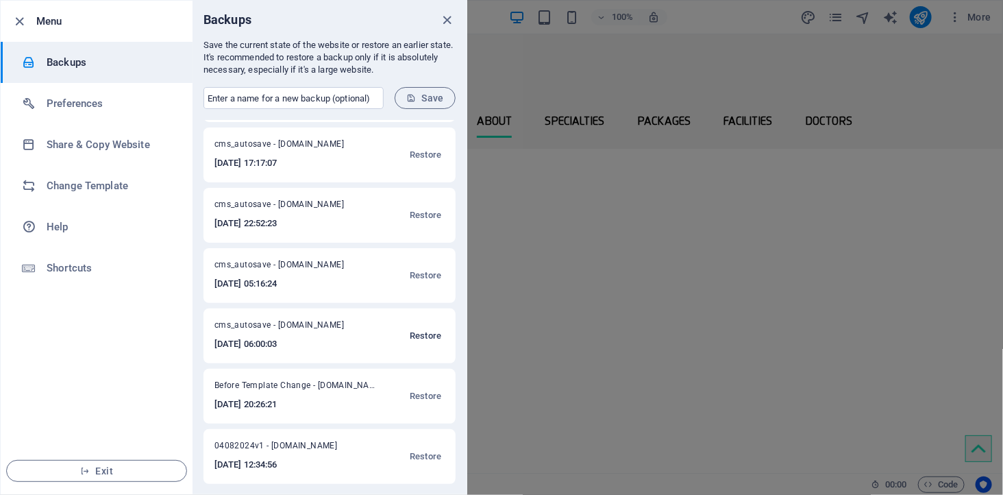
click at [419, 333] on span "Restore" at bounding box center [426, 335] width 32 height 16
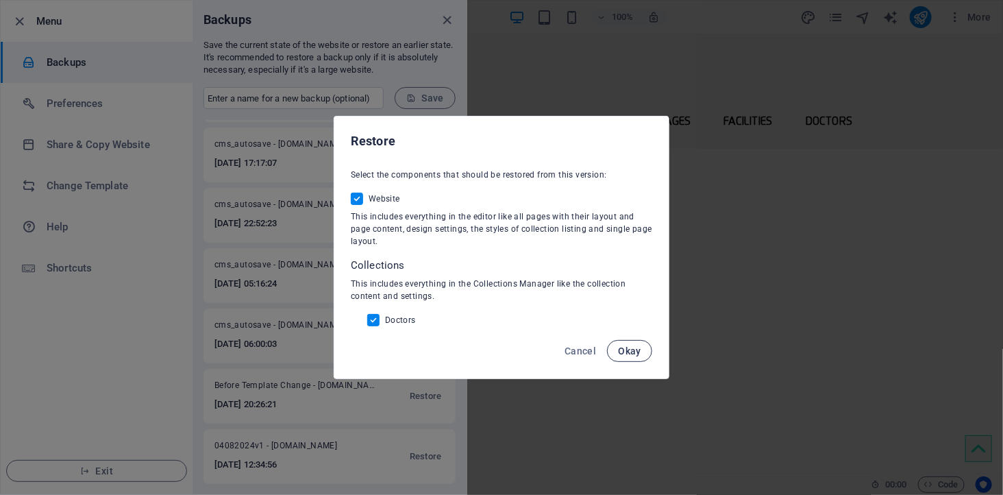
click at [638, 355] on span "Okay" at bounding box center [629, 350] width 23 height 11
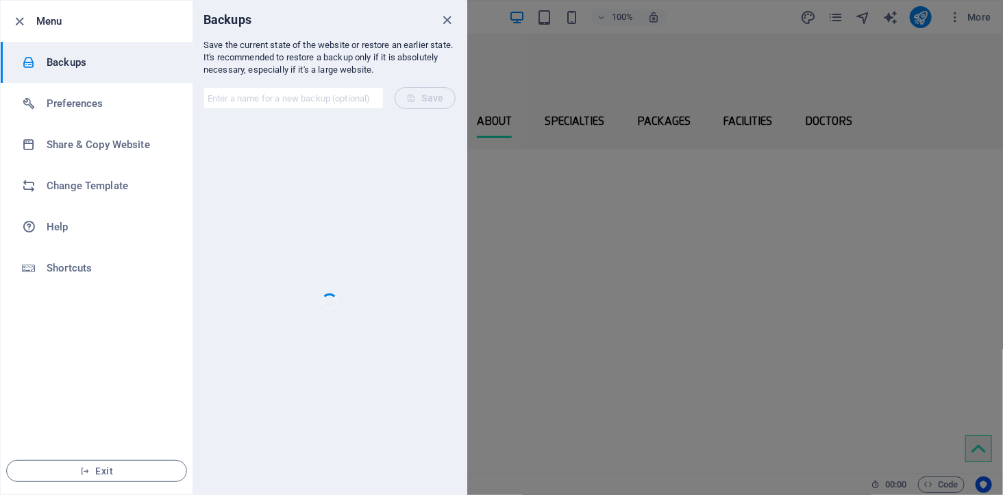
scroll to position [0, 0]
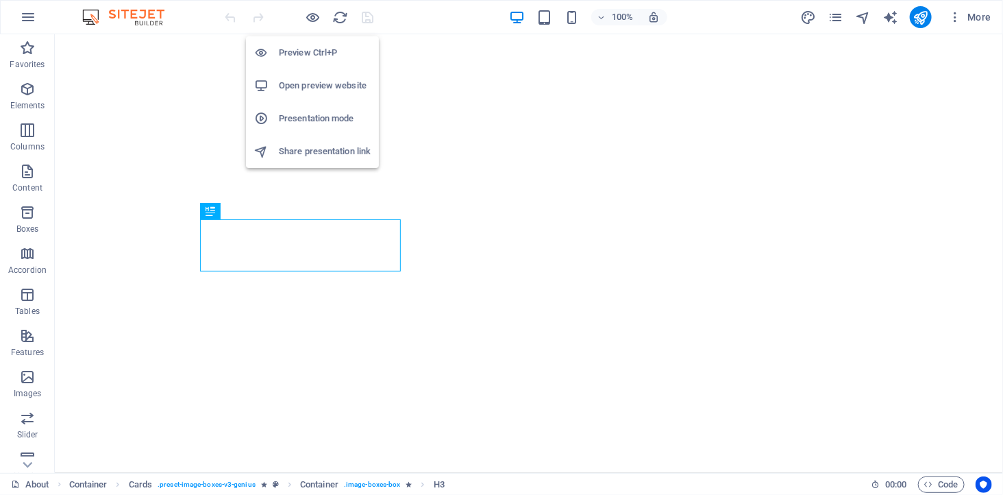
click at [315, 86] on h6 "Open preview website" at bounding box center [325, 85] width 92 height 16
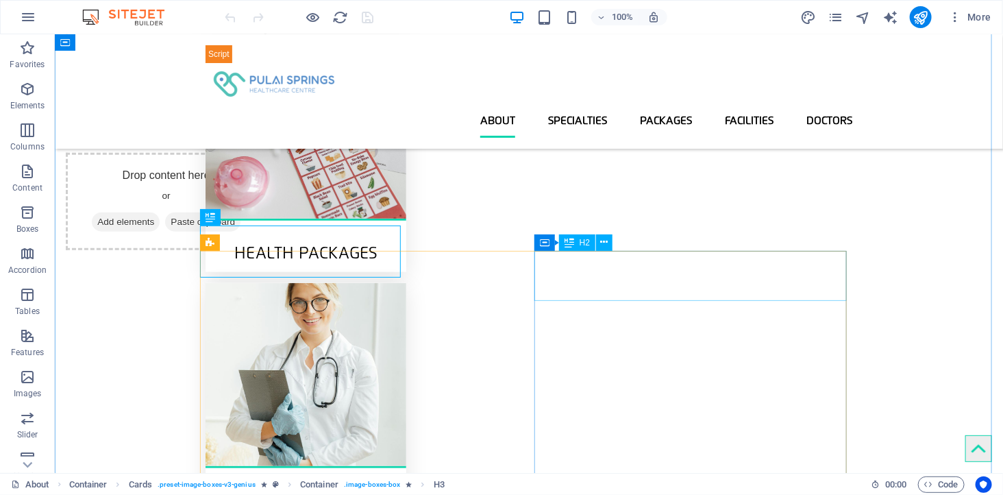
scroll to position [171, 0]
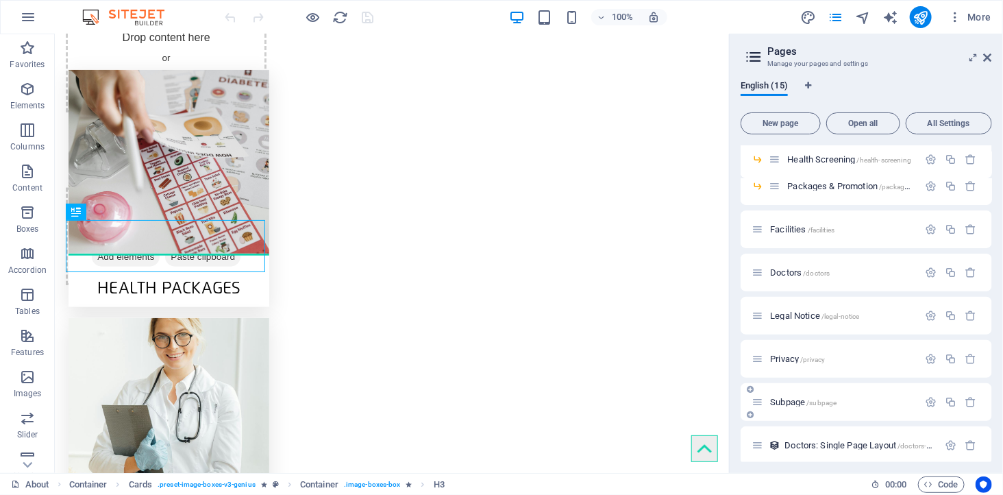
scroll to position [231, 0]
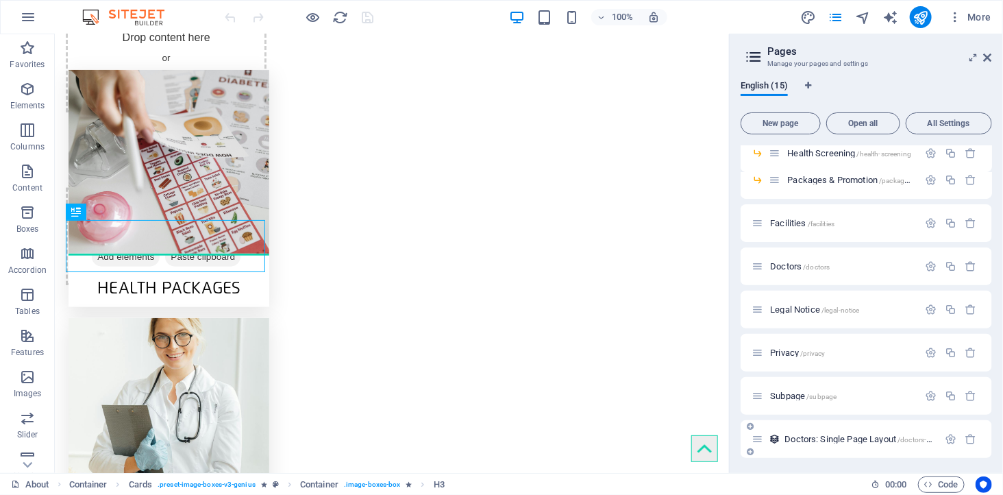
click at [834, 436] on span "Doctors: Single Page Layout /doctors-item" at bounding box center [861, 439] width 155 height 10
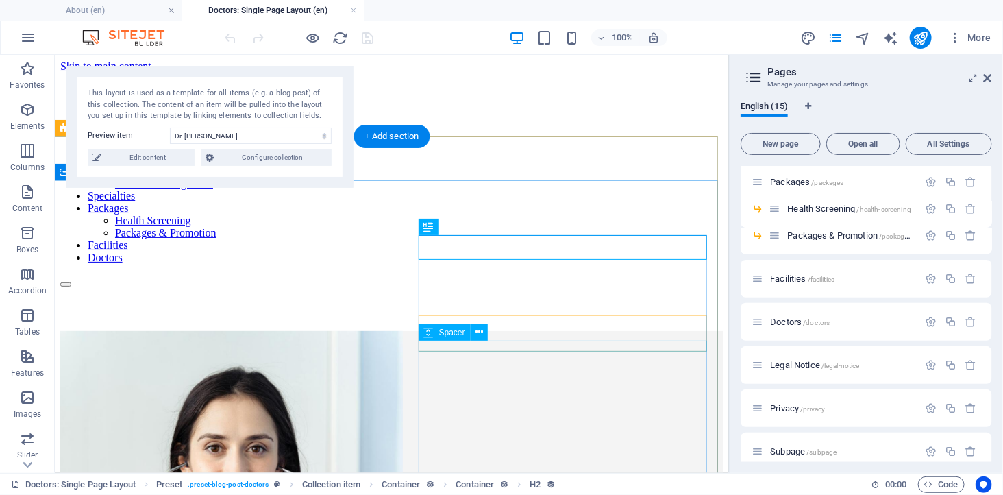
scroll to position [0, 0]
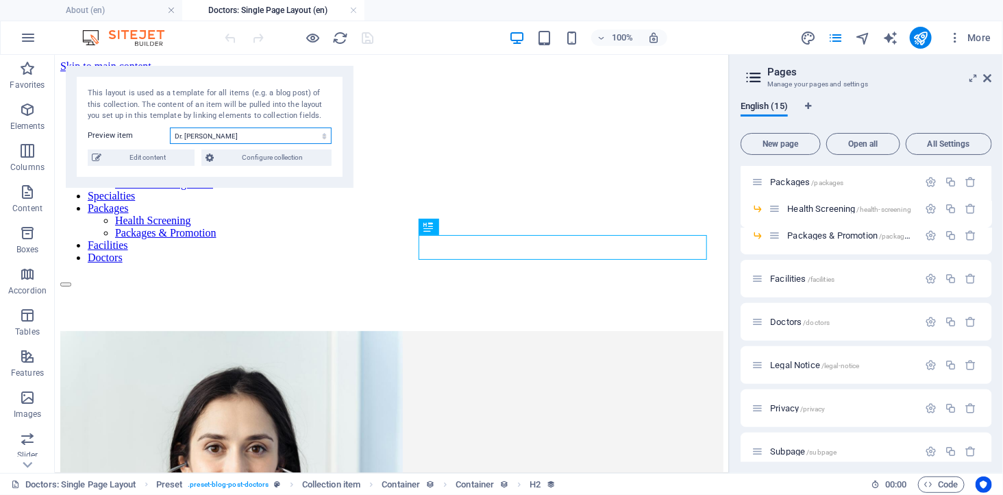
click at [249, 137] on select "Dr. [PERSON_NAME] [PERSON_NAME] [PERSON_NAME]" at bounding box center [251, 135] width 162 height 16
click at [170, 127] on select "Dr. [PERSON_NAME] [PERSON_NAME] [PERSON_NAME]" at bounding box center [251, 135] width 162 height 16
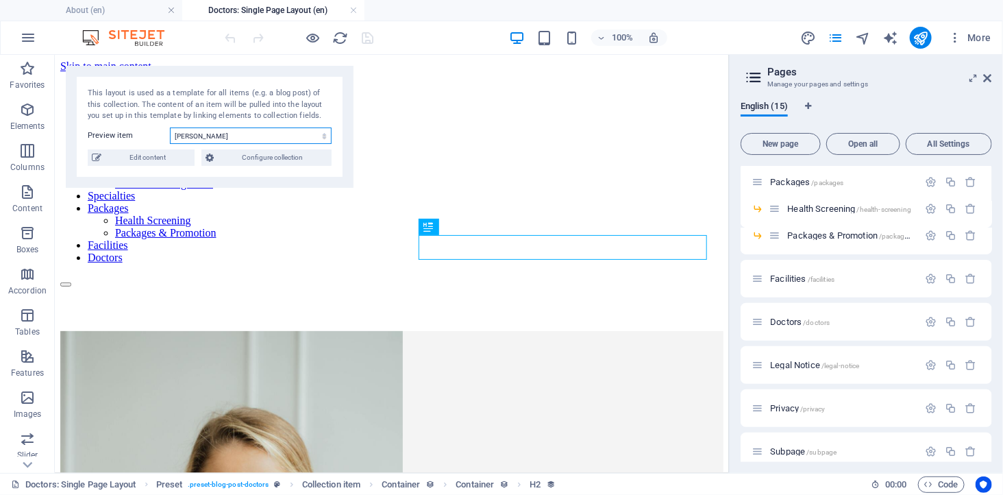
click at [237, 137] on select "Dr. [PERSON_NAME] [PERSON_NAME] [PERSON_NAME]" at bounding box center [251, 135] width 162 height 16
select select "68b9145c376bf67888084d04"
click at [170, 127] on select "Dr. [PERSON_NAME] [PERSON_NAME] [PERSON_NAME]" at bounding box center [251, 135] width 162 height 16
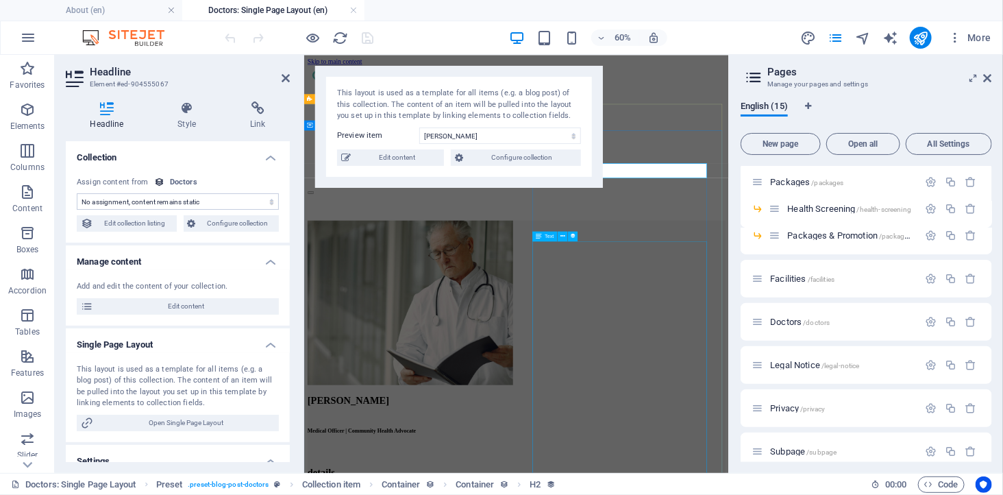
select select "name"
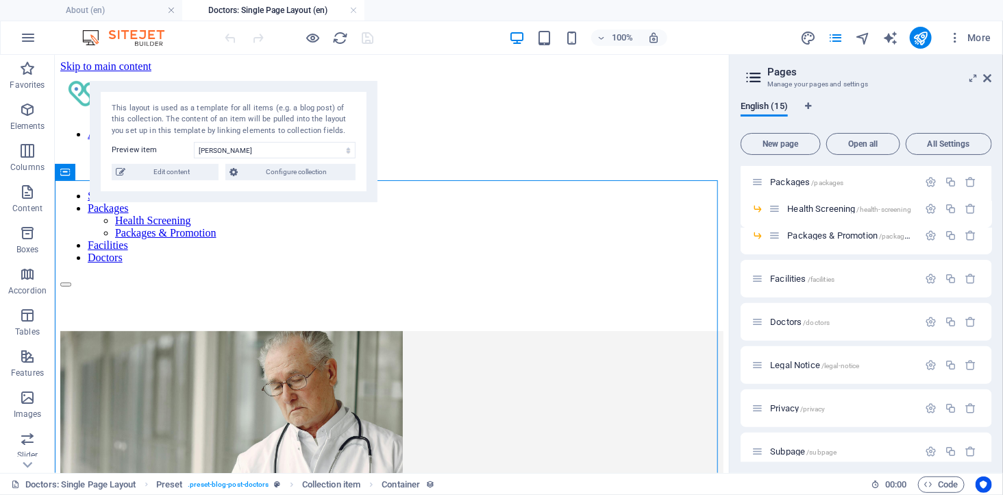
drag, startPoint x: 252, startPoint y: 75, endPoint x: 564, endPoint y: 142, distance: 319.3
click at [377, 145] on div "This layout is used as a template for all items (e.g. a blog post) of this coll…" at bounding box center [234, 142] width 288 height 122
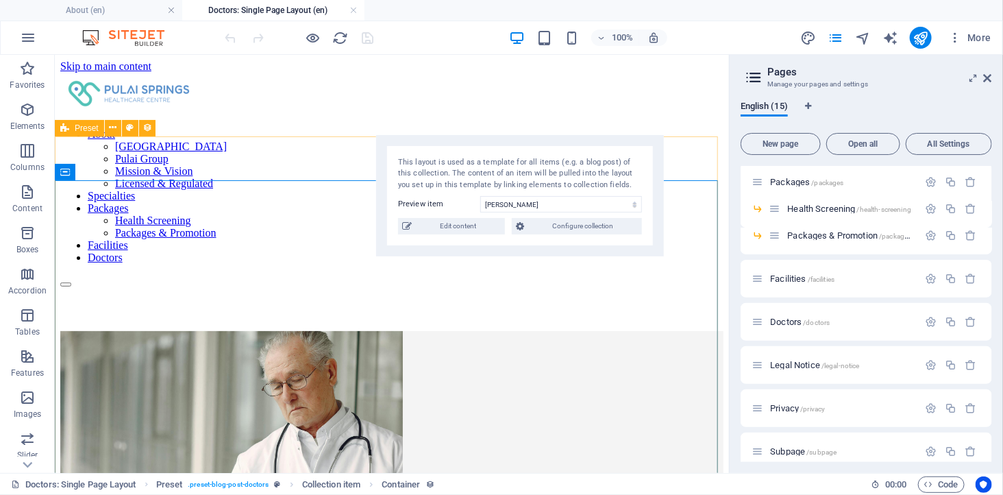
click at [71, 130] on div "Preset" at bounding box center [79, 128] width 49 height 16
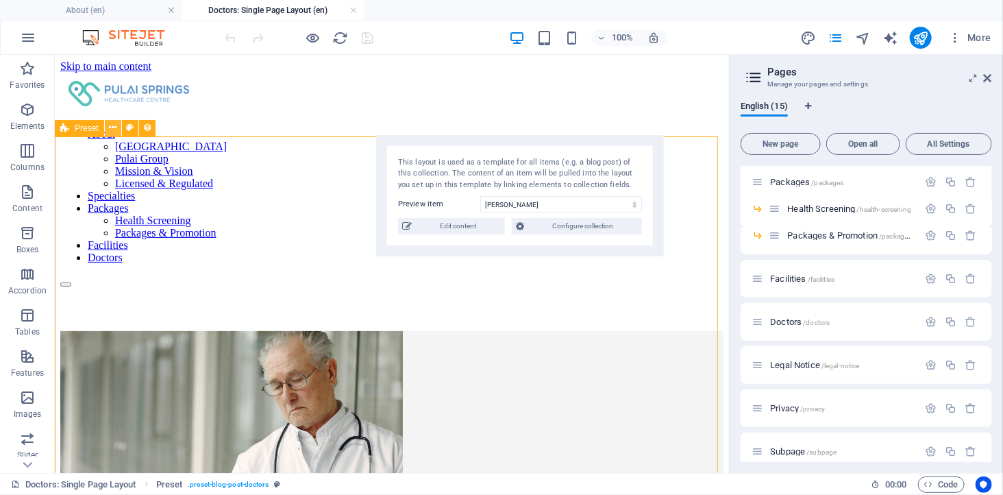
click at [112, 125] on icon at bounding box center [113, 128] width 8 height 14
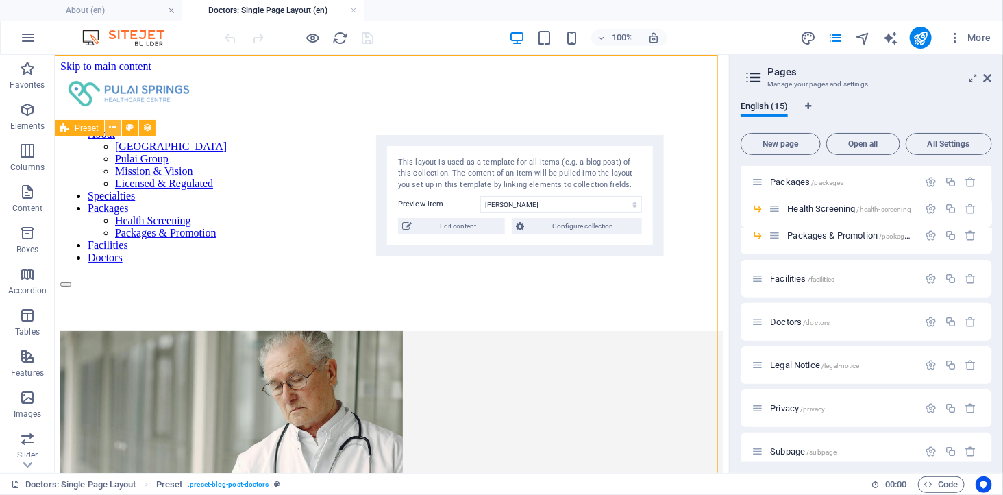
click at [112, 129] on icon at bounding box center [113, 128] width 8 height 14
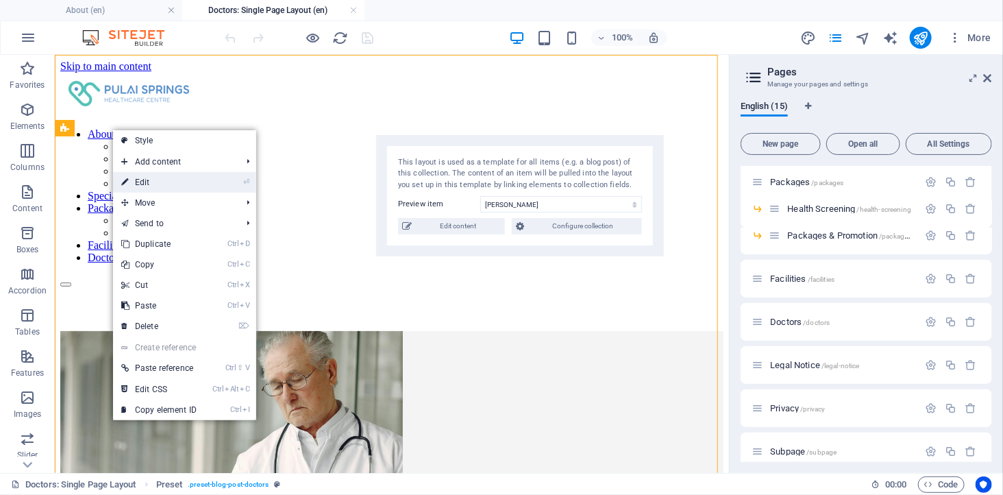
click at [148, 179] on link "⏎ Edit" at bounding box center [159, 182] width 92 height 21
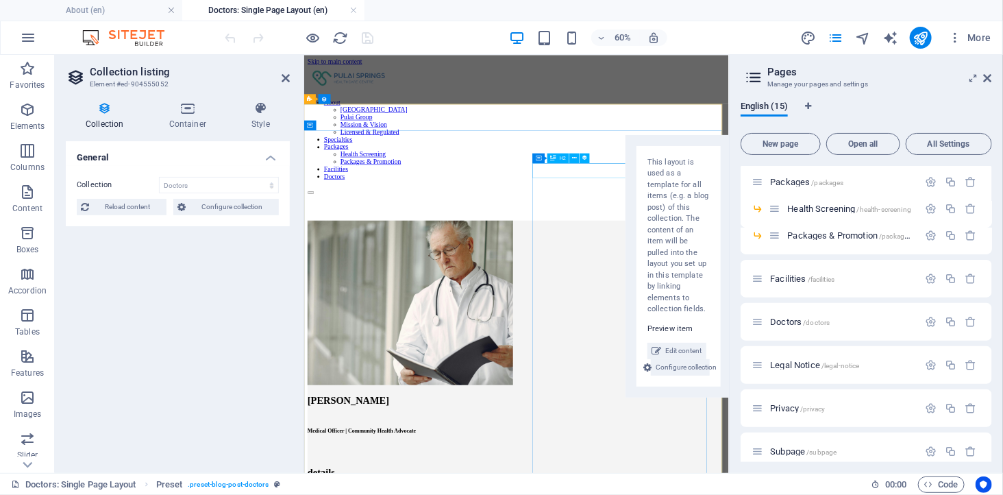
select select "name"
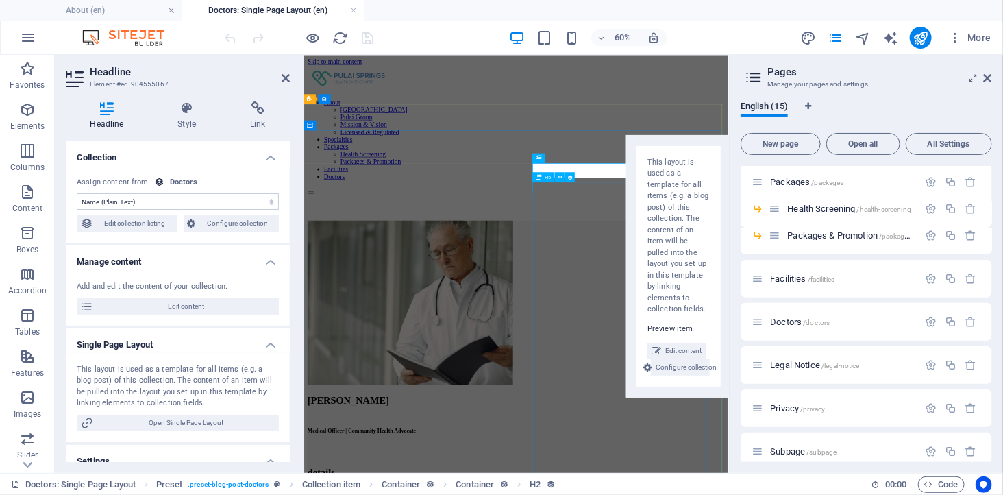
select select "job_title"
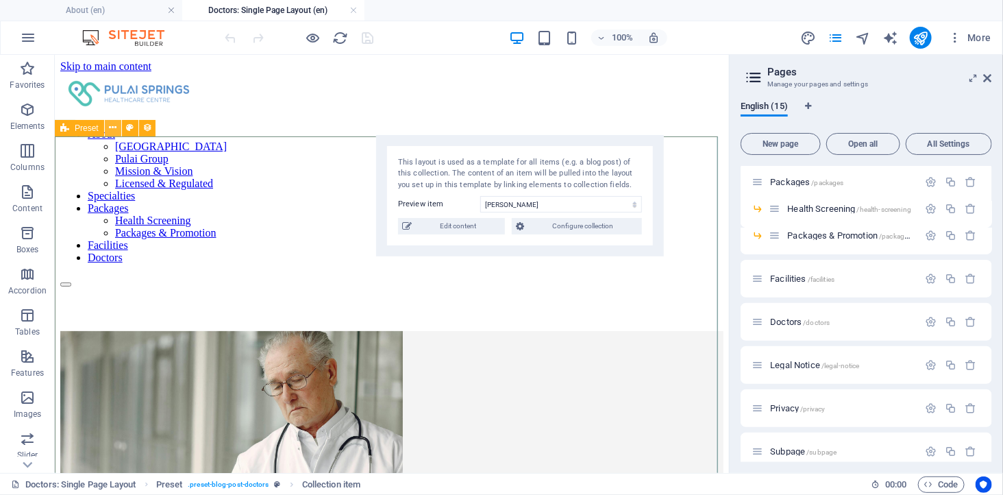
click at [110, 125] on icon at bounding box center [113, 128] width 8 height 14
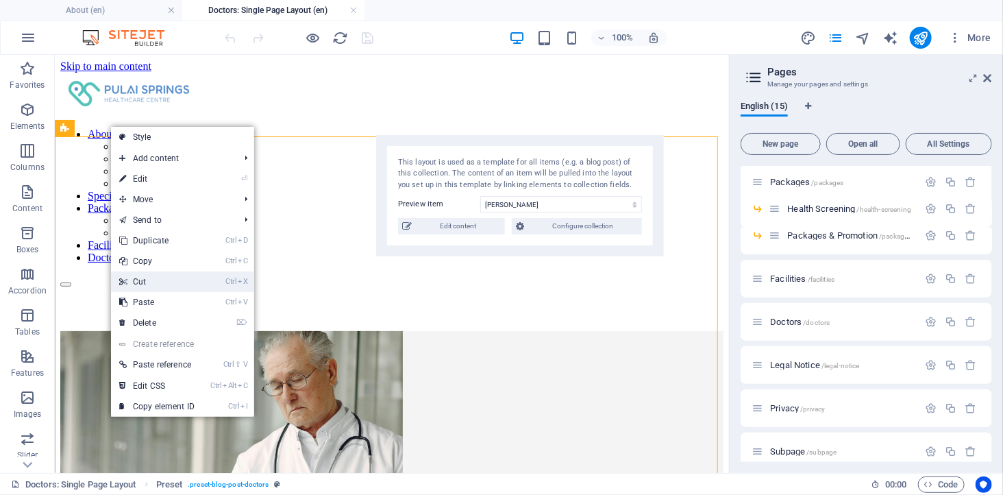
drag, startPoint x: 96, startPoint y: 220, endPoint x: 149, endPoint y: 275, distance: 76.5
click at [149, 275] on link "Ctrl X Cut" at bounding box center [157, 281] width 92 height 21
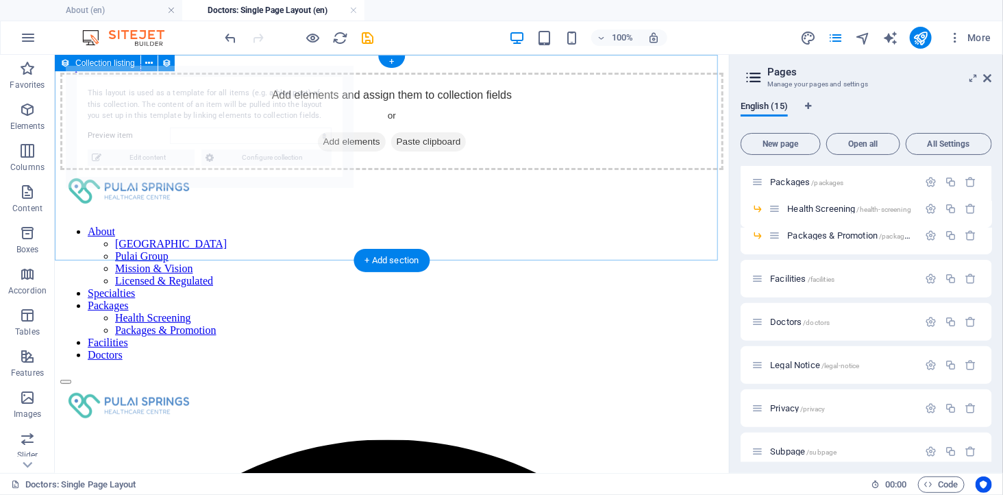
select select "68b9145c376bf67888084d02"
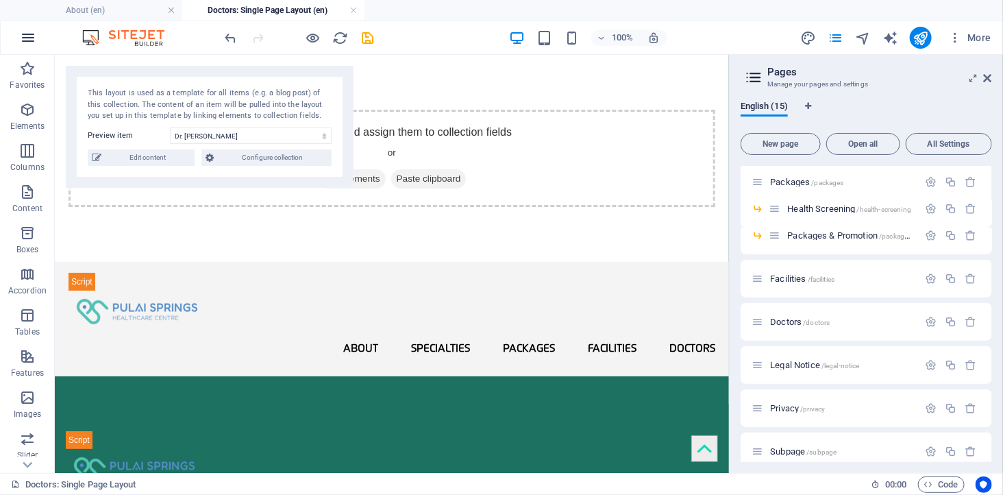
click at [28, 38] on icon "button" at bounding box center [28, 37] width 16 height 16
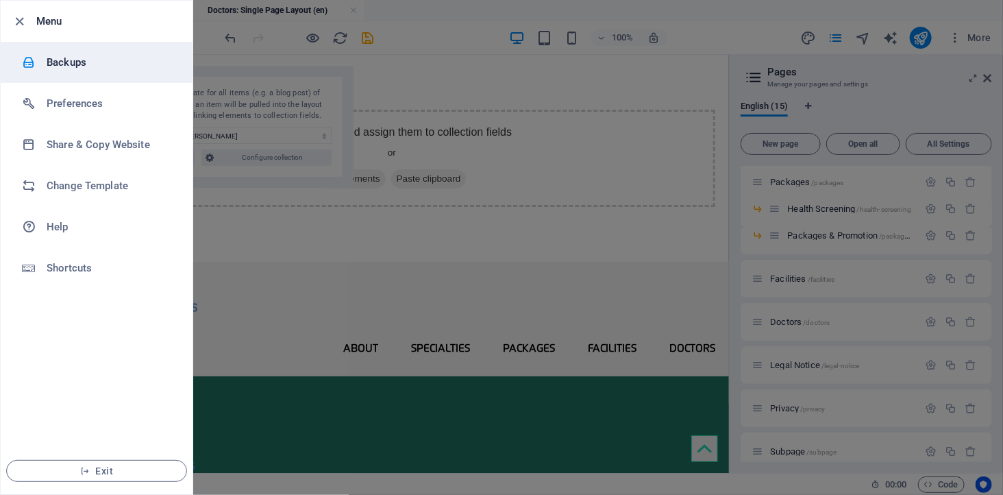
click at [64, 62] on h6 "Backups" at bounding box center [110, 62] width 127 height 16
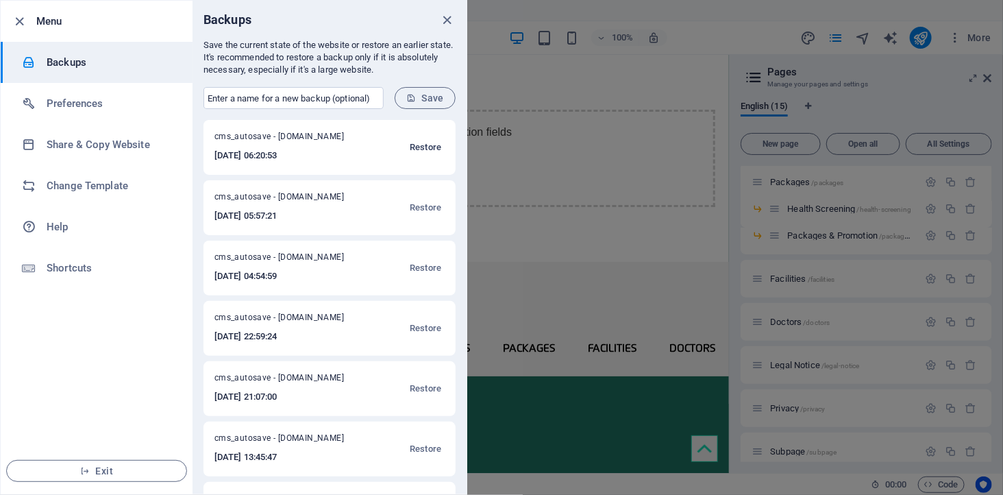
click at [419, 147] on span "Restore" at bounding box center [426, 147] width 32 height 16
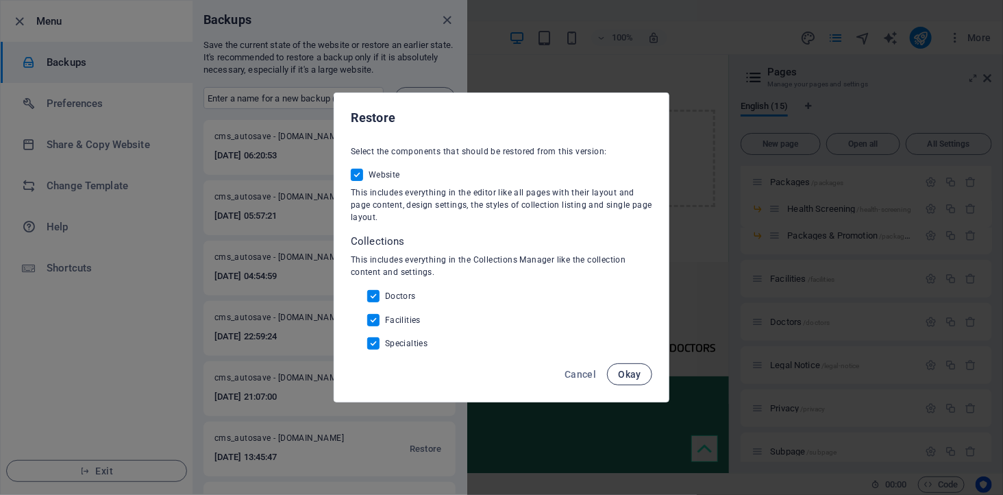
click at [621, 372] on span "Okay" at bounding box center [629, 374] width 23 height 11
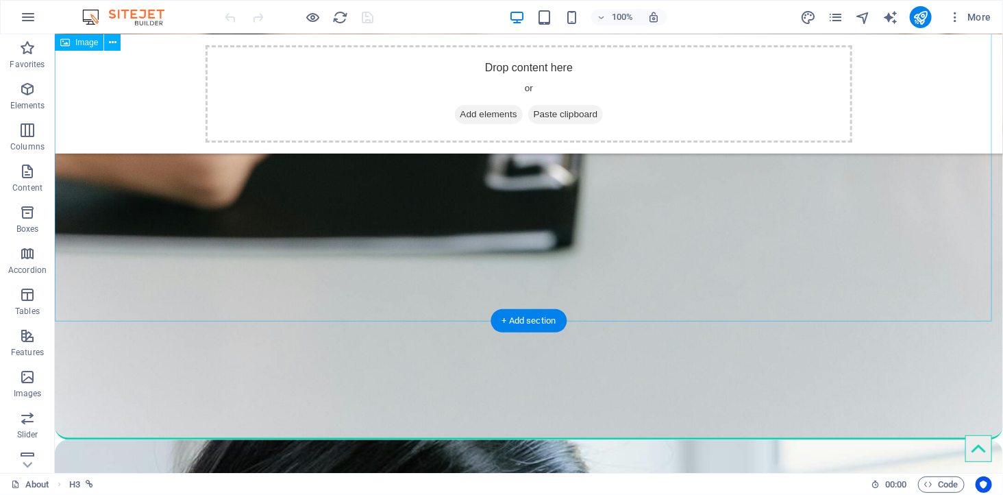
scroll to position [1050, 0]
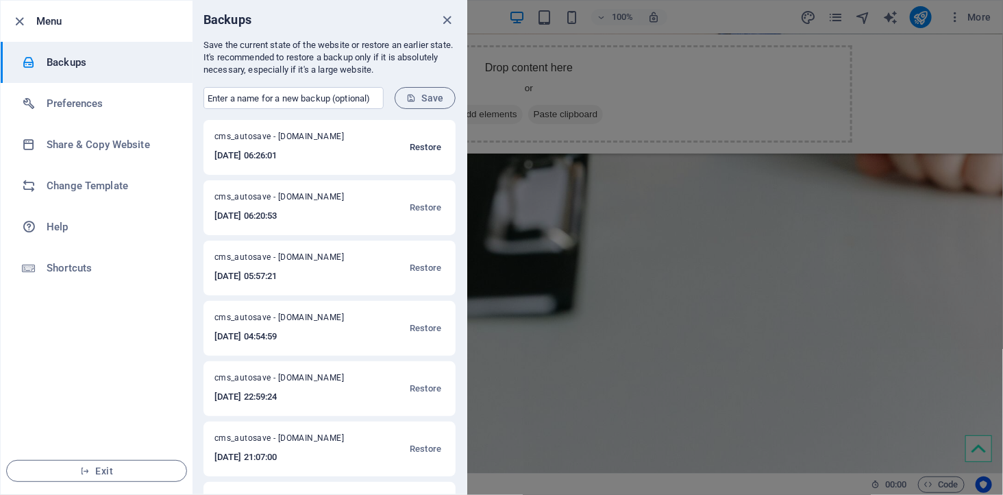
click at [422, 142] on span "Restore" at bounding box center [426, 147] width 32 height 16
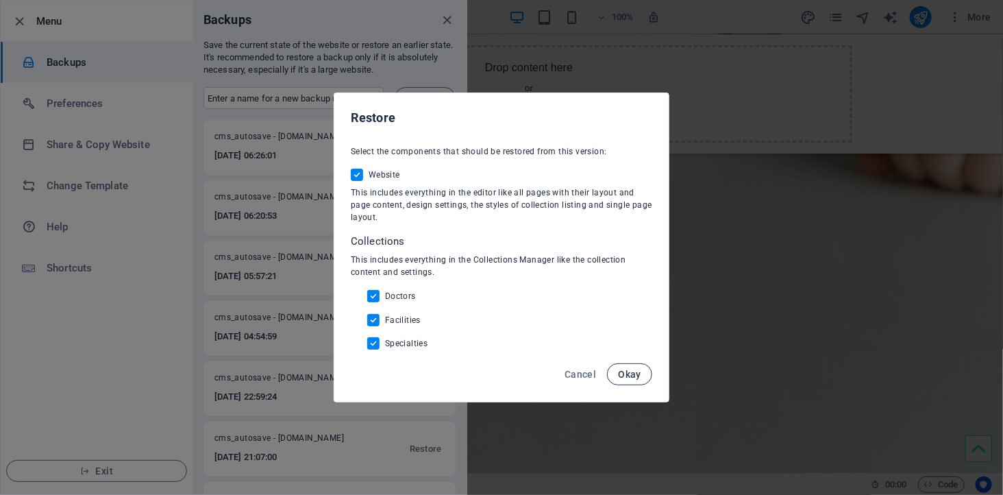
click at [629, 377] on span "Okay" at bounding box center [629, 374] width 23 height 11
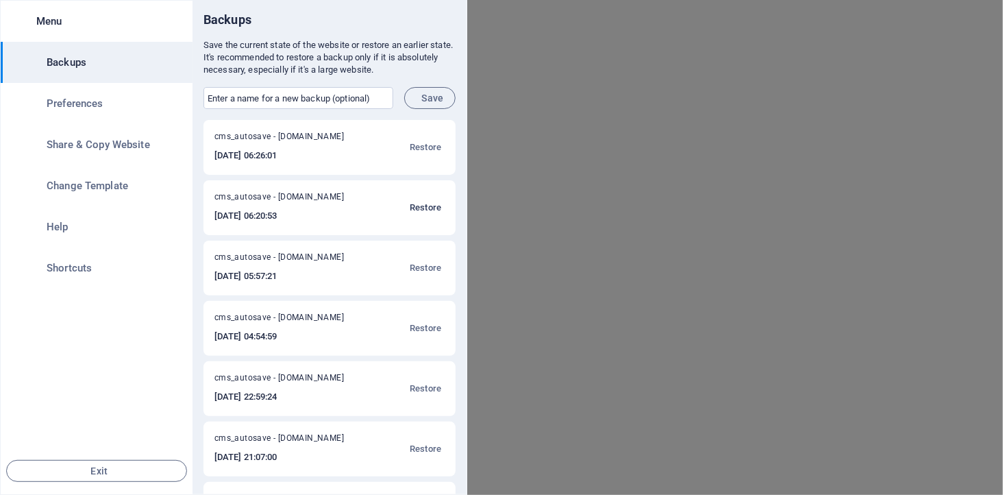
click at [416, 203] on span "Restore" at bounding box center [426, 207] width 32 height 16
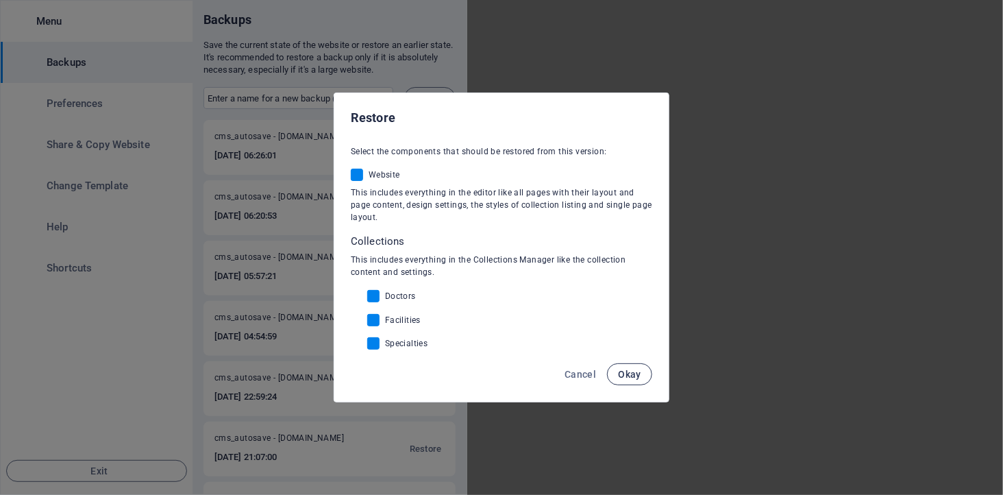
click at [628, 377] on span "Okay" at bounding box center [629, 374] width 23 height 11
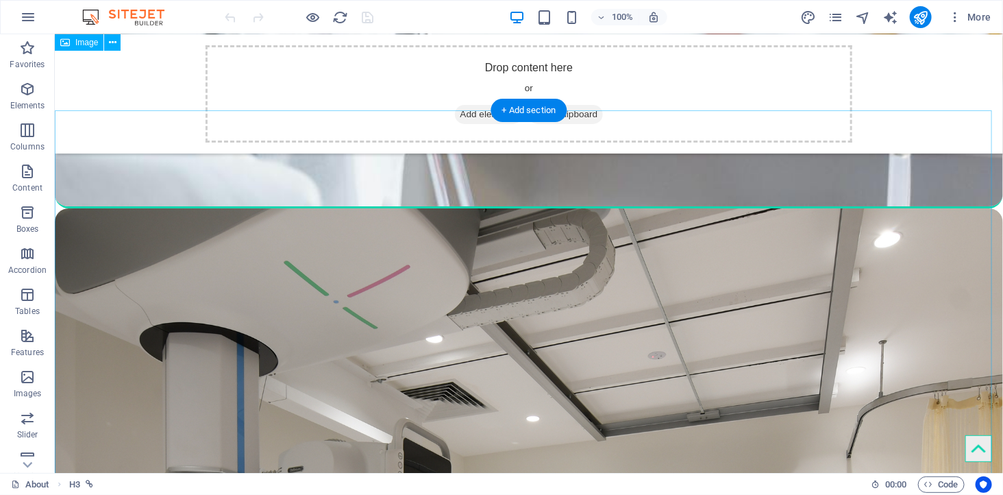
scroll to position [2192, 0]
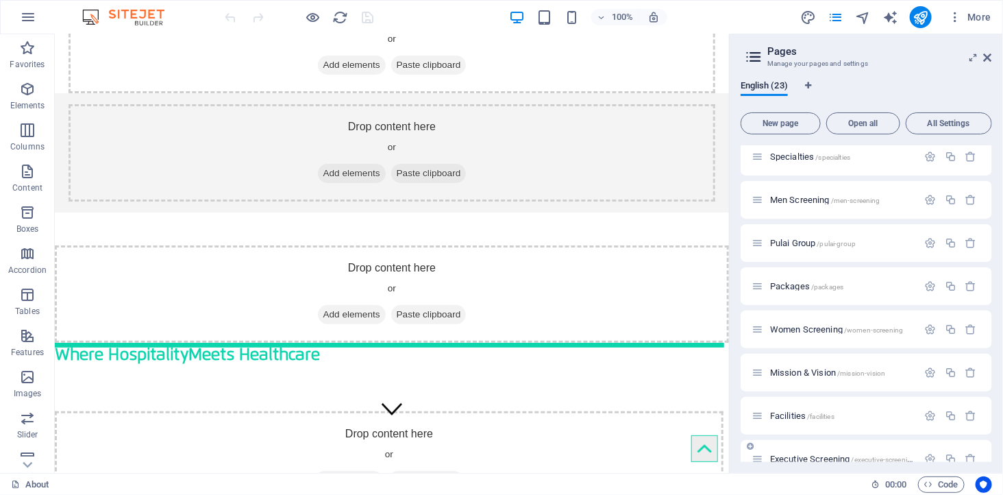
scroll to position [0, 0]
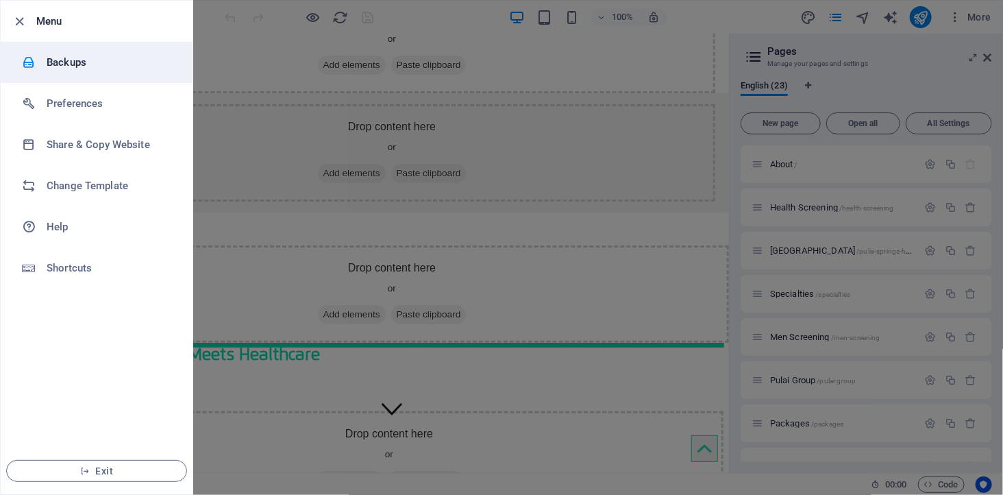
click at [73, 63] on h6 "Backups" at bounding box center [110, 62] width 127 height 16
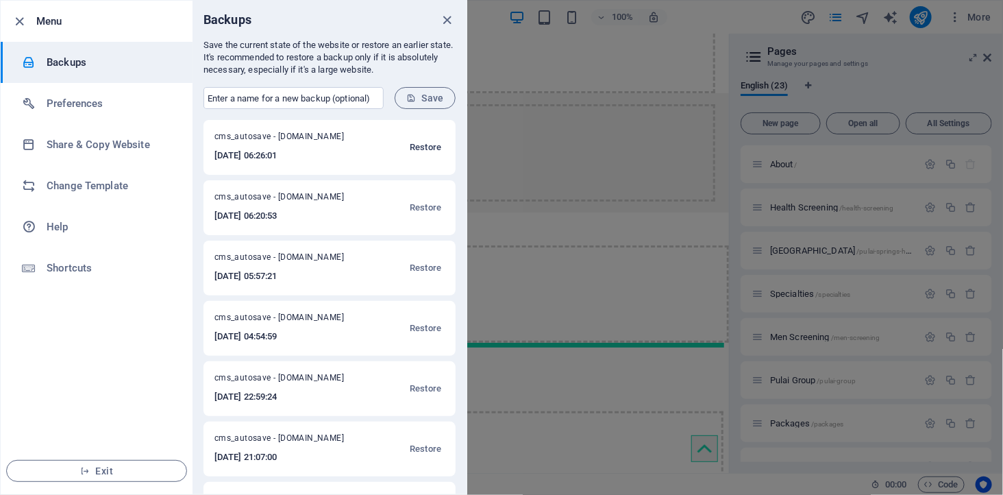
click at [421, 141] on span "Restore" at bounding box center [426, 147] width 32 height 16
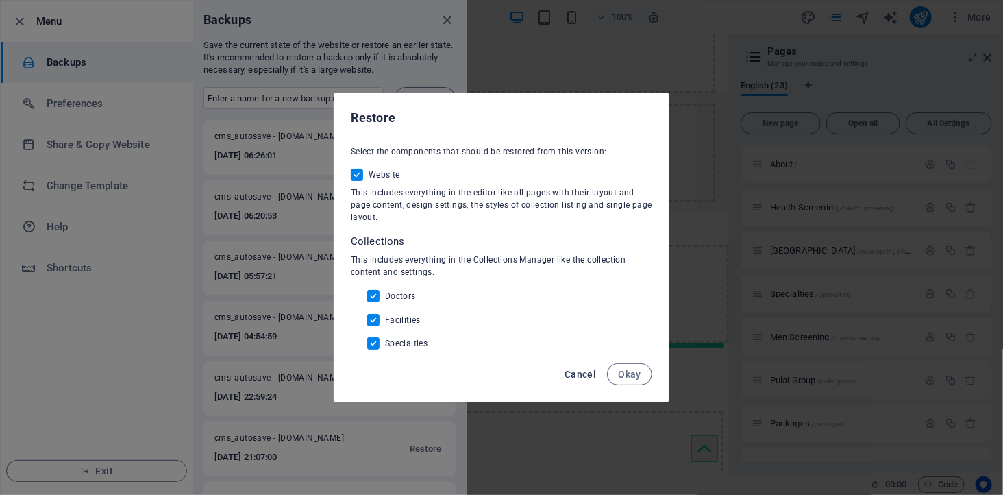
click at [585, 369] on button "Cancel" at bounding box center [580, 374] width 42 height 22
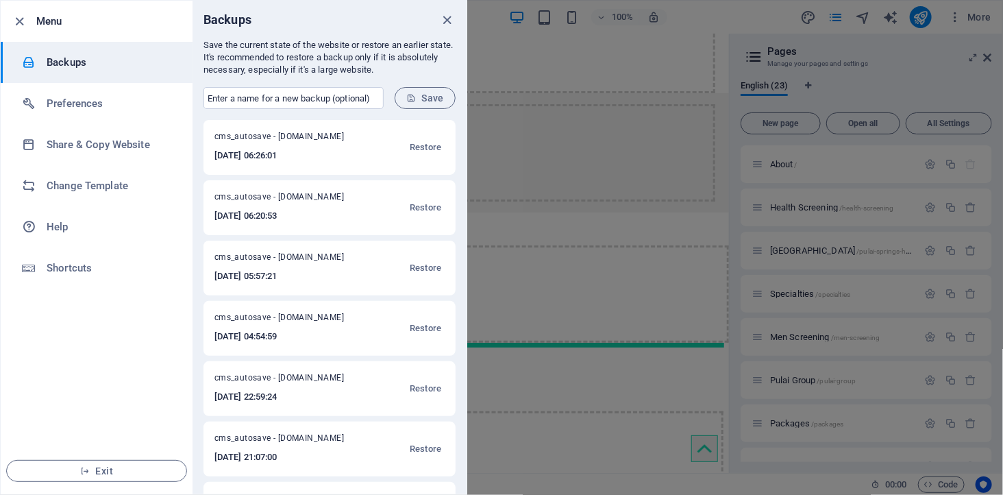
click at [446, 18] on icon "close" at bounding box center [448, 20] width 16 height 16
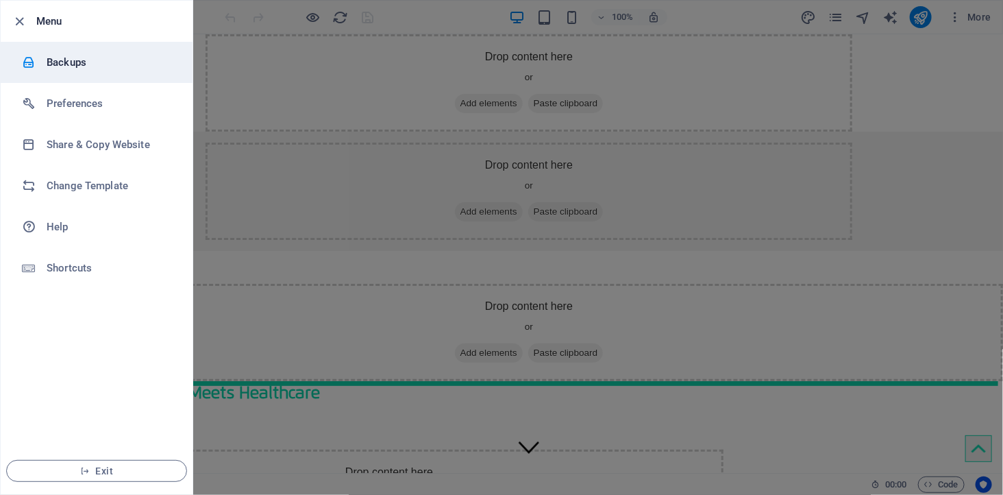
click at [86, 63] on h6 "Backups" at bounding box center [110, 62] width 127 height 16
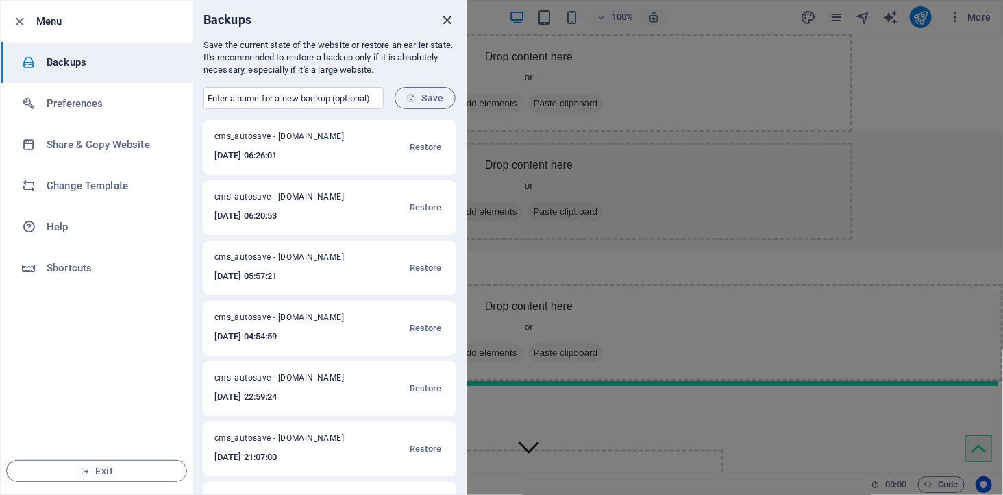
click at [448, 17] on icon "close" at bounding box center [448, 20] width 16 height 16
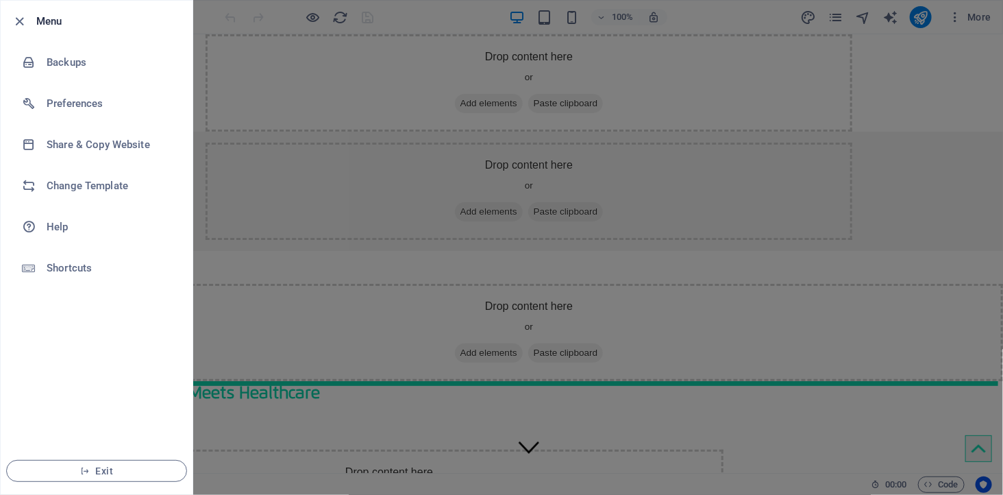
click at [263, 183] on div at bounding box center [501, 247] width 1003 height 495
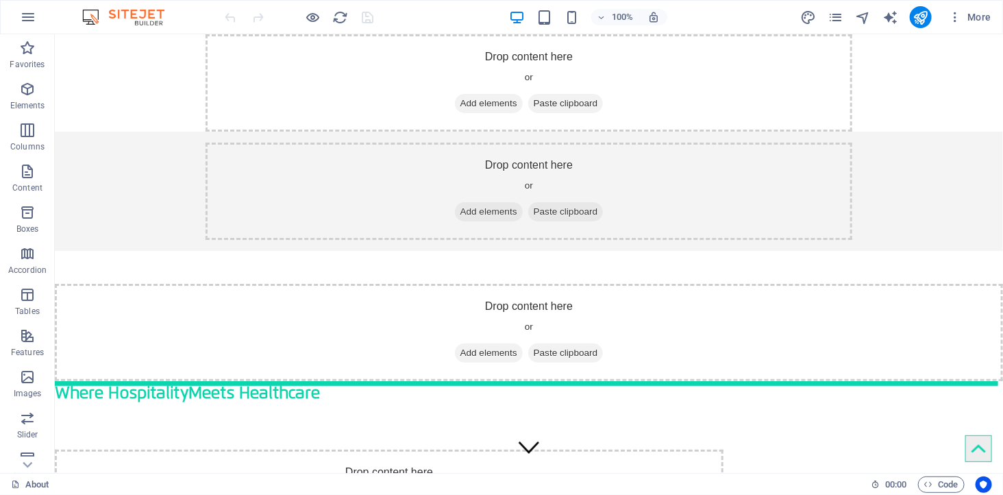
click at [331, 17] on div at bounding box center [299, 17] width 153 height 22
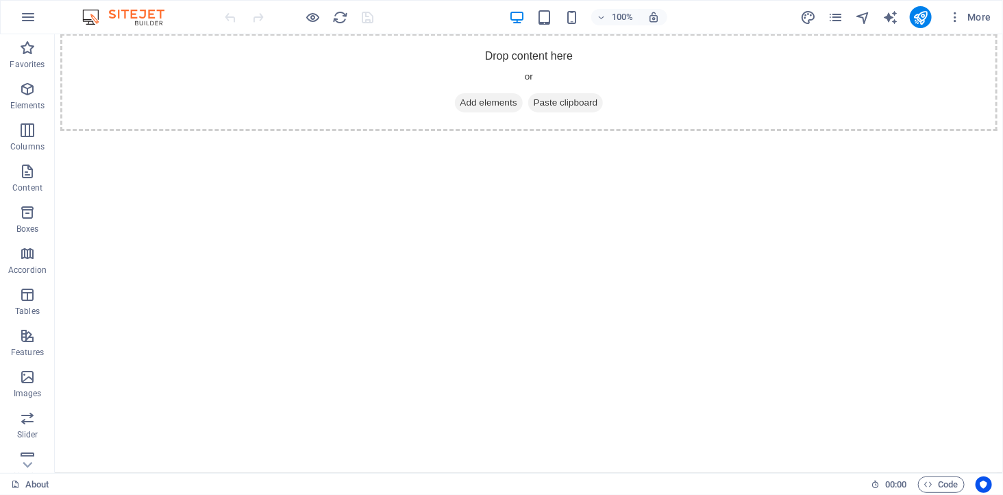
drag, startPoint x: 999, startPoint y: 238, endPoint x: 1040, endPoint y: 514, distance: 279.1
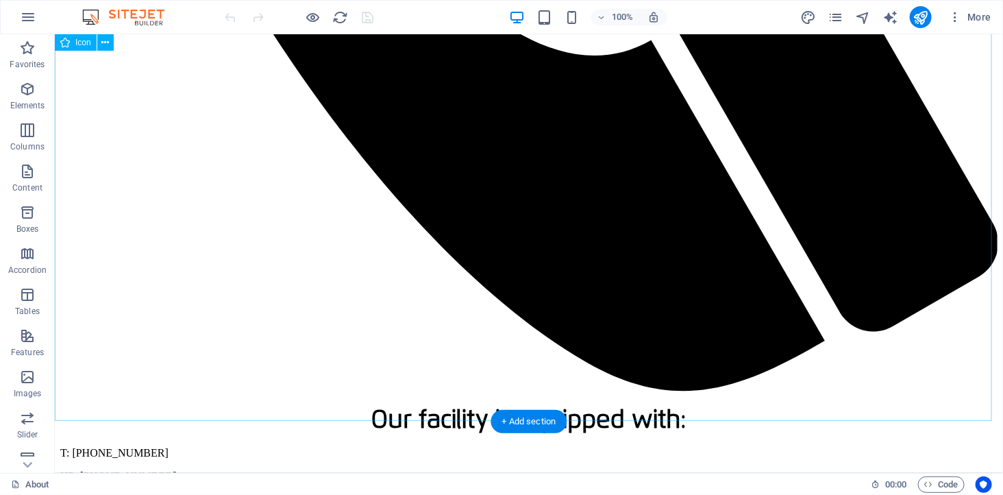
scroll to position [11419, 0]
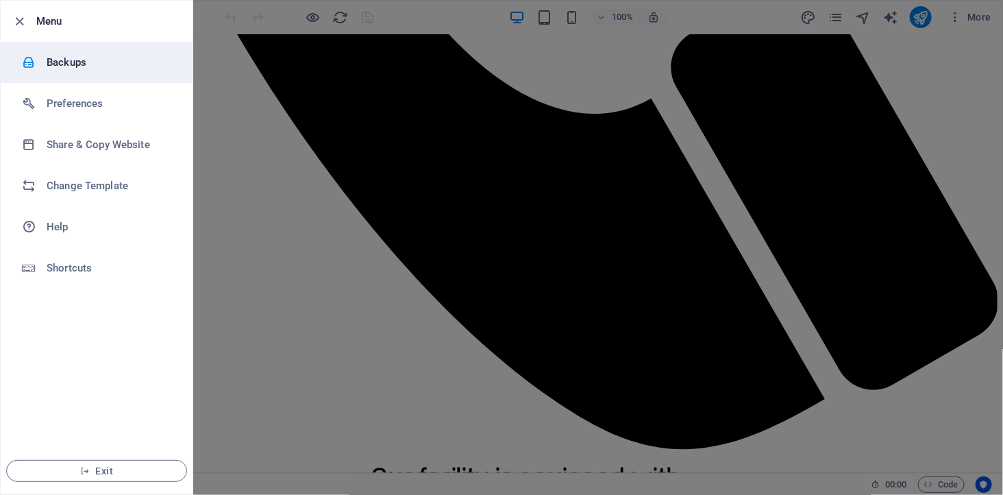
click at [59, 64] on h6 "Backups" at bounding box center [110, 62] width 127 height 16
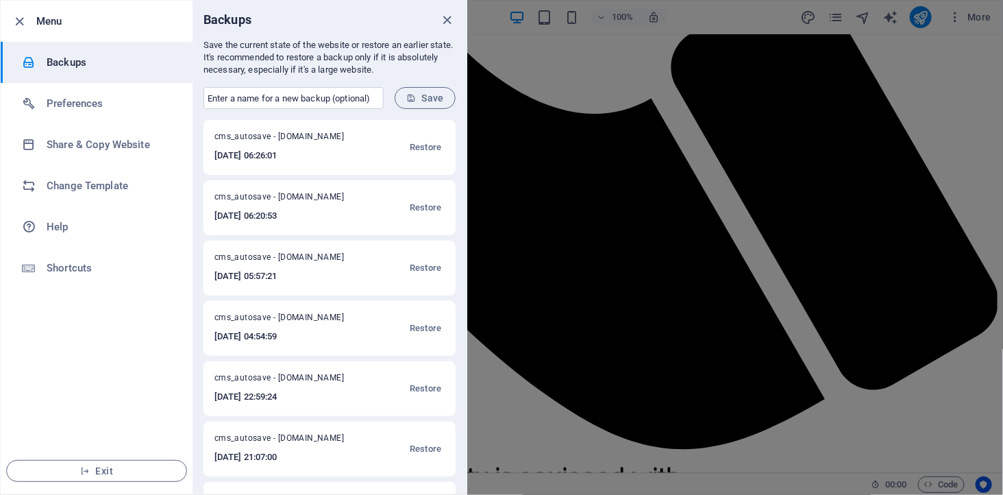
click at [322, 151] on h6 "[DATE] 06:26:01" at bounding box center [287, 155] width 147 height 16
click at [426, 146] on span "Restore" at bounding box center [426, 147] width 32 height 16
click at [634, 84] on div at bounding box center [501, 247] width 1003 height 495
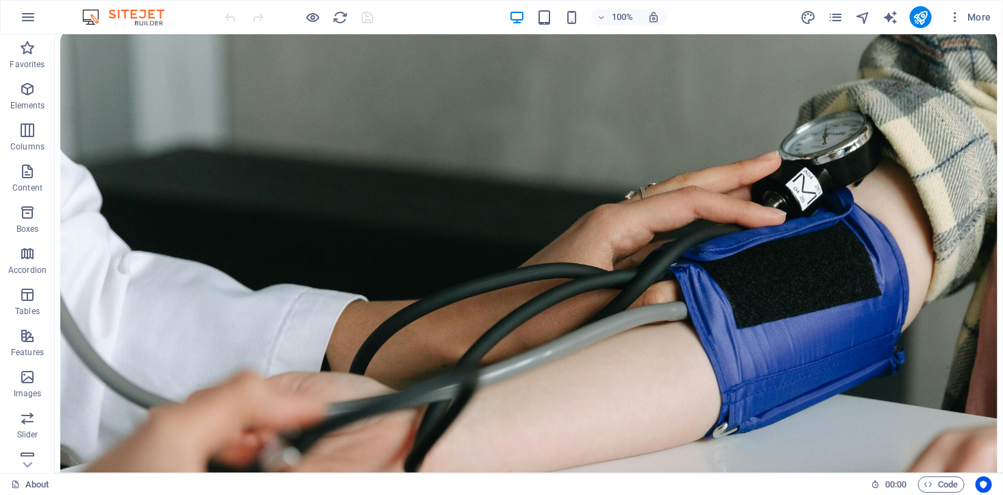
scroll to position [0, 0]
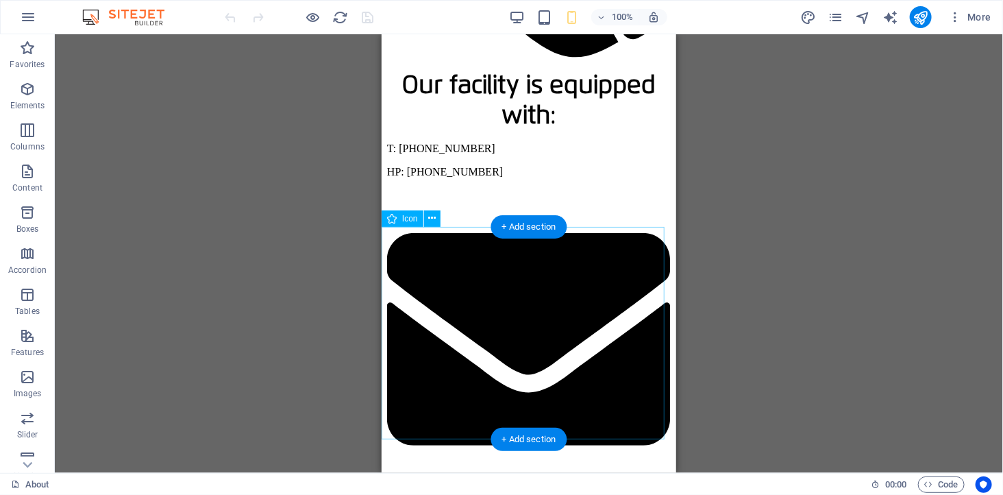
scroll to position [5387, 0]
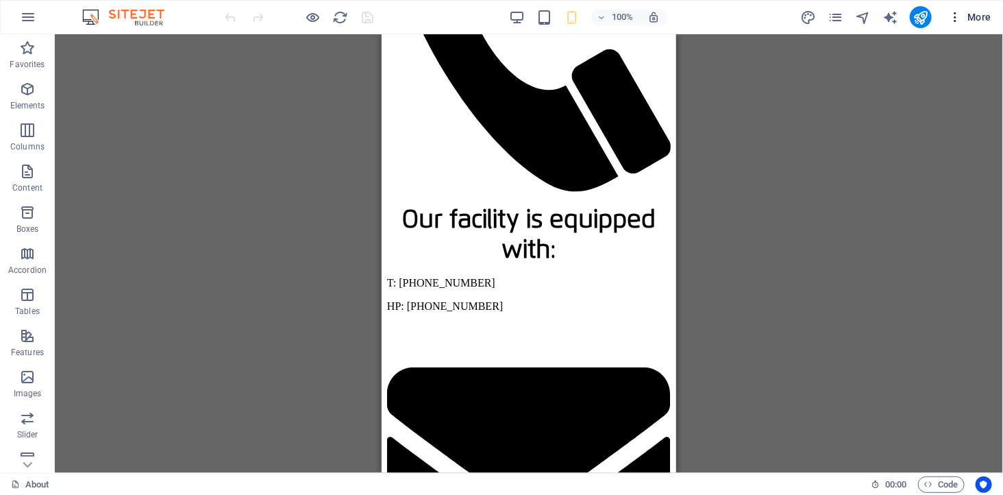
click at [0, 0] on icon "button" at bounding box center [0, 0] width 0 height 0
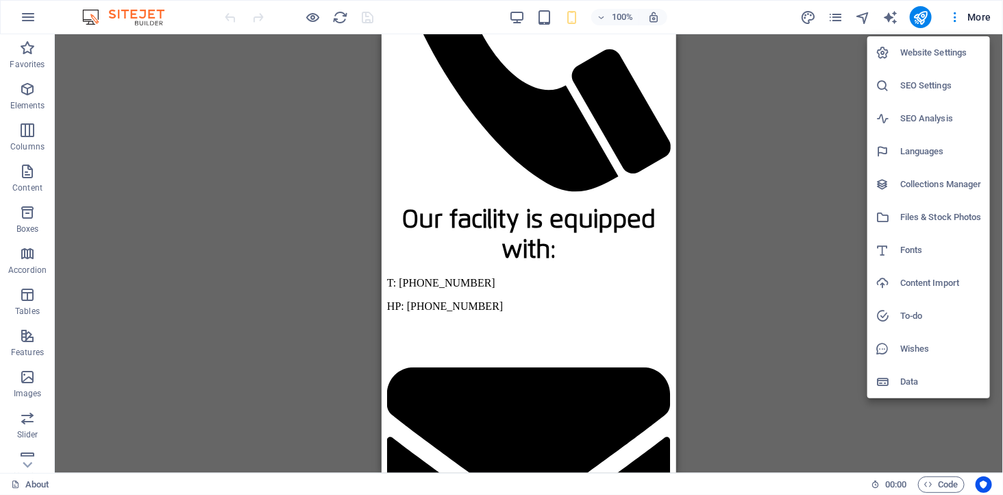
click at [954, 56] on h6 "Website Settings" at bounding box center [941, 53] width 82 height 16
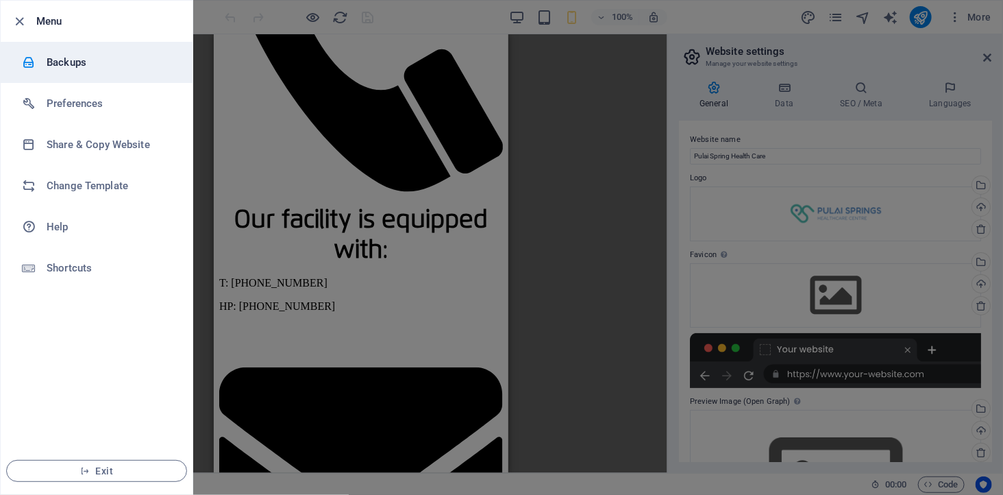
click at [106, 62] on h6 "Backups" at bounding box center [110, 62] width 127 height 16
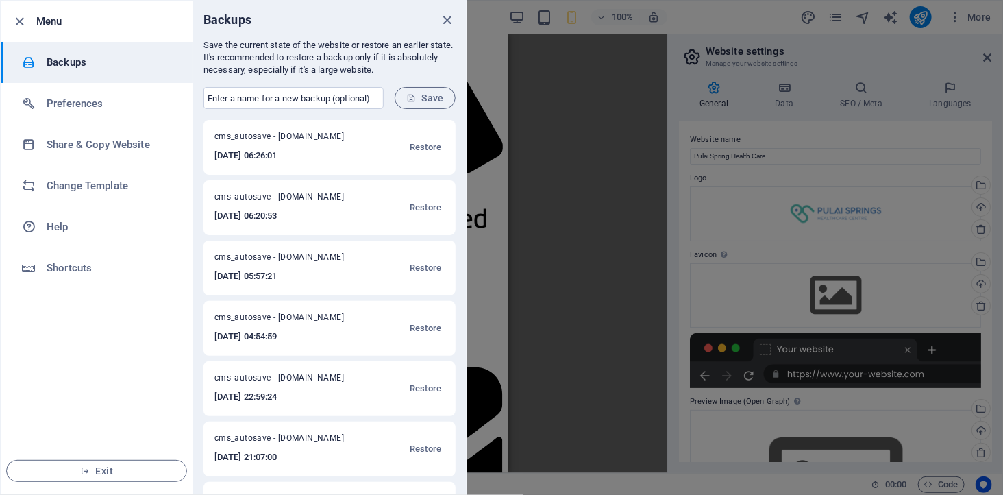
click at [586, 112] on div at bounding box center [501, 247] width 1003 height 495
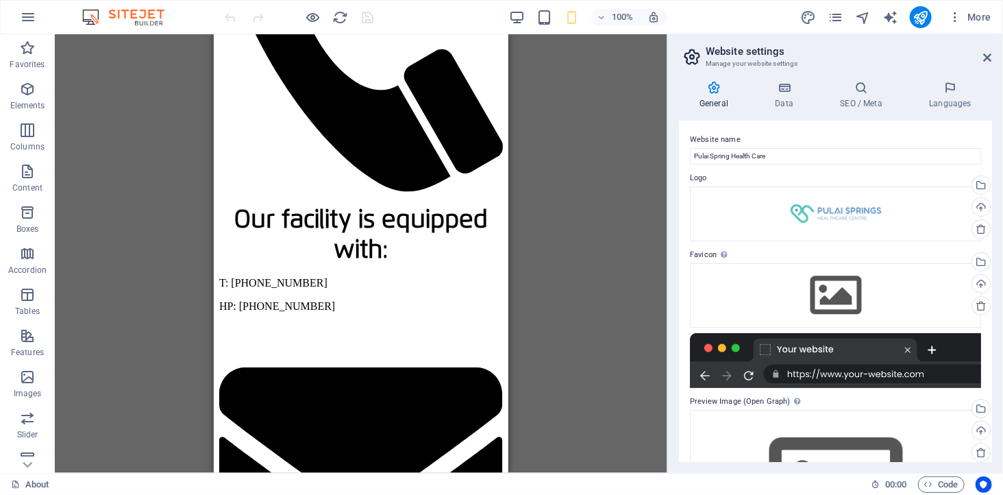
click at [227, 15] on div at bounding box center [299, 17] width 153 height 22
drag, startPoint x: 227, startPoint y: 15, endPoint x: 213, endPoint y: 16, distance: 14.4
click at [989, 58] on icon at bounding box center [988, 57] width 8 height 11
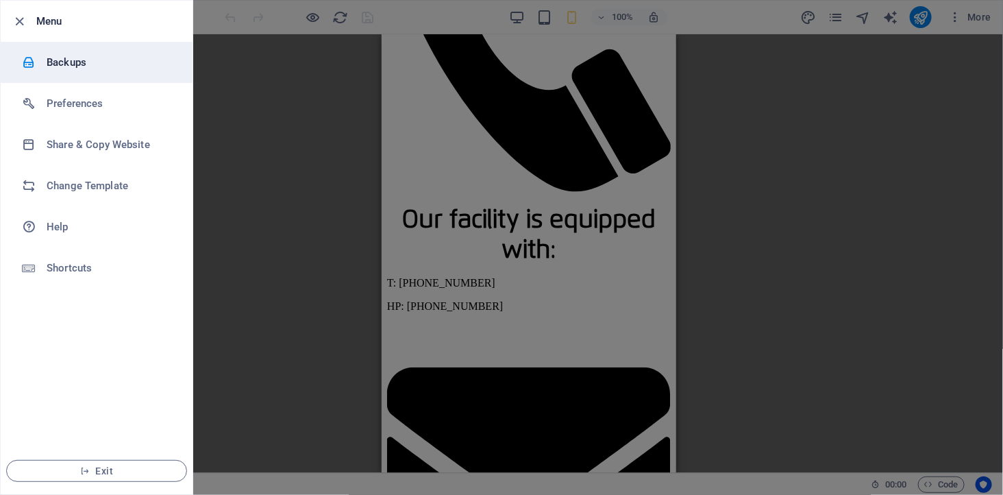
click at [140, 51] on li "Backups" at bounding box center [97, 62] width 192 height 41
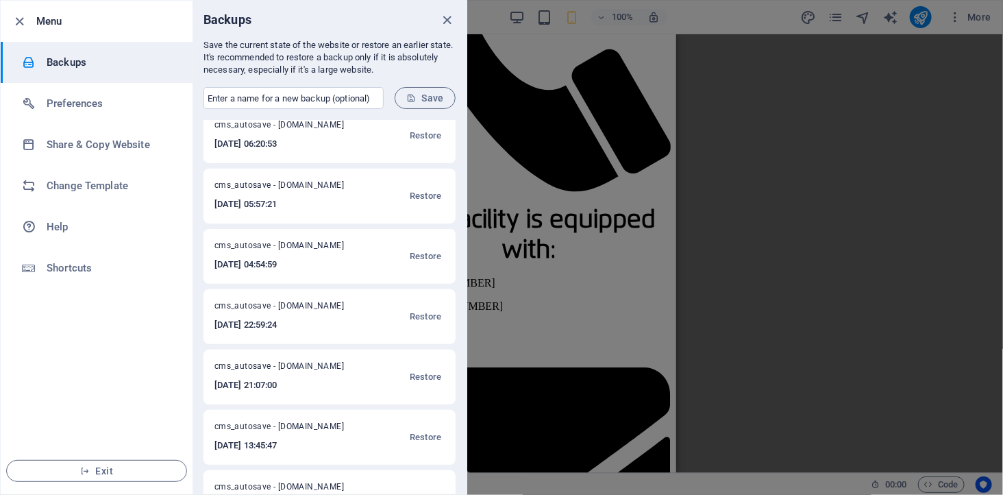
scroll to position [0, 0]
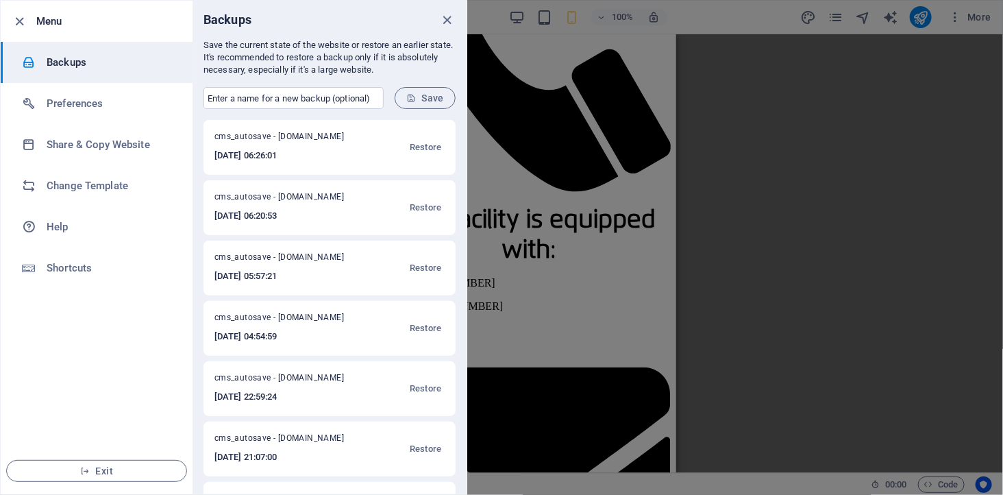
click at [818, 166] on div at bounding box center [501, 247] width 1003 height 495
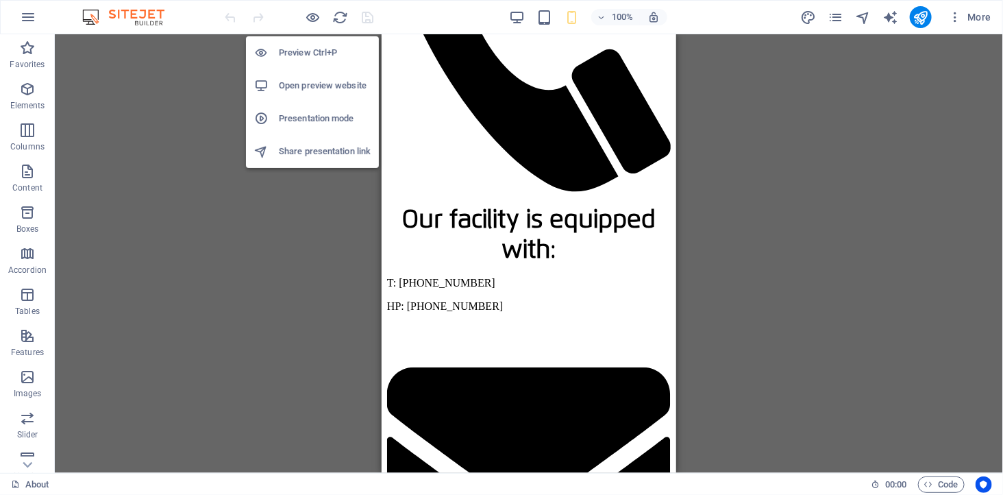
click at [292, 81] on h6 "Open preview website" at bounding box center [325, 85] width 92 height 16
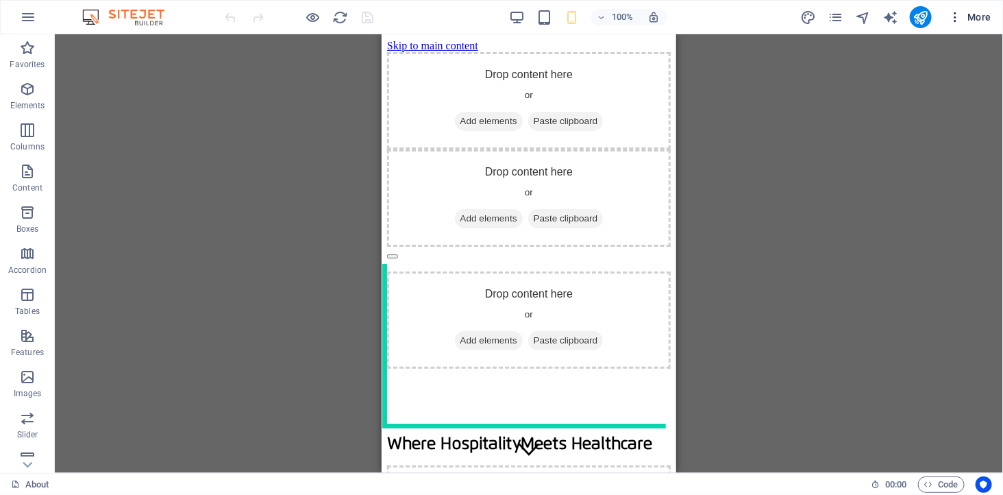
click at [0, 0] on icon "button" at bounding box center [0, 0] width 0 height 0
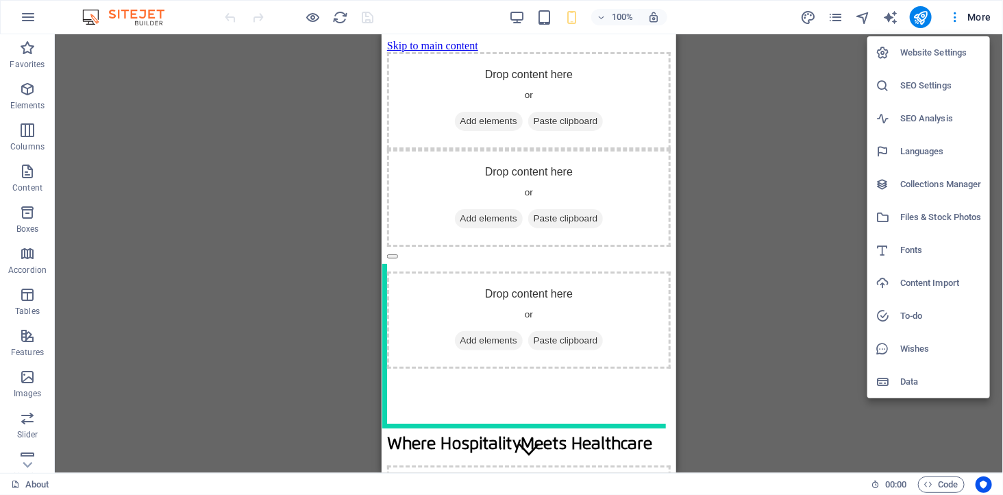
click at [254, 244] on div at bounding box center [501, 247] width 1003 height 495
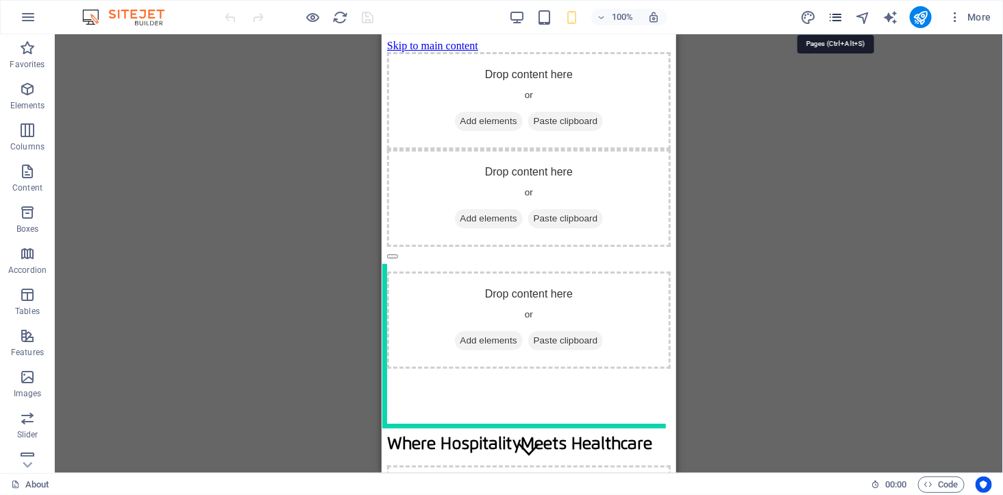
click at [836, 12] on icon "pages" at bounding box center [835, 18] width 16 height 16
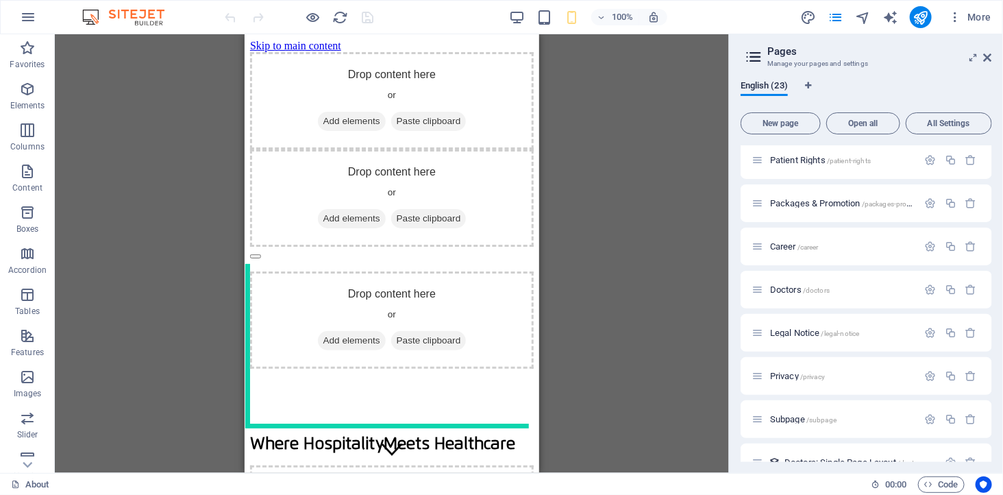
scroll to position [675, 0]
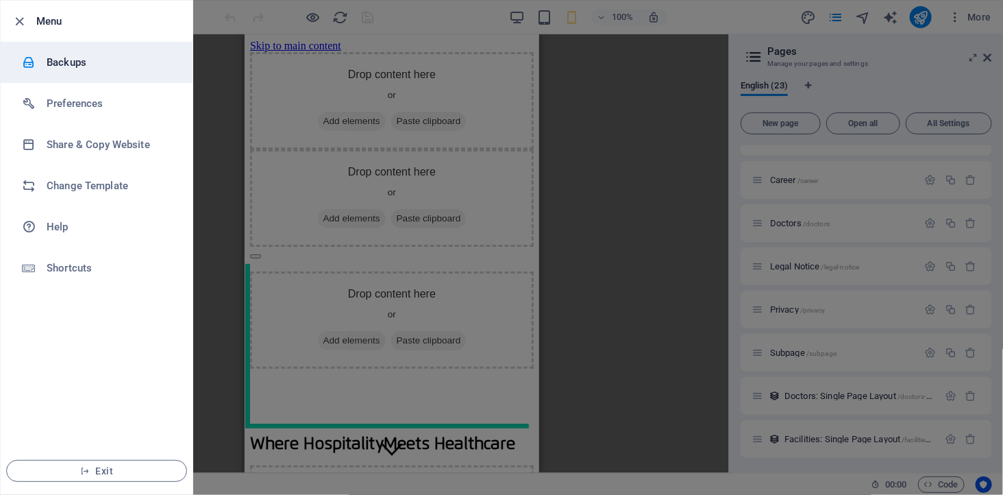
click at [83, 55] on li "Backups" at bounding box center [97, 62] width 192 height 41
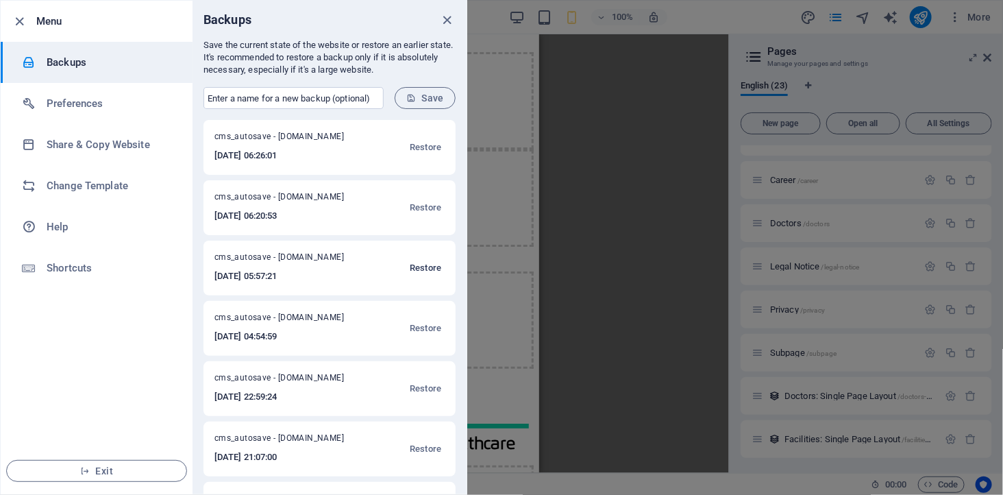
click at [416, 262] on span "Restore" at bounding box center [426, 268] width 32 height 16
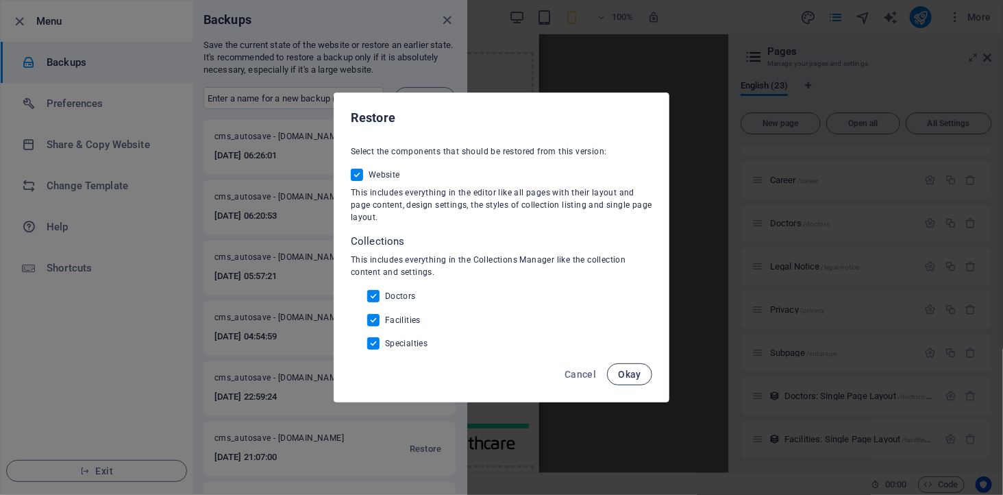
click at [633, 372] on span "Okay" at bounding box center [629, 374] width 23 height 11
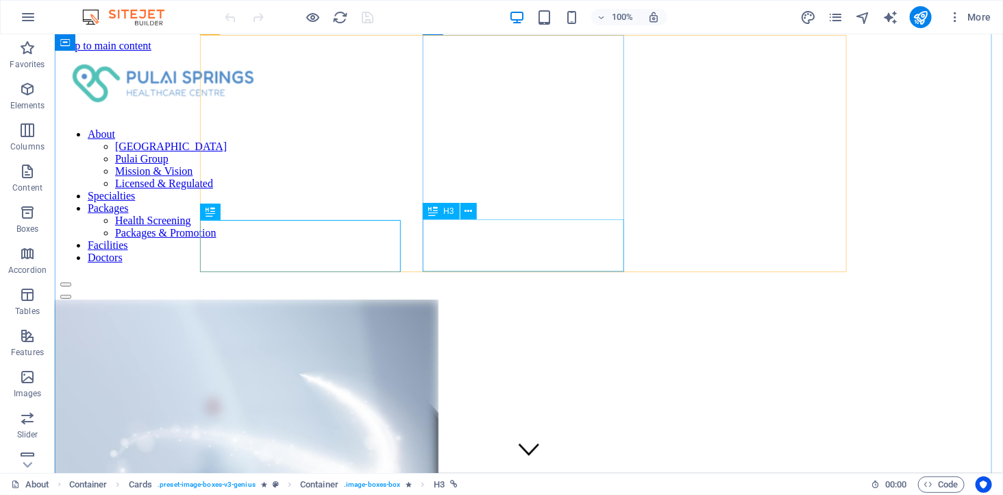
scroll to position [441, 0]
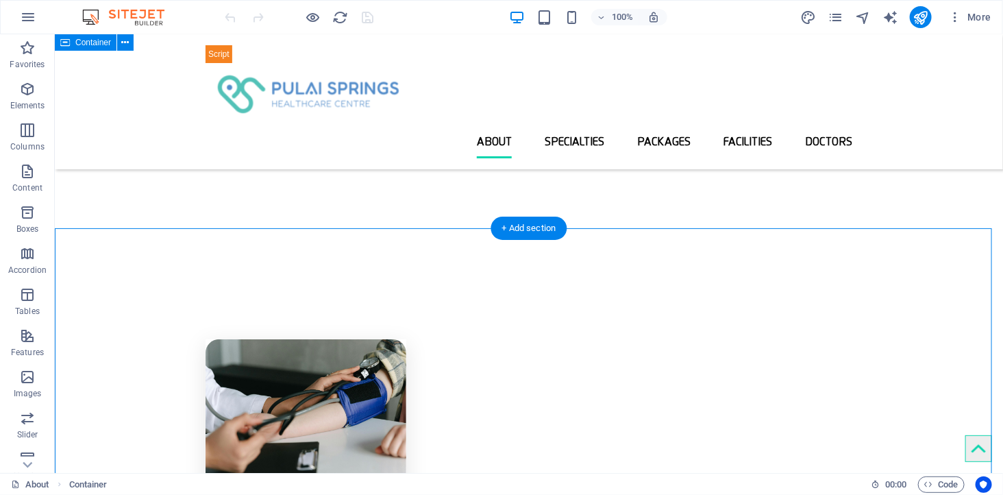
scroll to position [0, 0]
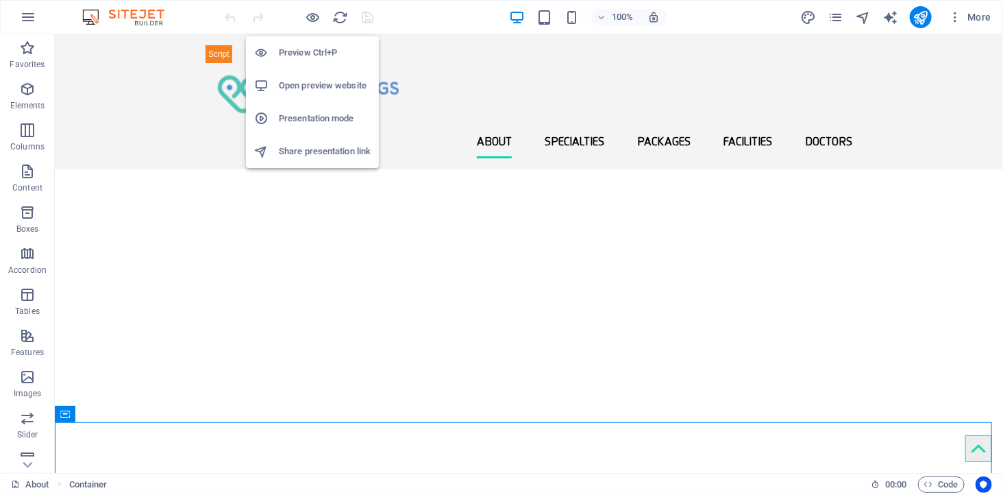
click at [305, 86] on h6 "Open preview website" at bounding box center [325, 85] width 92 height 16
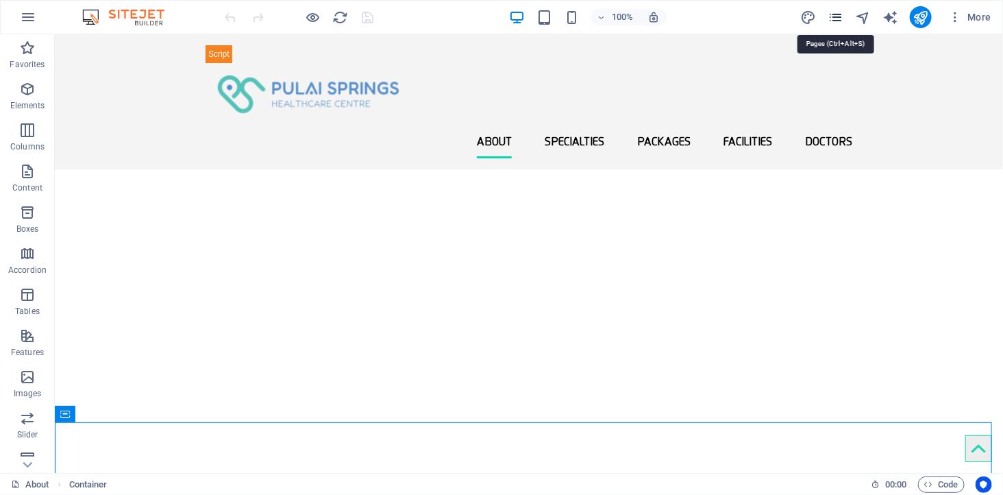
click at [0, 0] on icon "pages" at bounding box center [0, 0] width 0 height 0
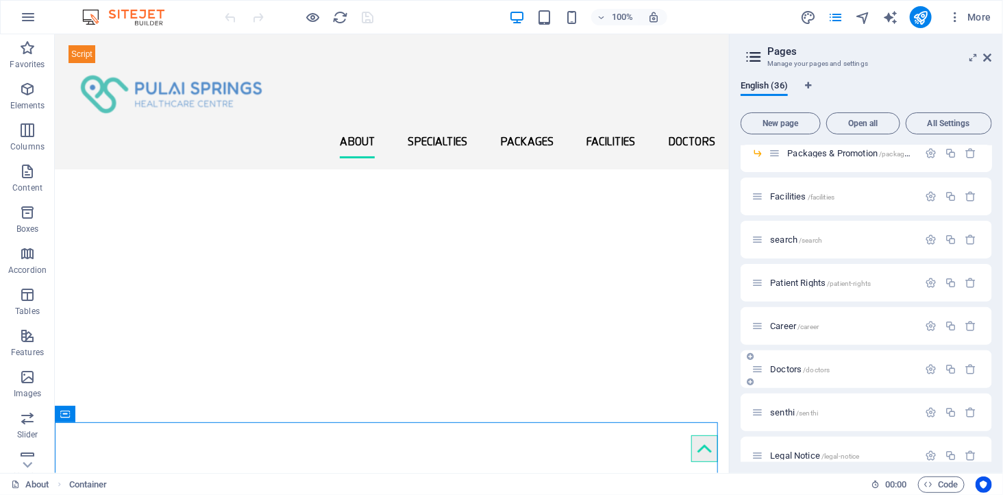
scroll to position [874, 0]
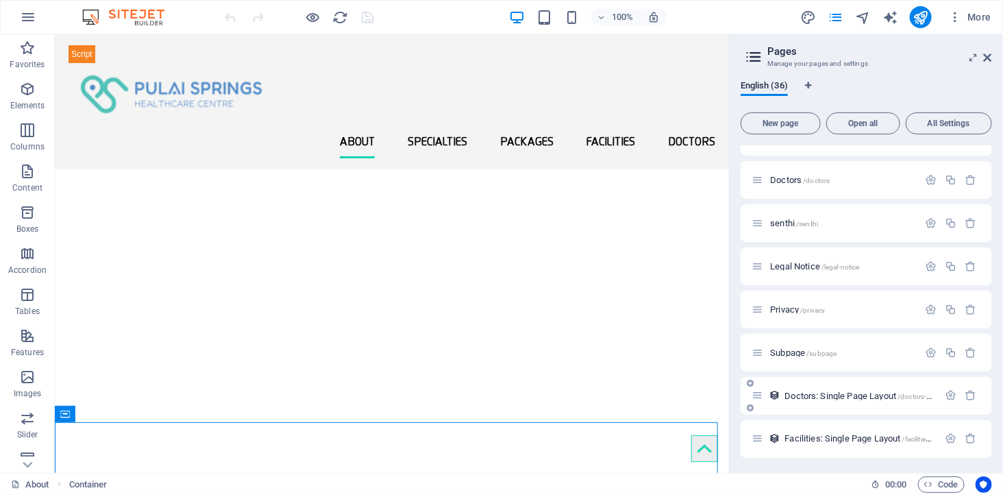
click at [850, 393] on span "Doctors: Single Page Layout /doctors-item" at bounding box center [861, 395] width 155 height 10
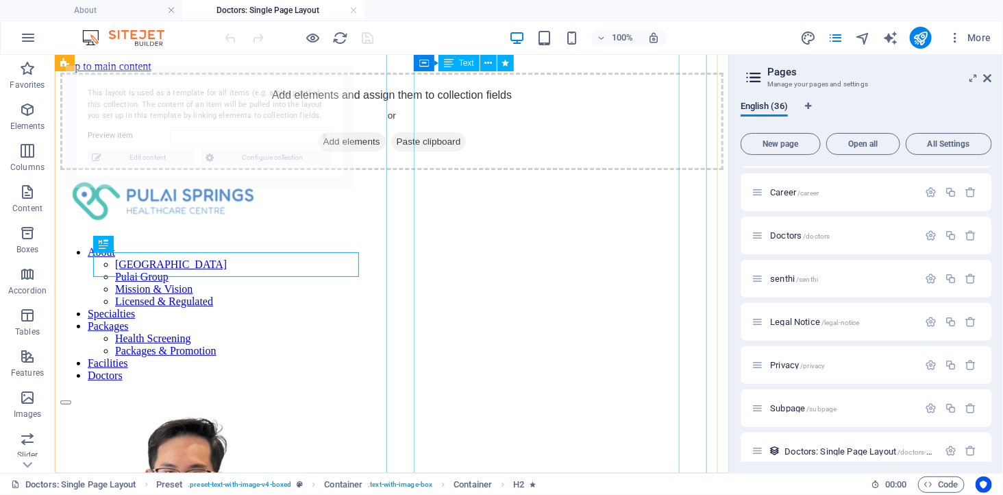
scroll to position [399, 0]
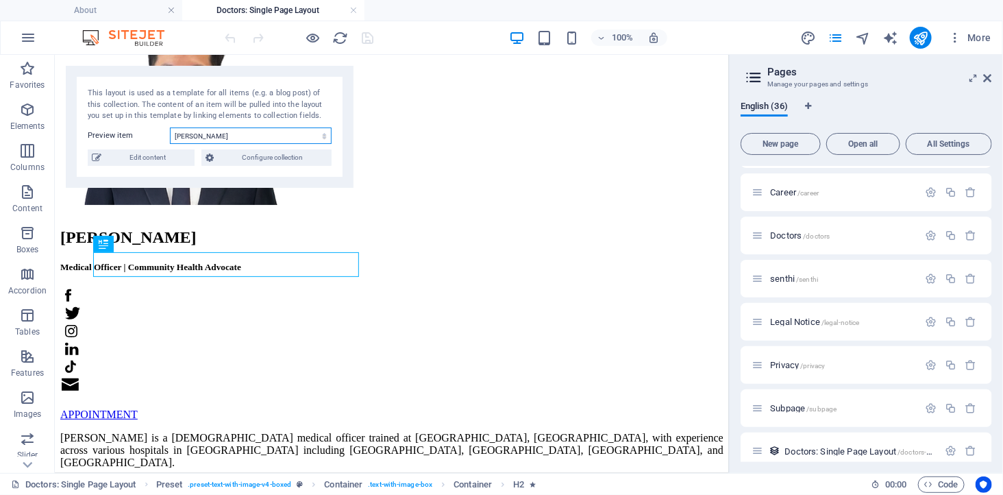
click at [221, 135] on select "[PERSON_NAME] [PERSON_NAME] [PERSON_NAME]" at bounding box center [251, 135] width 162 height 16
select select "68b91a9be6371b55a30f689b"
click at [170, 127] on select "[PERSON_NAME] [PERSON_NAME] [PERSON_NAME]" at bounding box center [251, 135] width 162 height 16
click at [290, 246] on div "[PERSON_NAME]" at bounding box center [391, 236] width 663 height 18
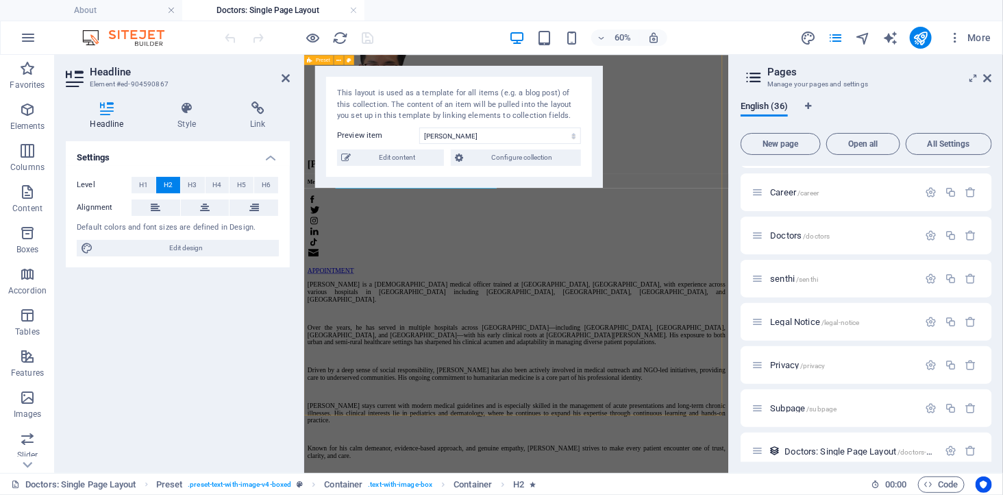
click at [636, 494] on div "[PERSON_NAME] Medical Officer | Community Health Advocate APPOINTMENT [PERSON_N…" at bounding box center [657, 378] width 697 height 746
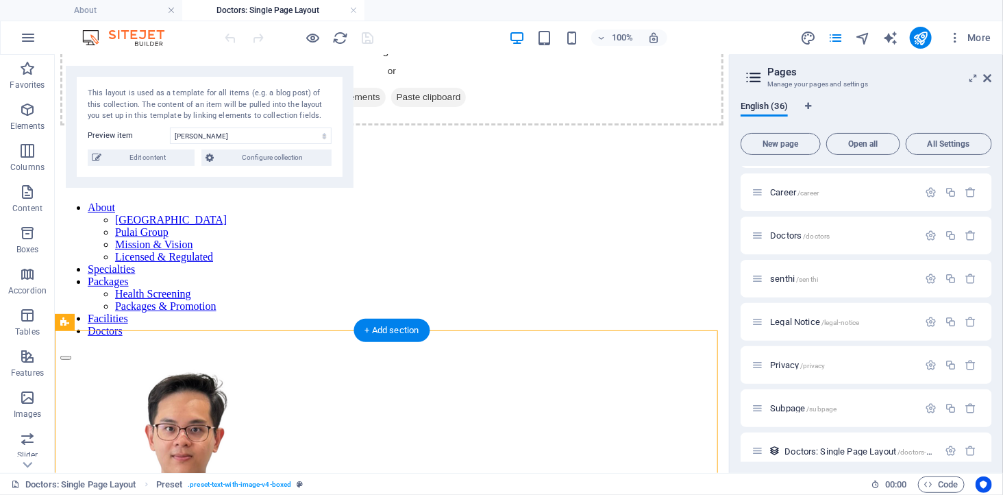
scroll to position [0, 0]
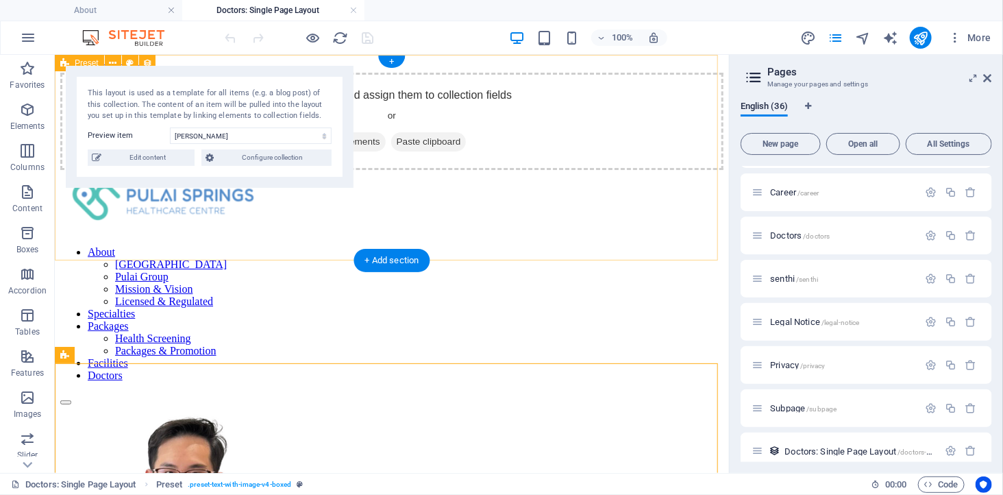
click at [233, 169] on div "Add elements and assign them to collection fields or Add elements Paste clipboa…" at bounding box center [391, 120] width 663 height 97
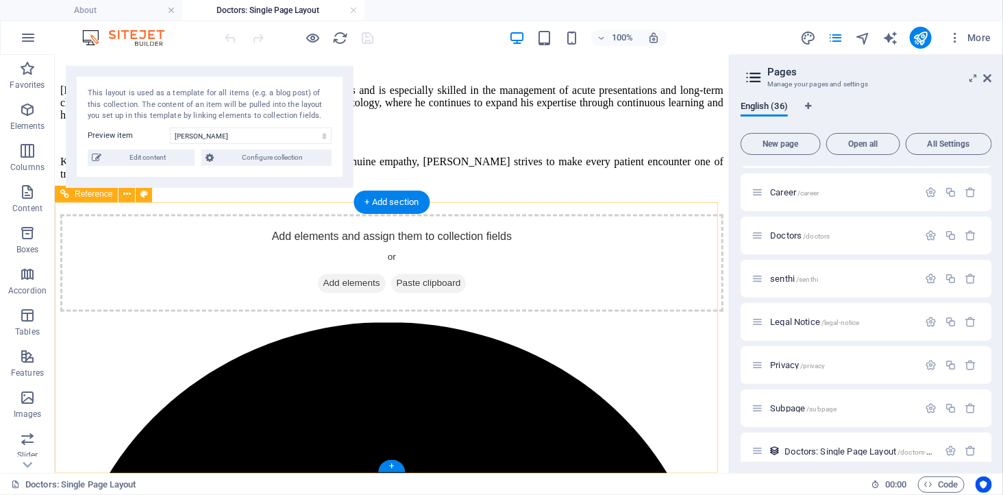
scroll to position [719, 0]
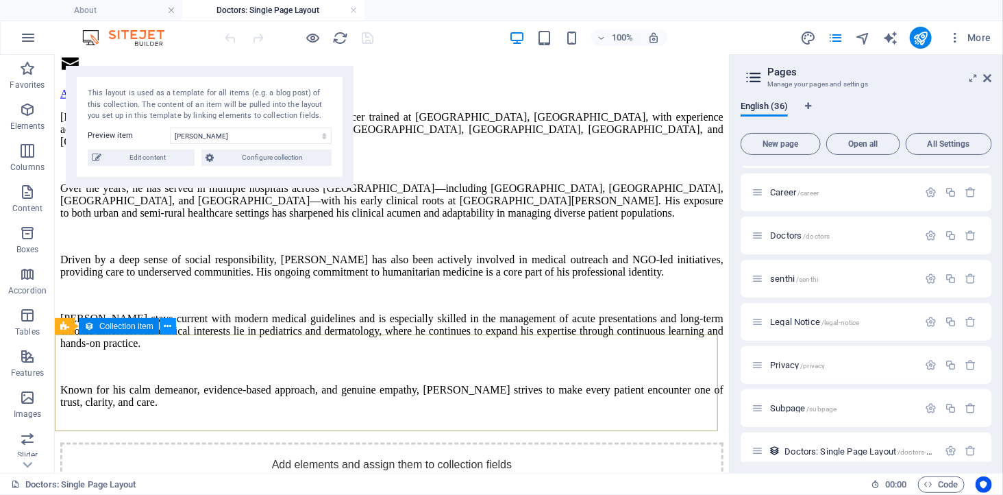
click at [166, 326] on icon at bounding box center [168, 326] width 8 height 14
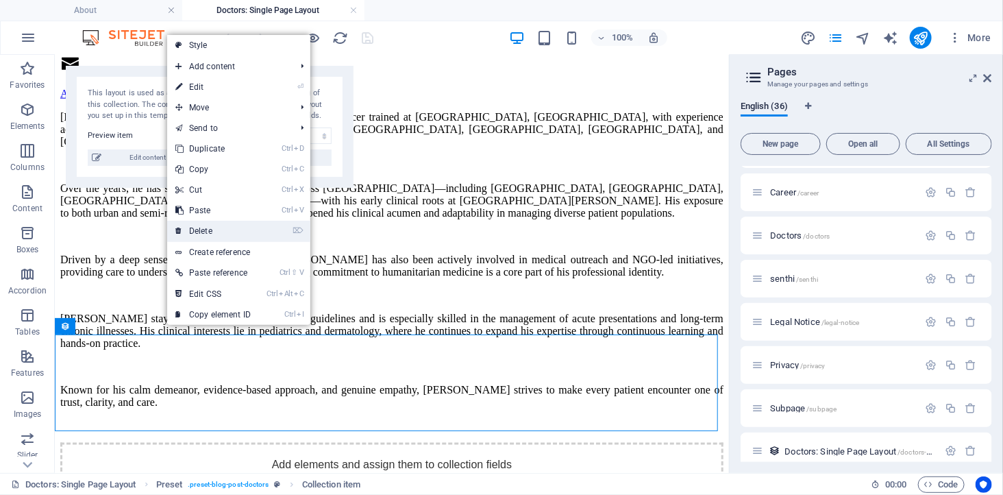
click at [216, 232] on link "⌦ Delete" at bounding box center [213, 231] width 92 height 21
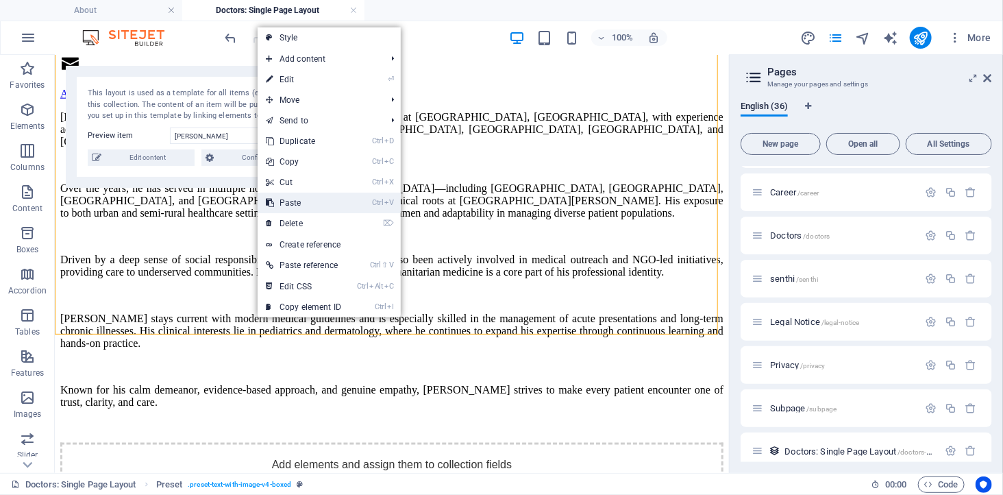
click at [296, 203] on link "Ctrl V Paste" at bounding box center [304, 202] width 92 height 21
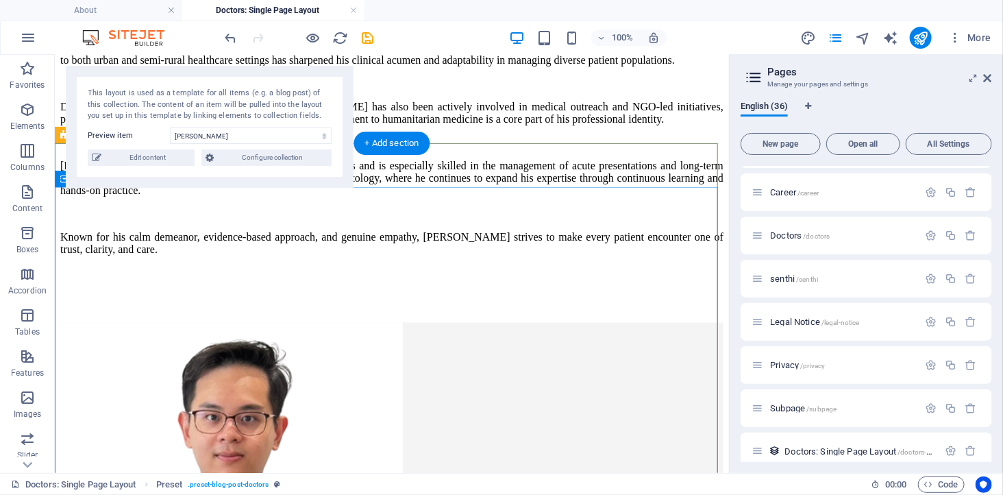
scroll to position [871, 0]
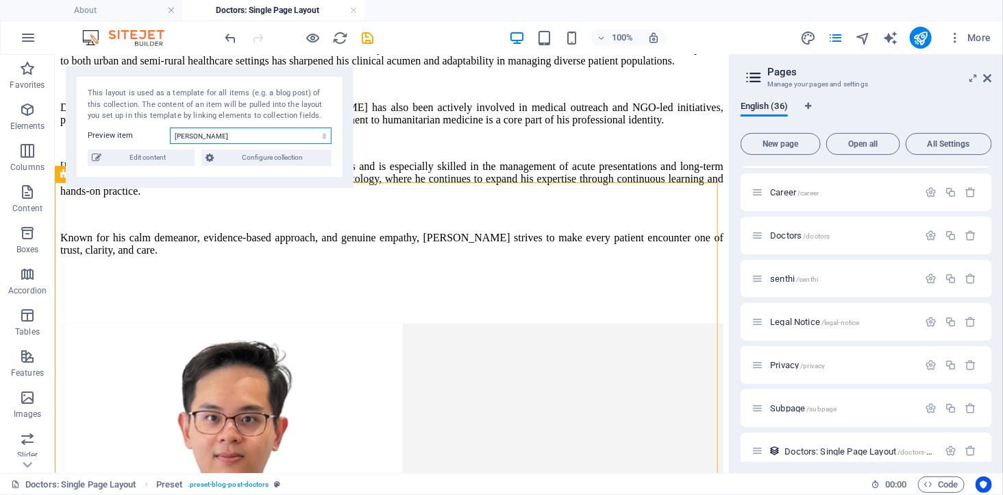
click at [229, 139] on select "[PERSON_NAME] [PERSON_NAME] [PERSON_NAME]" at bounding box center [251, 135] width 162 height 16
select select "68b91a9be6371b55a30f689b"
click at [170, 127] on select "[PERSON_NAME] [PERSON_NAME] [PERSON_NAME]" at bounding box center [251, 135] width 162 height 16
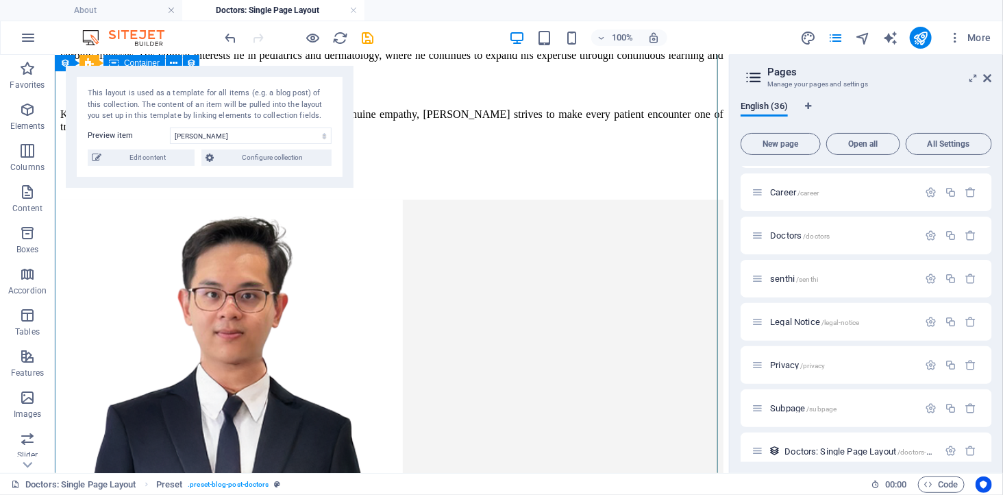
scroll to position [947, 0]
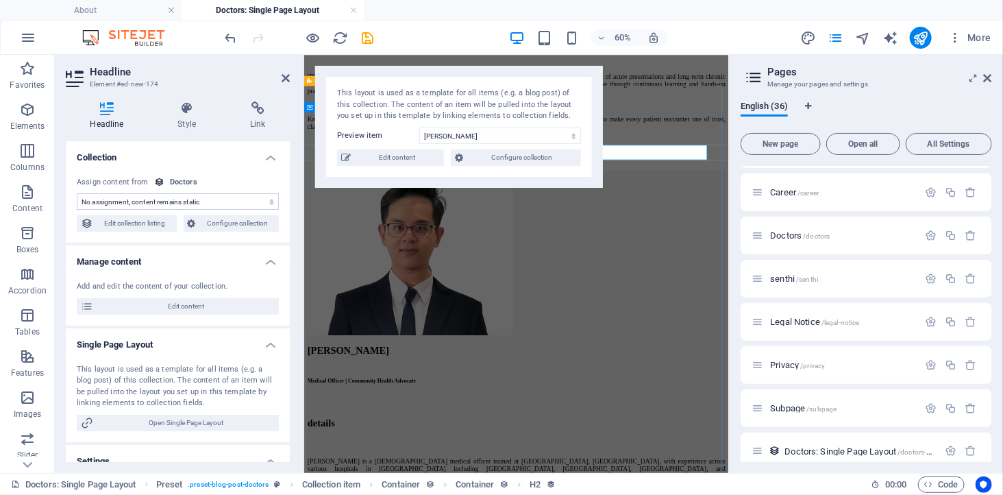
select select "name"
click at [449, 140] on select "[PERSON_NAME] [PERSON_NAME] [PERSON_NAME]" at bounding box center [500, 135] width 162 height 16
select select "68b91a9be6371b55a30f689c"
click at [419, 127] on select "[PERSON_NAME] [PERSON_NAME] [PERSON_NAME]" at bounding box center [500, 135] width 162 height 16
drag, startPoint x: 836, startPoint y: 174, endPoint x: 873, endPoint y: 126, distance: 60.6
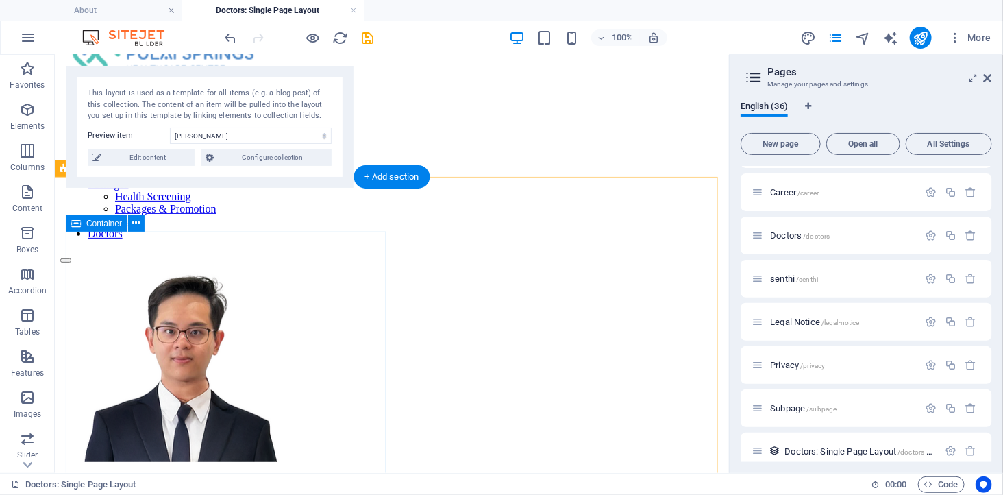
scroll to position [110, 0]
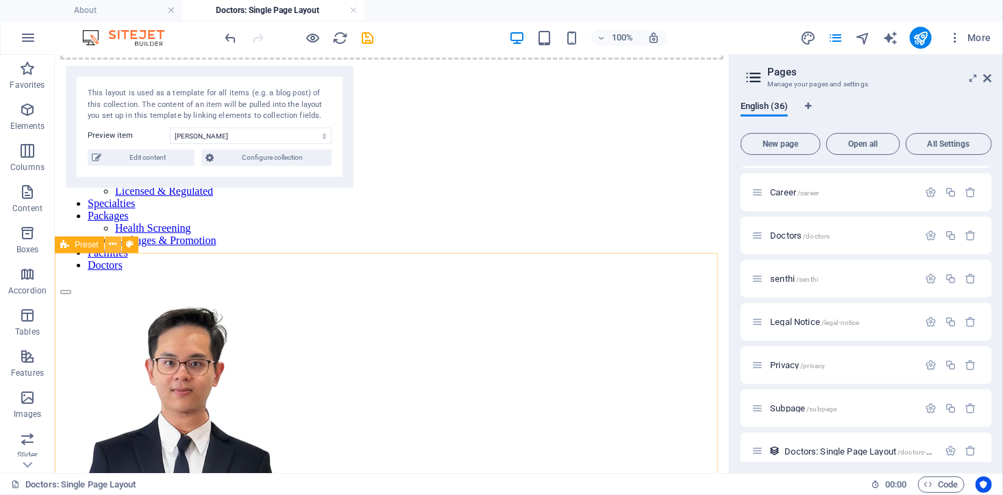
click at [111, 244] on icon at bounding box center [113, 244] width 8 height 14
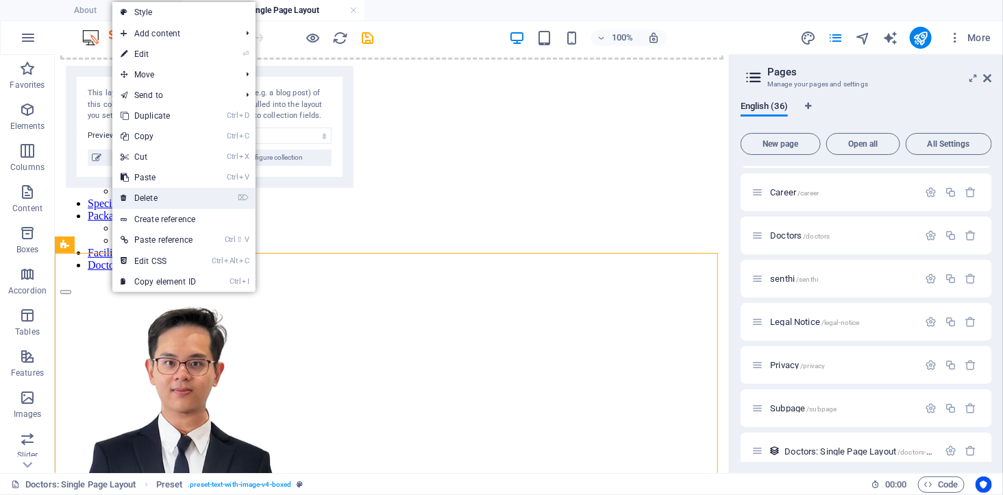
click at [144, 202] on link "⌦ Delete" at bounding box center [158, 198] width 92 height 21
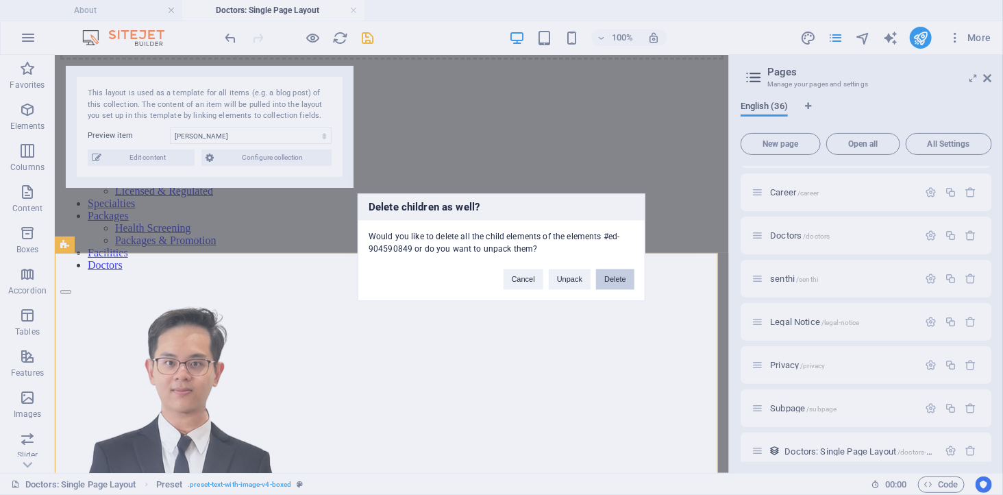
click at [605, 278] on button "Delete" at bounding box center [615, 279] width 38 height 21
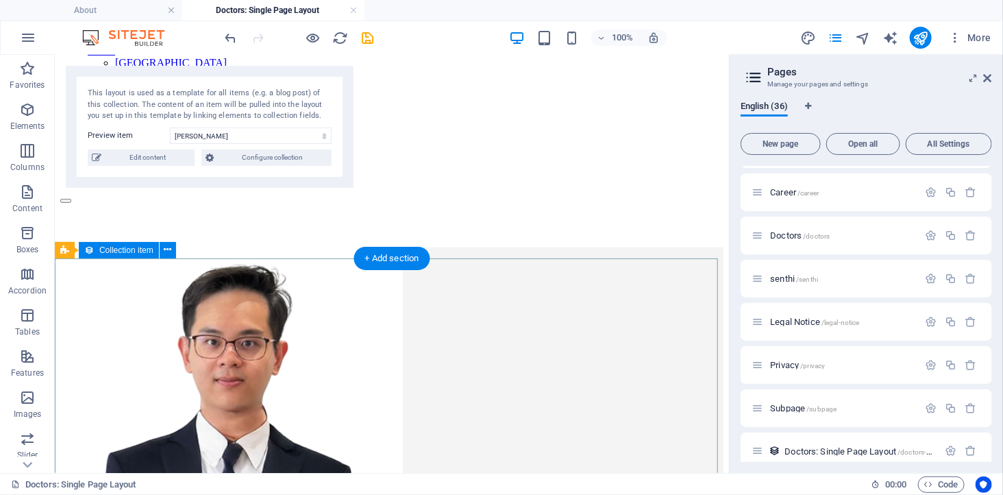
scroll to position [338, 0]
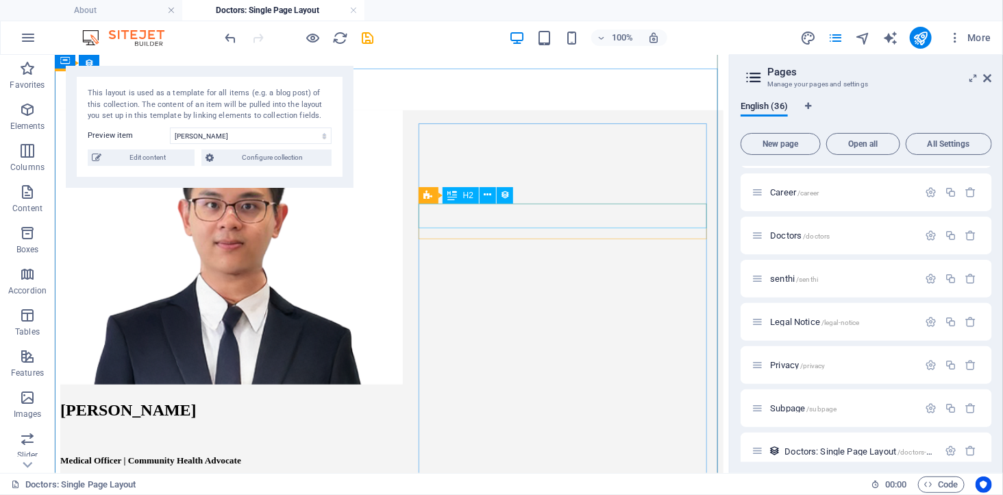
click at [521, 494] on div at bounding box center [391, 500] width 663 height 12
click at [521, 494] on div at bounding box center [391, 499] width 663 height 11
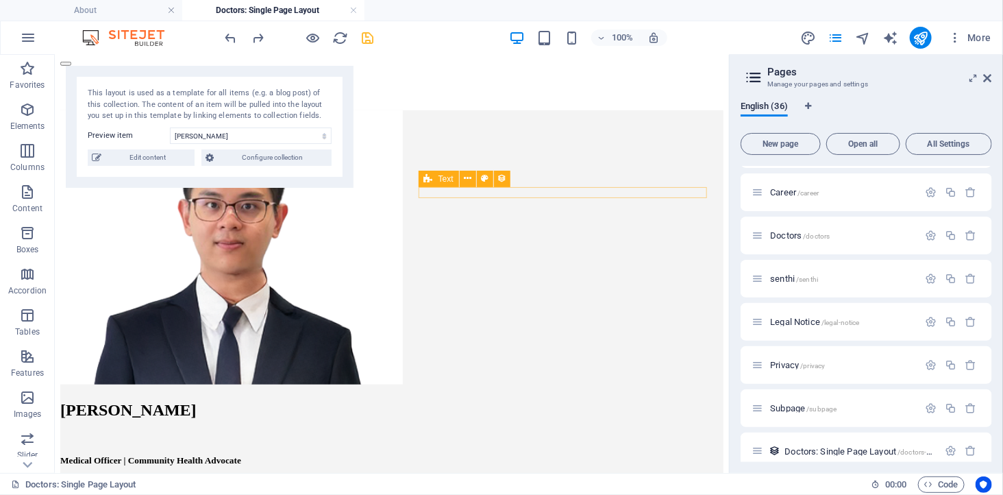
click at [371, 39] on icon "save" at bounding box center [368, 38] width 16 height 16
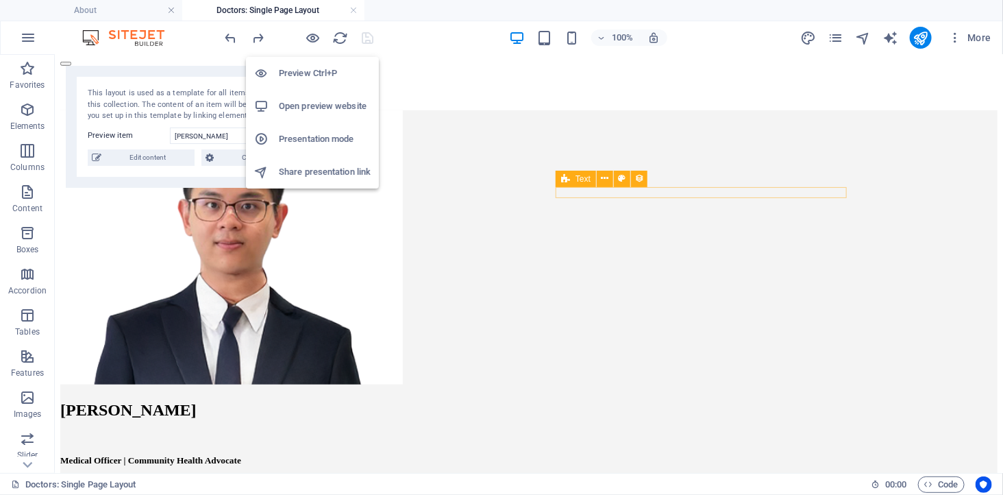
click at [319, 101] on h6 "Open preview website" at bounding box center [325, 106] width 92 height 16
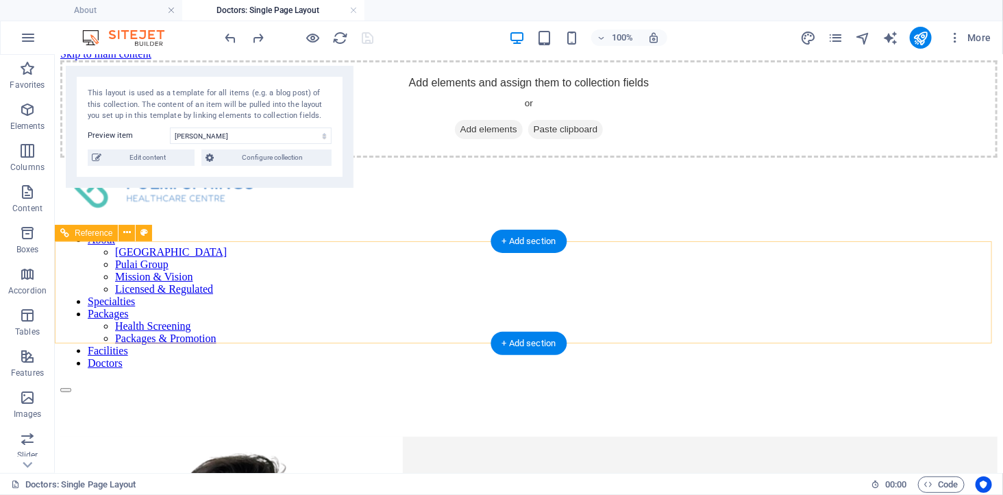
scroll to position [0, 0]
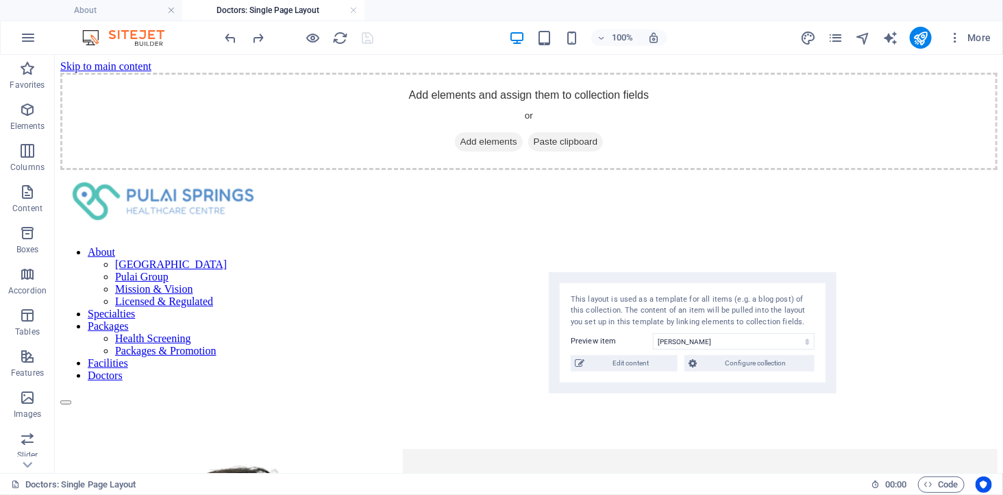
drag, startPoint x: 249, startPoint y: 72, endPoint x: 836, endPoint y: 304, distance: 631.3
click at [836, 304] on div "This layout is used as a template for all items (e.g. a blog post) of this coll…" at bounding box center [693, 333] width 288 height 122
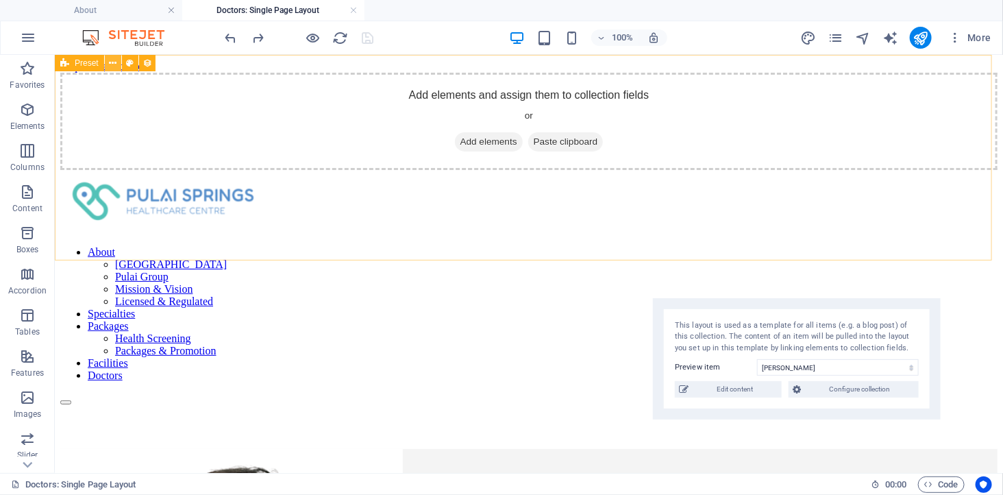
click at [111, 63] on icon at bounding box center [113, 63] width 8 height 14
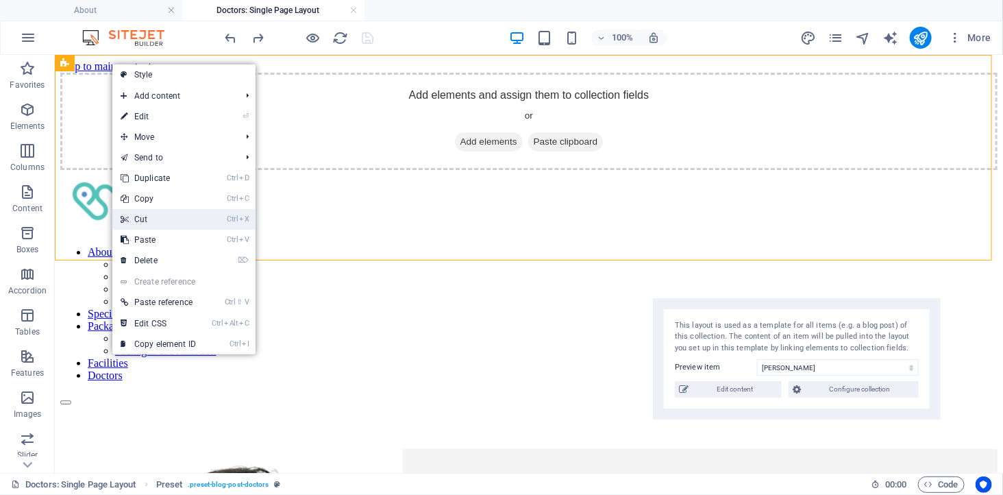
click at [158, 217] on link "Ctrl X Cut" at bounding box center [158, 219] width 92 height 21
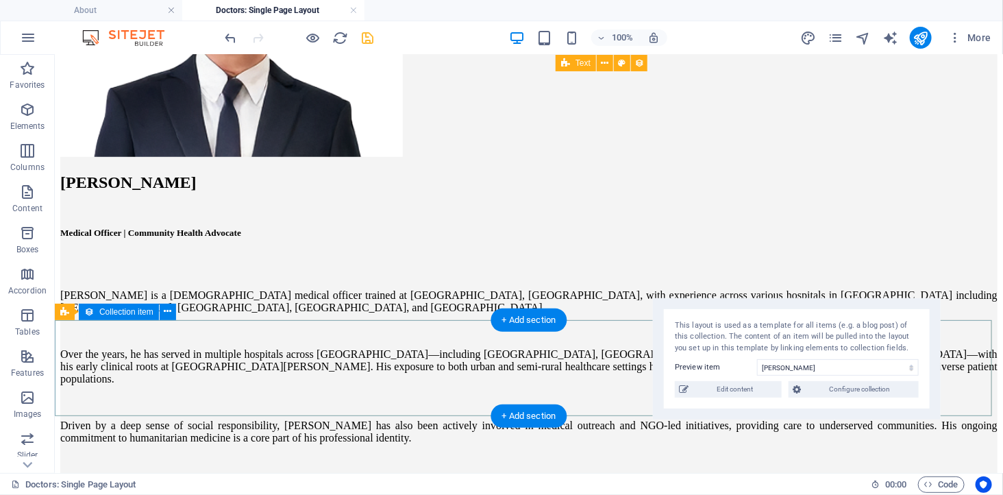
scroll to position [380, 0]
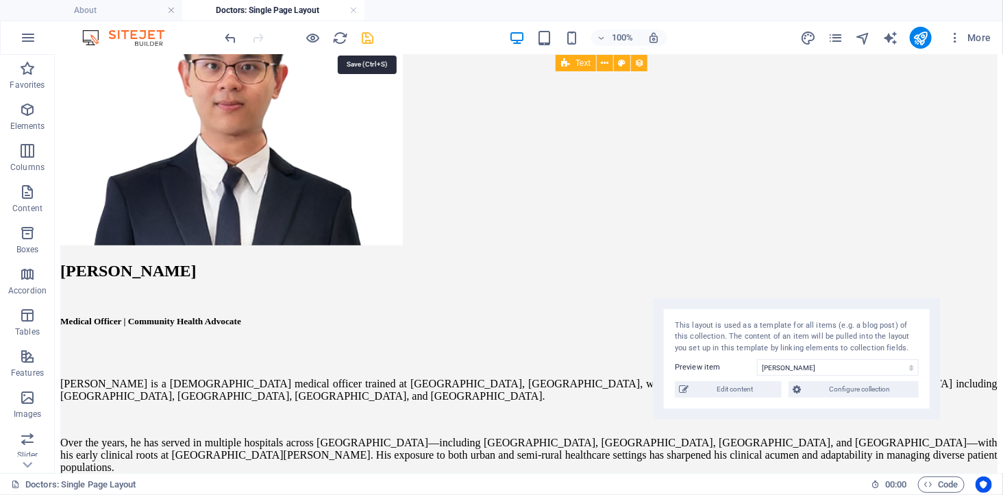
click at [366, 38] on icon "save" at bounding box center [368, 38] width 16 height 16
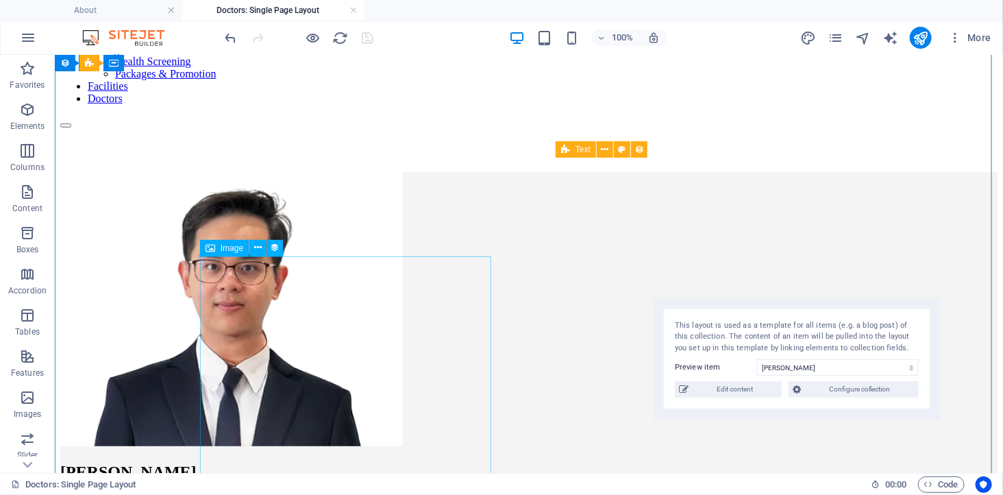
scroll to position [152, 0]
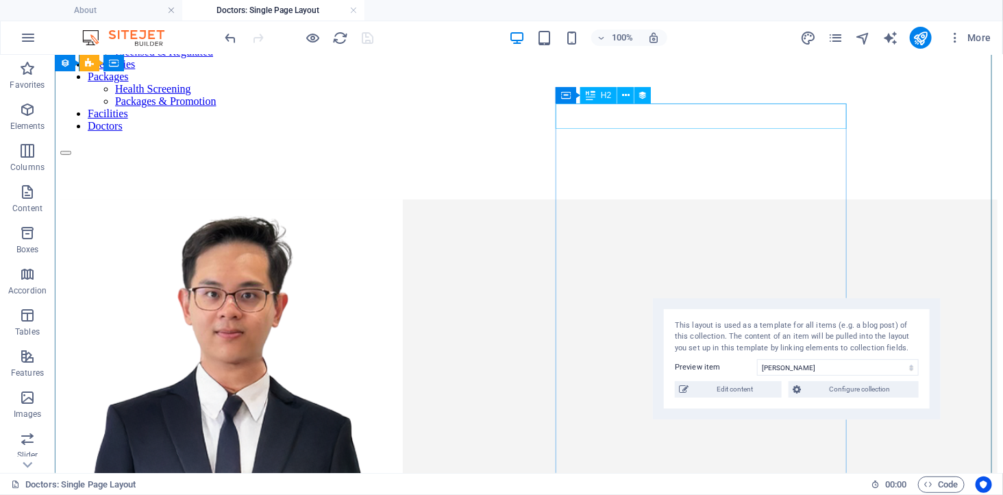
click at [688, 489] on div "[PERSON_NAME]" at bounding box center [528, 498] width 937 height 18
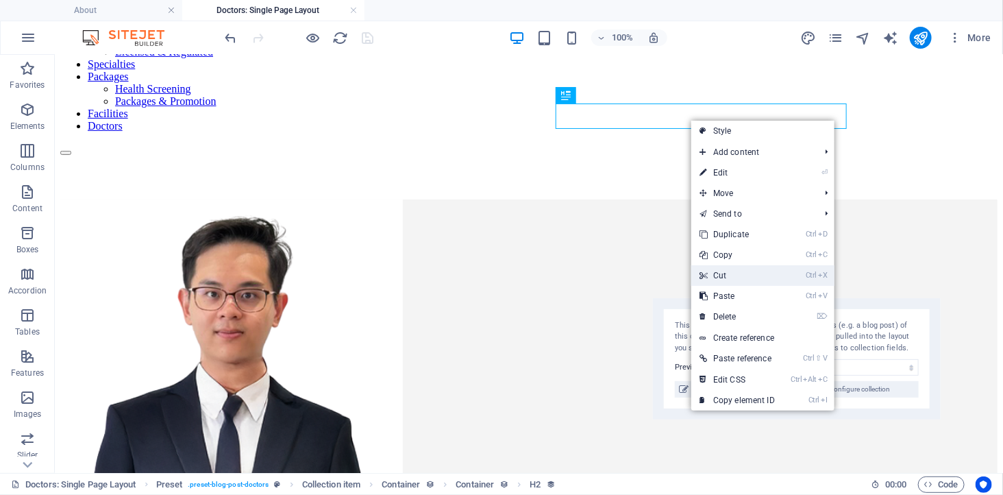
click at [725, 270] on link "Ctrl X Cut" at bounding box center [737, 275] width 92 height 21
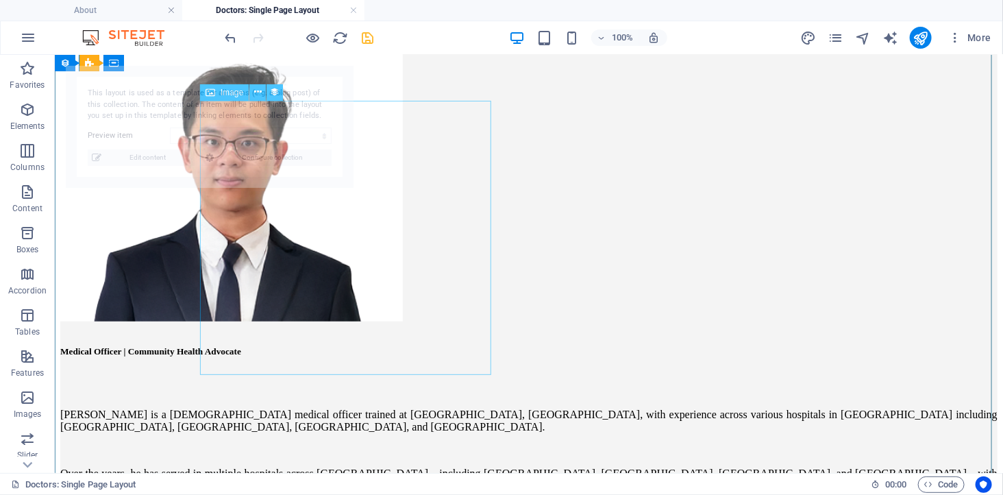
scroll to position [380, 0]
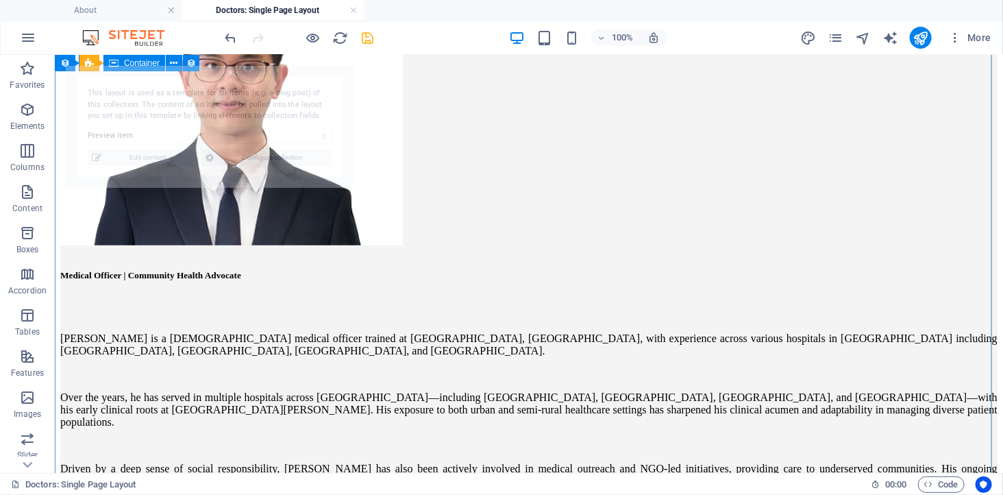
select select "68b91a9be6371b55a30f689a"
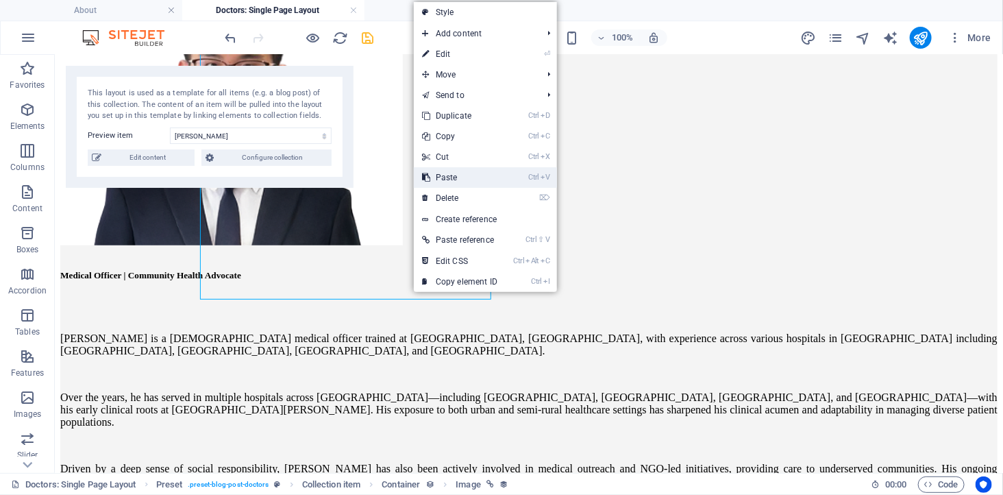
click at [458, 174] on link "Ctrl V Paste" at bounding box center [460, 177] width 92 height 21
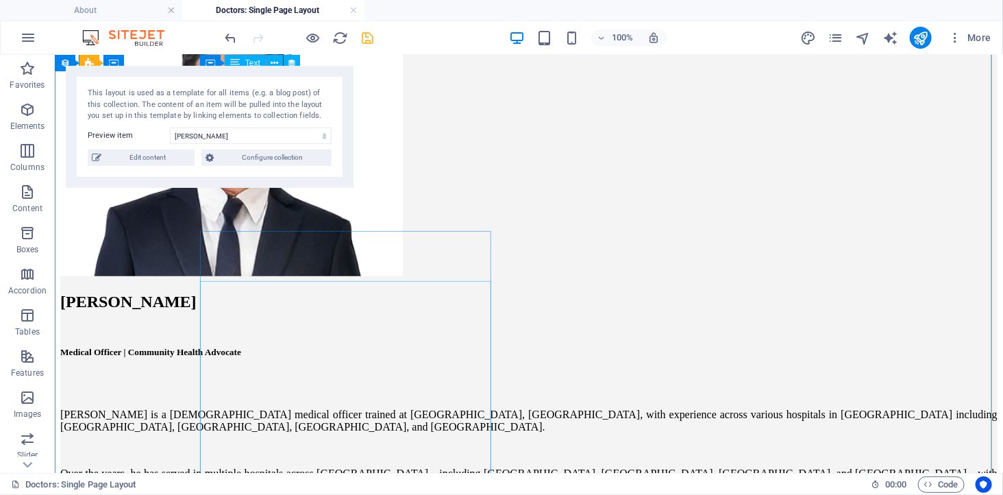
scroll to position [154, 0]
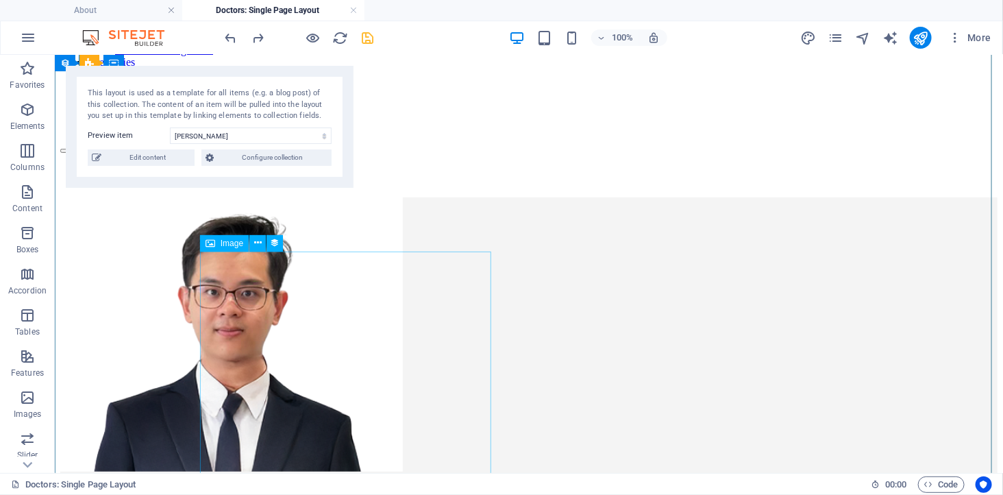
click at [440, 271] on figure at bounding box center [528, 335] width 937 height 277
click at [263, 261] on figure at bounding box center [528, 335] width 937 height 277
select select "image"
select select "px"
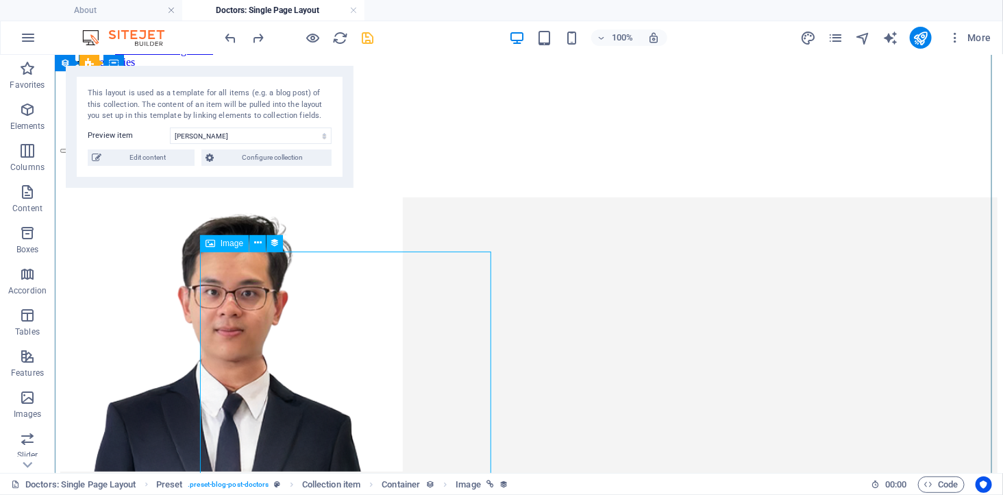
select select "px"
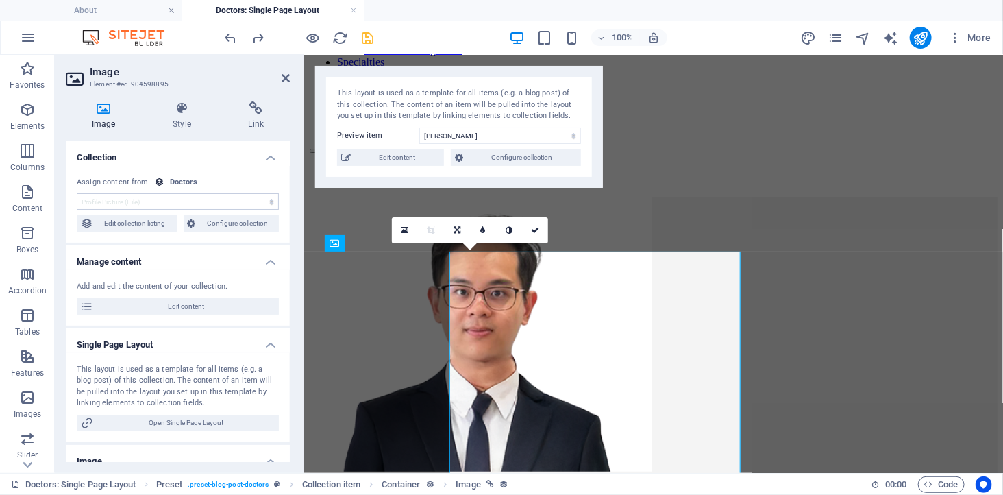
select select "%"
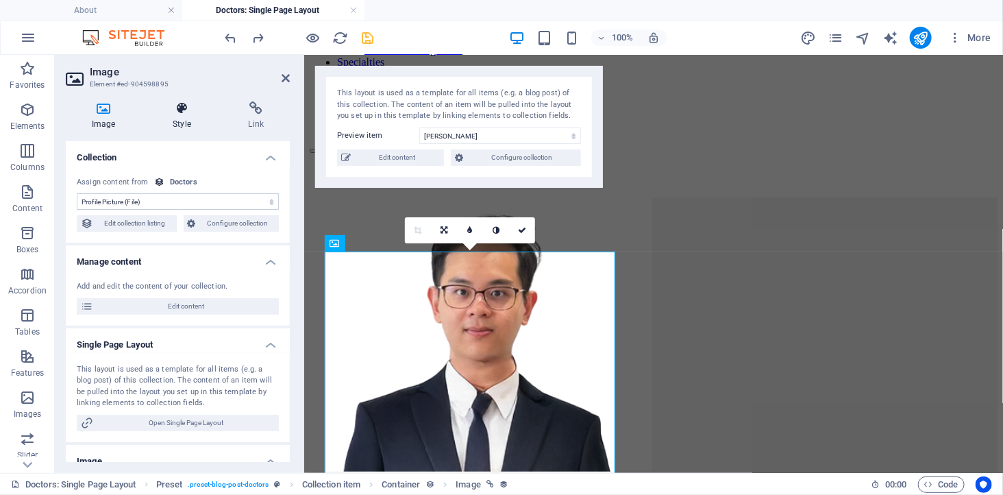
click at [173, 107] on icon at bounding box center [182, 108] width 70 height 14
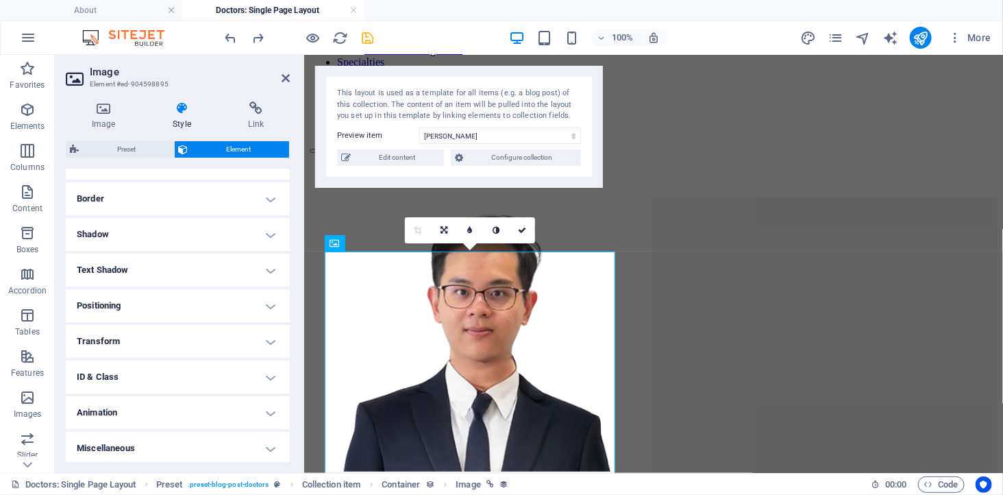
scroll to position [286, 0]
click at [156, 299] on h4 "Positioning" at bounding box center [178, 303] width 224 height 33
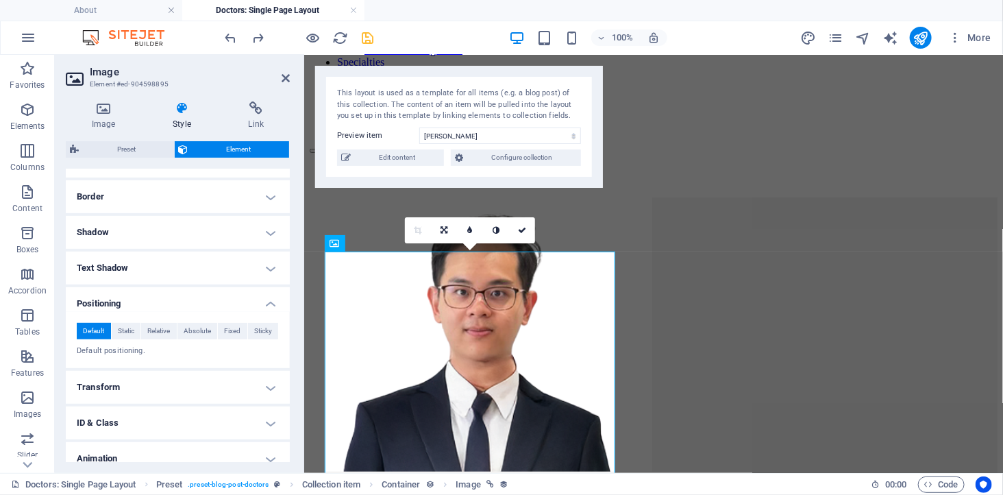
click at [156, 299] on h4 "Positioning" at bounding box center [178, 299] width 224 height 25
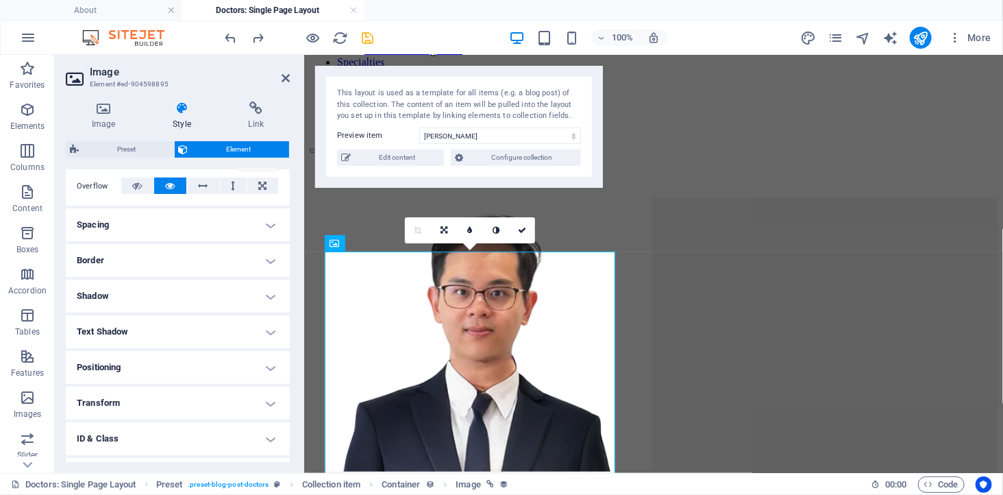
scroll to position [134, 0]
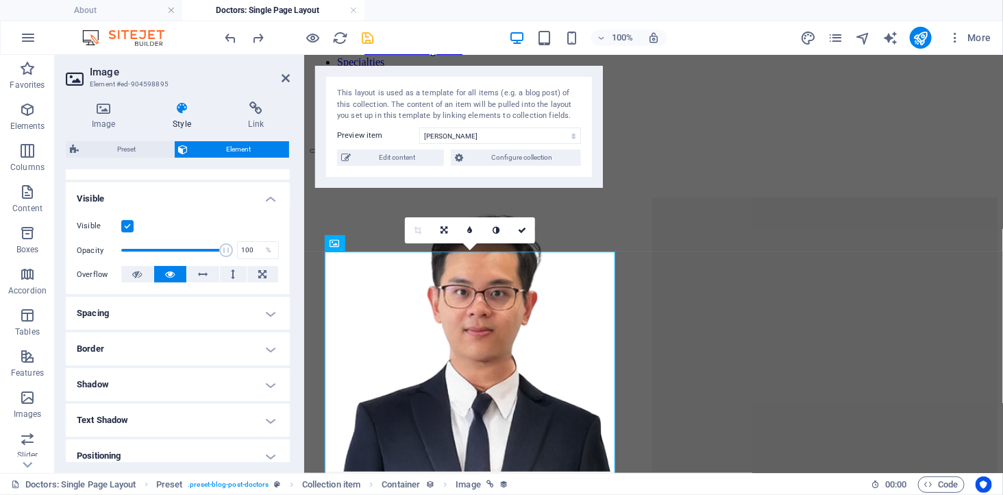
click at [151, 310] on h4 "Spacing" at bounding box center [178, 313] width 224 height 33
click at [221, 360] on button "Custom" at bounding box center [243, 363] width 72 height 16
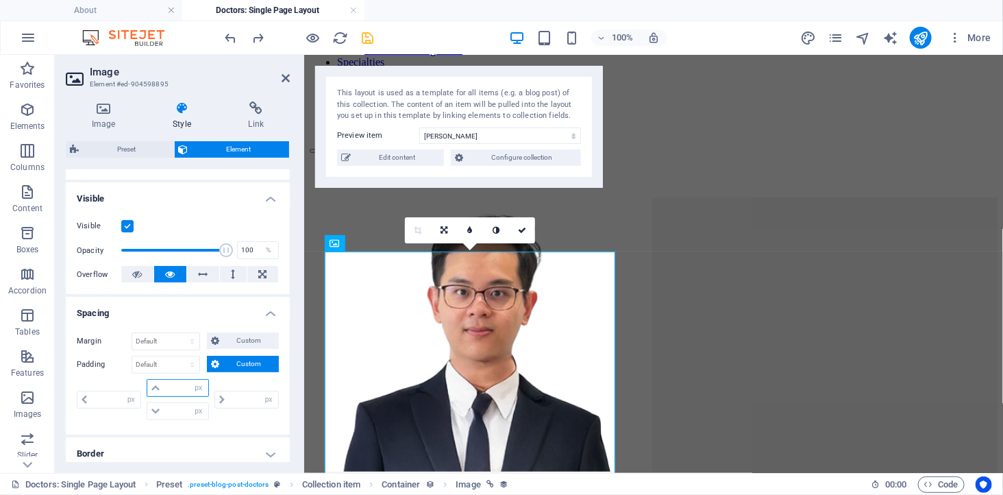
click at [177, 387] on input "number" at bounding box center [186, 387] width 44 height 16
type input "0"
select select "px"
type input "0"
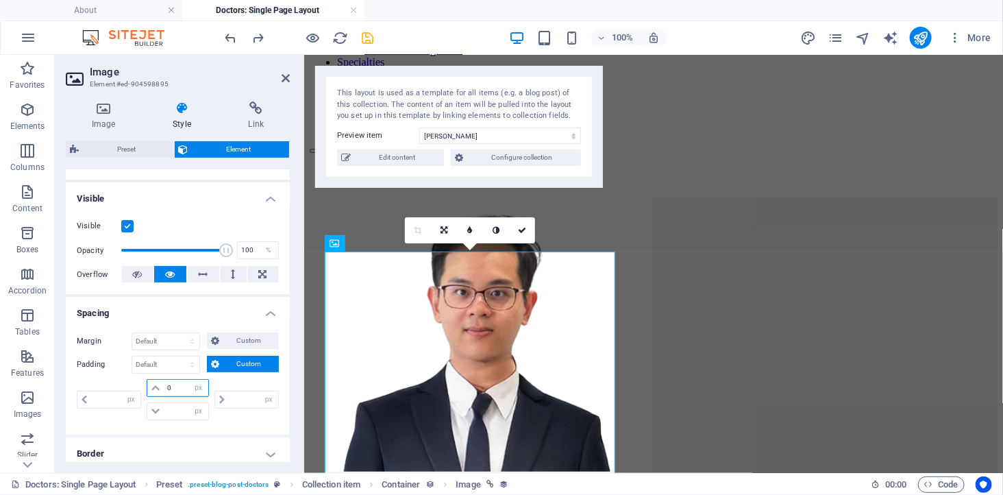
type input "0"
click at [260, 381] on div "0 px rem % vh vw" at bounding box center [245, 399] width 67 height 41
click at [178, 388] on input "0" at bounding box center [186, 387] width 44 height 16
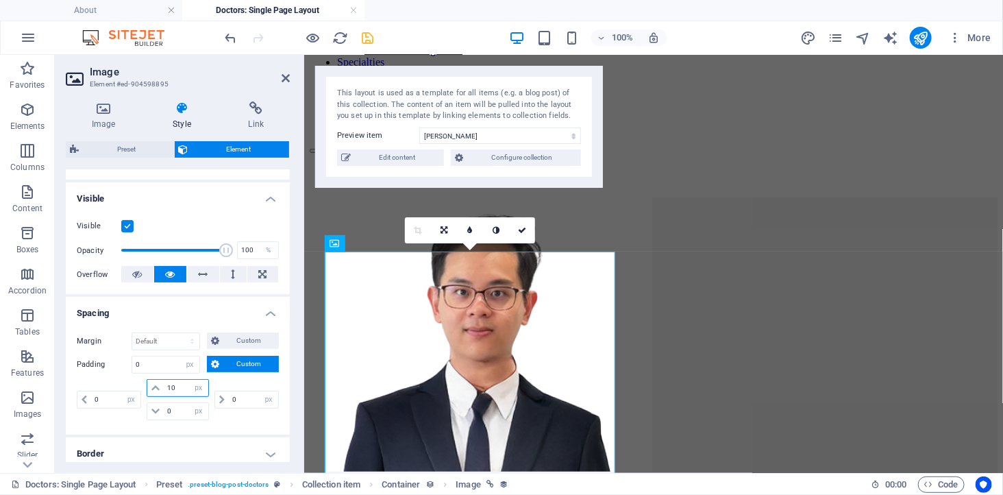
type input "100"
select select "DISABLED_OPTION_VALUE"
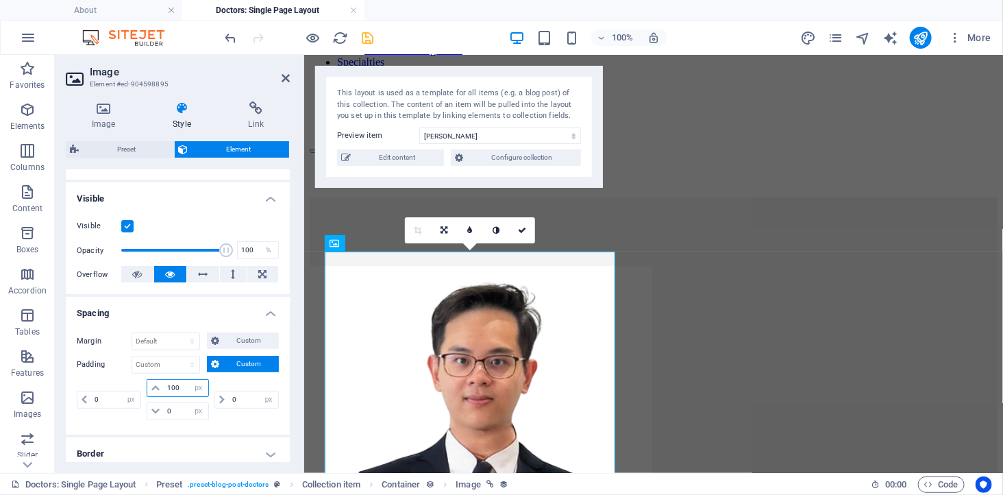
click at [168, 388] on input "100" at bounding box center [186, 387] width 44 height 16
click at [153, 390] on icon at bounding box center [155, 388] width 8 height 8
click at [153, 385] on icon at bounding box center [155, 388] width 8 height 8
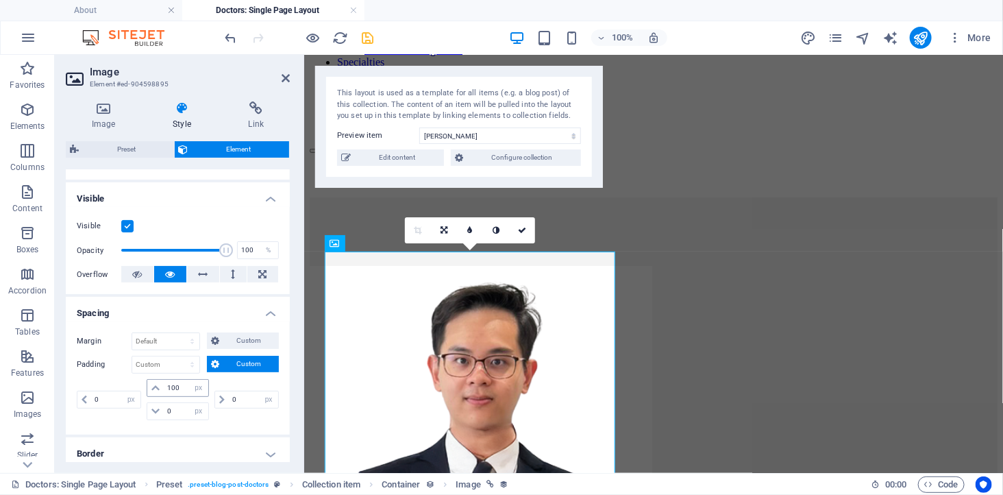
click at [153, 385] on icon at bounding box center [155, 388] width 8 height 8
click at [169, 369] on select "Default px rem % vh vw Custom" at bounding box center [165, 364] width 67 height 16
drag, startPoint x: 185, startPoint y: 388, endPoint x: 158, endPoint y: 384, distance: 27.7
click at [158, 384] on div "100 px rem % vh vw" at bounding box center [178, 388] width 62 height 18
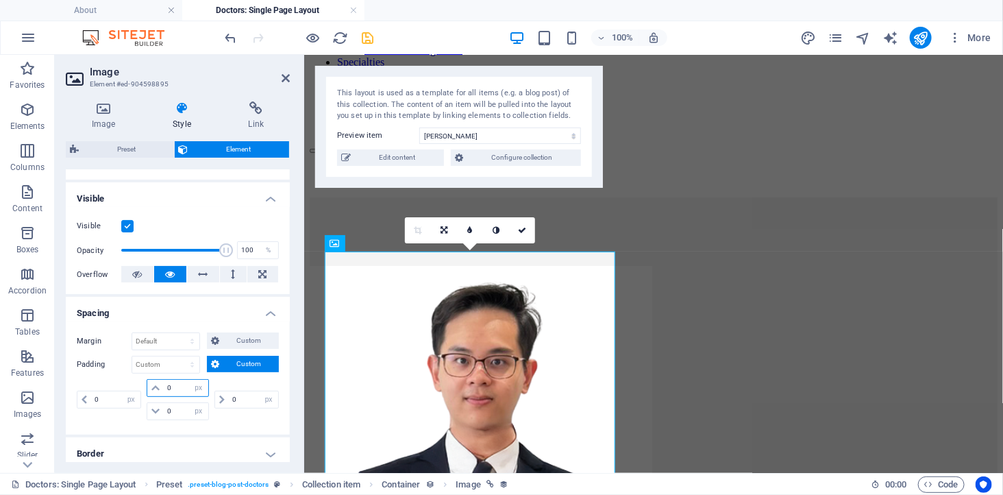
type input "0"
select select "px"
click at [237, 380] on div "0 px rem % vh vw" at bounding box center [245, 399] width 67 height 41
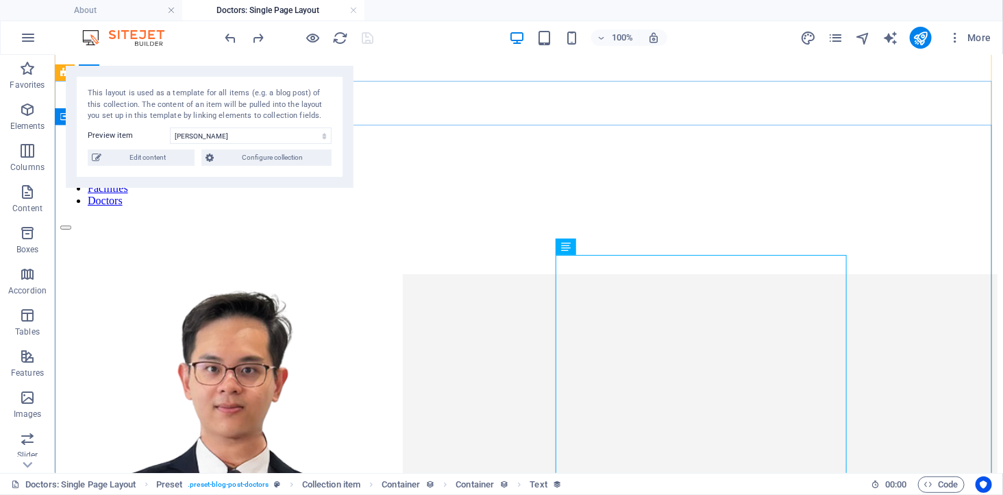
scroll to position [76, 0]
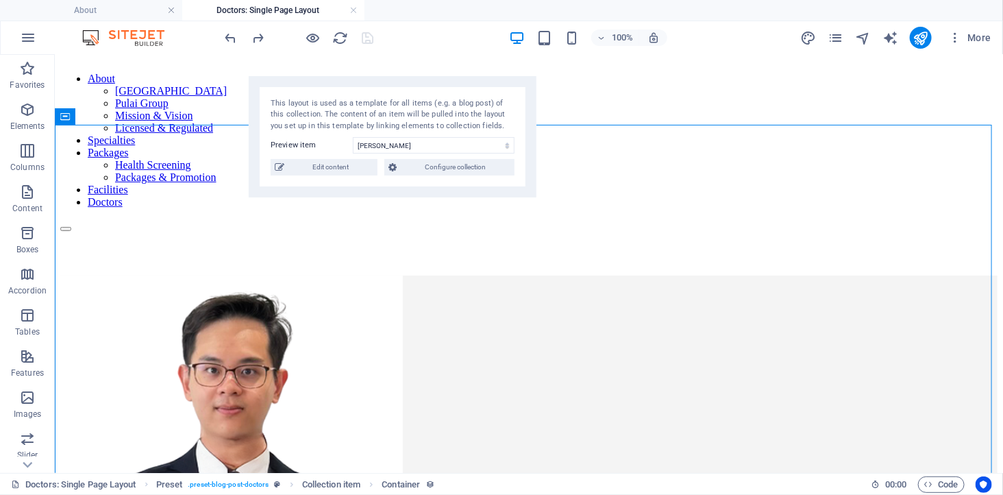
drag, startPoint x: 175, startPoint y: 70, endPoint x: 679, endPoint y: 110, distance: 505.8
click at [536, 110] on div "This layout is used as a template for all items (e.g. a blog post) of this coll…" at bounding box center [393, 137] width 288 height 122
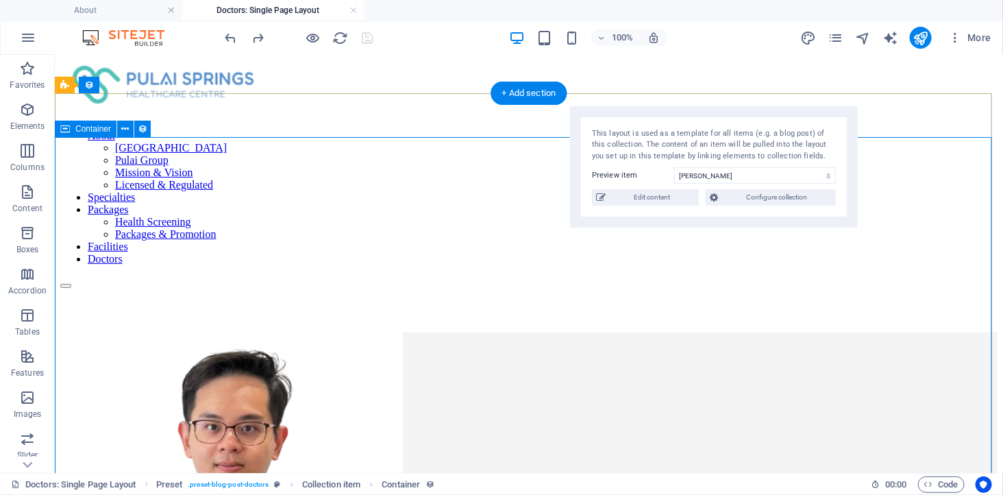
scroll to position [0, 0]
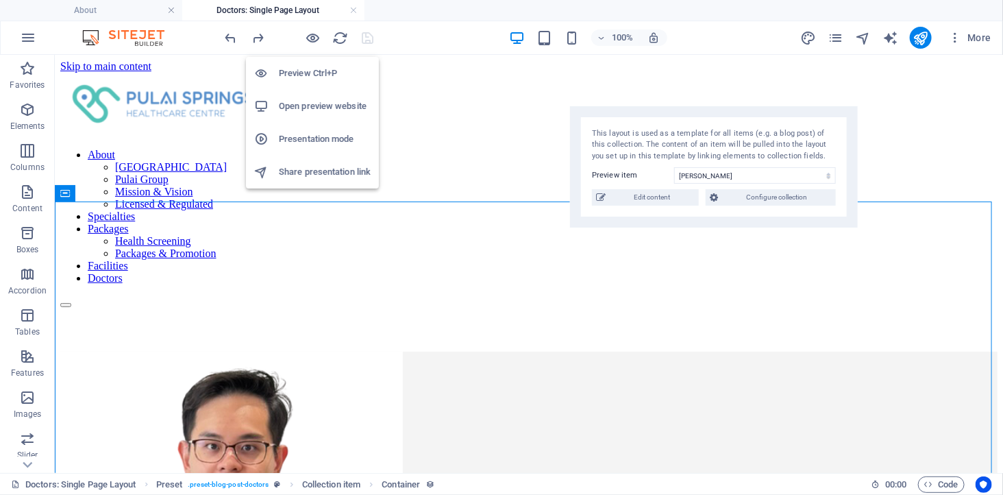
click at [318, 99] on h6 "Open preview website" at bounding box center [325, 106] width 92 height 16
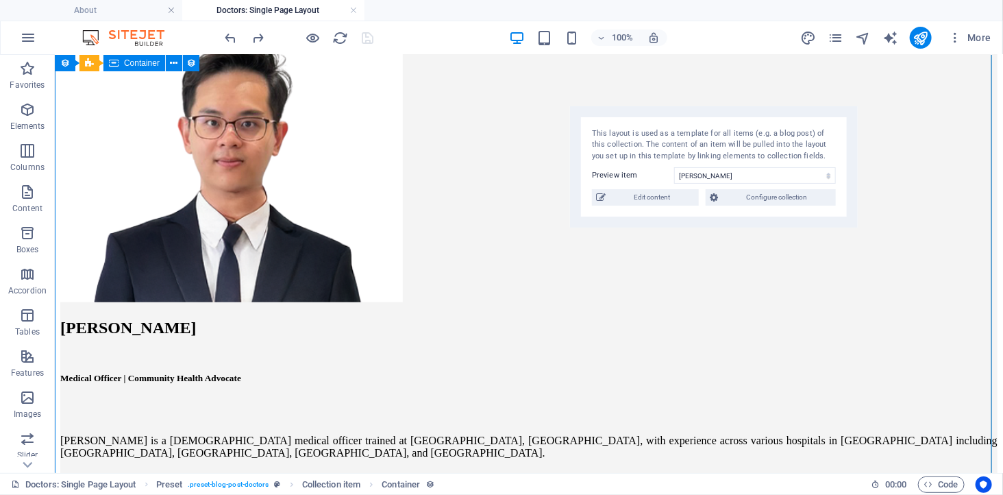
scroll to position [228, 0]
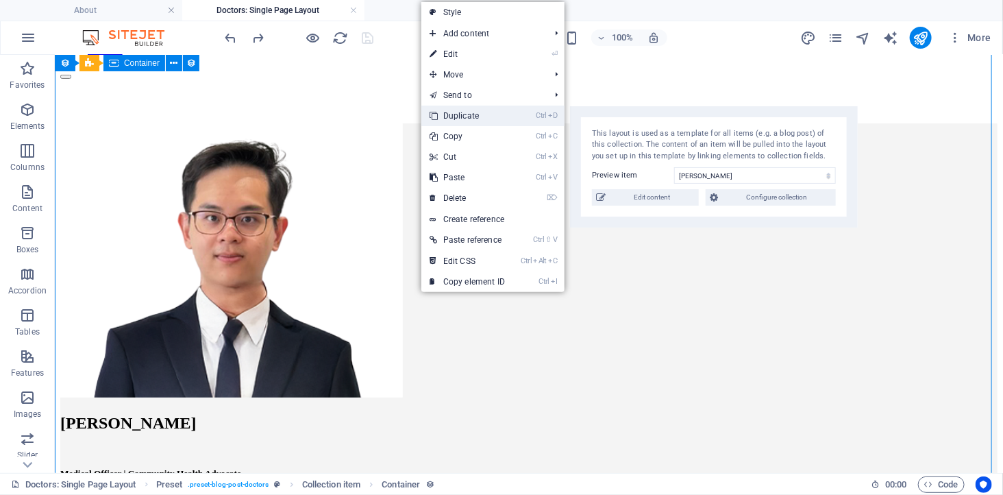
click at [468, 119] on link "Ctrl D Duplicate" at bounding box center [467, 115] width 92 height 21
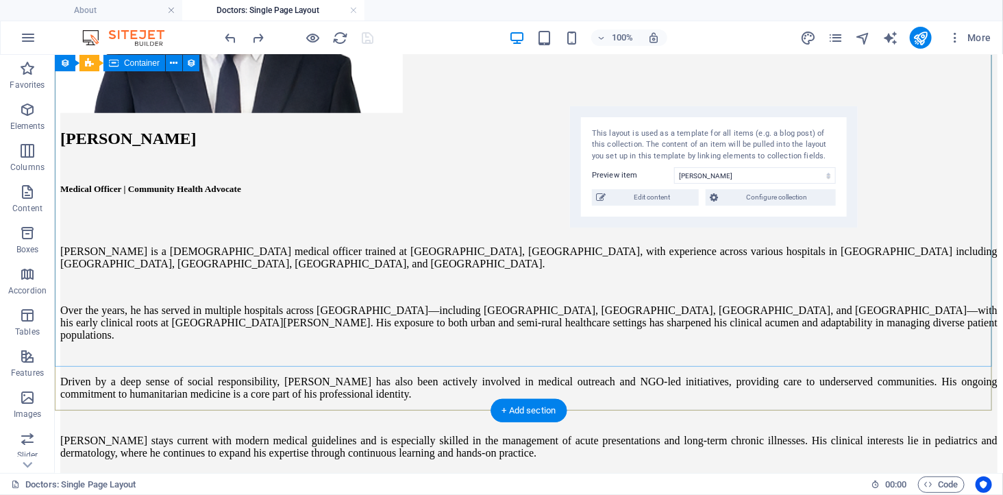
scroll to position [401, 0]
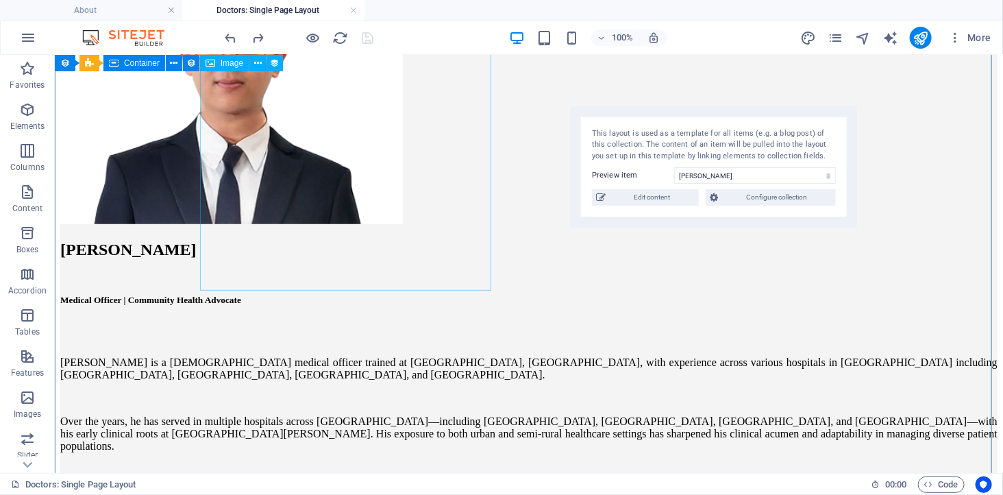
click at [408, 226] on figure at bounding box center [528, 87] width 937 height 277
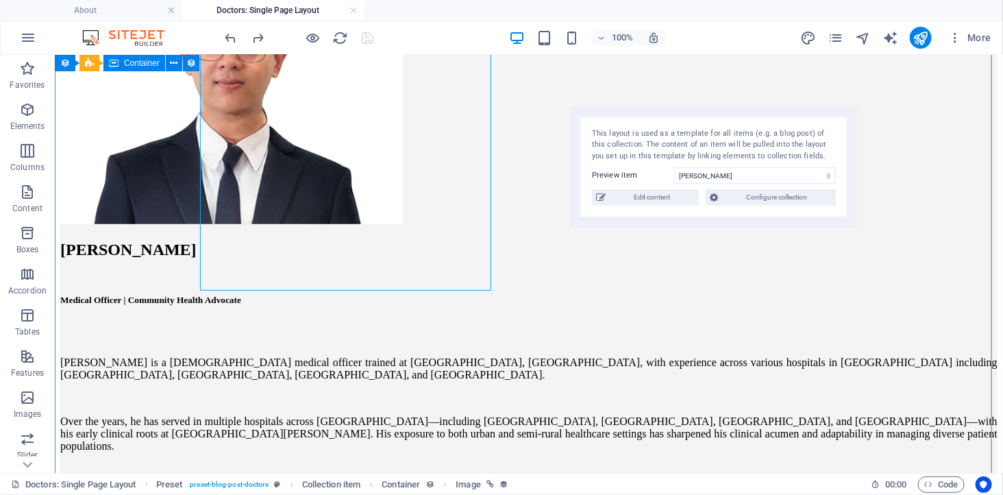
click at [433, 325] on div "[PERSON_NAME] Medical Officer | Community Health Advocate [PERSON_NAME] is a [D…" at bounding box center [528, 359] width 937 height 821
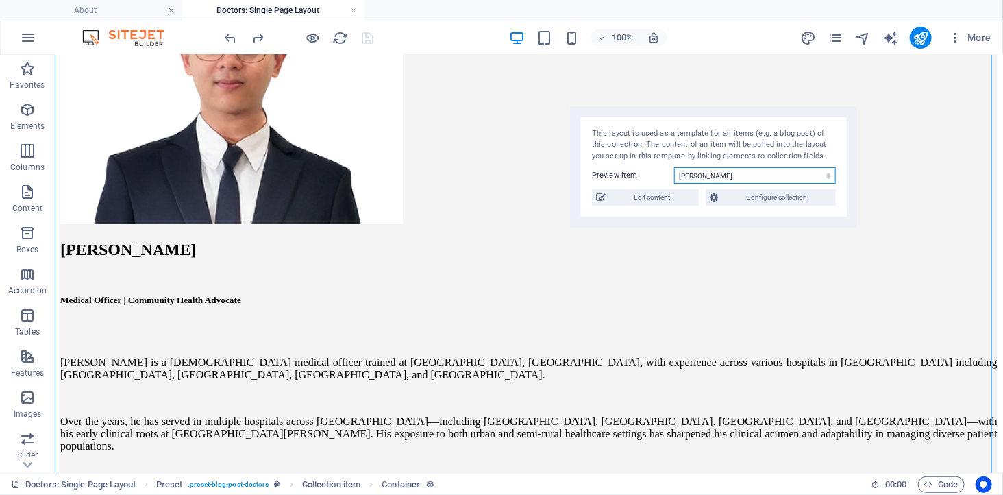
click at [708, 181] on select "[PERSON_NAME] [PERSON_NAME] [PERSON_NAME]" at bounding box center [755, 175] width 162 height 16
click at [674, 167] on select "[PERSON_NAME] [PERSON_NAME] [PERSON_NAME]" at bounding box center [755, 175] width 162 height 16
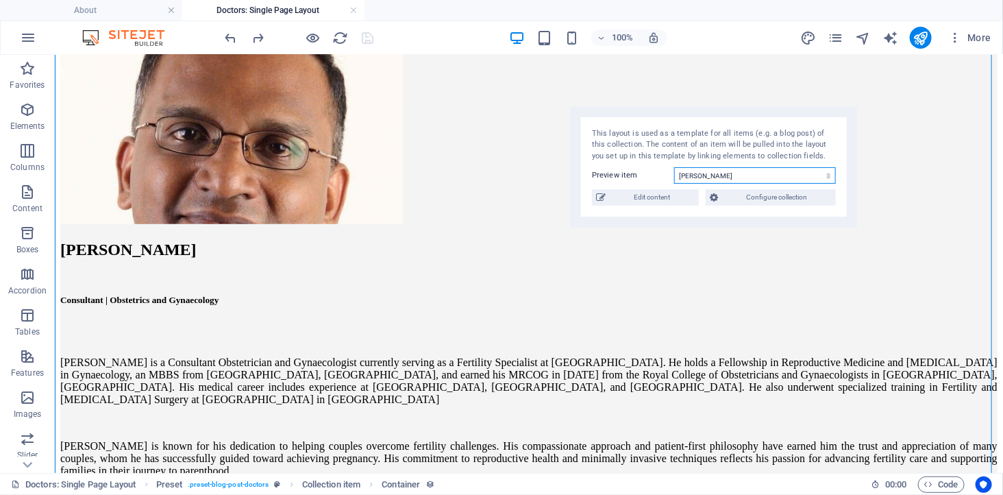
scroll to position [336, 0]
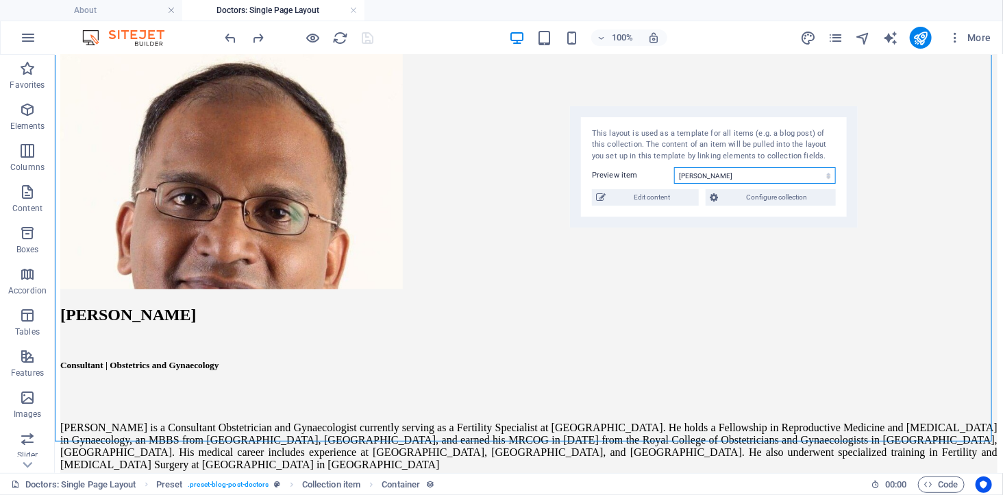
click at [707, 176] on select "[PERSON_NAME] [PERSON_NAME] [PERSON_NAME]" at bounding box center [755, 175] width 162 height 16
select select "68b91a9be6371b55a30f689c"
click at [674, 167] on select "[PERSON_NAME] [PERSON_NAME] [PERSON_NAME]" at bounding box center [755, 175] width 162 height 16
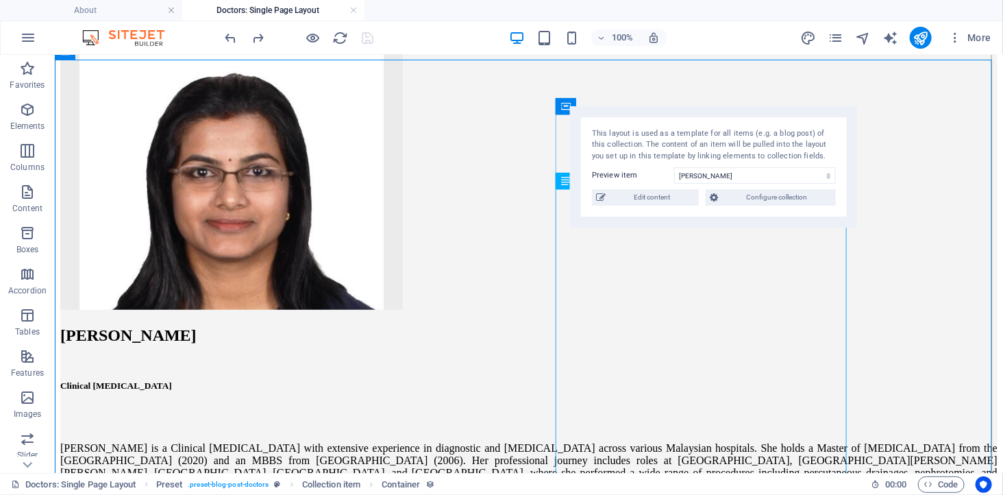
scroll to position [318, 0]
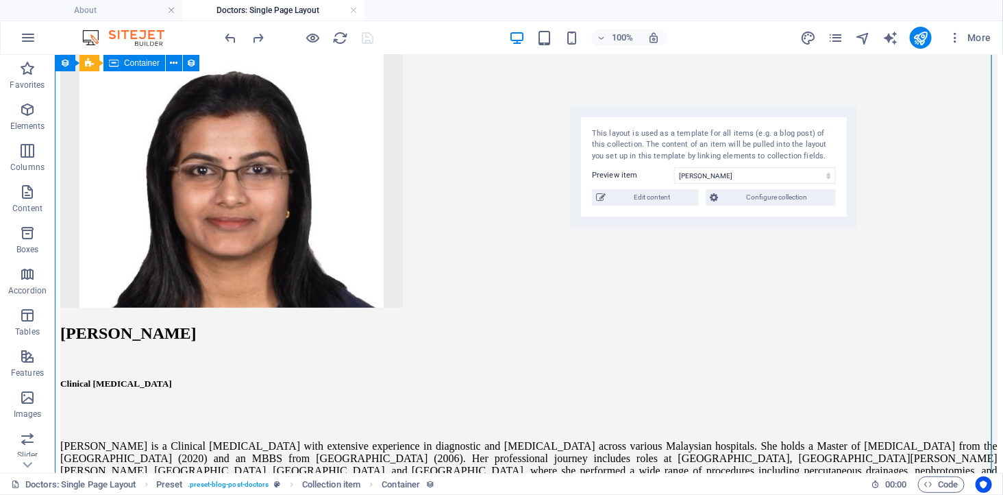
click at [370, 369] on div "[PERSON_NAME] Clinical [MEDICAL_DATA] [PERSON_NAME] is a Clinical [MEDICAL_DATA…" at bounding box center [528, 380] width 937 height 694
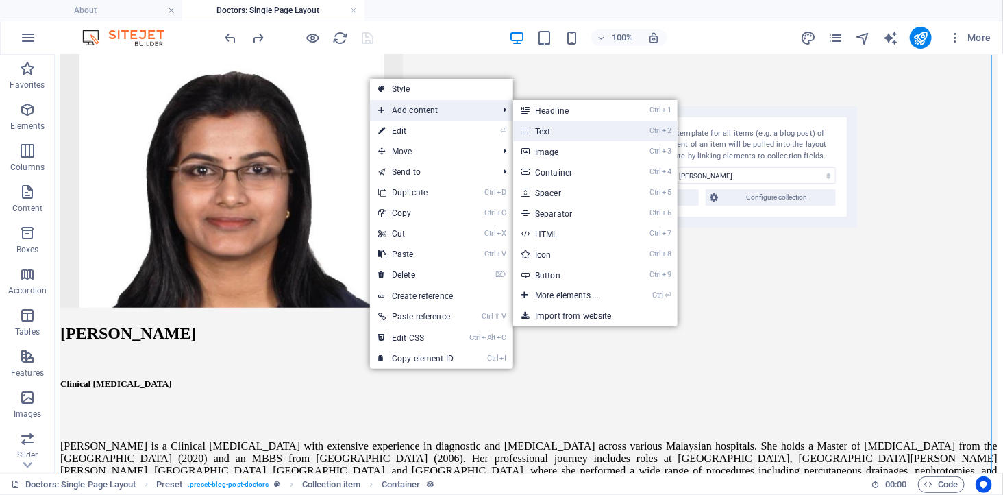
click at [556, 130] on link "Ctrl 2 Text" at bounding box center [569, 131] width 113 height 21
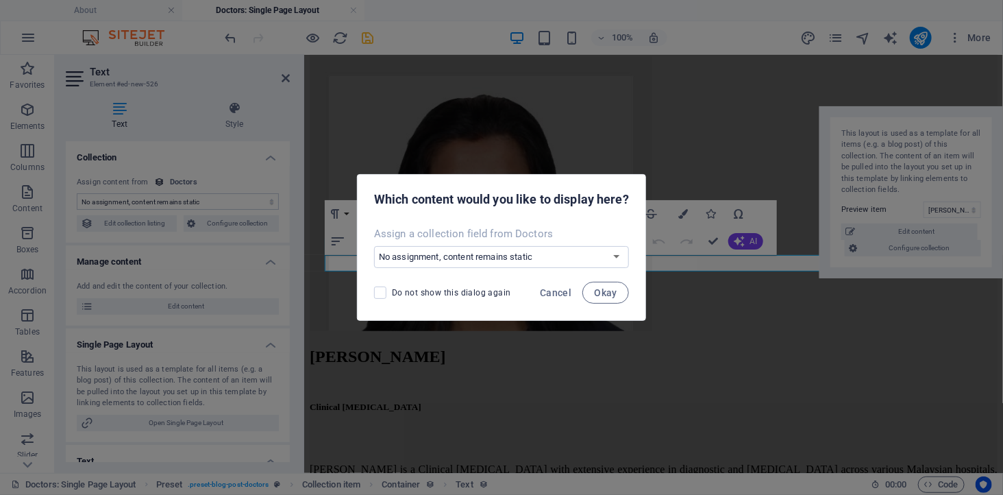
scroll to position [1, 0]
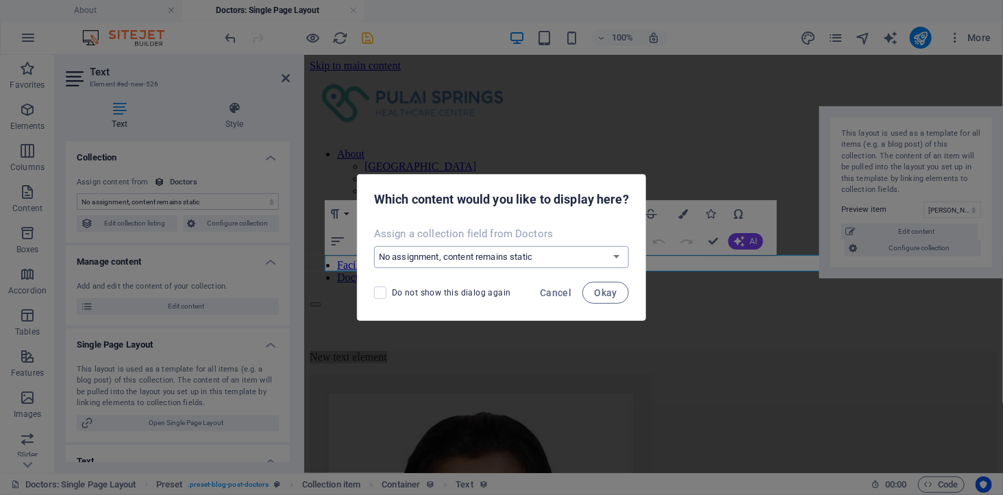
click at [506, 258] on select "No assignment, content remains static Create a new field Created at (Date) Upda…" at bounding box center [501, 257] width 255 height 22
select select "name"
click at [374, 246] on select "No assignment, content remains static Create a new field Created at (Date) Upda…" at bounding box center [501, 257] width 255 height 22
click at [605, 295] on span "Okay" at bounding box center [605, 292] width 23 height 11
select select "name"
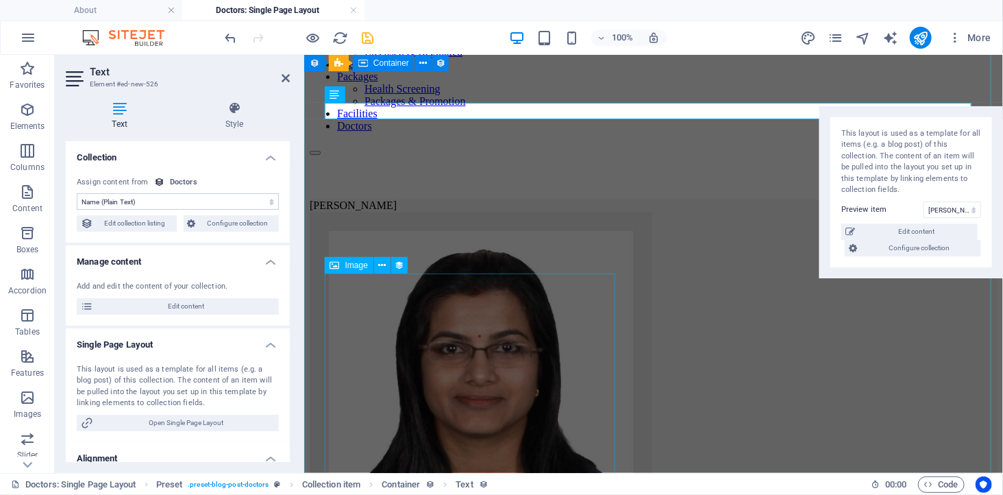
scroll to position [153, 0]
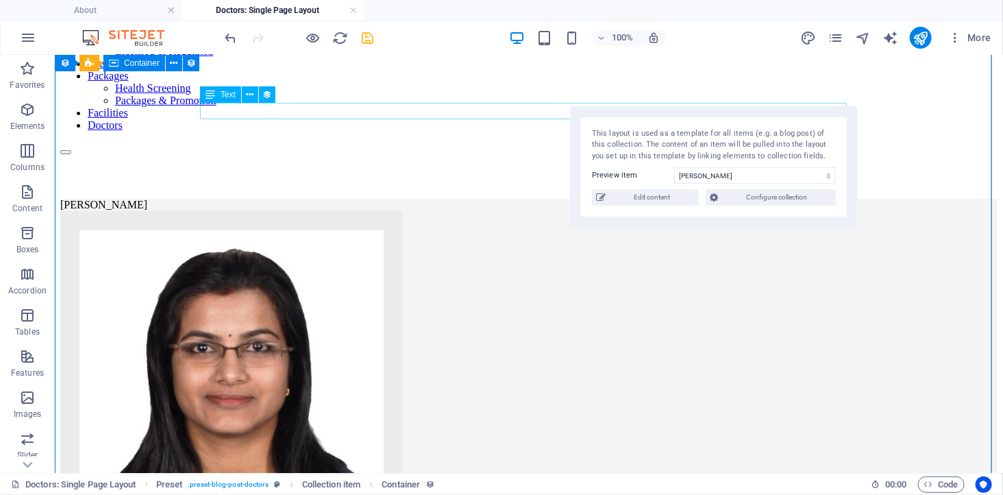
click at [260, 198] on div "[PERSON_NAME]" at bounding box center [528, 204] width 937 height 12
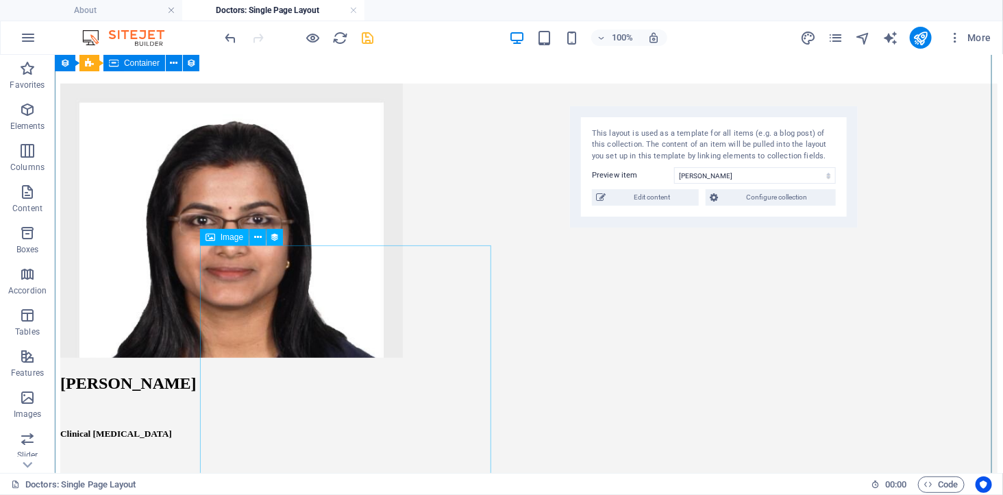
scroll to position [381, 0]
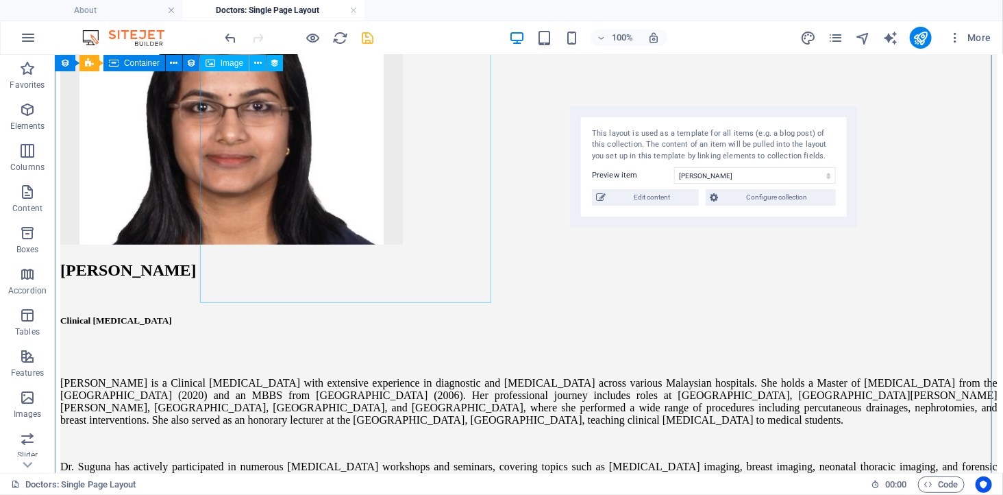
click at [453, 247] on figure at bounding box center [528, 108] width 937 height 277
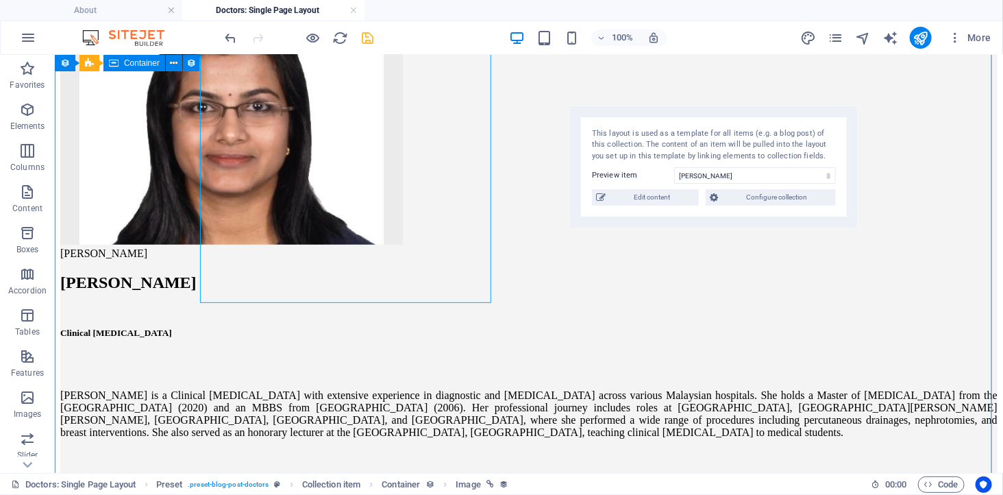
scroll to position [227, 0]
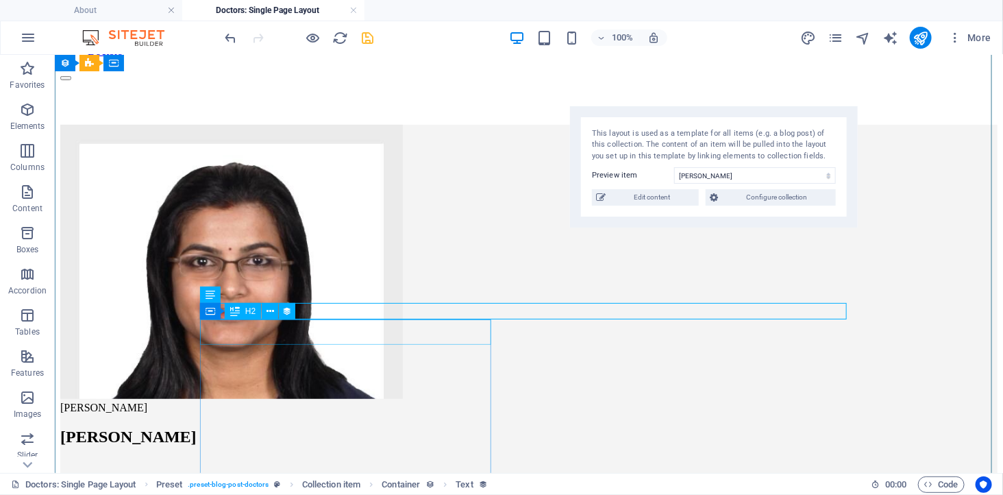
click at [449, 427] on div "[PERSON_NAME]" at bounding box center [528, 436] width 937 height 18
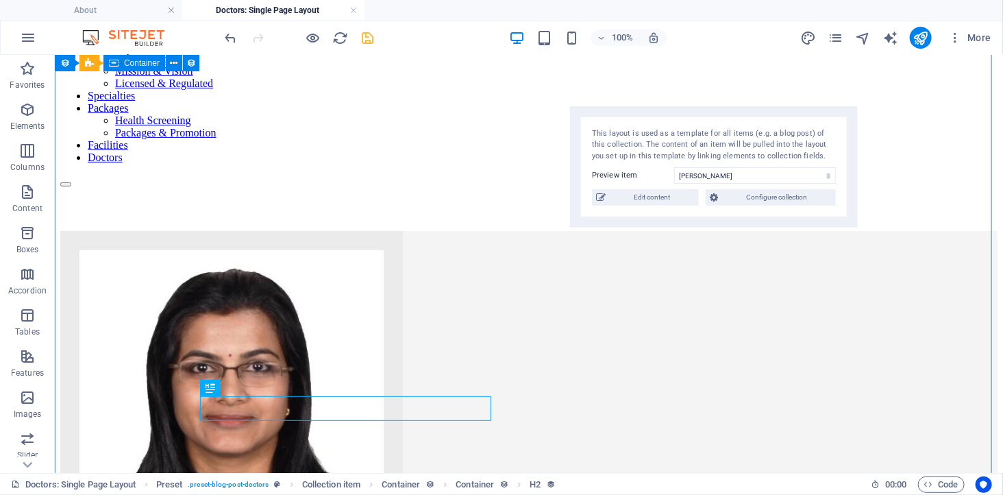
scroll to position [0, 0]
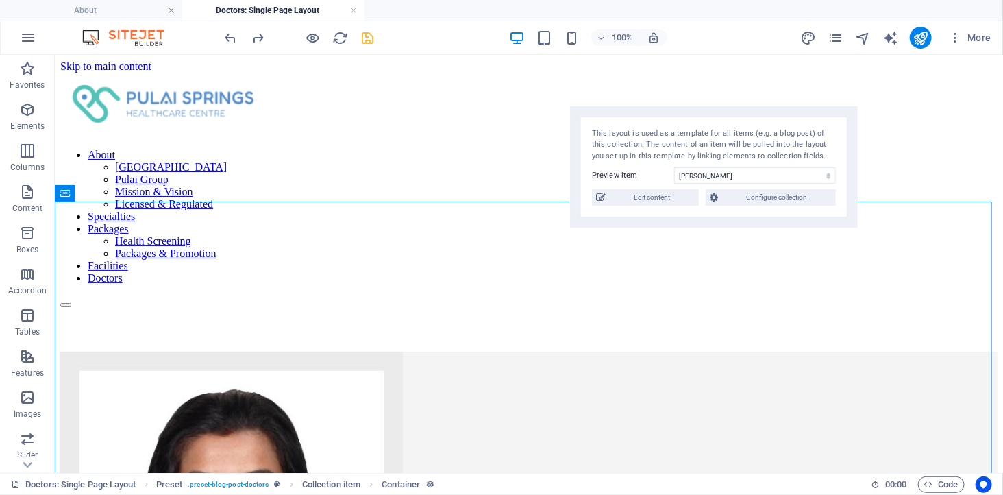
click at [366, 36] on icon "save" at bounding box center [368, 38] width 16 height 16
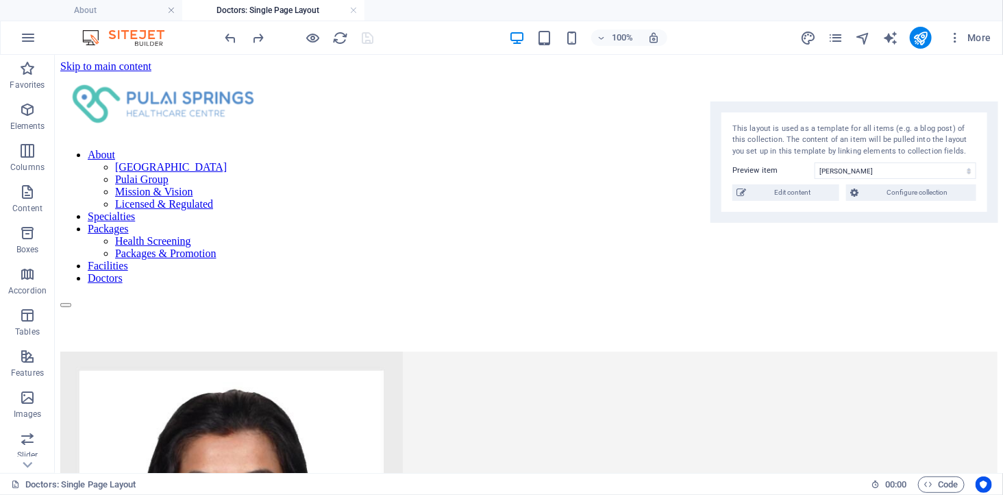
drag, startPoint x: 793, startPoint y: 111, endPoint x: 953, endPoint y: 98, distance: 160.8
click at [953, 101] on div "This layout is used as a template for all items (e.g. a blog post) of this coll…" at bounding box center [854, 162] width 288 height 122
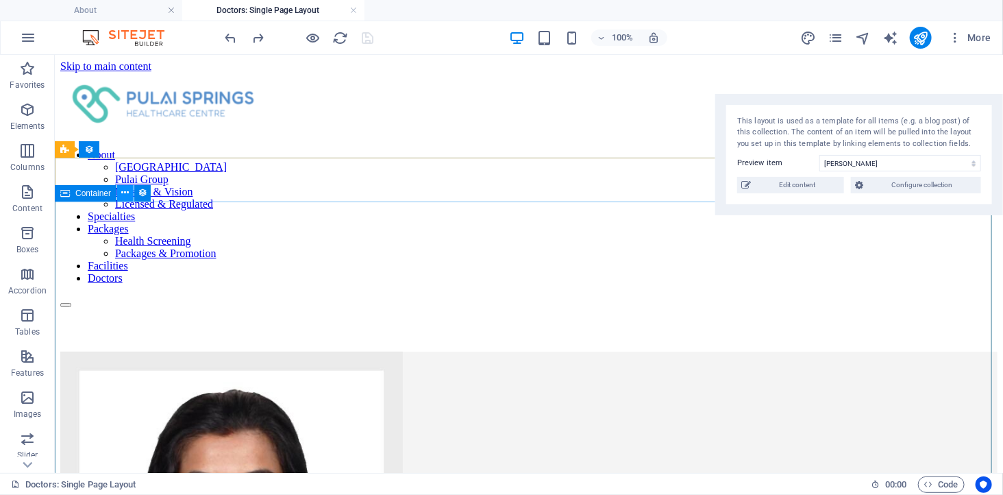
click at [124, 189] on icon at bounding box center [126, 193] width 8 height 14
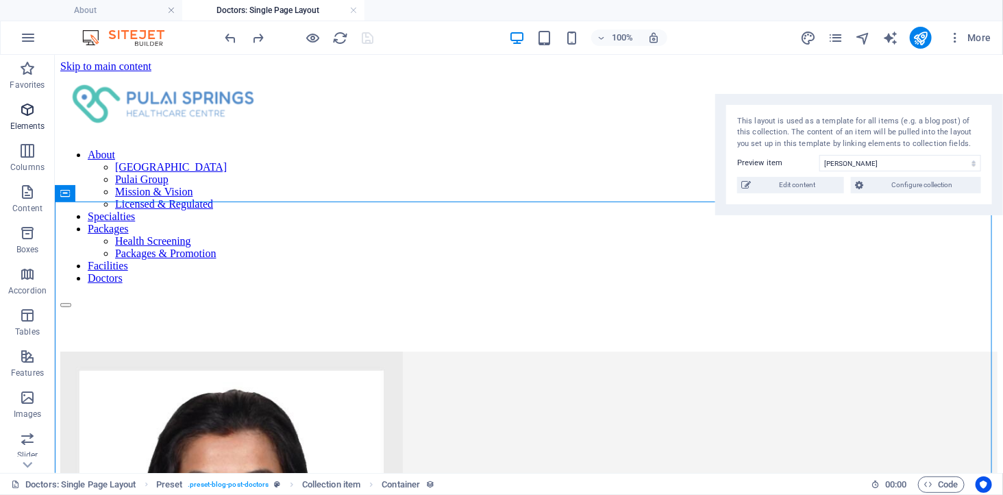
click at [23, 113] on icon "button" at bounding box center [27, 109] width 16 height 16
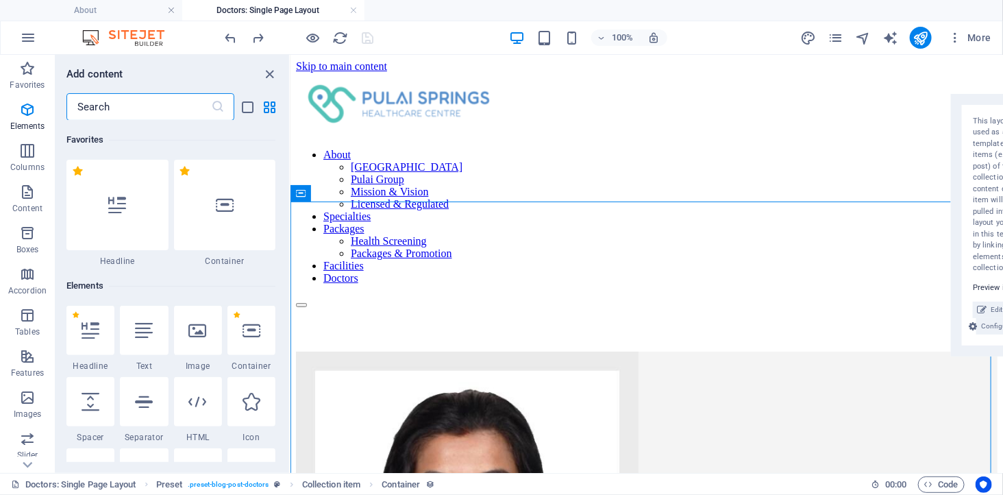
scroll to position [146, 0]
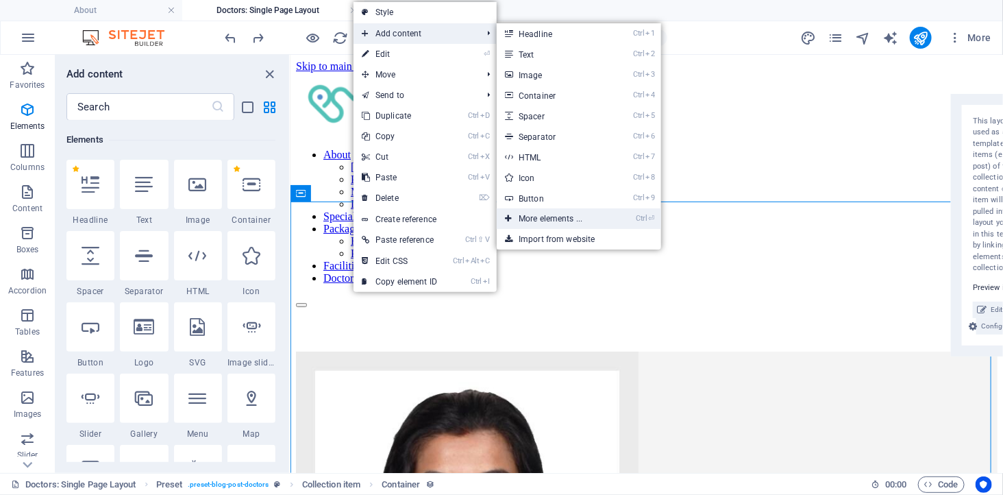
click at [542, 218] on link "Ctrl ⏎ More elements ..." at bounding box center [553, 218] width 113 height 21
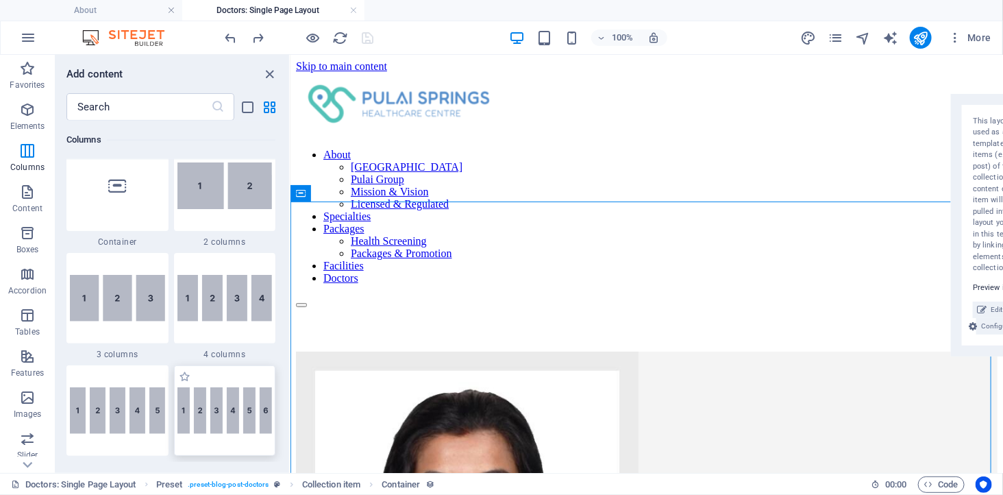
scroll to position [603, 0]
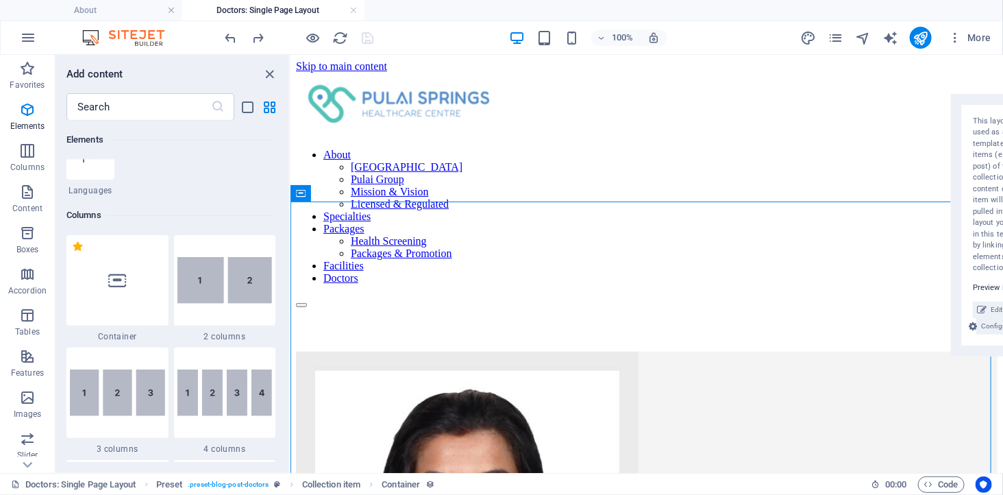
click at [230, 290] on img at bounding box center [224, 280] width 95 height 47
click at [290, 290] on div "H2 Preset Container Container Container Text H5 Container Image Spacer Button S…" at bounding box center [646, 264] width 712 height 418
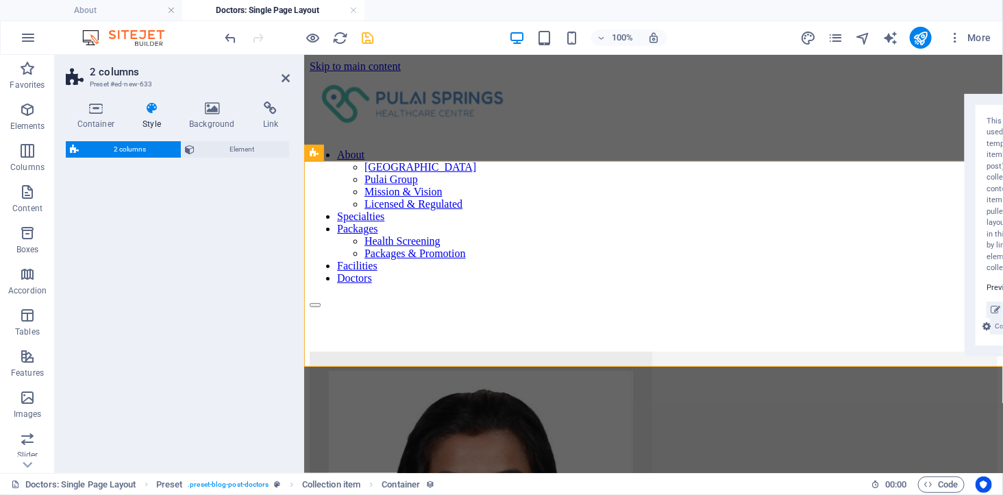
scroll to position [775, 0]
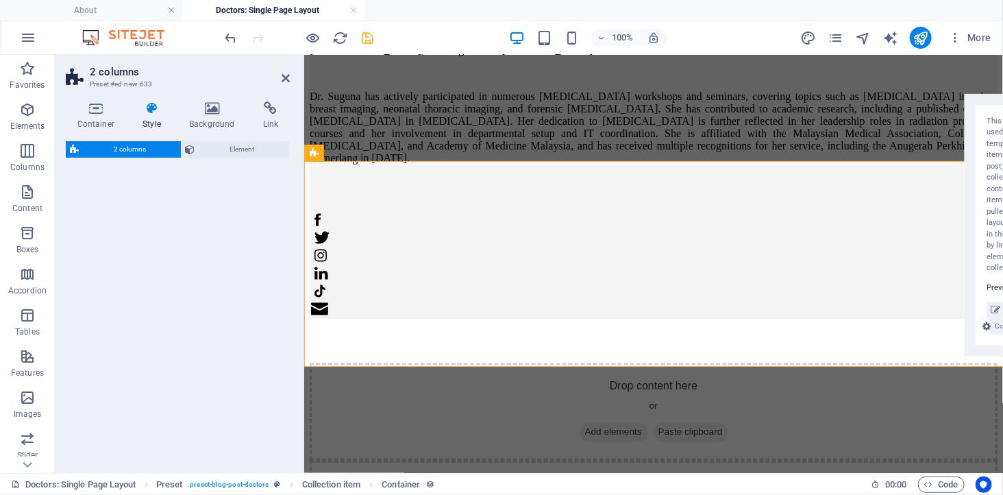
select select "rem"
select select "preset-columns-two-v2-default"
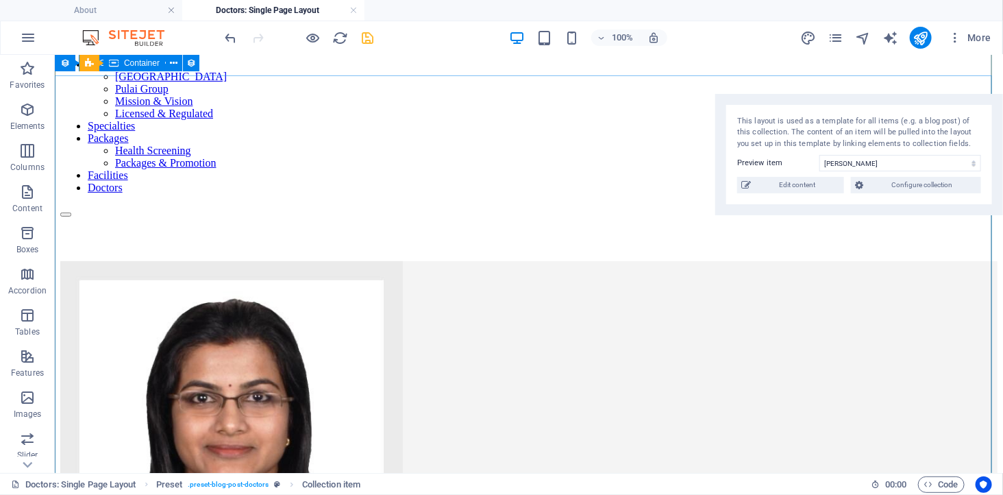
scroll to position [0, 0]
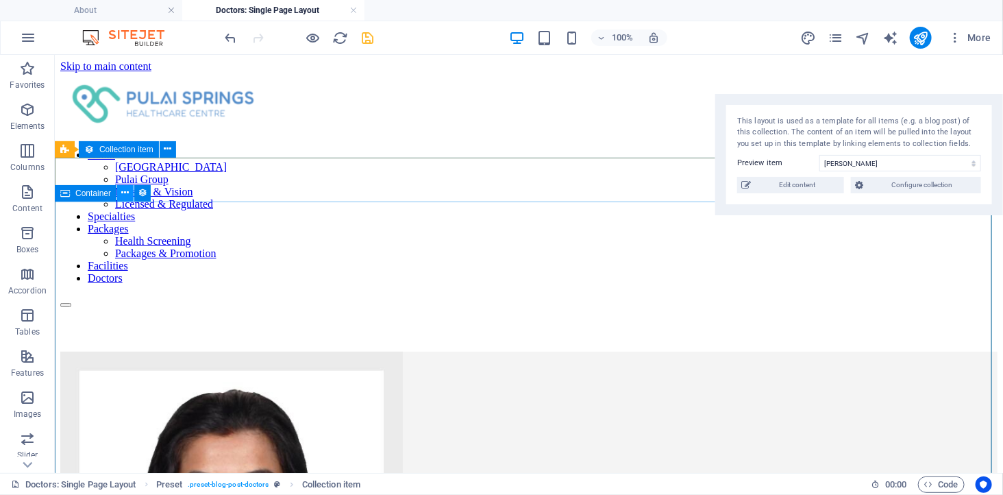
click at [126, 192] on icon at bounding box center [126, 193] width 8 height 14
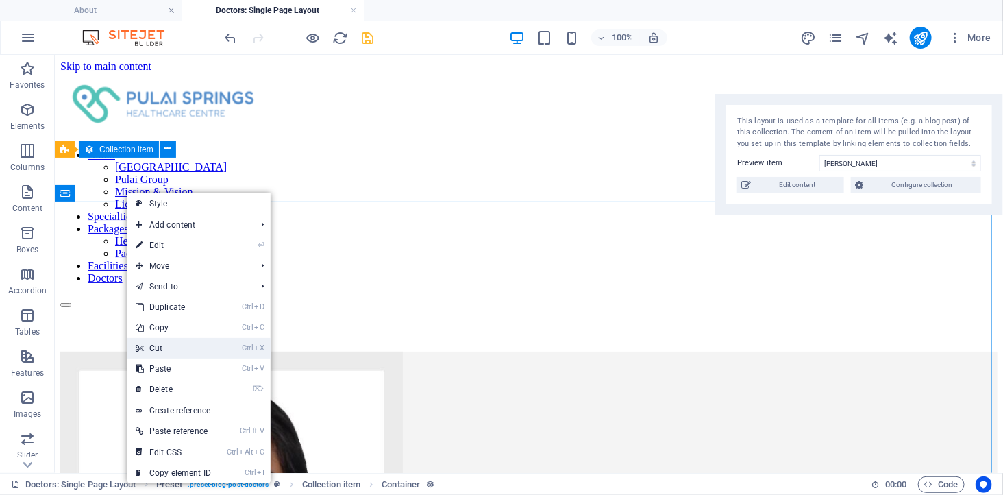
click at [154, 345] on link "Ctrl X Cut" at bounding box center [173, 348] width 92 height 21
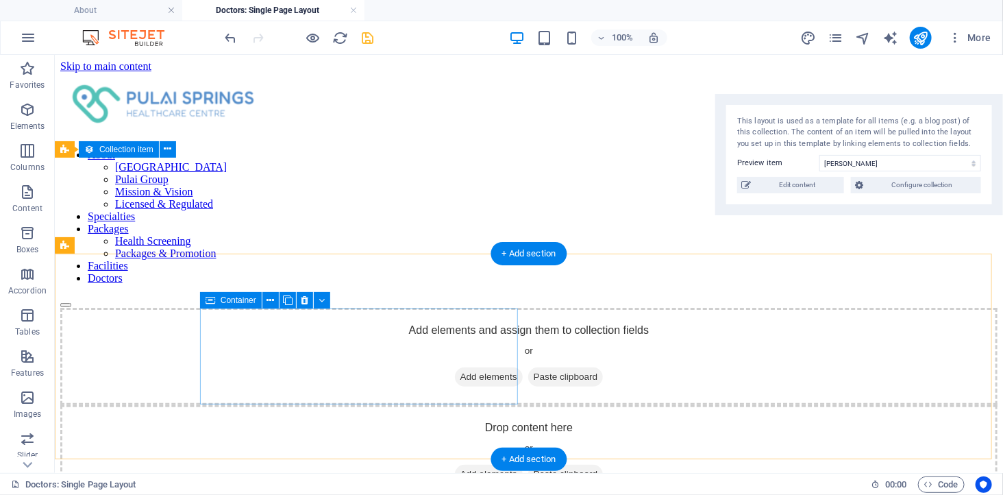
click at [281, 404] on div "Drop content here or Add elements Paste clipboard" at bounding box center [528, 452] width 937 height 97
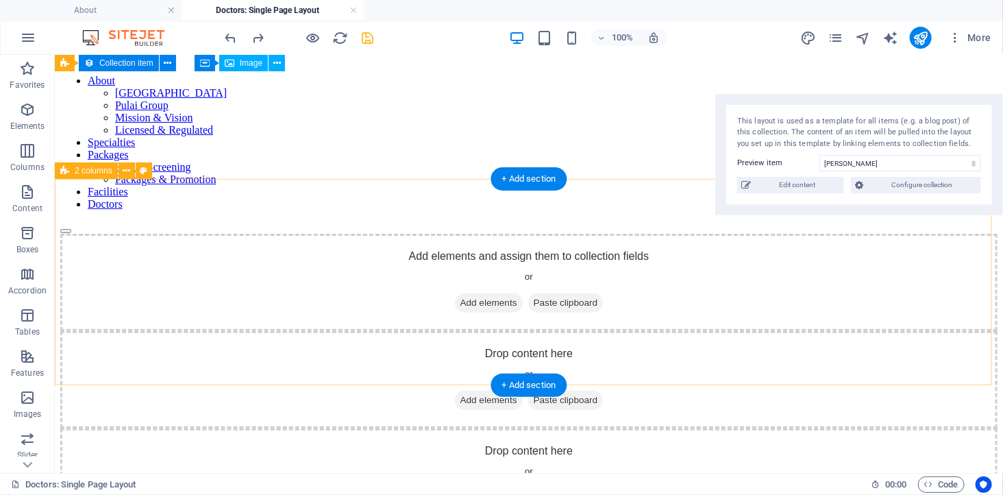
scroll to position [49, 0]
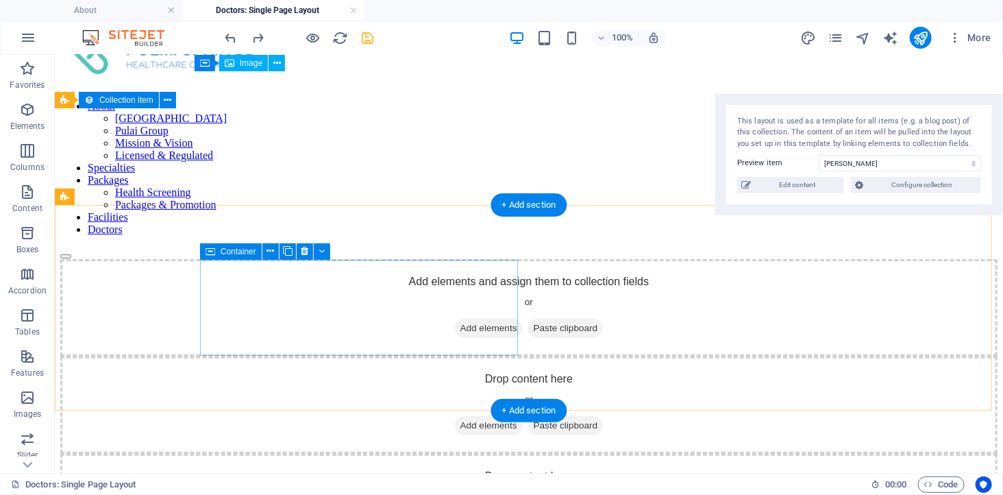
click at [527, 415] on span "Paste clipboard" at bounding box center [564, 424] width 75 height 19
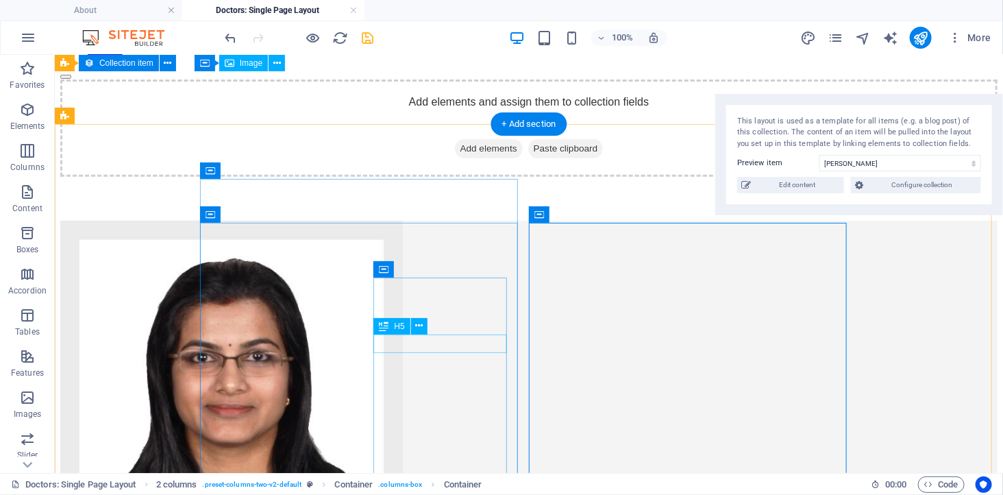
scroll to position [125, 0]
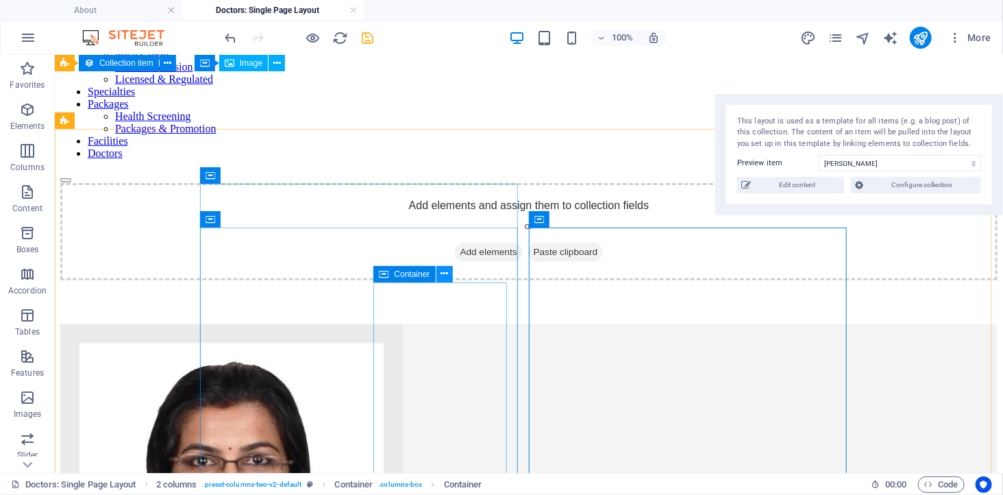
click at [442, 276] on icon at bounding box center [444, 273] width 8 height 14
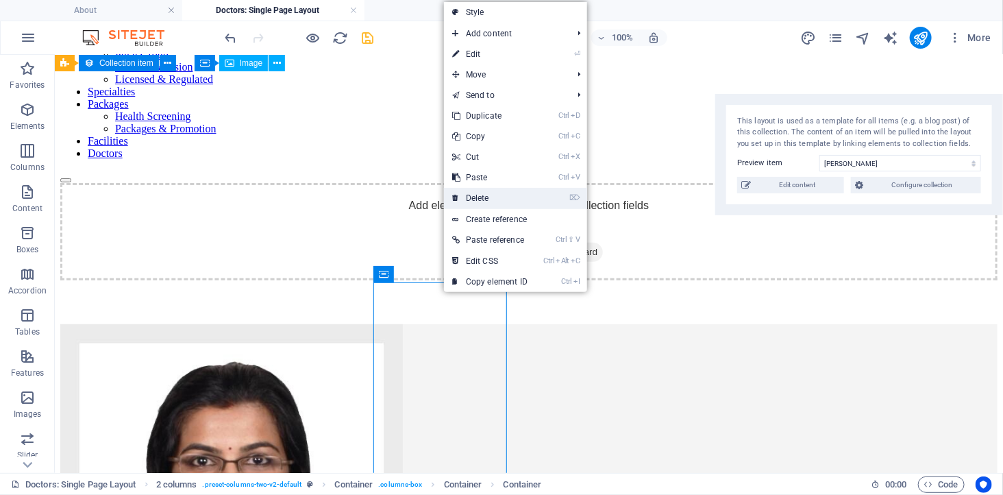
click at [494, 194] on link "⌦ Delete" at bounding box center [490, 198] width 92 height 21
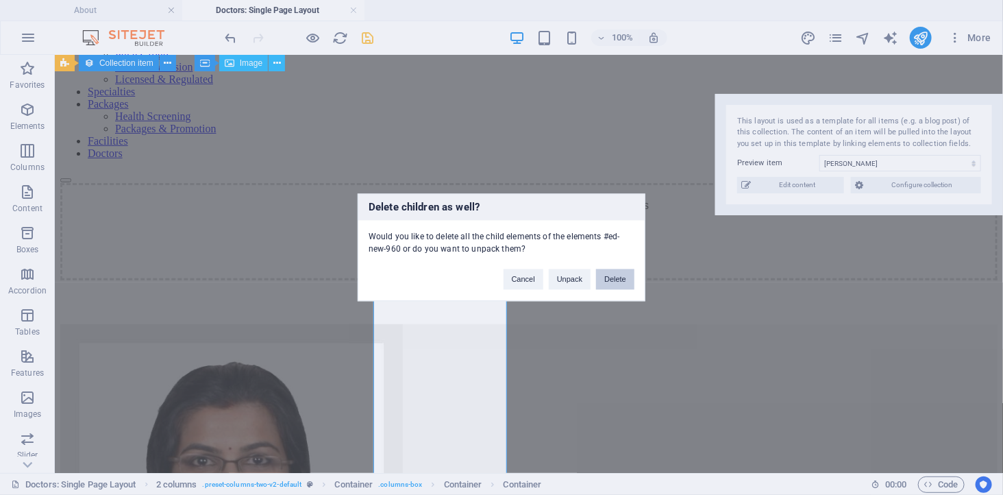
click at [611, 276] on button "Delete" at bounding box center [615, 279] width 38 height 21
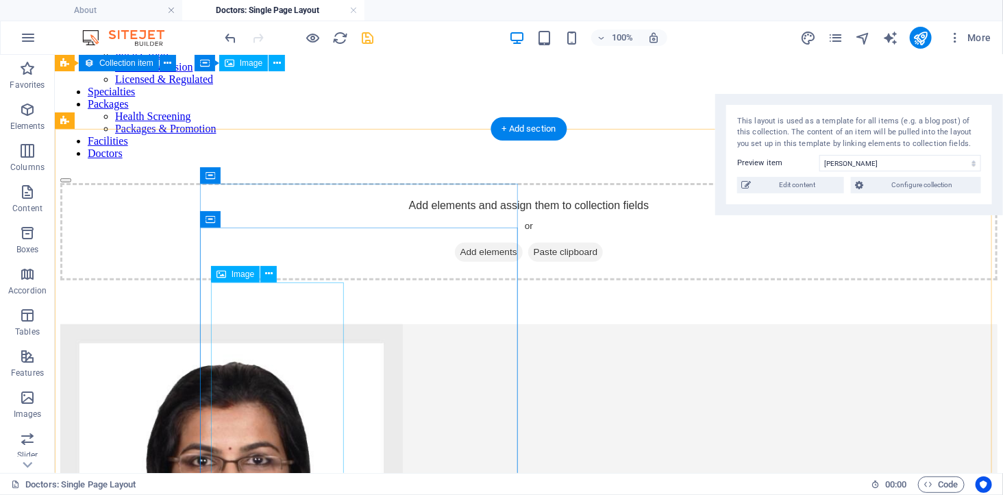
click at [301, 323] on figure at bounding box center [528, 461] width 937 height 277
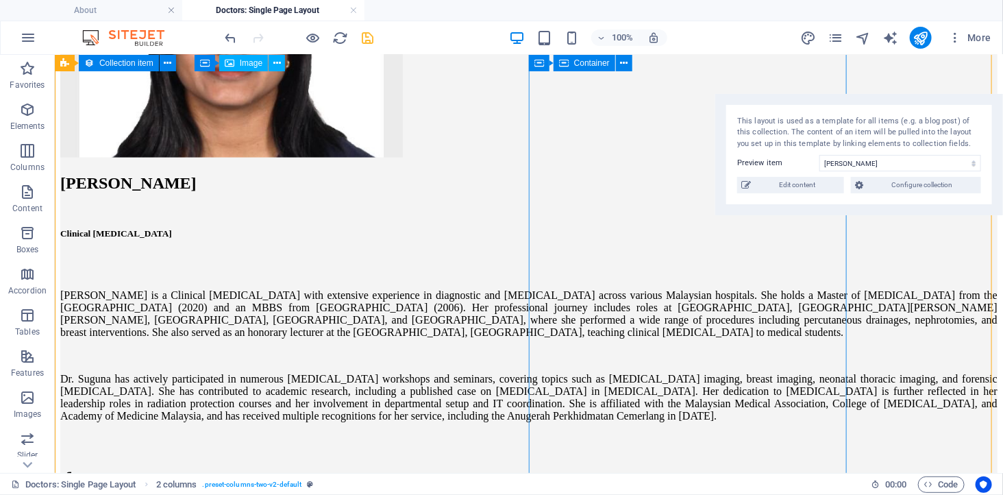
scroll to position [658, 0]
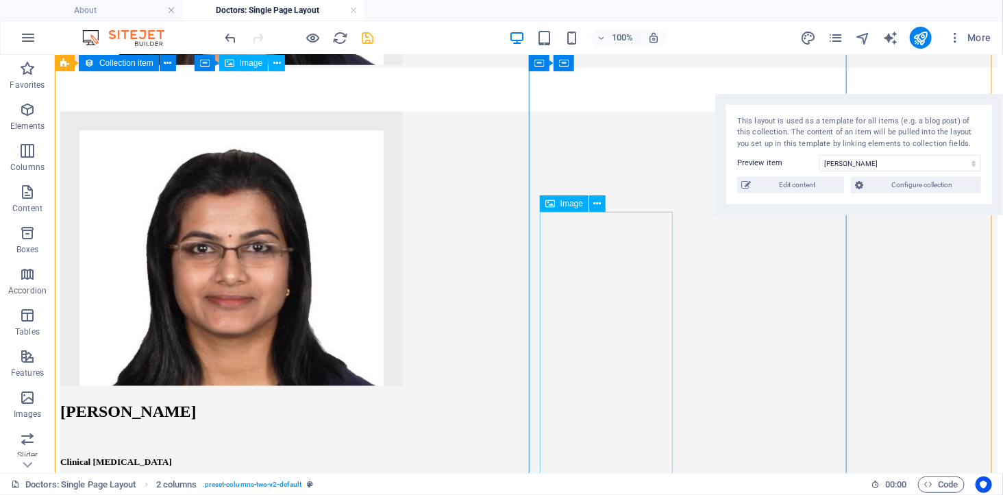
click at [627, 312] on figure at bounding box center [528, 249] width 937 height 277
click at [597, 202] on icon at bounding box center [598, 204] width 8 height 14
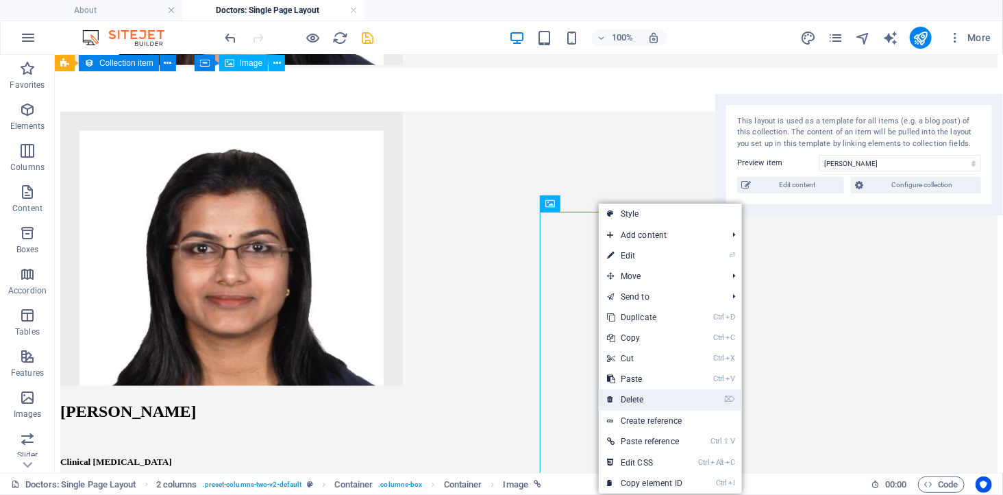
click at [640, 395] on link "⌦ Delete" at bounding box center [645, 399] width 92 height 21
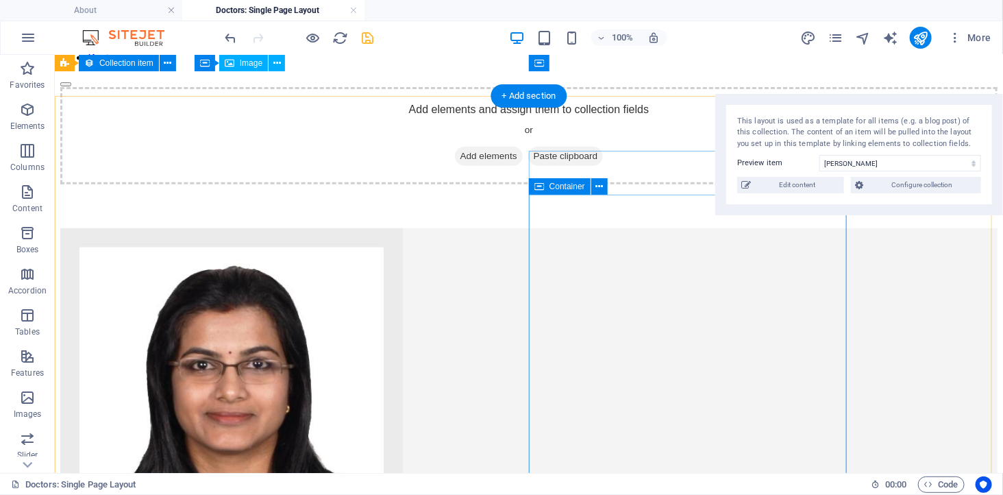
scroll to position [125, 0]
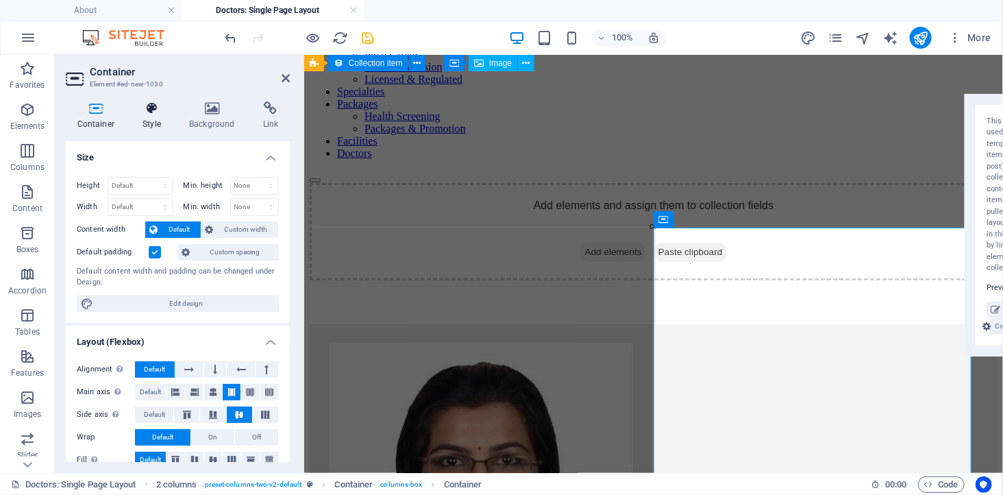
click at [149, 112] on icon at bounding box center [152, 108] width 41 height 14
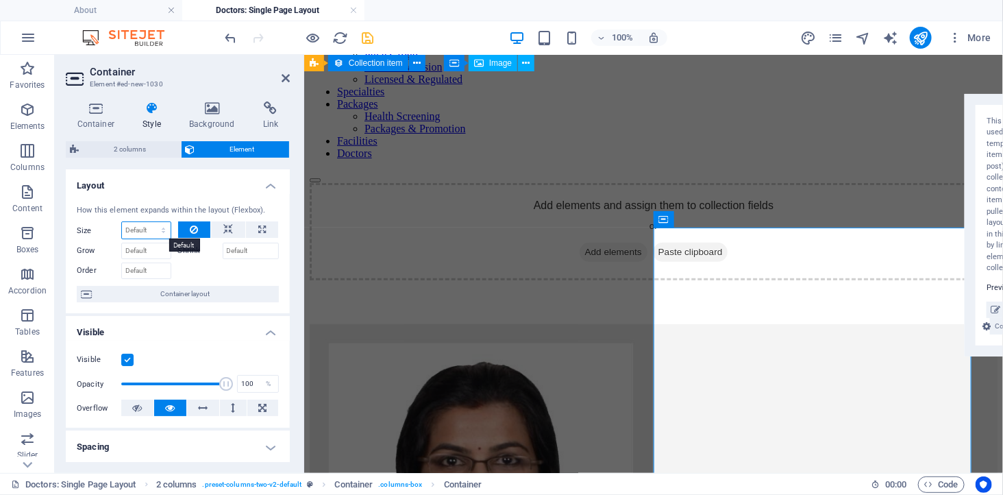
click at [134, 230] on select "Default auto px % 1/1 1/2 1/3 1/4 1/5 1/6 1/7 1/8 1/9 1/10" at bounding box center [146, 230] width 49 height 16
select select "%"
click at [149, 222] on select "Default auto px % 1/1 1/2 1/3 1/4 1/5 1/6 1/7 1/8 1/9 1/10" at bounding box center [146, 230] width 49 height 16
type input "100"
click at [200, 270] on div at bounding box center [228, 269] width 101 height 20
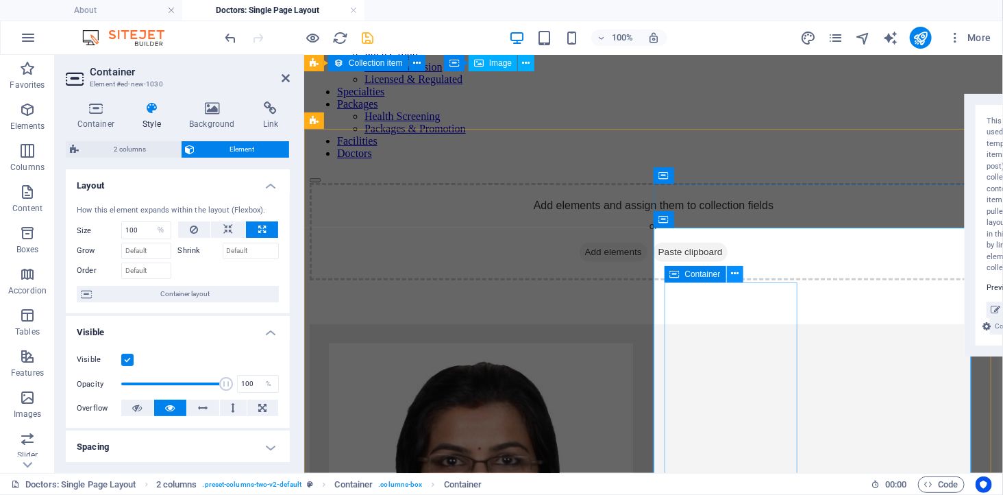
click at [734, 273] on icon at bounding box center [735, 273] width 8 height 14
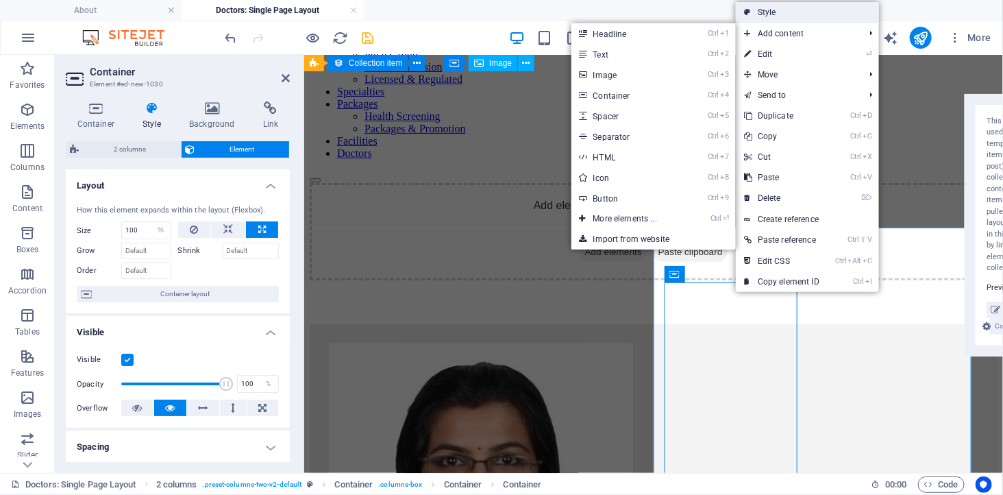
click at [795, 14] on link "Style" at bounding box center [807, 12] width 143 height 21
select select "rem"
select select "preset-columns-two-v2-default"
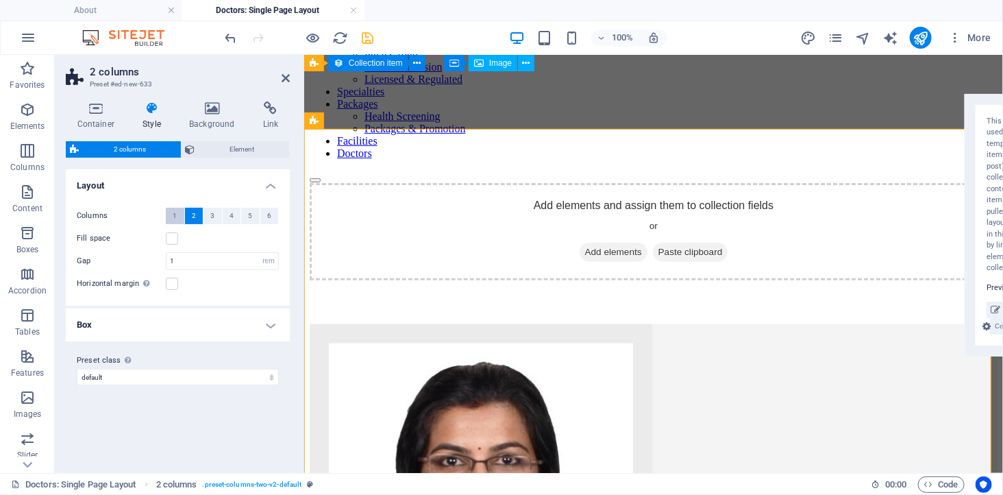
click at [174, 211] on span "1" at bounding box center [175, 216] width 4 height 16
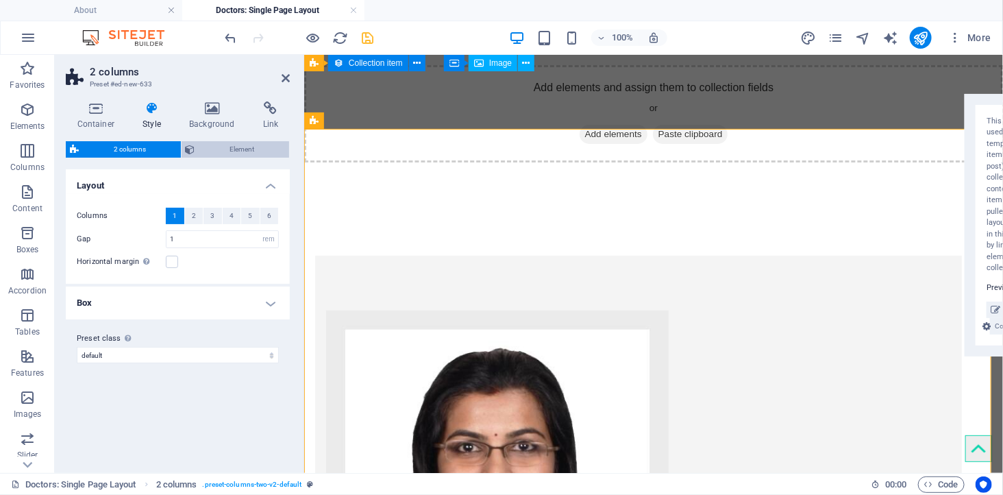
click at [228, 153] on span "Element" at bounding box center [242, 149] width 86 height 16
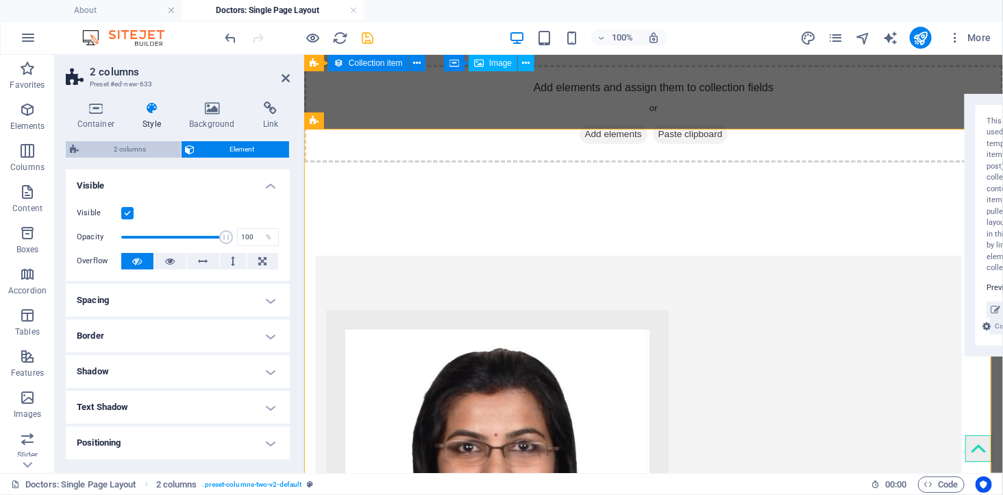
click at [121, 153] on span "2 columns" at bounding box center [130, 149] width 94 height 16
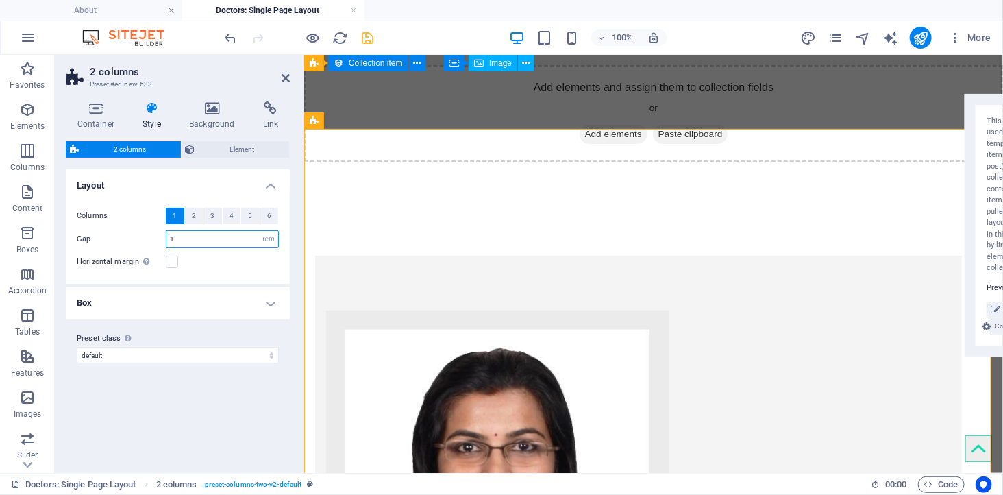
click at [183, 245] on input "1" at bounding box center [222, 239] width 112 height 16
drag, startPoint x: 181, startPoint y: 244, endPoint x: 149, endPoint y: 241, distance: 31.6
click at [151, 242] on div "Gap 1 px rem % vw vh" at bounding box center [178, 239] width 202 height 18
type input "0"
click at [140, 238] on label "Gap" at bounding box center [121, 239] width 89 height 8
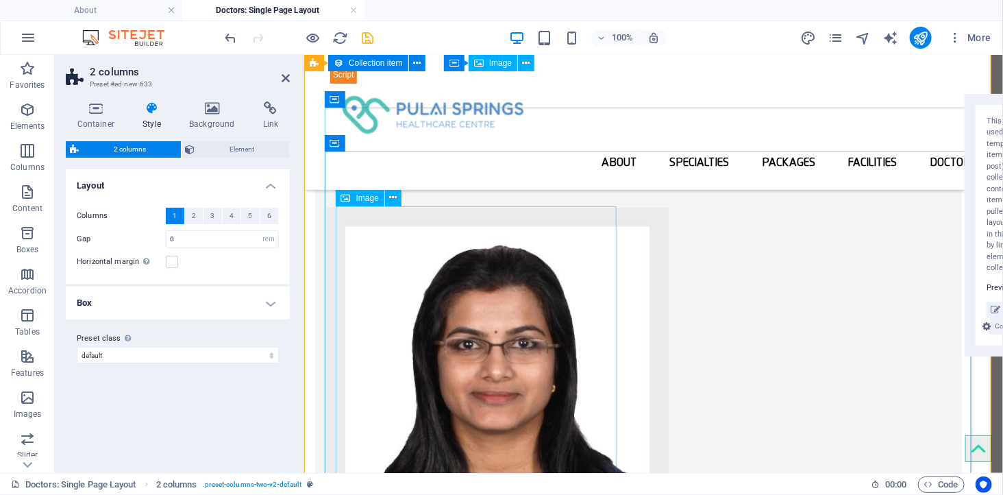
scroll to position [0, 0]
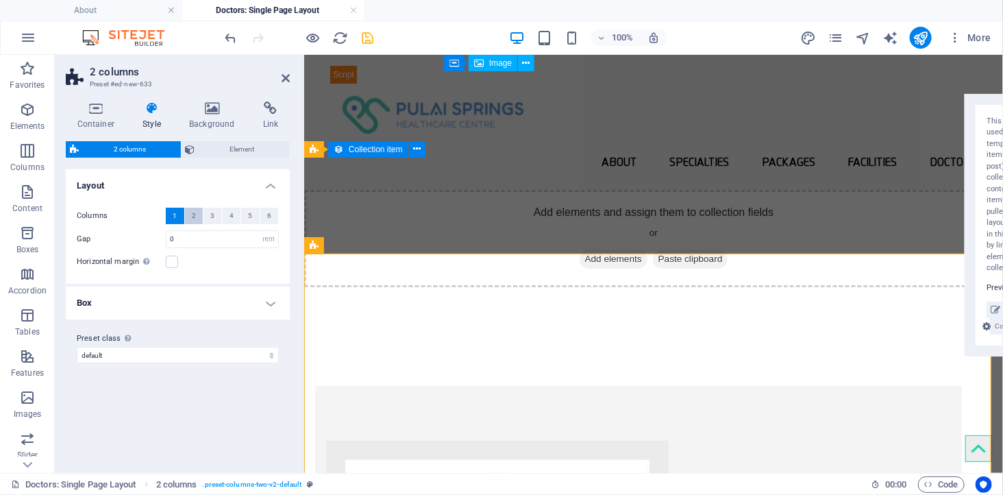
click at [197, 215] on button "2" at bounding box center [194, 216] width 18 height 16
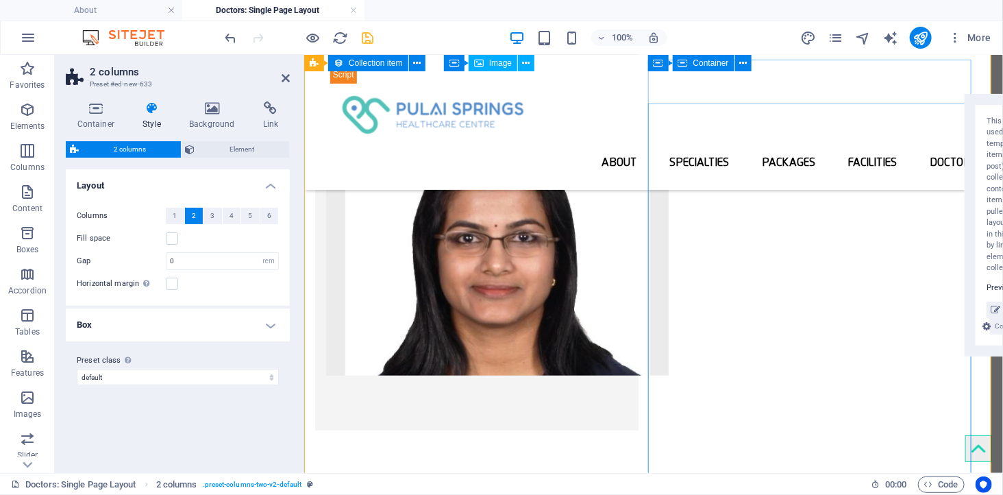
scroll to position [228, 0]
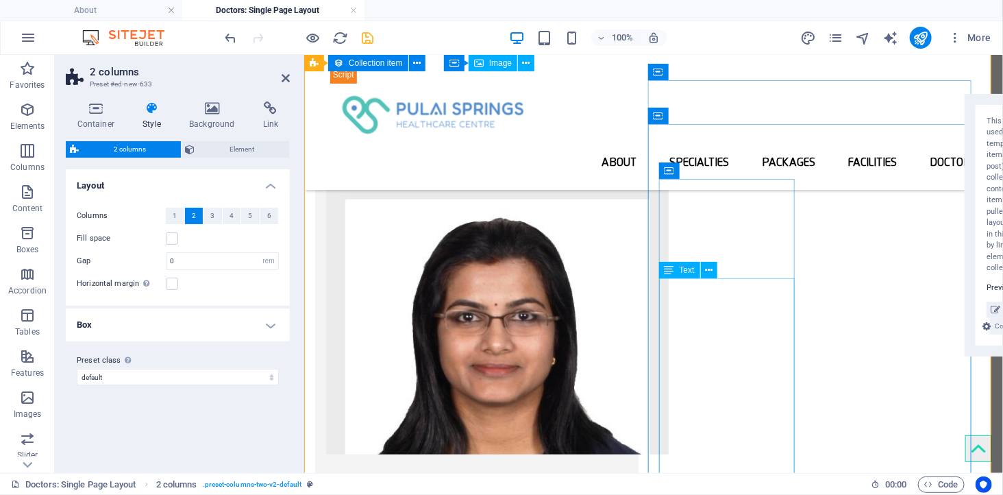
click at [721, 275] on div "Text" at bounding box center [692, 270] width 67 height 17
click at [735, 168] on button at bounding box center [729, 170] width 16 height 16
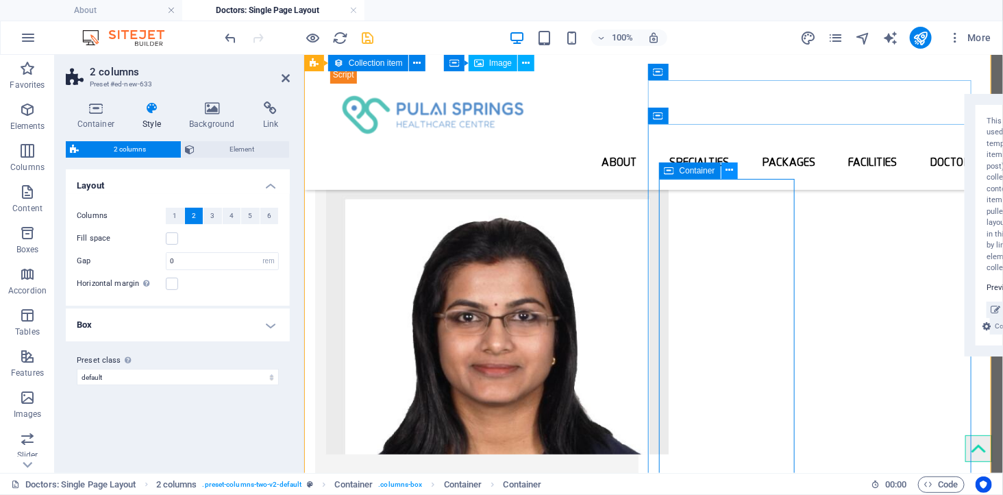
click at [726, 169] on icon at bounding box center [729, 170] width 8 height 14
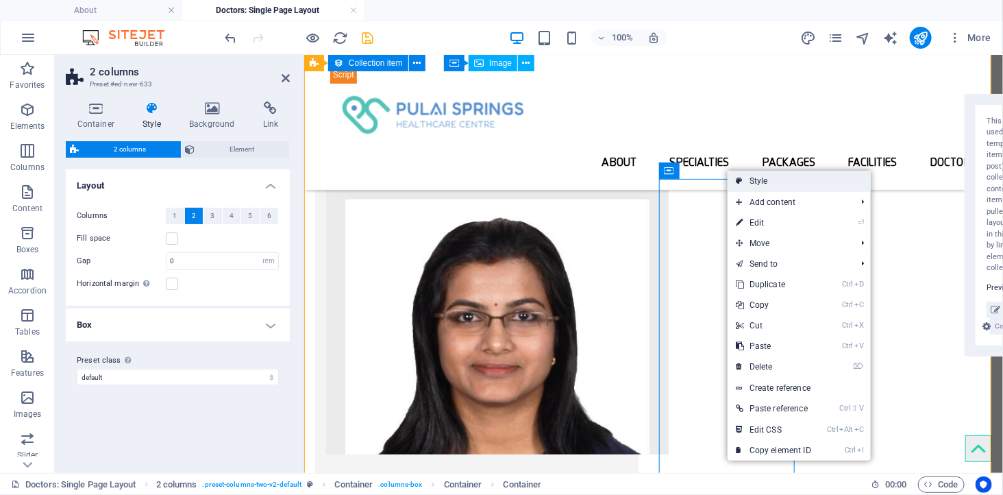
click at [762, 185] on link "Style" at bounding box center [798, 181] width 143 height 21
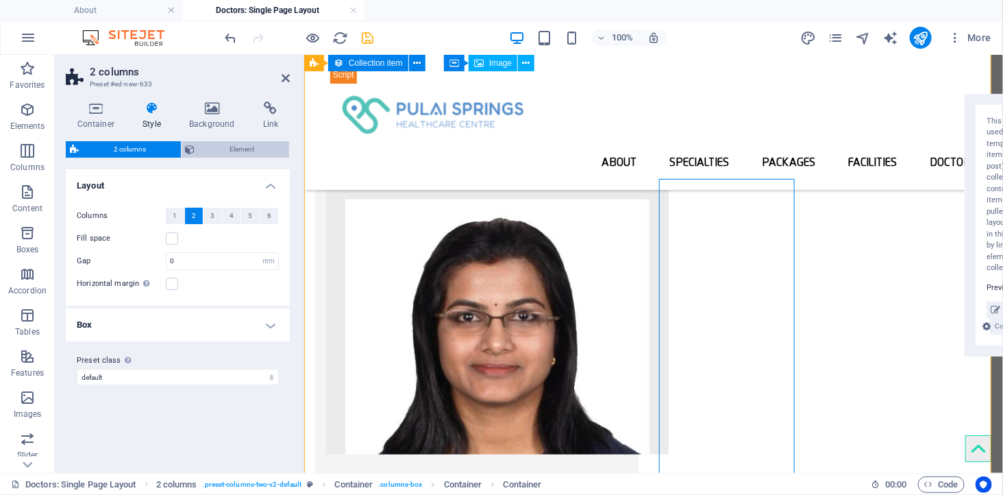
click at [229, 151] on span "Element" at bounding box center [242, 149] width 86 height 16
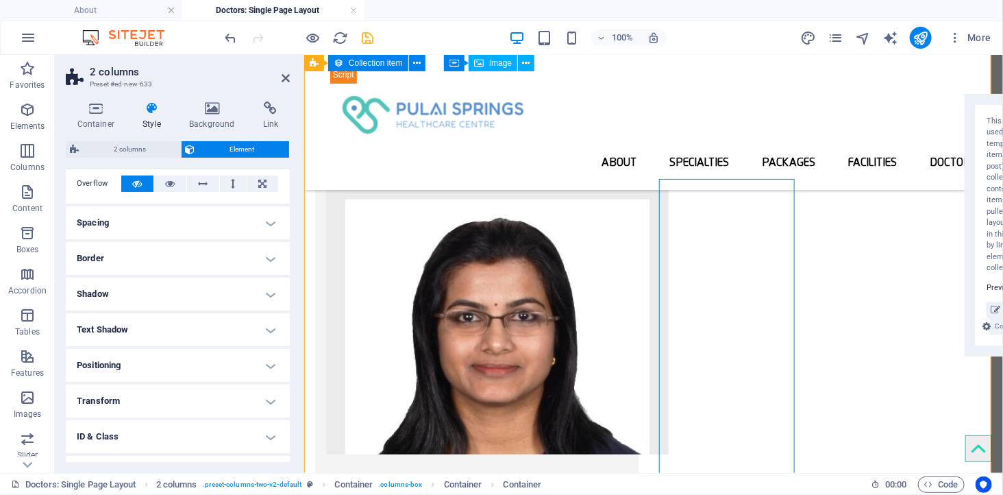
scroll to position [0, 0]
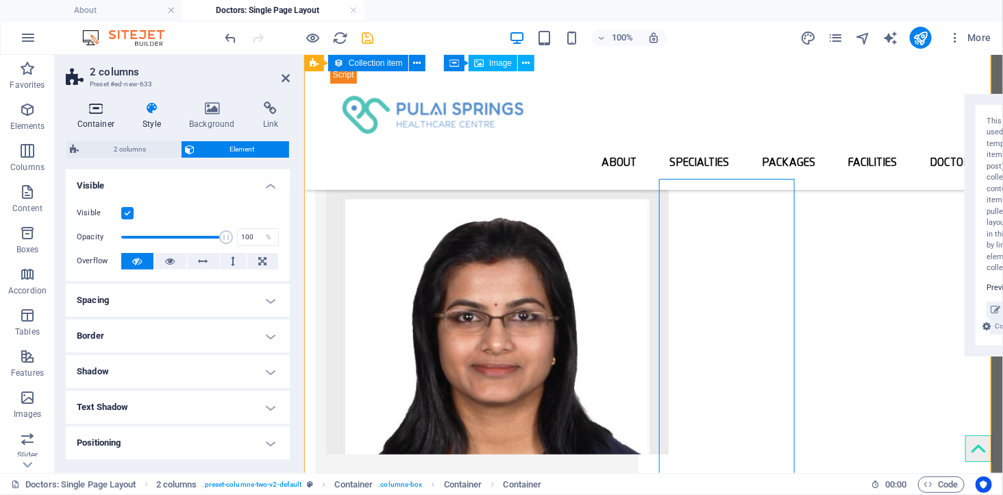
click at [93, 116] on h4 "Container" at bounding box center [99, 115] width 66 height 29
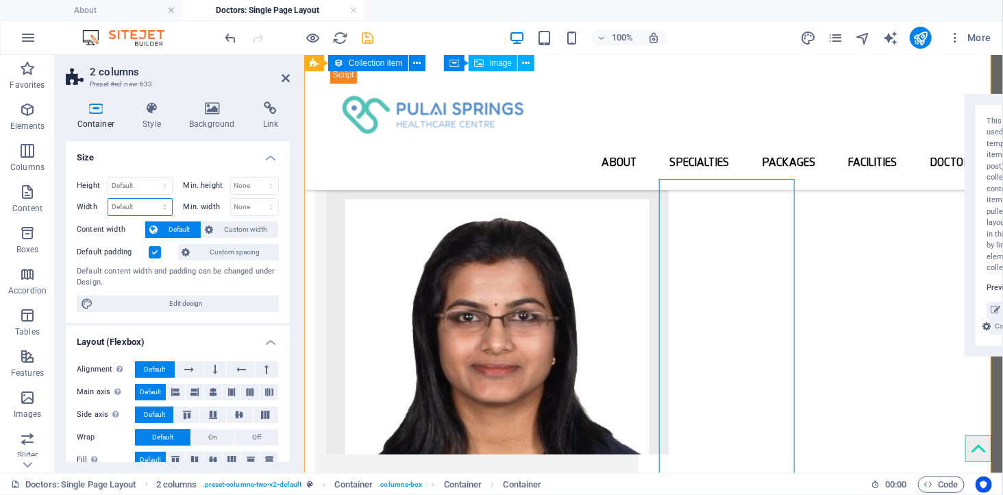
click at [115, 205] on select "Default px rem % em vh vw" at bounding box center [140, 207] width 64 height 16
select select "px"
click at [151, 199] on select "Default px rem % em vh vw" at bounding box center [140, 207] width 64 height 16
type input "1003"
click at [159, 208] on select "Default px rem % em vh vw" at bounding box center [162, 207] width 19 height 16
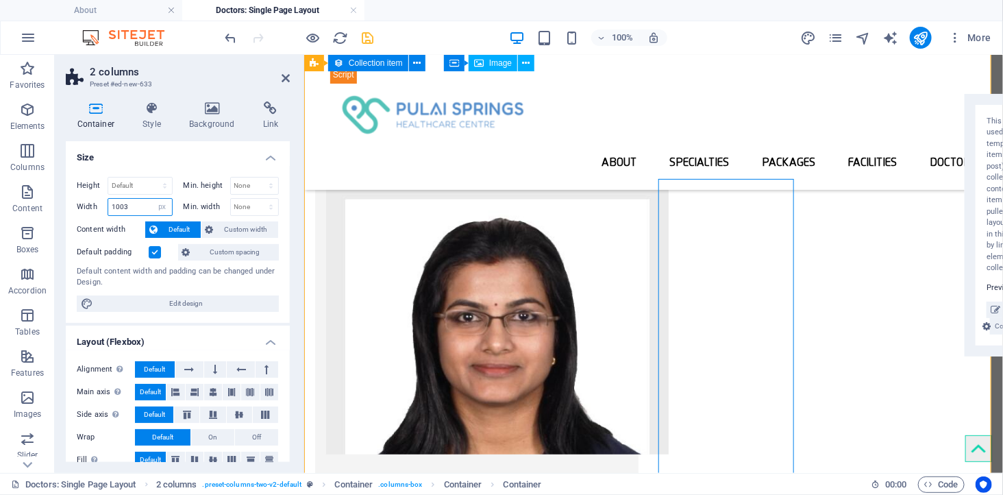
select select "%"
click at [153, 199] on select "Default px rem % em vh vw" at bounding box center [162, 207] width 19 height 16
click at [134, 206] on input "99.97" at bounding box center [140, 207] width 64 height 16
drag, startPoint x: 134, startPoint y: 206, endPoint x: 111, endPoint y: 206, distance: 22.6
click at [111, 206] on input "99.97" at bounding box center [140, 207] width 64 height 16
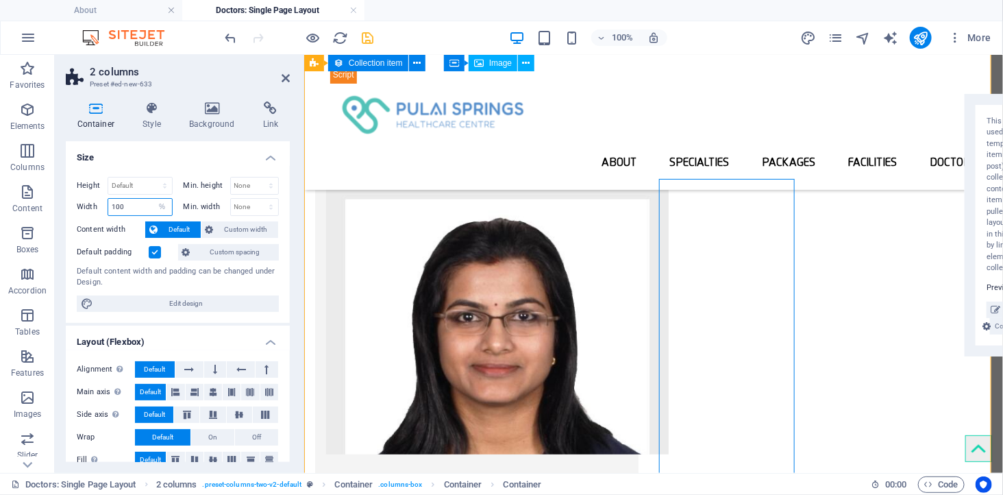
type input "100"
click at [91, 229] on label "Content width" at bounding box center [111, 229] width 68 height 16
click at [231, 227] on span "Custom width" at bounding box center [246, 229] width 57 height 16
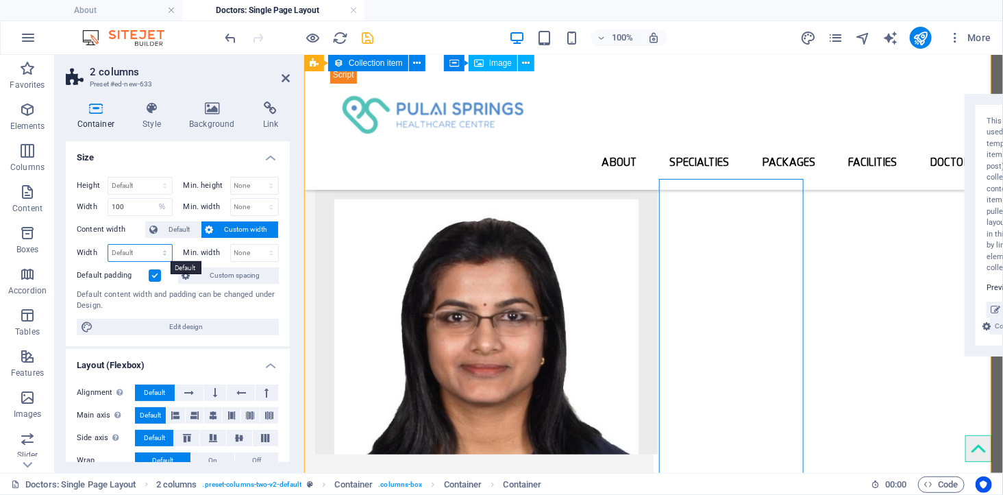
click at [140, 247] on select "Default px rem % em vh vw" at bounding box center [140, 253] width 64 height 16
select select "px"
click at [151, 245] on select "Default px rem % em vh vw" at bounding box center [140, 253] width 64 height 16
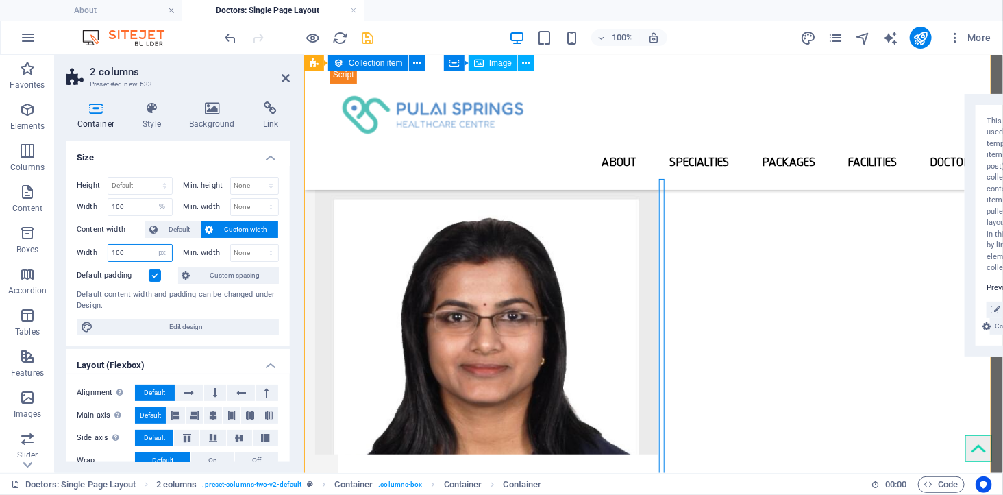
type input "100"
click at [85, 260] on div "Width 100 Default px rem % em vh vw" at bounding box center [125, 253] width 96 height 18
click at [242, 255] on select "None px rem % vh vw" at bounding box center [255, 253] width 48 height 16
select select "%"
click at [256, 245] on select "None px rem % vh vw" at bounding box center [255, 253] width 48 height 16
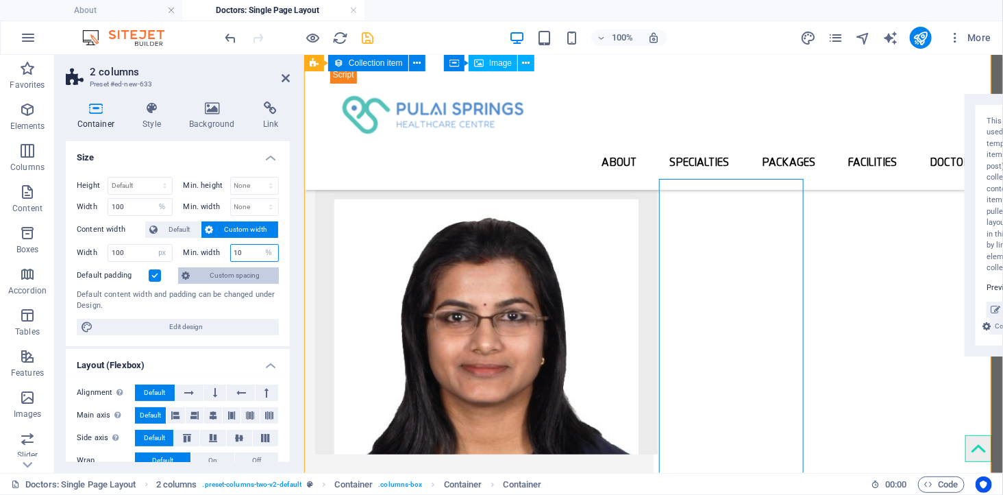
type input "100"
click at [178, 249] on div "Min. width 100 None px rem % vh vw" at bounding box center [228, 253] width 101 height 18
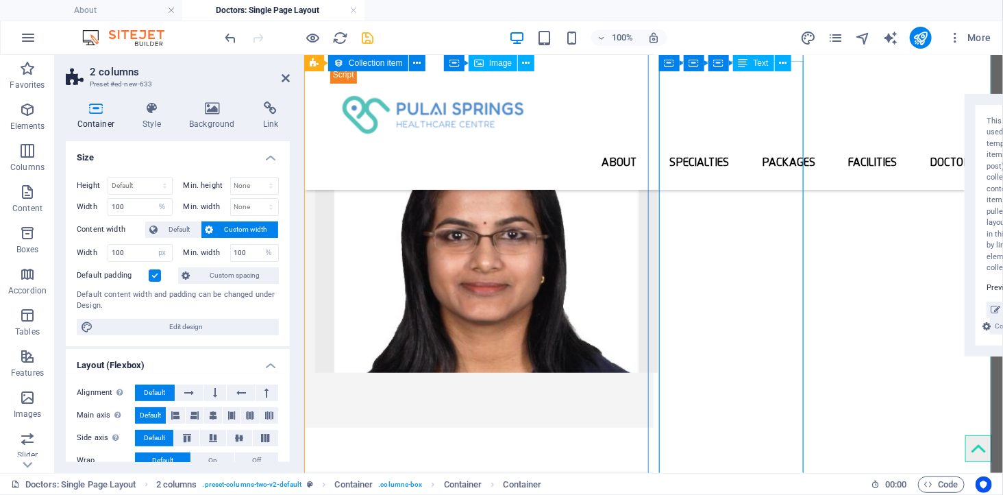
scroll to position [304, 0]
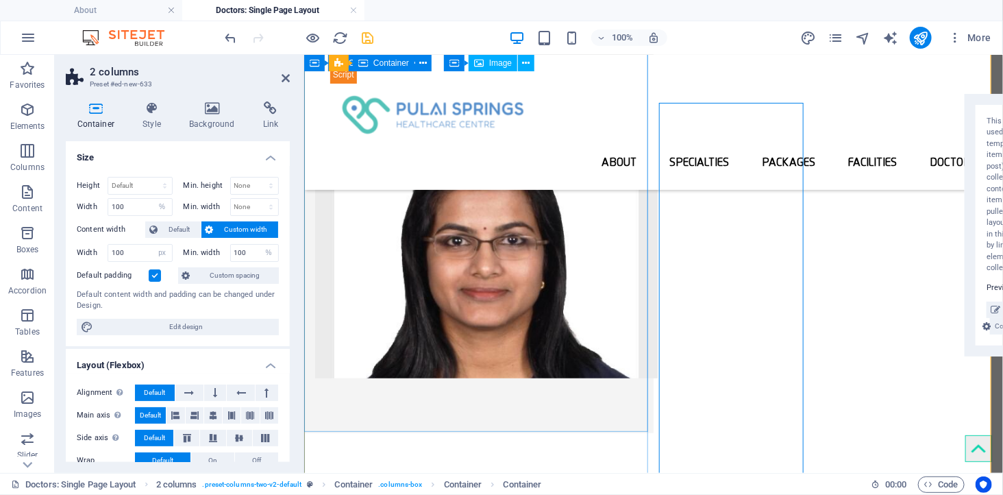
click at [549, 255] on div at bounding box center [477, 241] width 349 height 384
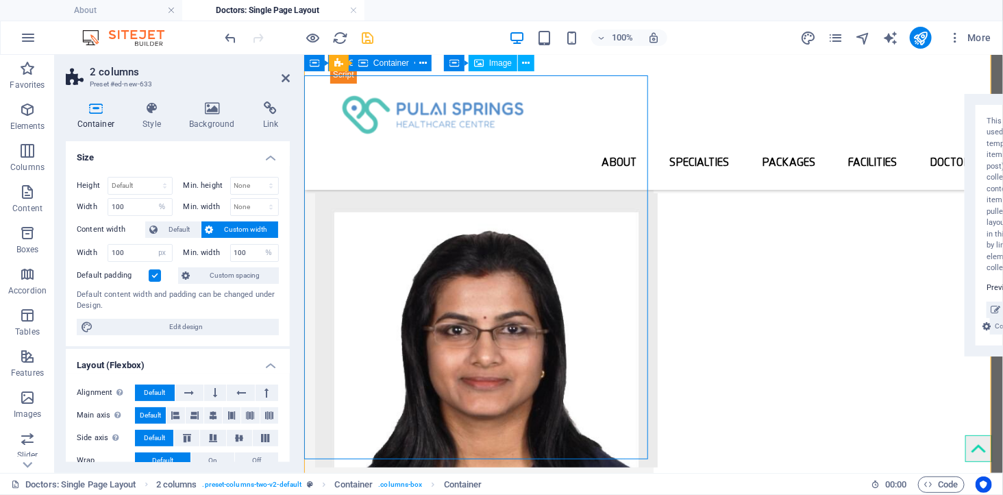
scroll to position [152, 0]
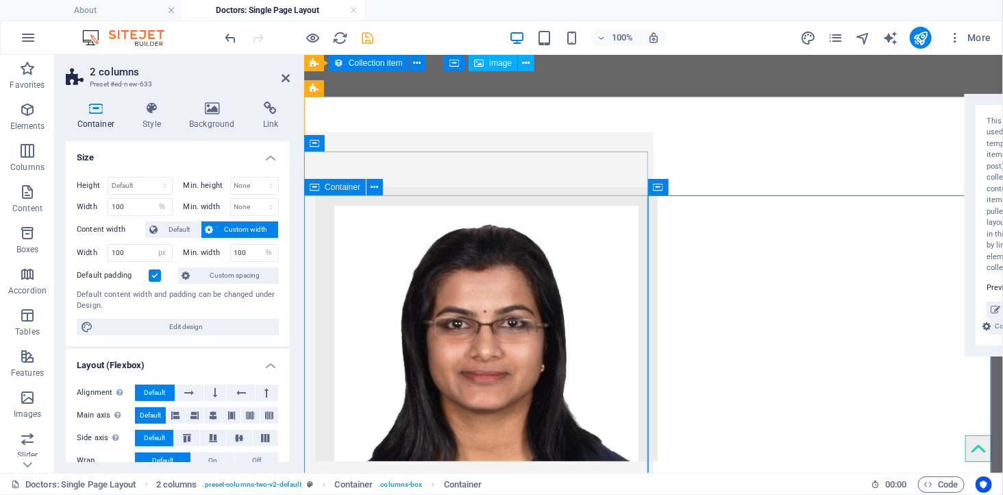
scroll to position [380, 0]
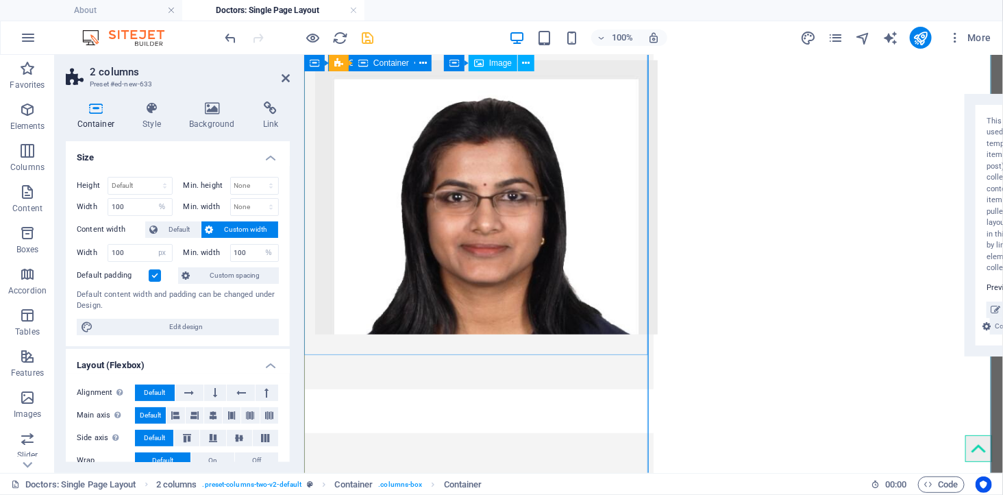
click at [549, 292] on div at bounding box center [477, 197] width 349 height 384
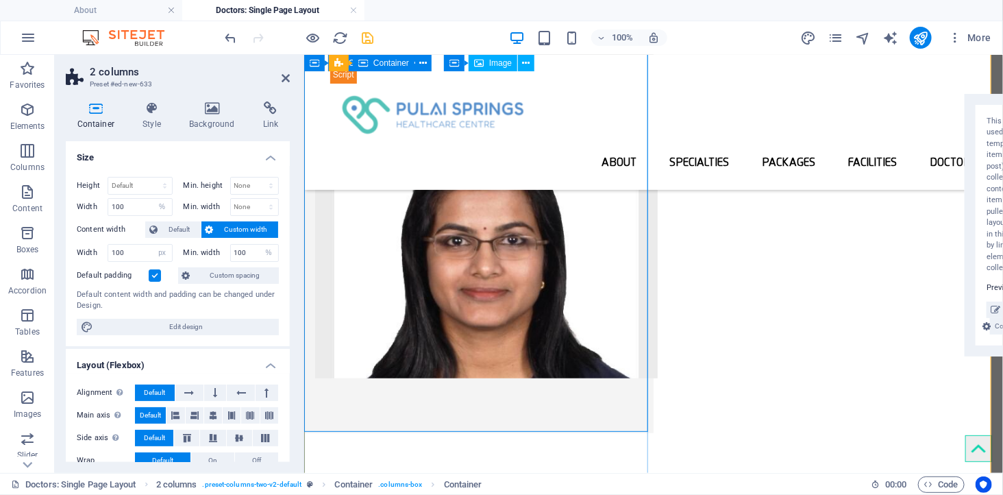
scroll to position [0, 0]
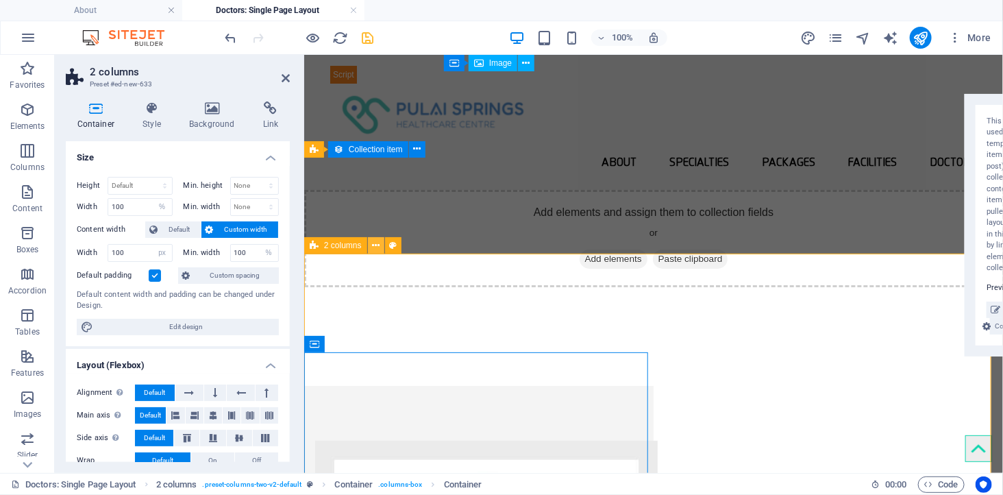
click at [372, 244] on icon at bounding box center [376, 245] width 8 height 14
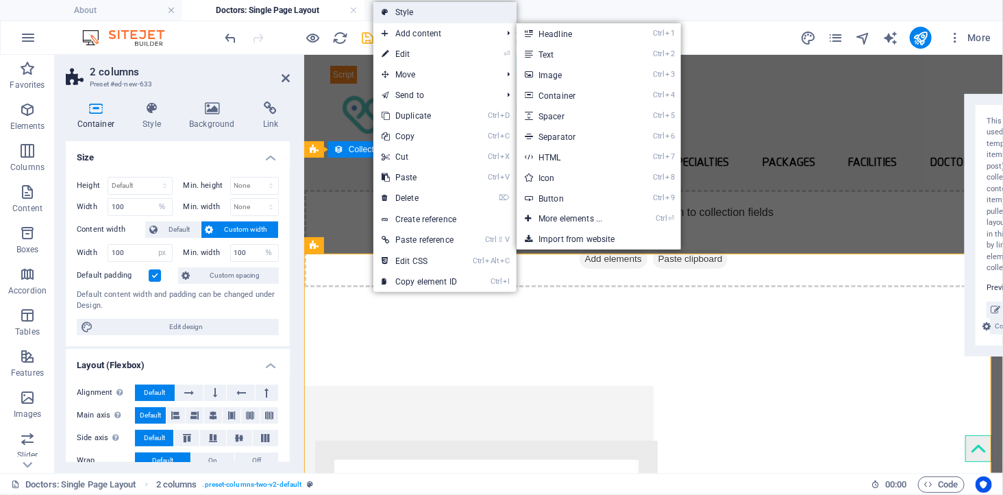
click at [425, 12] on link "Style" at bounding box center [444, 12] width 143 height 21
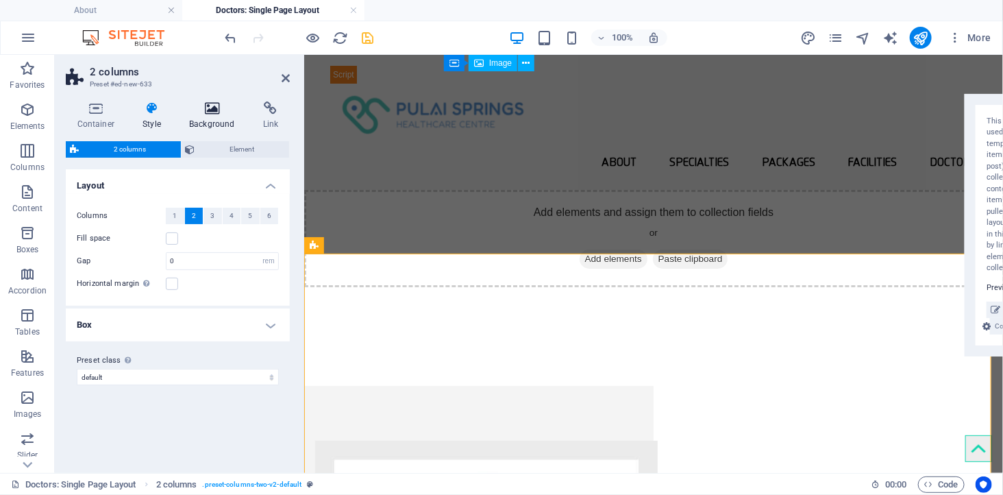
click at [216, 103] on icon at bounding box center [212, 108] width 68 height 14
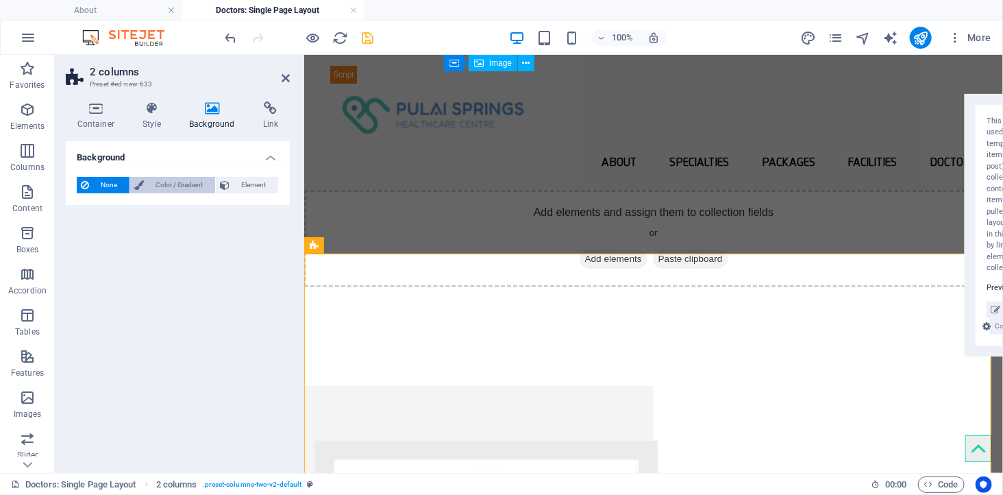
click at [166, 182] on span "Color / Gradient" at bounding box center [179, 185] width 63 height 16
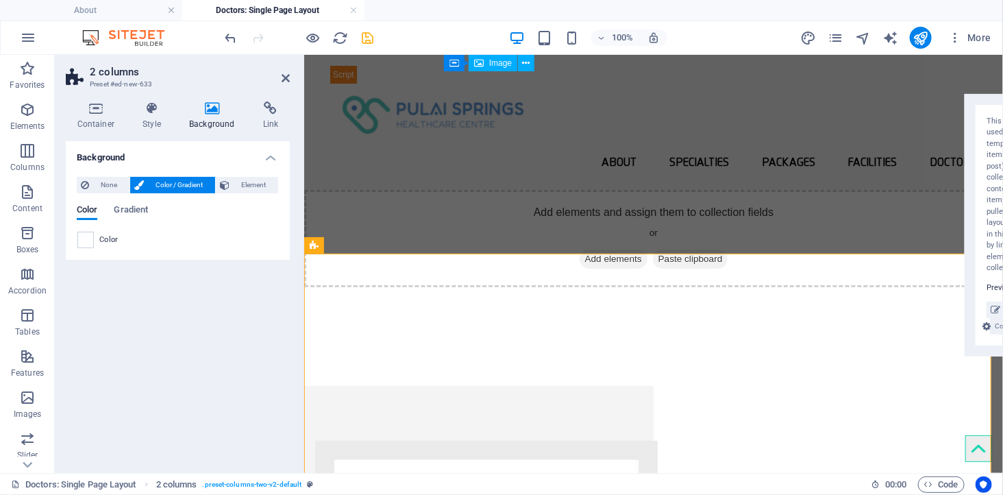
click at [89, 240] on span at bounding box center [85, 239] width 15 height 15
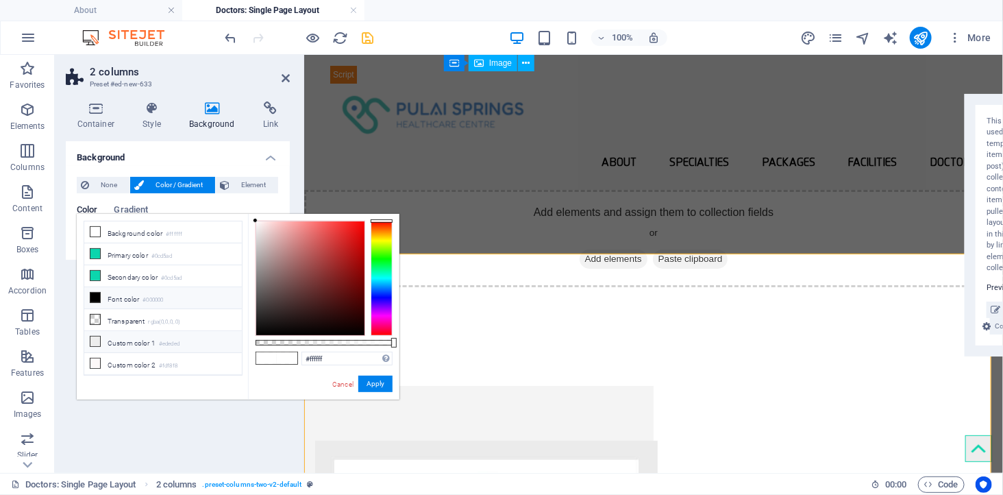
click at [121, 344] on li "Custom color 1 #ededed" at bounding box center [163, 342] width 158 height 22
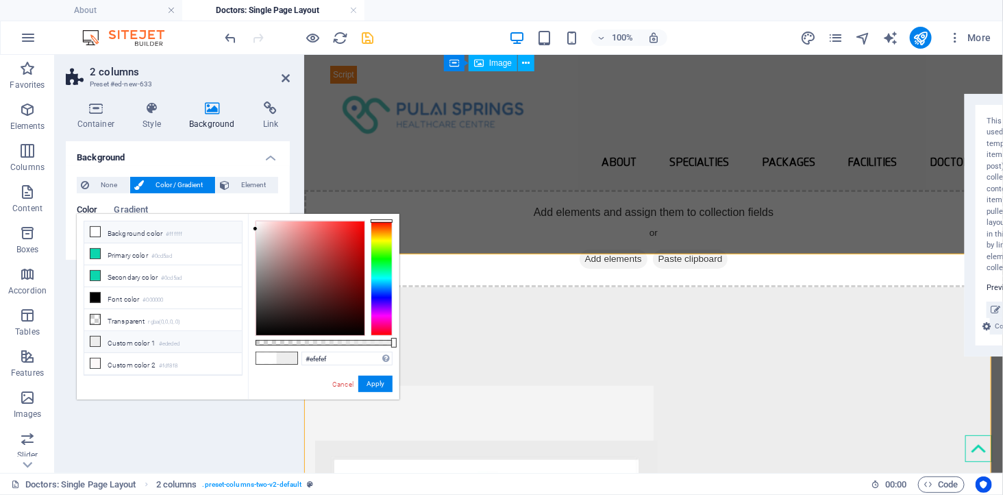
type input "#f0f0f0"
drag, startPoint x: 262, startPoint y: 245, endPoint x: 238, endPoint y: 227, distance: 29.3
click at [238, 227] on div "less Background color #ffffff Primary color #0cd5ad Secondary color #0cd5ad Fon…" at bounding box center [238, 307] width 323 height 186
click at [371, 385] on button "Apply" at bounding box center [375, 383] width 34 height 16
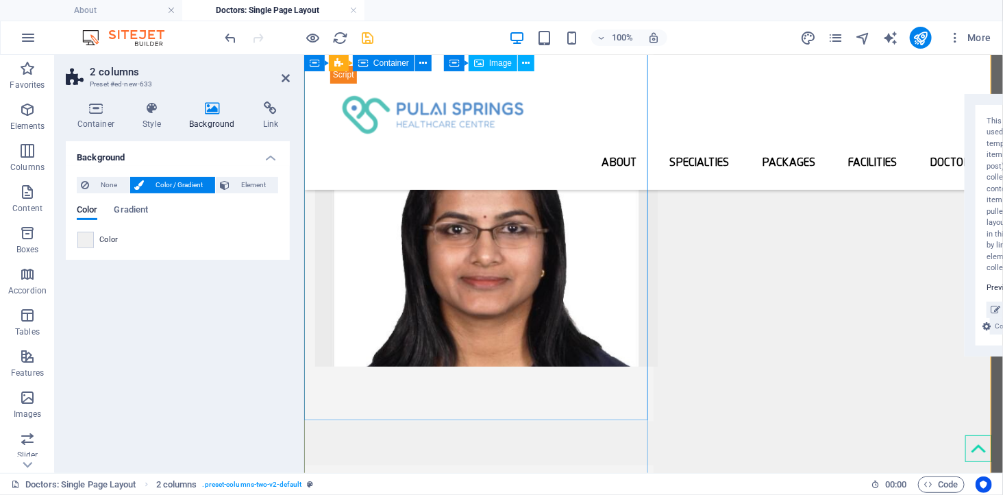
scroll to position [152, 0]
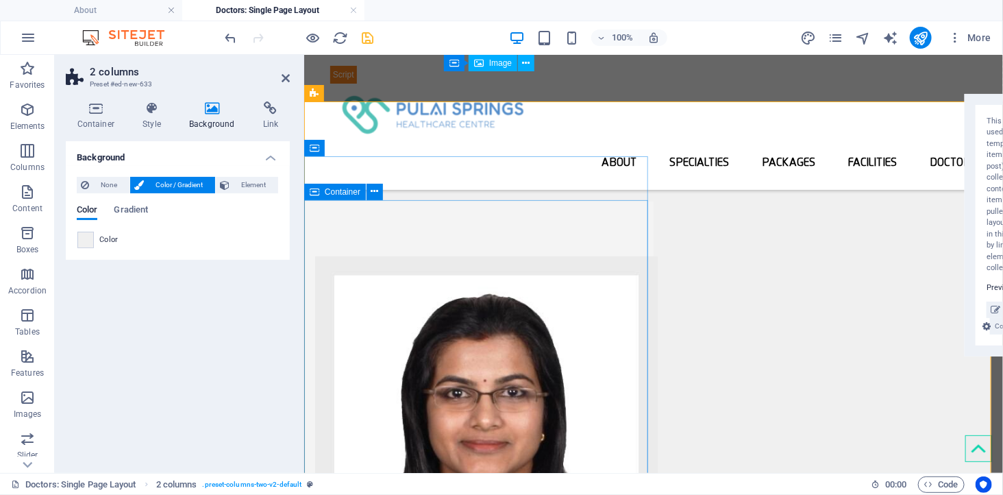
click at [541, 303] on div at bounding box center [477, 393] width 349 height 384
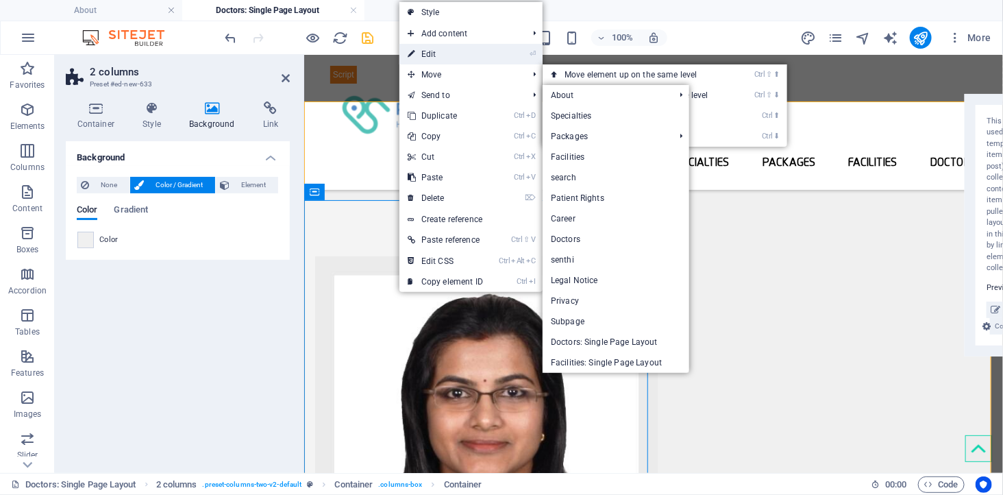
click at [449, 45] on link "⏎ Edit" at bounding box center [445, 54] width 92 height 21
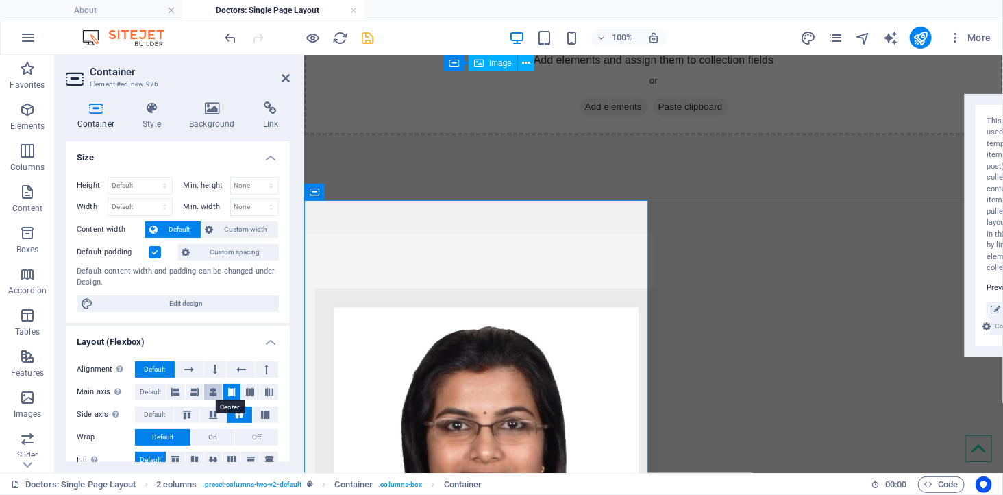
click at [210, 390] on icon at bounding box center [213, 392] width 8 height 16
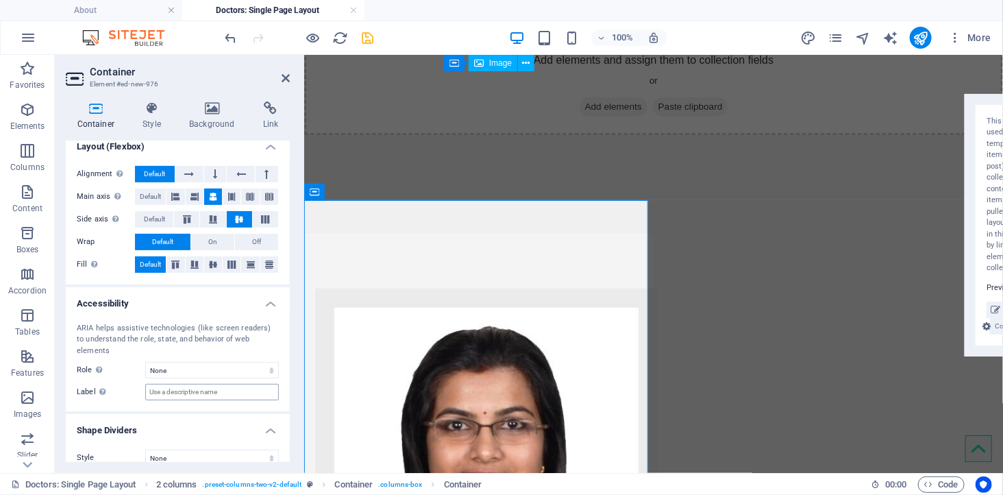
scroll to position [199, 0]
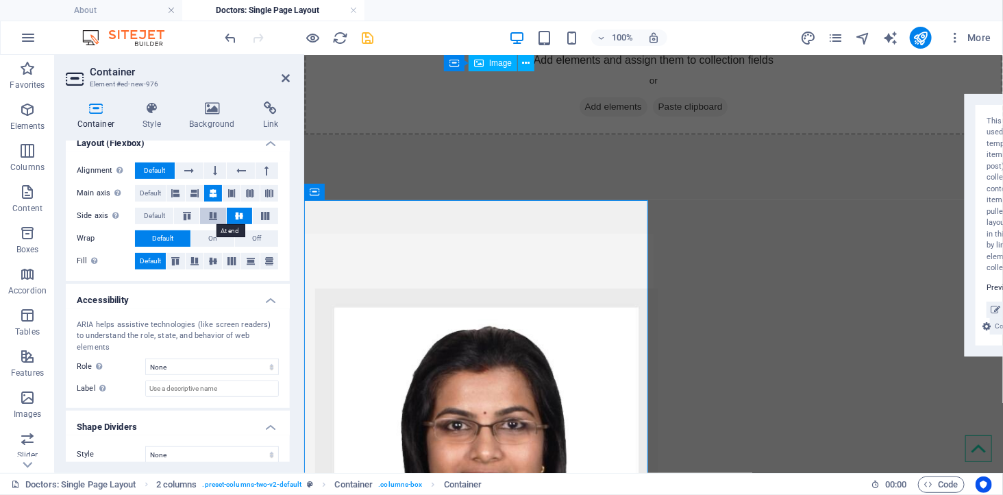
click at [210, 214] on icon at bounding box center [213, 216] width 16 height 8
click at [236, 214] on icon at bounding box center [239, 216] width 16 height 8
click at [214, 262] on icon at bounding box center [213, 261] width 16 height 8
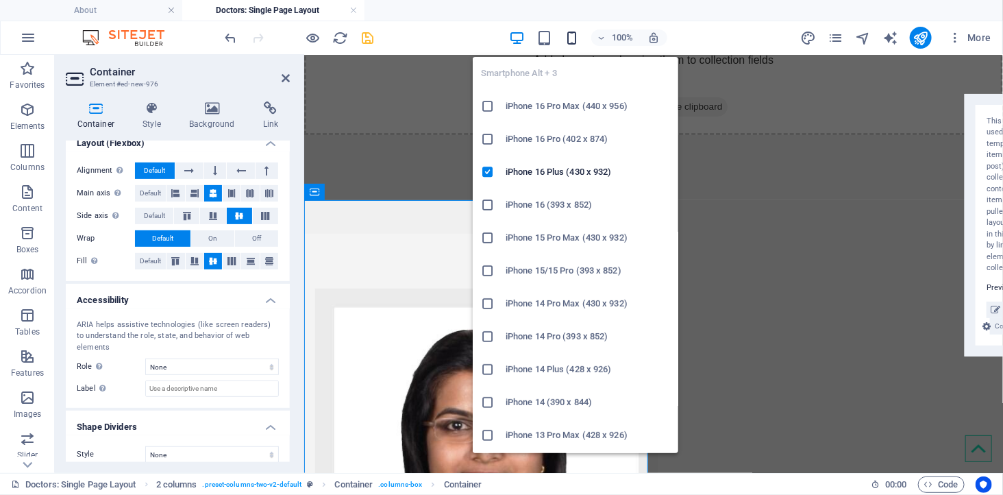
click at [569, 36] on icon "button" at bounding box center [572, 38] width 16 height 16
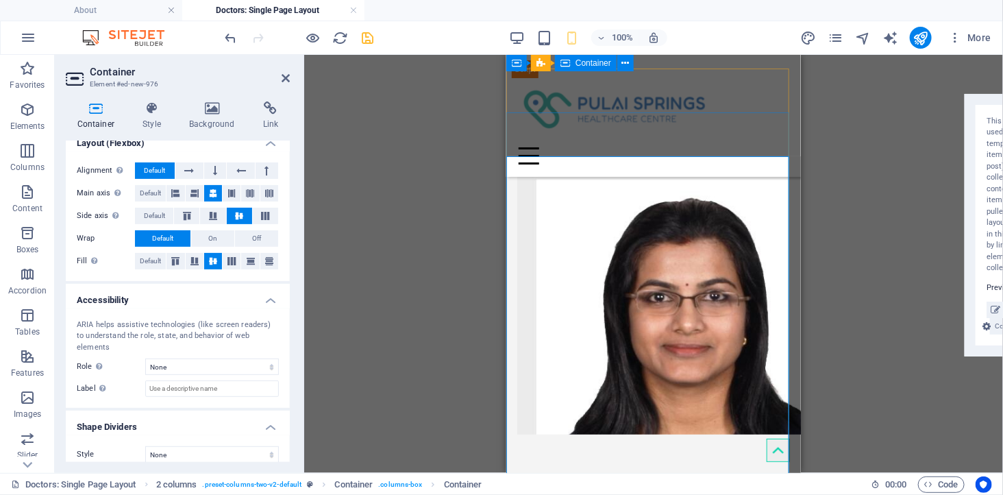
scroll to position [155, 0]
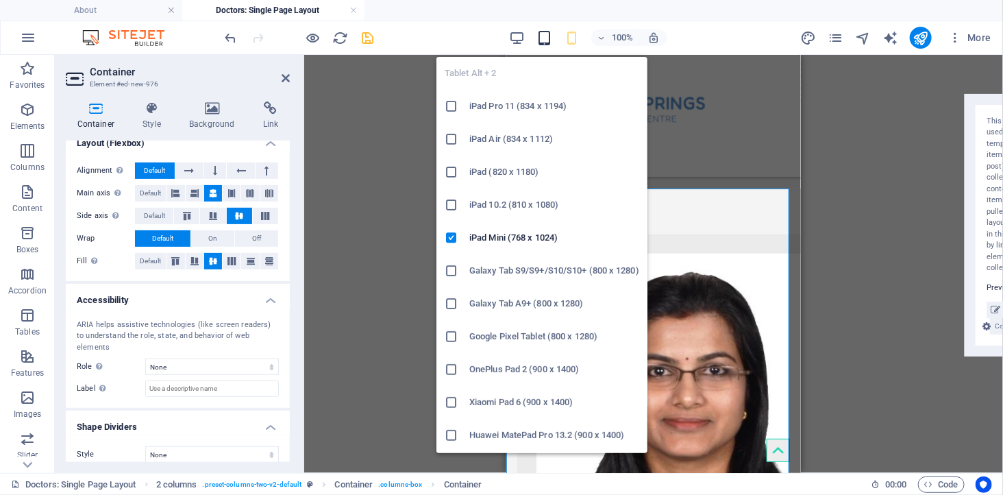
click at [549, 35] on icon "button" at bounding box center [544, 38] width 16 height 16
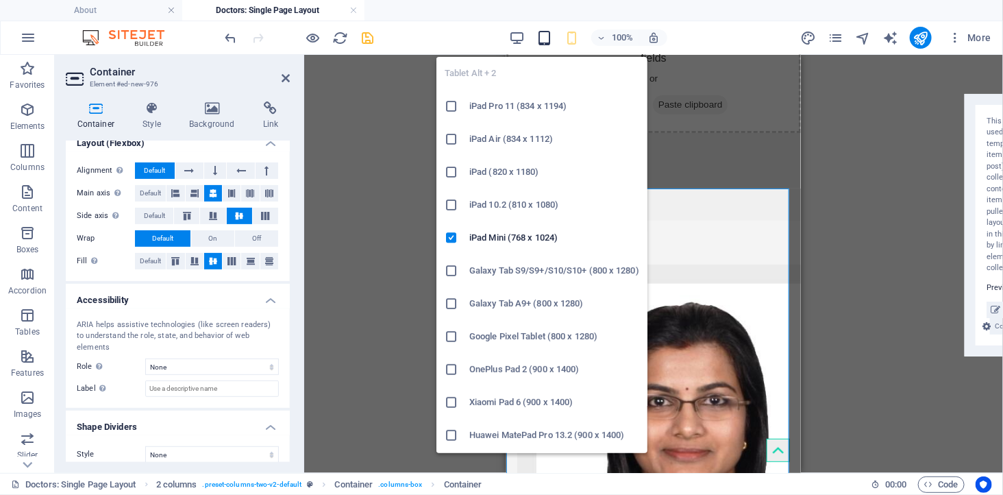
scroll to position [147, 0]
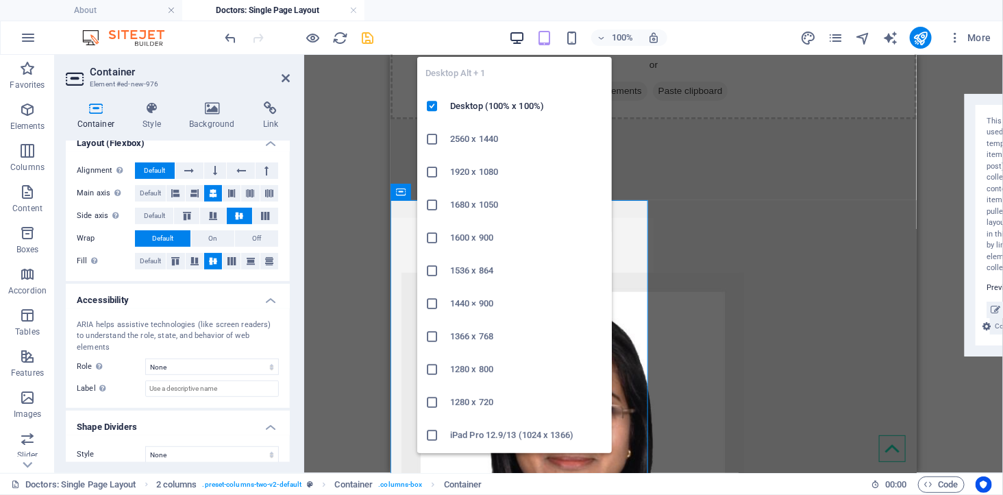
click at [512, 32] on icon "button" at bounding box center [517, 38] width 16 height 16
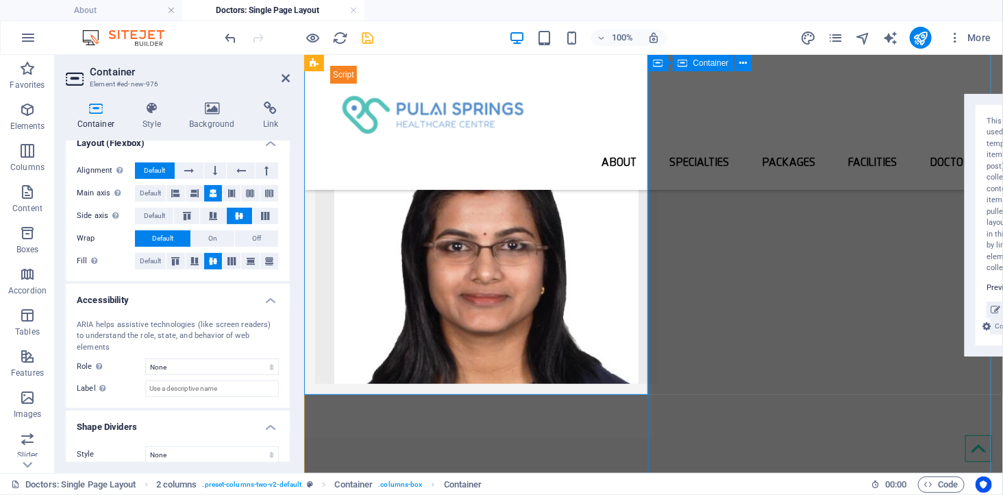
scroll to position [228, 0]
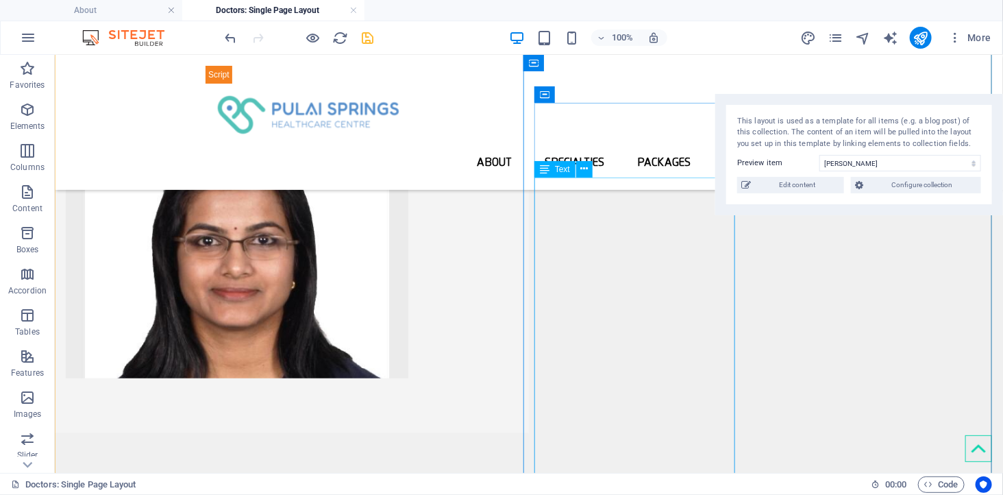
scroll to position [152, 0]
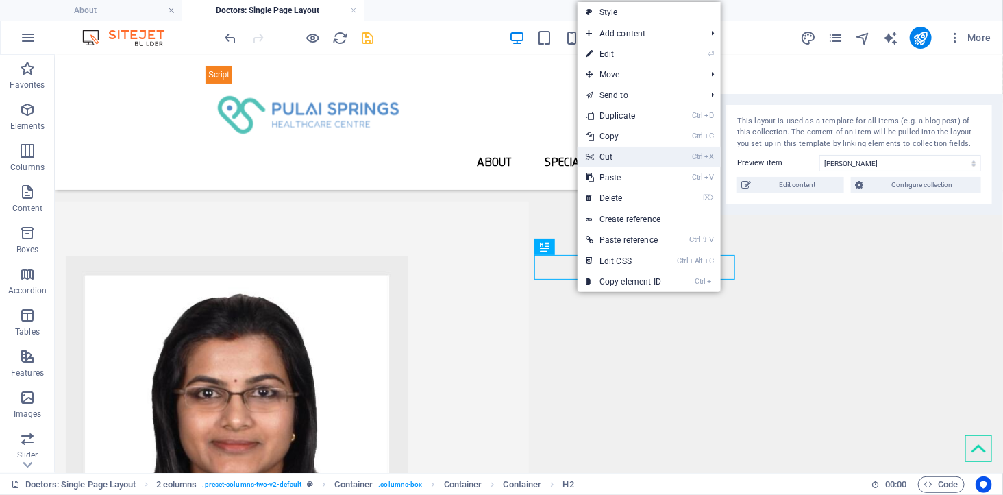
click at [632, 160] on link "Ctrl X Cut" at bounding box center [623, 157] width 92 height 21
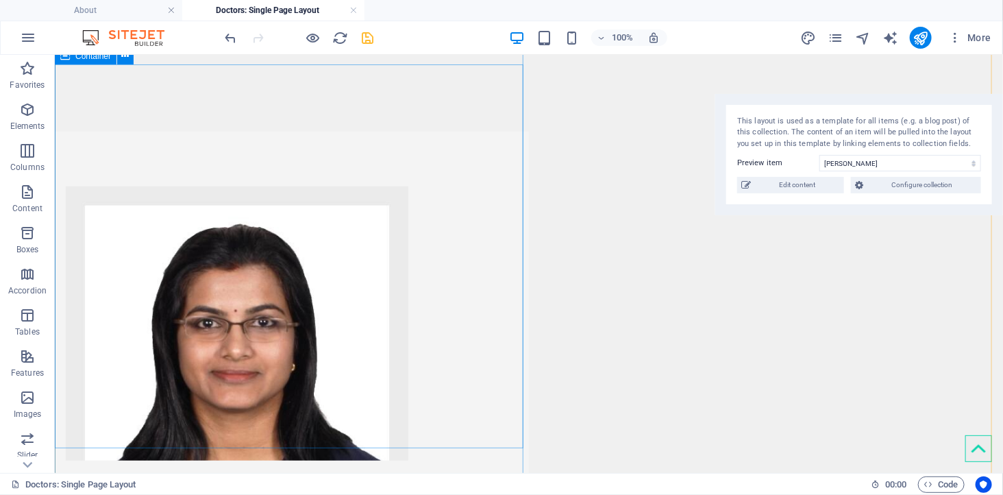
scroll to position [380, 0]
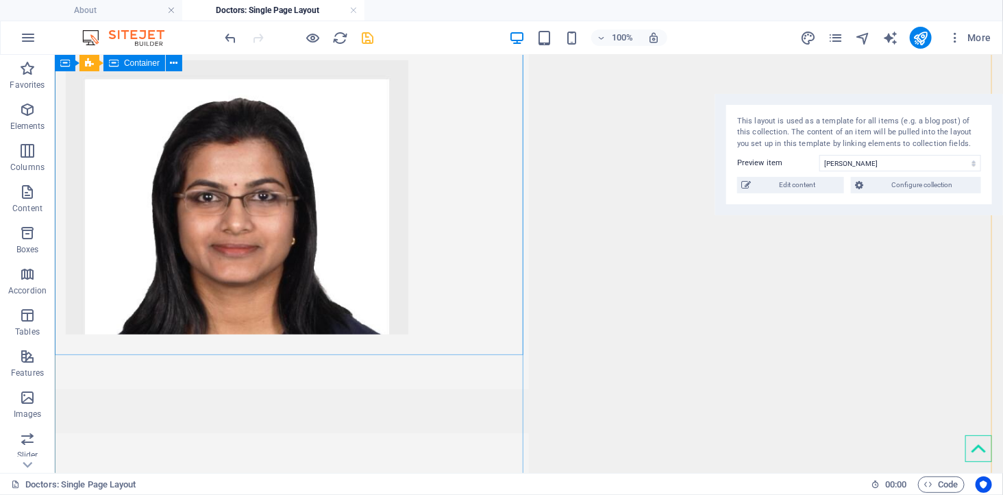
click at [303, 318] on div at bounding box center [291, 197] width 474 height 384
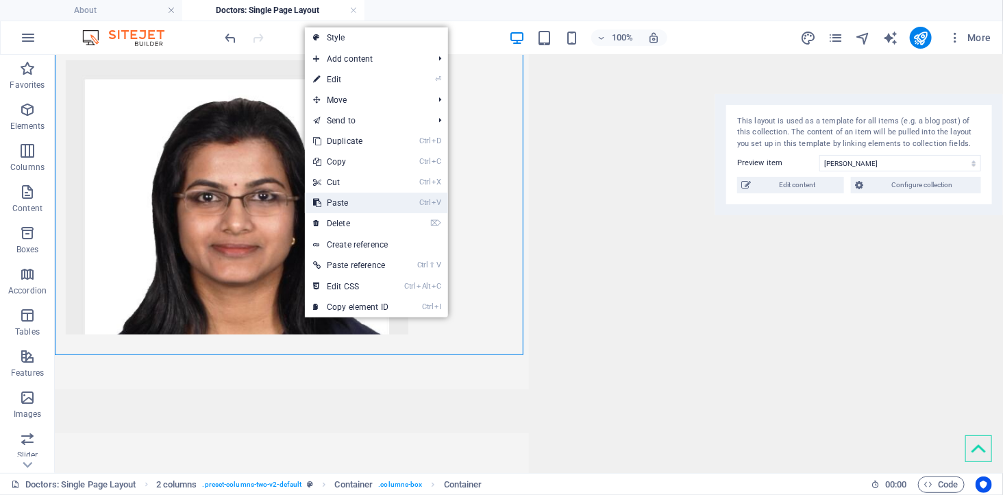
click at [357, 205] on link "Ctrl V Paste" at bounding box center [351, 202] width 92 height 21
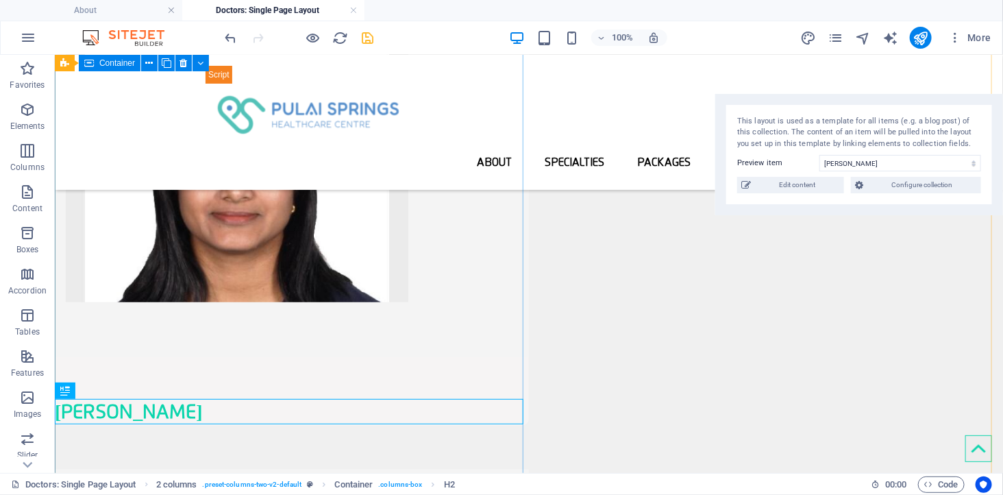
click at [220, 384] on div "[PERSON_NAME]" at bounding box center [291, 199] width 474 height 452
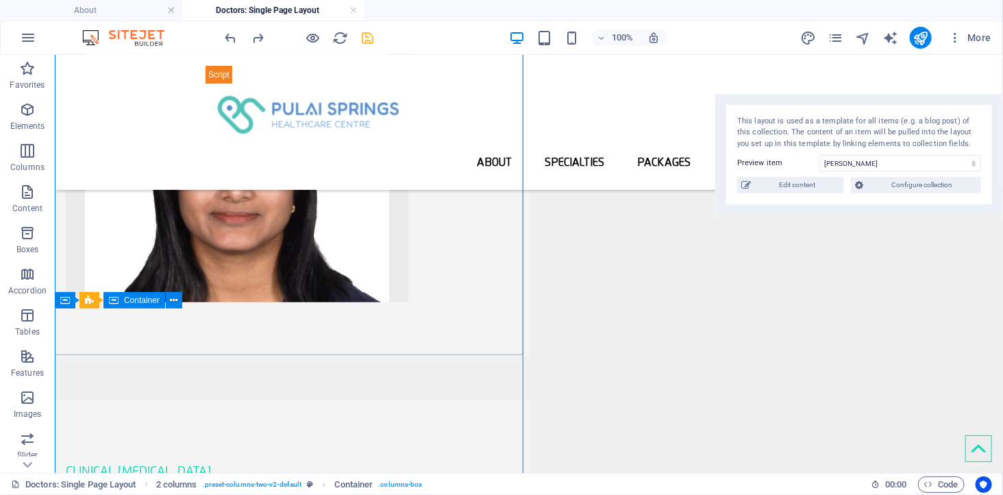
click at [308, 318] on div at bounding box center [291, 165] width 474 height 384
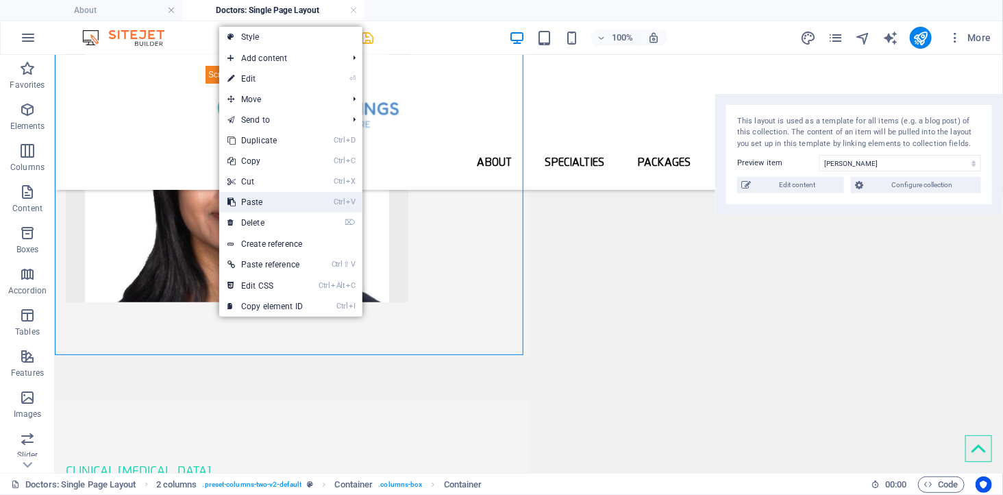
click at [271, 195] on link "Ctrl V Paste" at bounding box center [265, 202] width 92 height 21
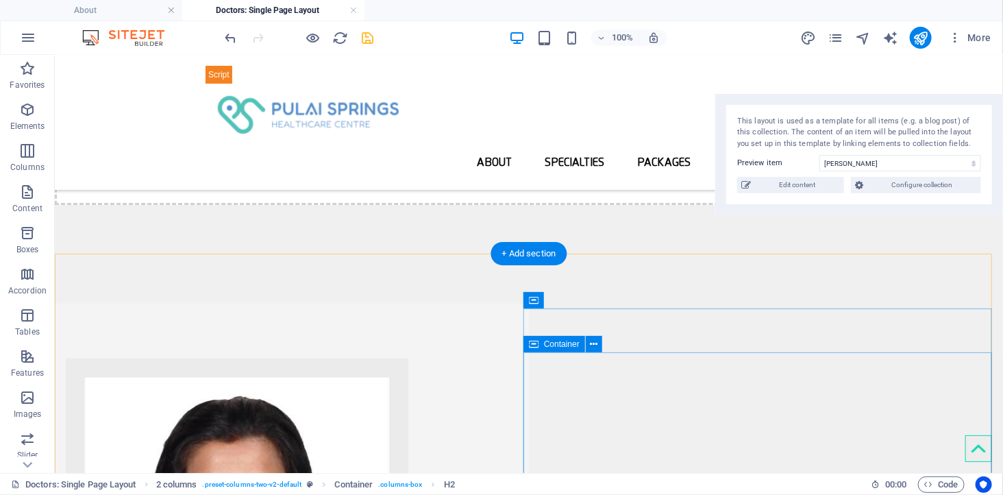
scroll to position [0, 0]
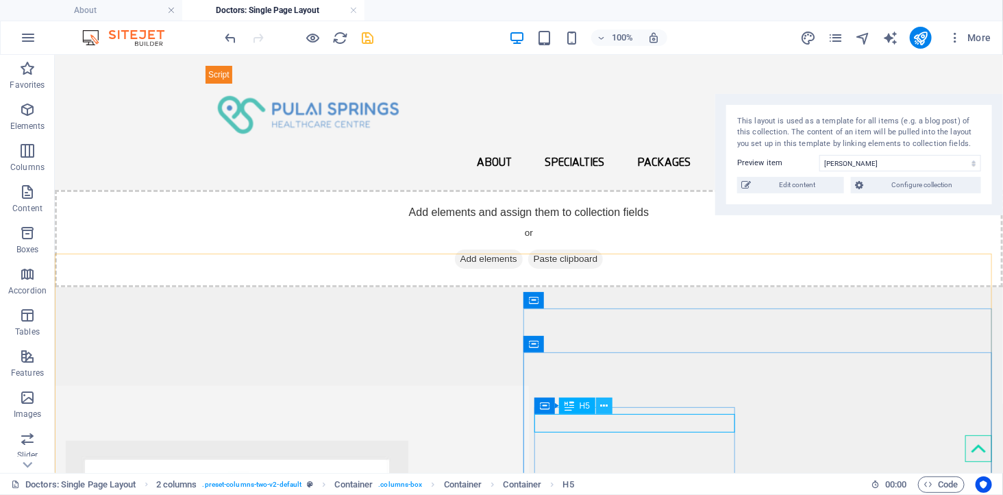
click at [605, 406] on icon at bounding box center [605, 406] width 8 height 14
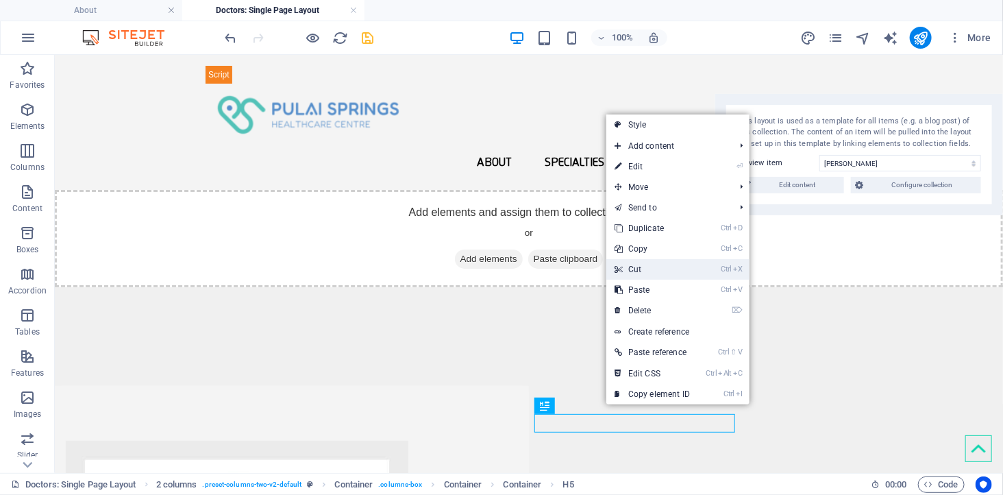
click at [647, 270] on link "Ctrl X Cut" at bounding box center [652, 269] width 92 height 21
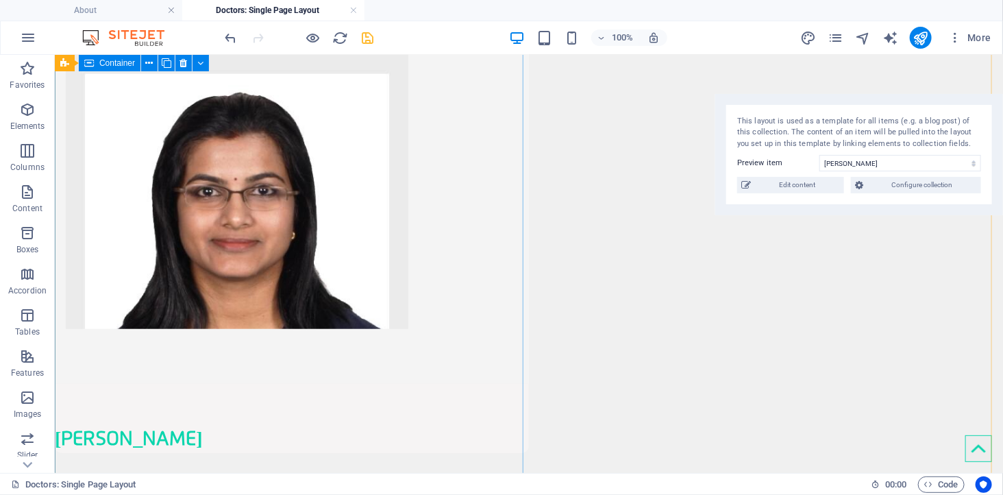
scroll to position [532, 0]
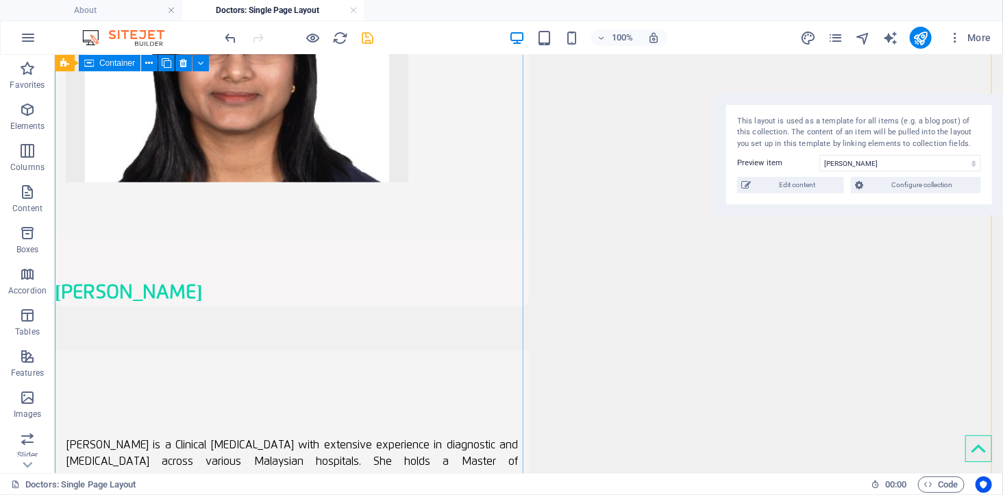
click at [202, 287] on div "[PERSON_NAME]" at bounding box center [291, 79] width 474 height 452
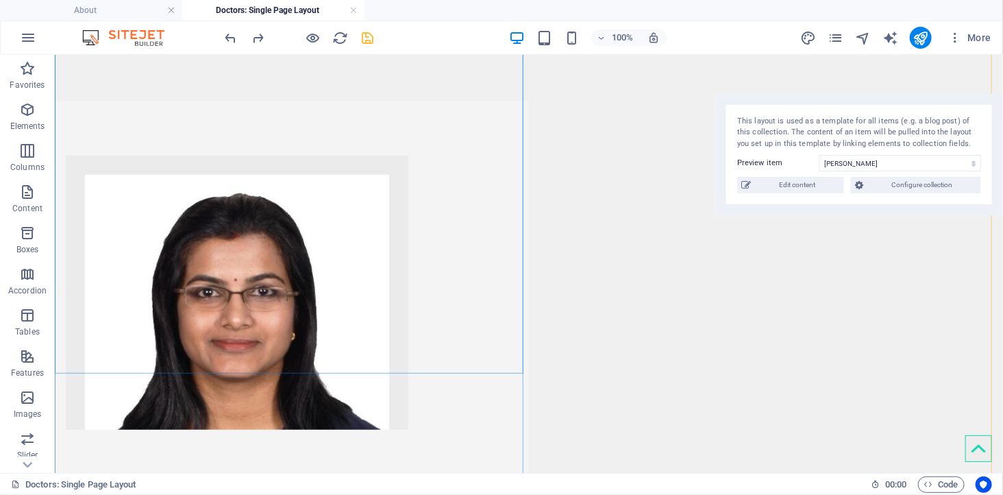
scroll to position [375, 0]
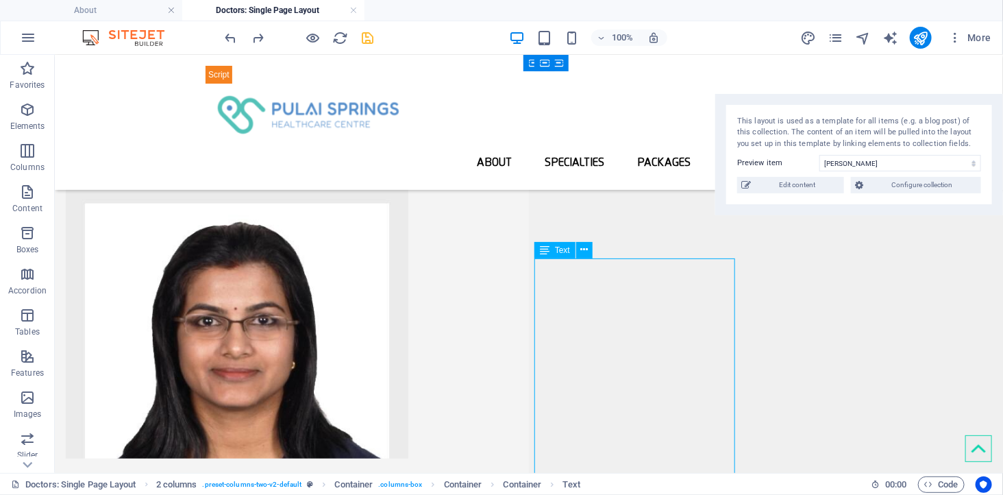
scroll to position [223, 0]
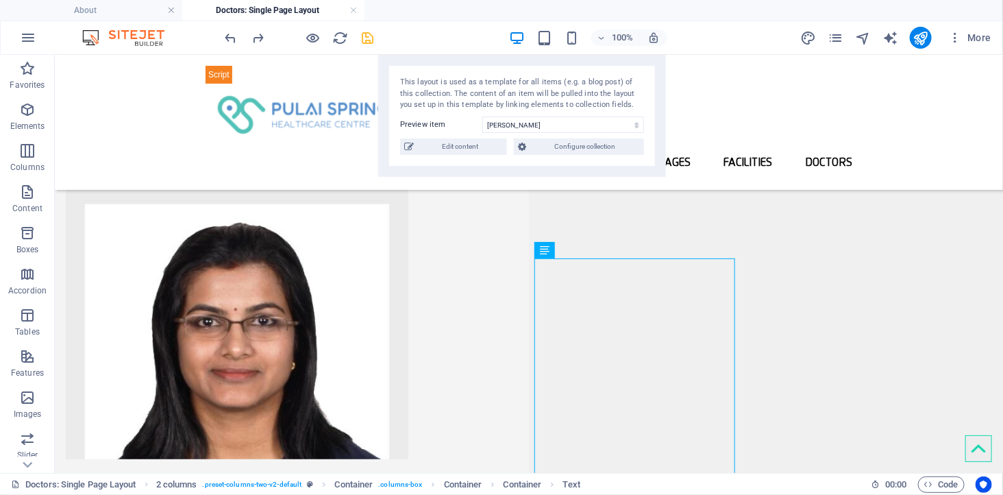
drag, startPoint x: 860, startPoint y: 97, endPoint x: 507, endPoint y: 1, distance: 365.6
click at [514, 55] on div "About Doctors: Single Page Layout Favorites Elements Columns Content Boxes Acco…" at bounding box center [501, 264] width 1003 height 418
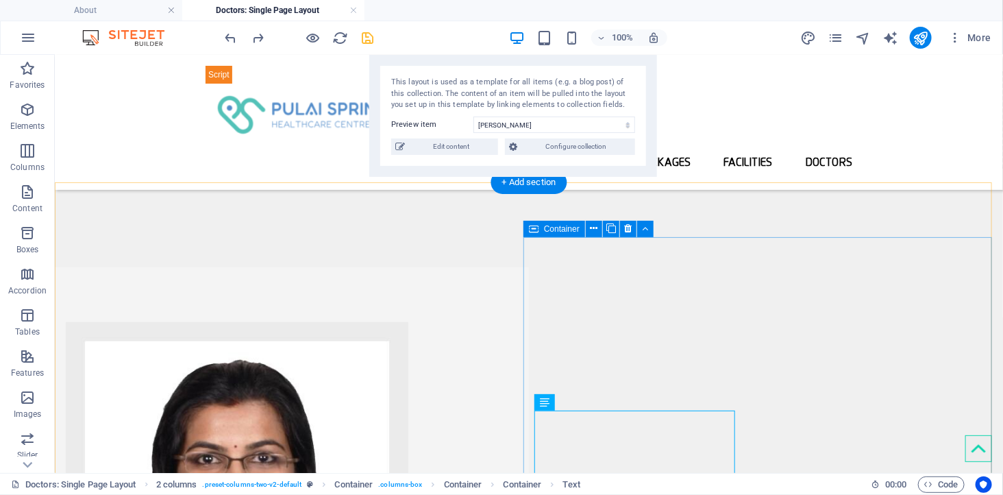
scroll to position [71, 0]
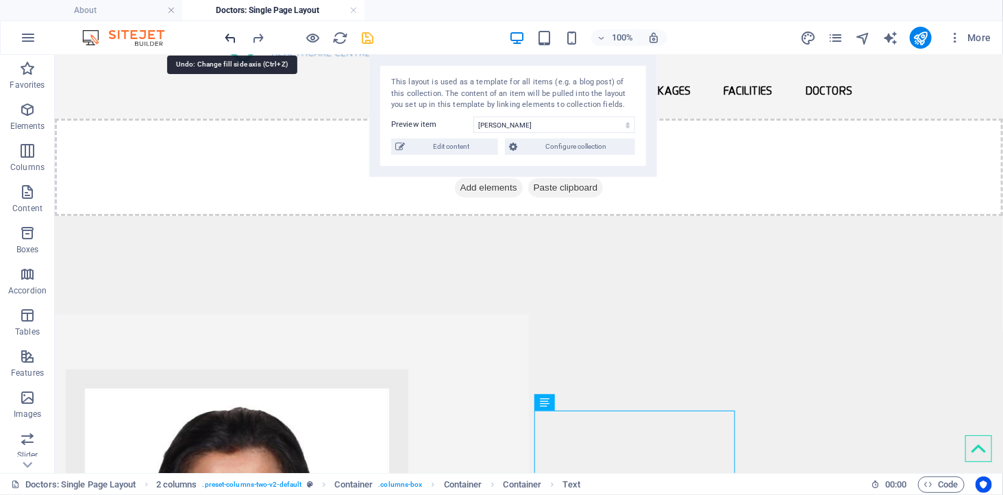
click at [224, 38] on icon "undo" at bounding box center [231, 38] width 16 height 16
click at [253, 34] on icon "redo" at bounding box center [259, 38] width 16 height 16
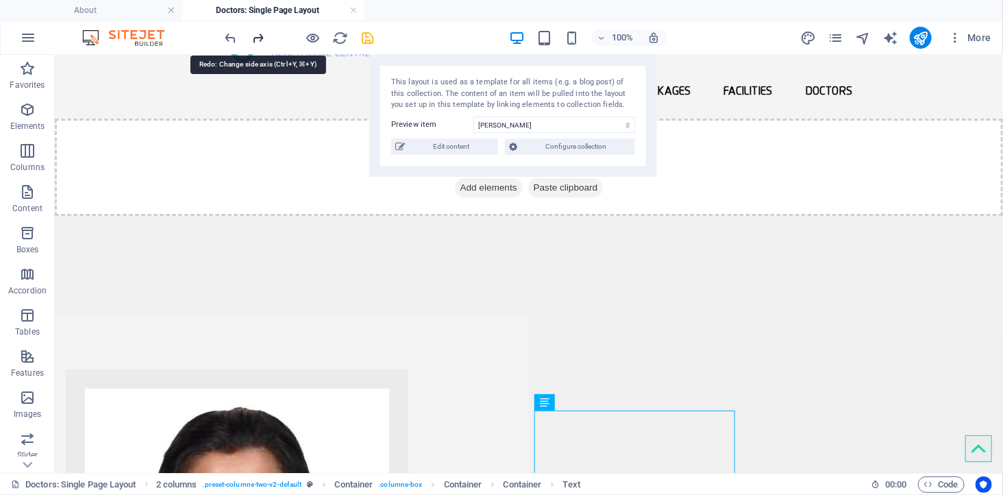
click at [253, 34] on icon "redo" at bounding box center [259, 38] width 16 height 16
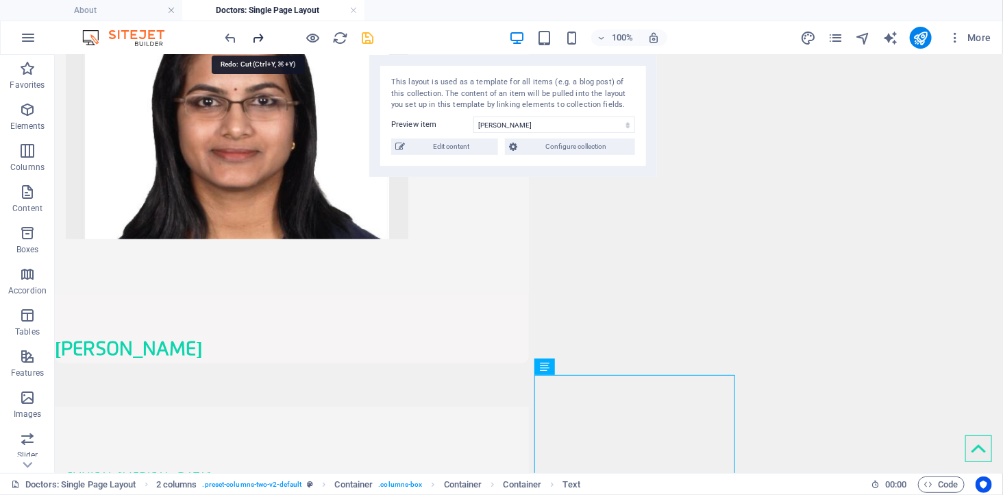
click at [253, 34] on icon "redo" at bounding box center [259, 38] width 16 height 16
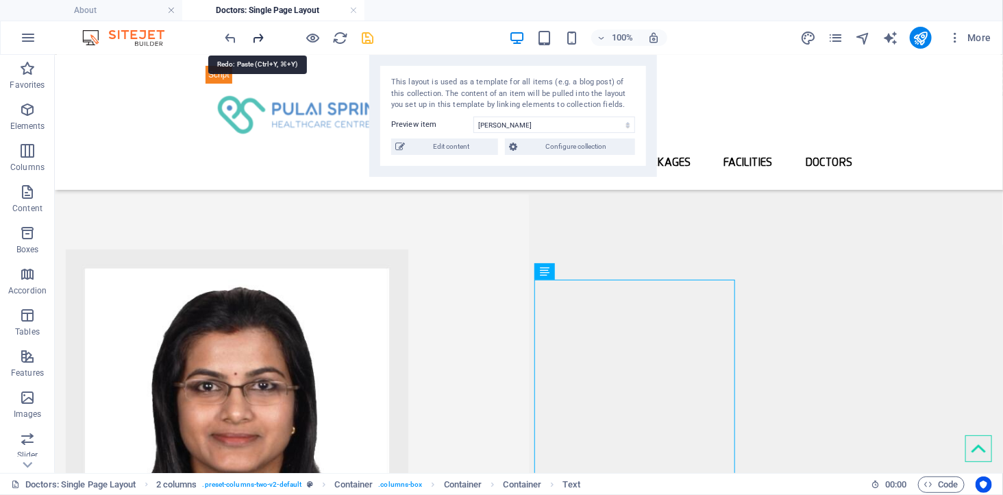
click at [257, 39] on icon "redo" at bounding box center [259, 38] width 16 height 16
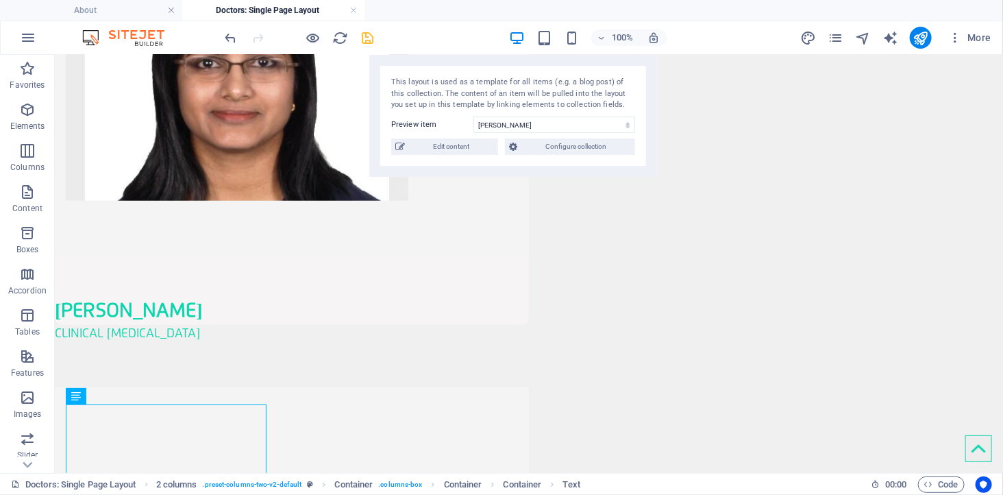
scroll to position [550, 0]
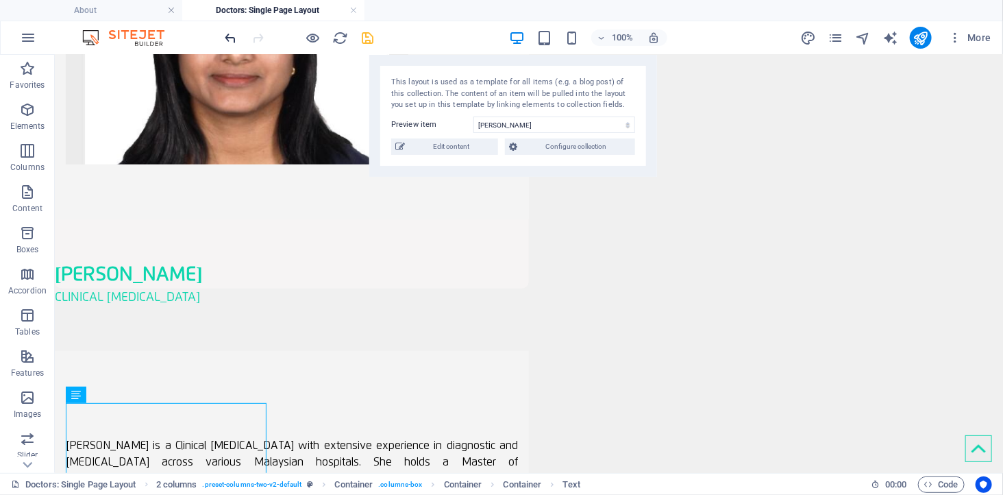
click at [229, 38] on icon "undo" at bounding box center [231, 38] width 16 height 16
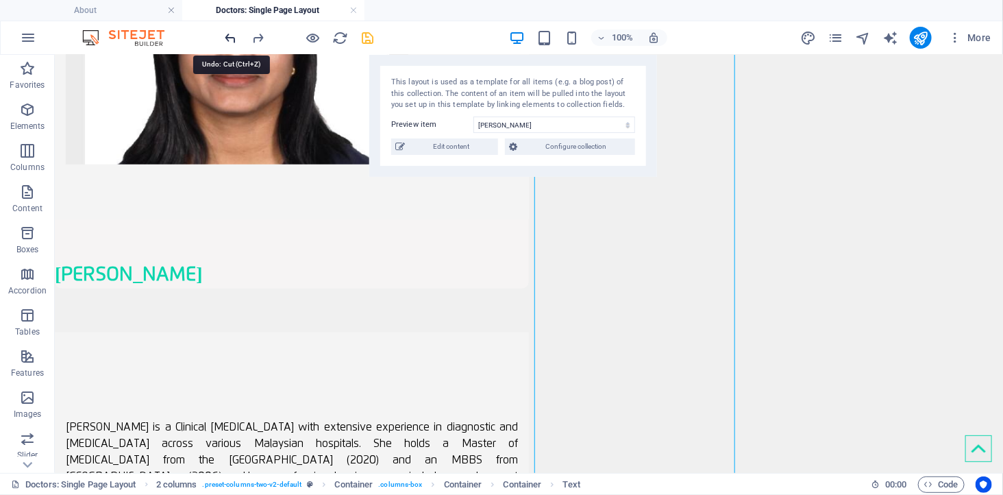
click at [229, 38] on icon "undo" at bounding box center [231, 38] width 16 height 16
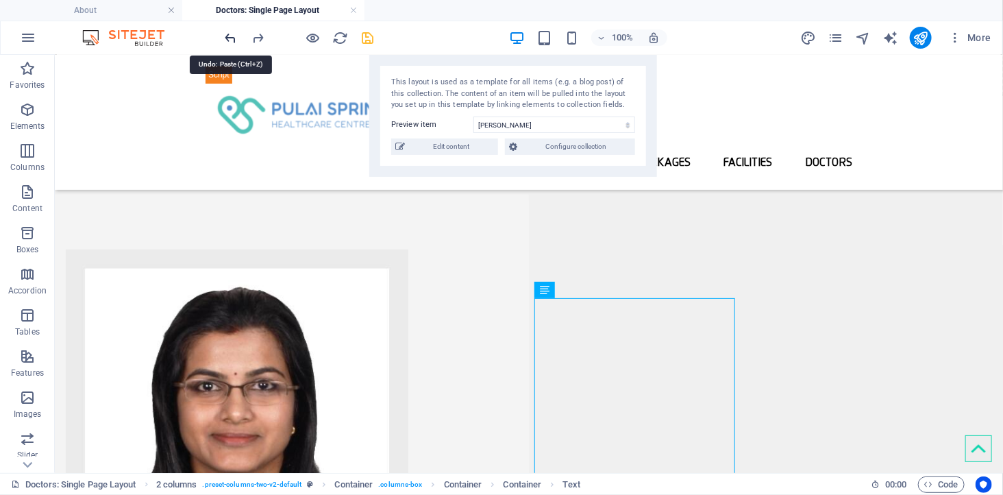
click at [229, 38] on icon "undo" at bounding box center [231, 38] width 16 height 16
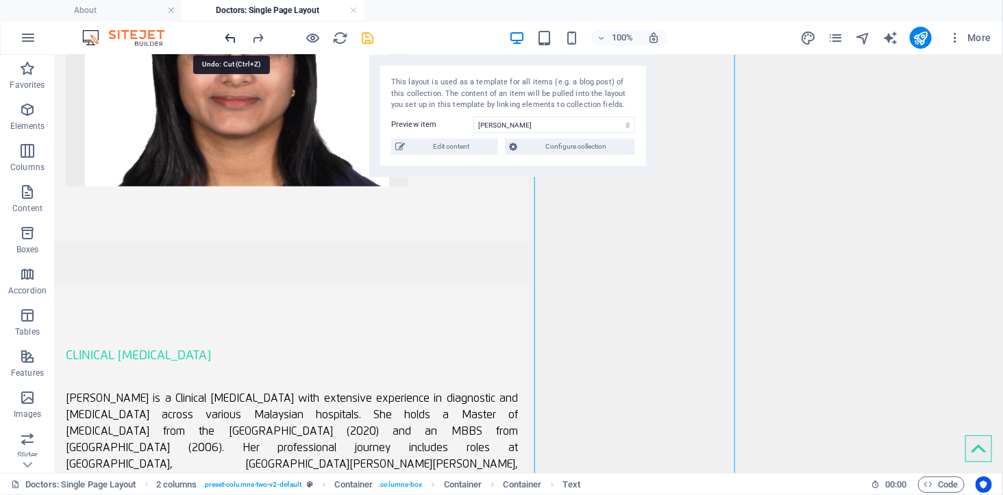
click at [229, 38] on icon "undo" at bounding box center [231, 38] width 16 height 16
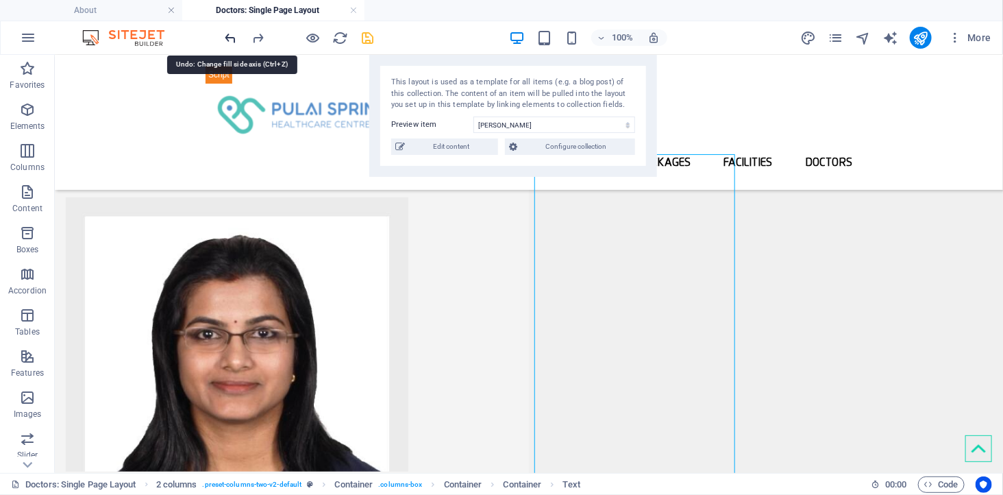
scroll to position [155, 0]
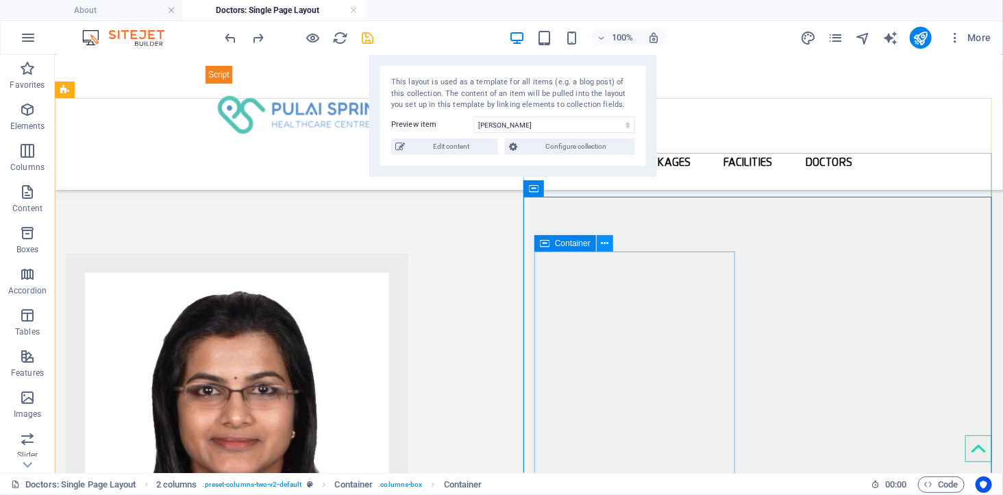
click at [603, 243] on icon at bounding box center [605, 243] width 8 height 14
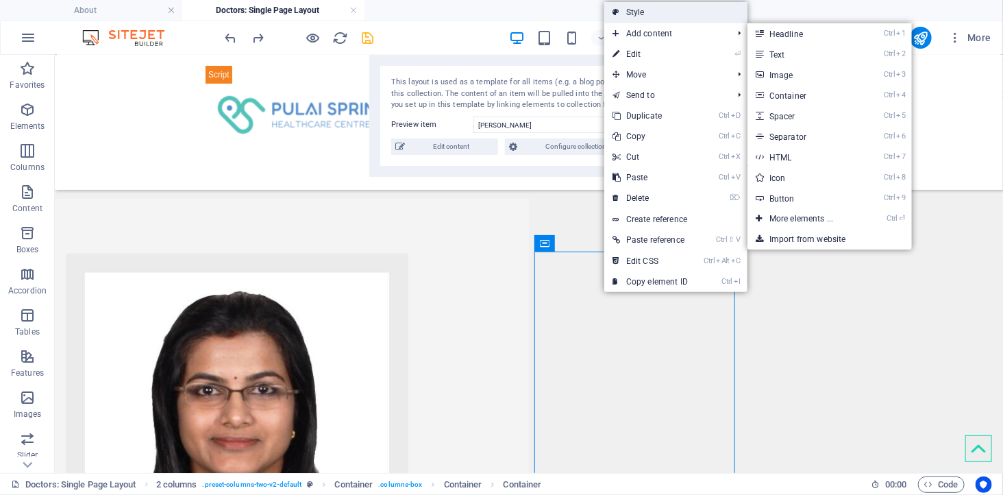
click at [663, 12] on link "Style" at bounding box center [675, 12] width 143 height 21
select select "rem"
select select "preset-columns-two-v2-default"
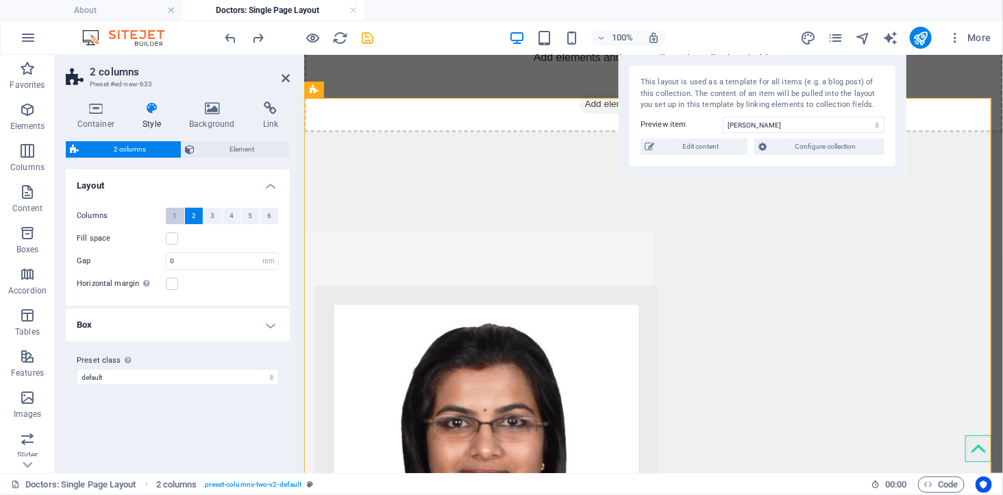
click at [179, 216] on button "1" at bounding box center [175, 216] width 18 height 16
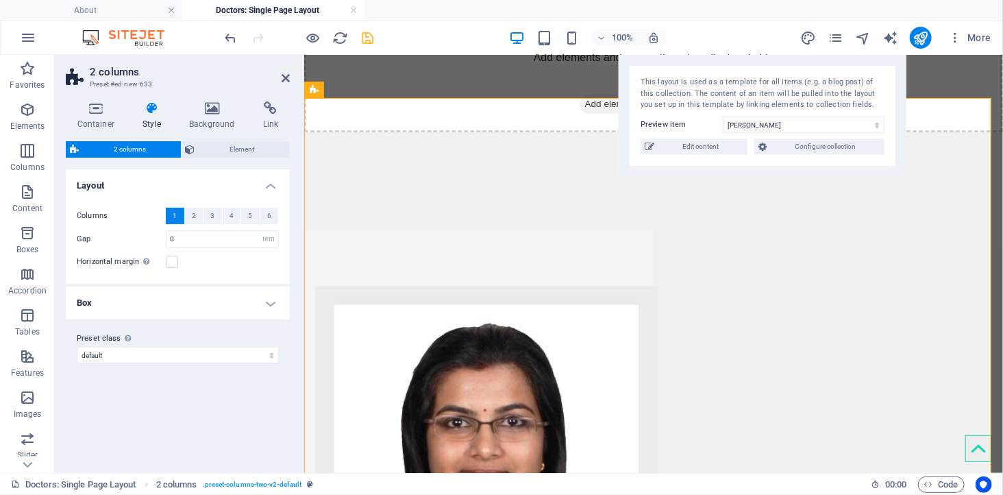
click at [226, 266] on div "Horizontal margin Only if the containers "Content width" is not set to "Default"" at bounding box center [178, 261] width 202 height 16
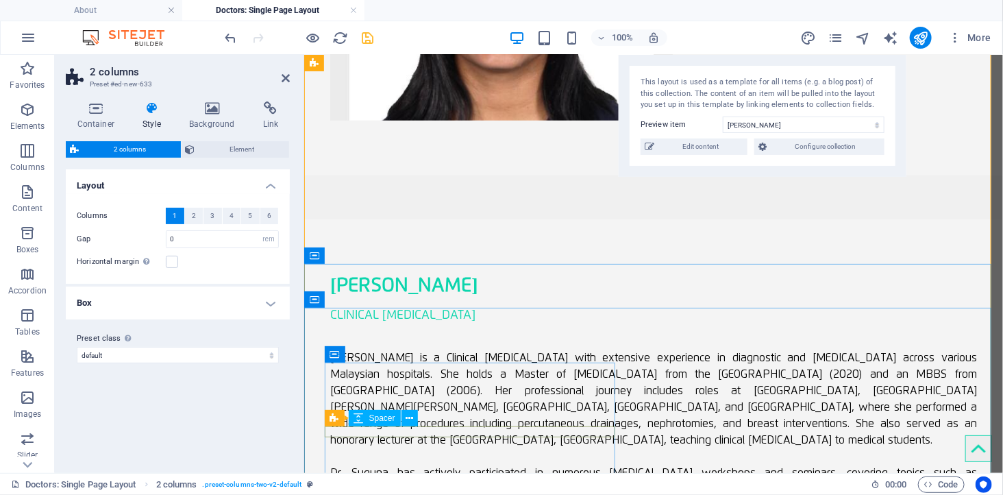
scroll to position [612, 0]
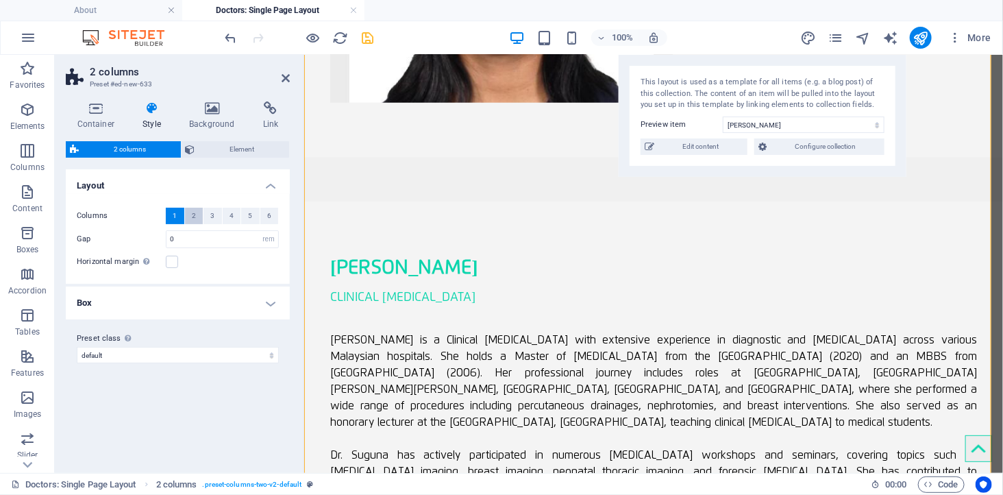
click at [189, 216] on button "2" at bounding box center [194, 216] width 18 height 16
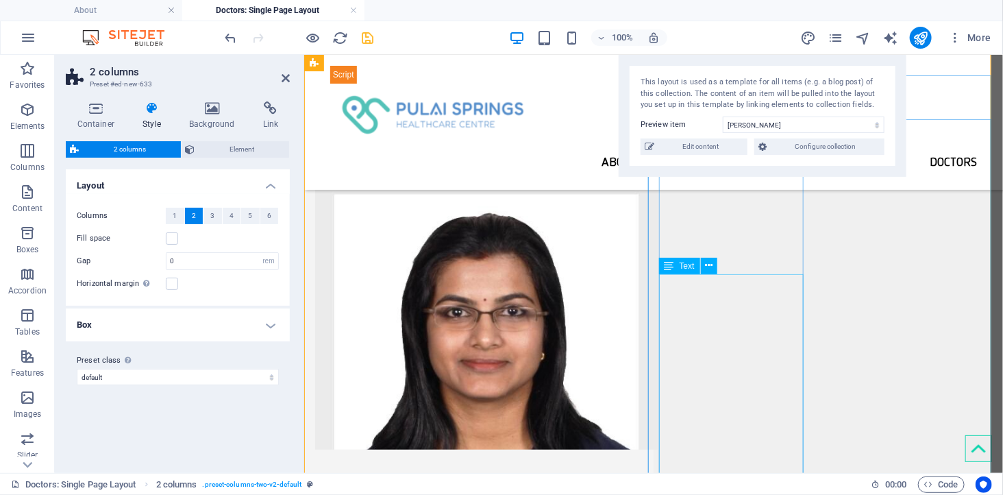
scroll to position [231, 0]
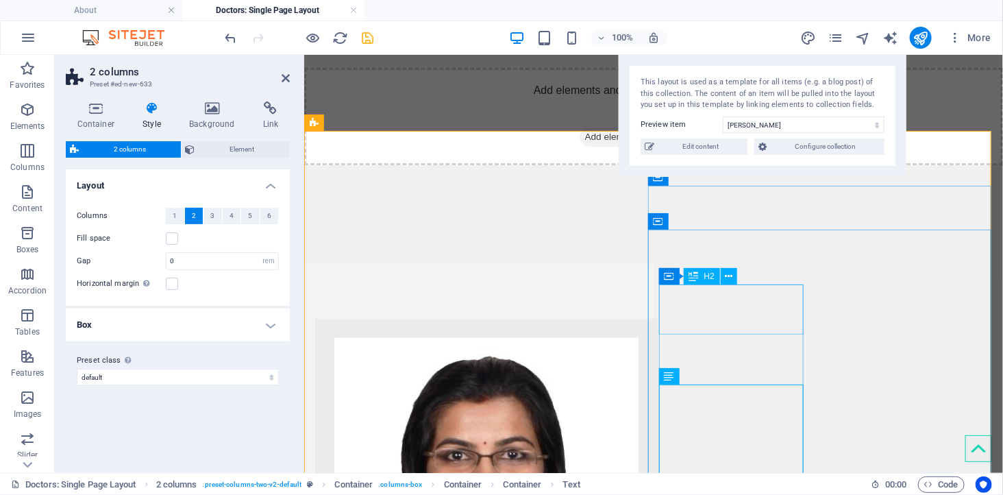
scroll to position [79, 0]
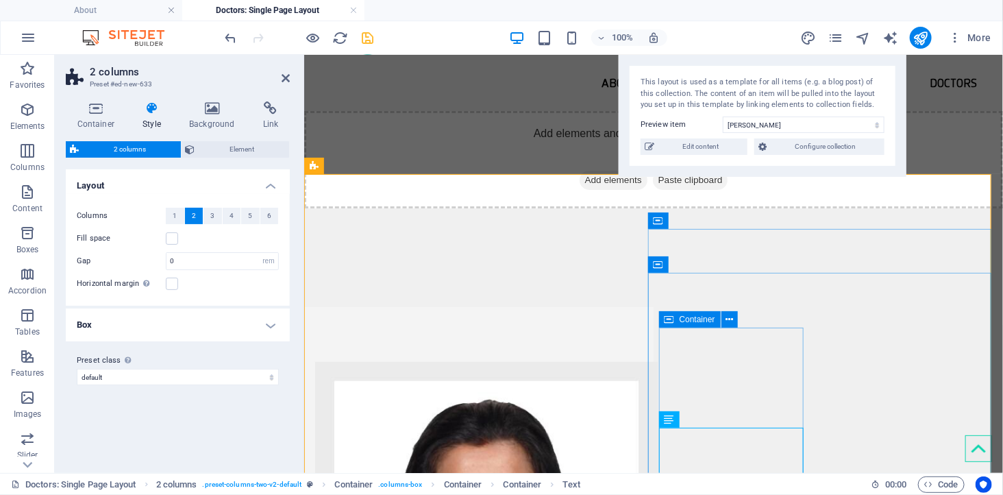
click at [666, 323] on icon at bounding box center [669, 319] width 10 height 16
click at [727, 319] on icon at bounding box center [729, 319] width 8 height 14
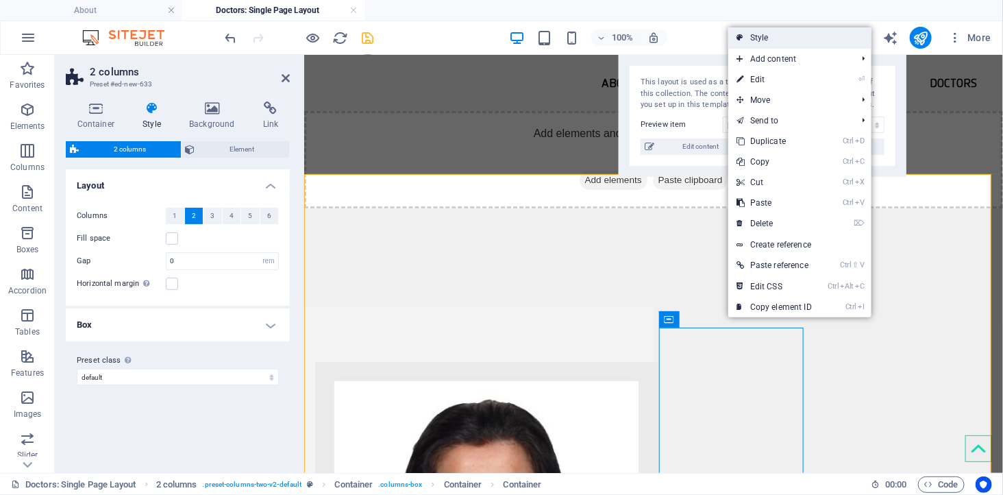
click at [788, 43] on link "Style" at bounding box center [799, 37] width 143 height 21
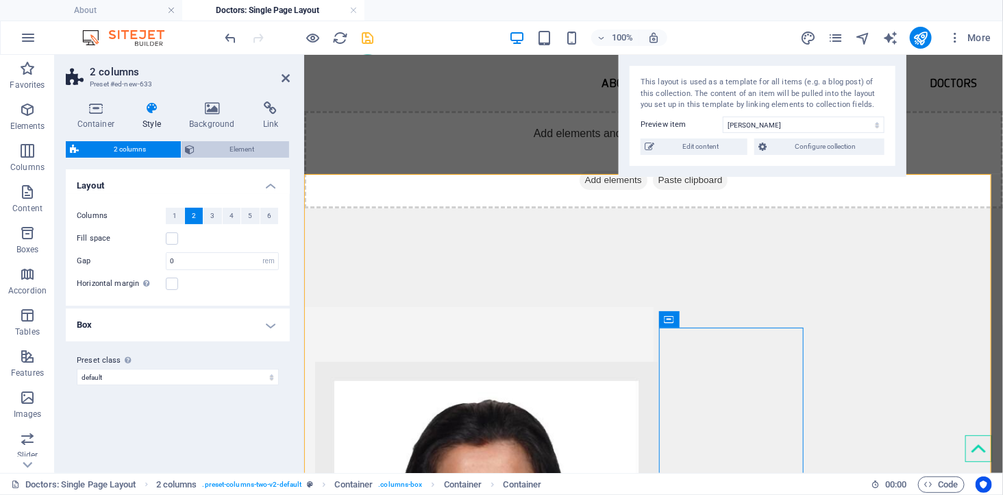
click at [238, 147] on span "Element" at bounding box center [242, 149] width 86 height 16
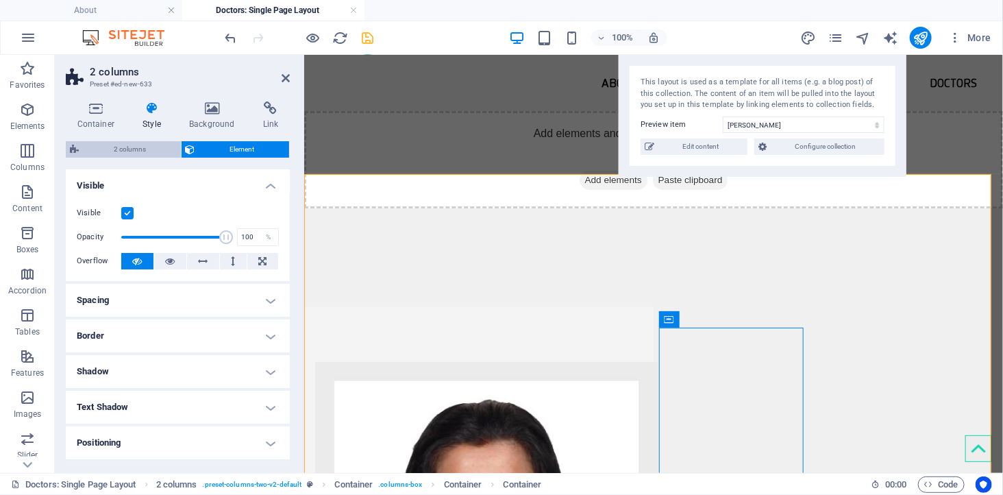
click at [125, 151] on span "2 columns" at bounding box center [130, 149] width 94 height 16
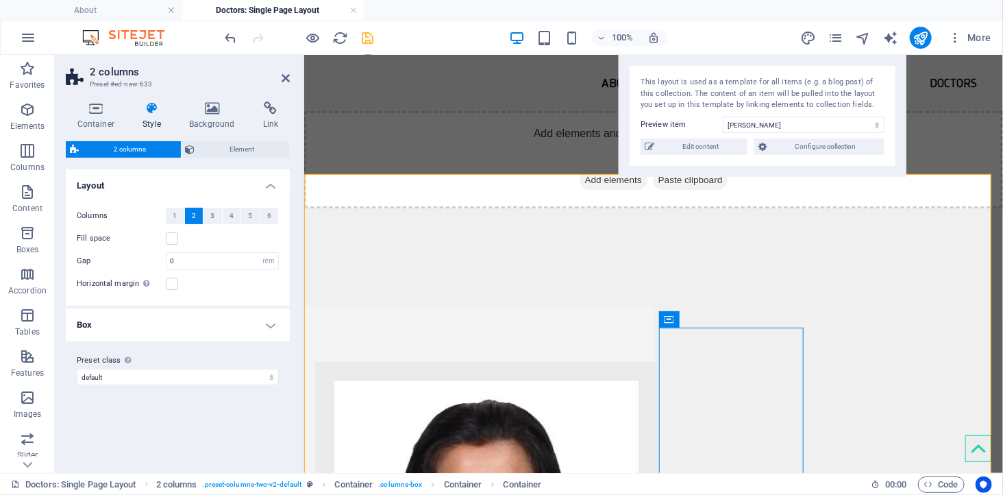
click at [169, 327] on h4 "Box" at bounding box center [178, 324] width 224 height 33
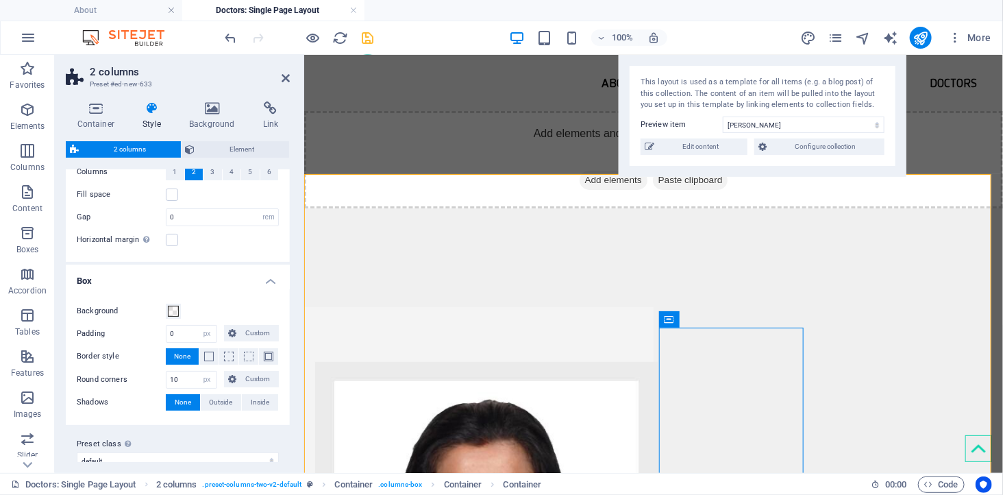
scroll to position [60, 0]
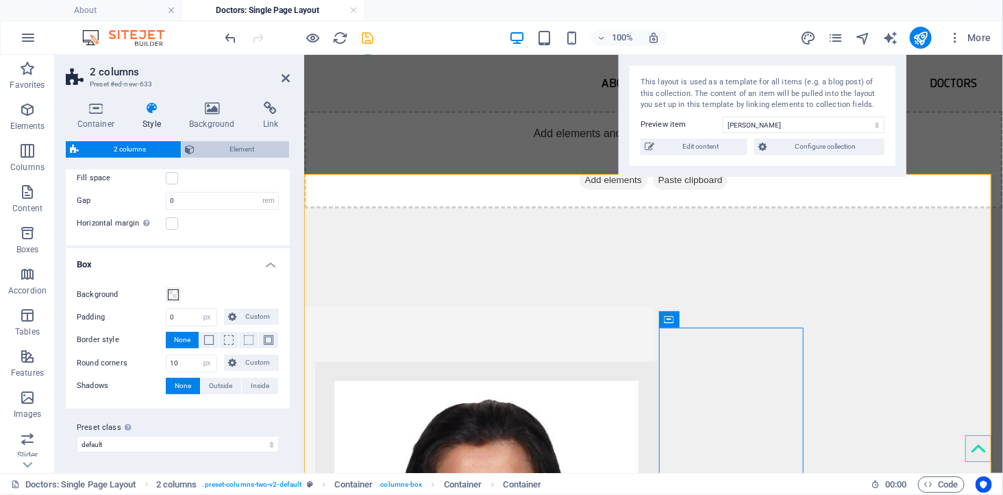
click at [216, 144] on span "Element" at bounding box center [242, 149] width 86 height 16
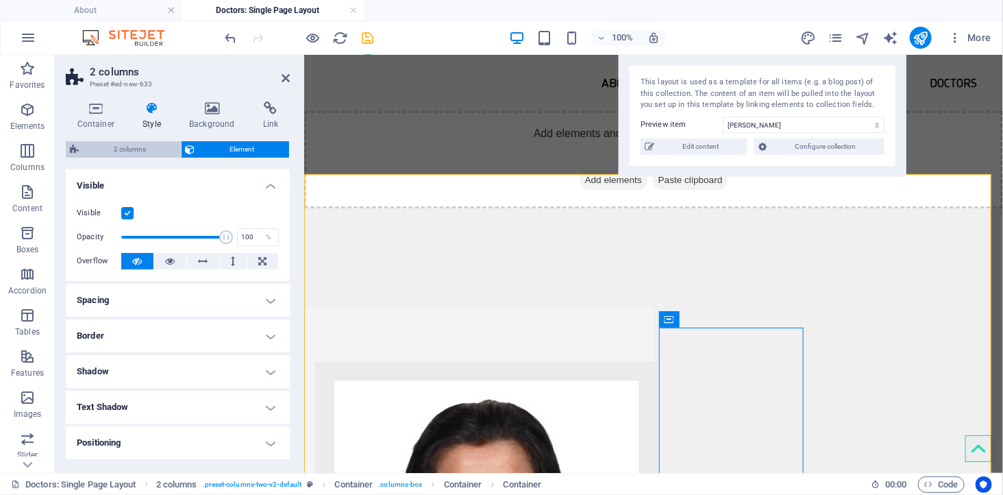
click at [110, 148] on span "2 columns" at bounding box center [130, 149] width 94 height 16
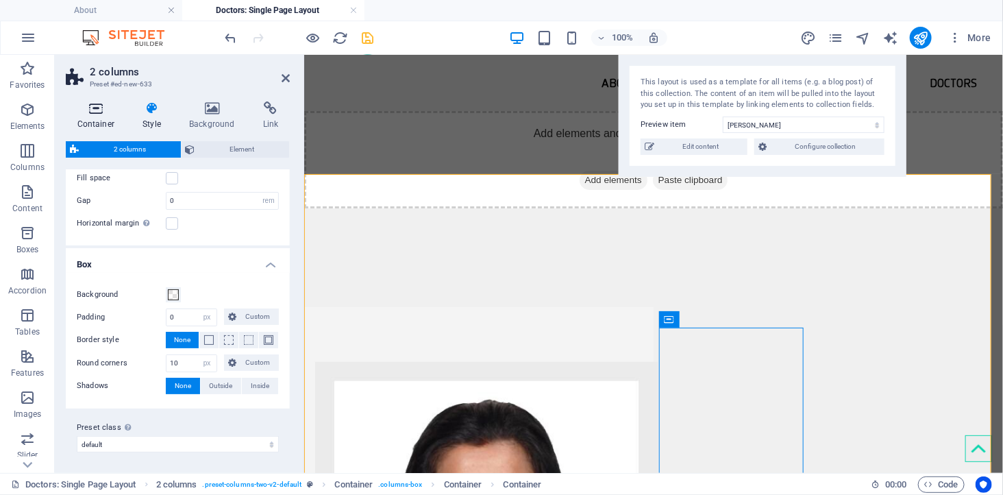
click at [98, 118] on h4 "Container" at bounding box center [99, 115] width 66 height 29
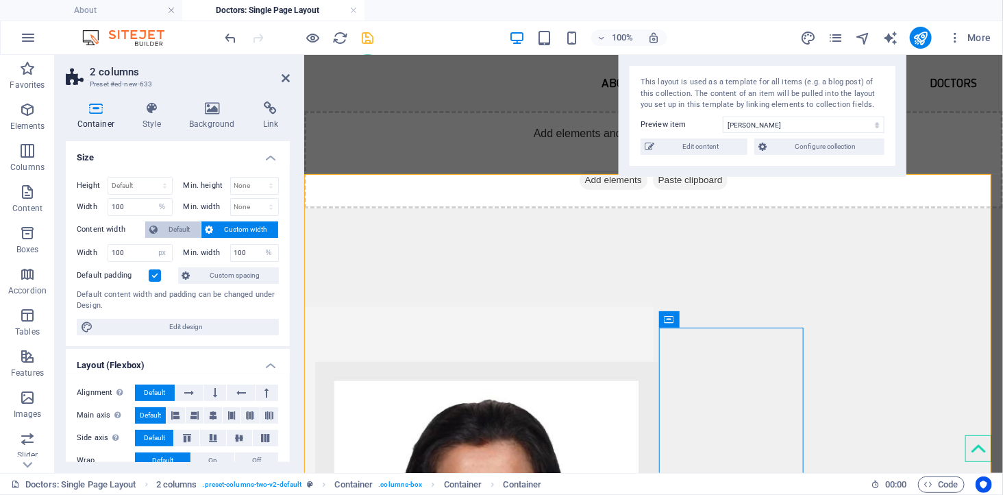
click at [165, 226] on span "Default" at bounding box center [179, 229] width 35 height 16
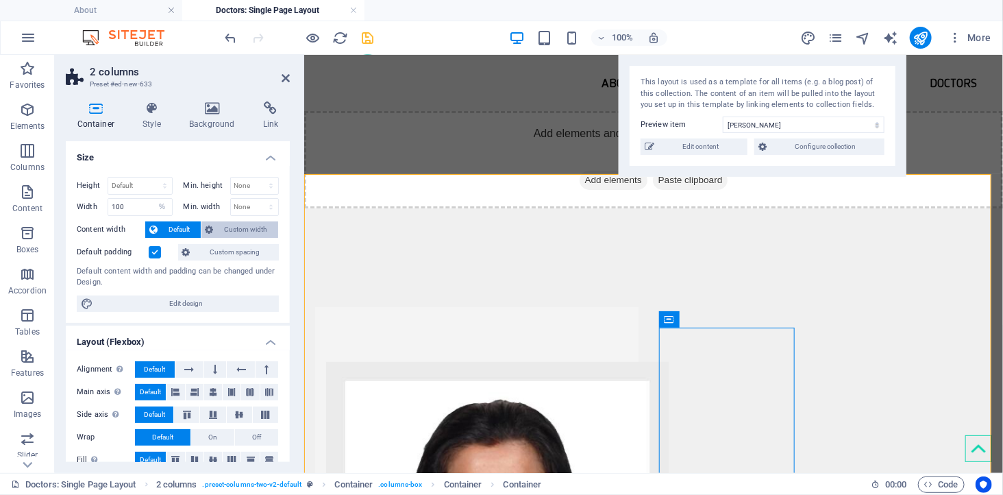
click at [216, 228] on button "Custom width" at bounding box center [239, 229] width 77 height 16
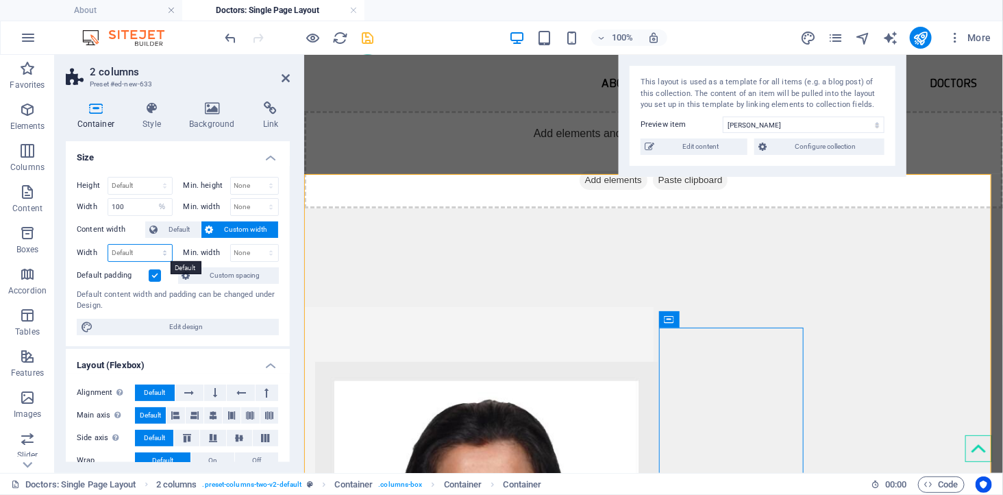
click at [130, 252] on select "Default px rem % em vh vw" at bounding box center [140, 253] width 64 height 16
select select "px"
click at [151, 245] on select "Default px rem % em vh vw" at bounding box center [140, 253] width 64 height 16
type input "100"
click at [158, 254] on select "Default px rem % em vh vw" at bounding box center [162, 253] width 19 height 16
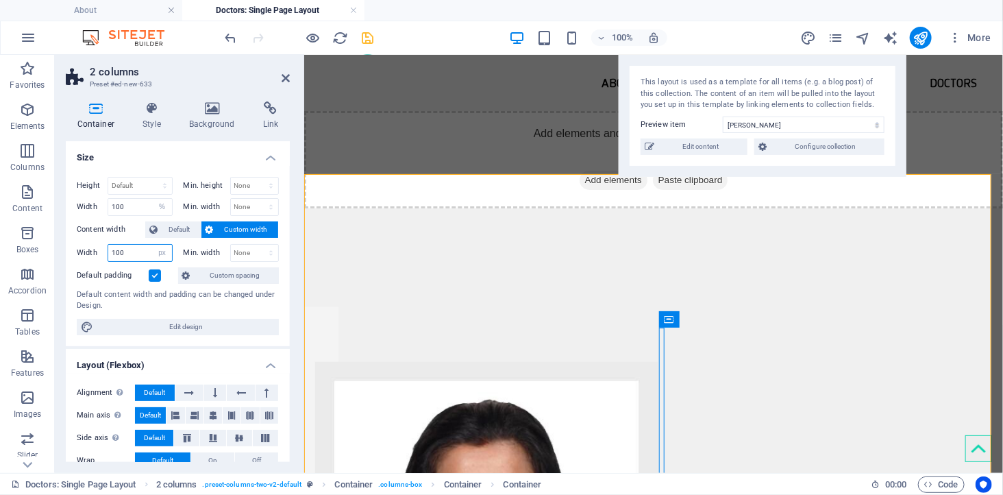
select select "%"
click at [153, 245] on select "Default px rem % em vh vw" at bounding box center [162, 253] width 19 height 16
click at [132, 250] on input "9.97" at bounding box center [140, 253] width 64 height 16
drag, startPoint x: 129, startPoint y: 250, endPoint x: 96, endPoint y: 250, distance: 32.9
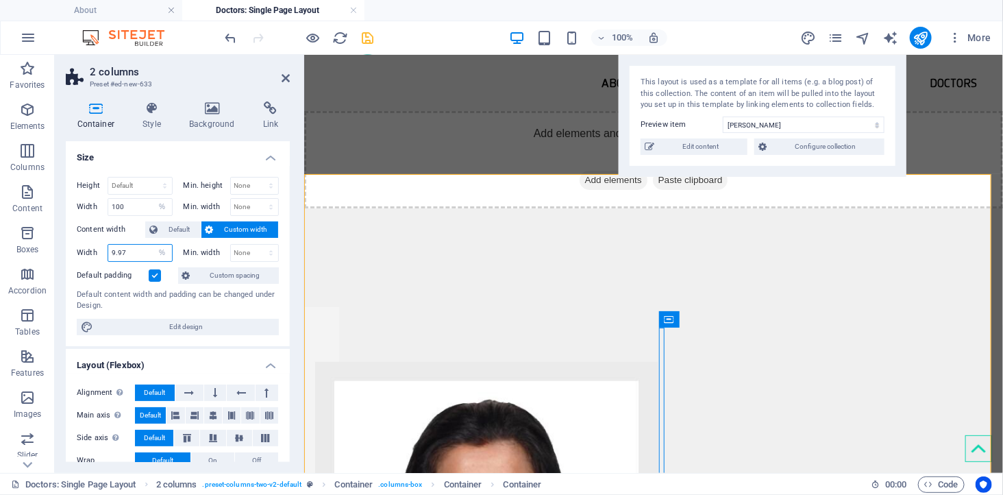
click at [96, 250] on div "Width 9.97 Default px rem % em vh vw" at bounding box center [125, 253] width 96 height 18
type input "100"
click at [86, 261] on div "Width 100 Default px rem % em vh vw" at bounding box center [125, 253] width 96 height 18
click at [162, 252] on select "Default px rem % em vh vw" at bounding box center [162, 253] width 19 height 16
select select "px"
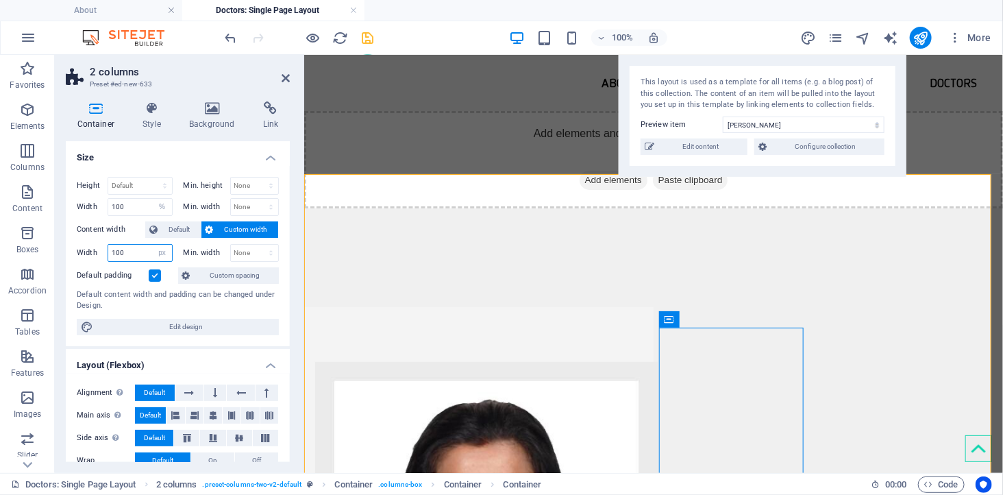
click at [153, 245] on select "Default px rem % em vh vw" at bounding box center [162, 253] width 19 height 16
click at [134, 252] on input "1003" at bounding box center [140, 253] width 64 height 16
drag, startPoint x: 134, startPoint y: 252, endPoint x: 105, endPoint y: 251, distance: 28.8
click at [105, 251] on div "Width 1003 Default px rem % em vh vw" at bounding box center [125, 253] width 96 height 18
type input "500"
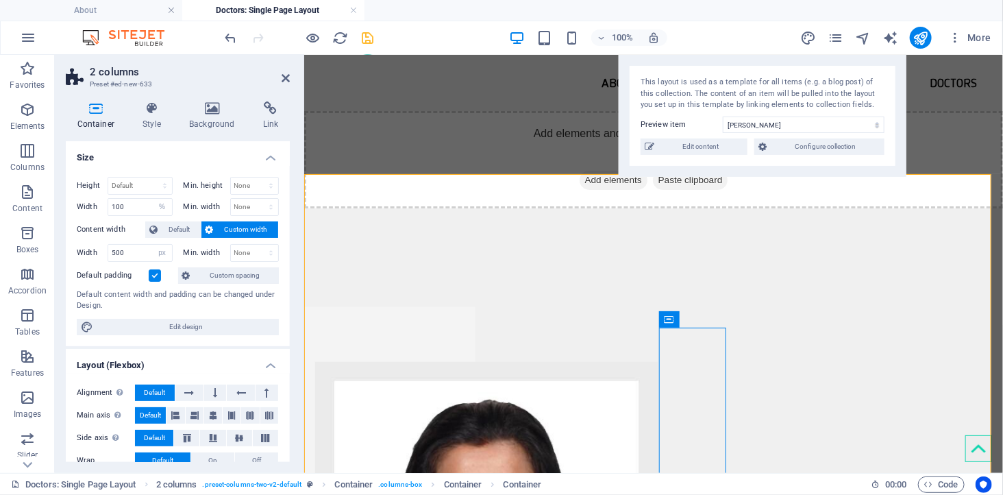
click at [101, 272] on label "Default padding" at bounding box center [113, 275] width 72 height 16
click at [0, 0] on input "Default padding" at bounding box center [0, 0] width 0 height 0
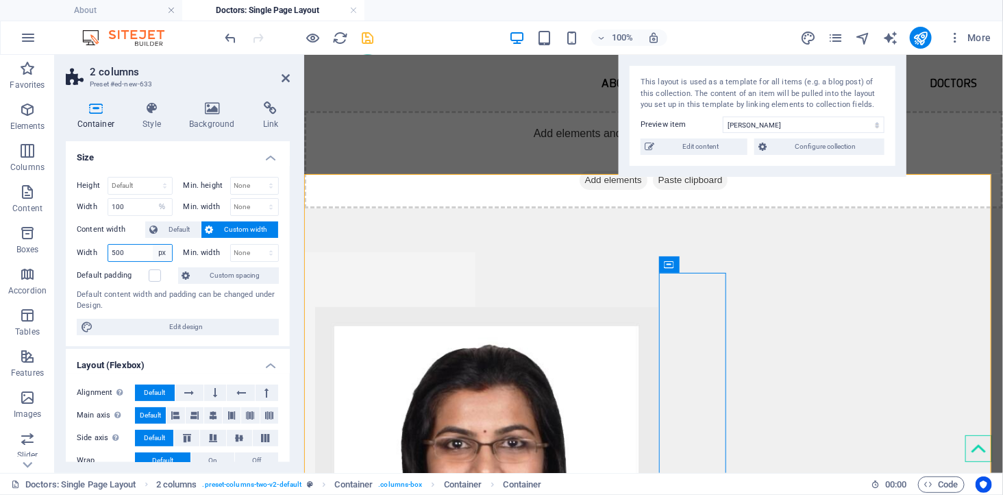
click at [154, 254] on select "Default px rem % em vh vw" at bounding box center [162, 253] width 19 height 16
select select "%"
click at [153, 245] on select "Default px rem % em vh vw" at bounding box center [162, 253] width 19 height 16
click at [144, 252] on input "49.83" at bounding box center [140, 253] width 64 height 16
drag, startPoint x: 139, startPoint y: 247, endPoint x: 86, endPoint y: 269, distance: 57.4
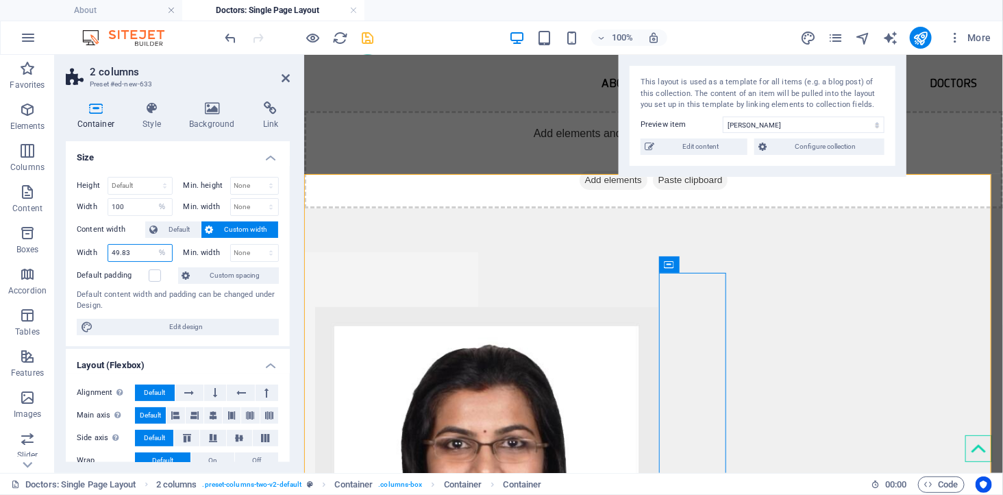
click at [86, 269] on div "Height Default px rem % vh vw Min. height None px rem % vh vw Width 100 Default…" at bounding box center [178, 256] width 224 height 180
type input "100"
click at [84, 266] on div "Height Default px rem % vh vw Min. height None px rem % vh vw Width 100 Default…" at bounding box center [178, 256] width 224 height 180
click at [249, 245] on select "None px rem % vh vw" at bounding box center [255, 253] width 48 height 16
select select "px"
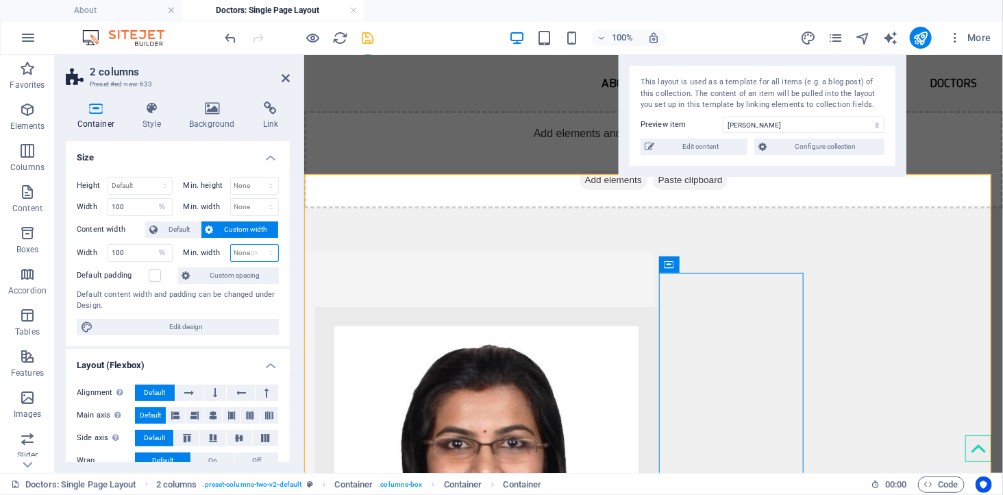
click at [256, 245] on select "None px rem % vh vw" at bounding box center [255, 253] width 48 height 16
type input "1000"
click at [86, 269] on label "Default padding" at bounding box center [113, 275] width 72 height 16
click at [0, 0] on input "Default padding" at bounding box center [0, 0] width 0 height 0
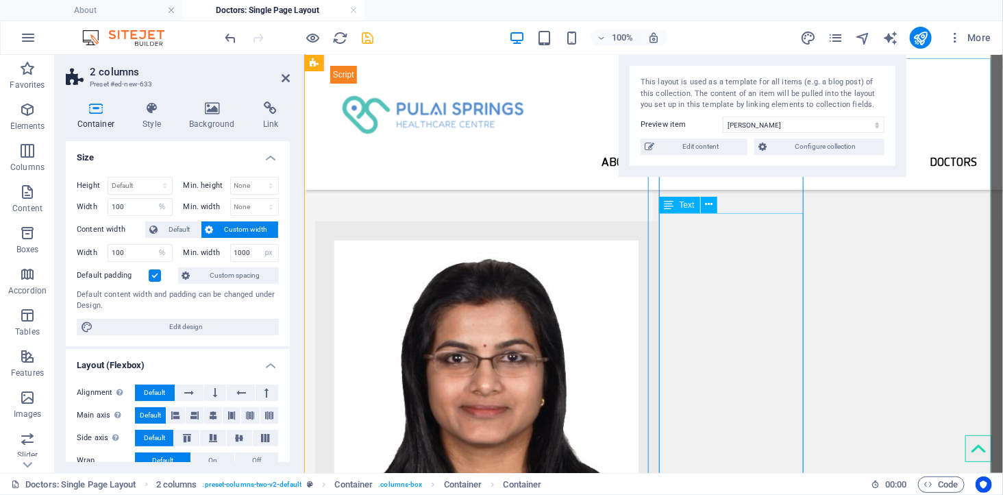
scroll to position [79, 0]
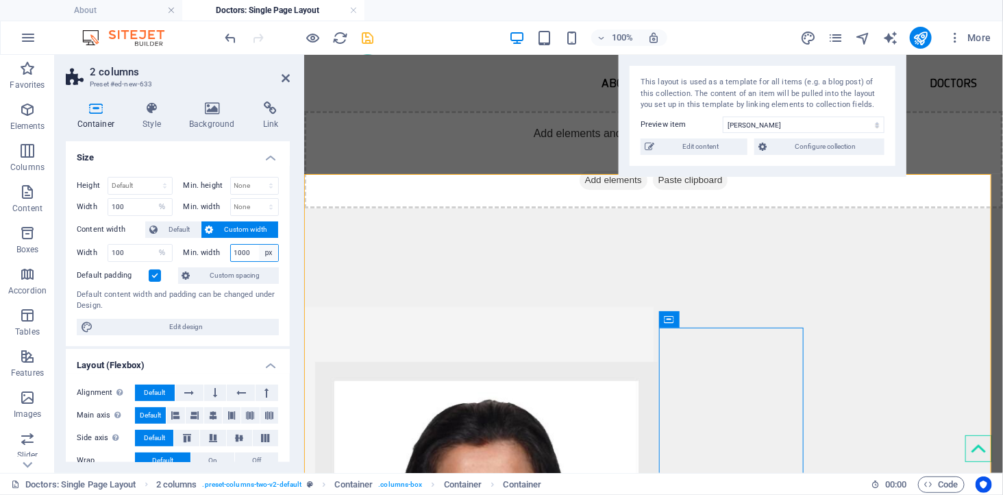
click at [259, 257] on select "None px rem % vh vw" at bounding box center [268, 253] width 19 height 16
select select "3cun6imh4d8"
click at [259, 245] on select "None px rem % vh vw" at bounding box center [268, 253] width 19 height 16
select select "DISABLED_OPTION_VALUE"
click at [151, 276] on label at bounding box center [155, 275] width 12 height 12
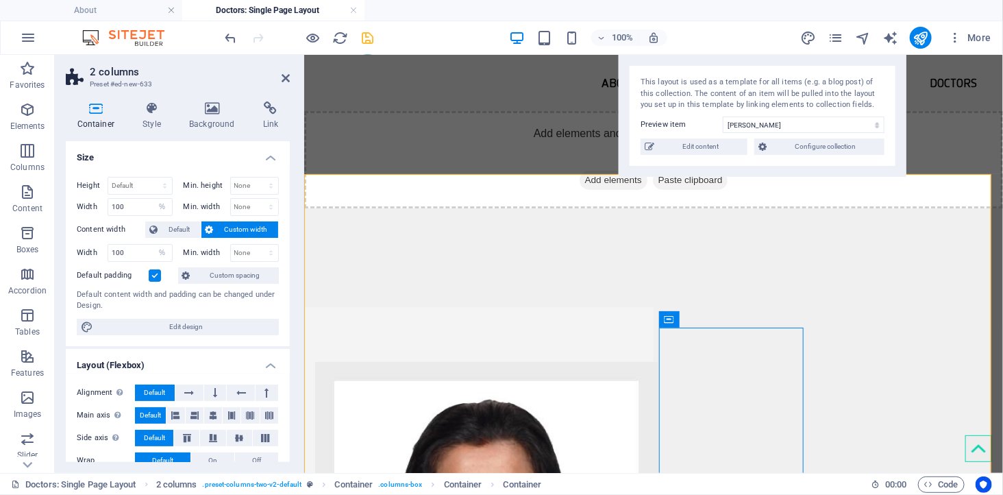
click at [0, 0] on input "Default padding" at bounding box center [0, 0] width 0 height 0
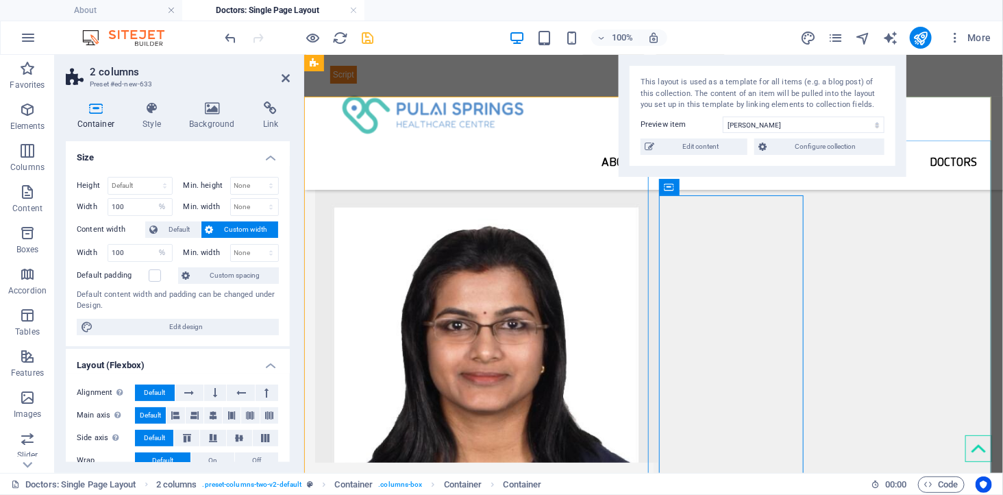
scroll to position [155, 0]
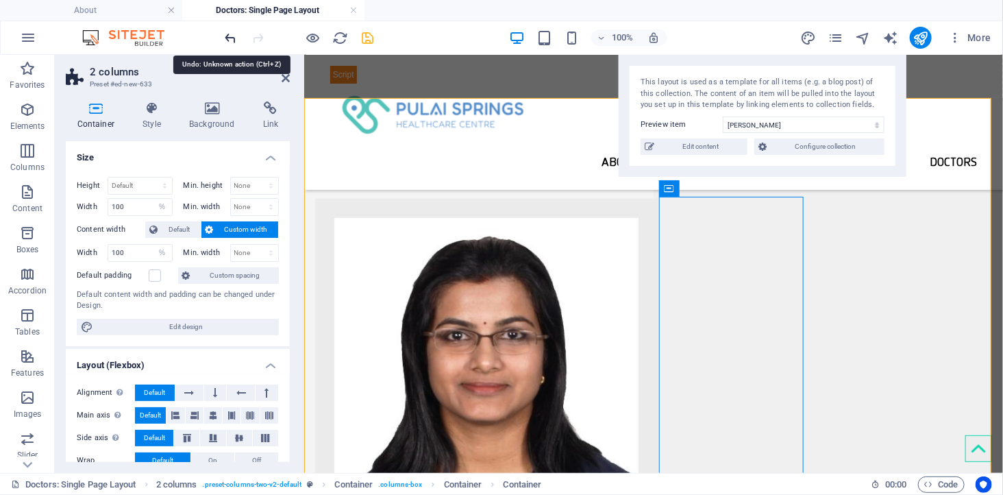
click at [233, 38] on icon "undo" at bounding box center [231, 38] width 16 height 16
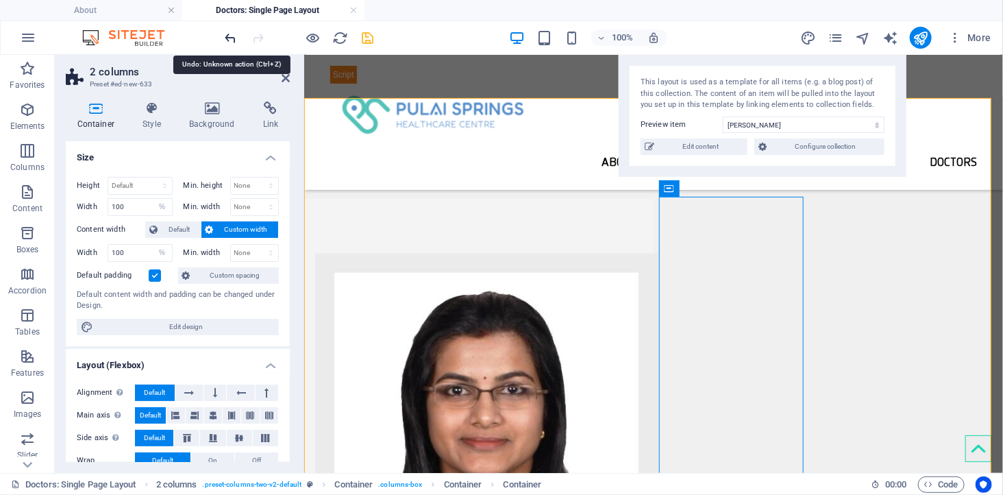
click at [233, 38] on icon "undo" at bounding box center [231, 38] width 16 height 16
type input "1000"
select select "px"
click at [233, 38] on icon "undo" at bounding box center [231, 38] width 16 height 16
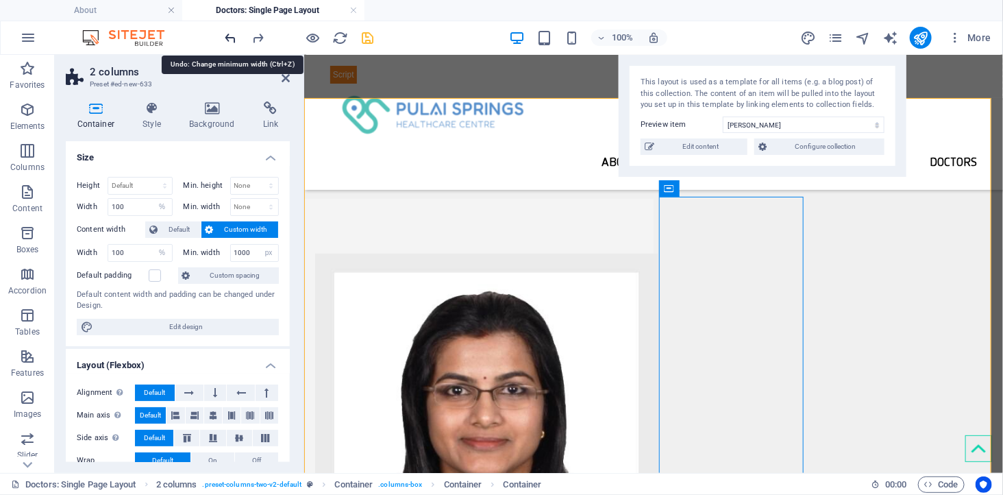
type input "0"
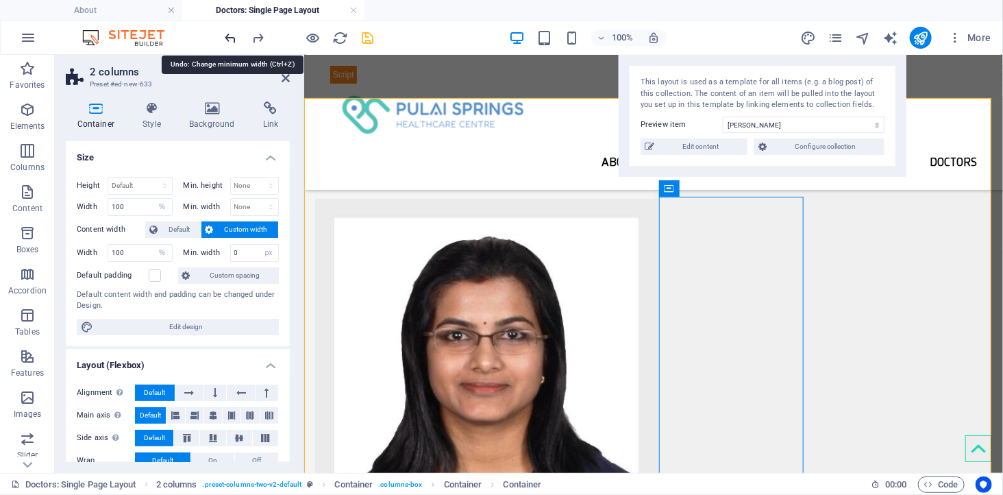
click at [233, 38] on icon "undo" at bounding box center [231, 38] width 16 height 16
select select "DISABLED_OPTION_VALUE"
click at [233, 38] on icon "undo" at bounding box center [231, 38] width 16 height 16
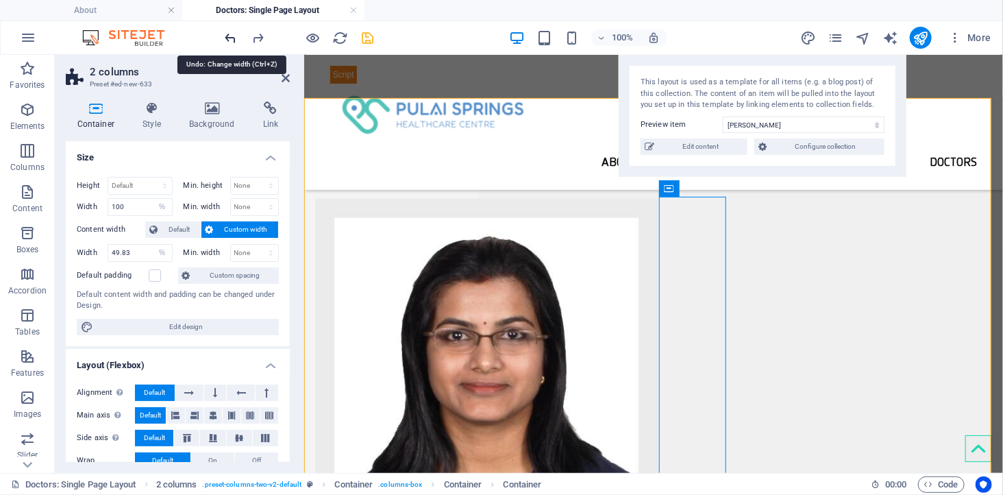
click at [233, 38] on icon "undo" at bounding box center [231, 38] width 16 height 16
type input "500"
select select "px"
click at [233, 38] on icon "undo" at bounding box center [231, 38] width 16 height 16
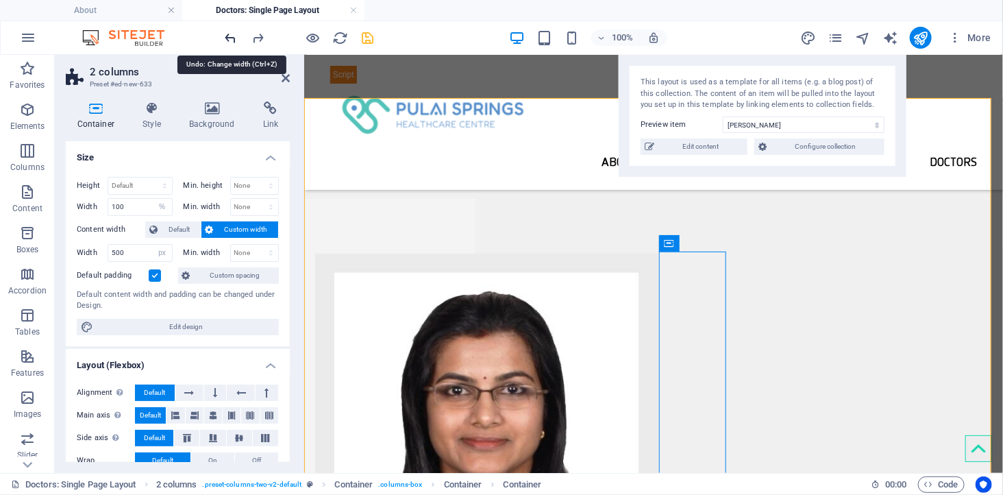
click at [233, 38] on icon "undo" at bounding box center [231, 38] width 16 height 16
type input "100"
select select "%"
click at [233, 38] on icon "undo" at bounding box center [231, 38] width 16 height 16
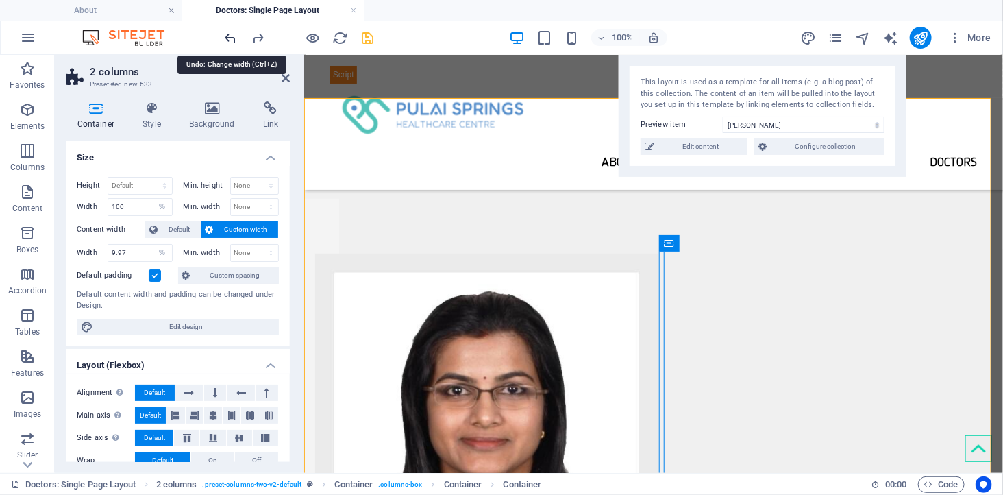
click at [233, 38] on icon "undo" at bounding box center [231, 38] width 16 height 16
type input "100"
select select "px"
click at [233, 38] on icon "undo" at bounding box center [231, 38] width 16 height 16
type input "1003"
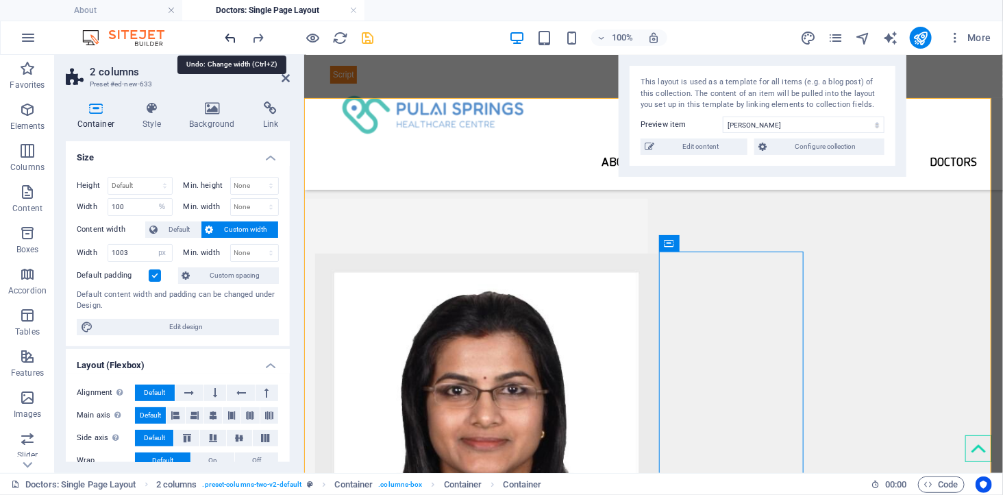
click at [233, 38] on icon "undo" at bounding box center [231, 38] width 16 height 16
select select "DISABLED_OPTION_VALUE"
click at [233, 38] on icon "undo" at bounding box center [231, 38] width 16 height 16
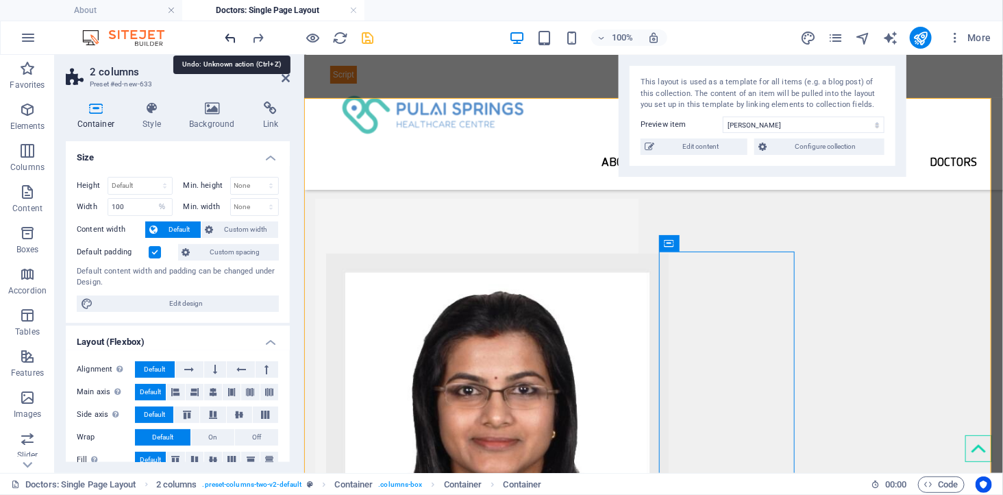
click at [233, 38] on icon "undo" at bounding box center [231, 38] width 16 height 16
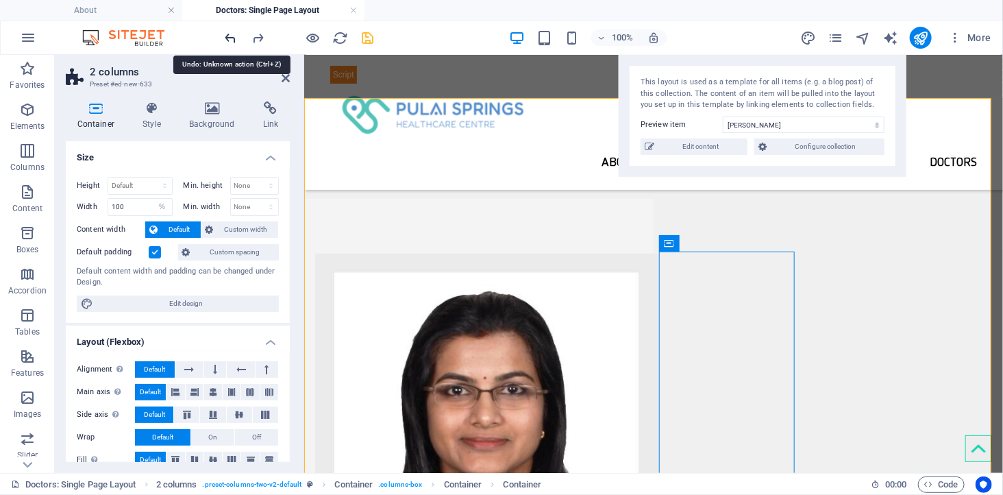
click at [233, 38] on icon "undo" at bounding box center [231, 38] width 16 height 16
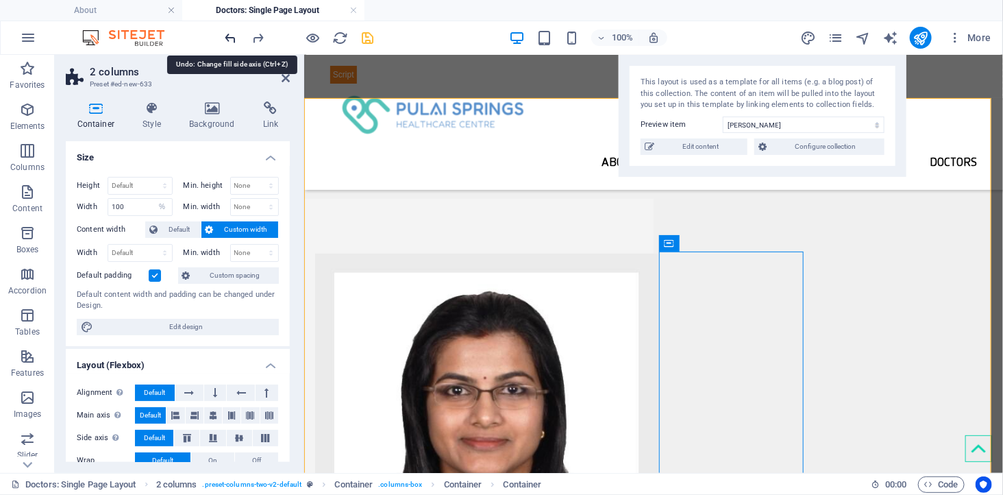
click at [233, 38] on icon "undo" at bounding box center [231, 38] width 16 height 16
click at [234, 32] on icon "undo" at bounding box center [231, 38] width 16 height 16
click at [234, 33] on icon "undo" at bounding box center [231, 38] width 16 height 16
click at [232, 36] on icon "undo" at bounding box center [231, 38] width 16 height 16
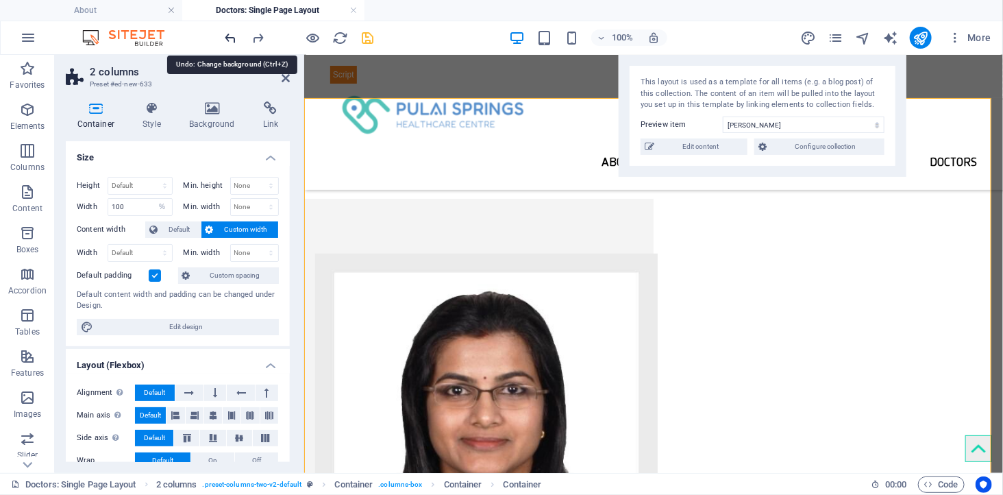
click at [232, 36] on icon "undo" at bounding box center [231, 38] width 16 height 16
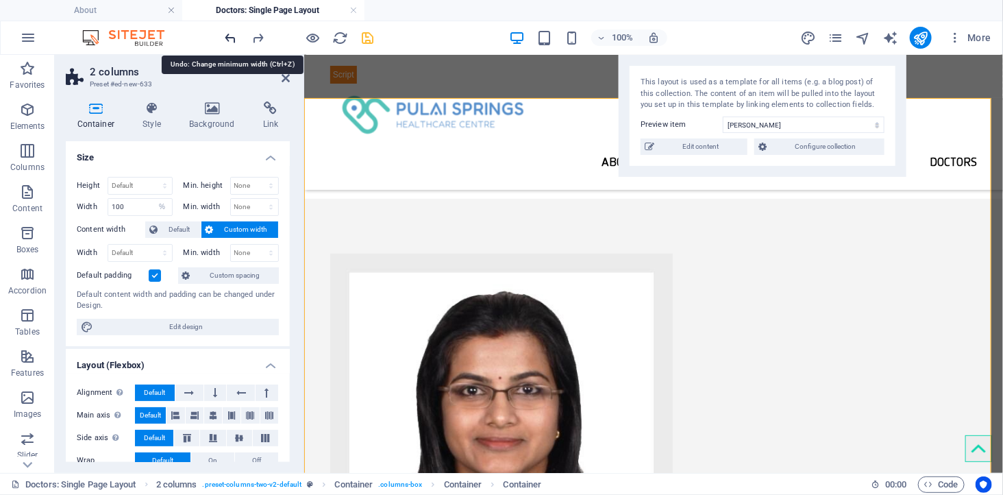
click at [232, 36] on icon "undo" at bounding box center [231, 38] width 16 height 16
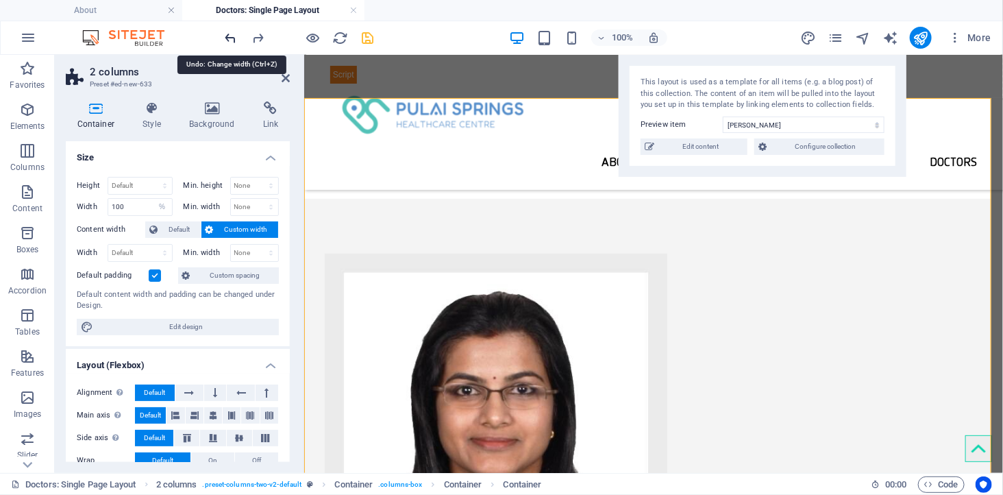
type input "1003"
select select "px"
click at [232, 36] on icon "undo" at bounding box center [231, 38] width 16 height 16
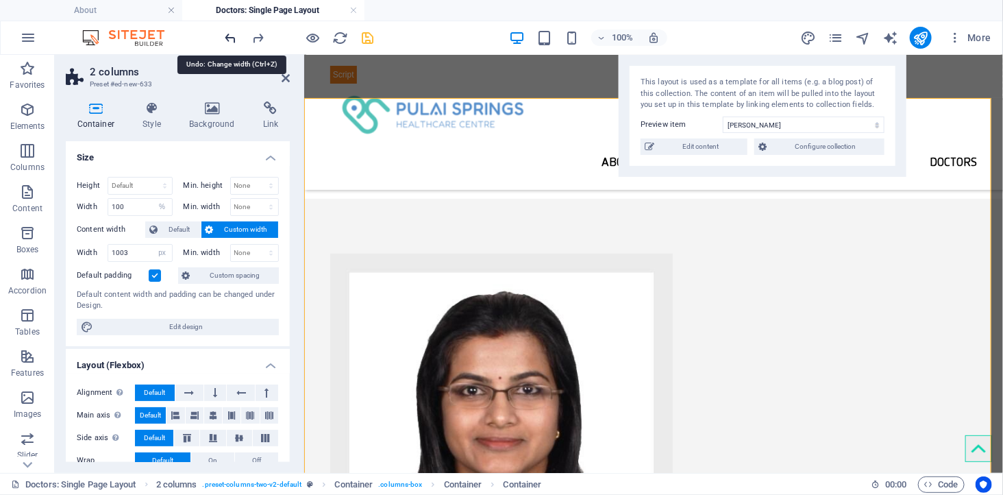
select select "DISABLED_OPTION_VALUE"
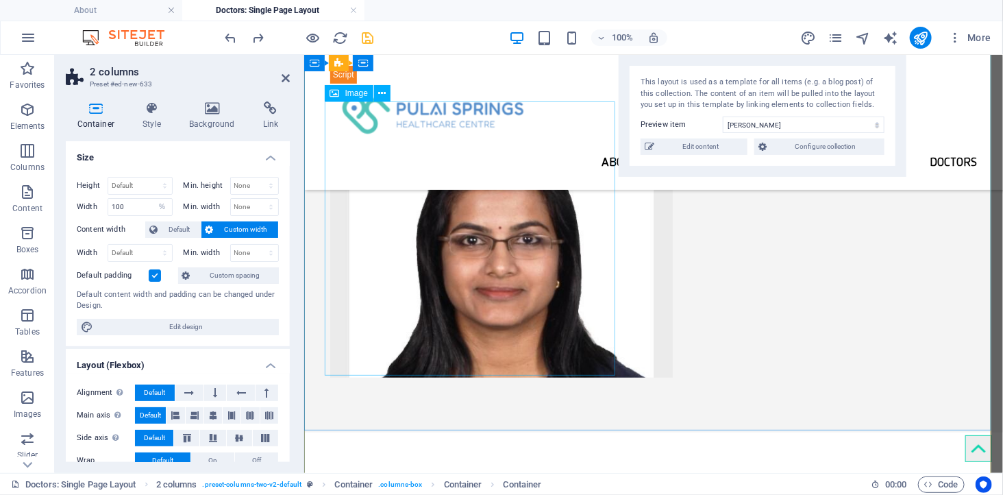
scroll to position [231, 0]
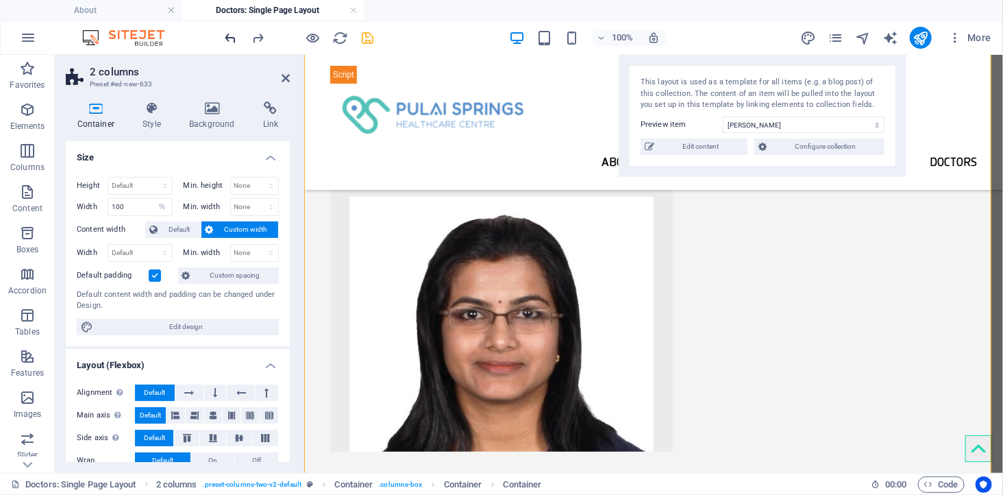
click at [231, 37] on icon "undo" at bounding box center [231, 38] width 16 height 16
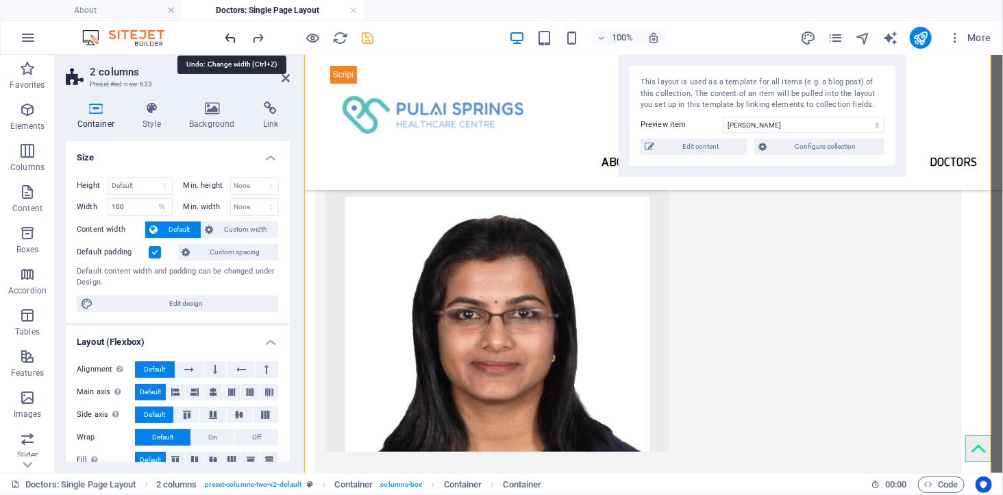
click at [231, 37] on icon "undo" at bounding box center [231, 38] width 16 height 16
type input "1003"
select select "px"
click at [231, 37] on icon "undo" at bounding box center [231, 38] width 16 height 16
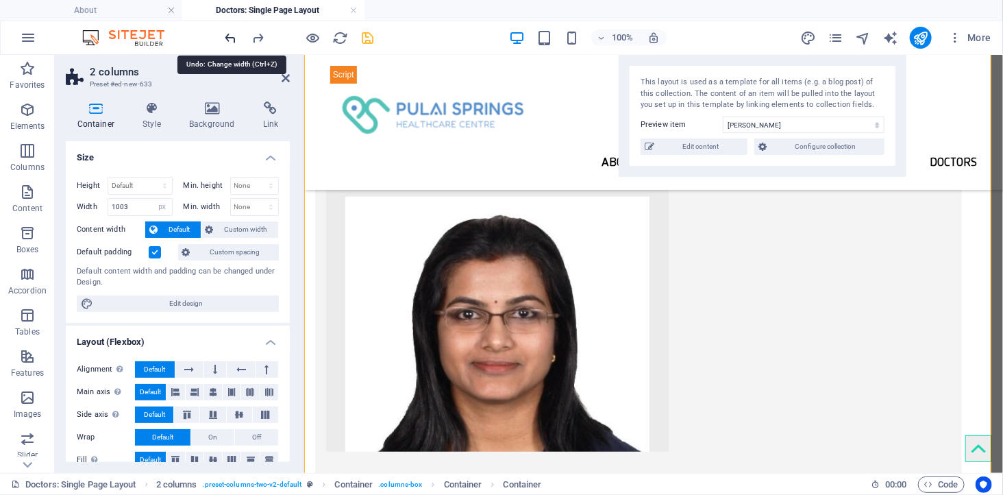
select select "DISABLED_OPTION_VALUE"
click at [231, 37] on icon "undo" at bounding box center [231, 38] width 16 height 16
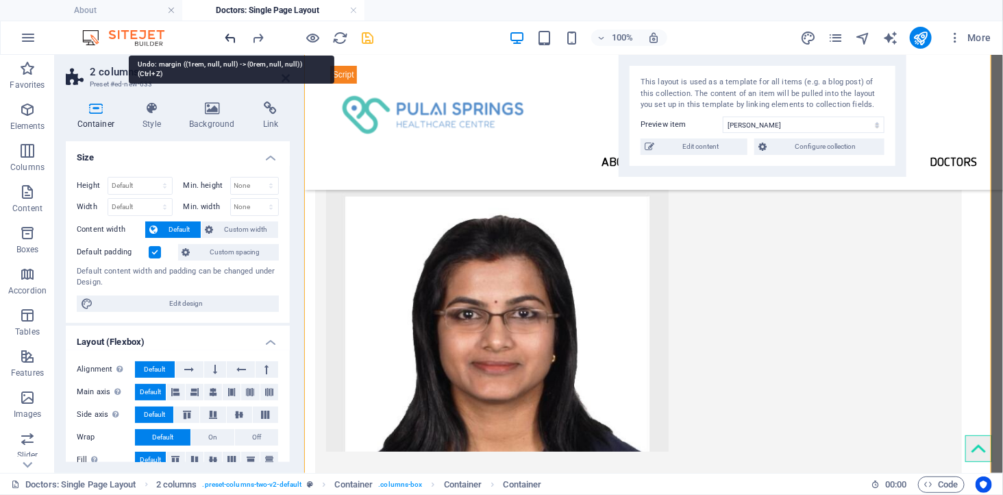
click at [232, 36] on icon "undo" at bounding box center [231, 38] width 16 height 16
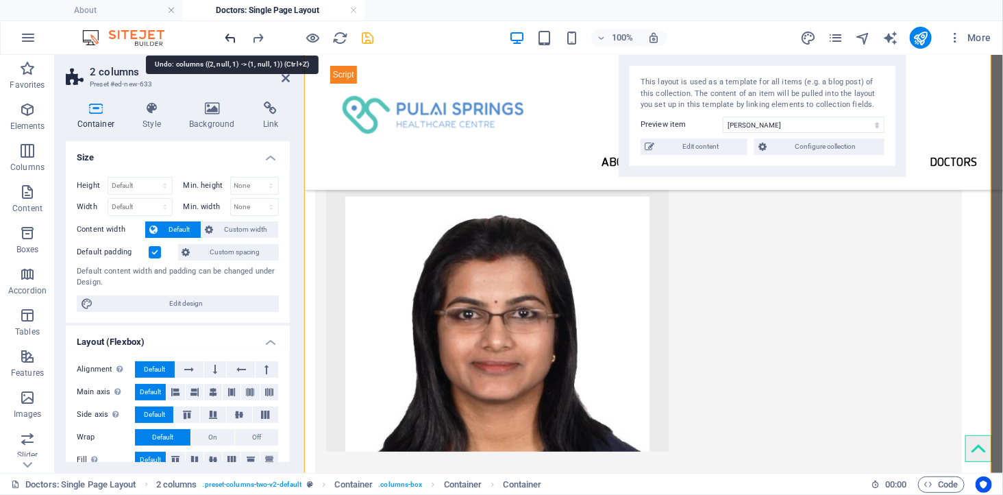
click at [232, 32] on icon "undo" at bounding box center [231, 38] width 16 height 16
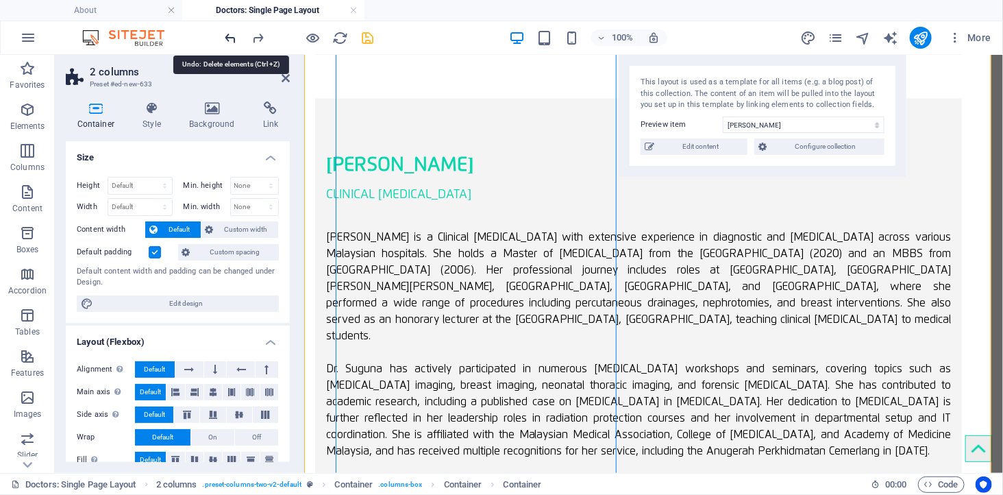
scroll to position [913, 0]
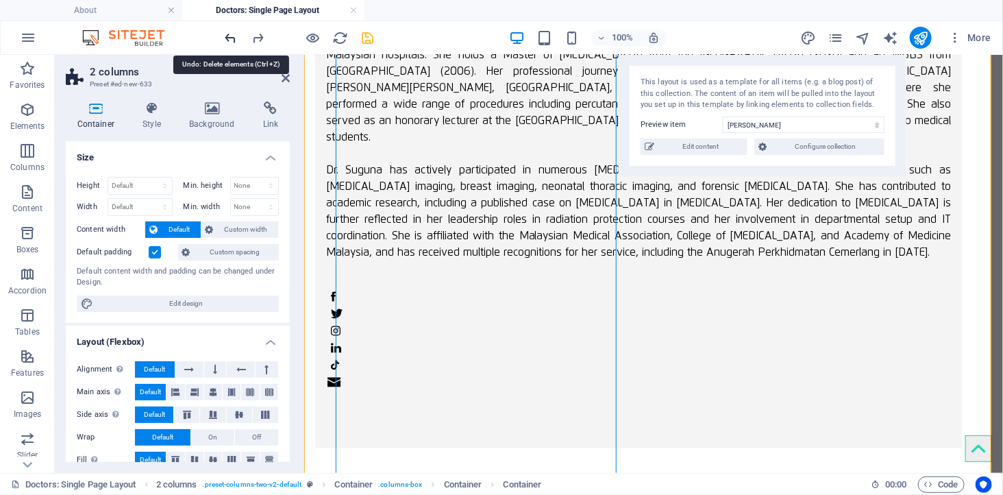
click at [232, 32] on icon "undo" at bounding box center [231, 38] width 16 height 16
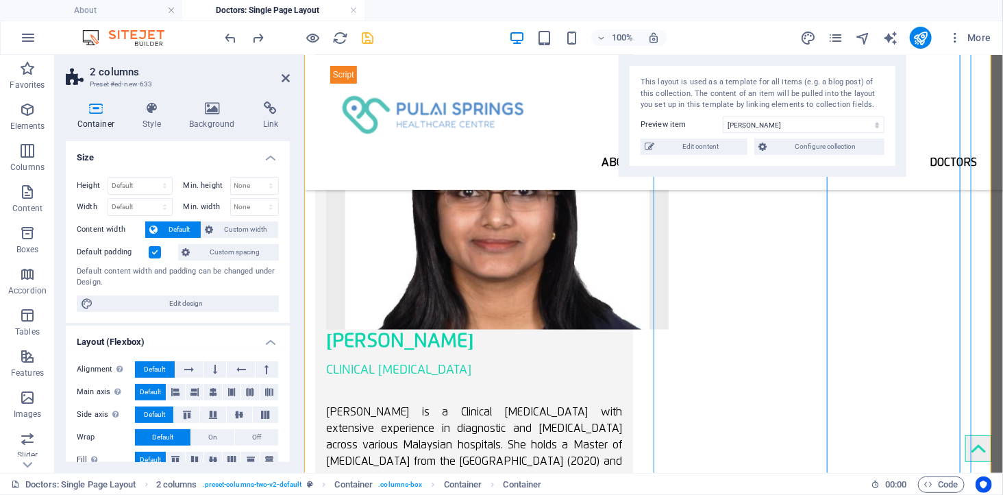
scroll to position [761, 0]
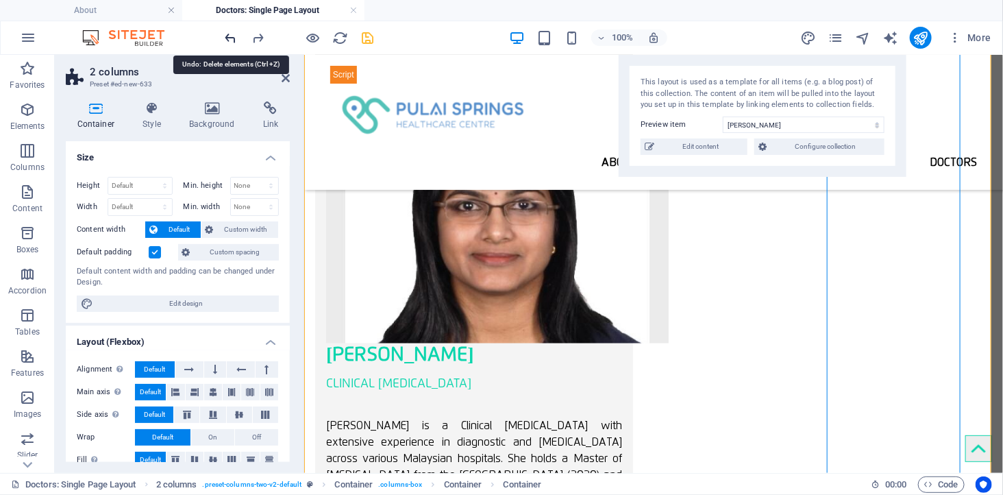
click at [229, 34] on icon "undo" at bounding box center [231, 38] width 16 height 16
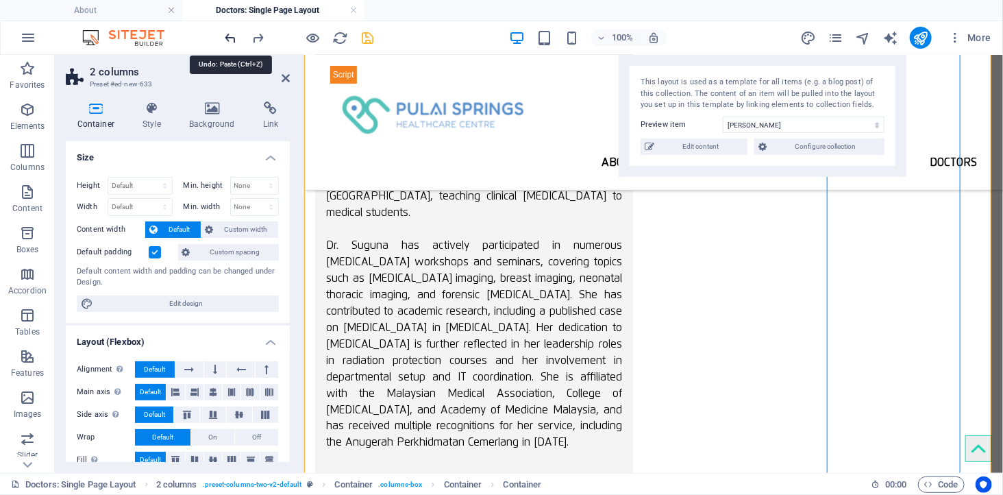
click at [229, 34] on icon "undo" at bounding box center [231, 38] width 16 height 16
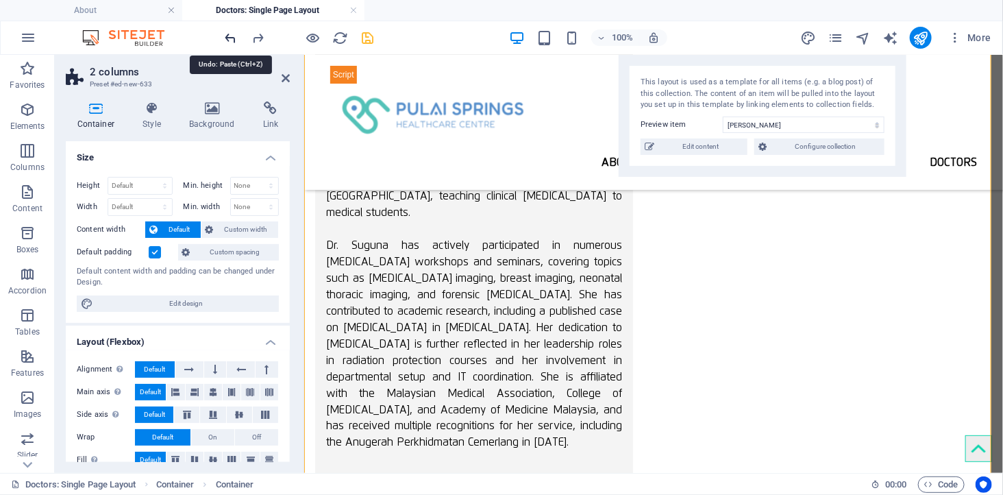
click at [229, 34] on icon "undo" at bounding box center [231, 38] width 16 height 16
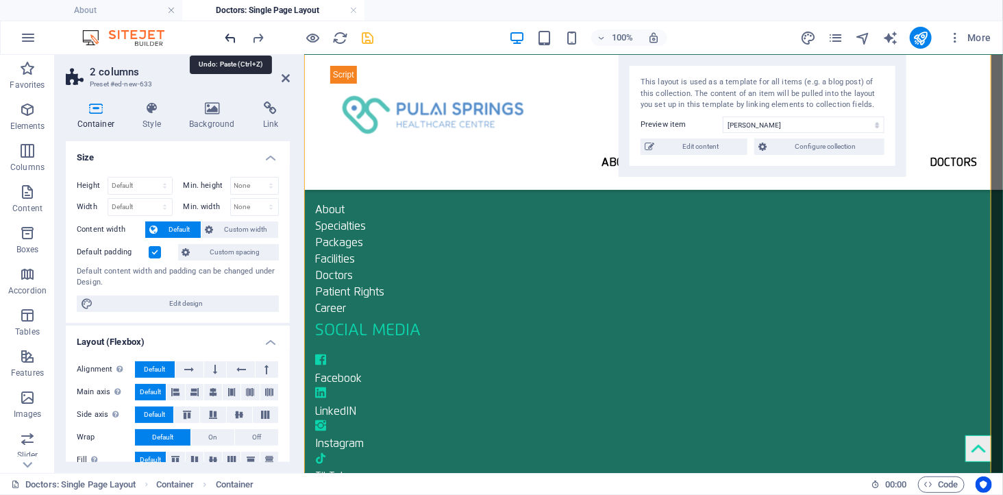
scroll to position [353, 0]
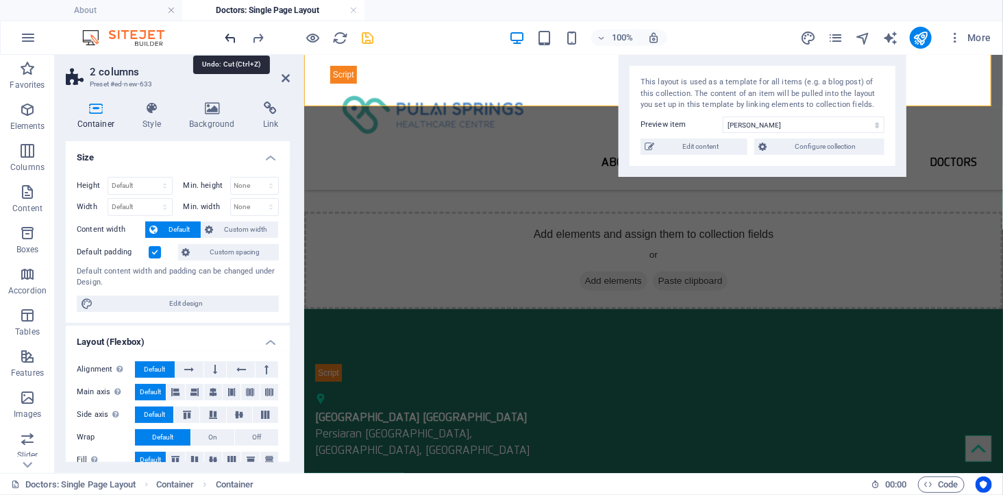
click at [229, 33] on icon "undo" at bounding box center [231, 38] width 16 height 16
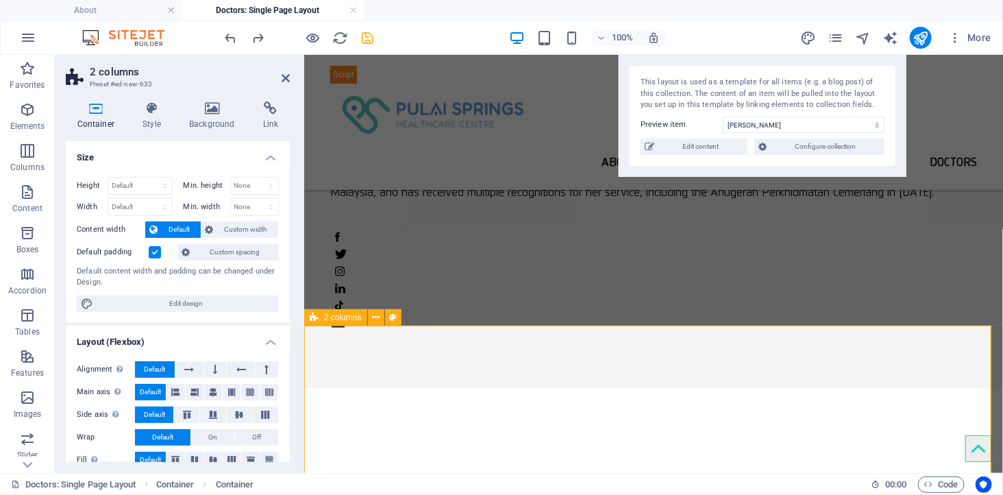
scroll to position [608, 0]
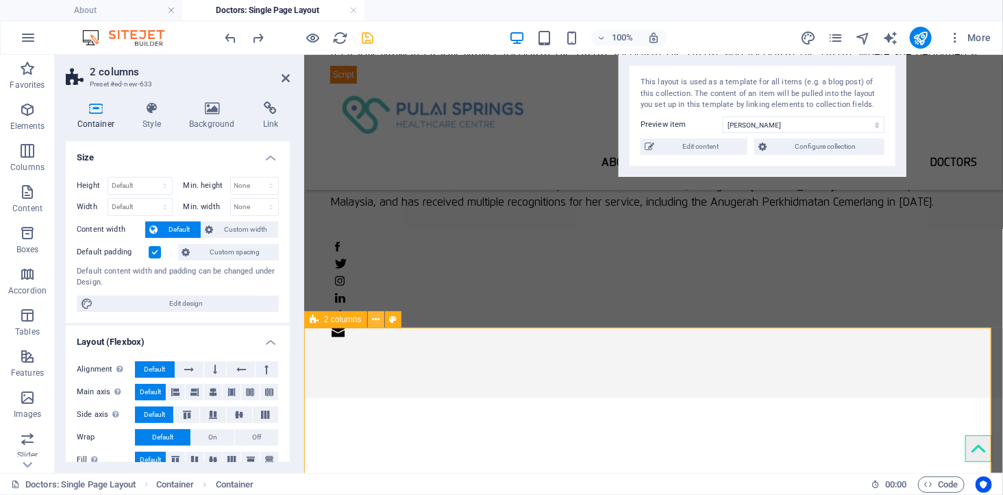
click at [373, 318] on icon at bounding box center [376, 319] width 8 height 14
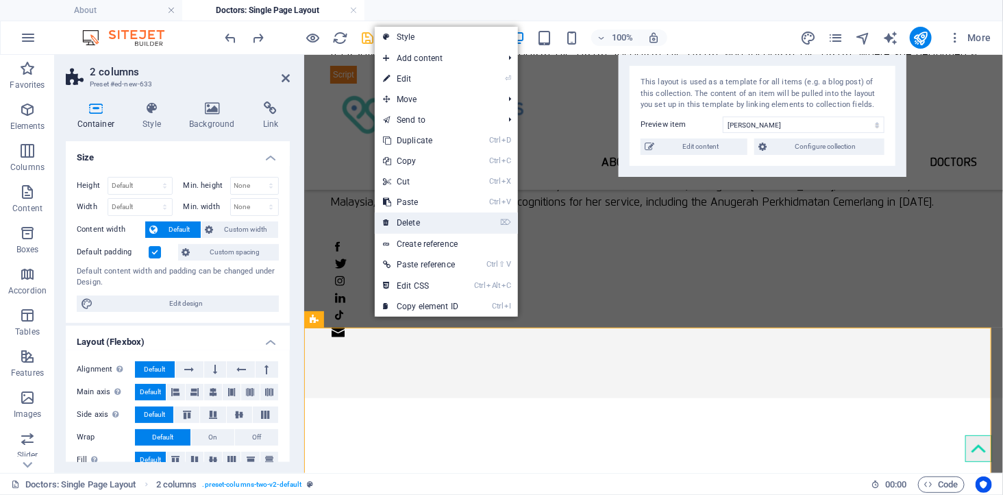
click at [429, 219] on link "⌦ Delete" at bounding box center [421, 222] width 92 height 21
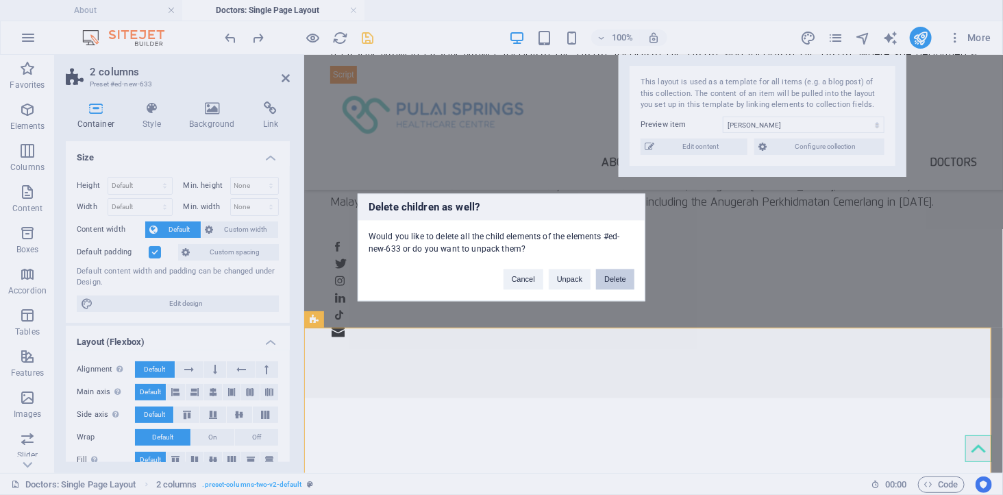
drag, startPoint x: 612, startPoint y: 275, endPoint x: 558, endPoint y: 221, distance: 77.0
click at [612, 275] on button "Delete" at bounding box center [615, 279] width 38 height 21
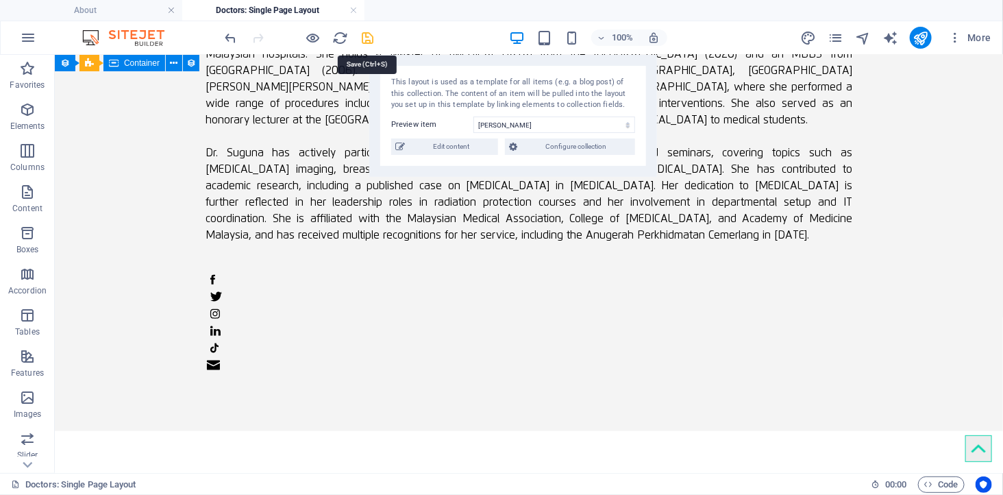
click at [371, 39] on icon "save" at bounding box center [368, 38] width 16 height 16
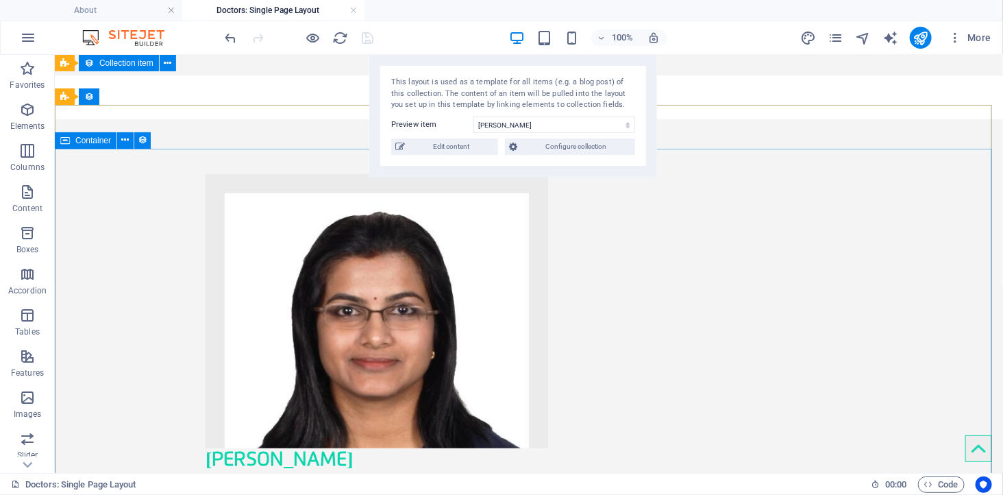
scroll to position [0, 0]
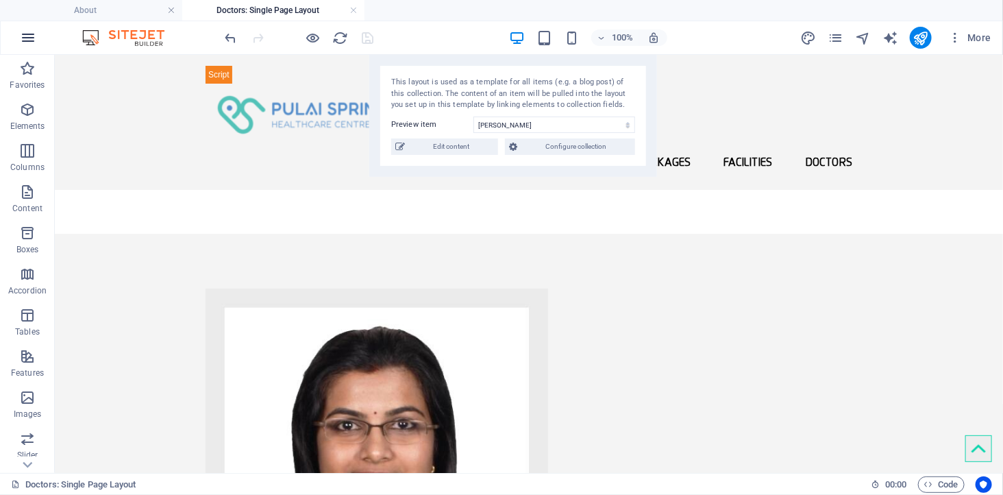
click at [25, 38] on icon "button" at bounding box center [28, 37] width 16 height 16
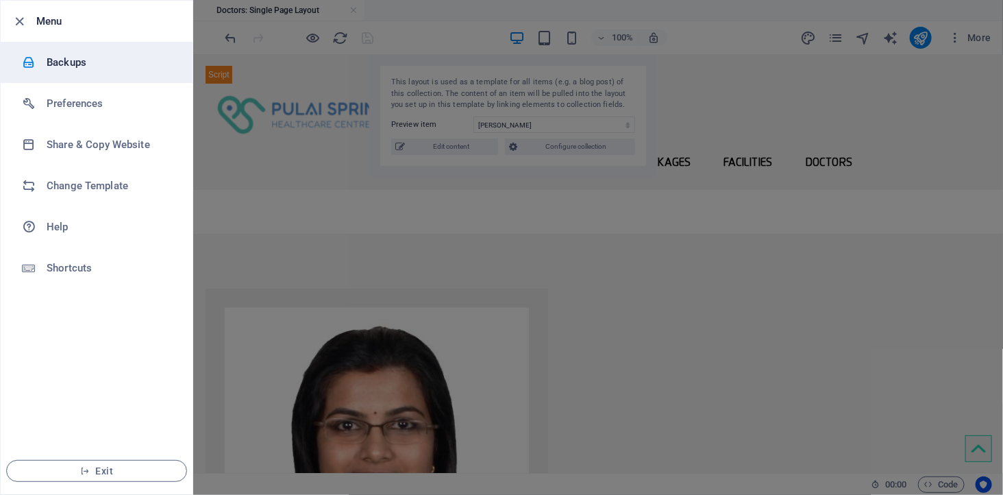
click at [60, 59] on h6 "Backups" at bounding box center [110, 62] width 127 height 16
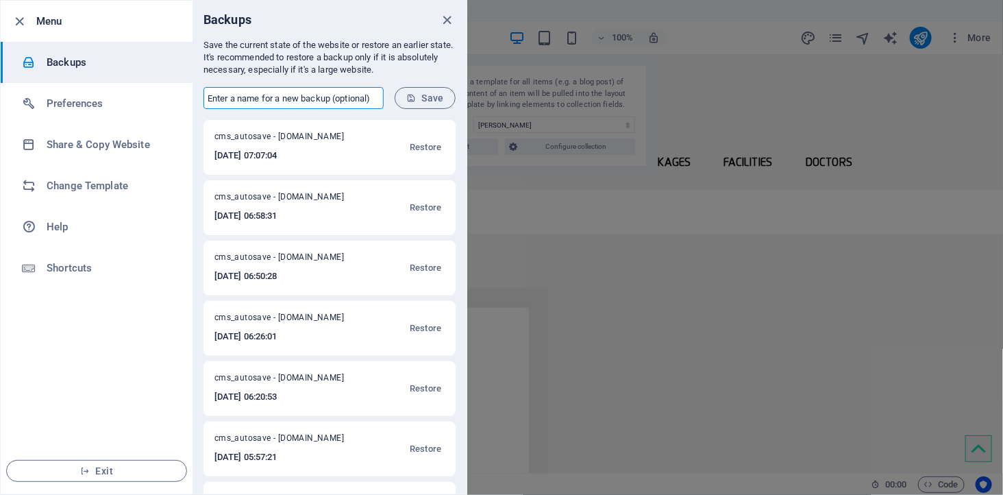
click at [339, 100] on input "text" at bounding box center [293, 98] width 180 height 22
type input "v1- complete (perfect)"
click at [419, 92] on button "Save" at bounding box center [425, 98] width 61 height 22
click at [443, 16] on icon "close" at bounding box center [448, 20] width 16 height 16
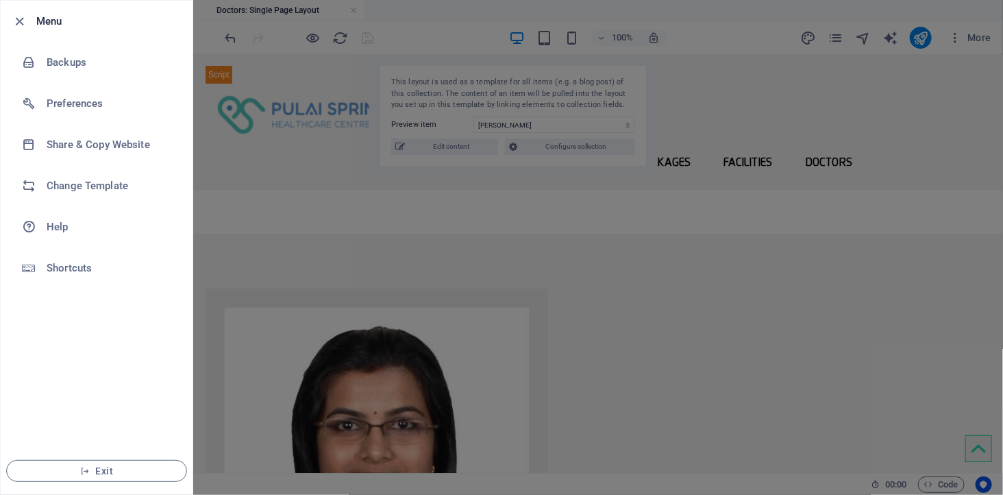
click at [521, 214] on div at bounding box center [501, 247] width 1003 height 495
